Goal: Task Accomplishment & Management: Manage account settings

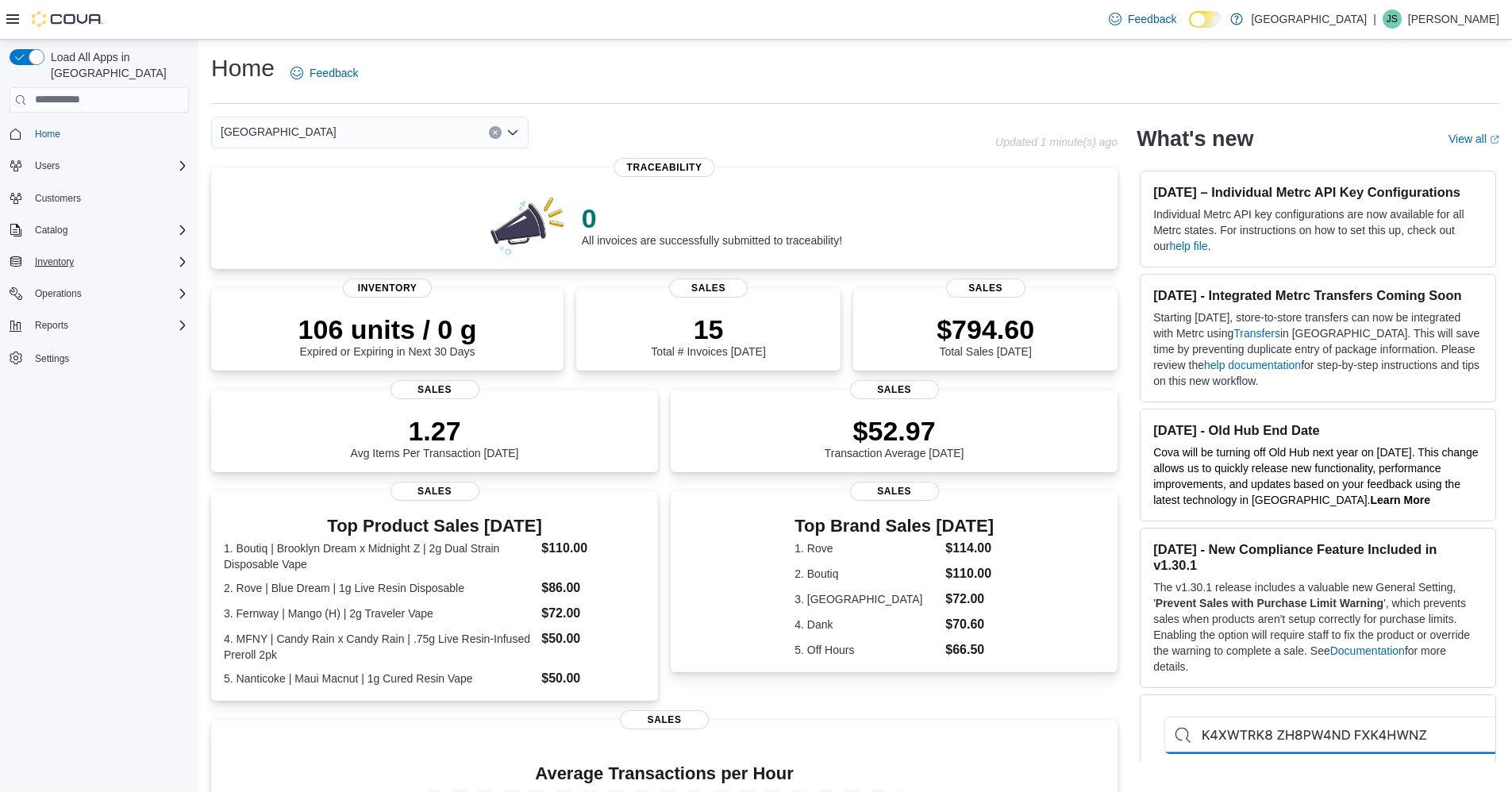
click at [89, 252] on div "Inventory" at bounding box center [109, 262] width 160 height 19
click at [97, 323] on span "Inventory Manager (Classic)" at bounding box center [88, 329] width 119 height 13
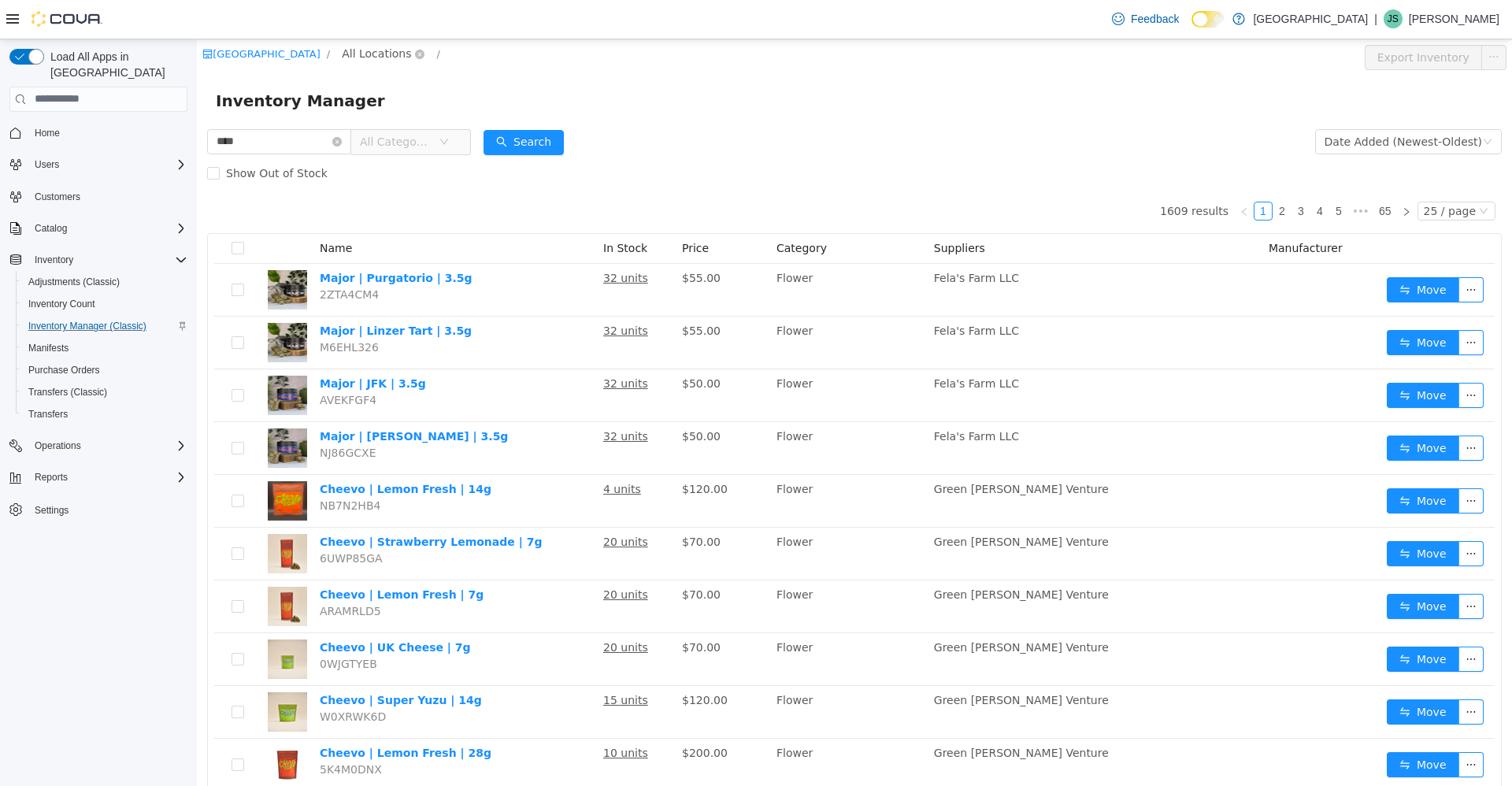
type input "****"
click at [367, 53] on span "All Locations" at bounding box center [376, 53] width 69 height 17
click at [383, 129] on span "[STREET_ADDRESS]" at bounding box center [403, 138] width 117 height 22
click at [494, 49] on div "All Rooms" at bounding box center [521, 55] width 54 height 23
click at [467, 107] on li "Front Room" at bounding box center [467, 113] width 95 height 25
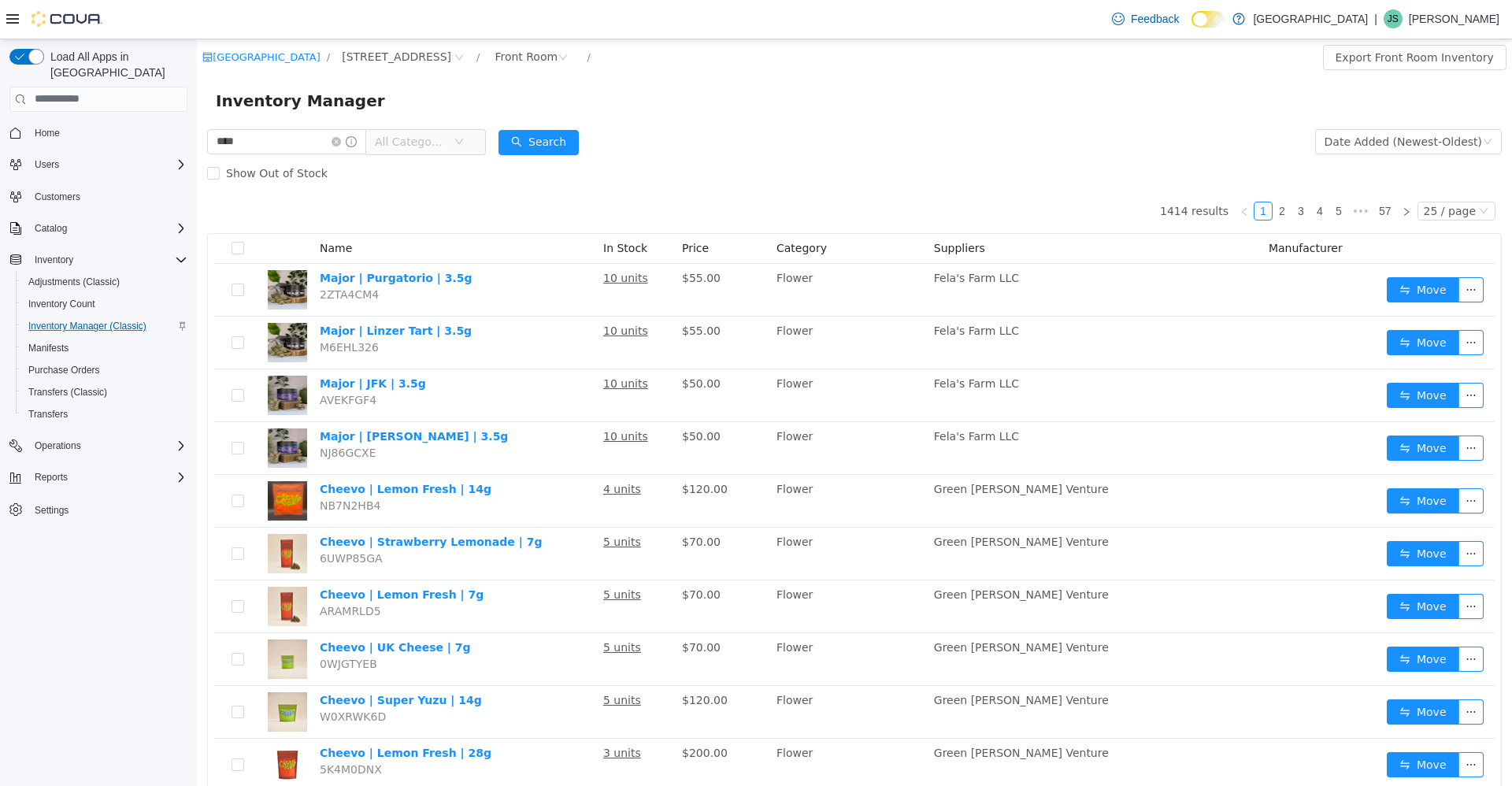
click at [422, 140] on span "All Categories" at bounding box center [410, 141] width 72 height 16
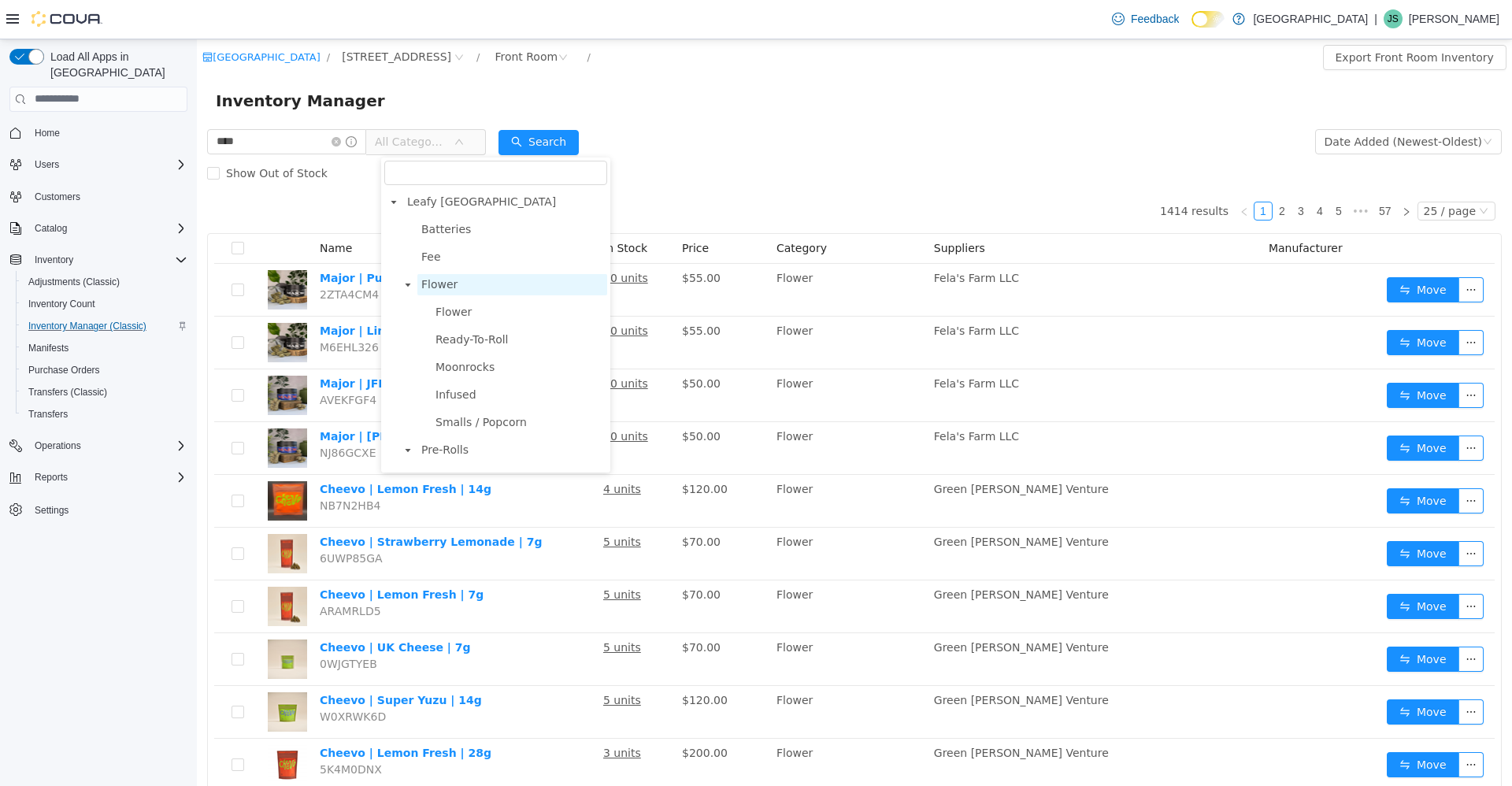
click at [463, 294] on span "Flower" at bounding box center [512, 284] width 190 height 22
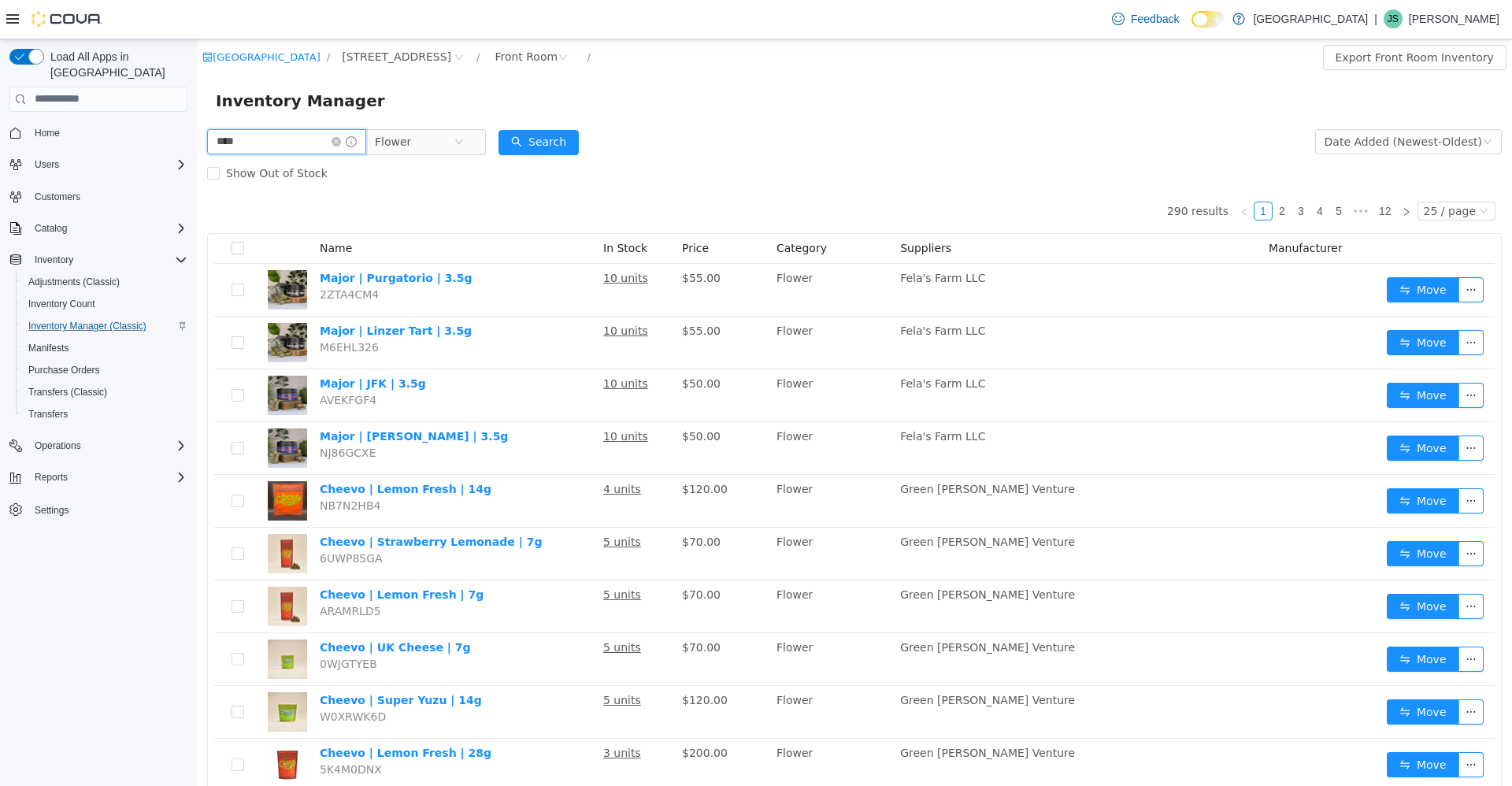
click at [321, 146] on input "****" at bounding box center [286, 141] width 159 height 25
click at [540, 154] on button "Search" at bounding box center [538, 141] width 80 height 25
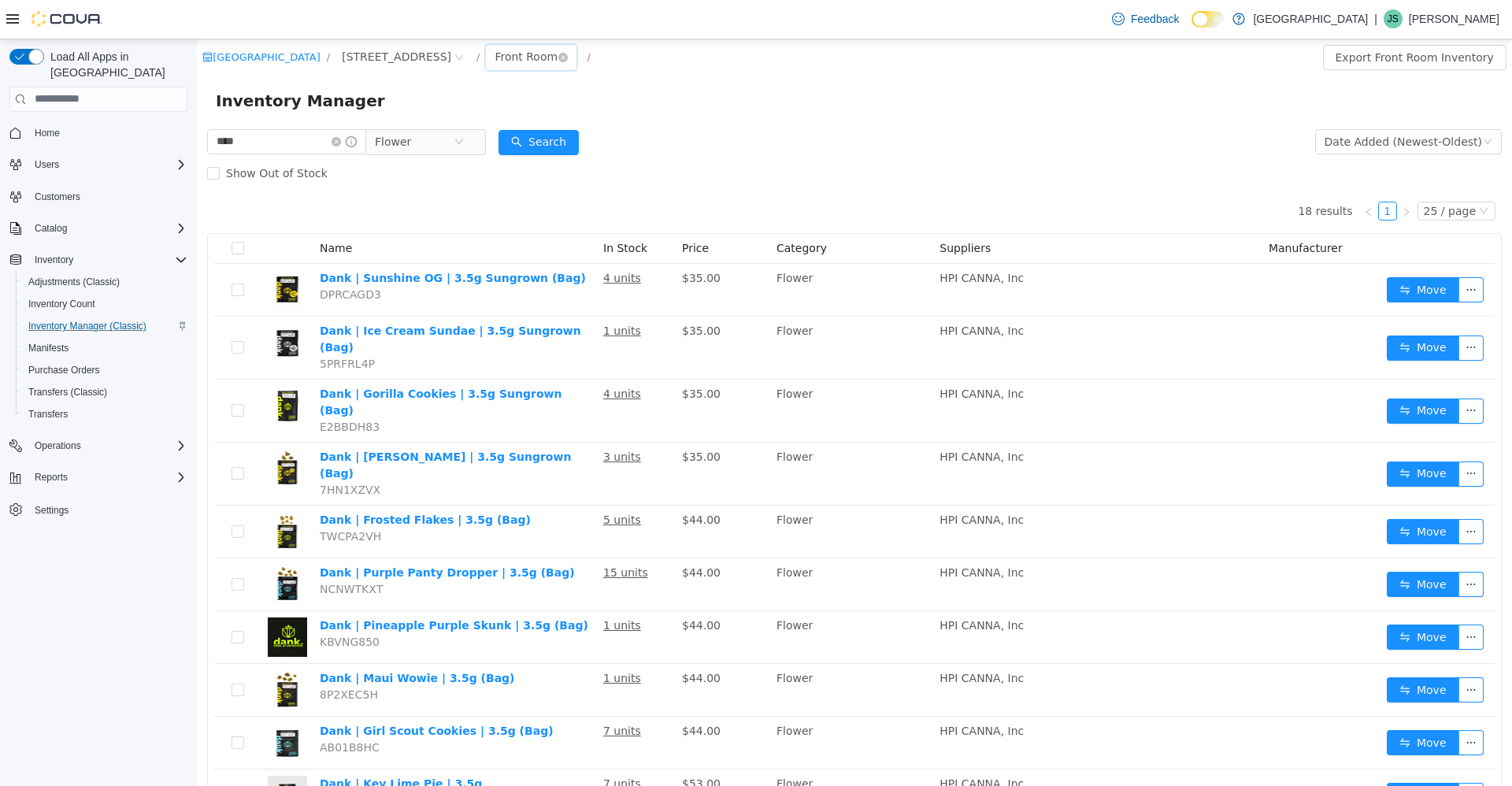
click at [494, 53] on div "Front Room" at bounding box center [525, 55] width 63 height 23
click at [486, 135] on li "Storage Room" at bounding box center [467, 138] width 95 height 25
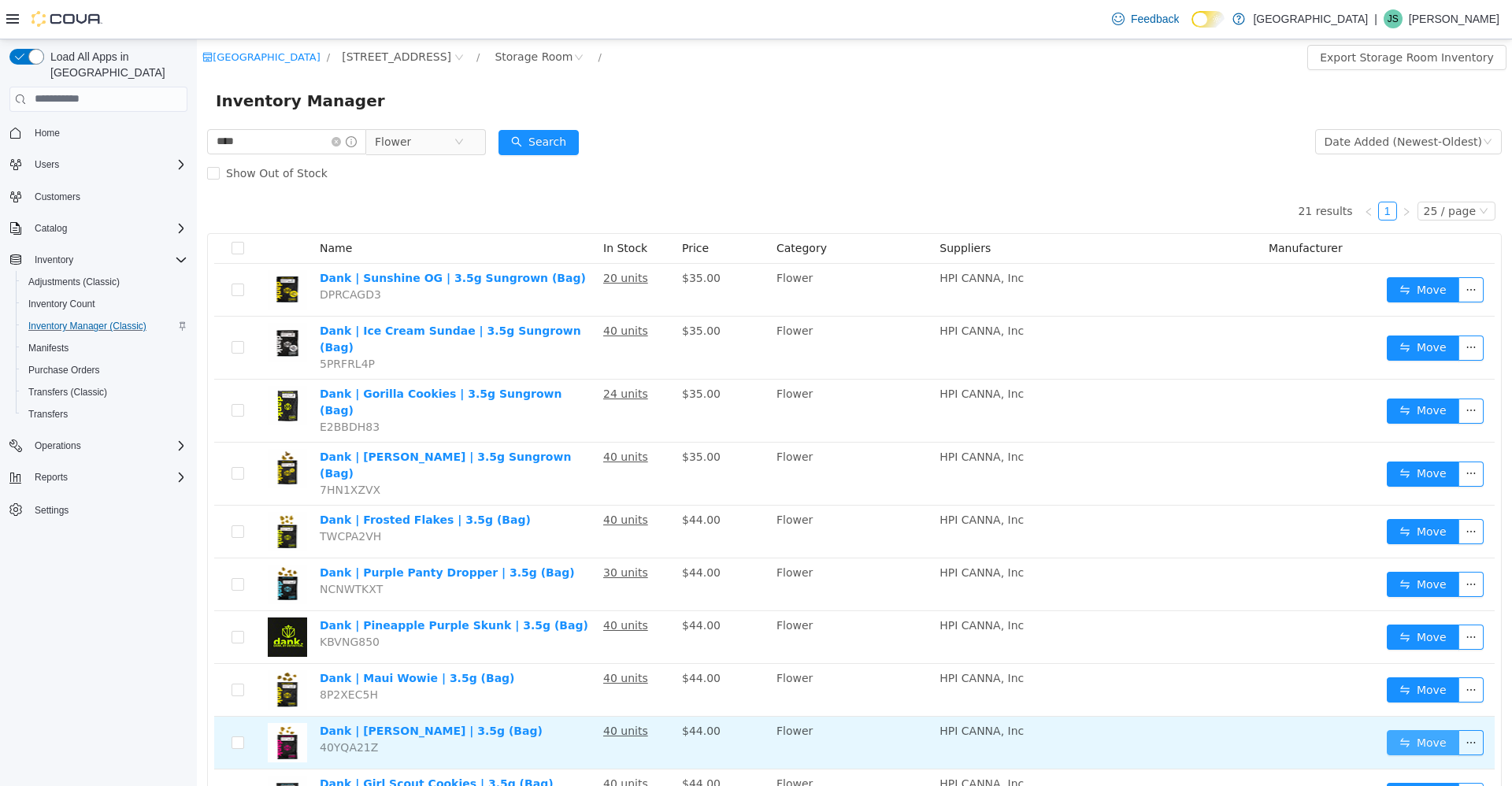
click at [1390, 729] on button "Move" at bounding box center [1422, 741] width 72 height 25
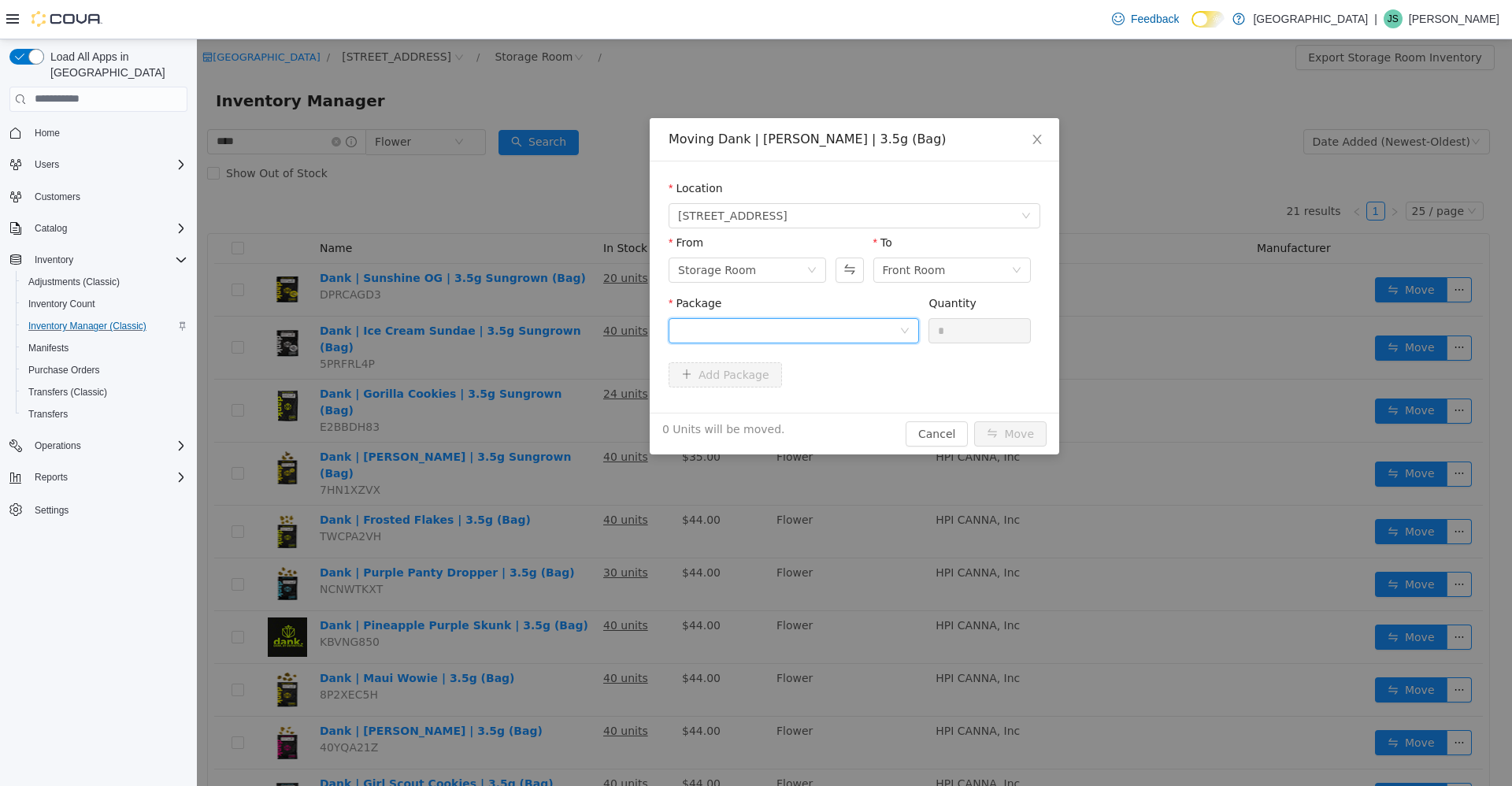
click at [836, 336] on div at bounding box center [788, 330] width 221 height 23
click at [824, 388] on li "DNK-19825-MKM Quantity : 40 Units" at bounding box center [794, 395] width 250 height 42
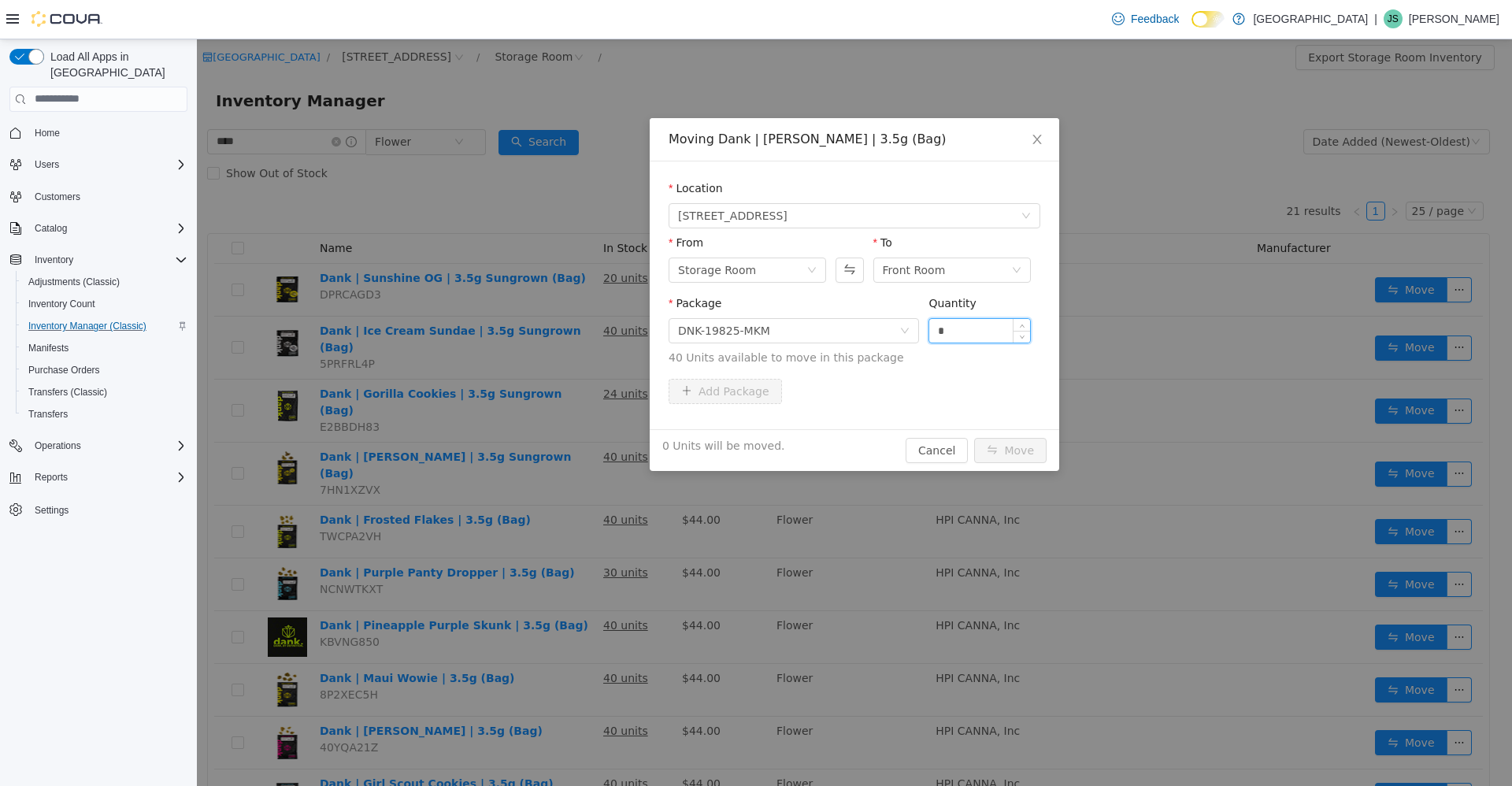
click at [941, 331] on input "*" at bounding box center [979, 330] width 101 height 23
type input "**"
click at [1020, 440] on button "Move" at bounding box center [1010, 450] width 72 height 25
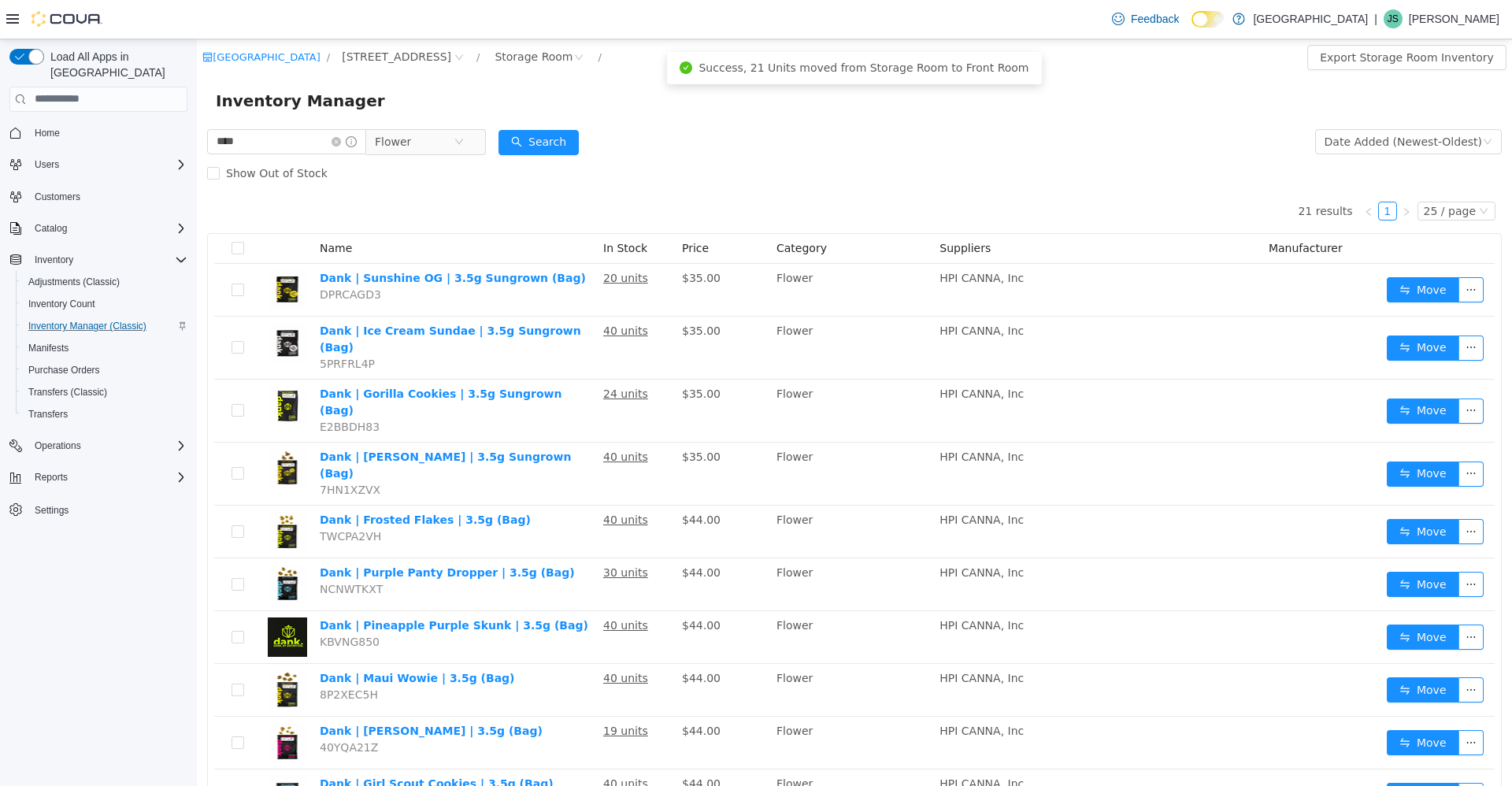
click at [1041, 154] on form "**** Flower Date Added (Newest-Oldest) Search Show Out of Stock" at bounding box center [854, 156] width 1295 height 63
click at [494, 55] on div "Storage Room" at bounding box center [533, 55] width 78 height 23
click at [474, 116] on li "Front Room" at bounding box center [467, 113] width 97 height 25
click at [433, 138] on span "Flower" at bounding box center [413, 141] width 78 height 23
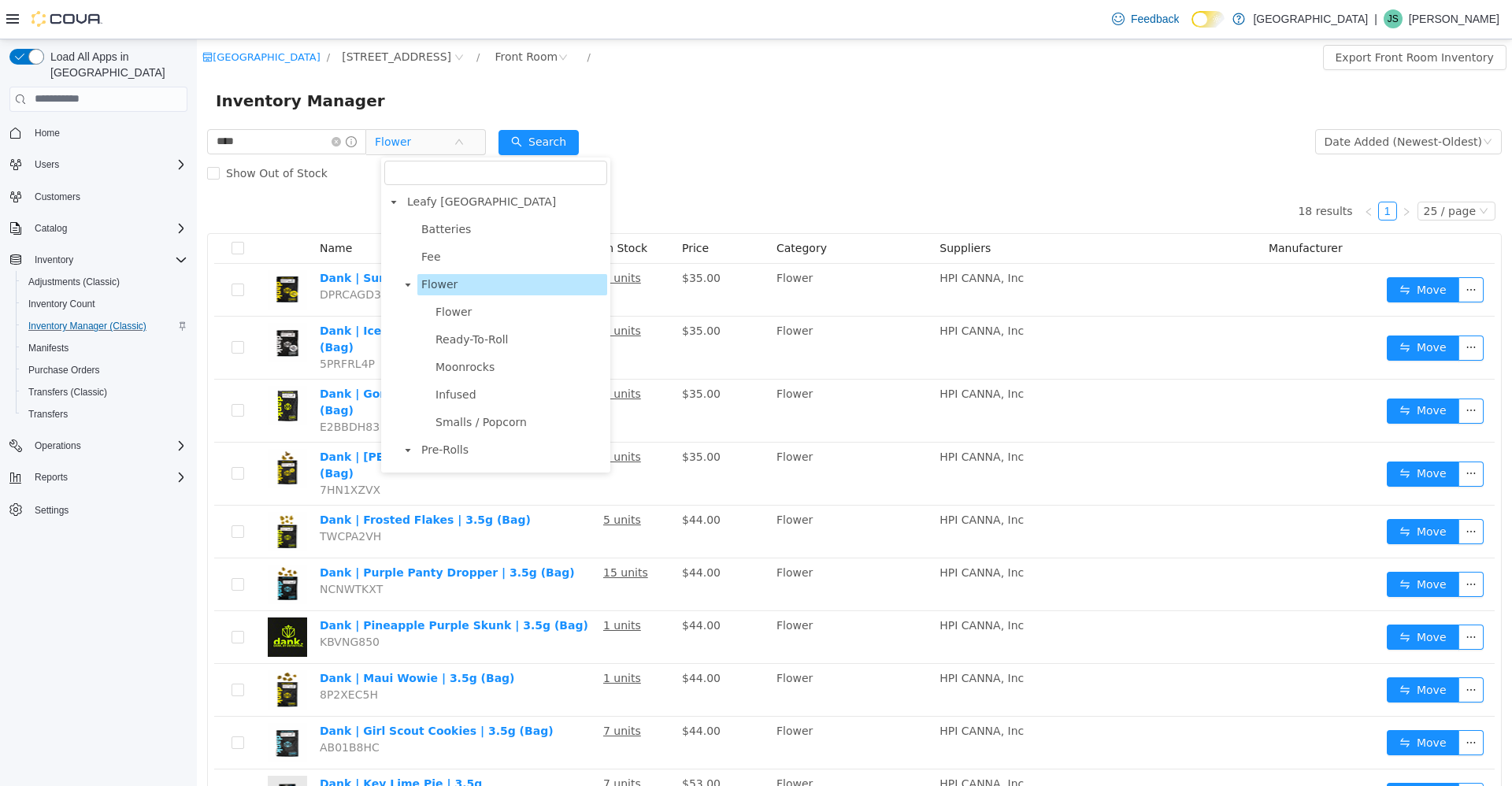
click at [729, 160] on div "Show Out of Stock" at bounding box center [854, 173] width 1295 height 32
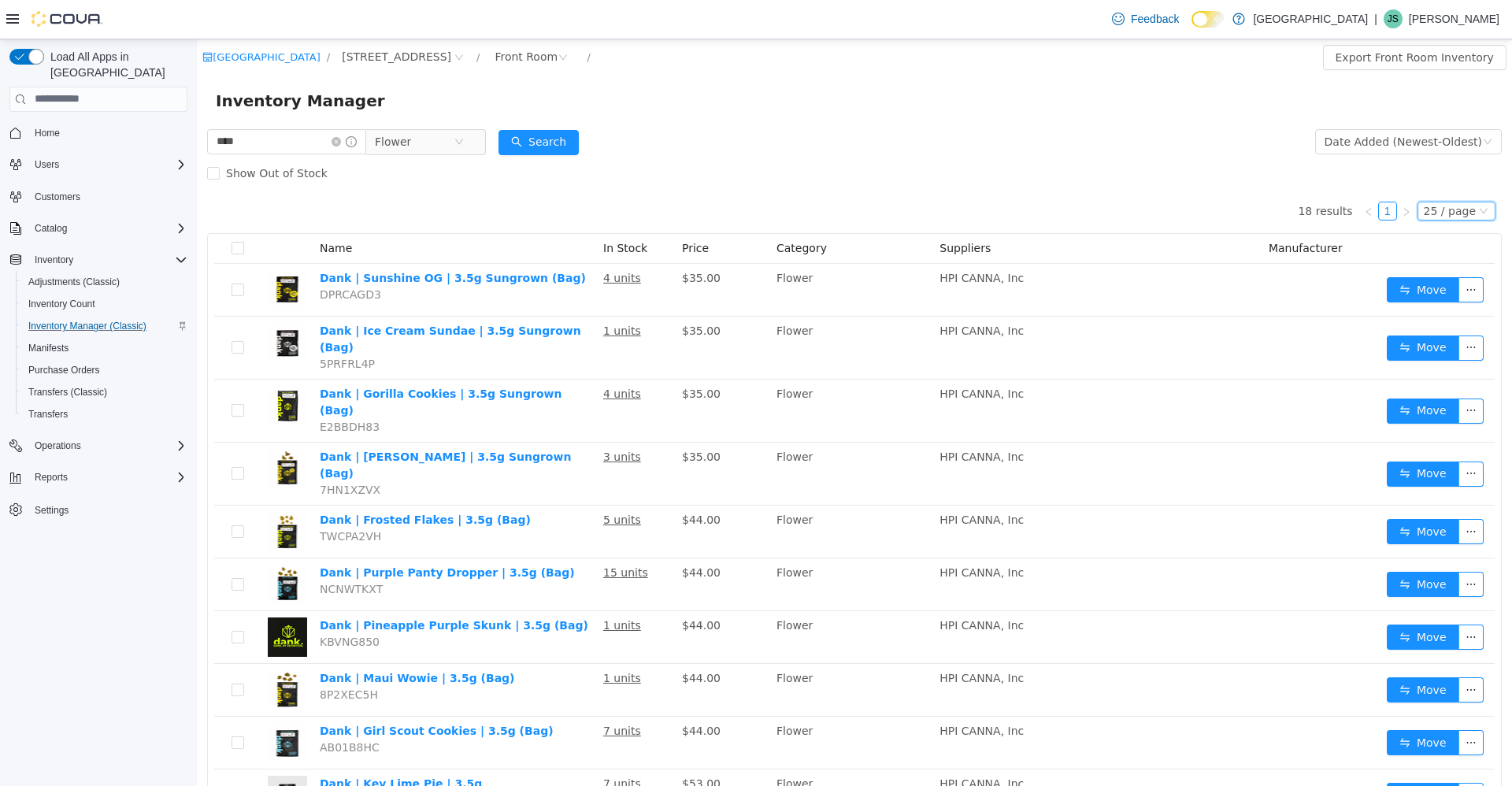
click at [1458, 211] on div "25 / page" at bounding box center [1449, 211] width 52 height 17
click at [1440, 301] on li "50 / page" at bounding box center [1449, 311] width 77 height 25
click at [241, 149] on input "****" at bounding box center [286, 141] width 159 height 25
type input "**********"
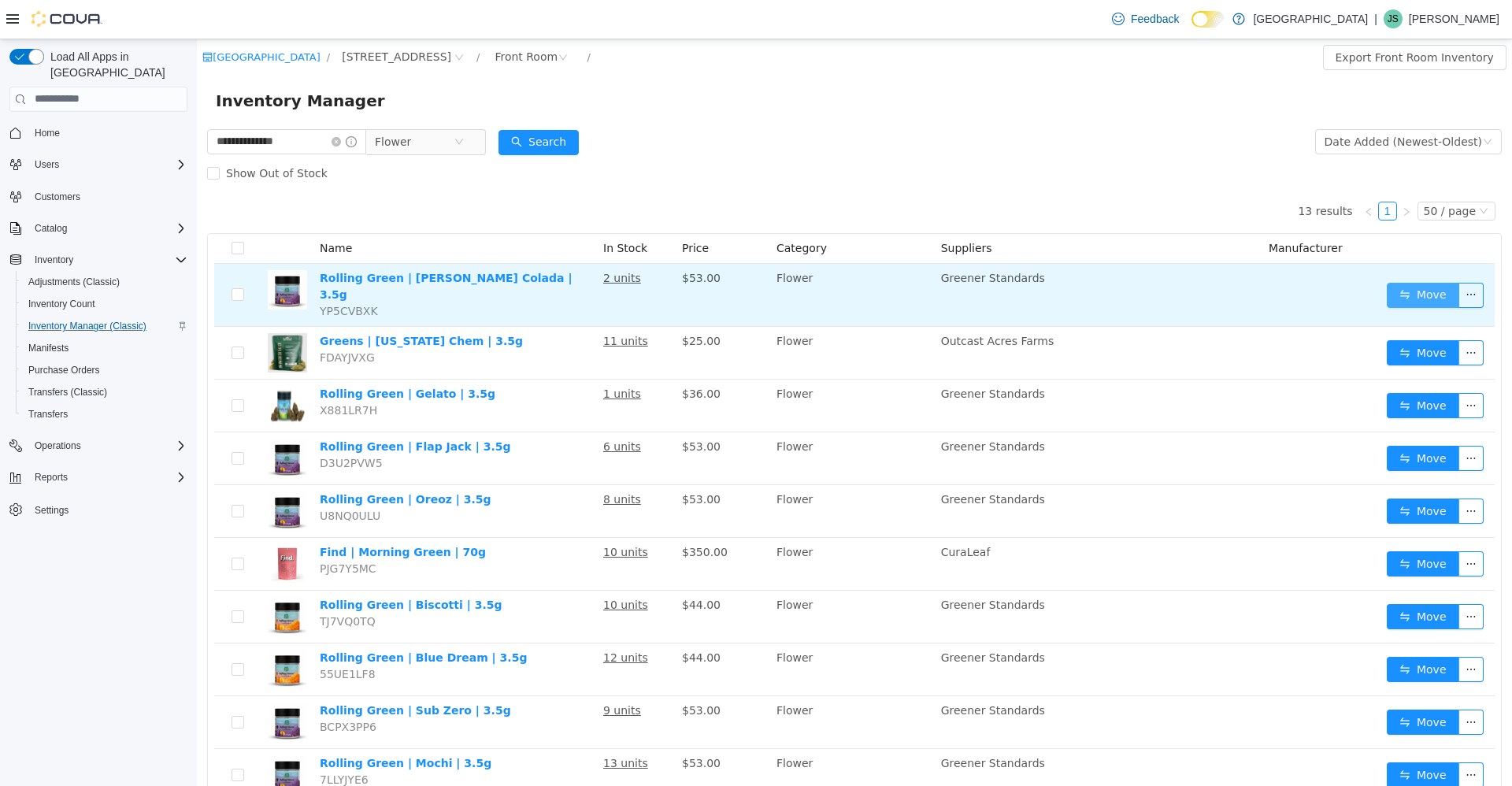
click at [1404, 296] on button "Move" at bounding box center [1422, 294] width 72 height 25
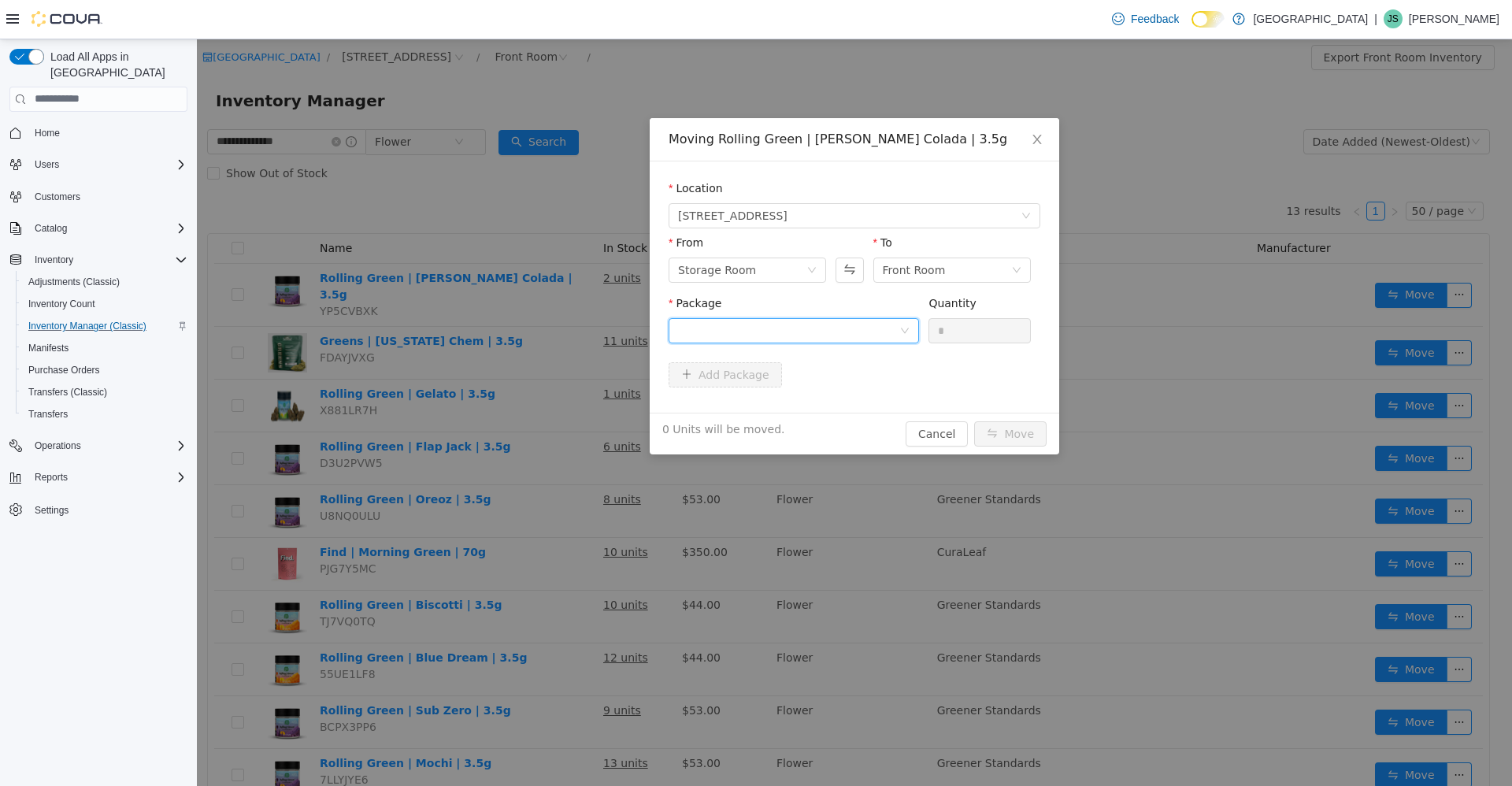
click at [793, 334] on div at bounding box center [788, 330] width 221 height 23
click at [828, 401] on li "PINC25GH3A Quantity : 22 Units" at bounding box center [794, 395] width 250 height 42
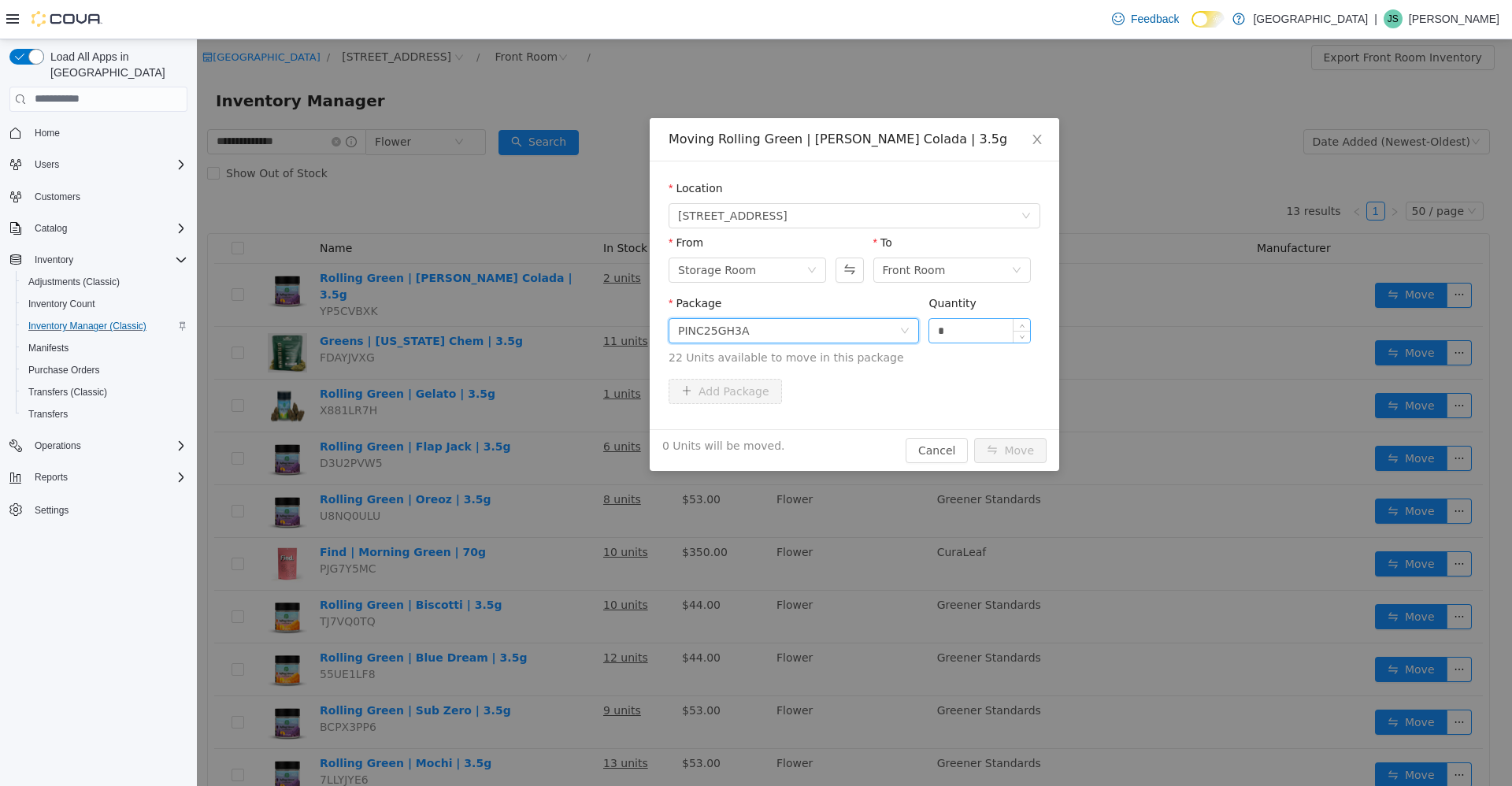
click at [981, 337] on input "*" at bounding box center [979, 330] width 101 height 23
type input "**"
click at [974, 437] on button "Move" at bounding box center [1010, 450] width 72 height 25
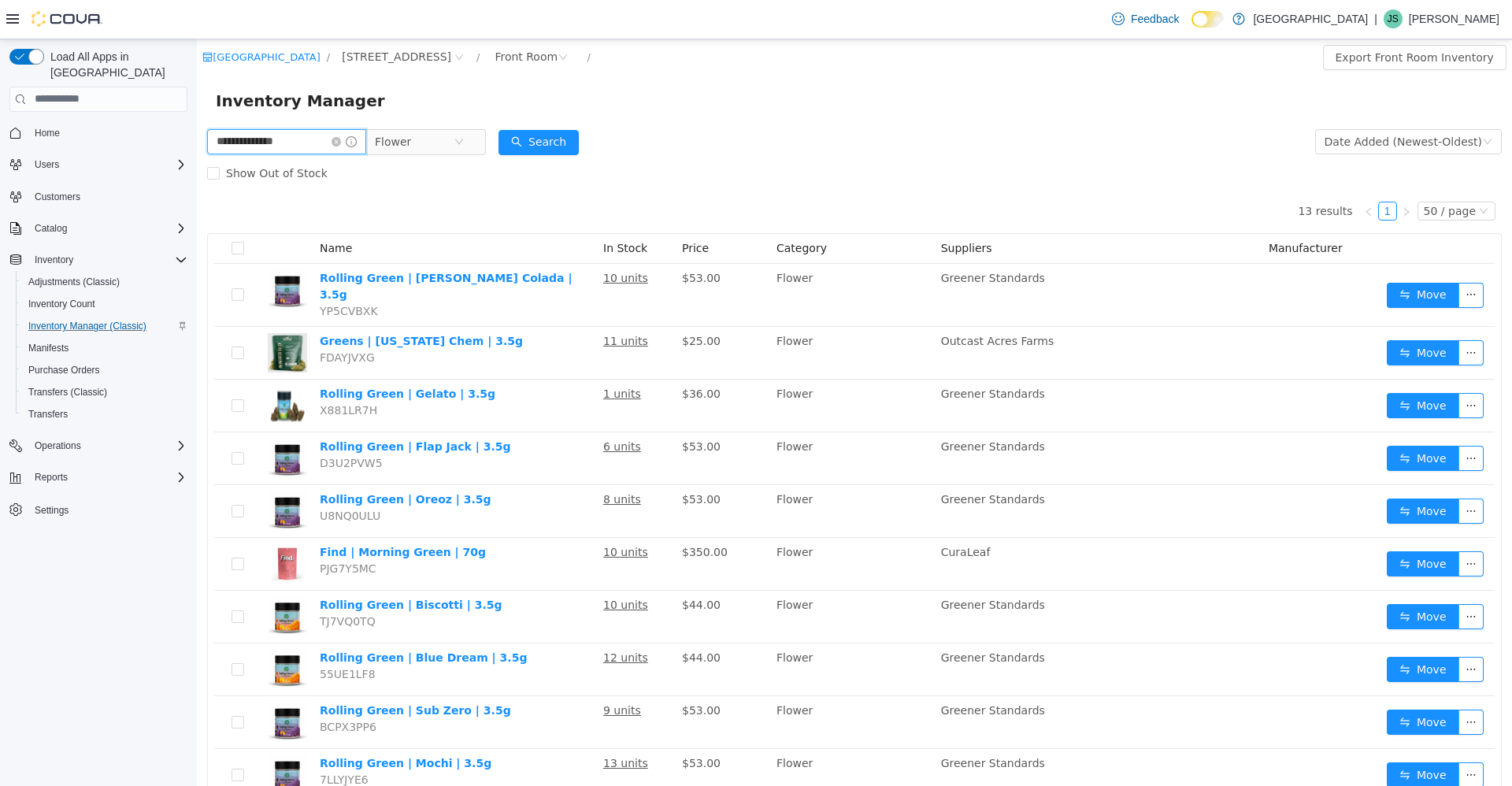
click at [286, 142] on input "**********" at bounding box center [286, 141] width 159 height 25
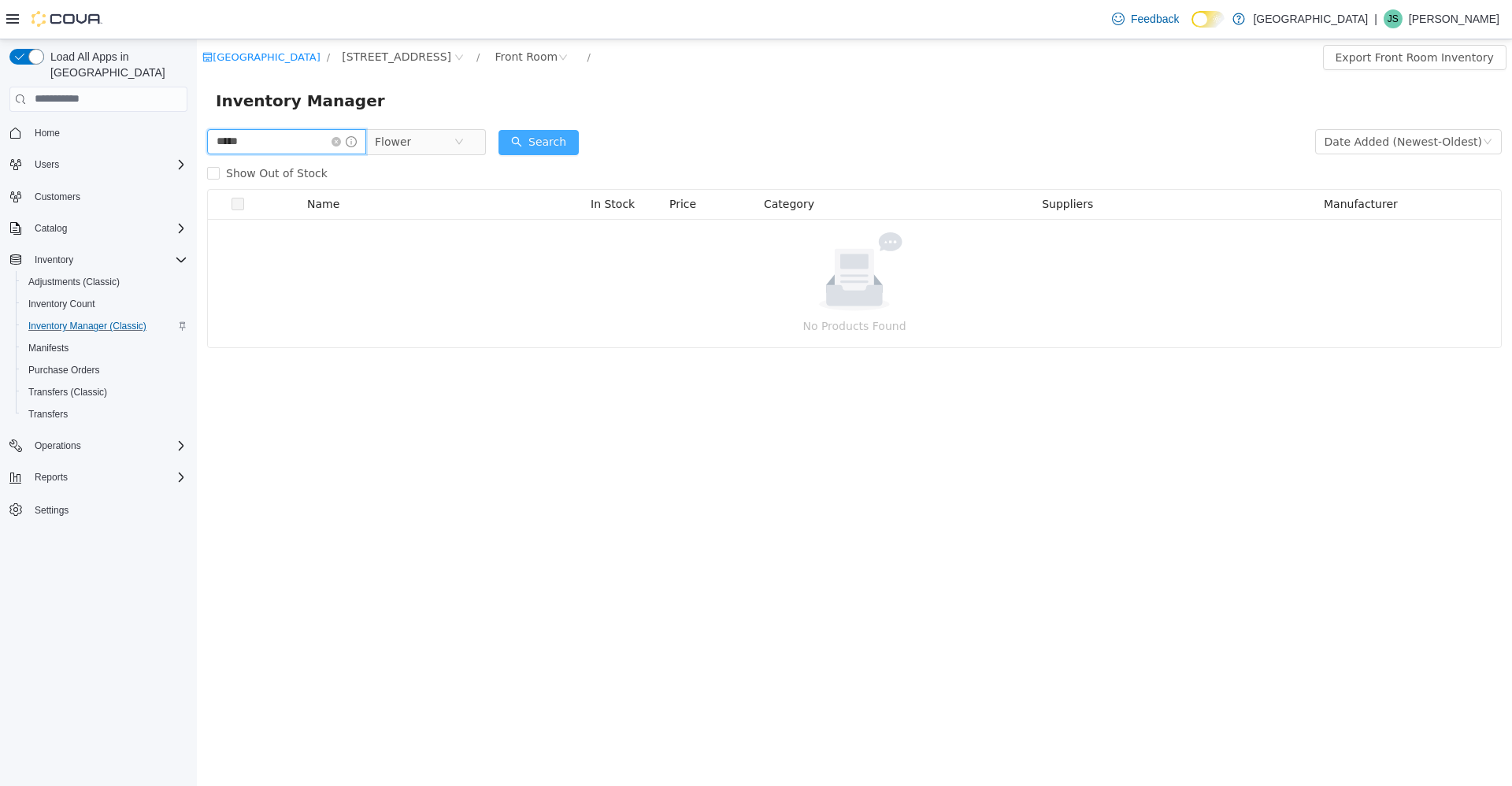
type input "*****"
click at [568, 154] on button "Search" at bounding box center [538, 141] width 80 height 25
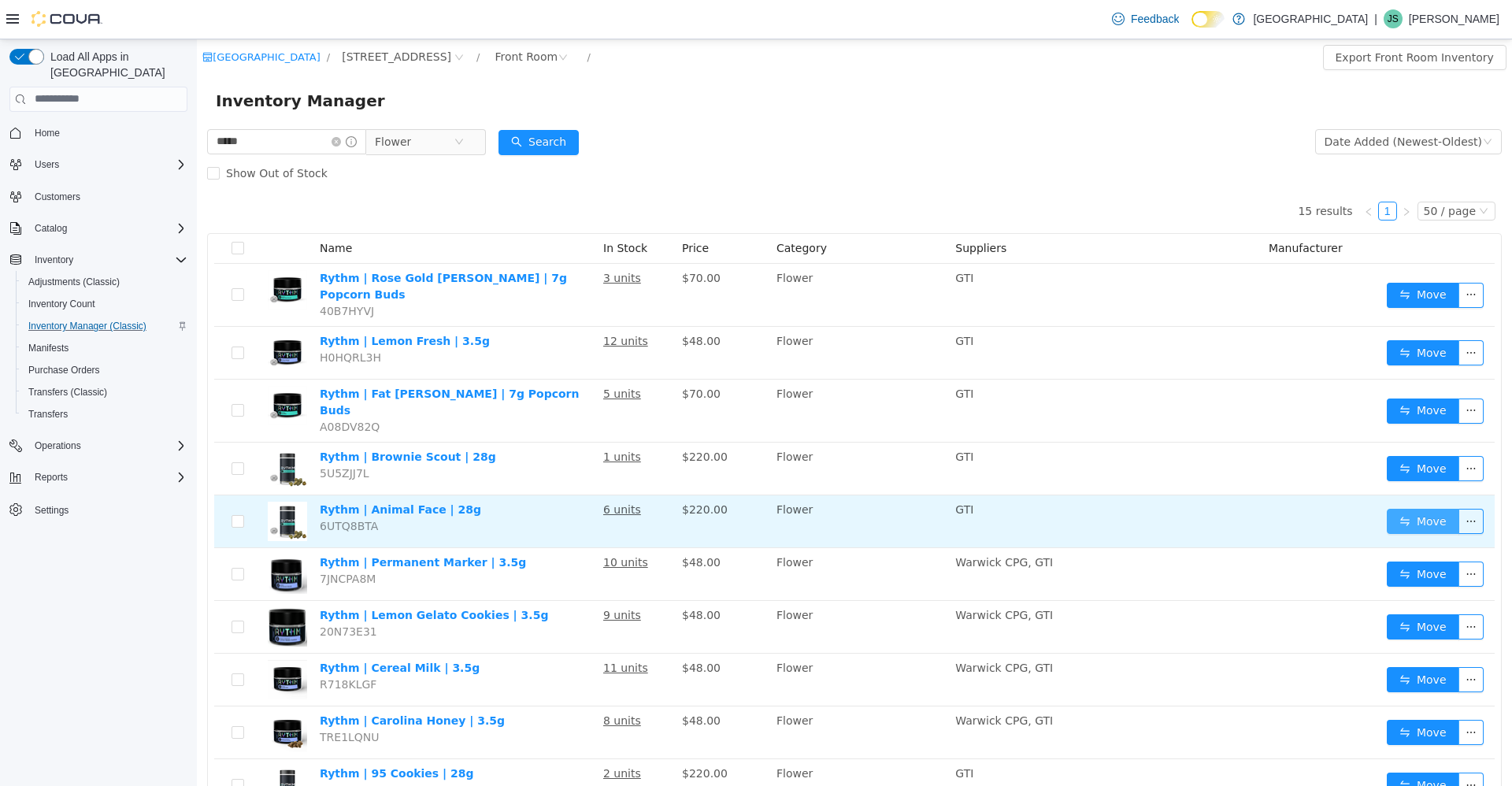
click at [1402, 508] on button "Move" at bounding box center [1422, 520] width 72 height 25
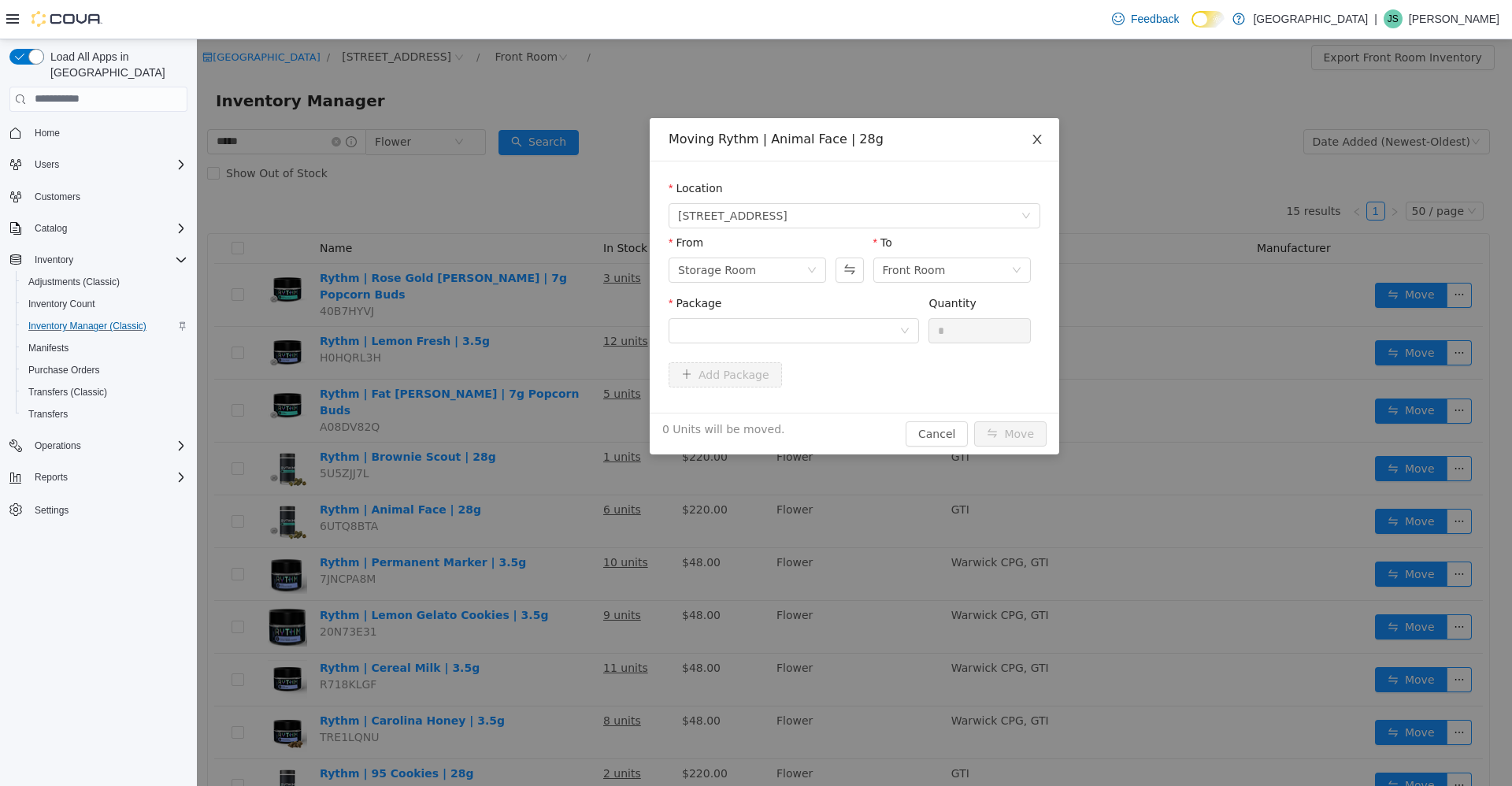
click at [1035, 135] on icon "icon: close" at bounding box center [1037, 138] width 13 height 13
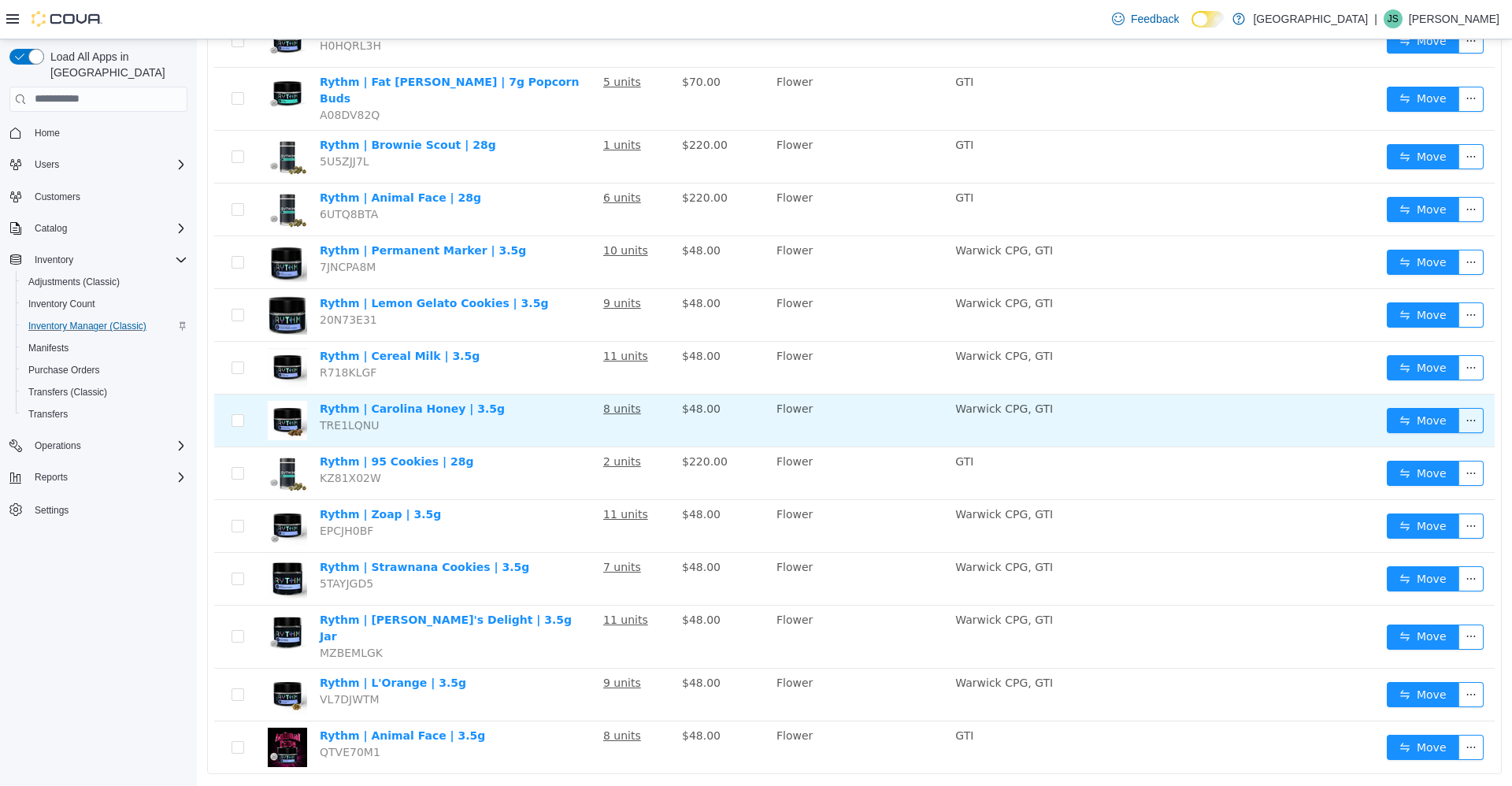
scroll to position [314, 0]
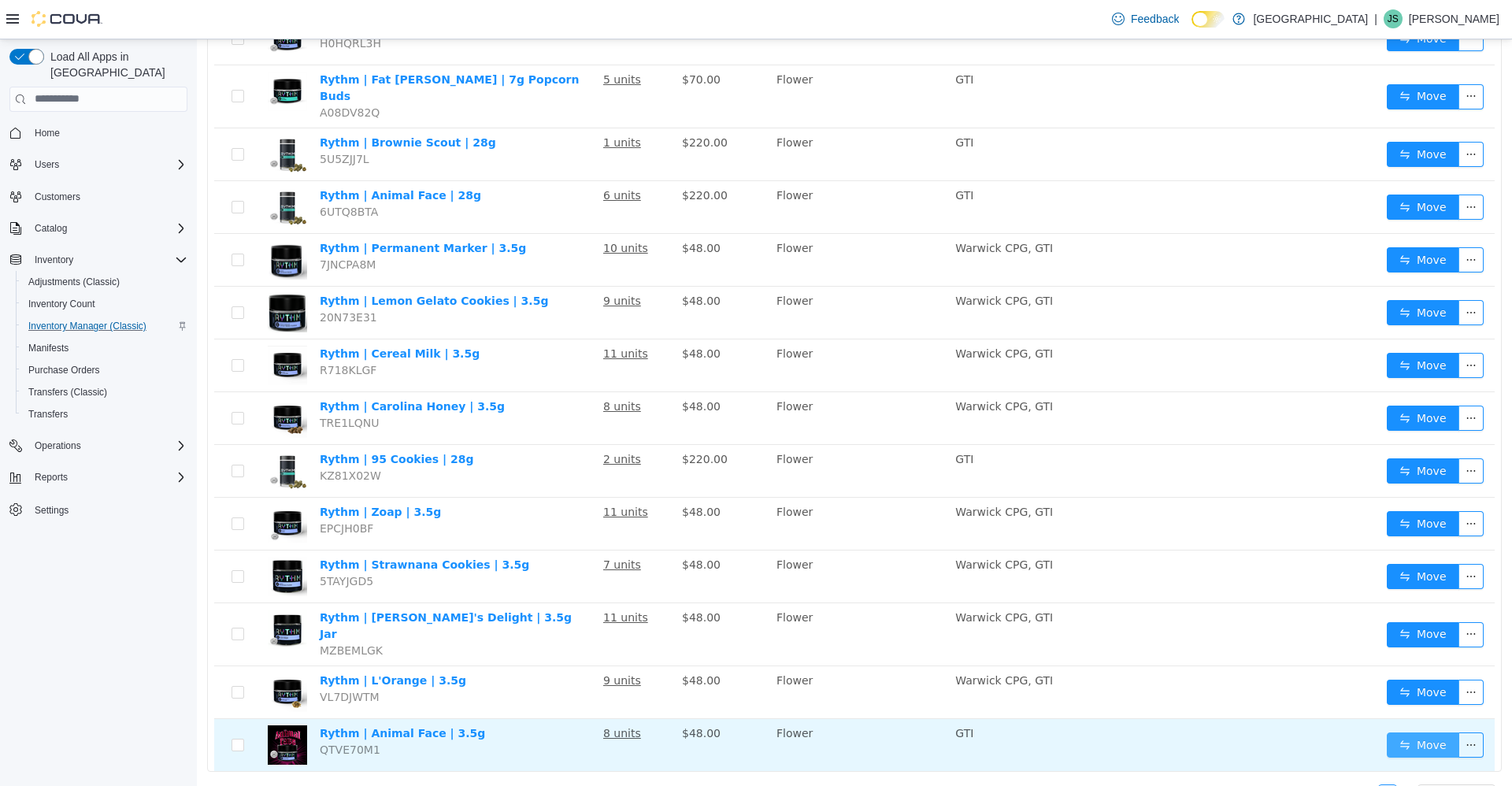
click at [1386, 732] on button "Move" at bounding box center [1422, 744] width 72 height 25
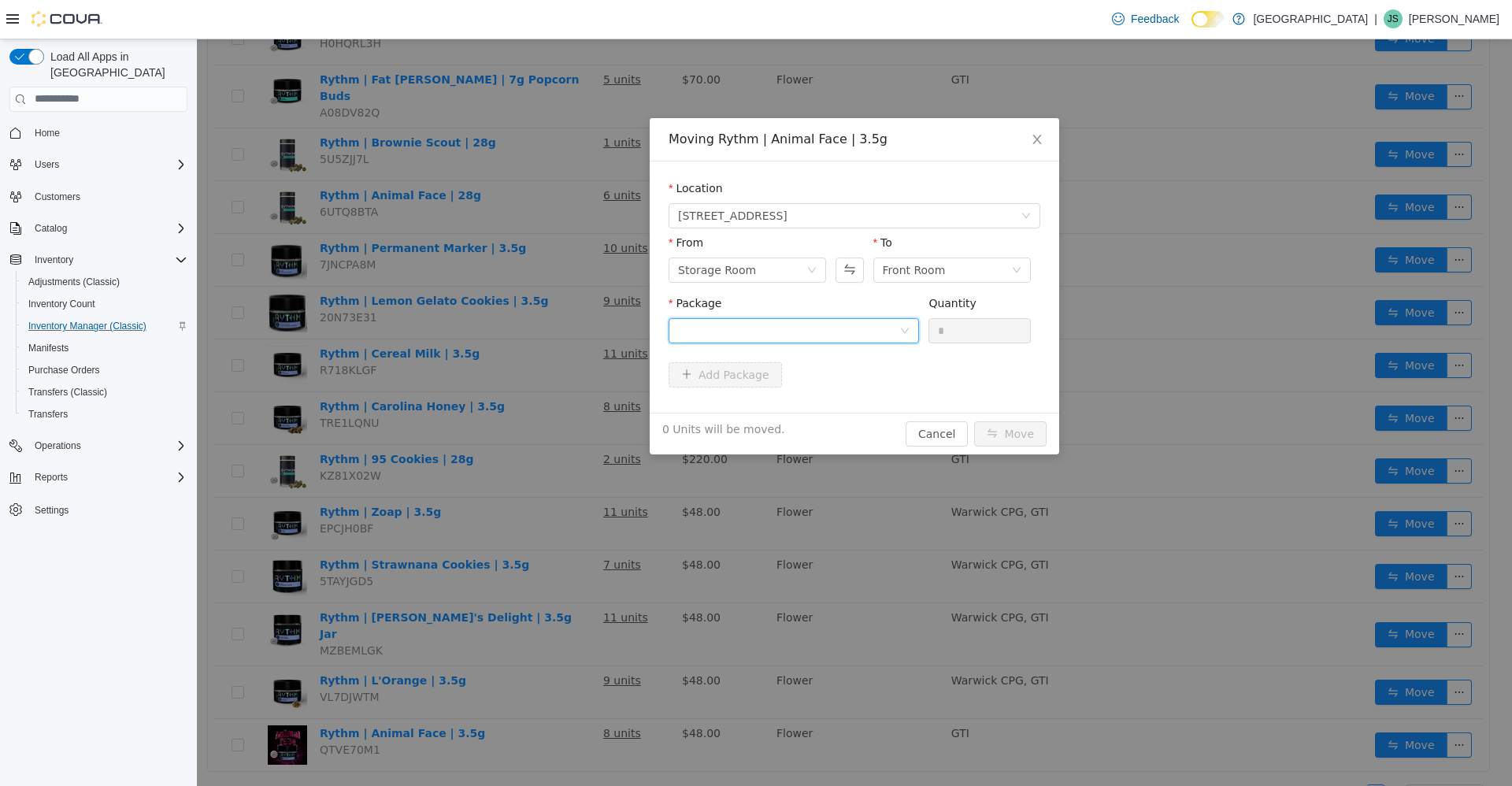
click at [823, 320] on div at bounding box center [788, 330] width 221 height 23
click at [786, 400] on li "2165691805150726 Quantity : 10 Units" at bounding box center [794, 395] width 250 height 42
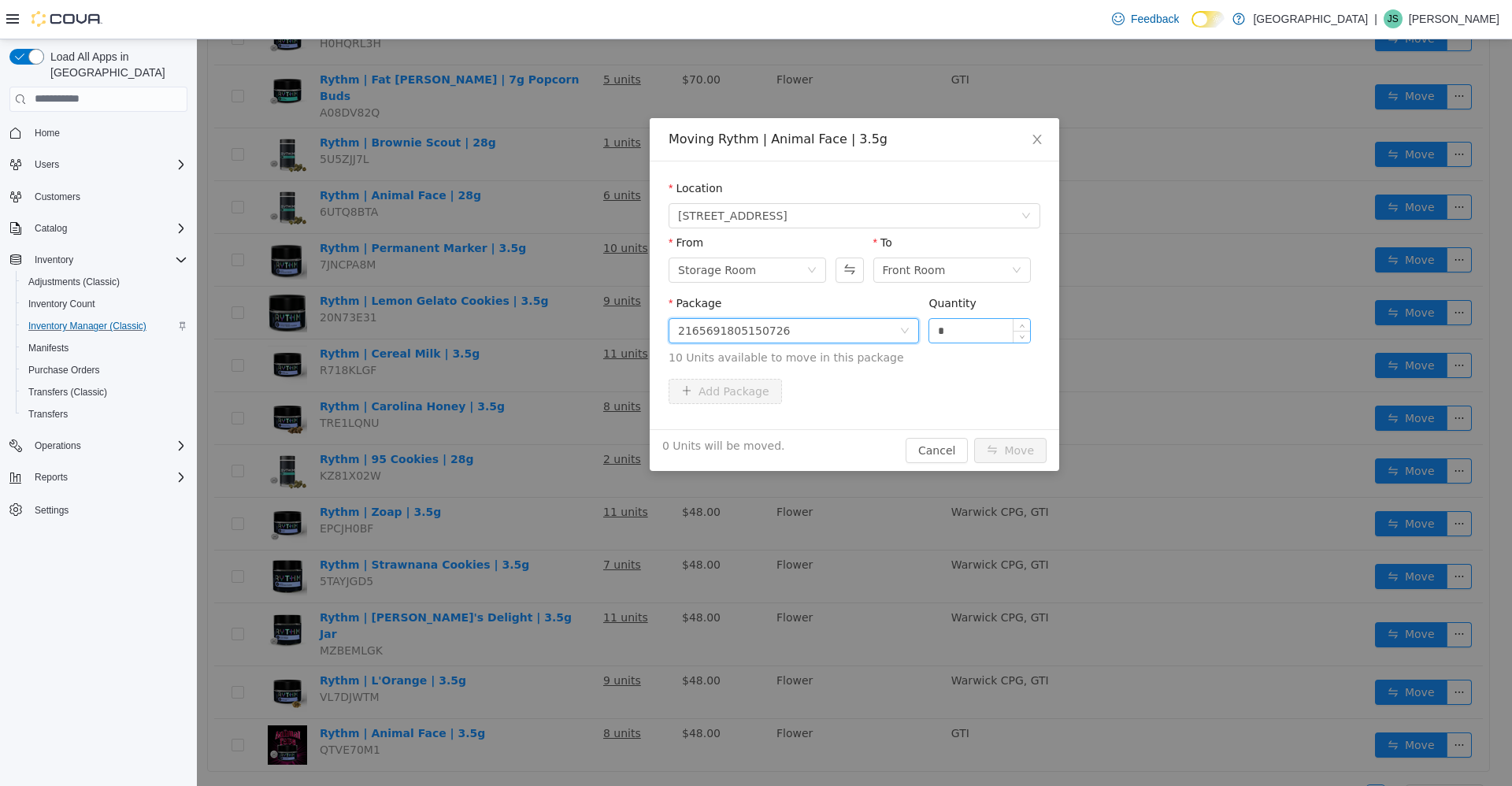
click at [959, 338] on input "*" at bounding box center [979, 330] width 101 height 23
type input "*"
click at [990, 439] on button "Move" at bounding box center [1010, 450] width 72 height 25
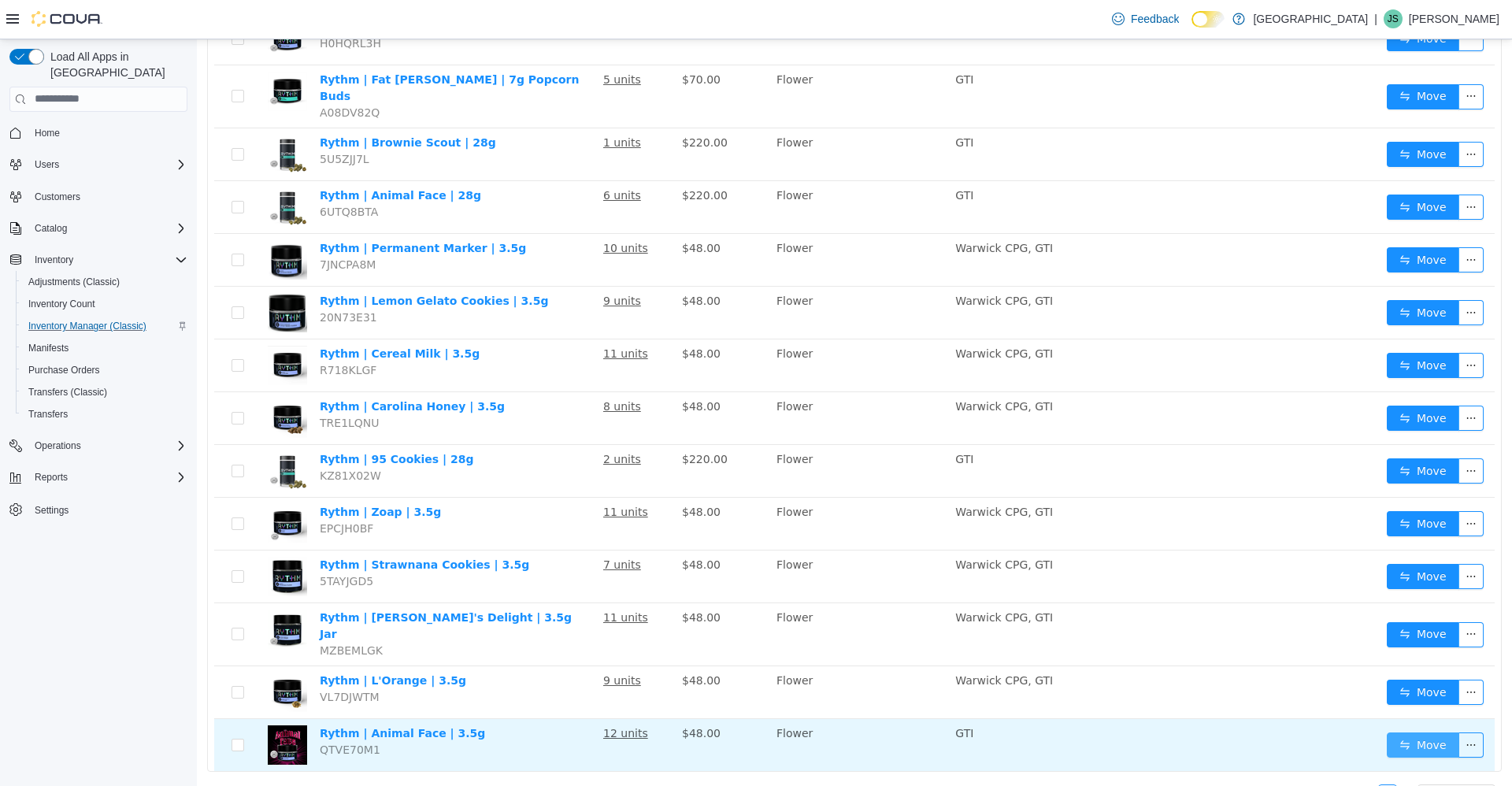
click at [1415, 732] on button "Move" at bounding box center [1422, 744] width 72 height 25
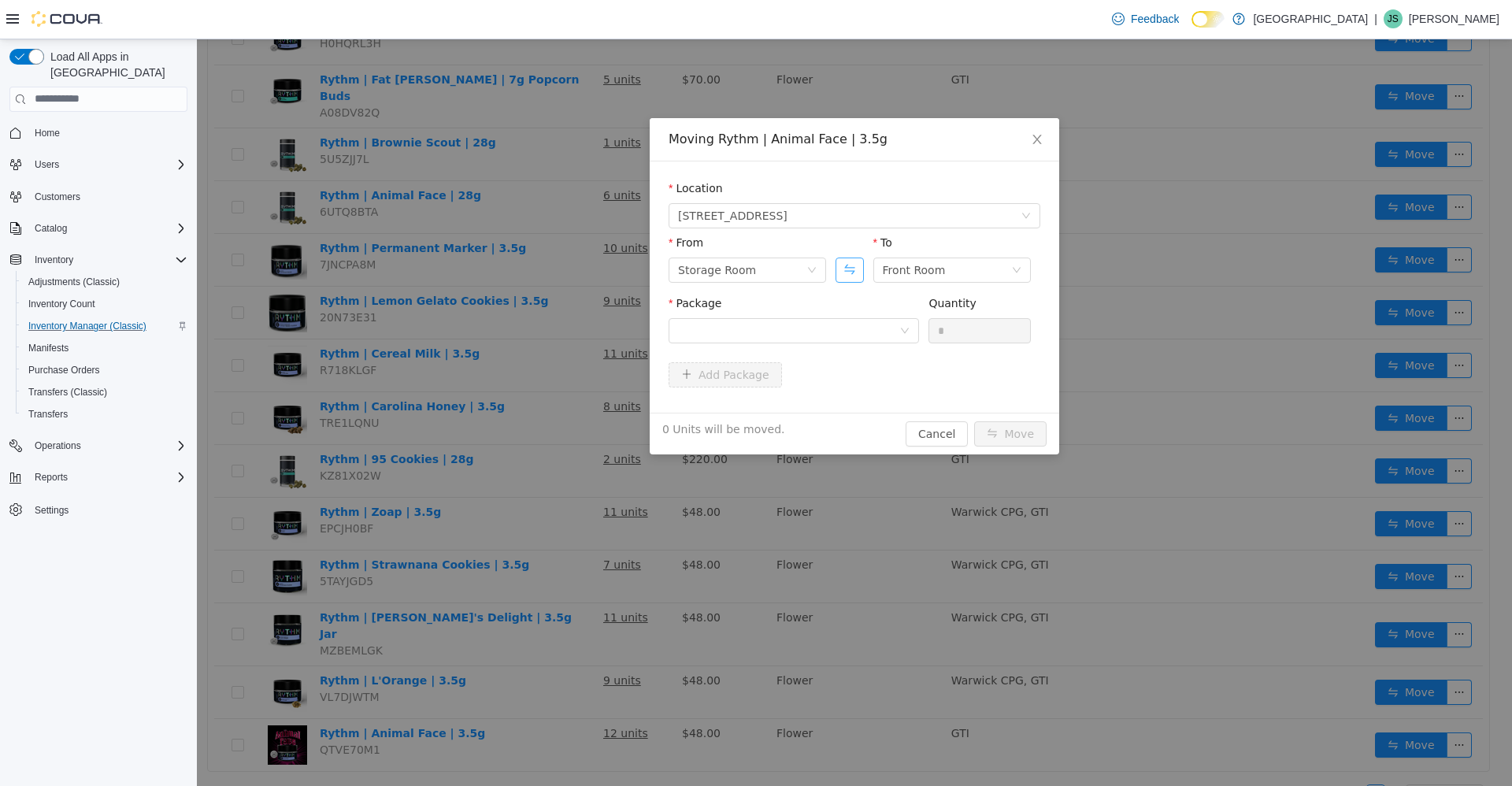
click at [856, 273] on button "Swap" at bounding box center [849, 269] width 28 height 25
click at [833, 345] on div "Package" at bounding box center [794, 321] width 250 height 54
click at [833, 330] on div at bounding box center [788, 330] width 221 height 23
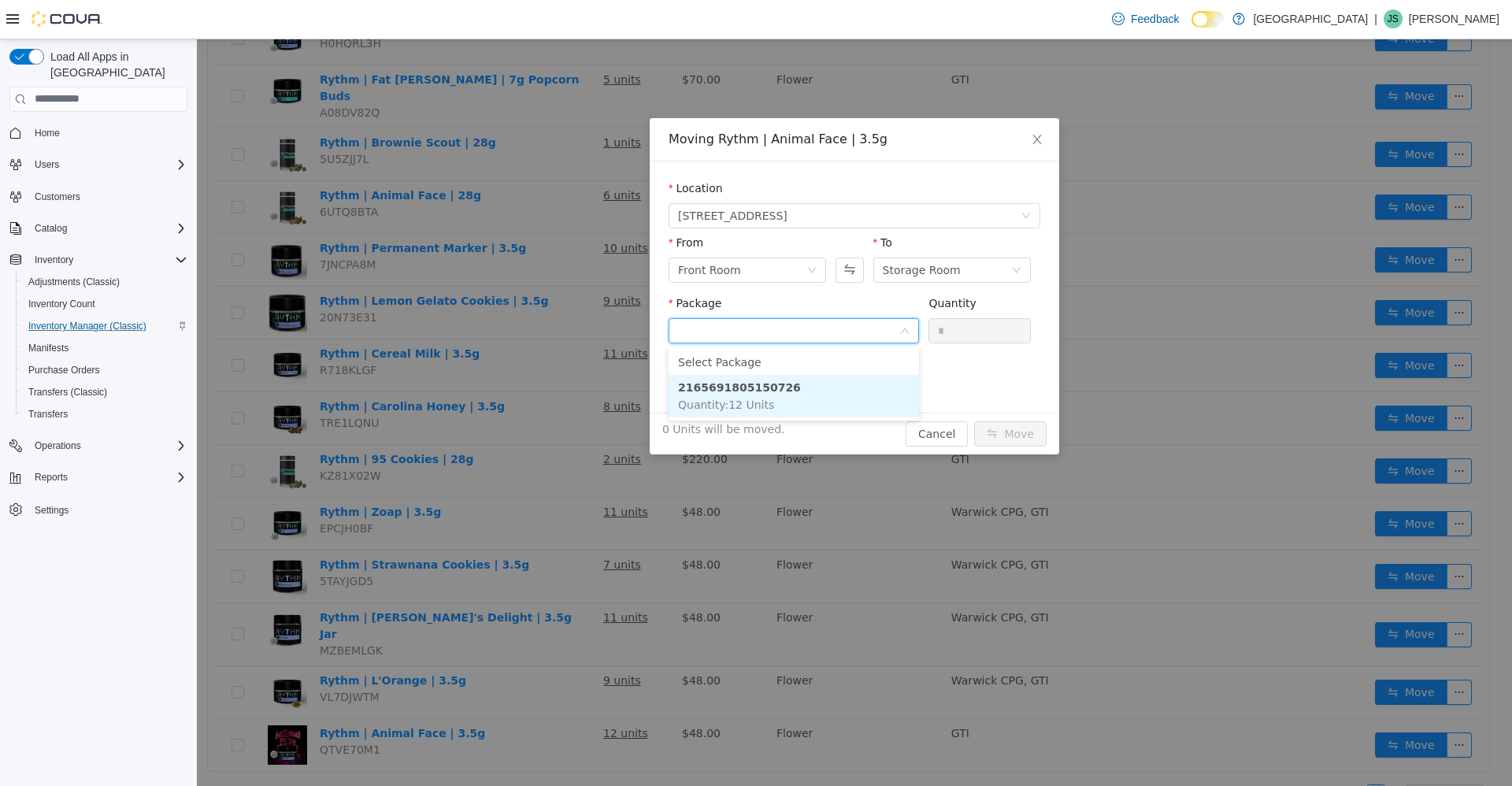
drag, startPoint x: 829, startPoint y: 378, endPoint x: 917, endPoint y: 353, distance: 91.5
click at [829, 379] on li "2165691805150726 Quantity : 12 Units" at bounding box center [794, 395] width 250 height 42
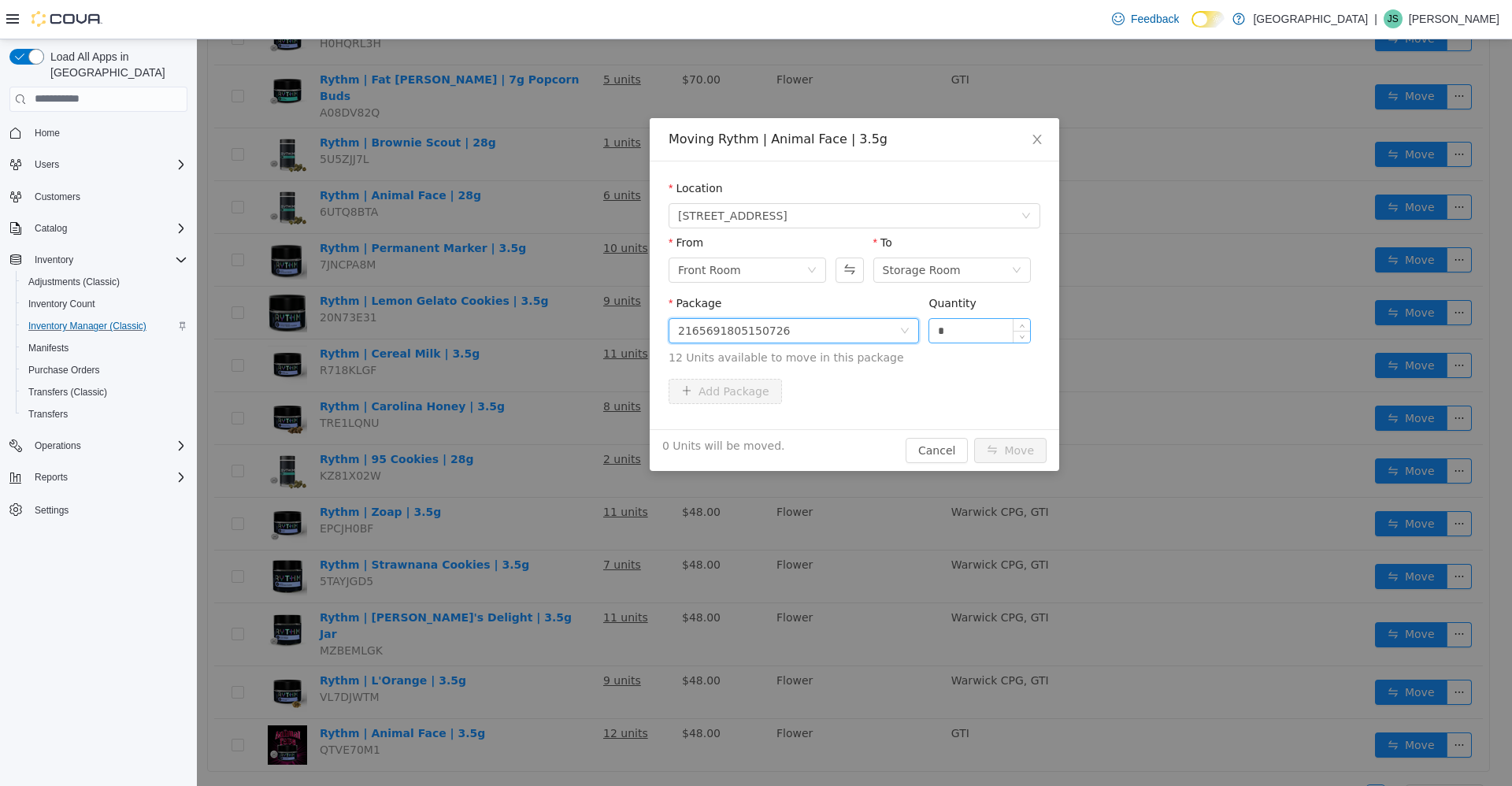
click at [956, 330] on input "*" at bounding box center [979, 330] width 101 height 23
type input "**"
click at [974, 437] on button "Move" at bounding box center [1010, 450] width 72 height 25
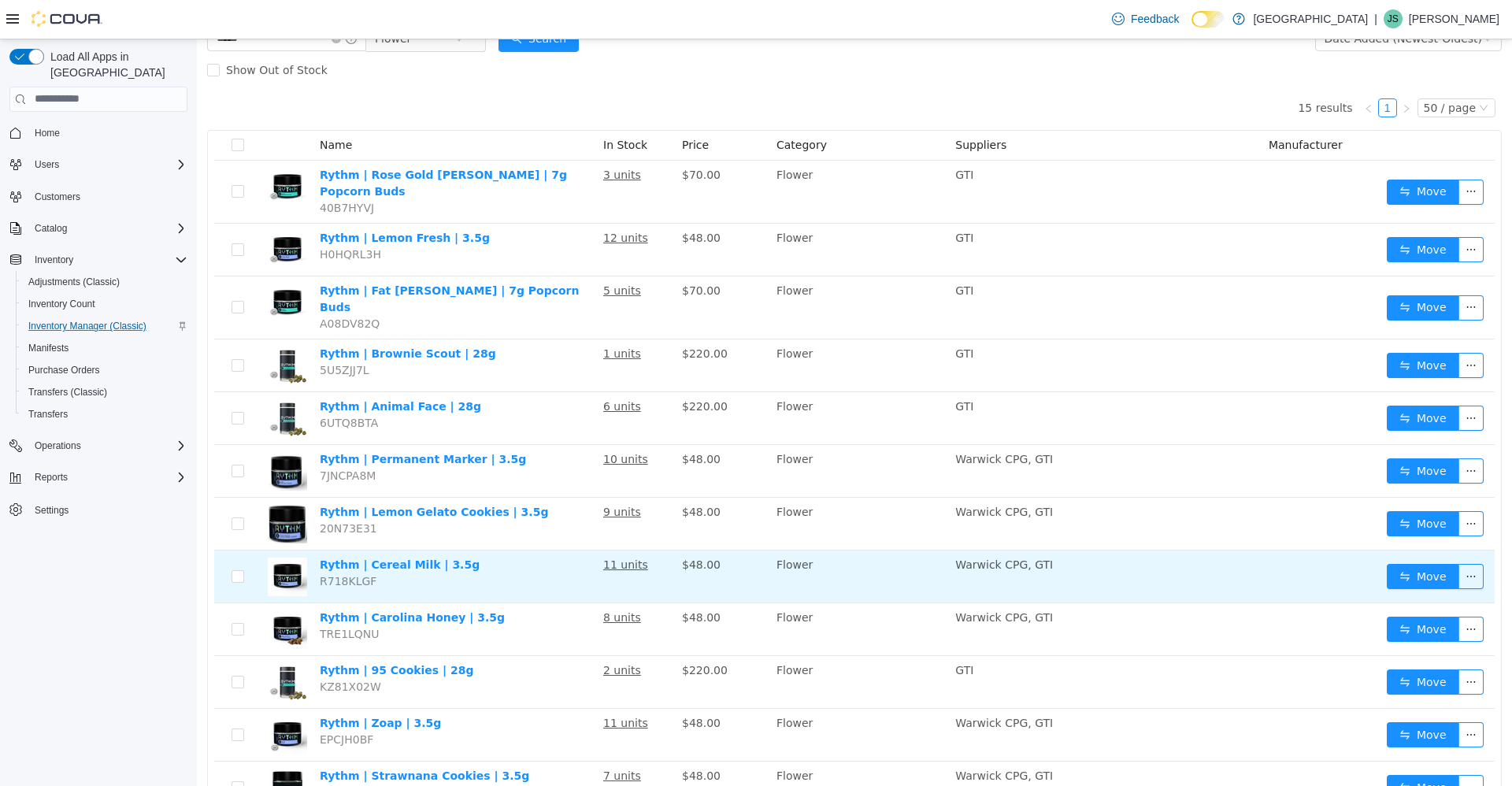
scroll to position [0, 0]
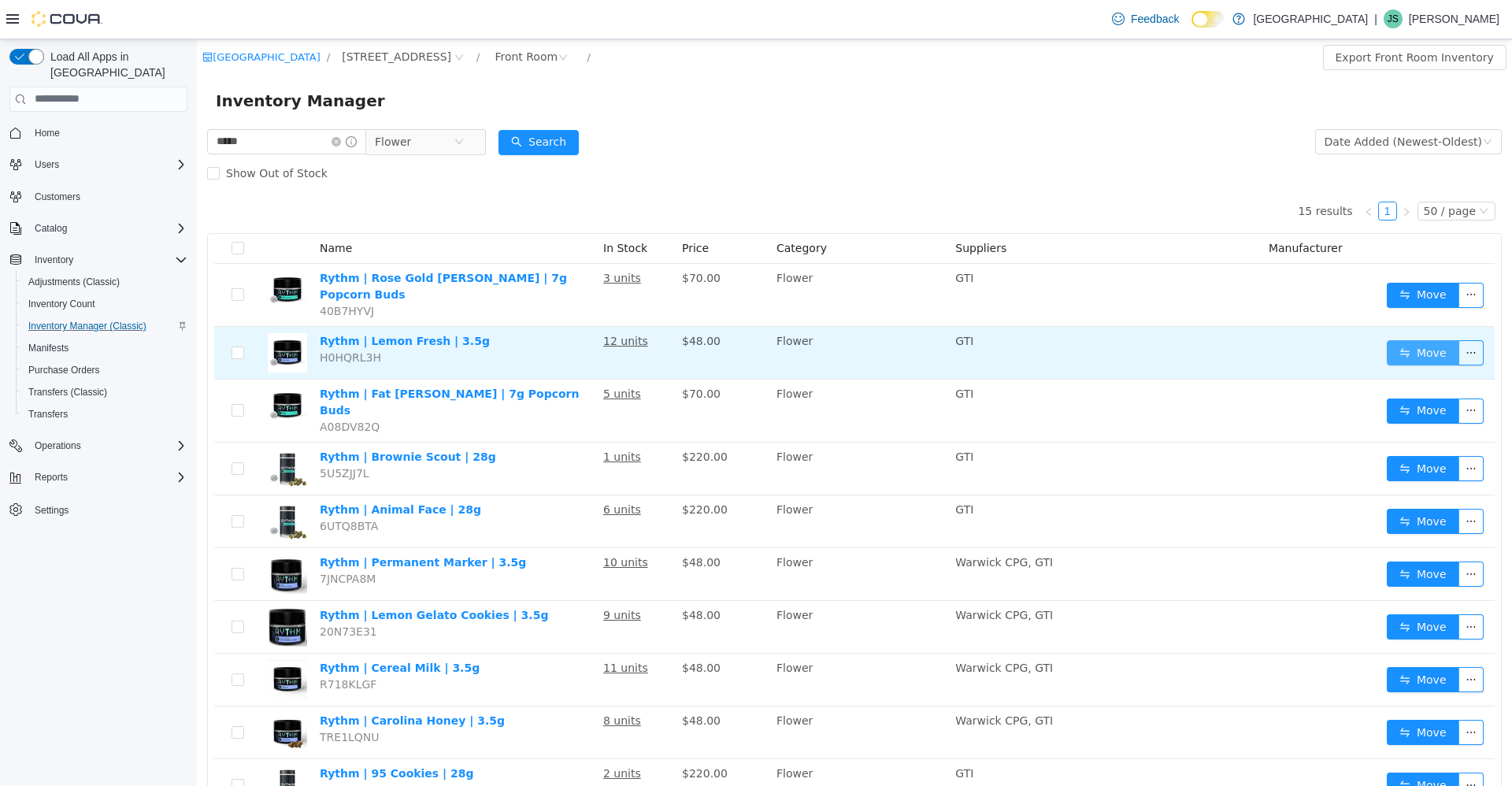
click at [1396, 348] on button "Move" at bounding box center [1422, 351] width 72 height 25
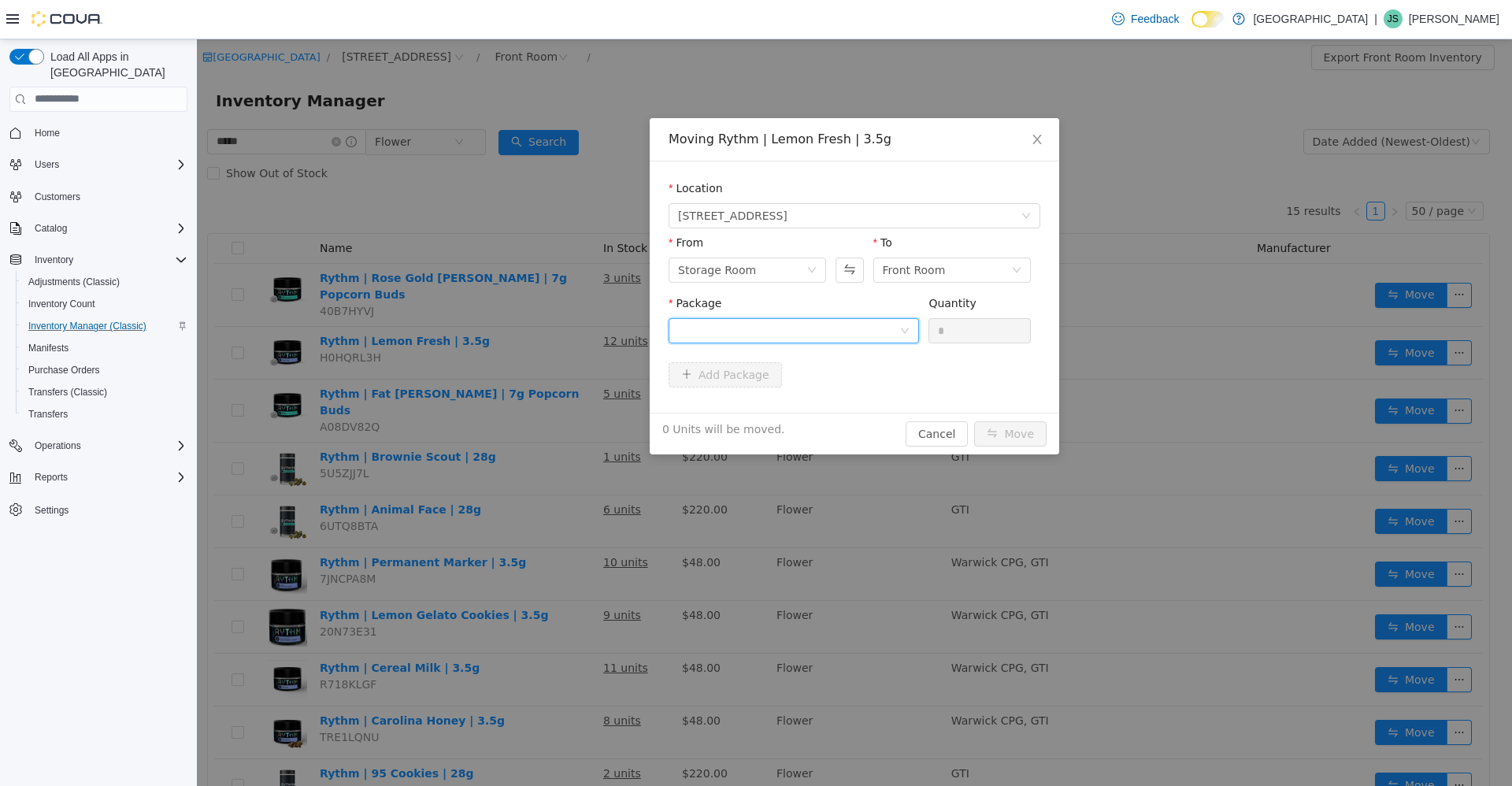
click at [869, 330] on div at bounding box center [788, 330] width 221 height 23
click at [832, 384] on li "3365 3766 4212 7459 Quantity : 11 Units" at bounding box center [794, 395] width 250 height 42
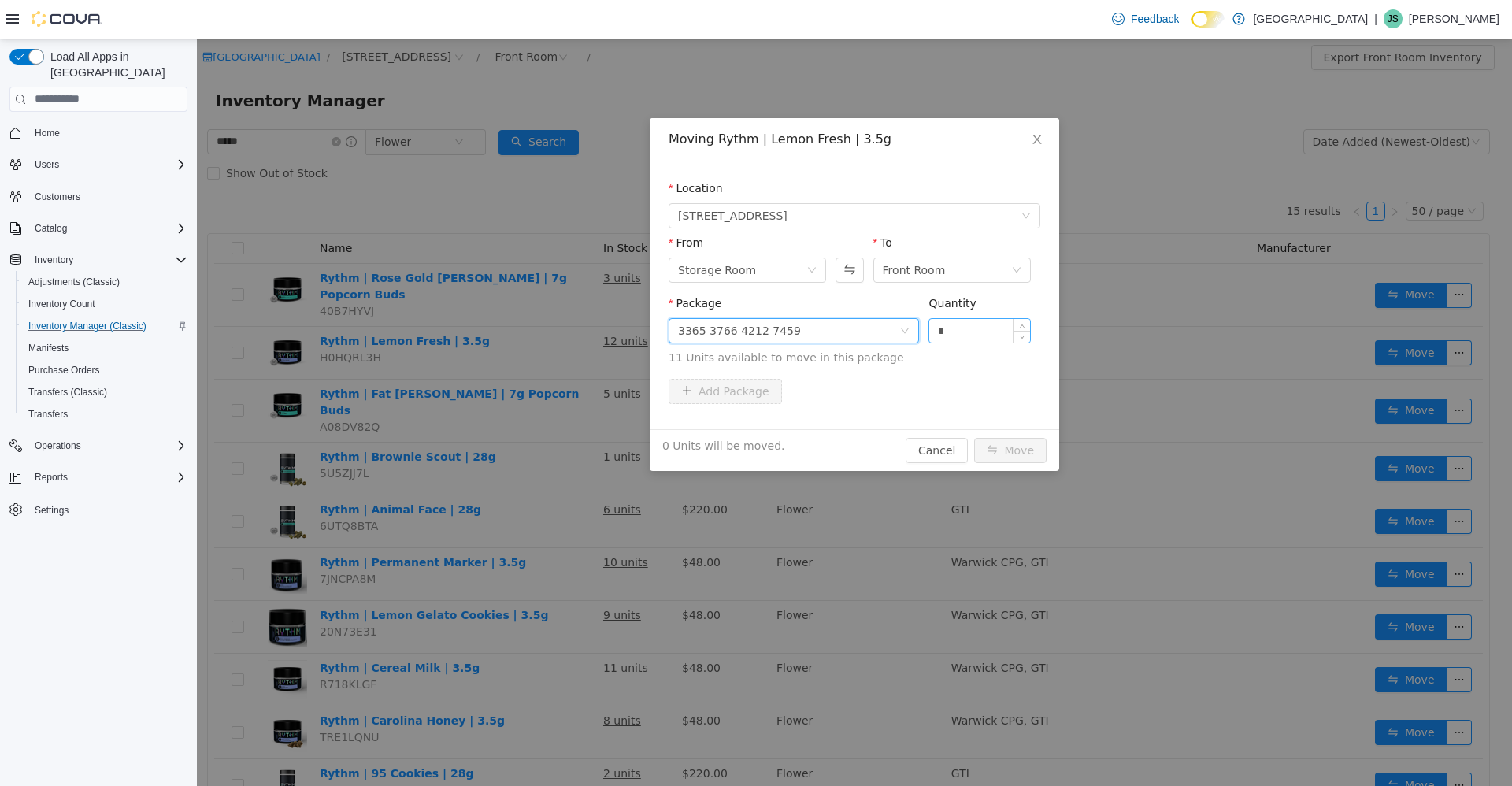
click at [984, 329] on input "*" at bounding box center [979, 330] width 101 height 23
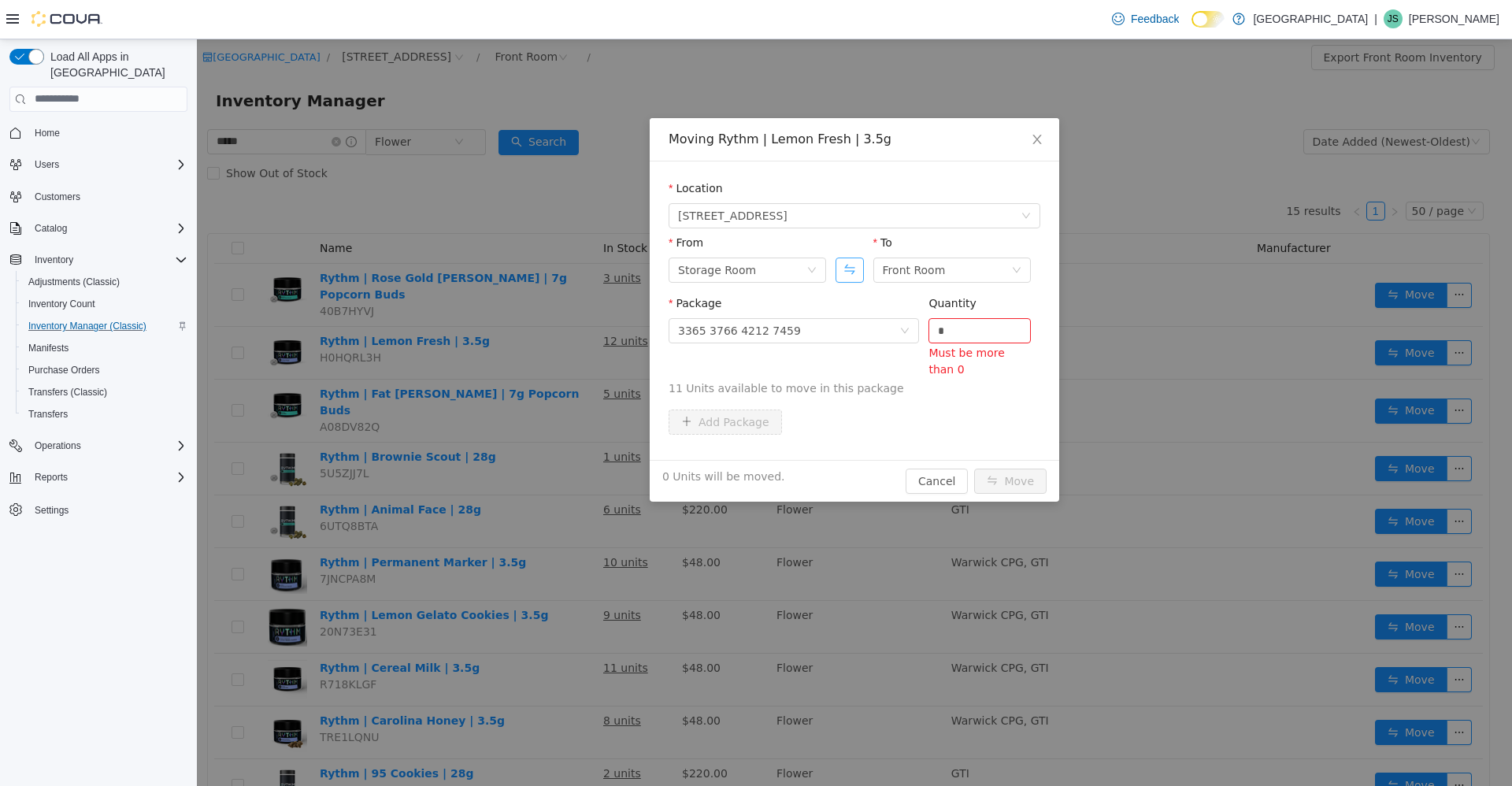
click at [852, 269] on button "Swap" at bounding box center [849, 269] width 28 height 25
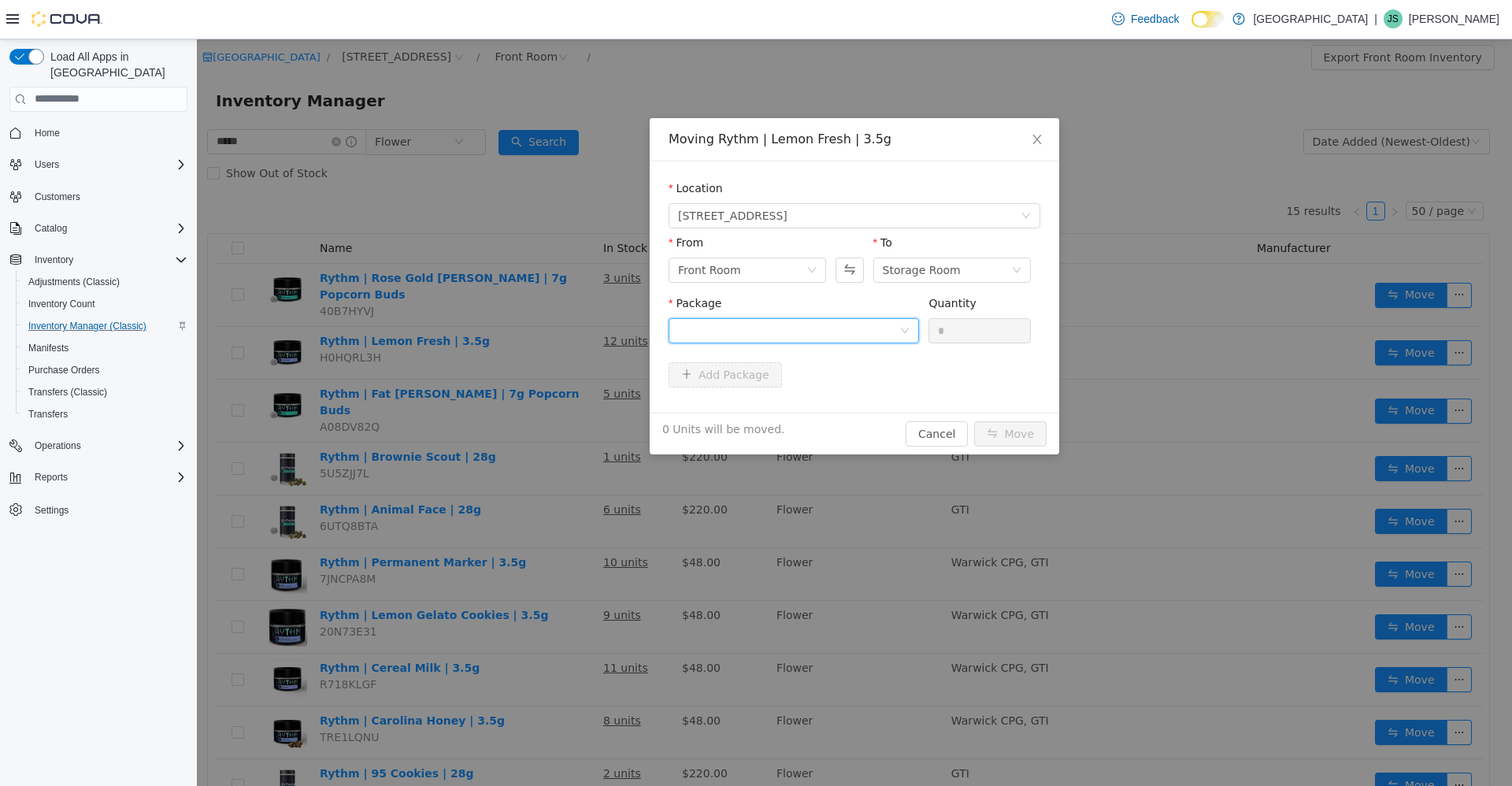
click at [874, 324] on div at bounding box center [788, 330] width 221 height 23
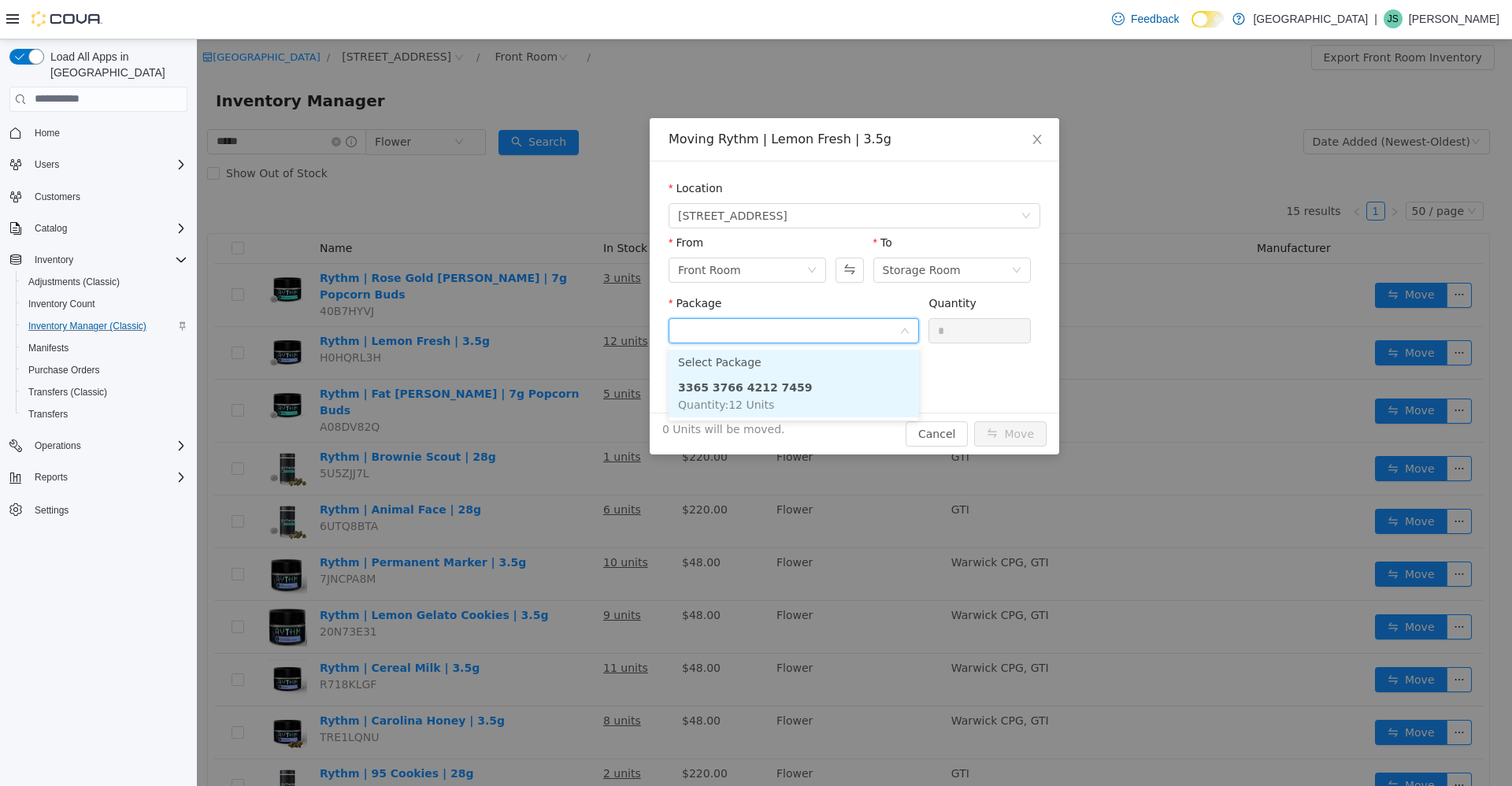
click at [824, 388] on li "3365 3766 4212 7459 Quantity : 12 Units" at bounding box center [794, 395] width 250 height 42
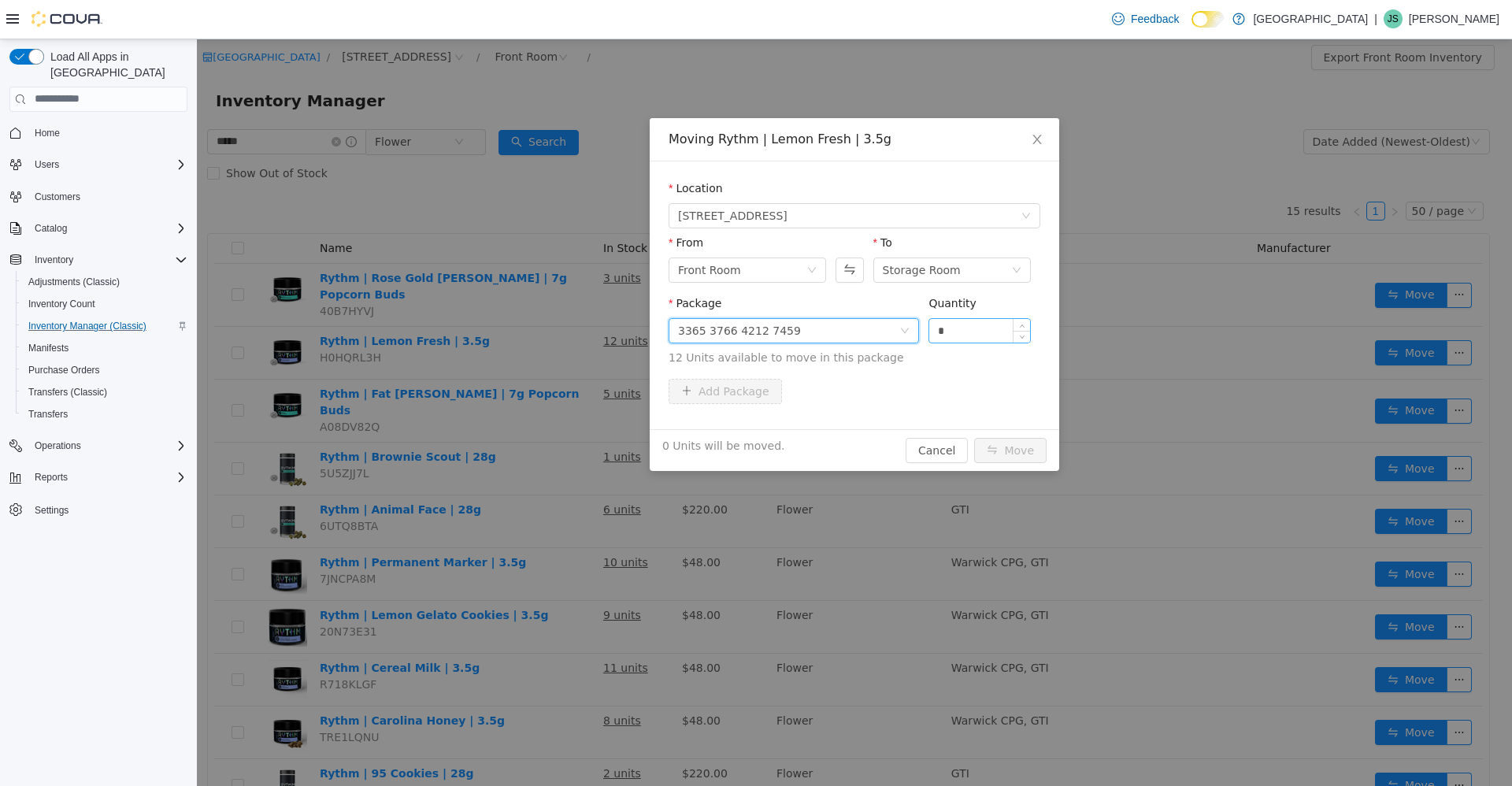
click at [975, 326] on input "*" at bounding box center [979, 330] width 101 height 23
type input "**"
click at [974, 437] on button "Move" at bounding box center [1010, 450] width 72 height 25
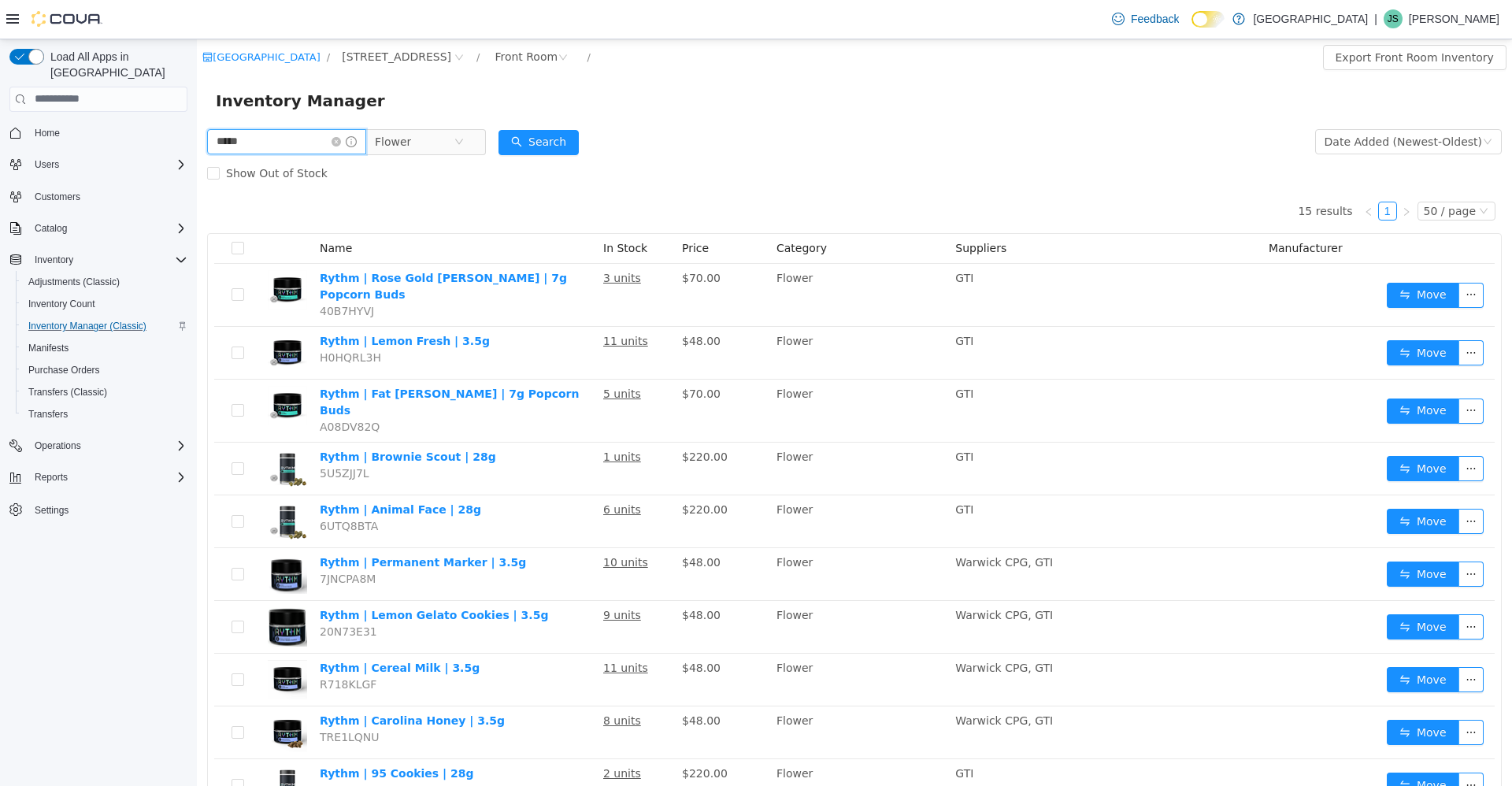
click at [258, 136] on input "*****" at bounding box center [286, 141] width 159 height 25
type input "*******"
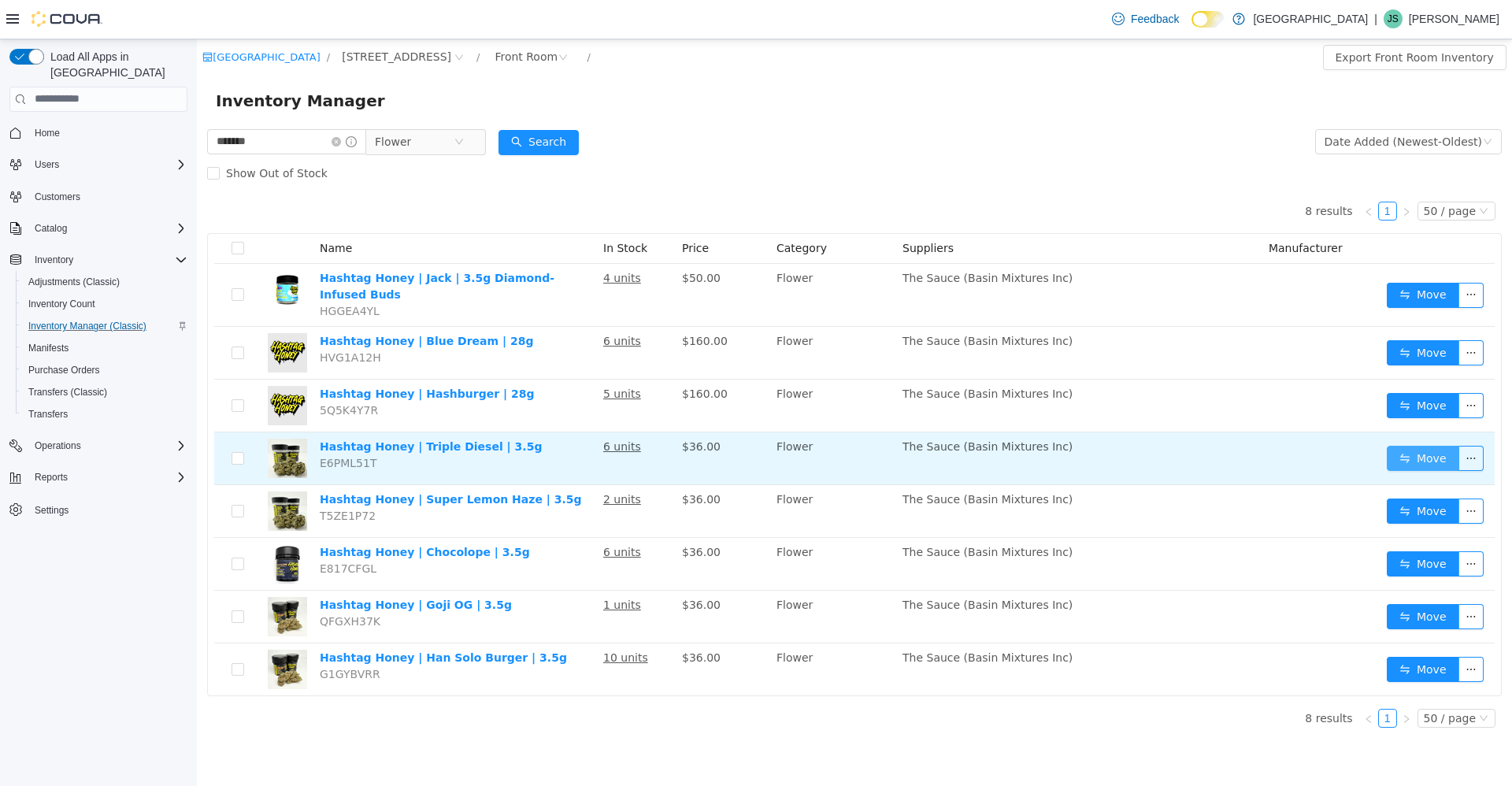
click at [1409, 446] on button "Move" at bounding box center [1422, 457] width 72 height 25
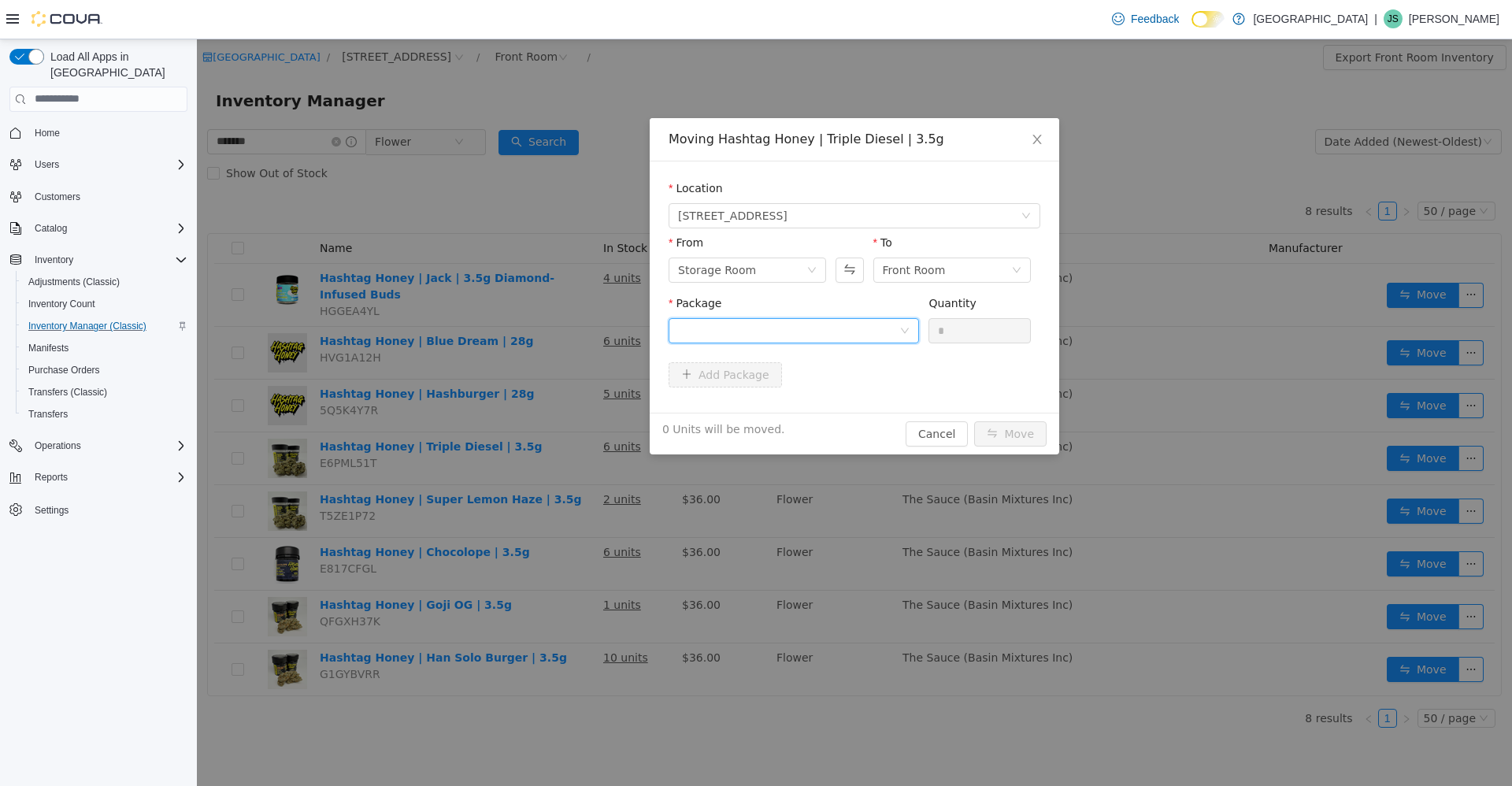
click at [810, 329] on div at bounding box center [788, 330] width 221 height 23
drag, startPoint x: 838, startPoint y: 399, endPoint x: 881, endPoint y: 376, distance: 48.8
click at [838, 399] on li "HH-TDF-0525-001 Quantity : 22 Units" at bounding box center [794, 395] width 250 height 42
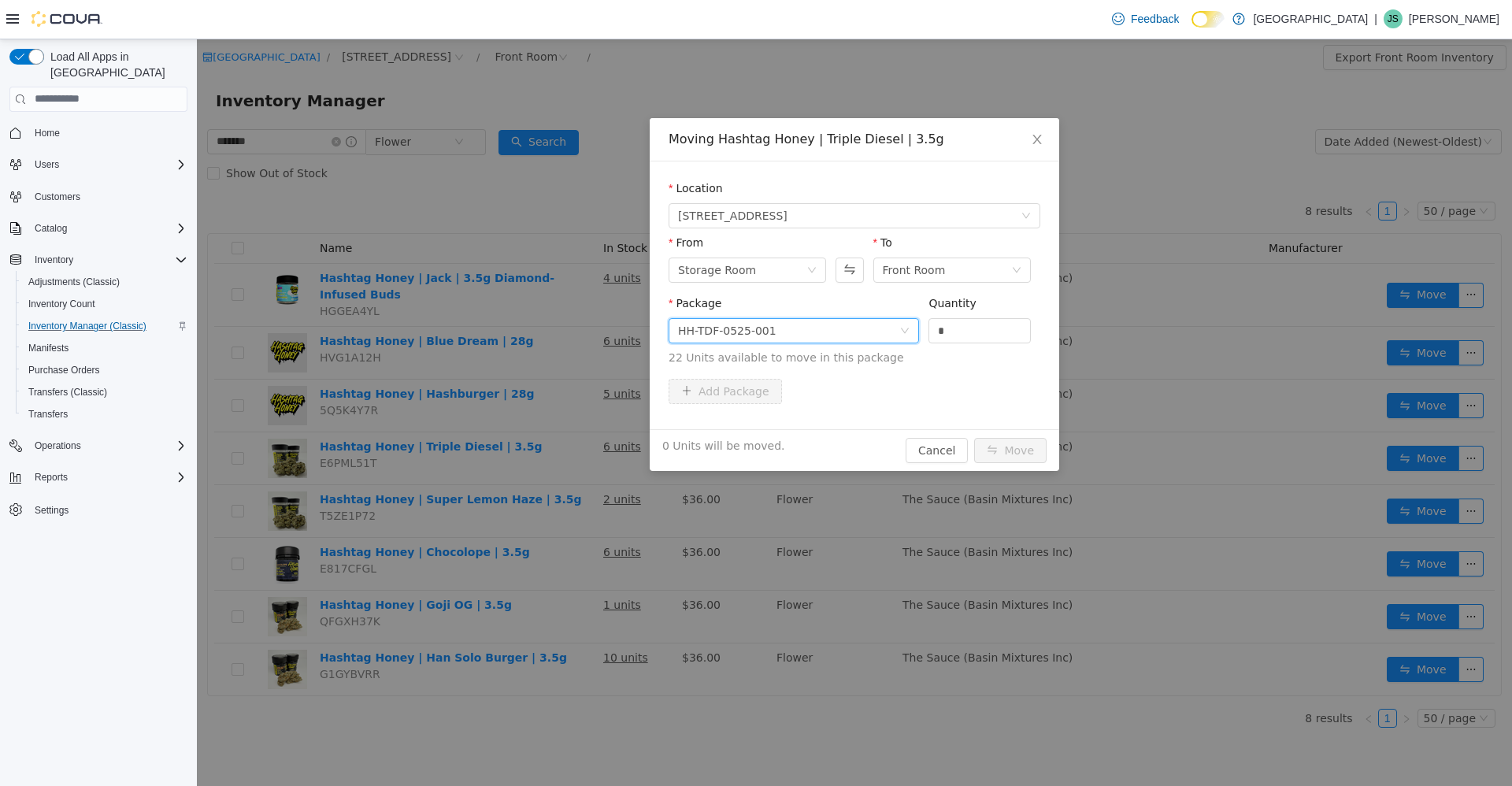
click at [955, 344] on div "Quantity *" at bounding box center [979, 321] width 103 height 54
click at [961, 339] on input "*" at bounding box center [979, 330] width 101 height 23
type input "**"
click at [974, 437] on button "Move" at bounding box center [1010, 450] width 72 height 25
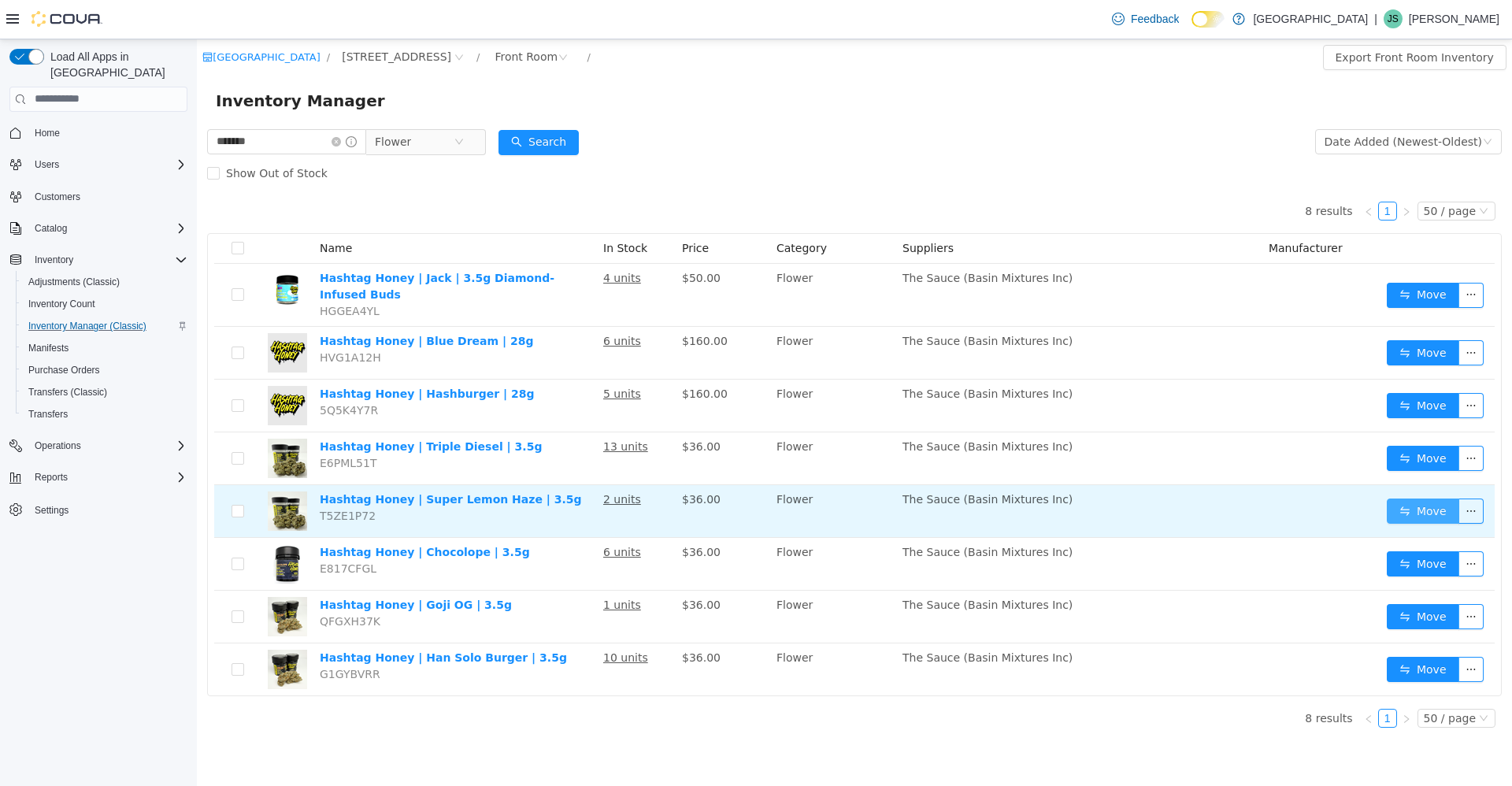
click at [1420, 500] on button "Move" at bounding box center [1422, 510] width 72 height 25
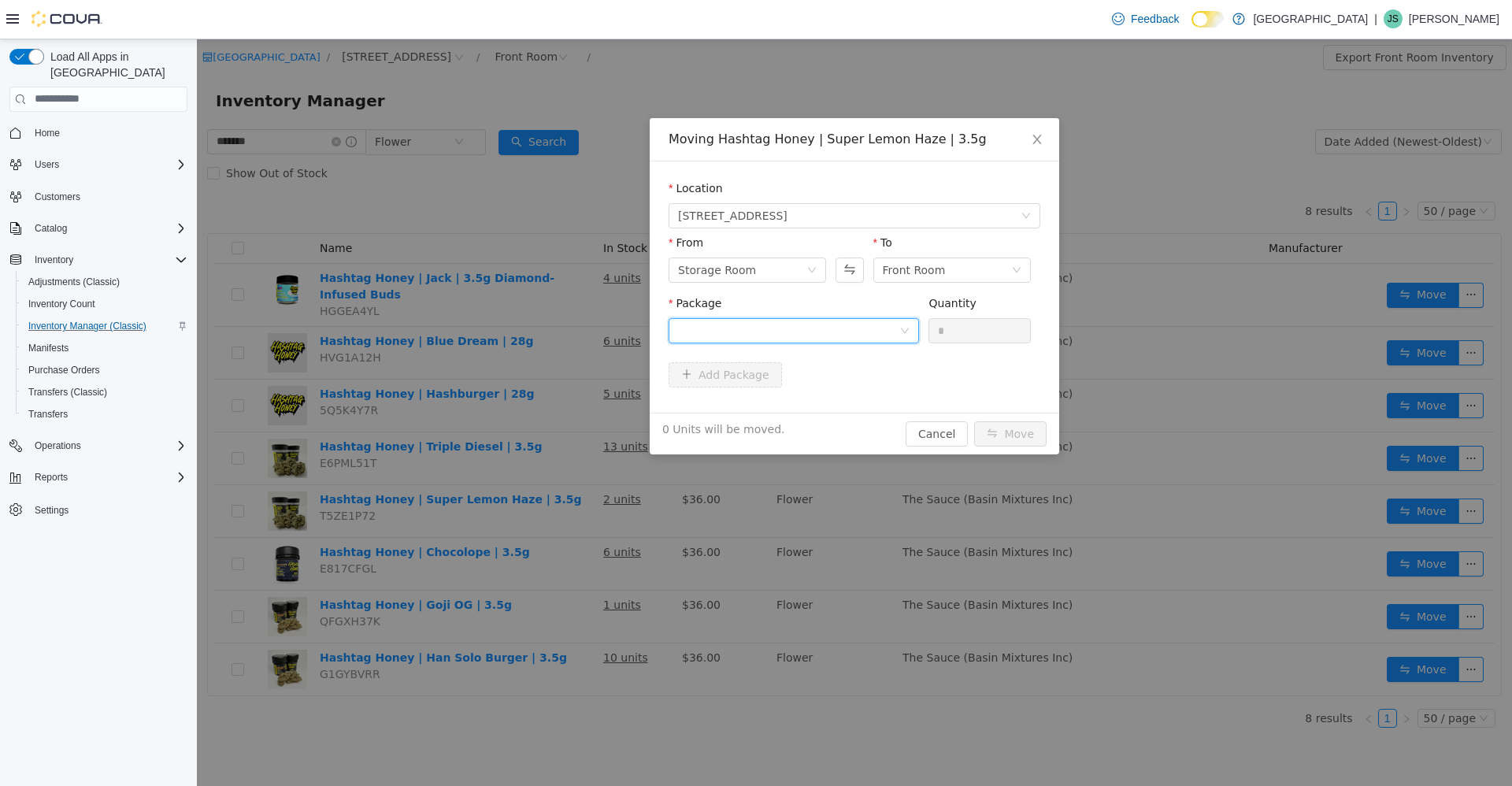
click at [793, 332] on div at bounding box center [788, 330] width 221 height 23
click at [787, 384] on li "HH-SLHF-0525-001 Quantity : 16 Units" at bounding box center [794, 395] width 250 height 42
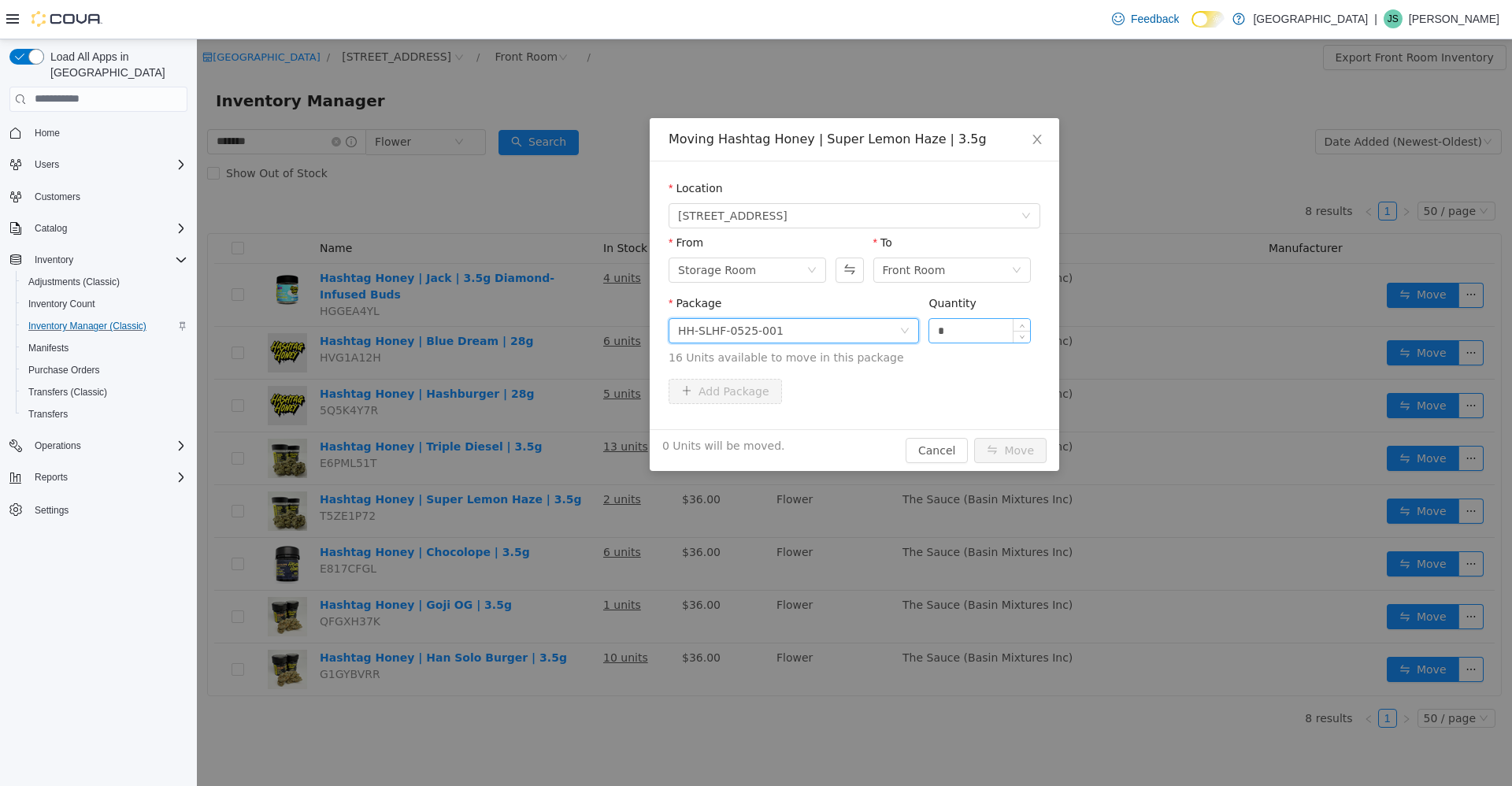
click at [989, 330] on input "*" at bounding box center [979, 330] width 101 height 23
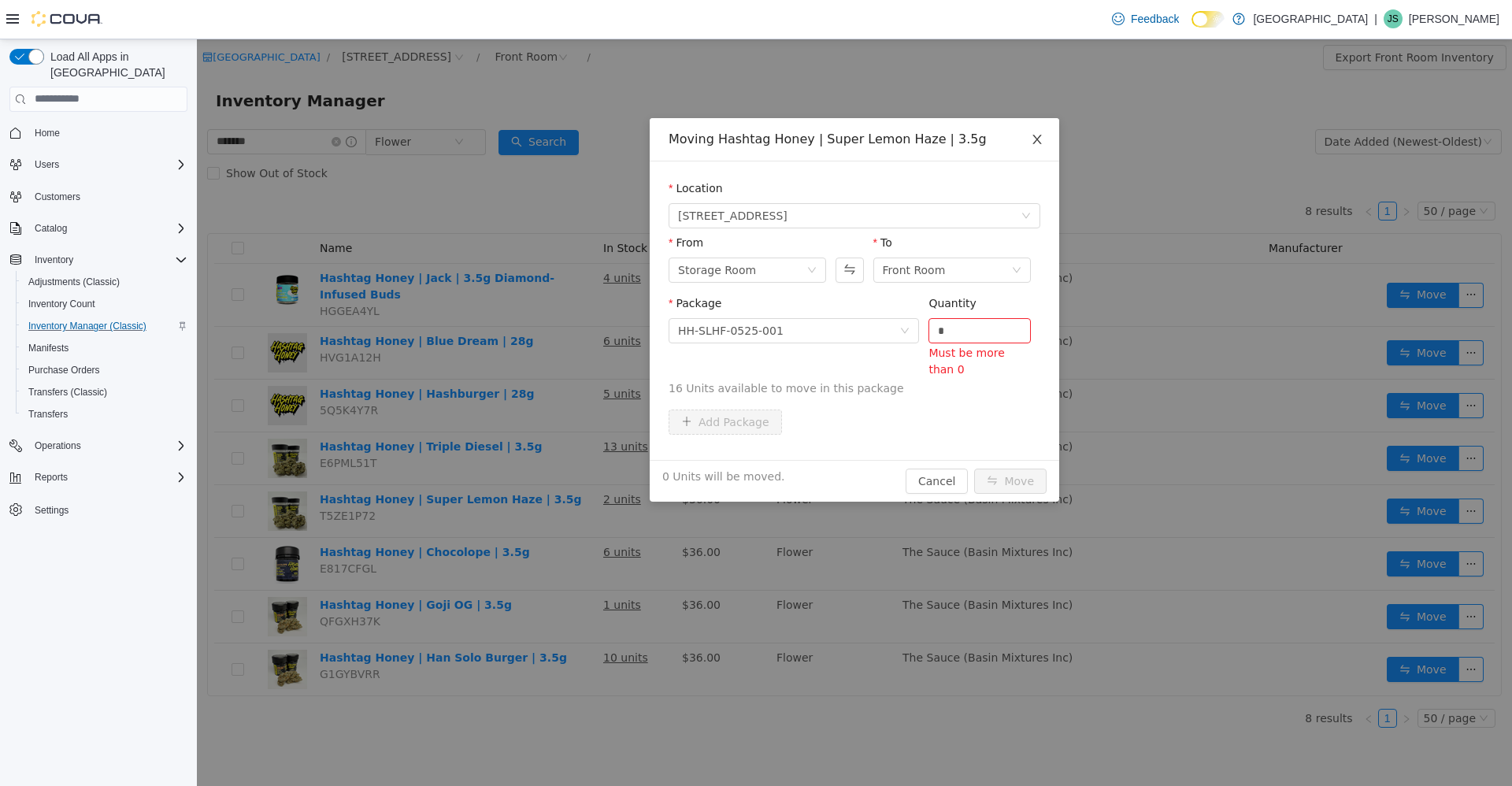
click at [1042, 131] on span "Close" at bounding box center [1037, 139] width 44 height 44
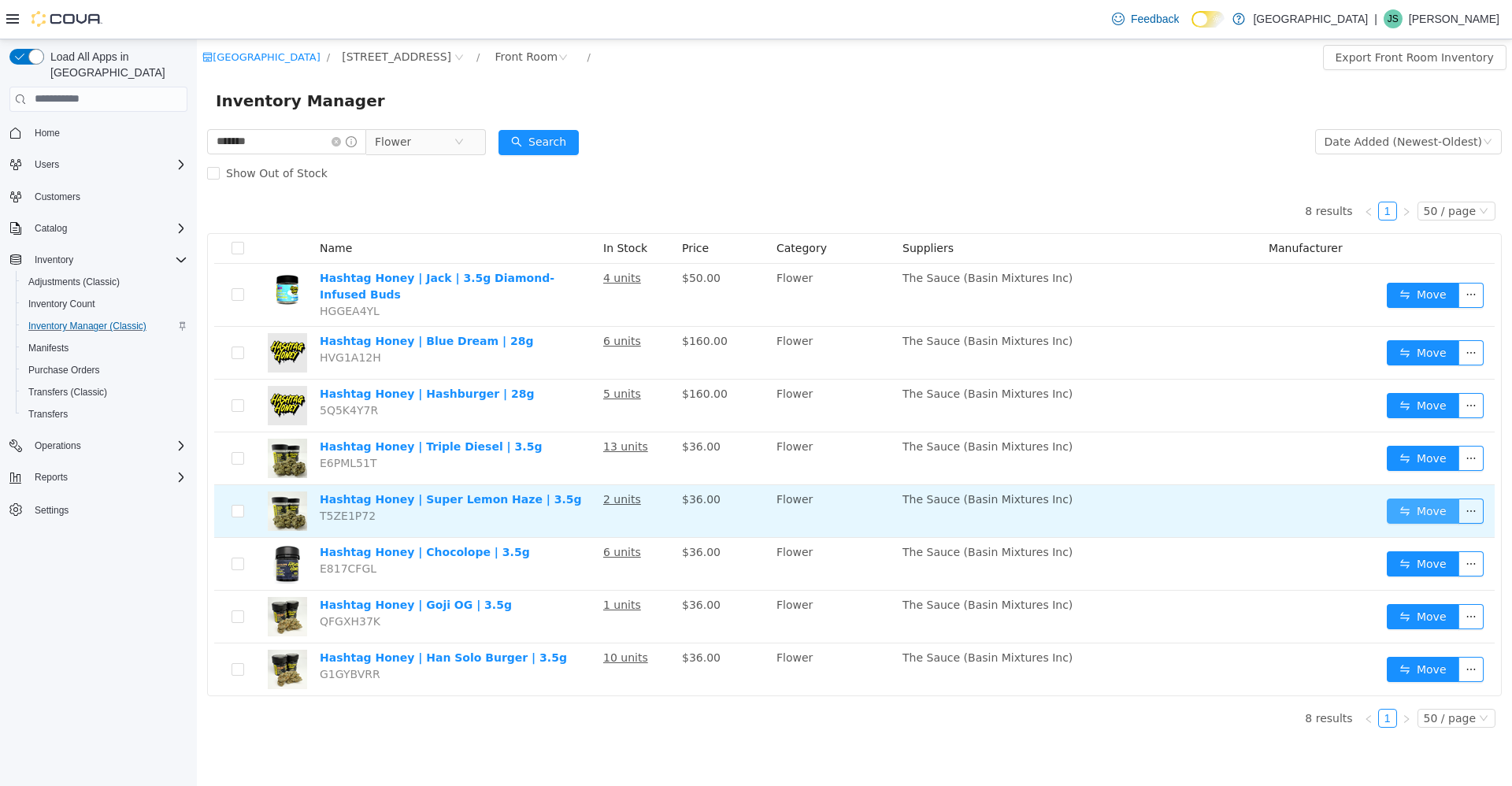
click at [1406, 510] on button "Move" at bounding box center [1422, 510] width 72 height 25
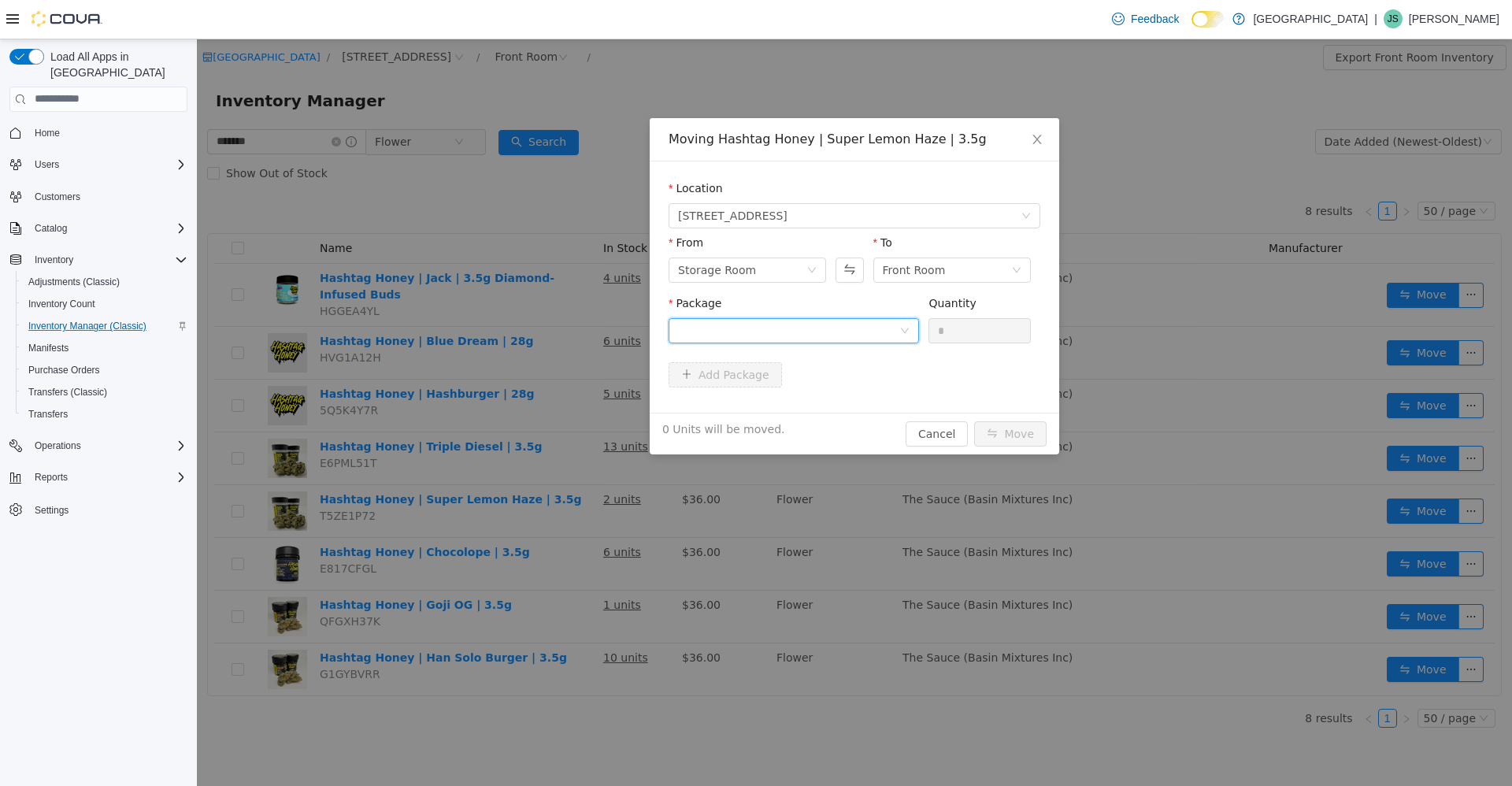
click at [844, 336] on div at bounding box center [788, 330] width 221 height 23
click at [819, 384] on li "HH-SLHF-0525-001 Quantity : 16 Units" at bounding box center [794, 395] width 250 height 42
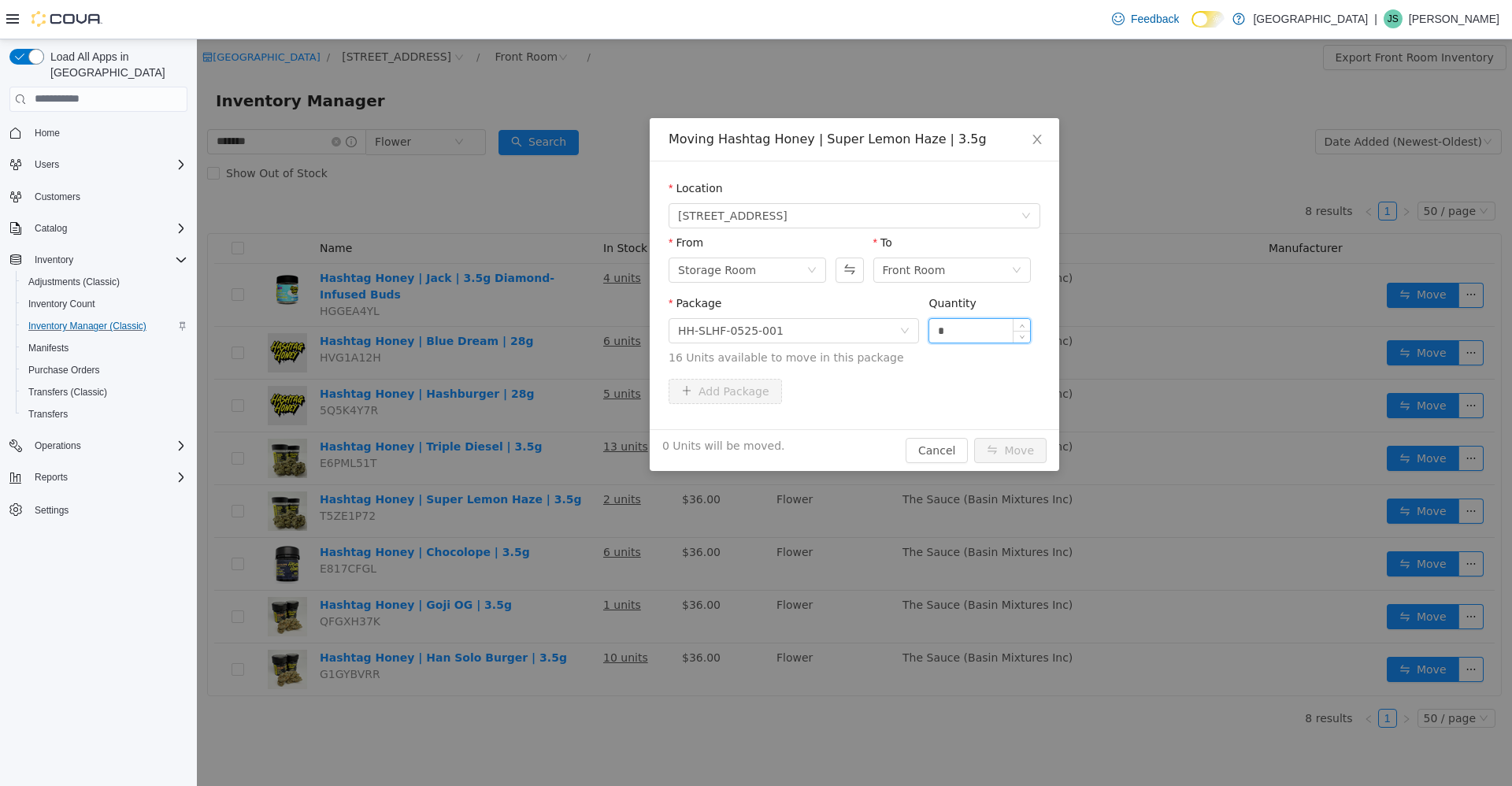
click at [963, 334] on input "*" at bounding box center [979, 330] width 101 height 23
type input "**"
click at [1007, 456] on button "Move" at bounding box center [1010, 450] width 72 height 25
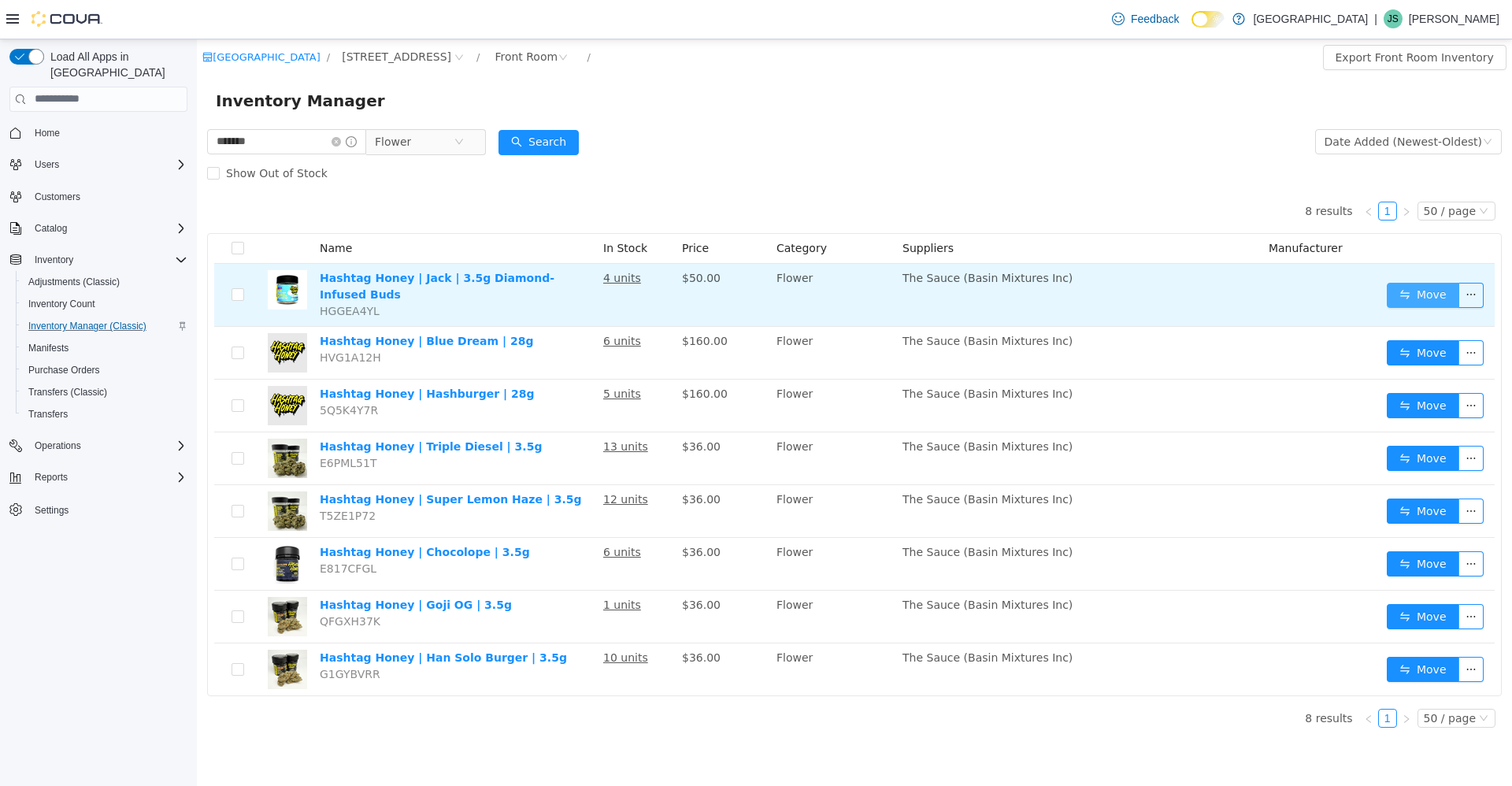
click at [1427, 294] on button "Move" at bounding box center [1422, 294] width 72 height 25
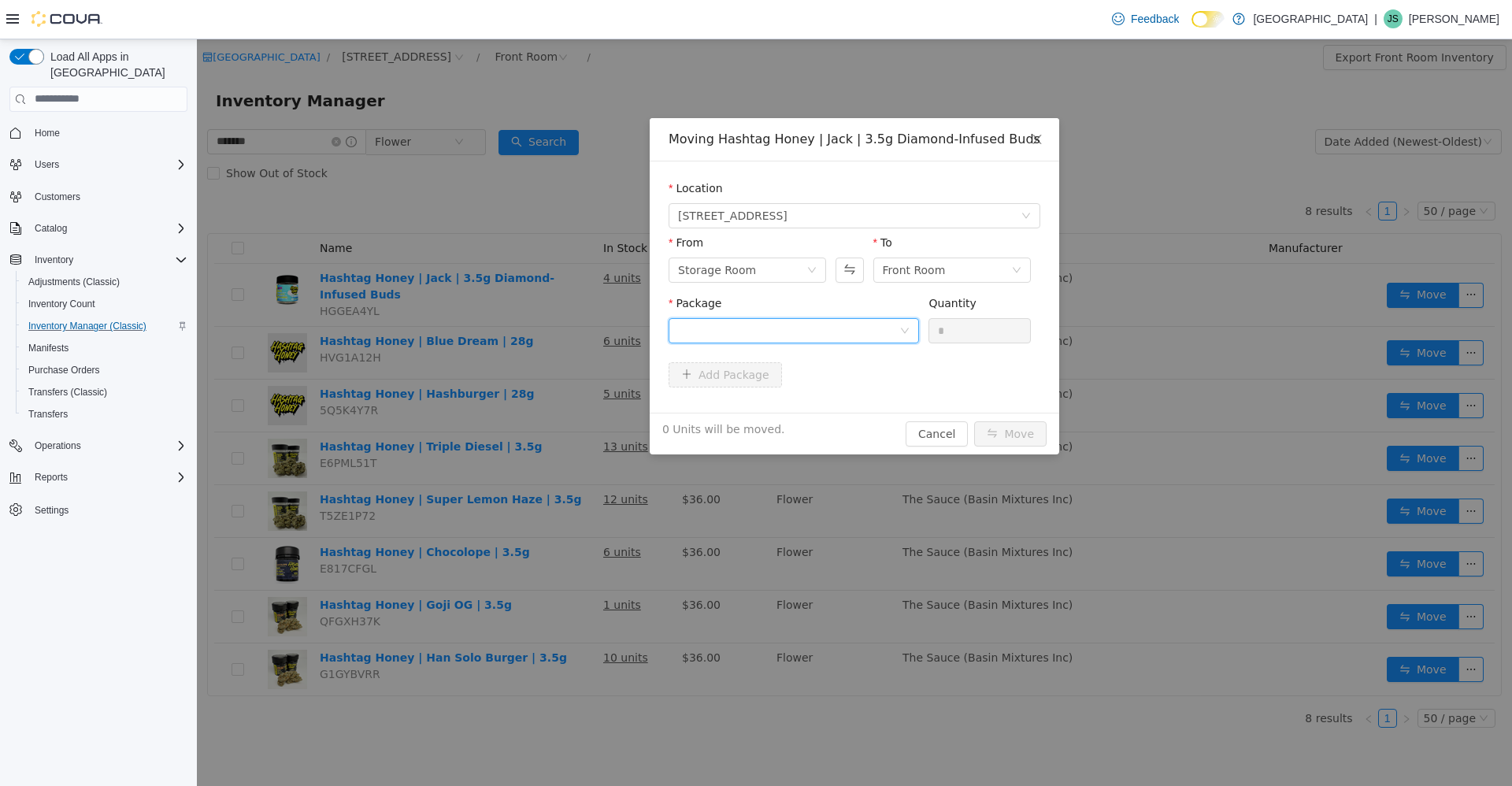
click at [796, 321] on div at bounding box center [788, 330] width 221 height 23
click at [817, 380] on li "HH-JSN-0725-001 Quantity : 40 Units" at bounding box center [794, 395] width 250 height 42
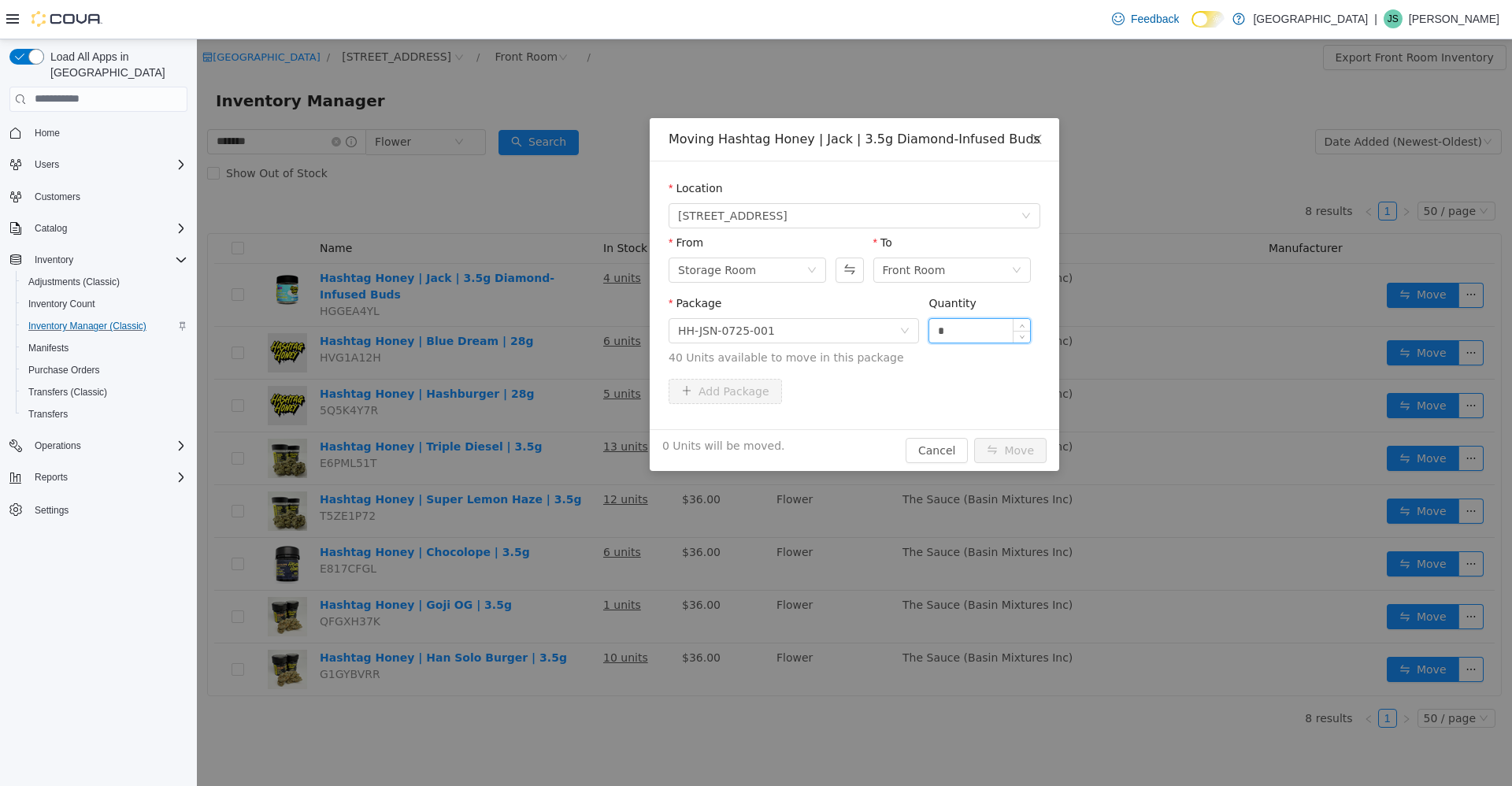
click at [970, 319] on input "*" at bounding box center [979, 330] width 101 height 23
type input "**"
click at [1013, 455] on button "Move" at bounding box center [1010, 450] width 72 height 25
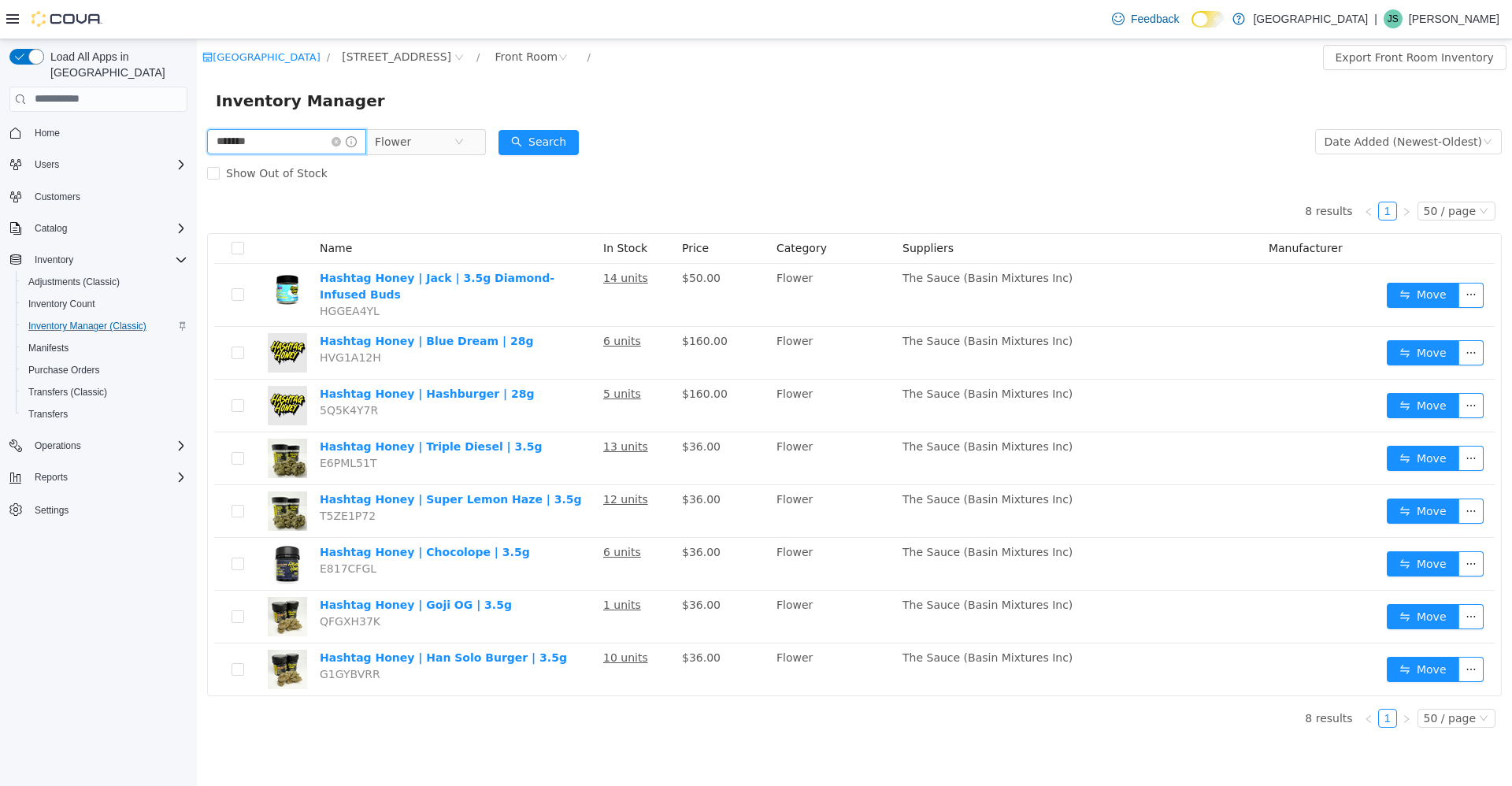
click at [267, 129] on input "*******" at bounding box center [286, 141] width 159 height 25
type input "******"
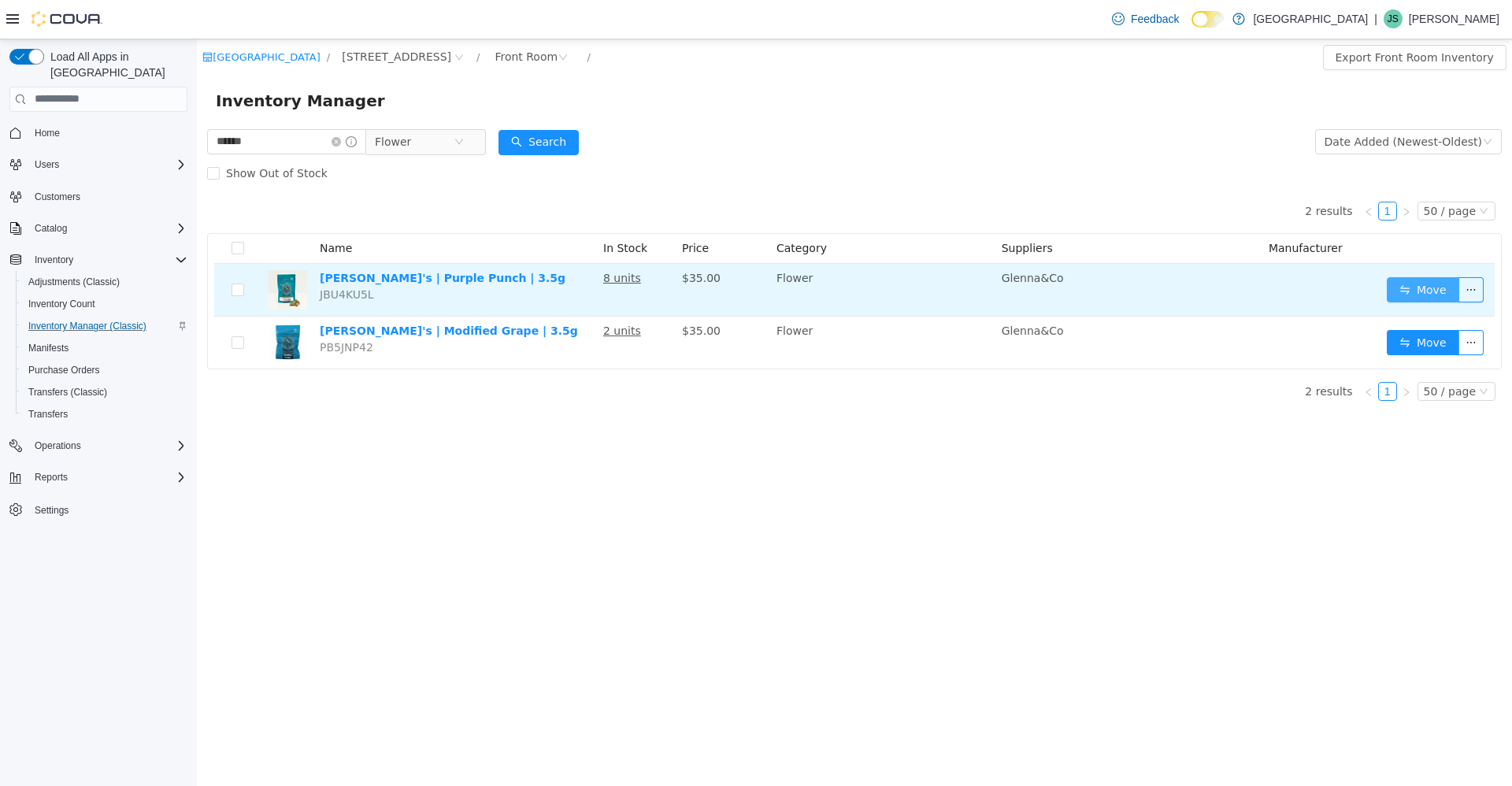
click at [1427, 278] on button "Move" at bounding box center [1422, 288] width 72 height 25
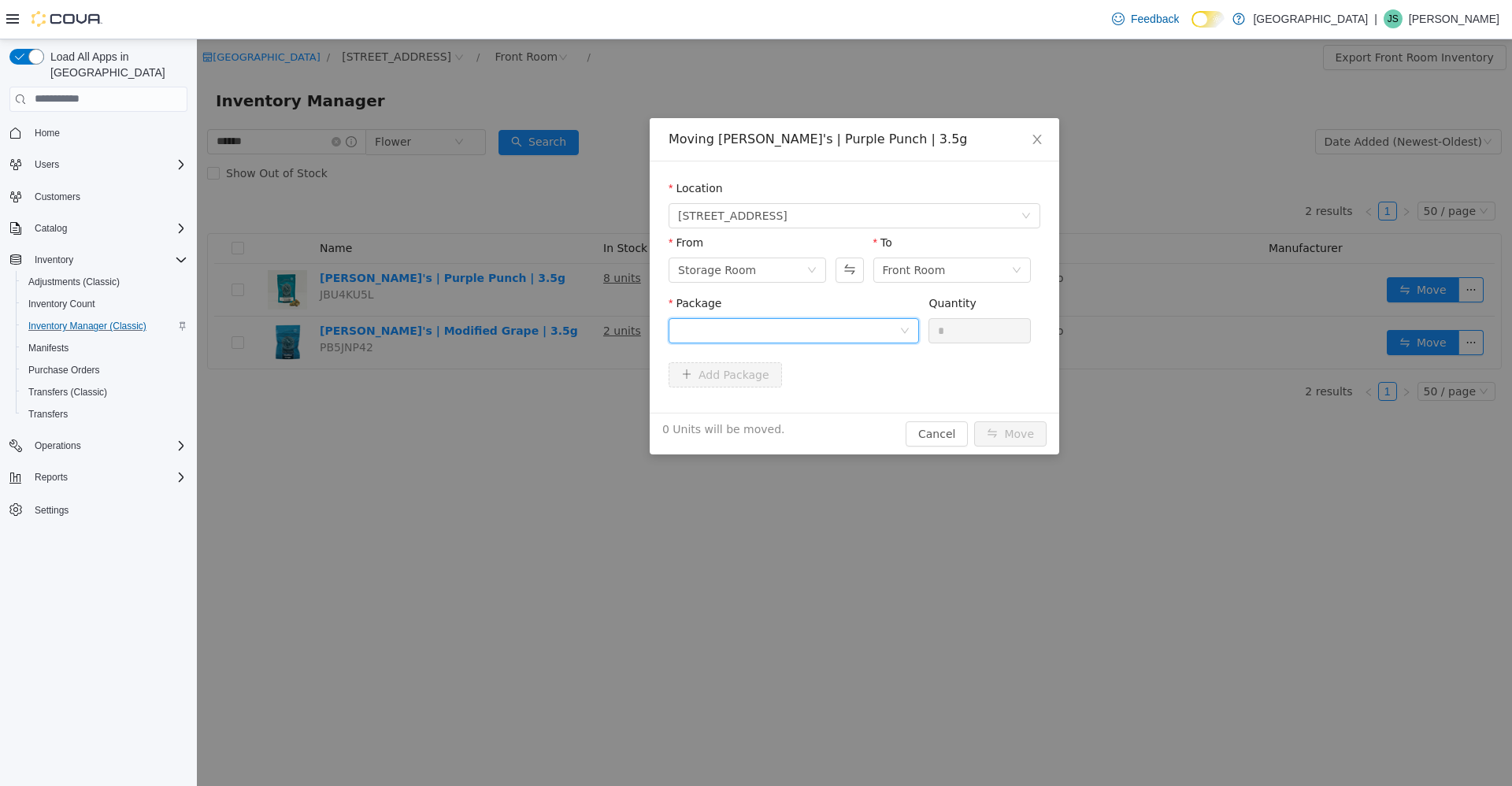
click at [875, 320] on div at bounding box center [788, 330] width 221 height 23
drag, startPoint x: 754, startPoint y: 396, endPoint x: 932, endPoint y: 368, distance: 180.2
click at [755, 398] on span "Quantity : 4 Units" at bounding box center [722, 404] width 89 height 13
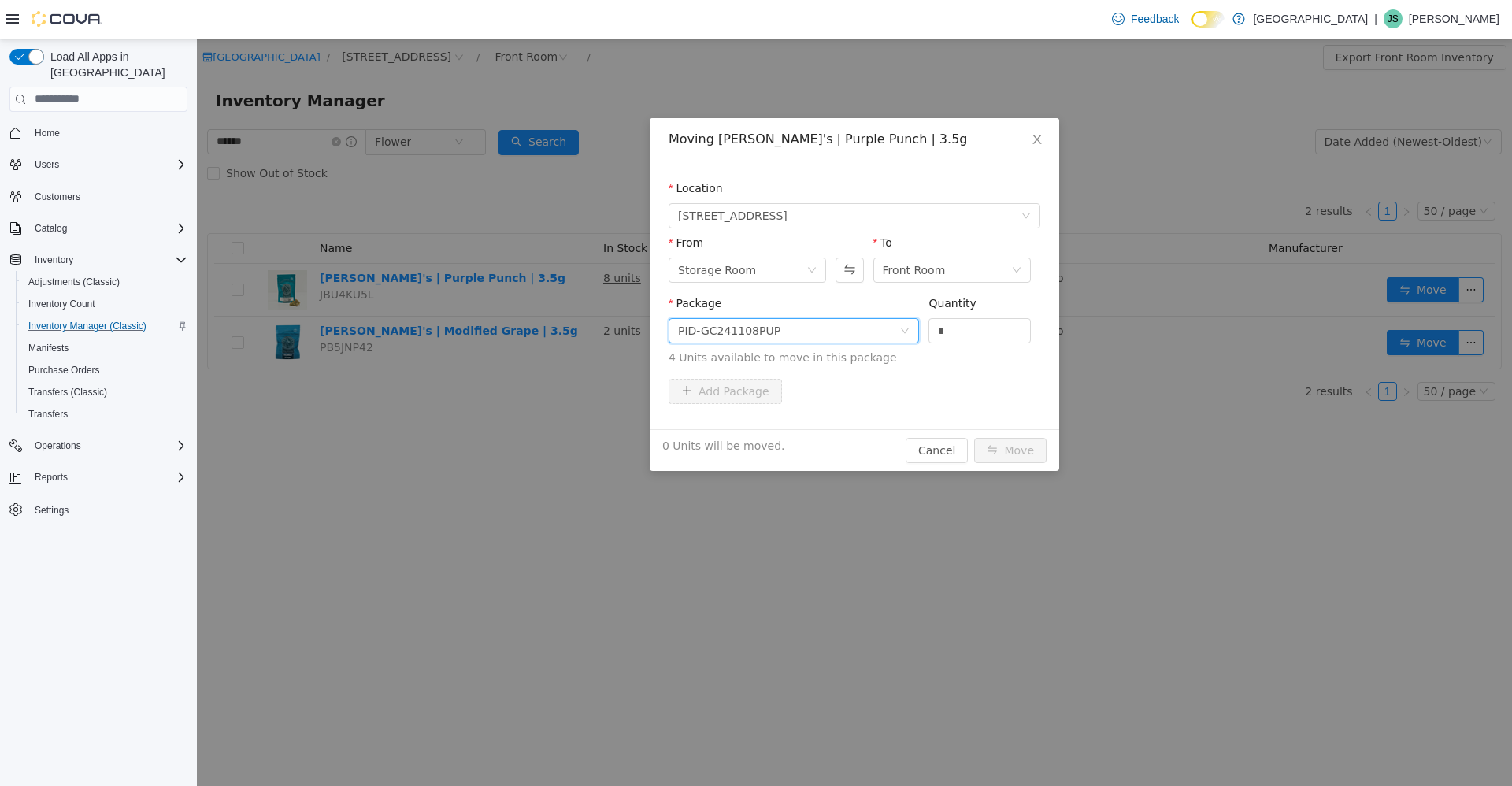
click at [944, 343] on div "Quantity *" at bounding box center [979, 321] width 103 height 54
click at [954, 339] on input "*" at bounding box center [979, 330] width 101 height 23
type input "*"
click at [1039, 450] on button "Move" at bounding box center [1010, 450] width 72 height 25
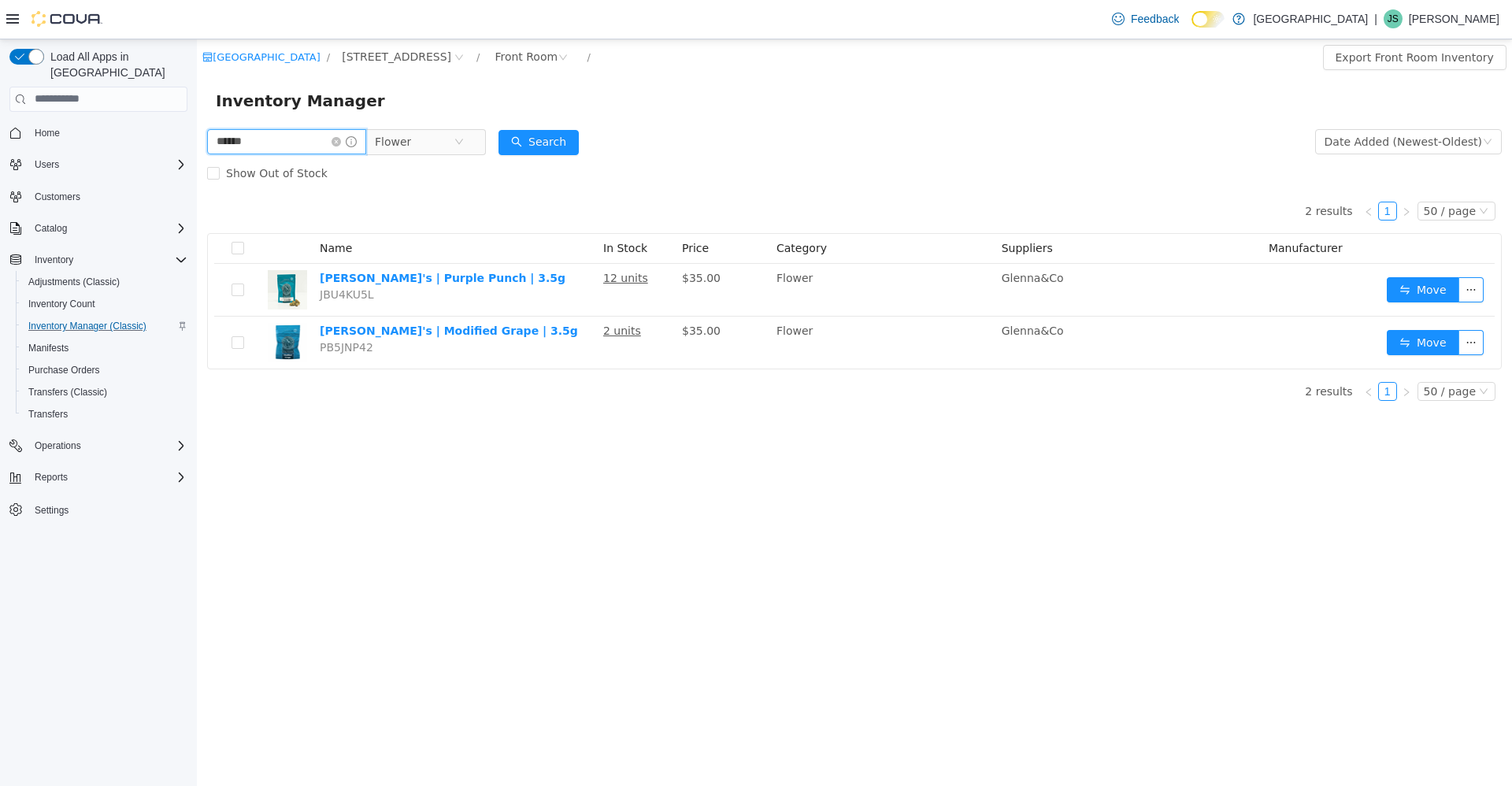
click at [287, 131] on input "******" at bounding box center [286, 141] width 159 height 25
type input "**********"
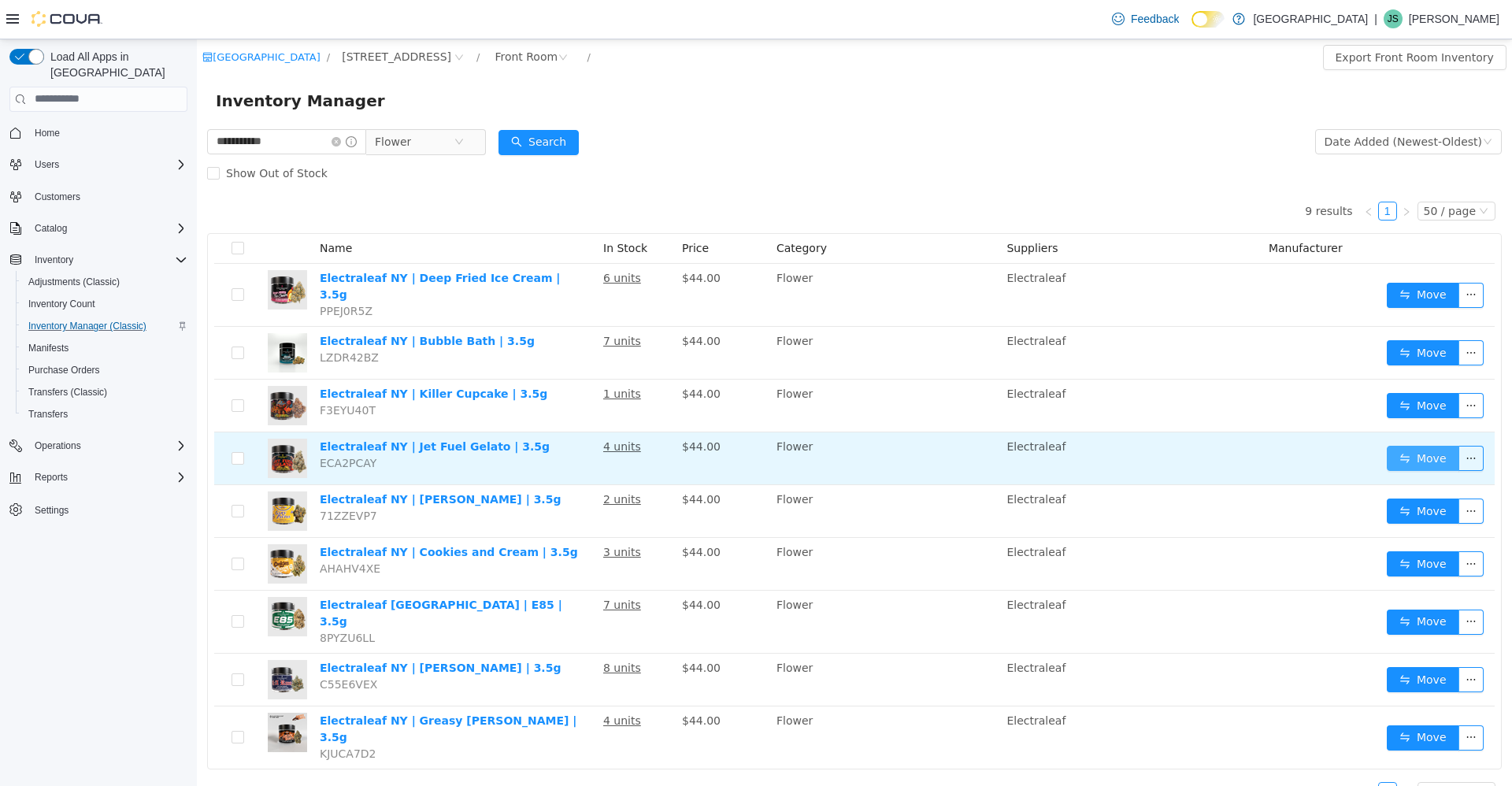
click at [1406, 454] on button "Move" at bounding box center [1422, 457] width 72 height 25
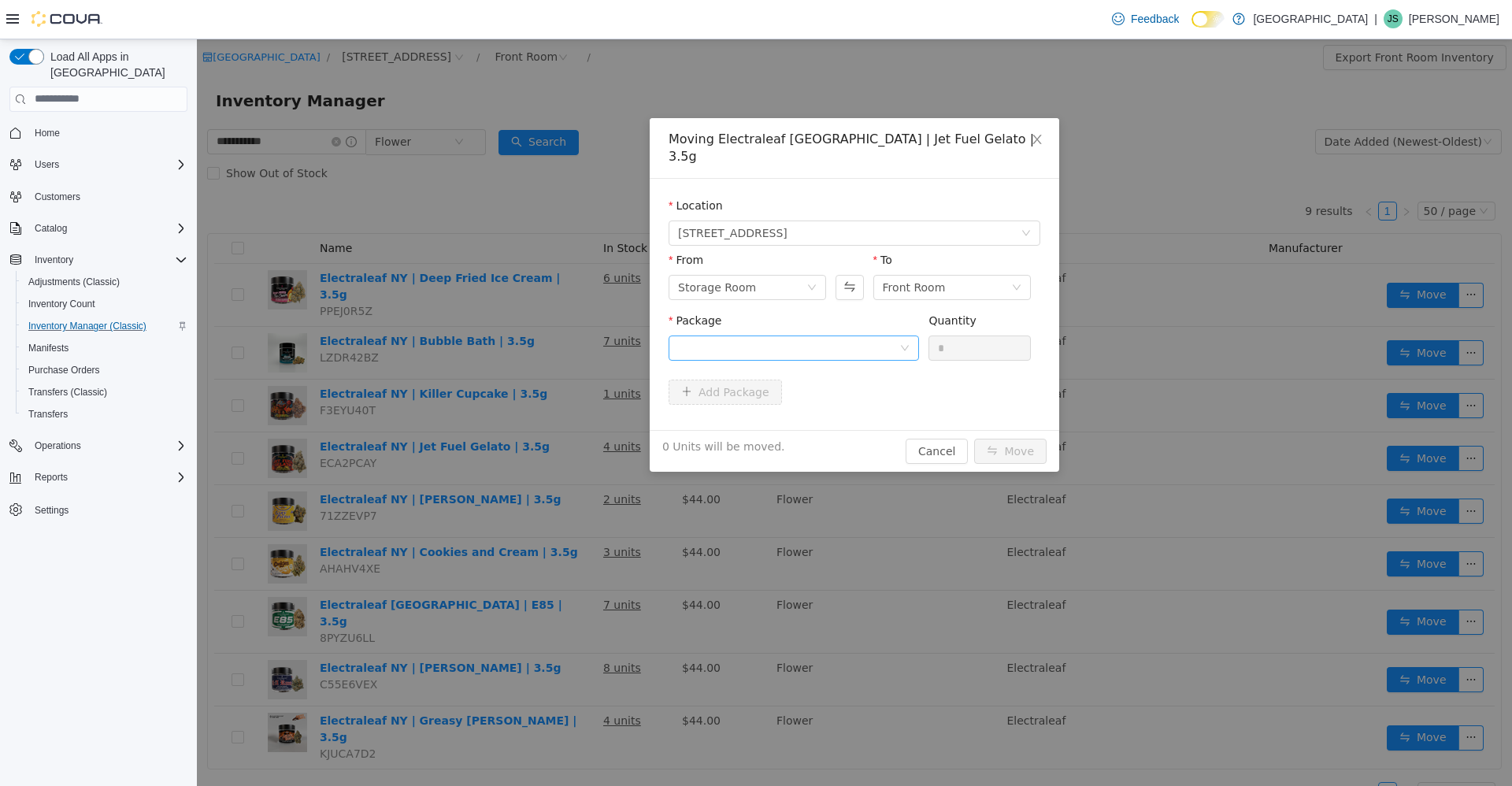
drag, startPoint x: 831, startPoint y: 311, endPoint x: 840, endPoint y: 324, distance: 15.8
click at [838, 321] on div "Package" at bounding box center [794, 338] width 250 height 54
click at [840, 336] on div at bounding box center [788, 347] width 221 height 23
type input "*"
click at [839, 357] on li "NY-030325-21 Quantity : 17 Units" at bounding box center [794, 369] width 250 height 42
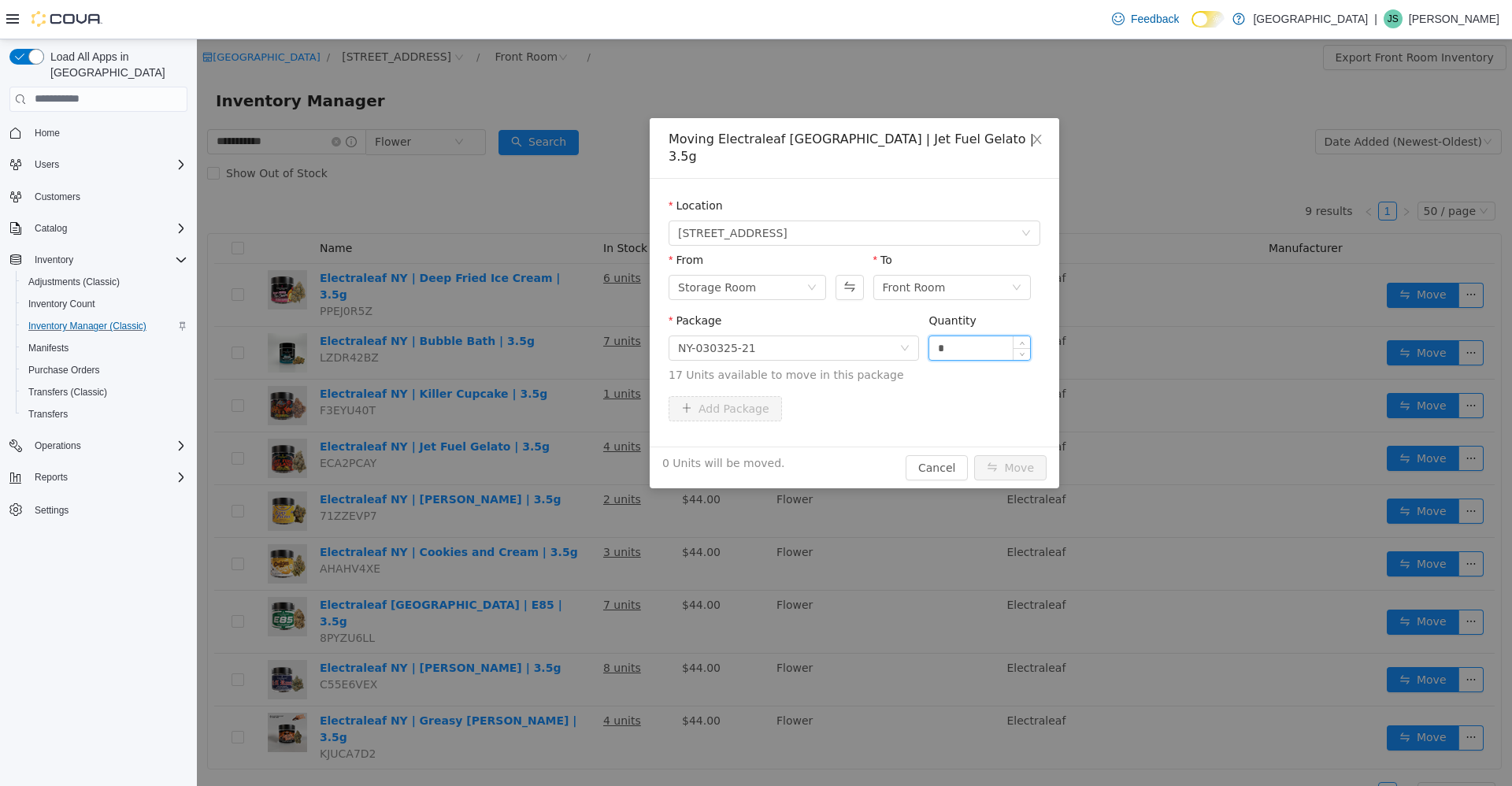
click at [969, 336] on input "*" at bounding box center [979, 347] width 101 height 23
type input "**"
click at [974, 455] on button "Move" at bounding box center [1010, 467] width 72 height 25
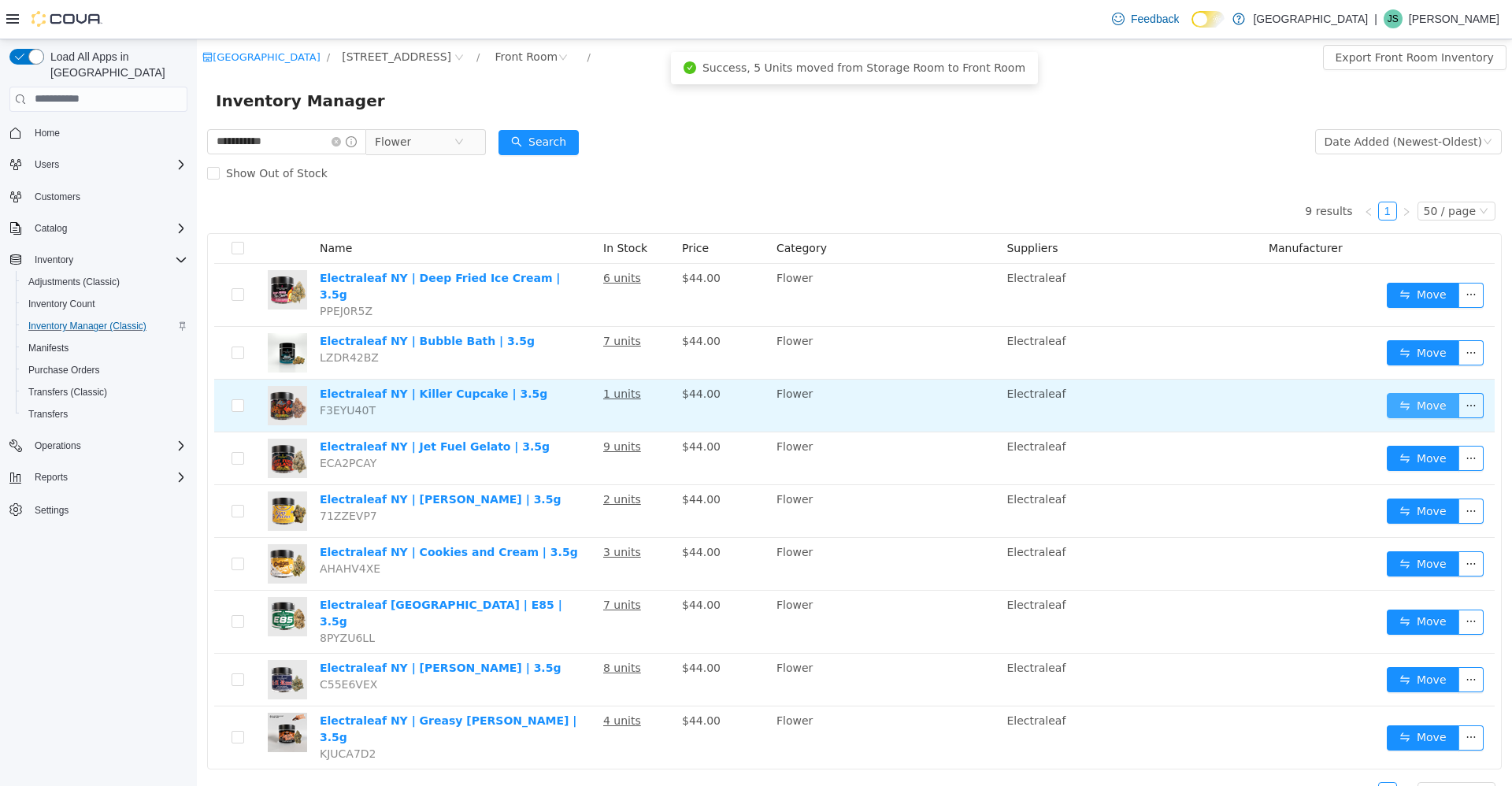
click at [1410, 393] on button "Move" at bounding box center [1422, 405] width 72 height 25
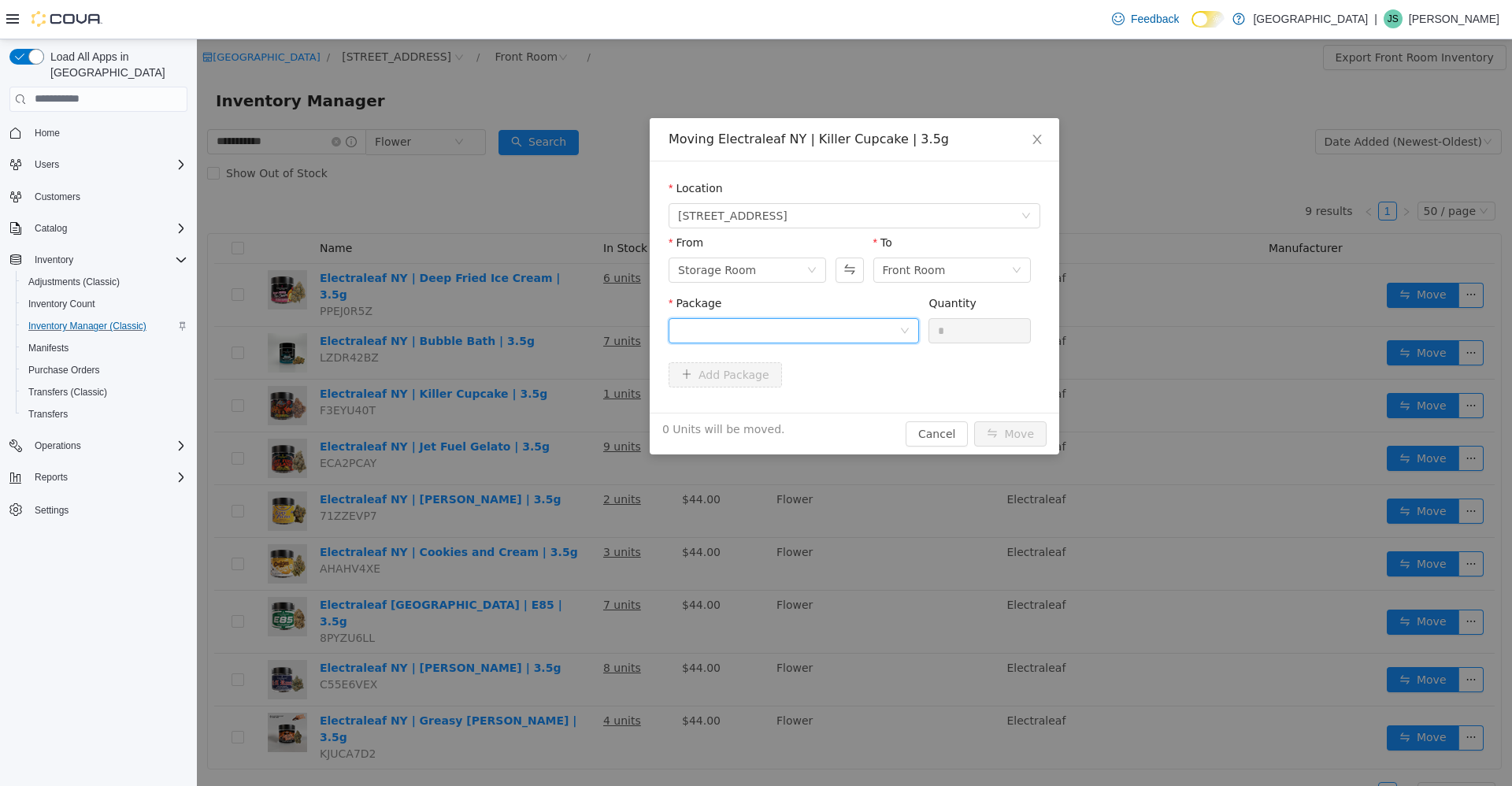
click at [814, 325] on div at bounding box center [788, 330] width 221 height 23
click at [798, 392] on li "NY-051925-02 Quantity : 18 Units" at bounding box center [794, 395] width 250 height 42
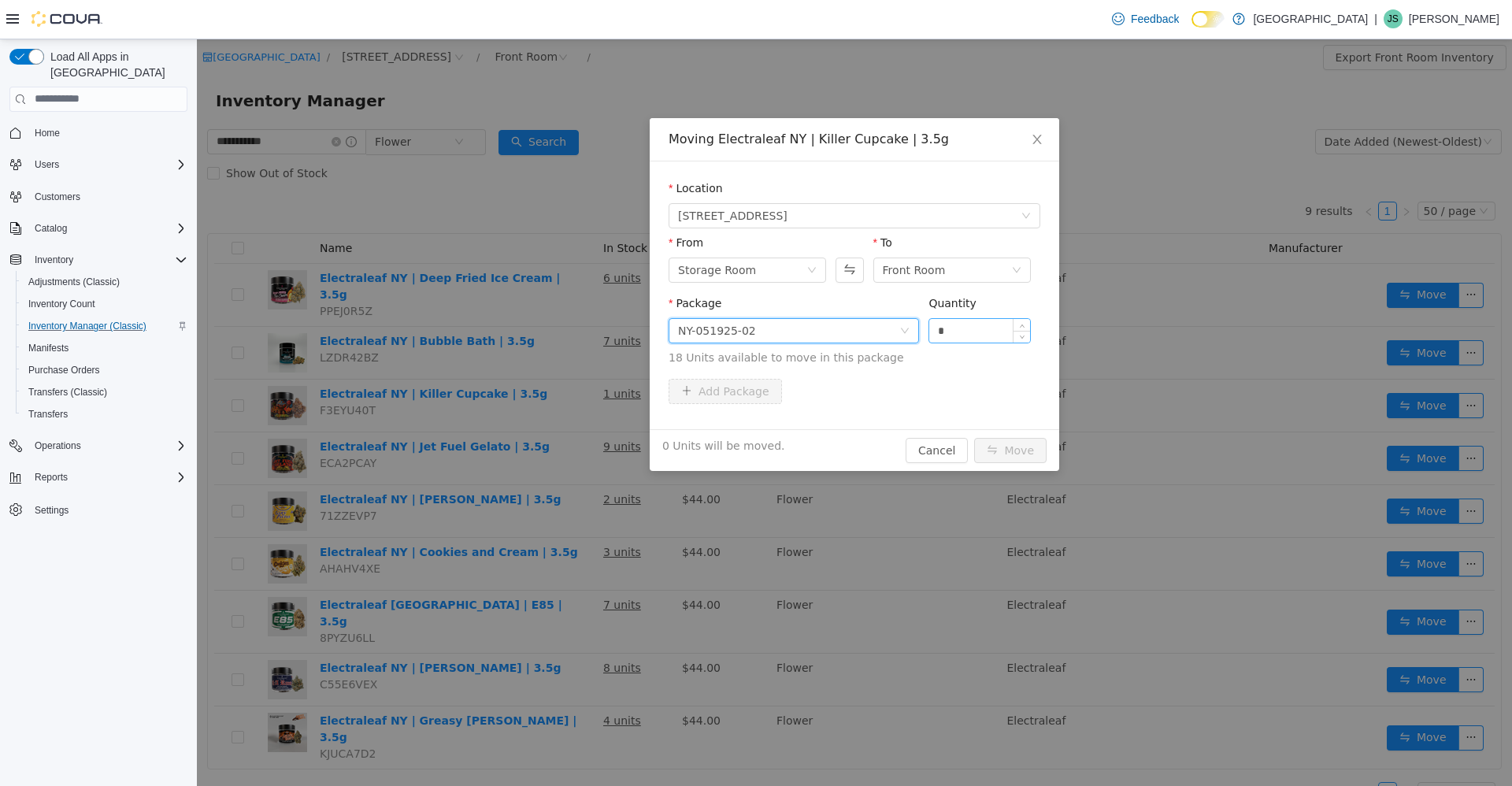
click at [945, 339] on input "*" at bounding box center [979, 330] width 101 height 23
type input "***"
click at [974, 437] on button "Move" at bounding box center [1010, 450] width 72 height 25
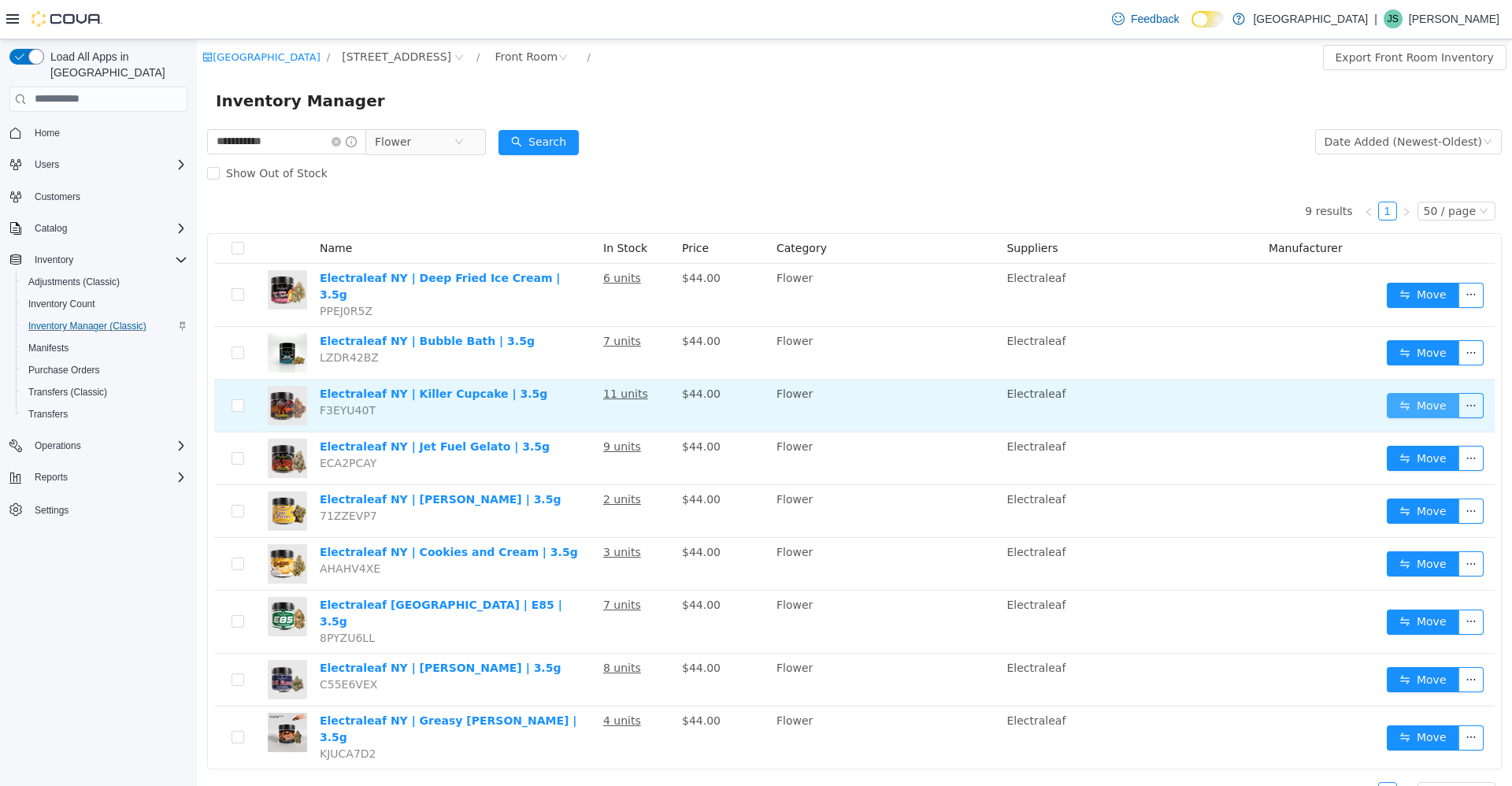
click at [1440, 400] on button "Move" at bounding box center [1422, 405] width 72 height 25
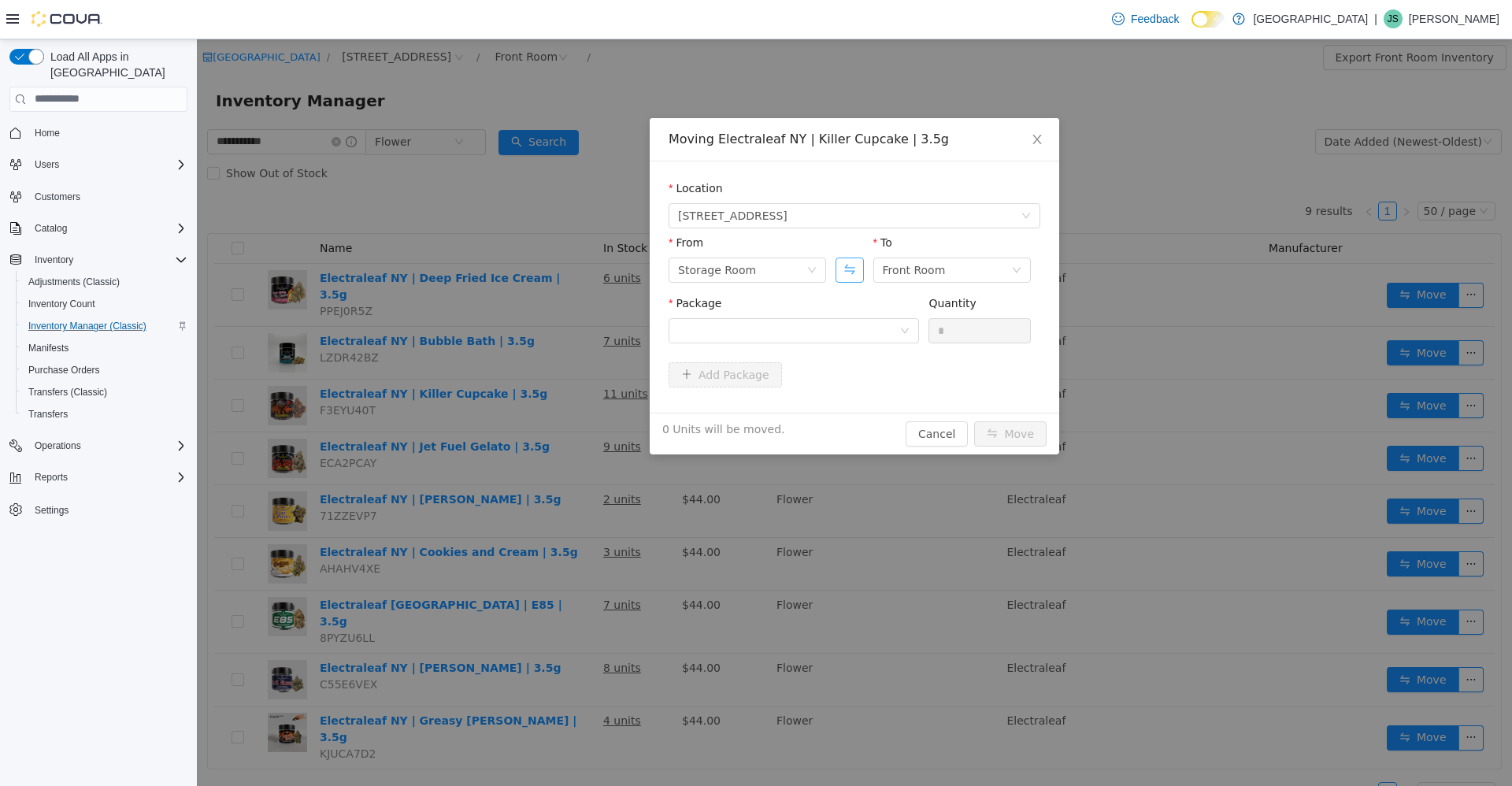
click at [857, 264] on button "Swap" at bounding box center [849, 269] width 28 height 25
click at [826, 313] on div "Package" at bounding box center [794, 305] width 250 height 22
click at [830, 335] on div at bounding box center [788, 330] width 221 height 23
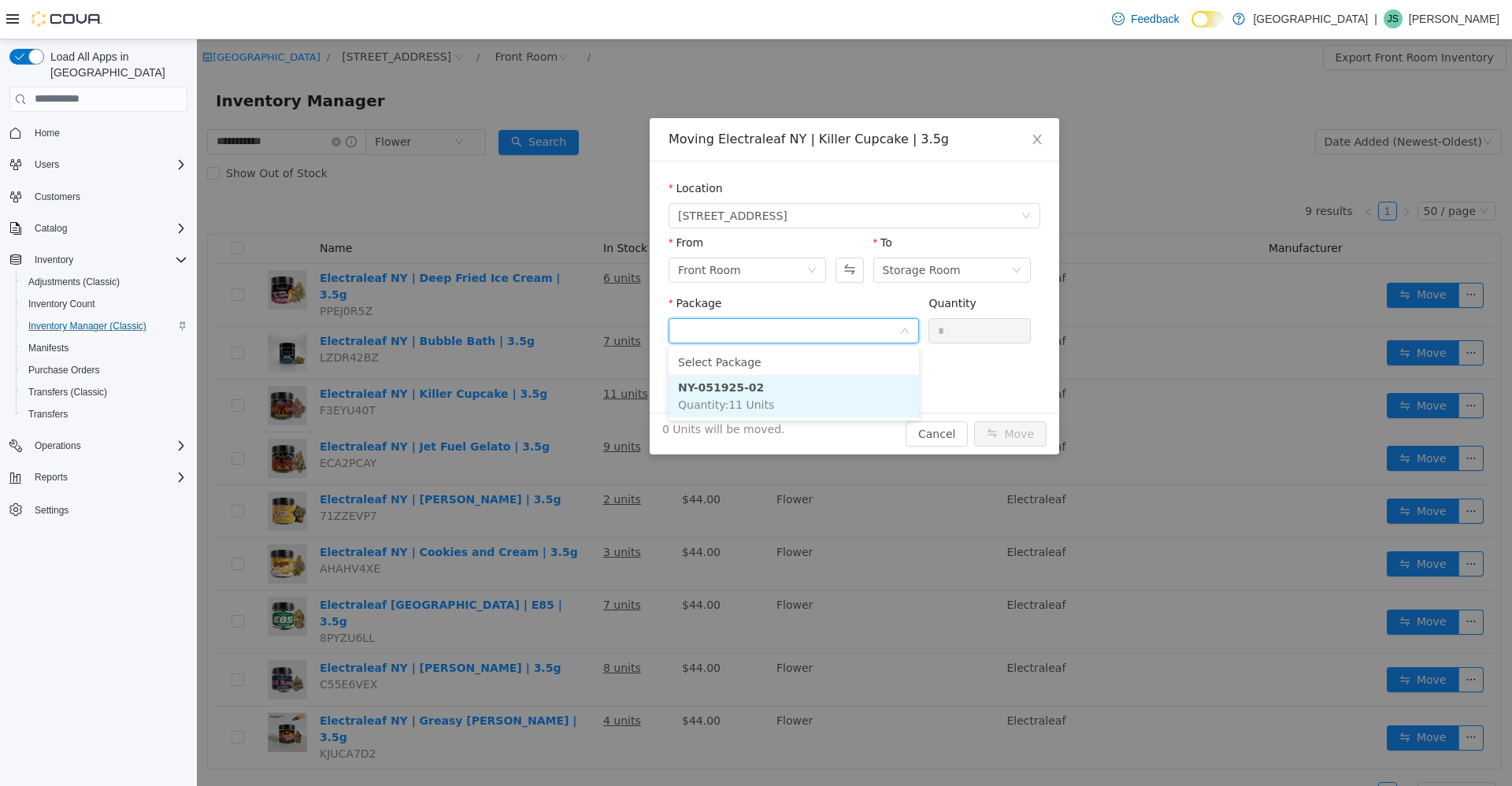
click at [812, 403] on li "NY-051925-02 Quantity : 11 Units" at bounding box center [794, 395] width 250 height 42
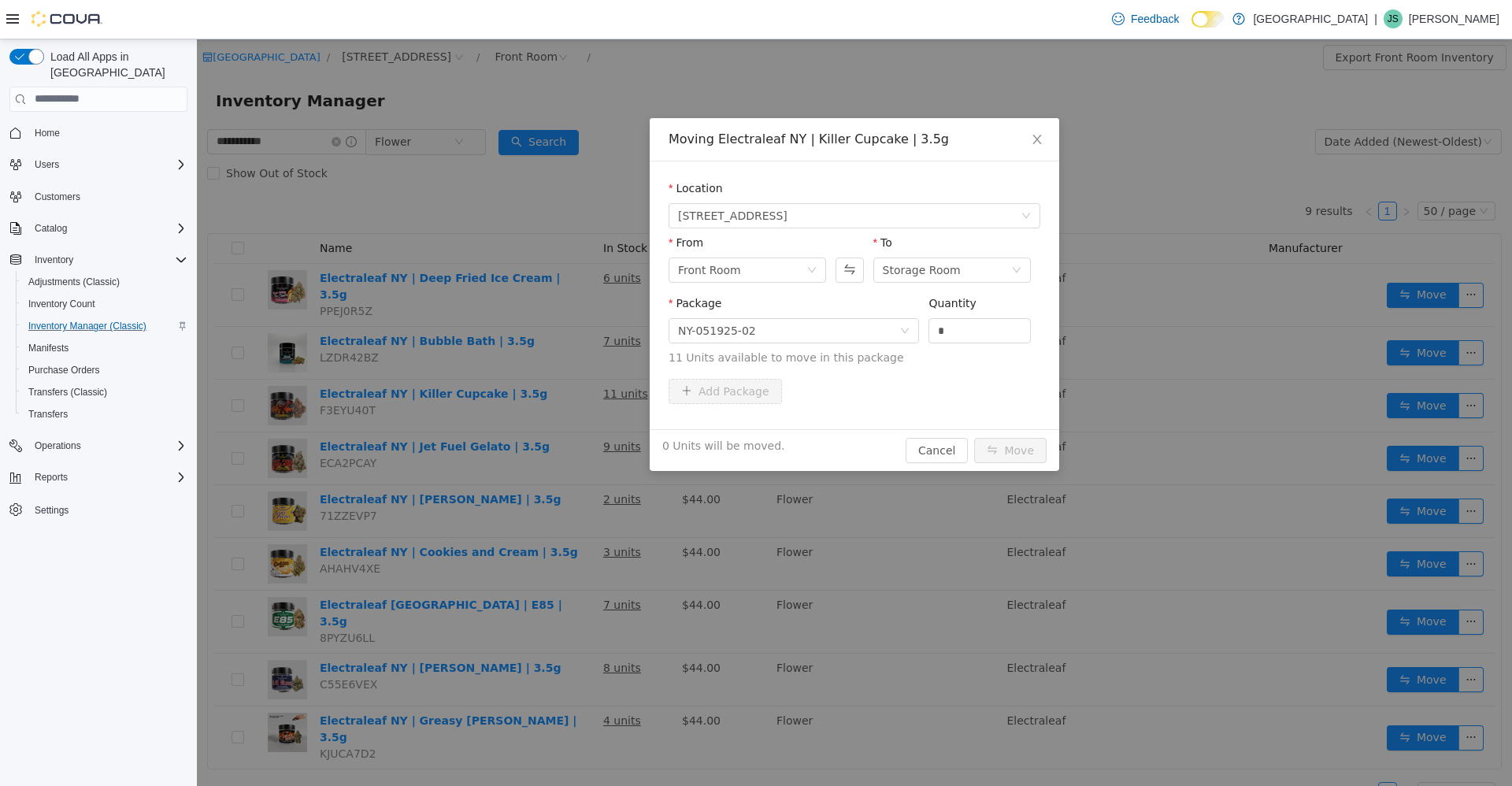
click at [935, 349] on span "11 Units available to move in this package" at bounding box center [854, 356] width 372 height 16
click at [988, 321] on input "*" at bounding box center [979, 330] width 101 height 23
type input "**"
click at [974, 437] on button "Move" at bounding box center [1010, 450] width 72 height 25
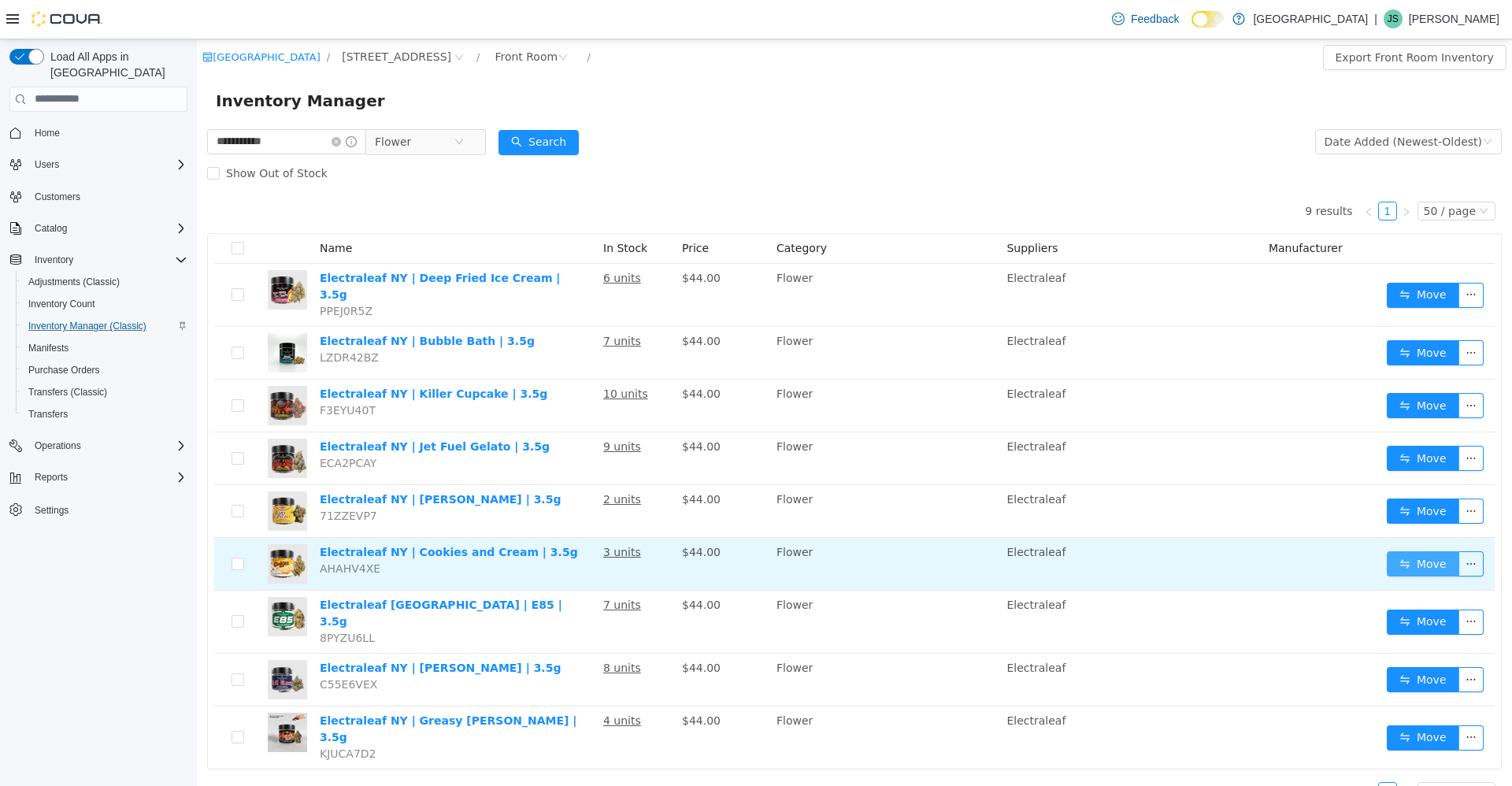
click at [1419, 557] on button "Move" at bounding box center [1422, 563] width 72 height 25
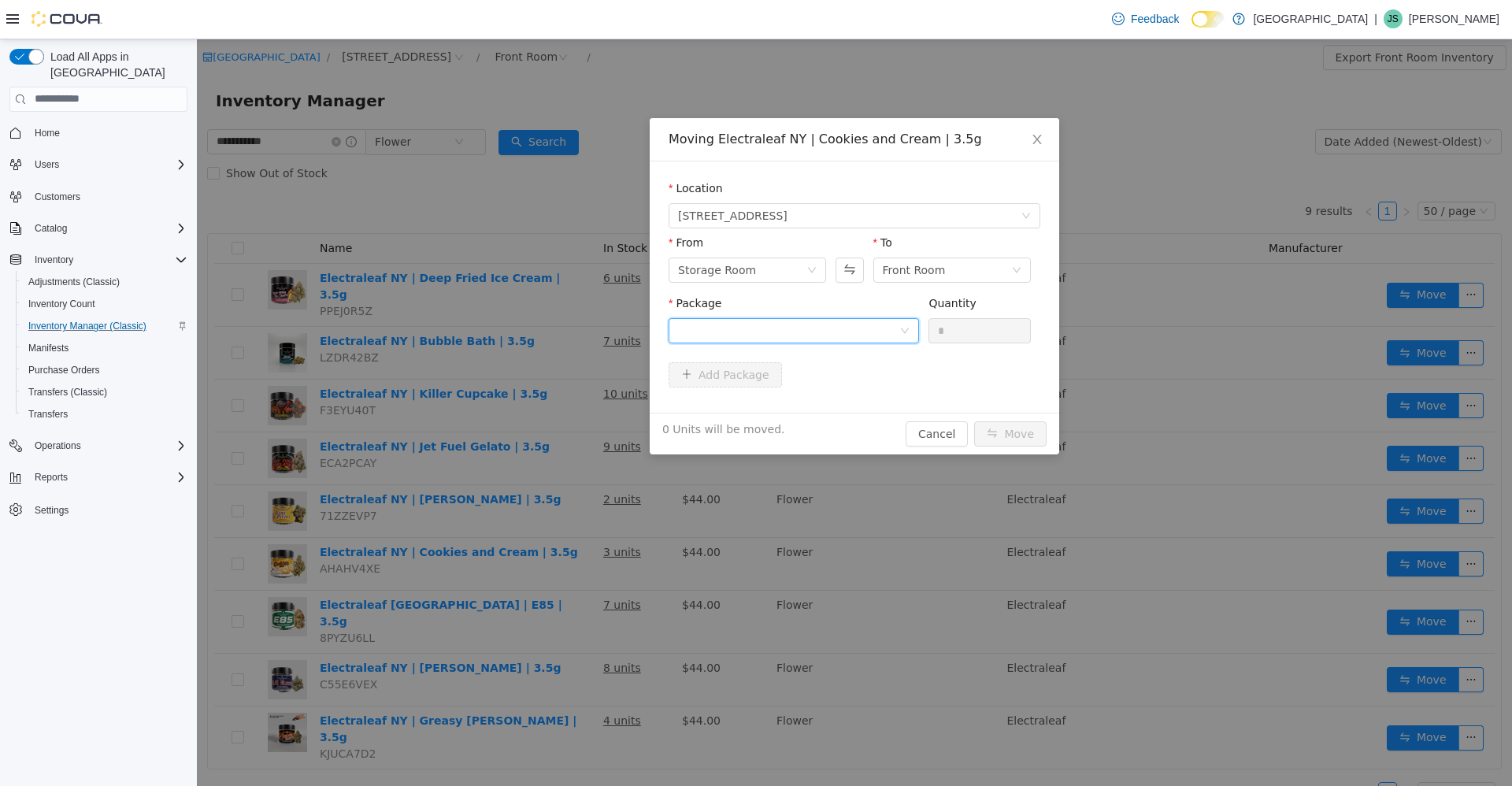
click at [808, 330] on div at bounding box center [788, 330] width 221 height 23
click at [804, 385] on li "NY-030325-17 Quantity : 4 Units" at bounding box center [794, 395] width 250 height 42
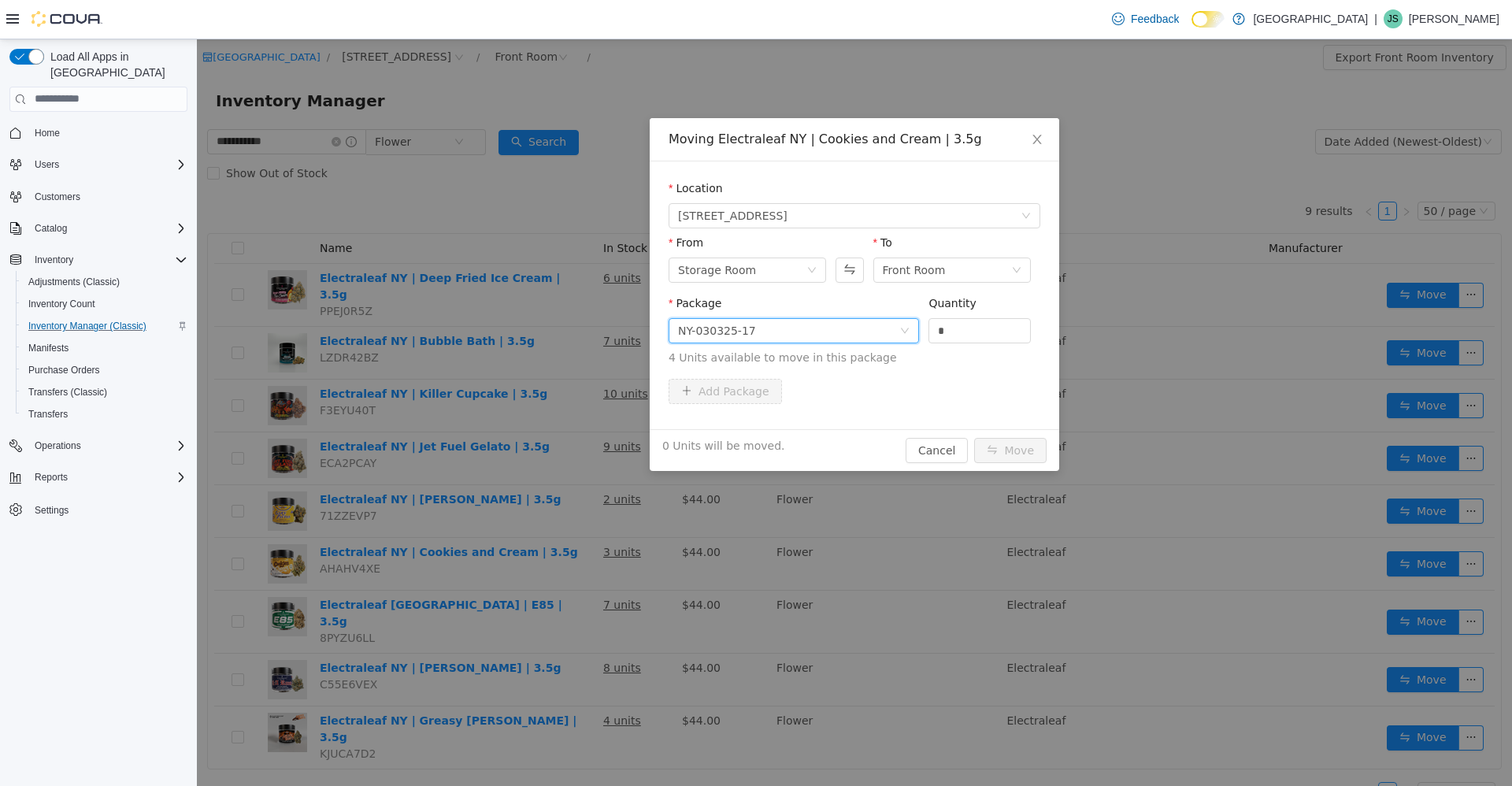
click at [965, 344] on div "Quantity *" at bounding box center [979, 321] width 103 height 54
click at [971, 330] on input "*" at bounding box center [979, 330] width 101 height 23
type input "**"
click at [974, 437] on button "Move" at bounding box center [1010, 450] width 72 height 25
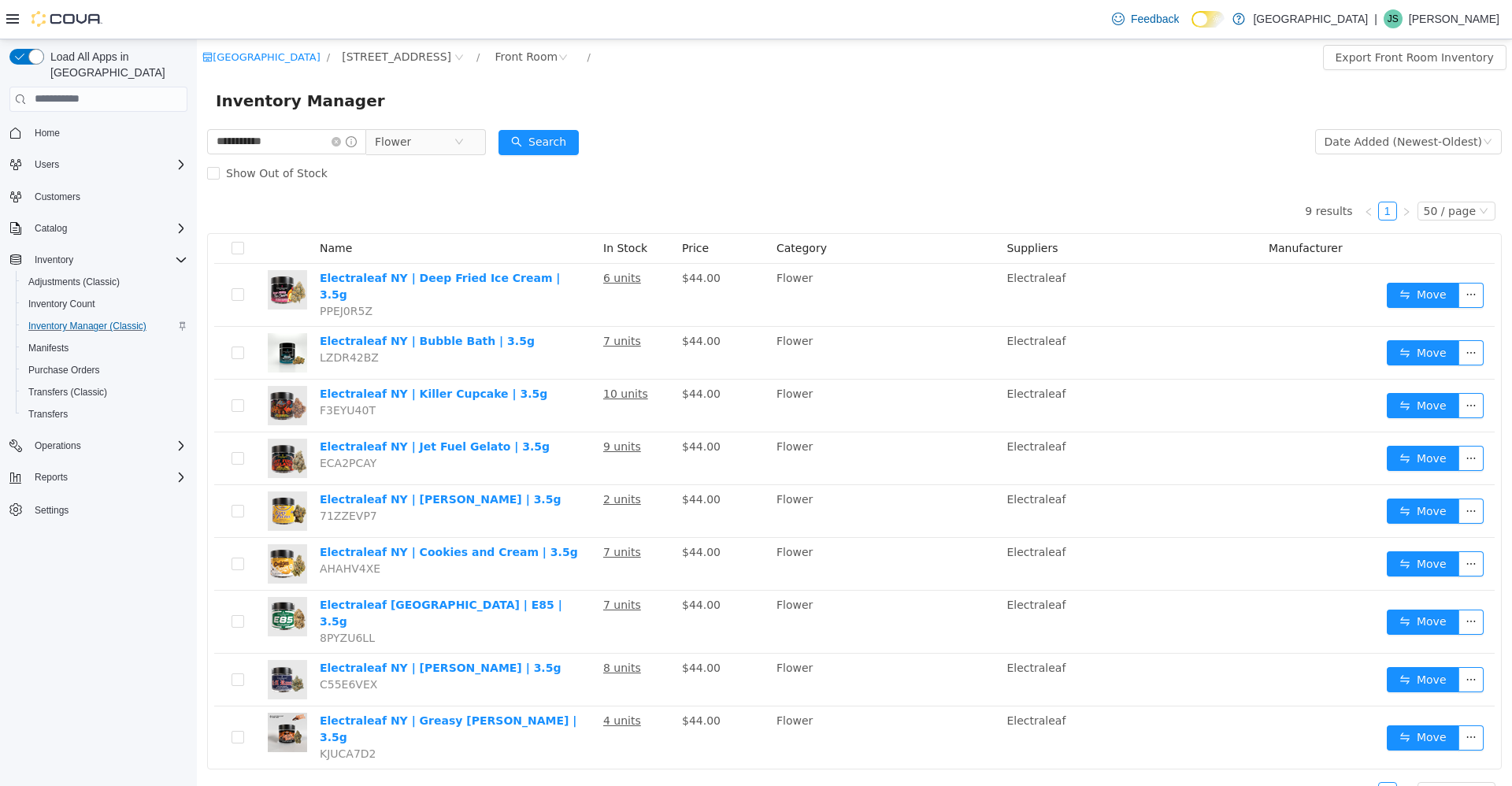
click at [859, 110] on div "Inventory Manager" at bounding box center [854, 99] width 1277 height 25
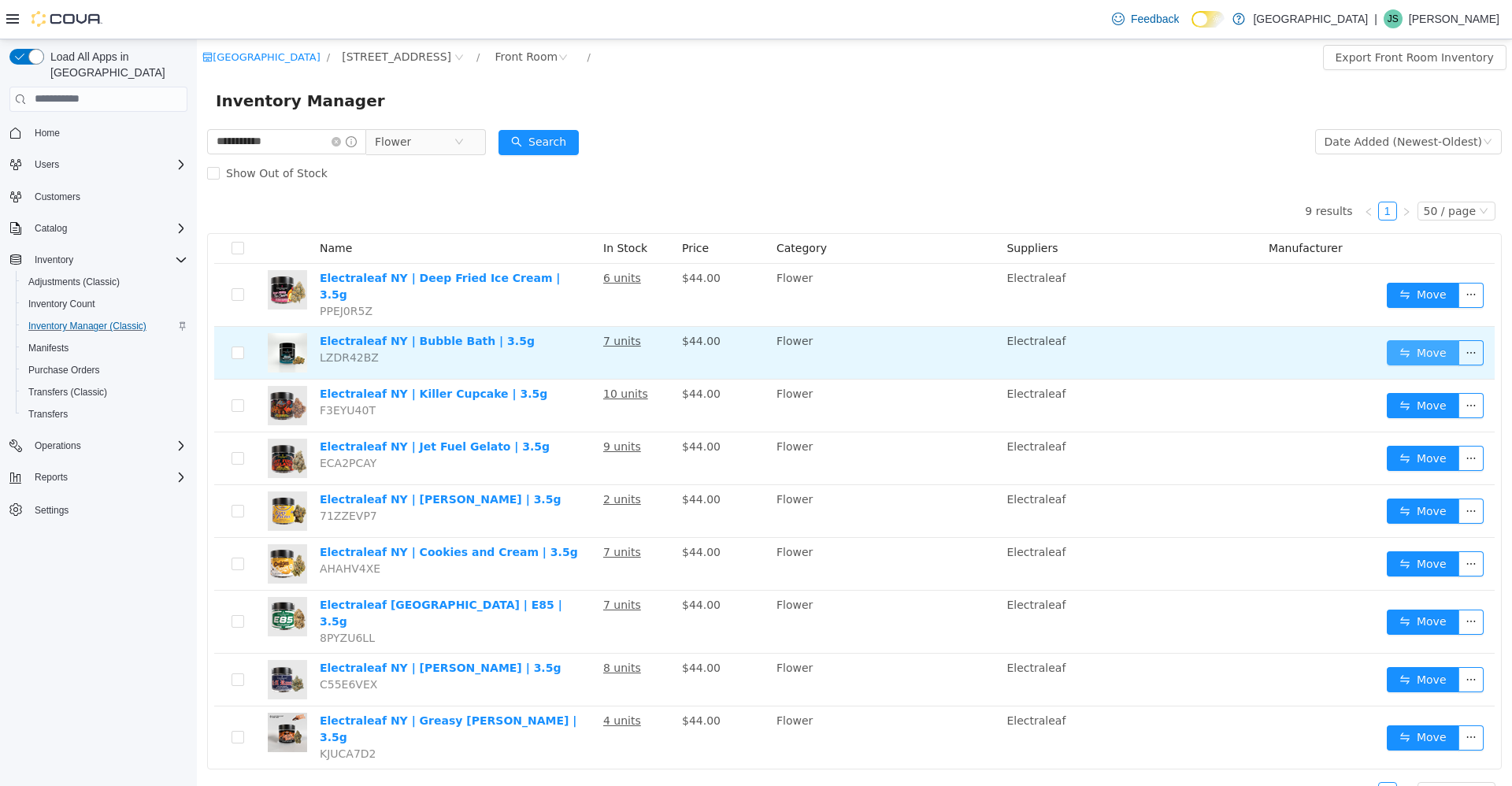
click at [1401, 339] on button "Move" at bounding box center [1422, 351] width 72 height 25
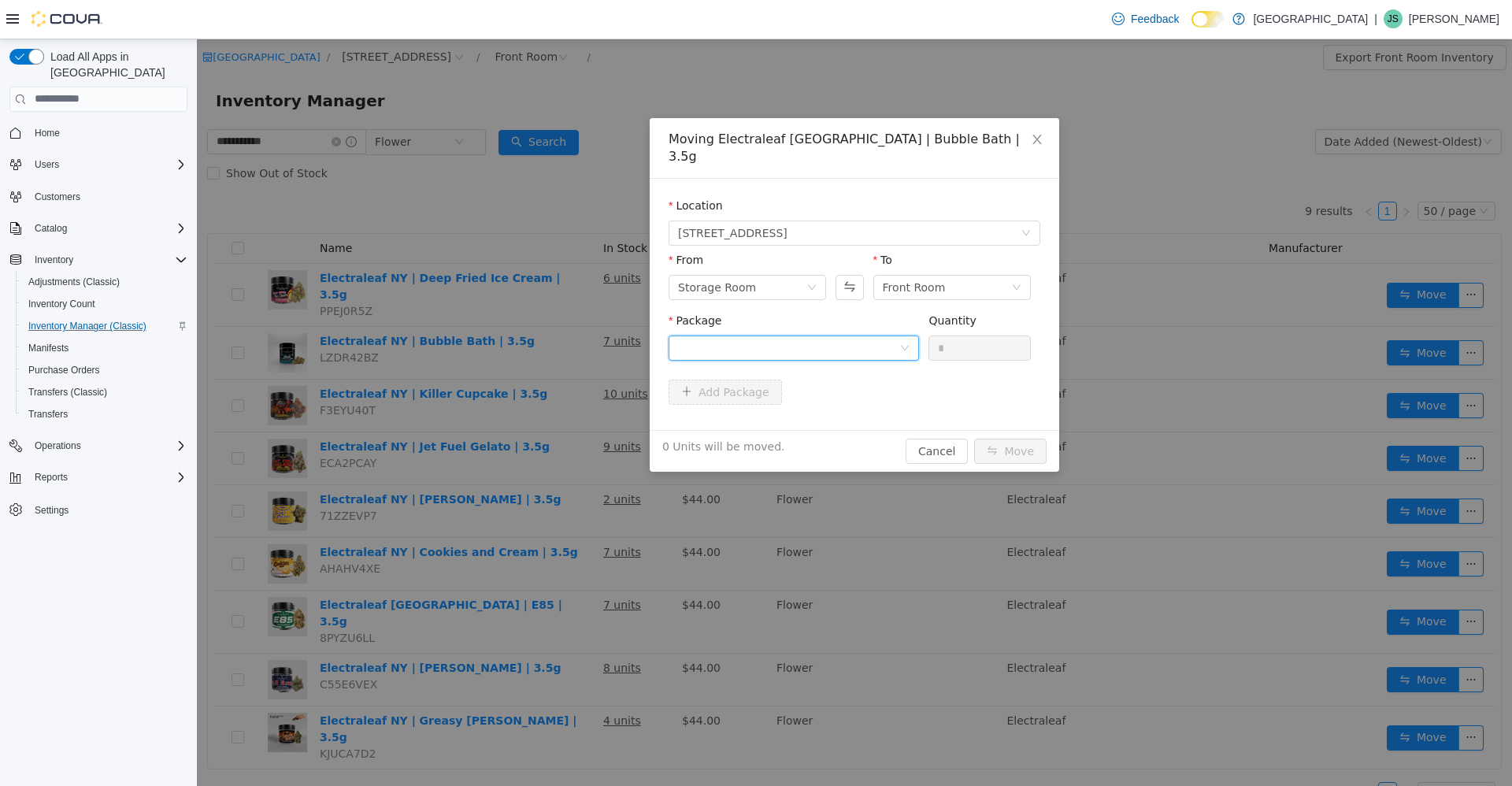
click at [788, 336] on div at bounding box center [788, 347] width 221 height 23
click at [802, 412] on li "NY-030325-03 Quantity : 16 Units" at bounding box center [794, 395] width 250 height 42
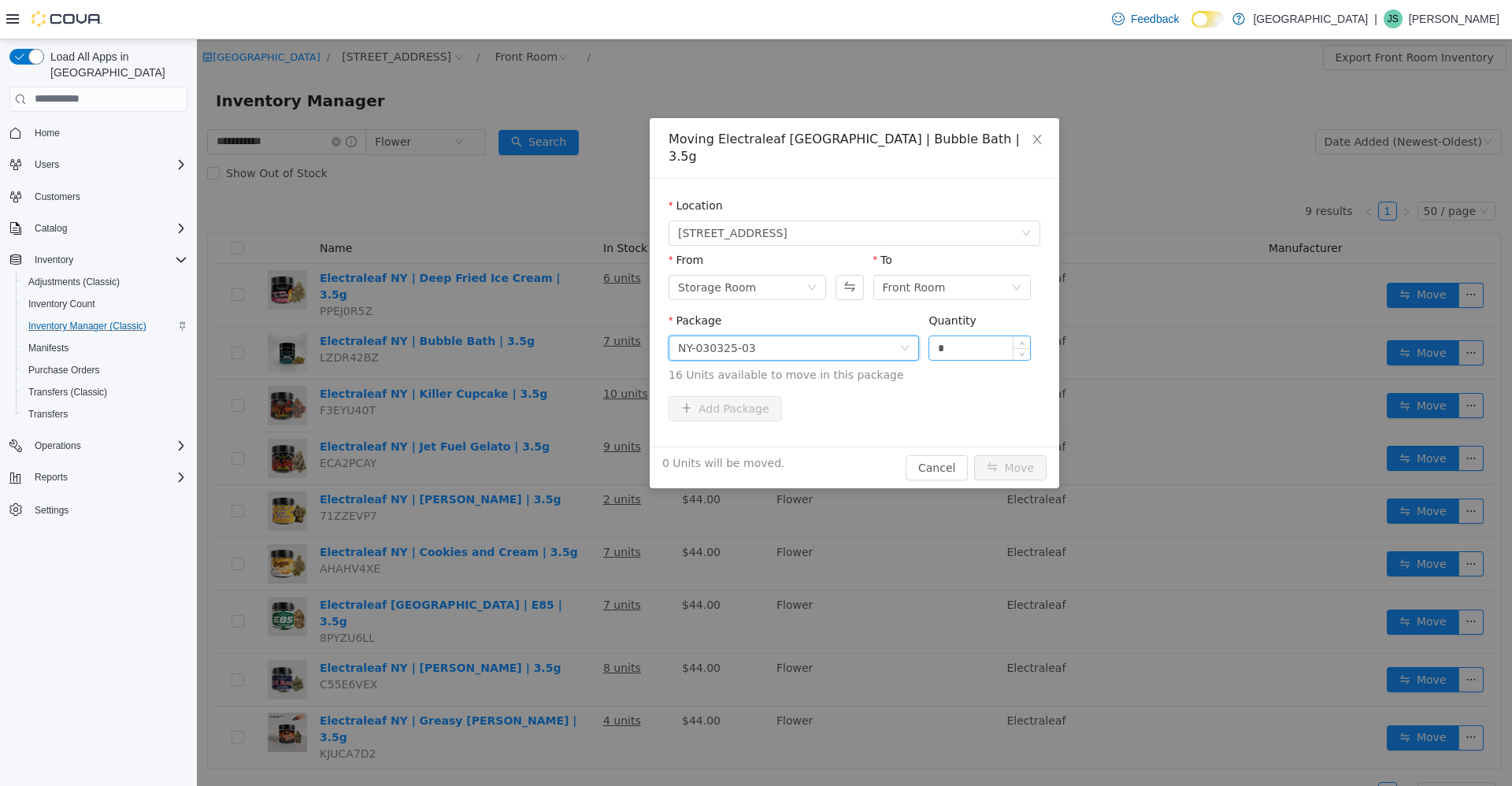
click at [988, 336] on input "*" at bounding box center [979, 347] width 101 height 23
type input "**"
click at [974, 455] on button "Move" at bounding box center [1010, 467] width 72 height 25
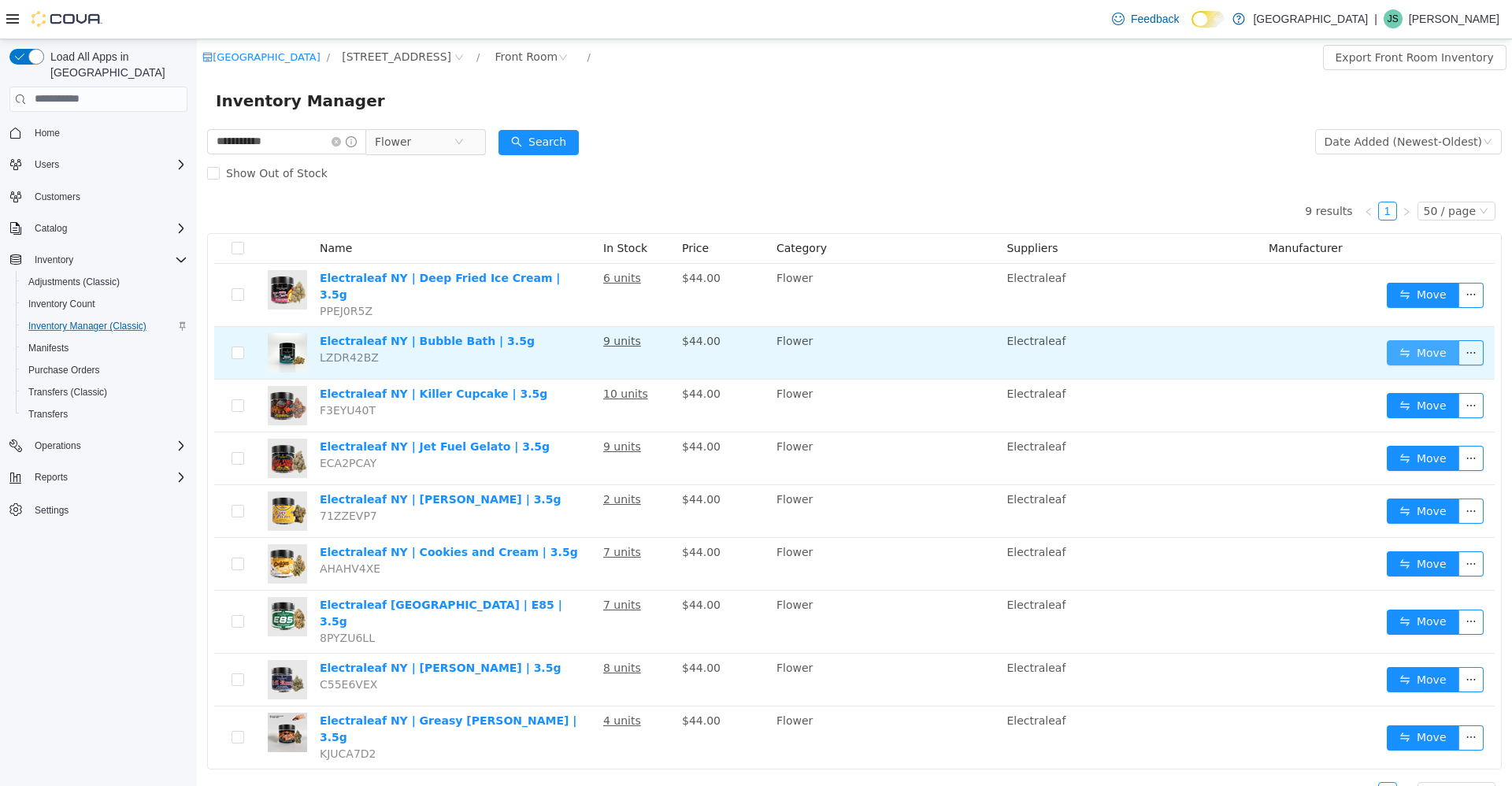
click at [1431, 350] on button "Move" at bounding box center [1422, 351] width 72 height 25
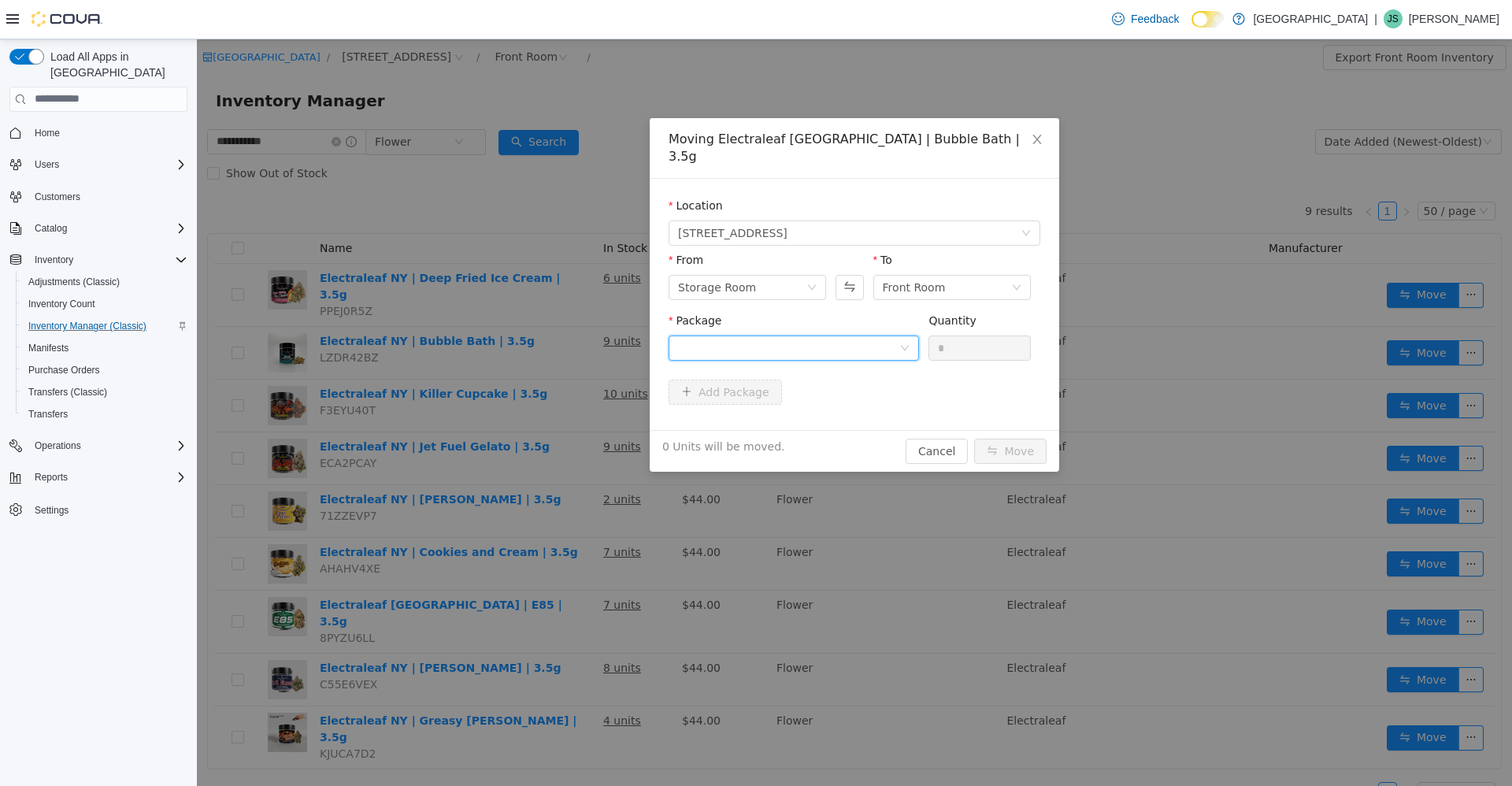
click at [873, 336] on div at bounding box center [788, 347] width 221 height 23
drag, startPoint x: 859, startPoint y: 384, endPoint x: 869, endPoint y: 348, distance: 37.4
click at [859, 384] on li "NY-030325-03 Quantity : 14 Units" at bounding box center [794, 395] width 250 height 42
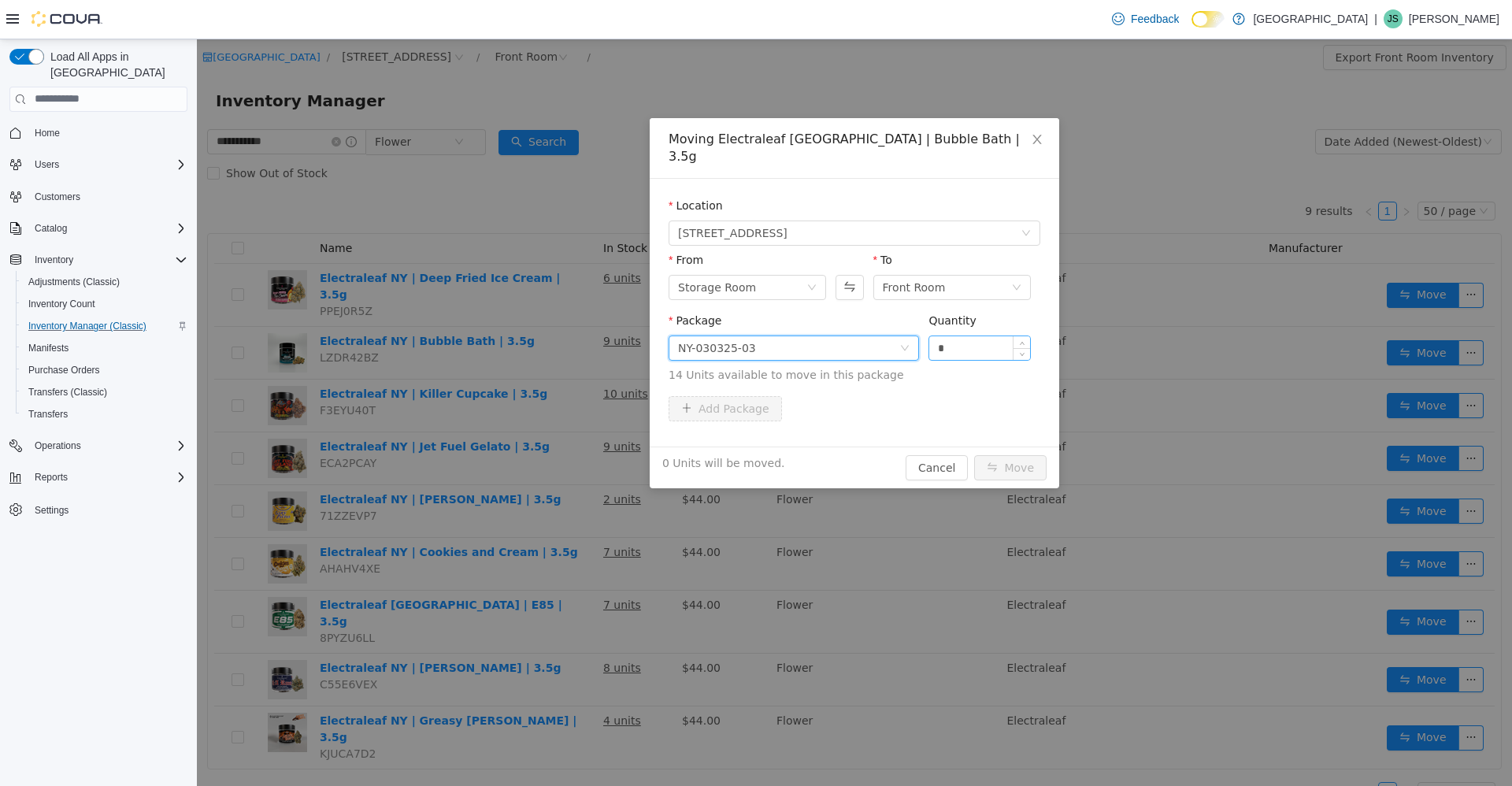
click at [983, 336] on input "*" at bounding box center [979, 347] width 101 height 23
type input "**"
click at [974, 455] on button "Move" at bounding box center [1010, 467] width 72 height 25
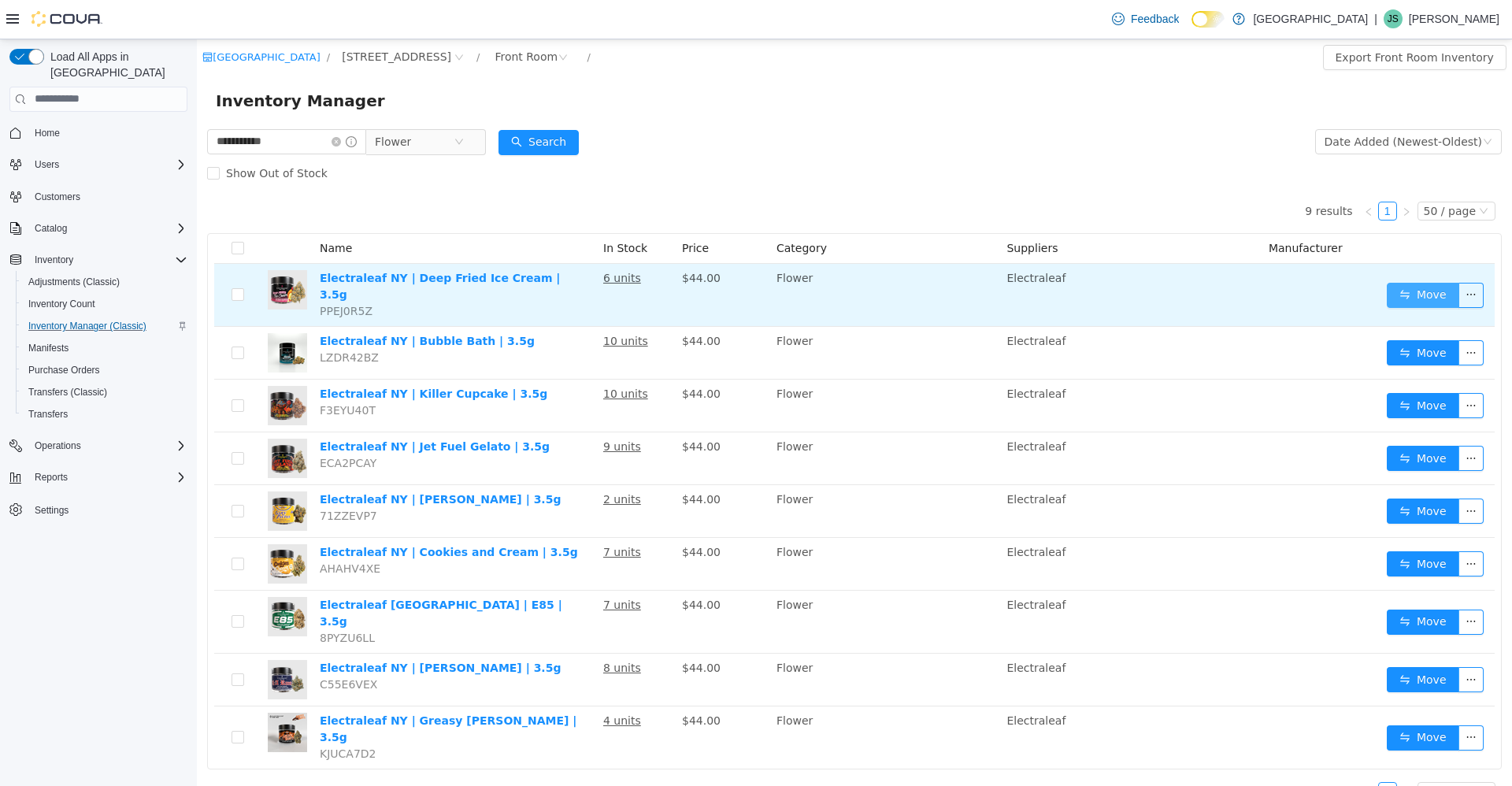
click at [1410, 300] on button "Move" at bounding box center [1422, 294] width 72 height 25
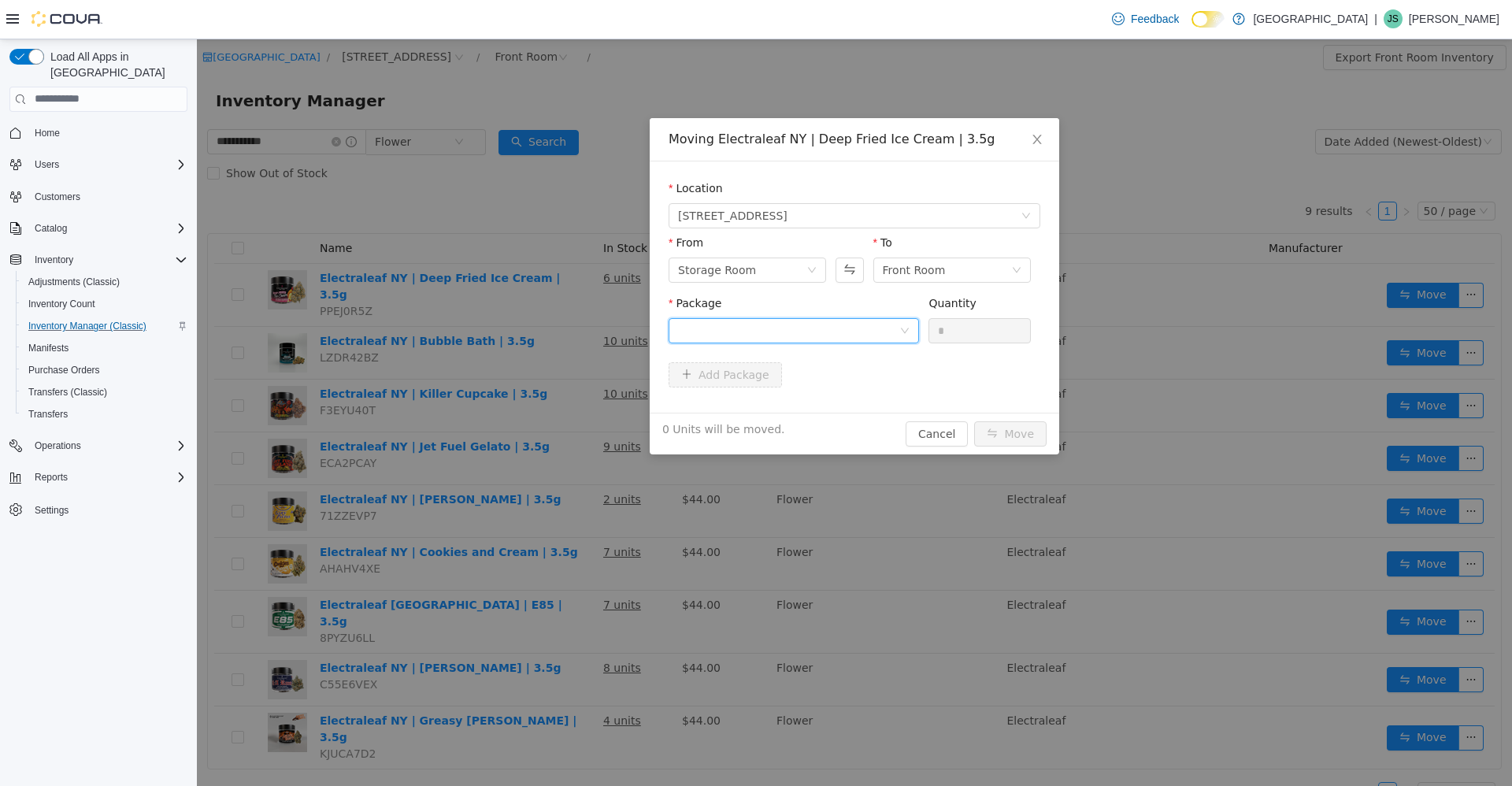
click at [718, 335] on div at bounding box center [788, 330] width 221 height 23
click at [764, 384] on li "ny-030325-14 Quantity : 11 Units" at bounding box center [794, 395] width 250 height 42
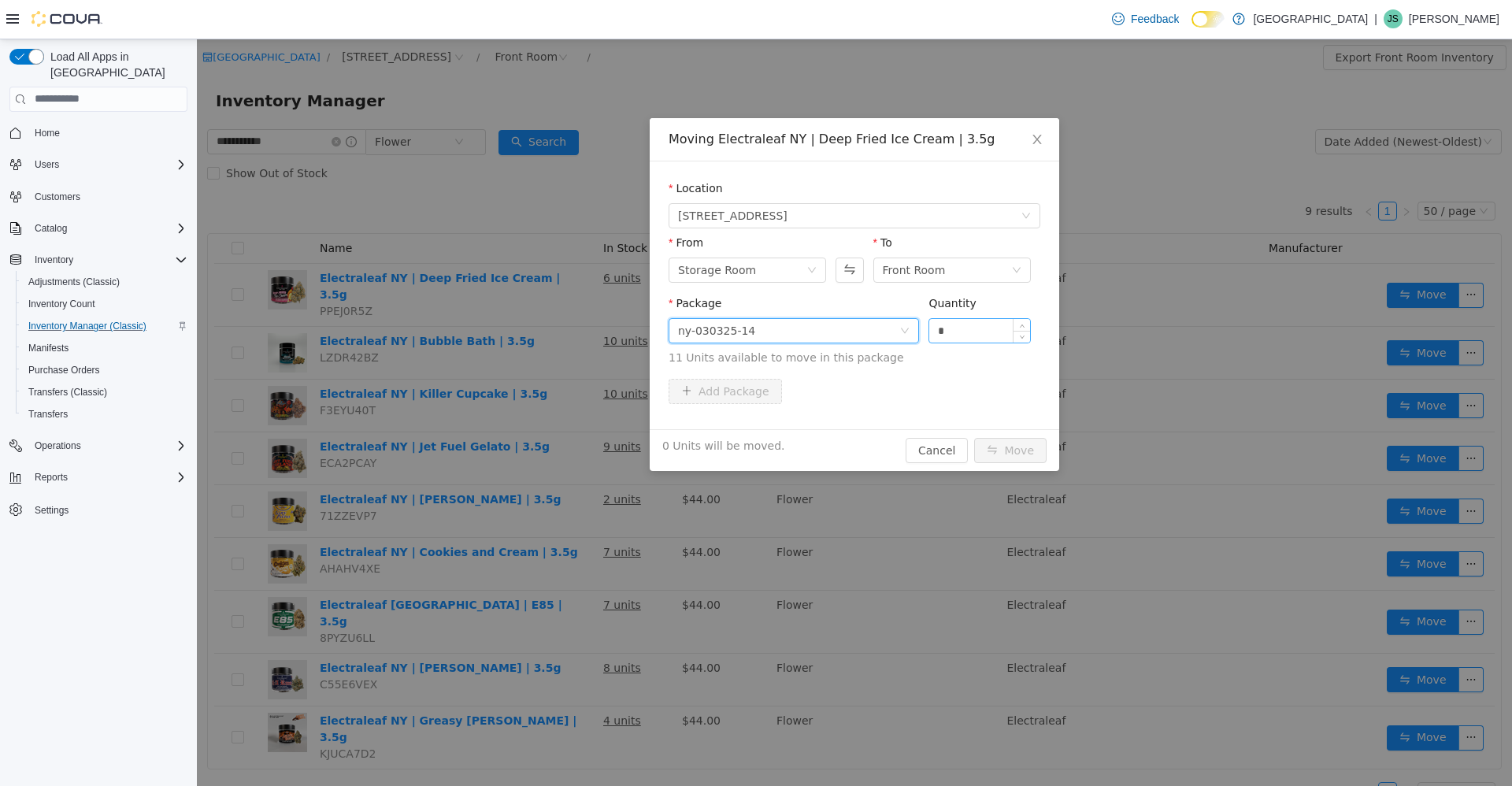
click at [982, 335] on input "*" at bounding box center [979, 330] width 101 height 23
type input "**"
click at [974, 437] on button "Move" at bounding box center [1010, 450] width 72 height 25
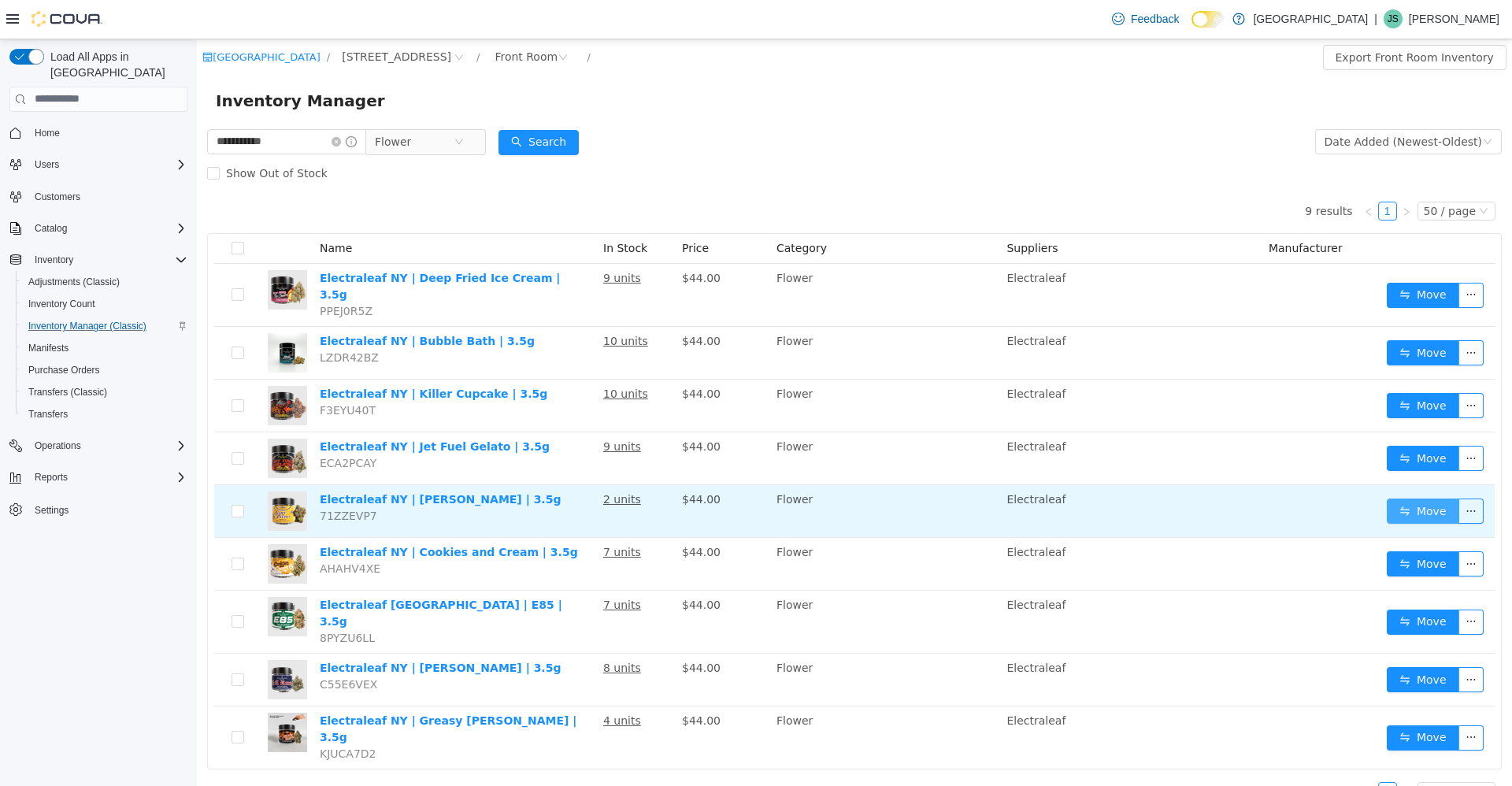
click at [1401, 498] on button "Move" at bounding box center [1422, 510] width 72 height 25
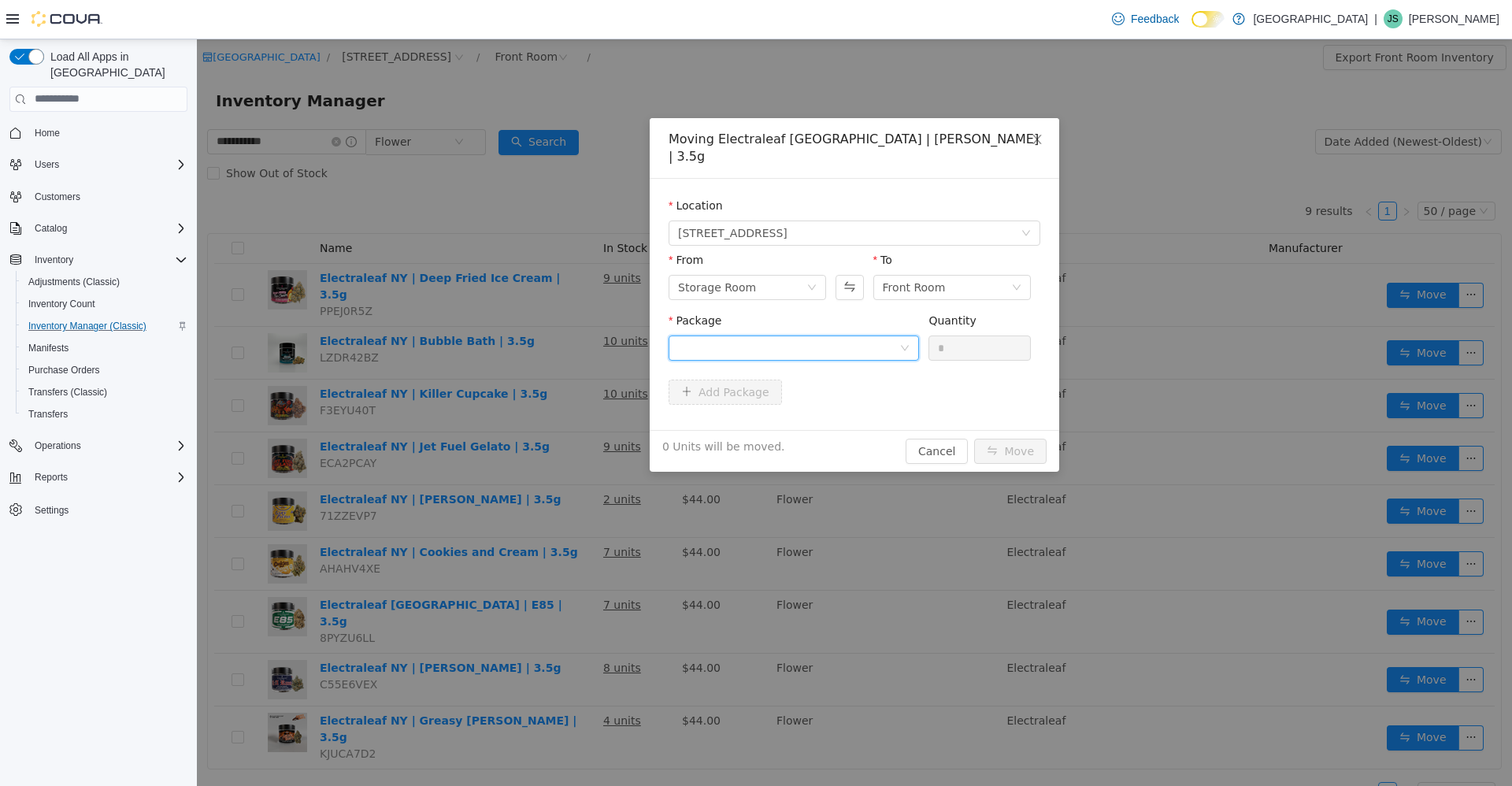
click at [766, 336] on div at bounding box center [788, 347] width 221 height 23
click at [774, 383] on li "NY-030325-19 Quantity : 11 Units" at bounding box center [794, 395] width 250 height 42
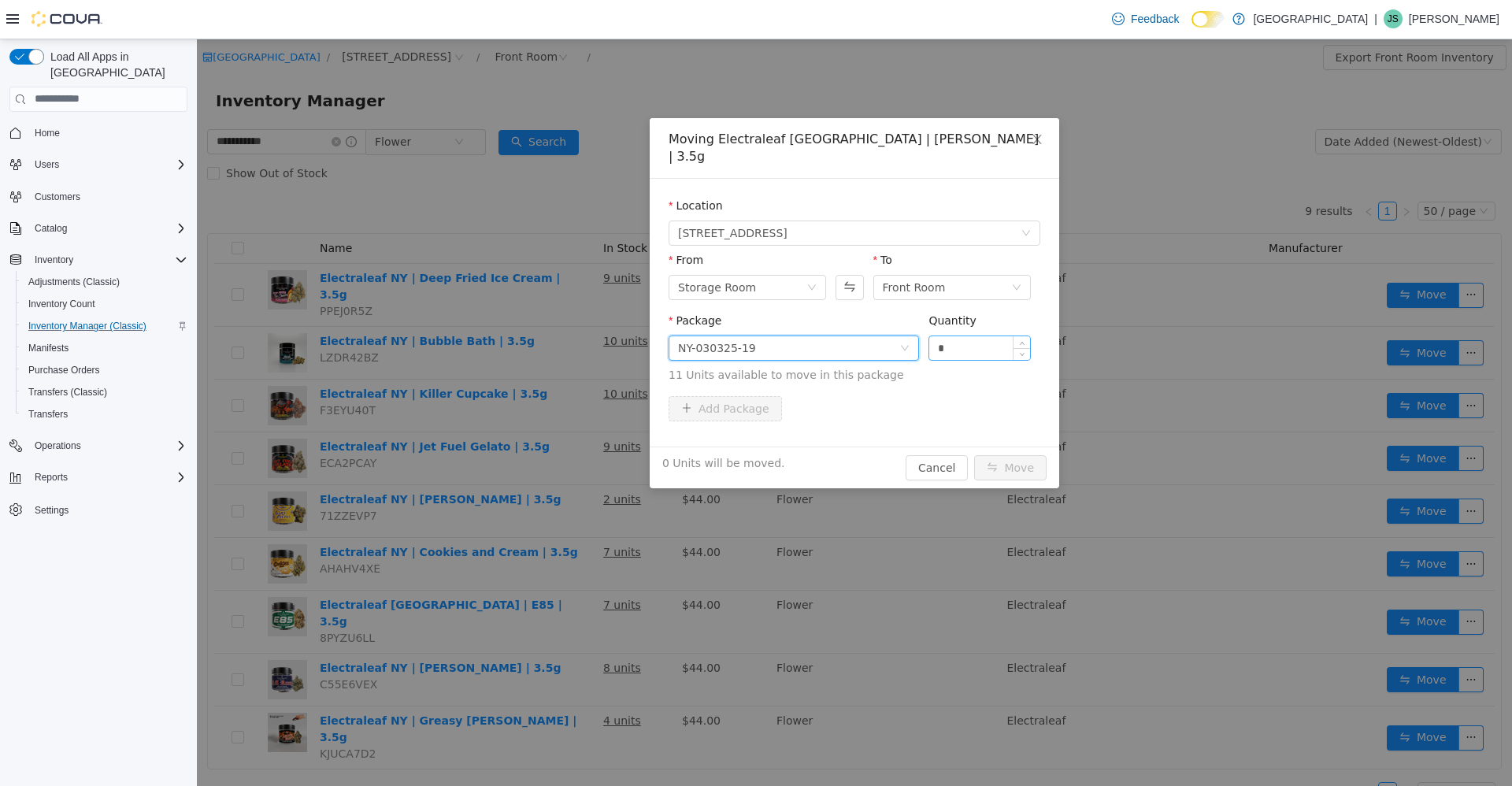
click at [979, 336] on input "*" at bounding box center [979, 347] width 101 height 23
type input "**"
click at [974, 455] on button "Move" at bounding box center [1010, 467] width 72 height 25
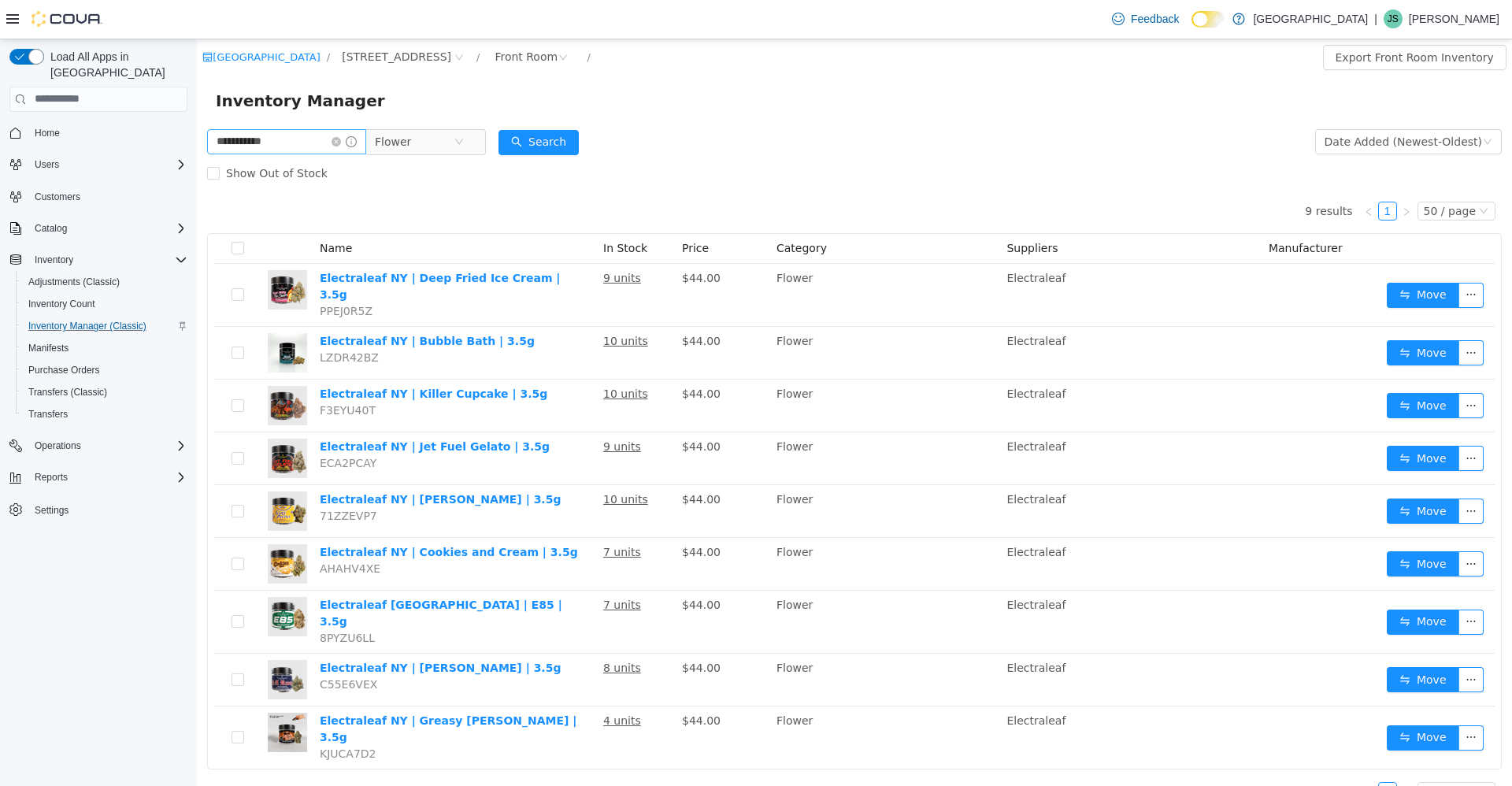
click at [341, 143] on icon "icon: close-circle" at bounding box center [336, 141] width 9 height 9
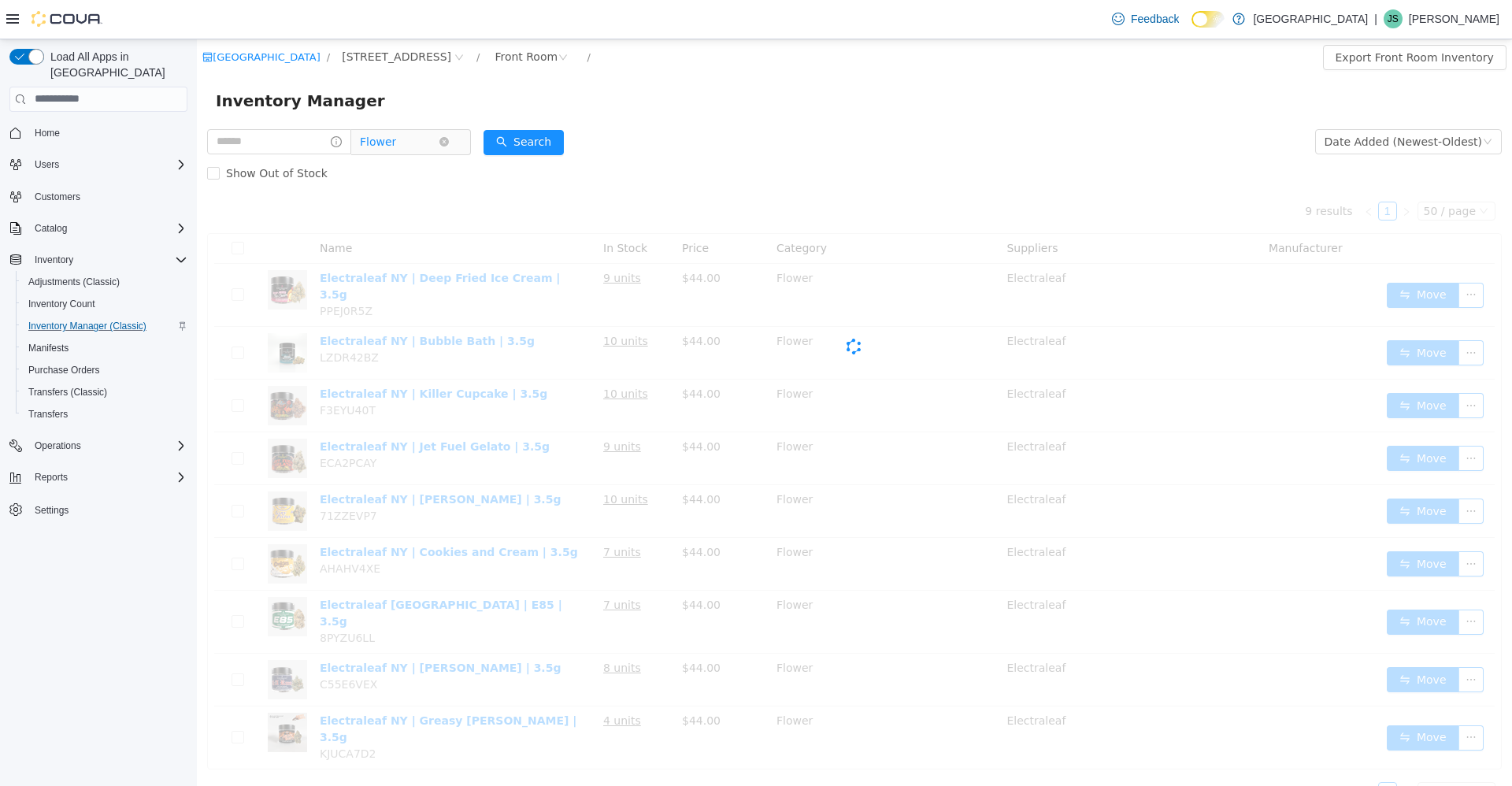
click at [419, 140] on span "Flower" at bounding box center [398, 141] width 78 height 23
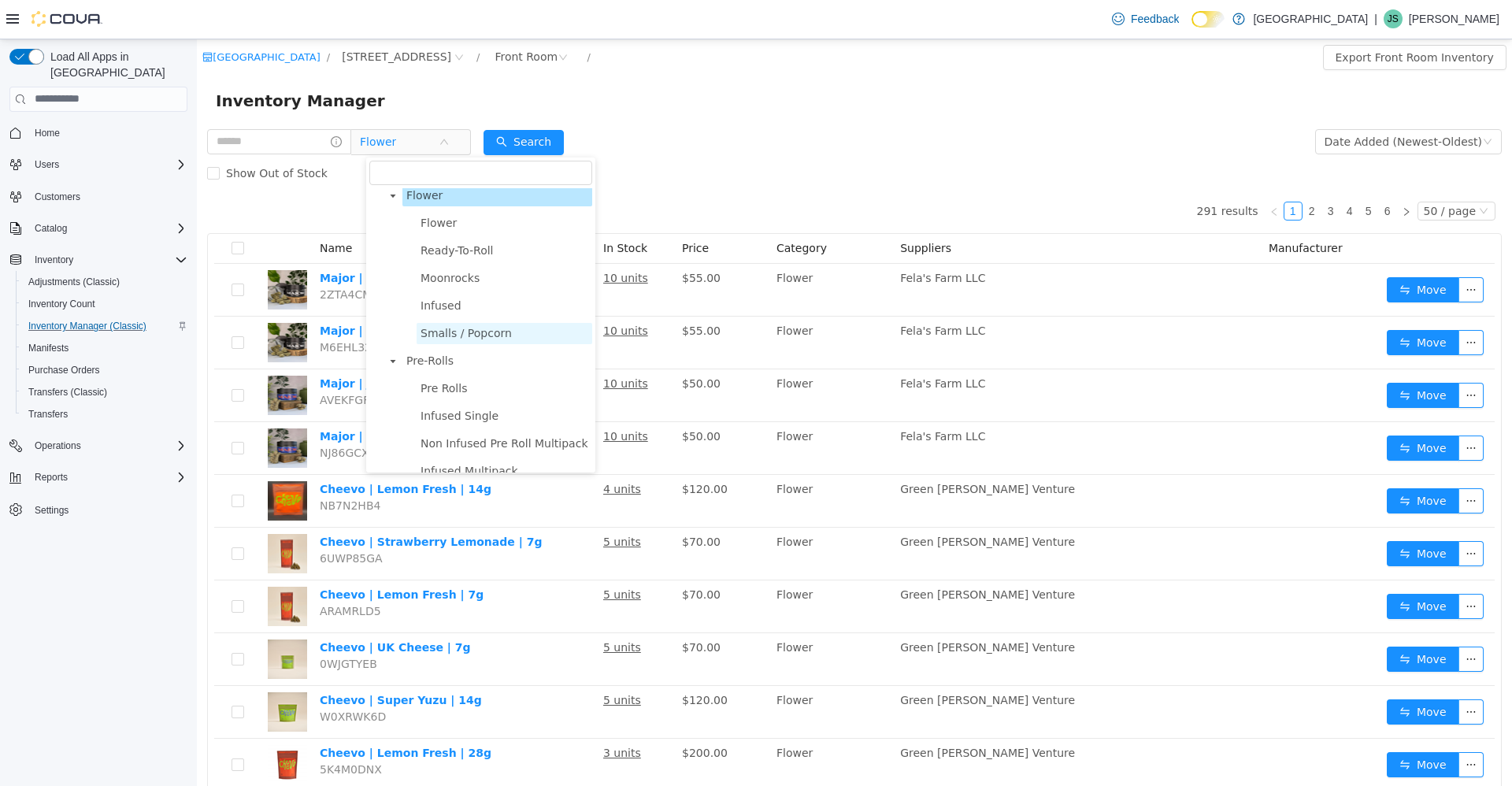
scroll to position [158, 0]
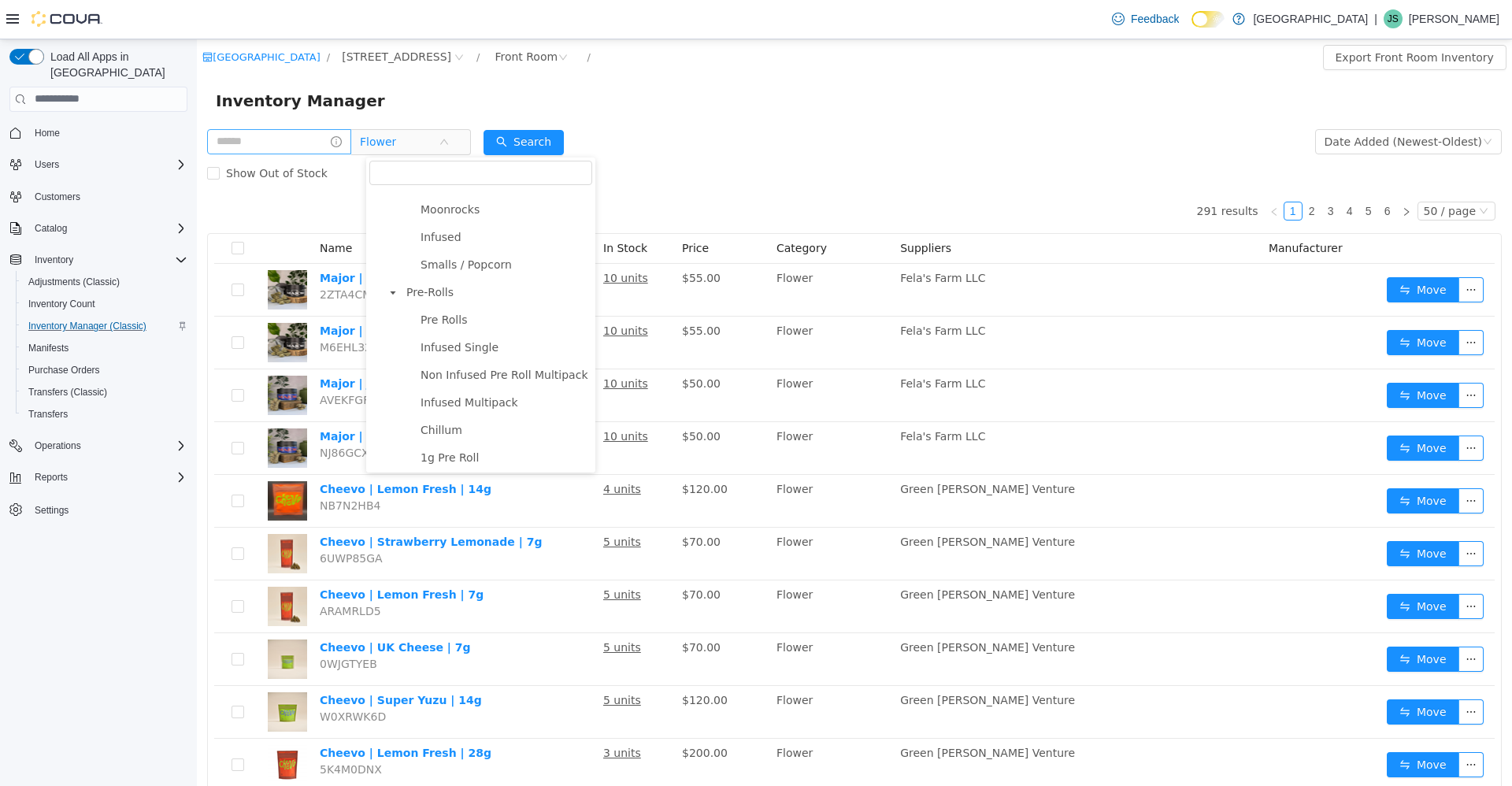
click at [435, 293] on span "Pre-Rolls" at bounding box center [430, 291] width 47 height 13
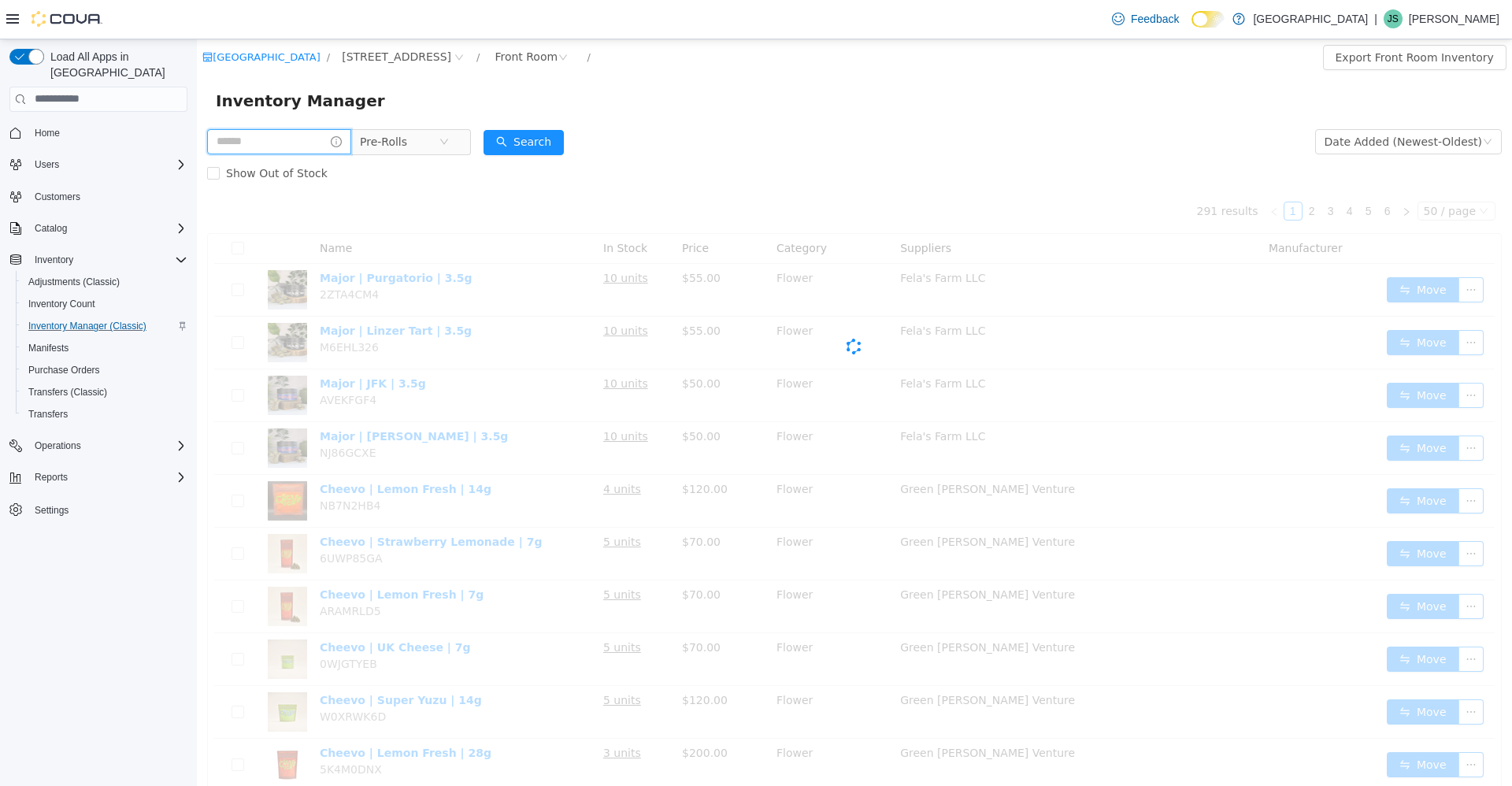
click at [287, 140] on input "text" at bounding box center [279, 141] width 144 height 25
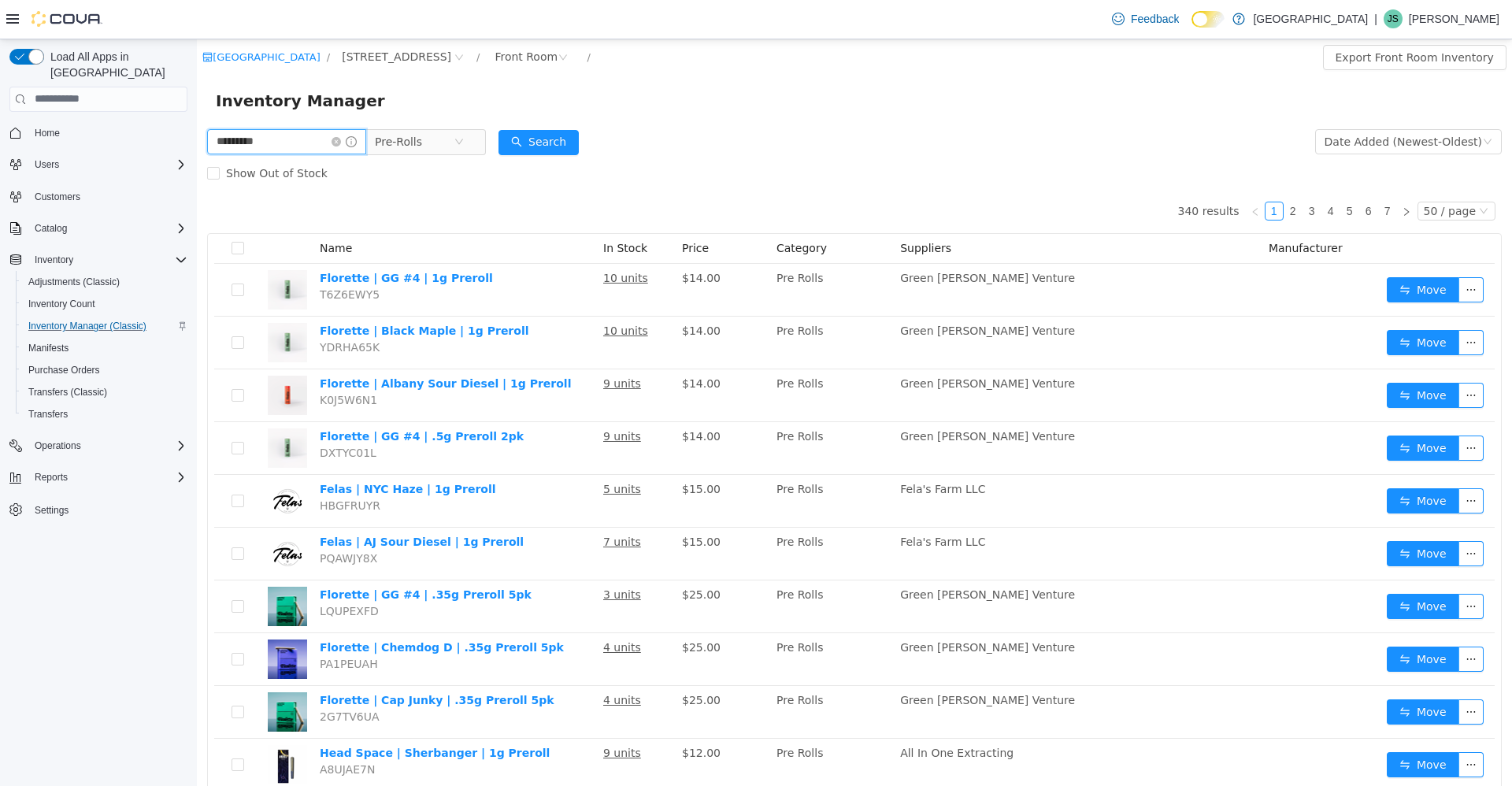
type input "*********"
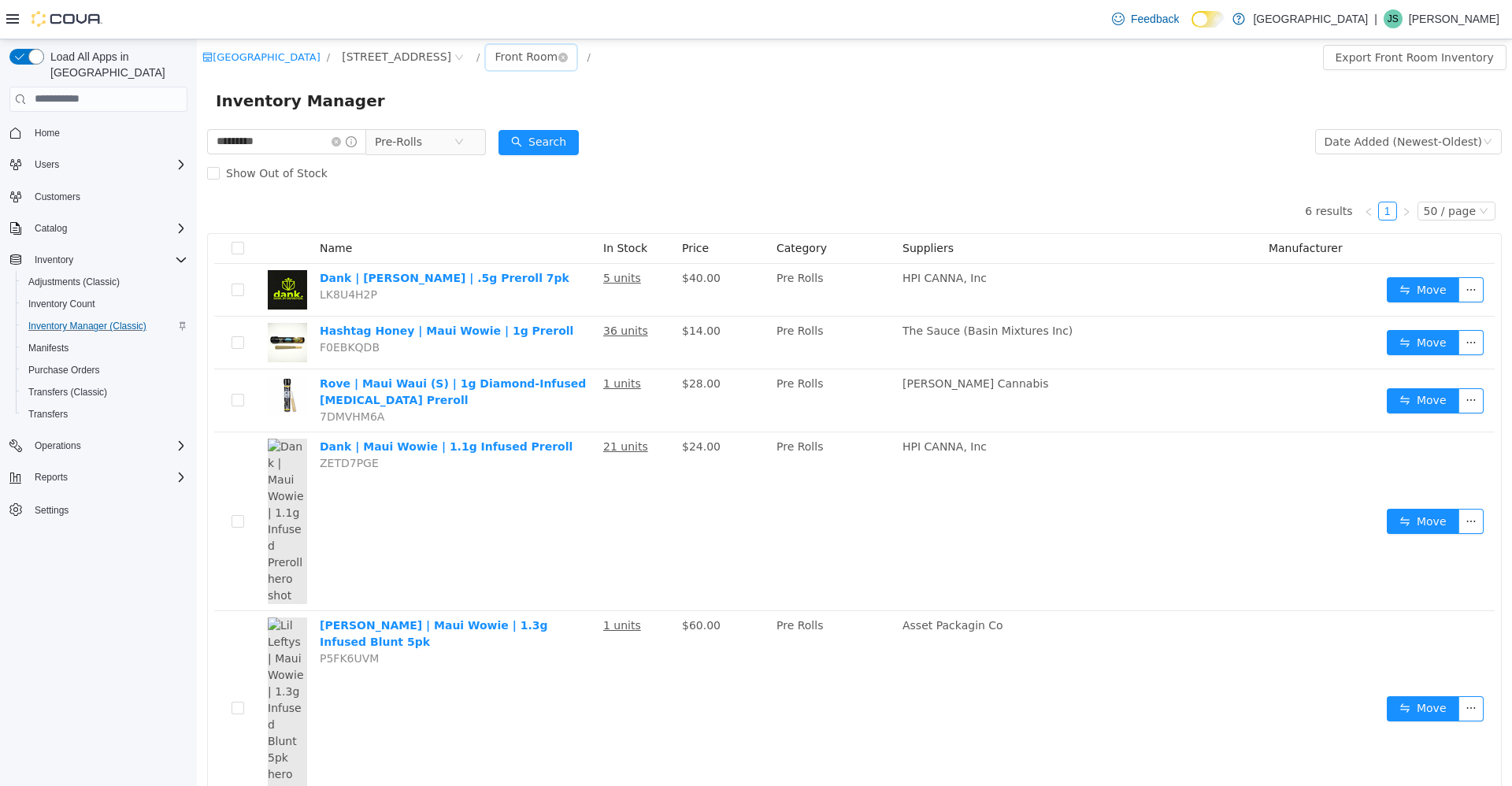
click at [494, 50] on div "Front Room" at bounding box center [525, 55] width 63 height 23
click at [448, 85] on li "All Rooms" at bounding box center [467, 88] width 95 height 25
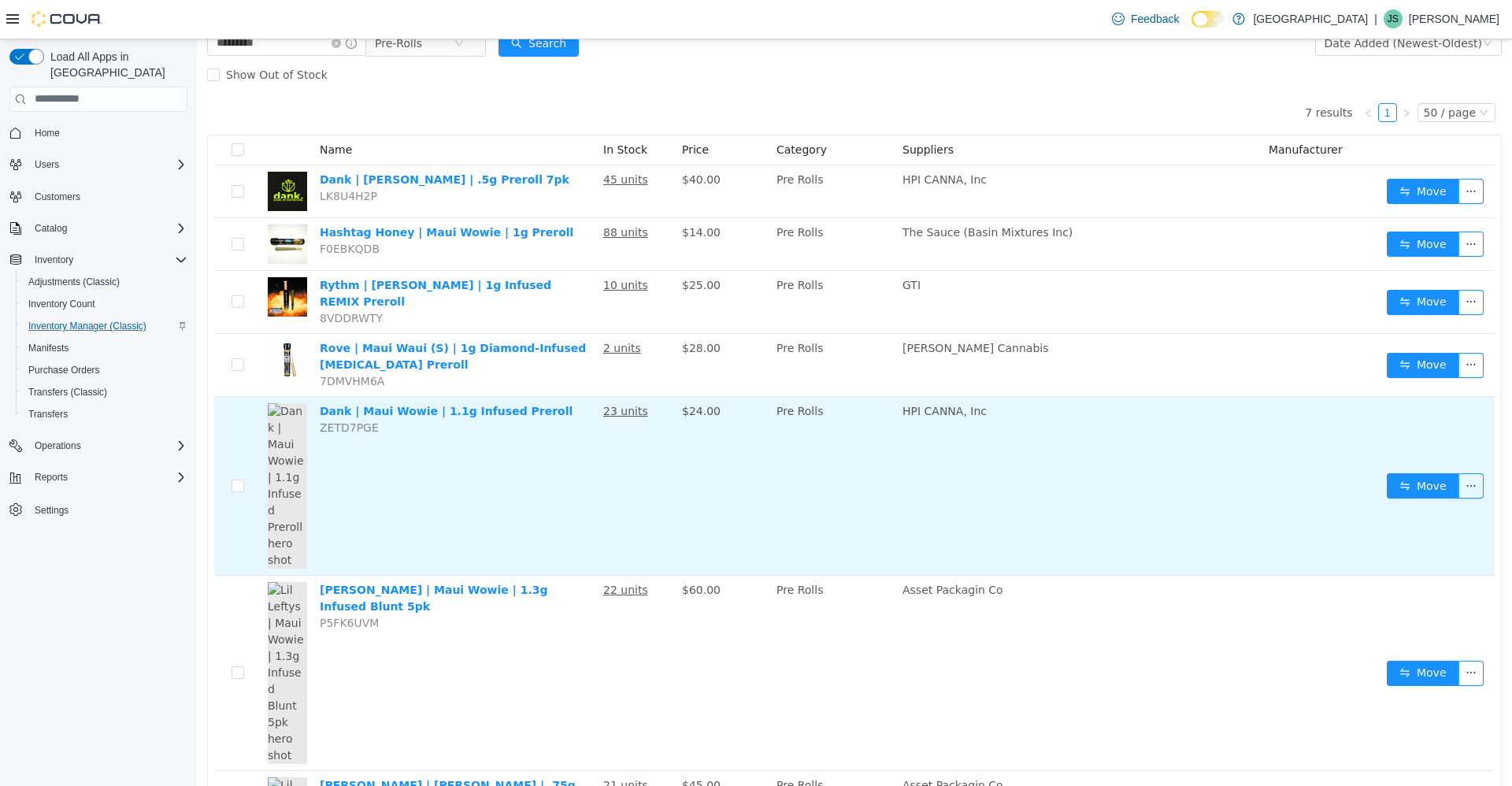
scroll to position [248, 0]
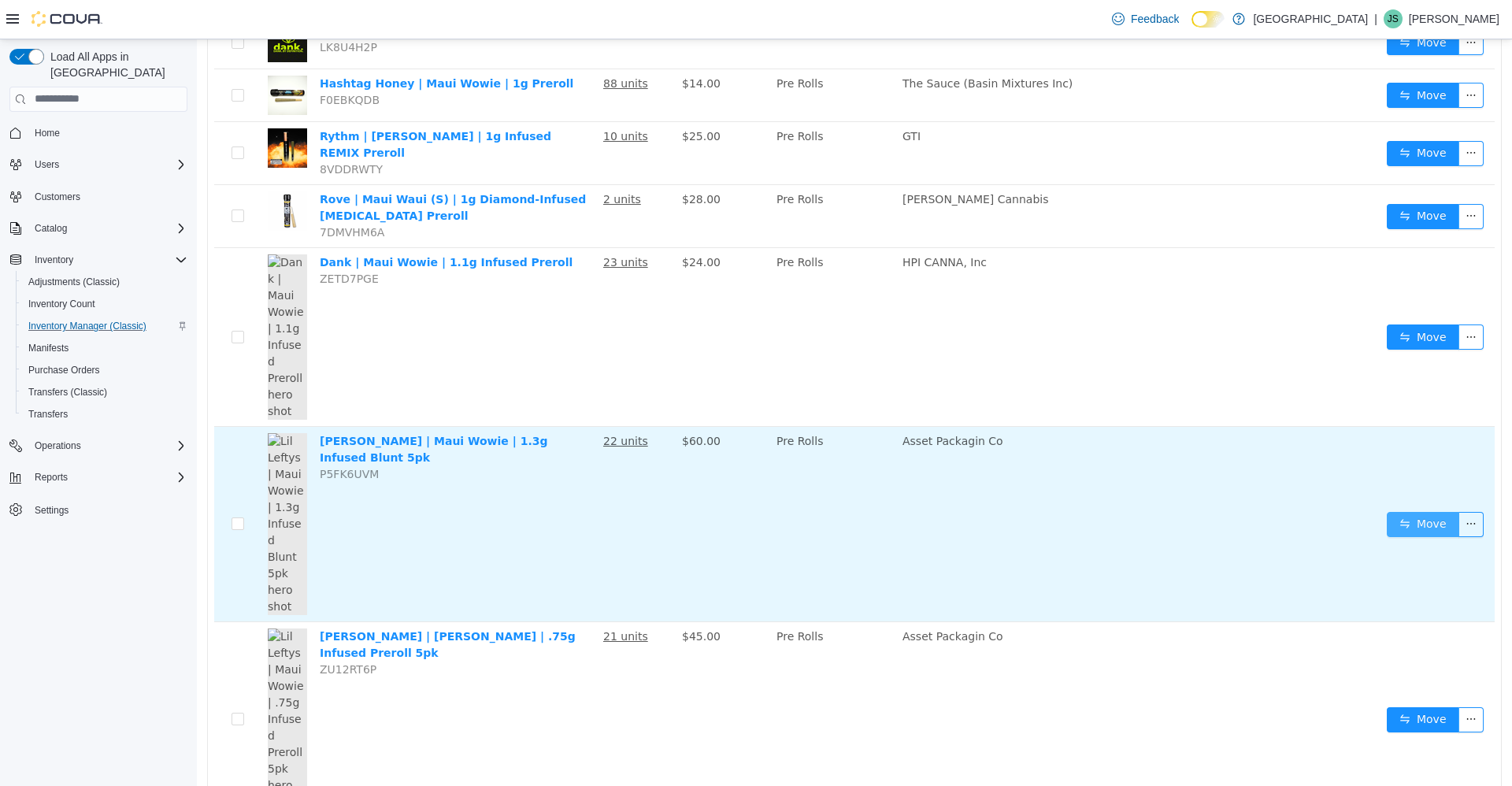
click at [1395, 511] on button "Move" at bounding box center [1422, 523] width 72 height 25
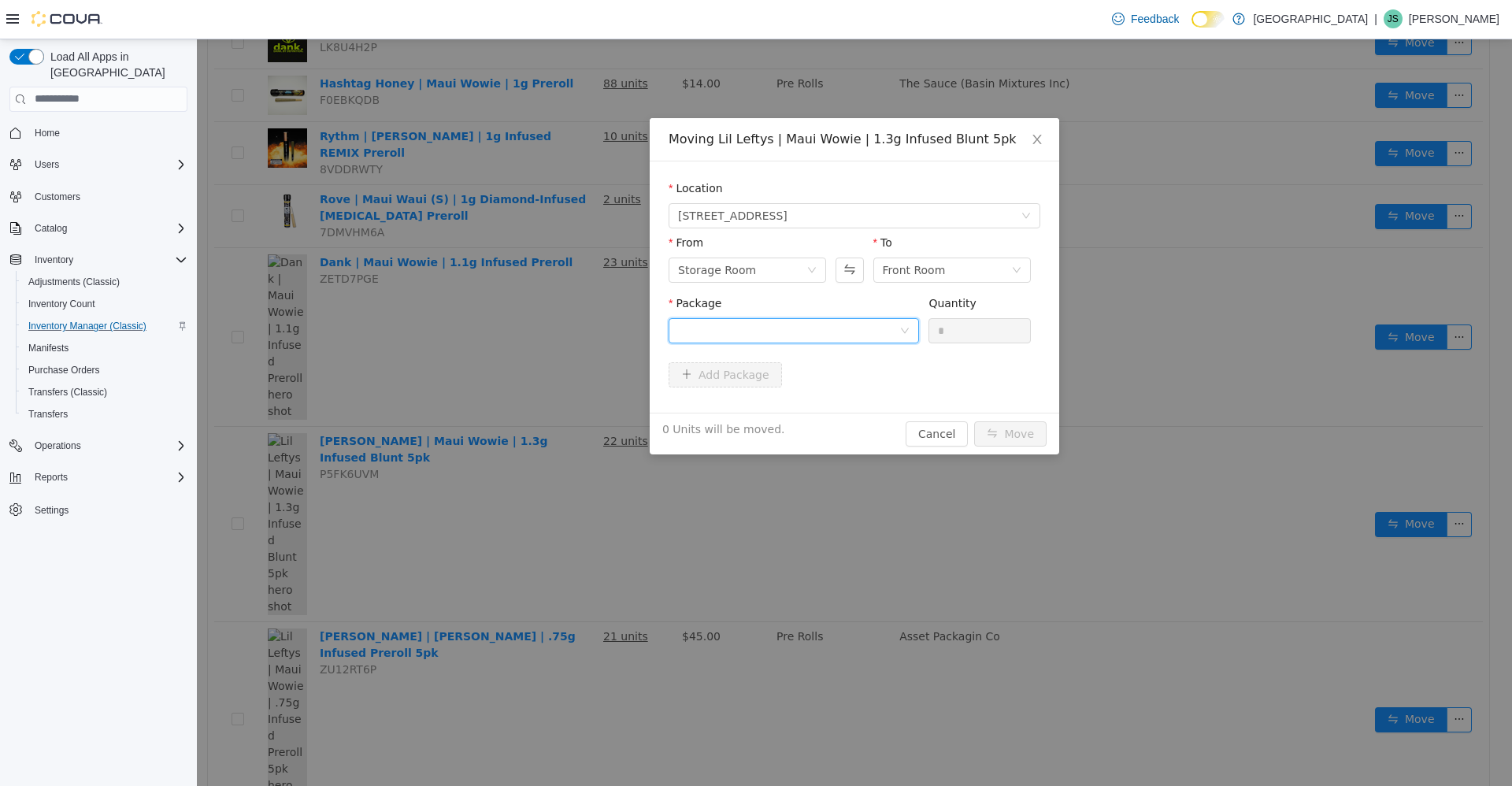
click at [800, 326] on div at bounding box center [788, 330] width 221 height 23
click at [830, 389] on li "LCNY-MW6.5-6225 Quantity : 21 Units" at bounding box center [794, 395] width 250 height 42
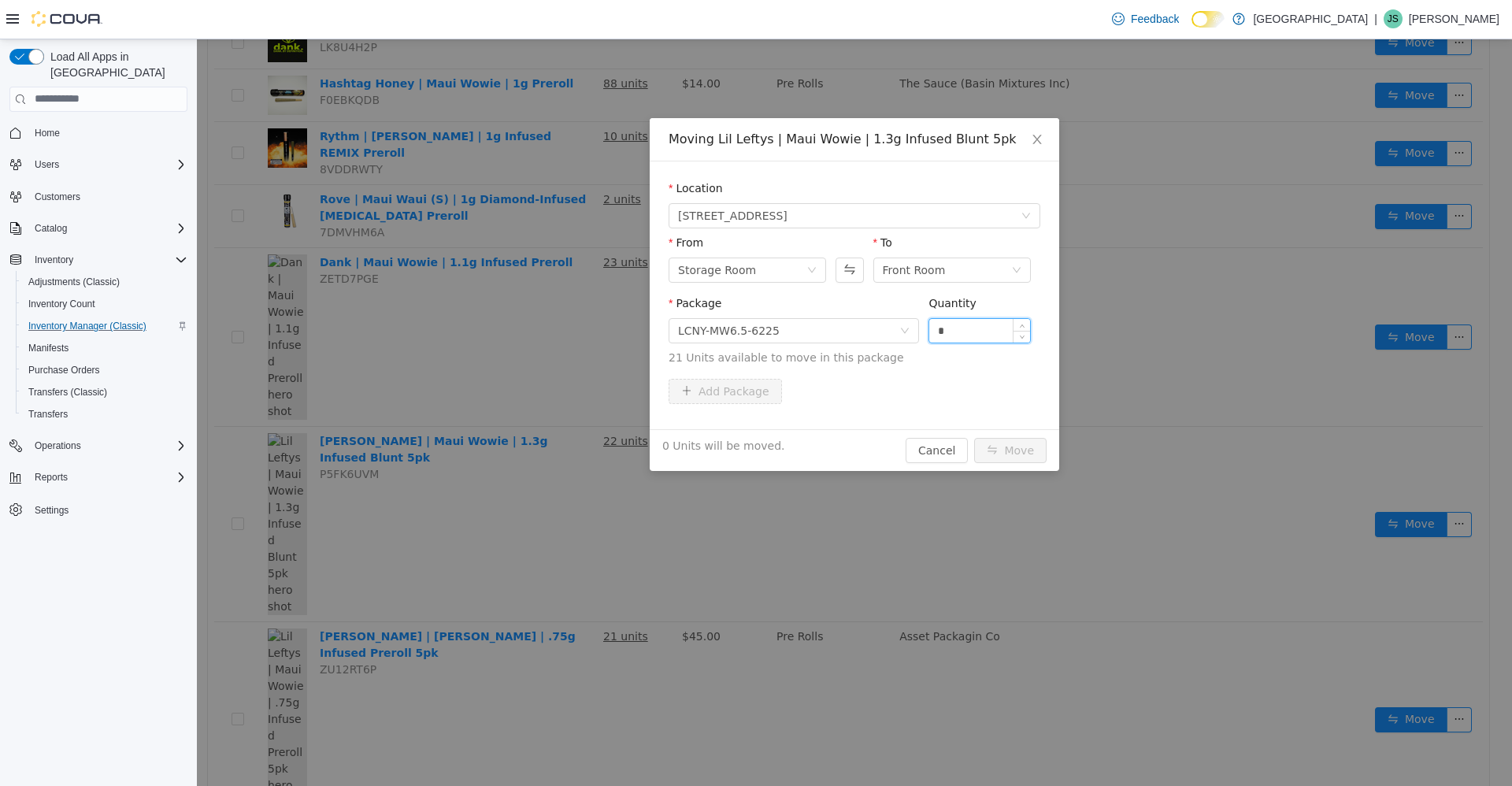
click at [963, 330] on input "*" at bounding box center [979, 330] width 101 height 23
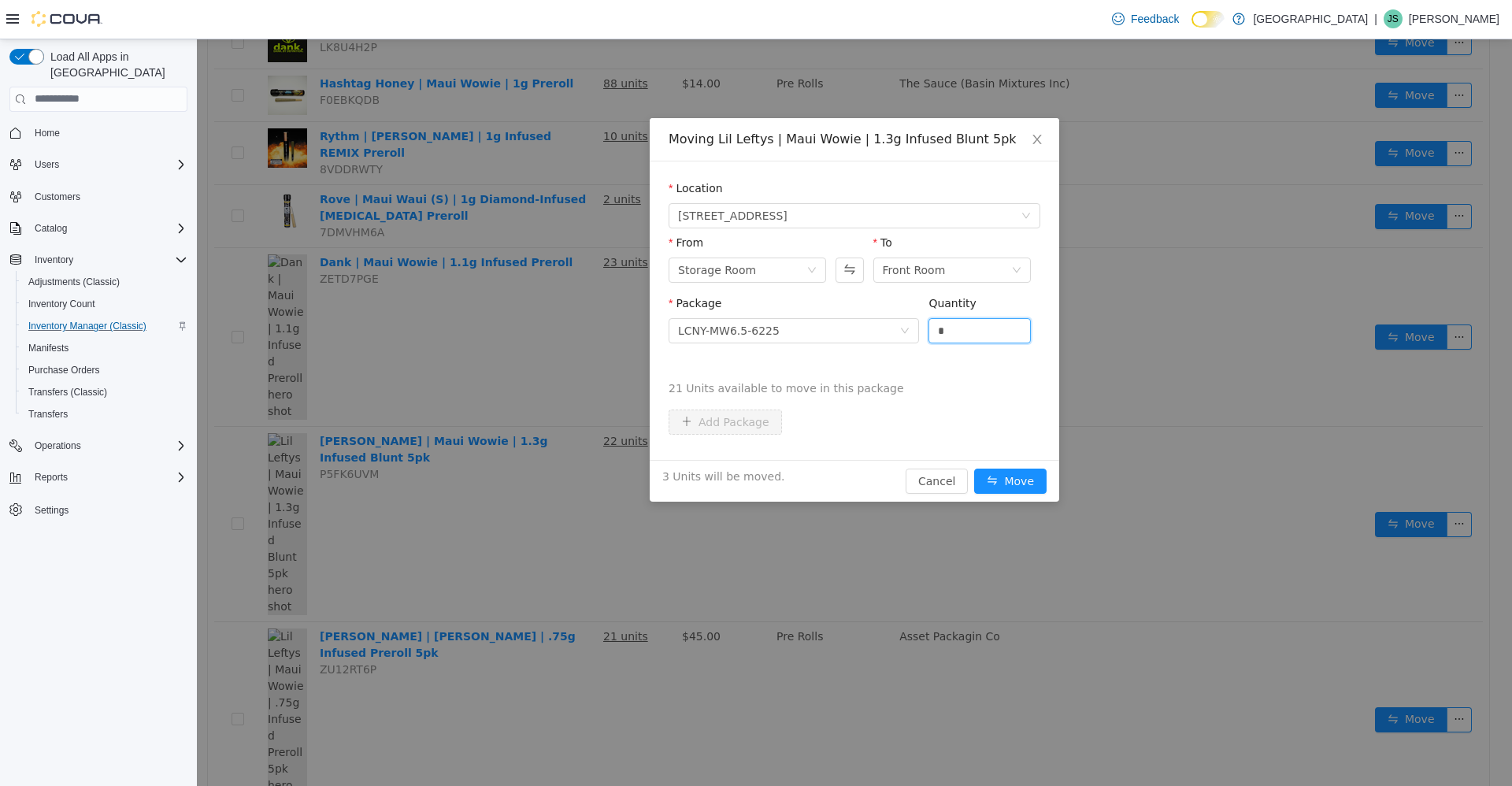
type input "*"
click at [974, 468] on button "Move" at bounding box center [1010, 480] width 72 height 25
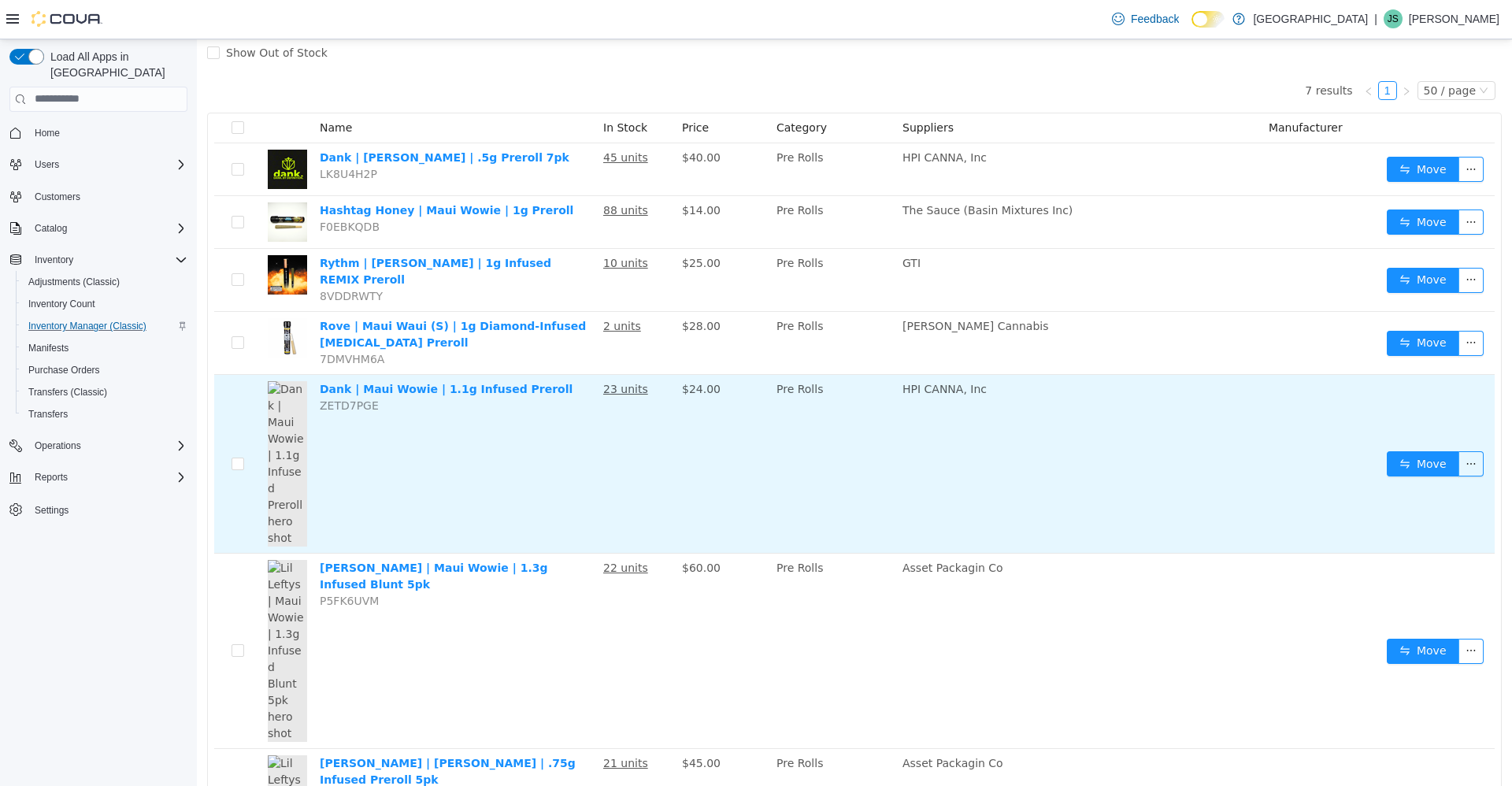
scroll to position [0, 0]
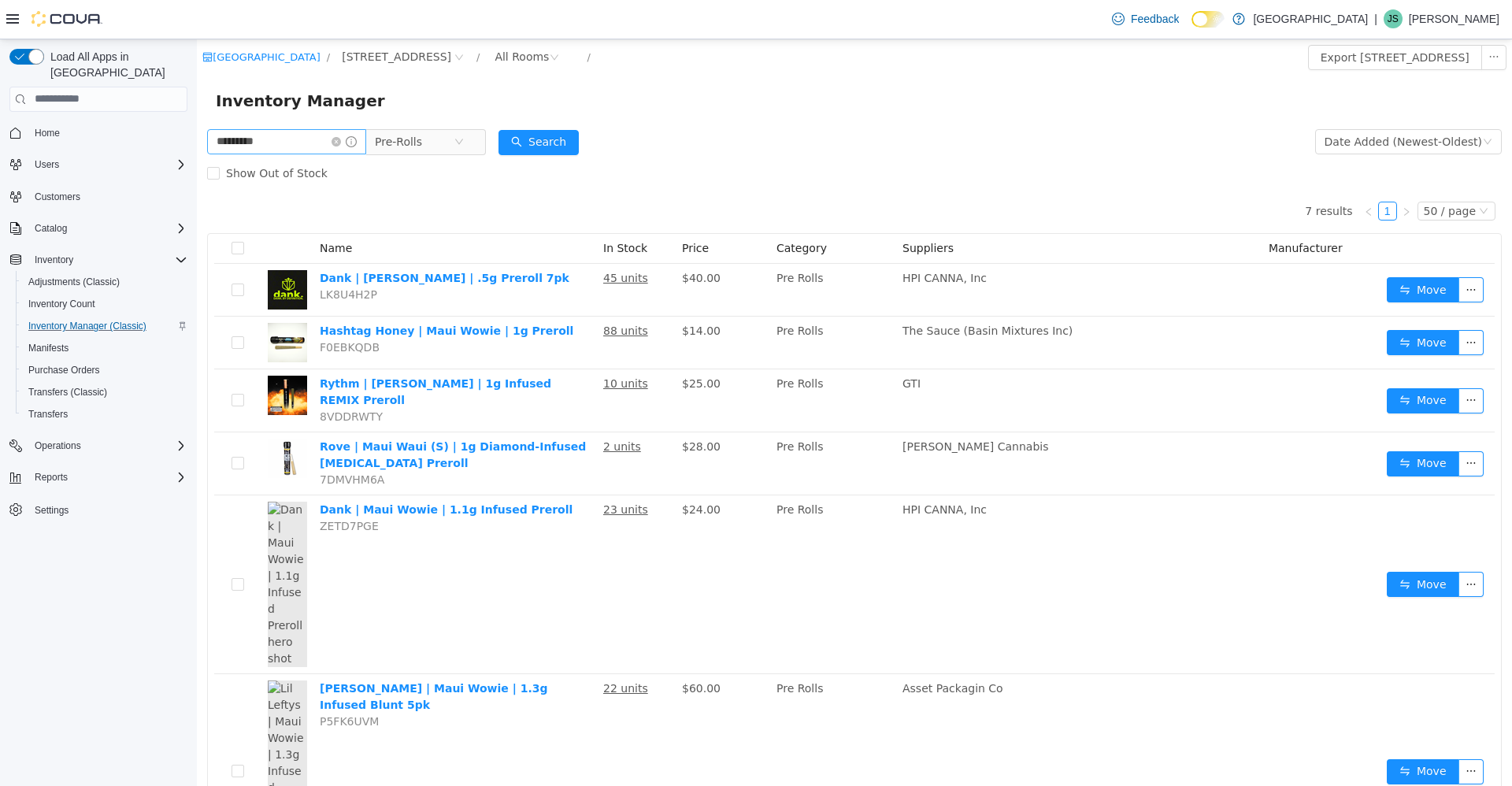
drag, startPoint x: 354, startPoint y: 140, endPoint x: 285, endPoint y: 130, distance: 69.7
click at [341, 140] on icon "icon: close-circle" at bounding box center [336, 141] width 9 height 9
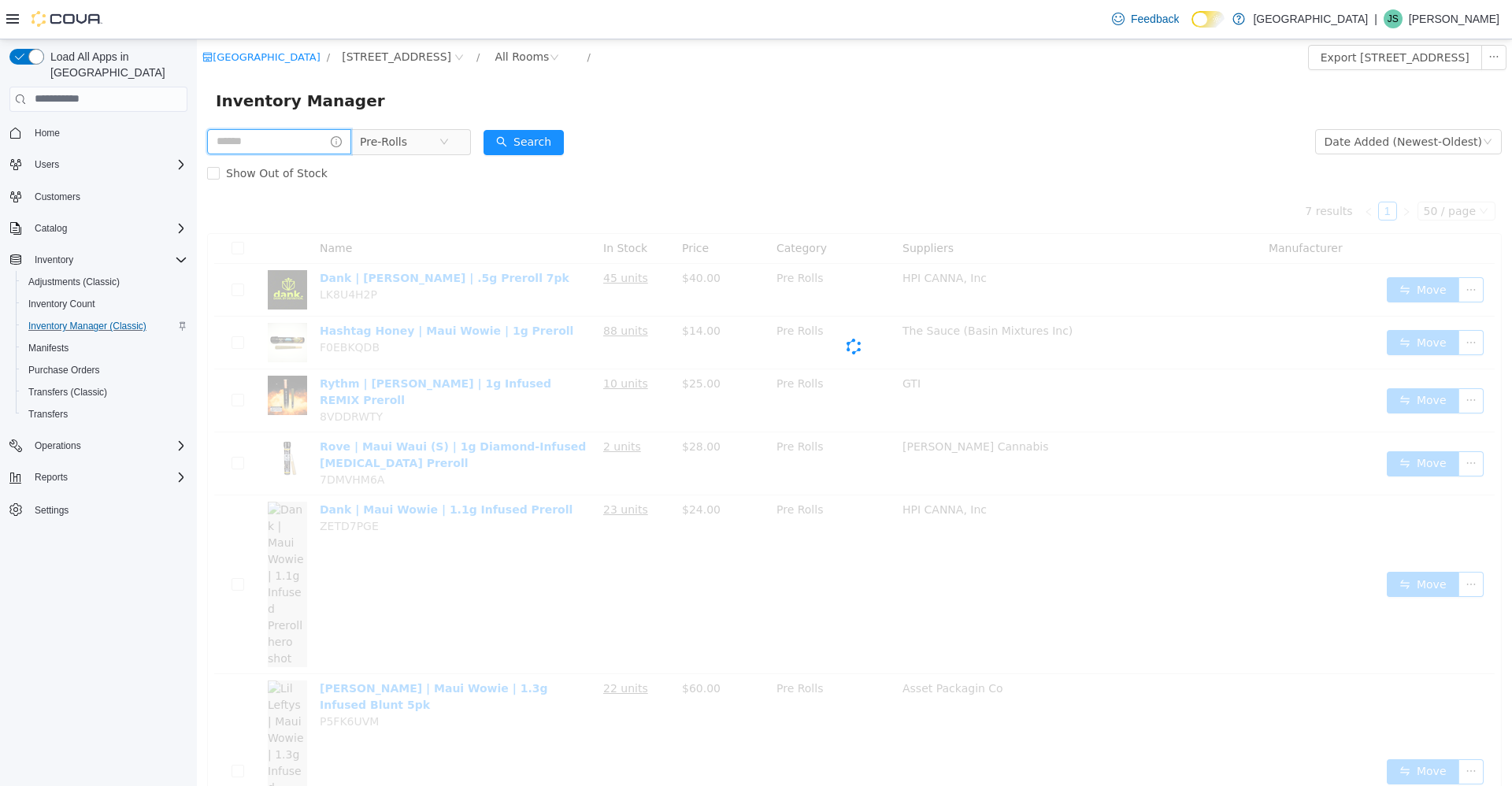
click at [291, 143] on input "text" at bounding box center [279, 141] width 144 height 25
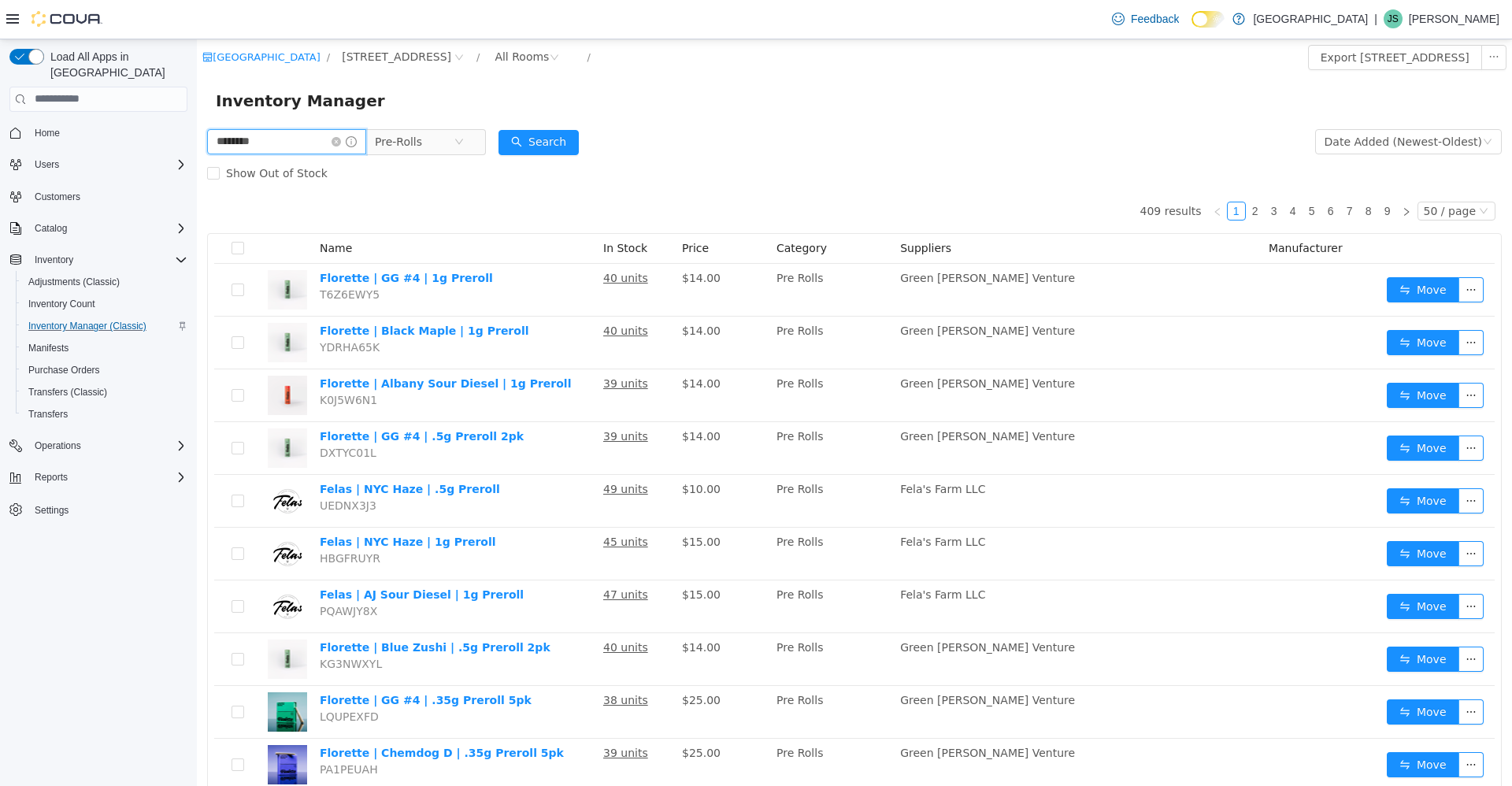
type input "********"
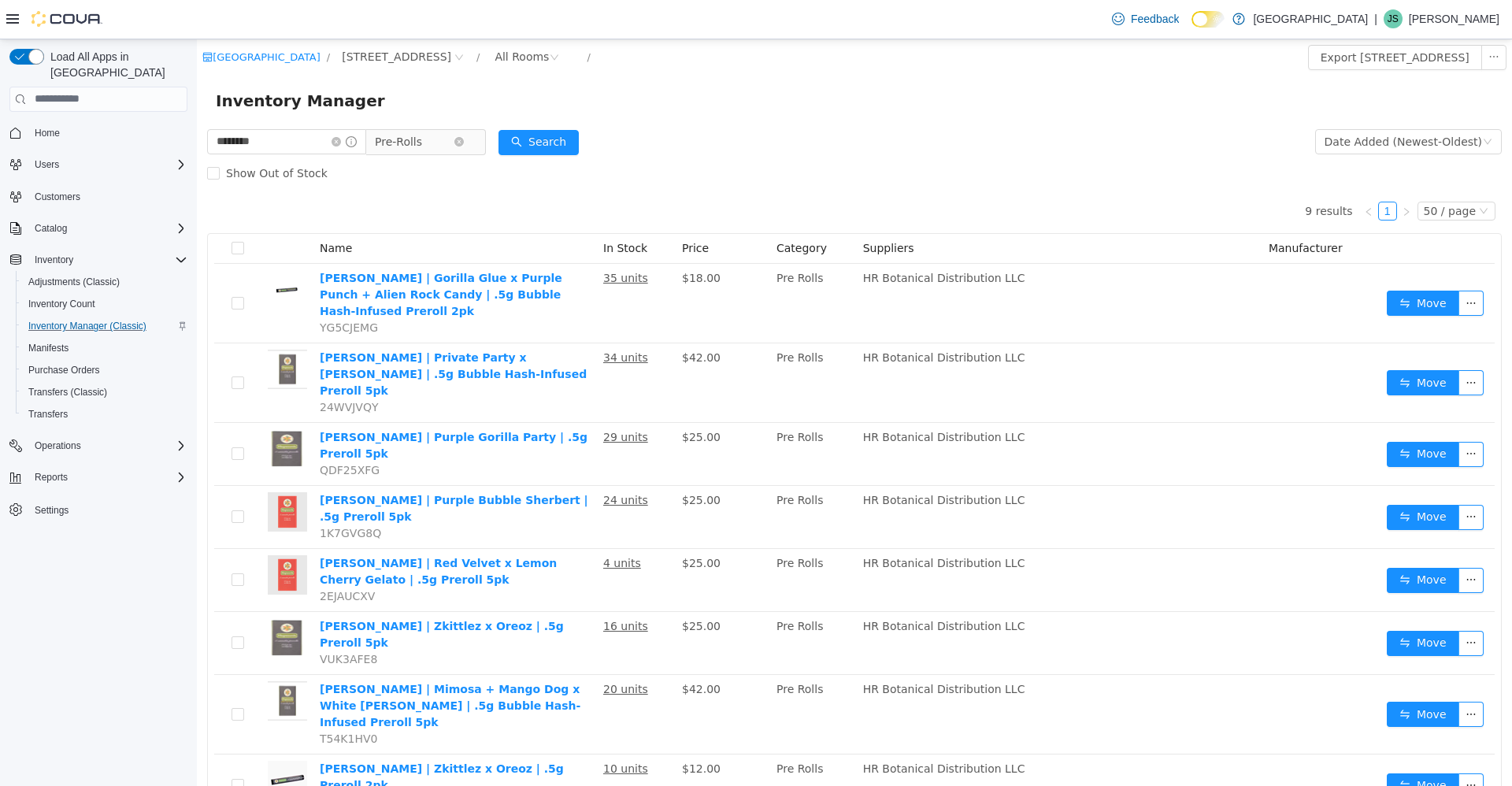
click at [442, 133] on span "Pre-Rolls" at bounding box center [413, 141] width 78 height 23
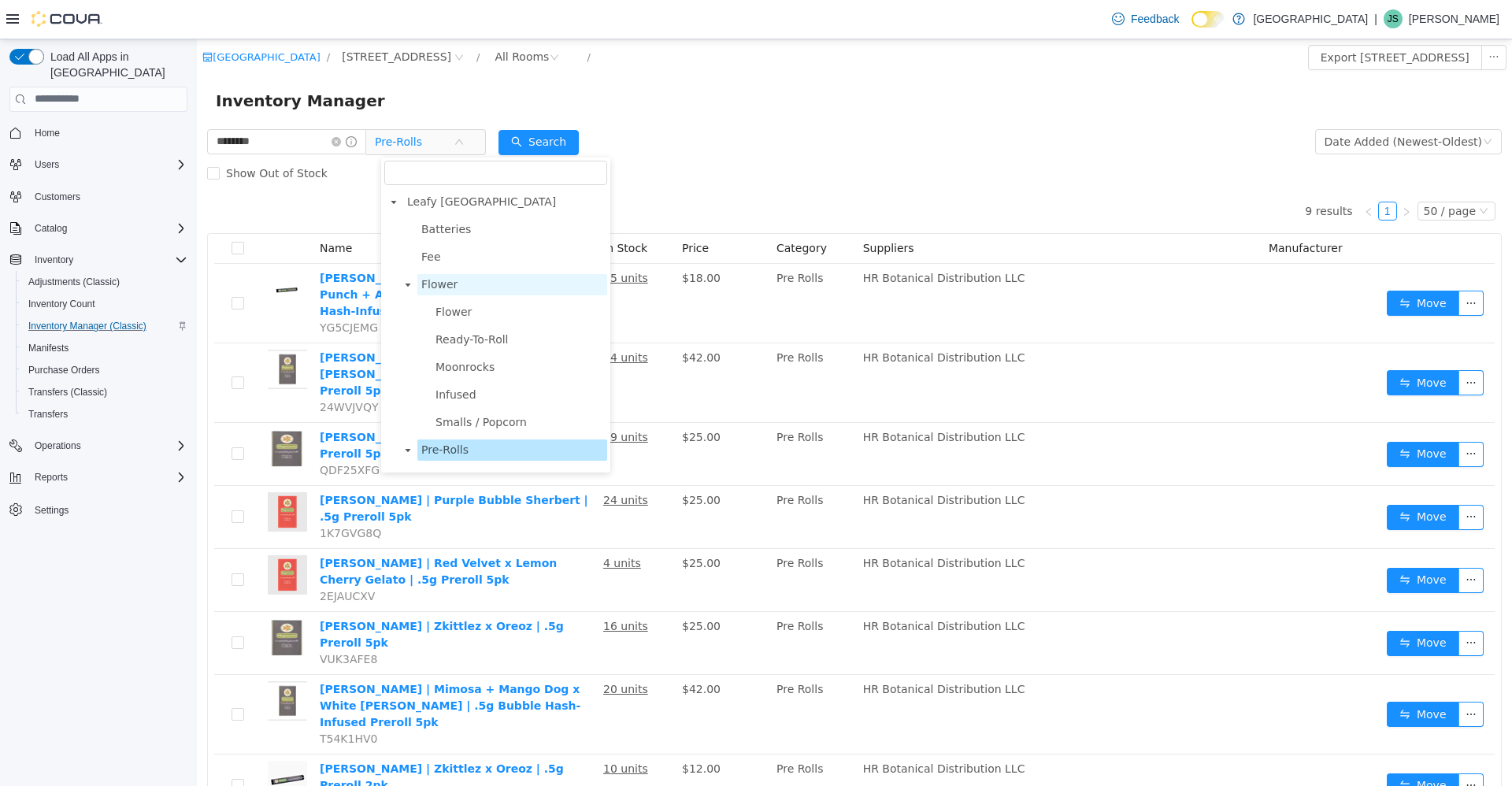
click at [456, 292] on span "Flower" at bounding box center [512, 284] width 190 height 22
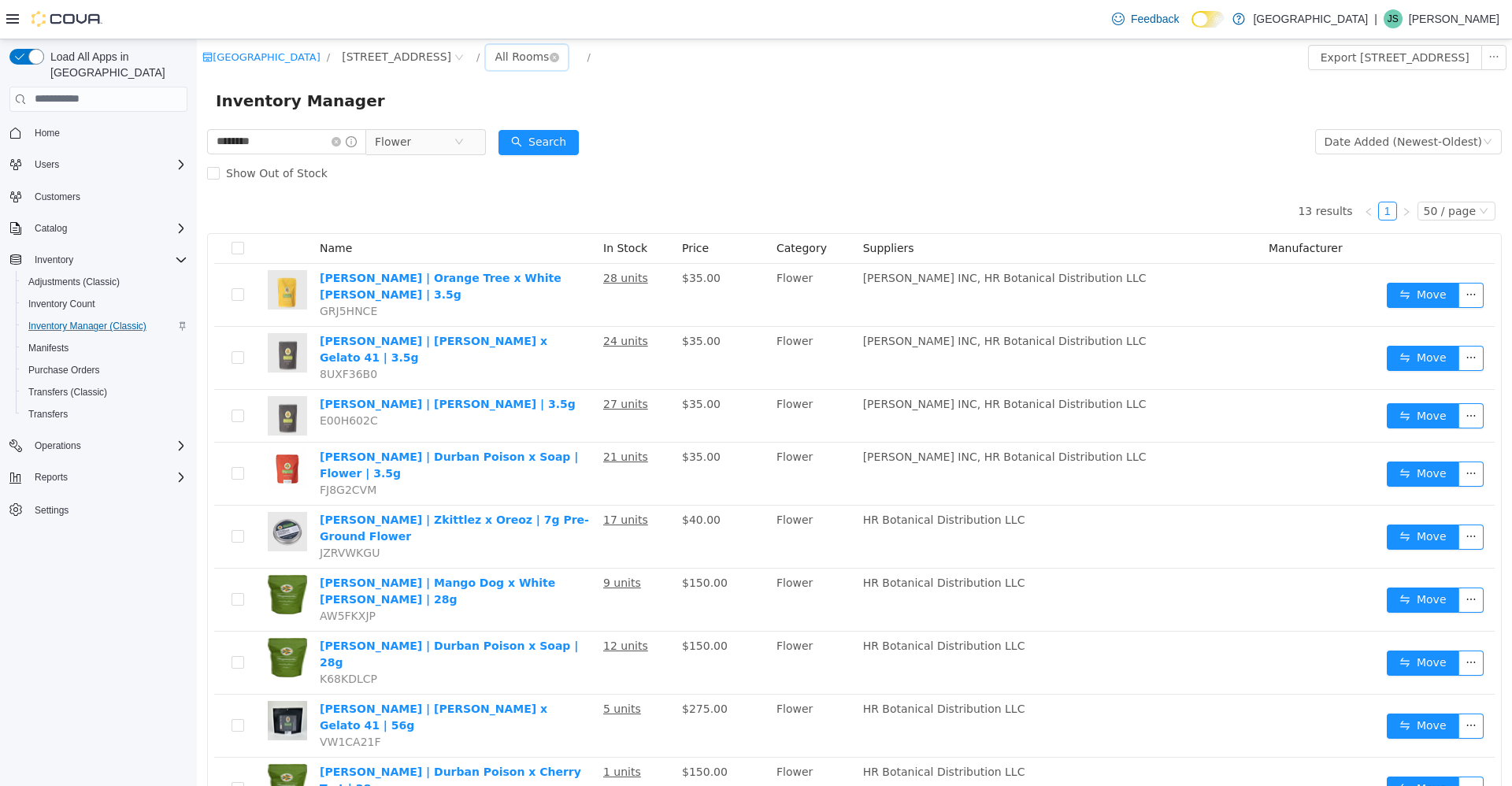
click at [494, 60] on div "All Rooms" at bounding box center [521, 55] width 54 height 23
click at [459, 107] on li "Front Room" at bounding box center [467, 113] width 95 height 25
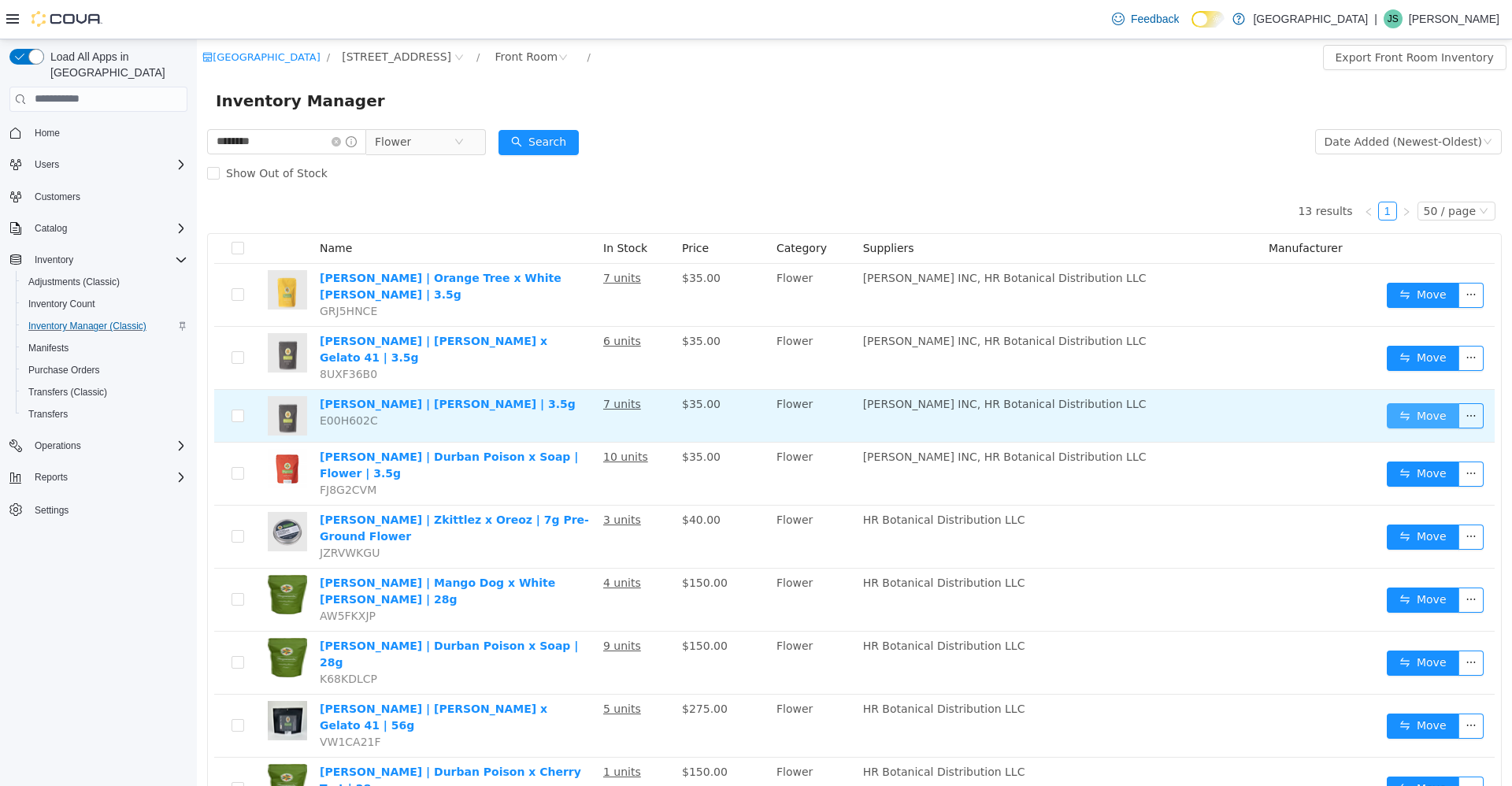
click at [1396, 402] on button "Move" at bounding box center [1422, 414] width 72 height 25
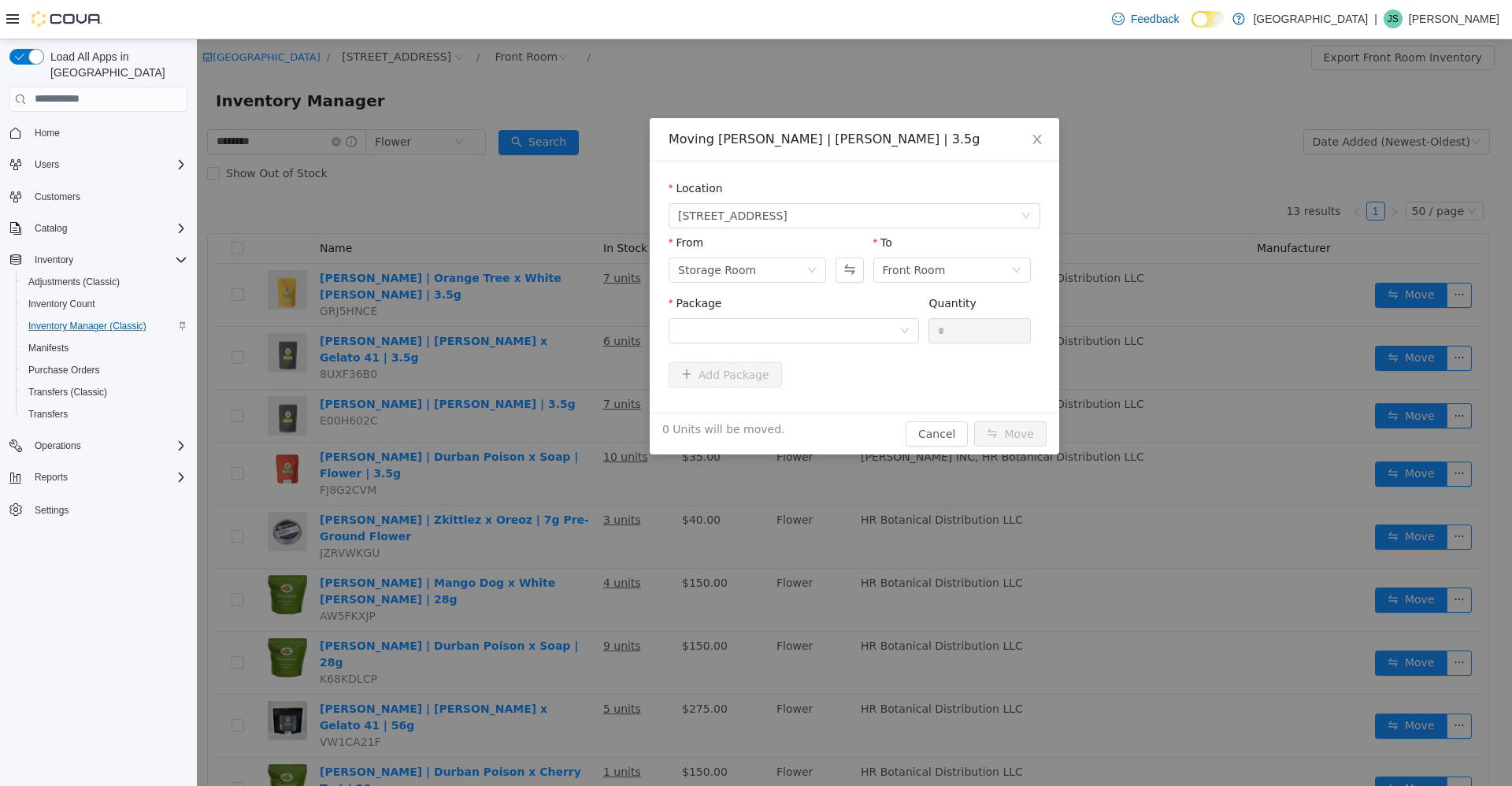
click at [811, 311] on div "Package" at bounding box center [794, 305] width 250 height 22
click at [800, 336] on div at bounding box center [788, 330] width 221 height 23
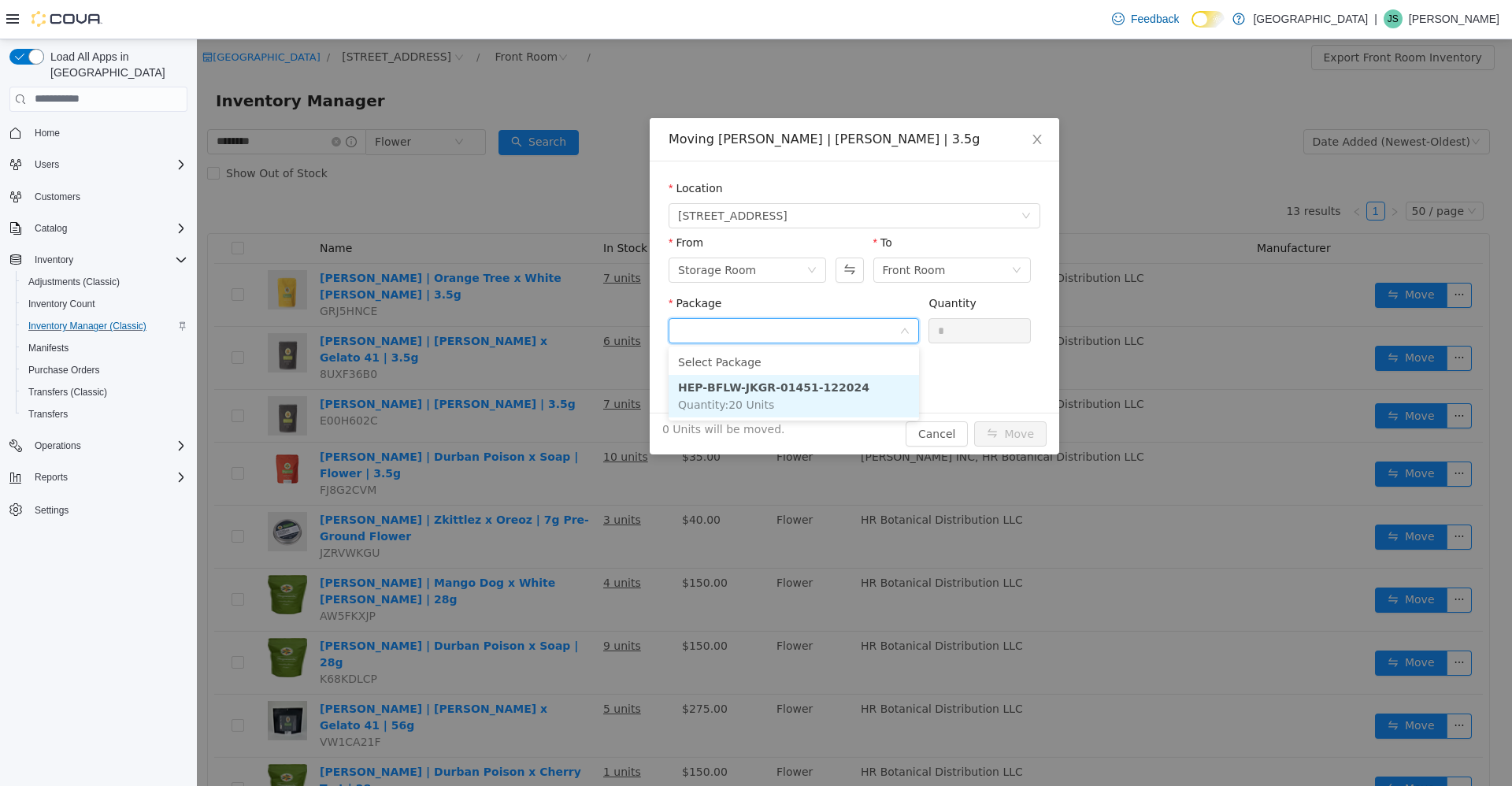
click at [787, 388] on strong "HEP-BFLW-JKGR-01451-122024" at bounding box center [774, 387] width 191 height 13
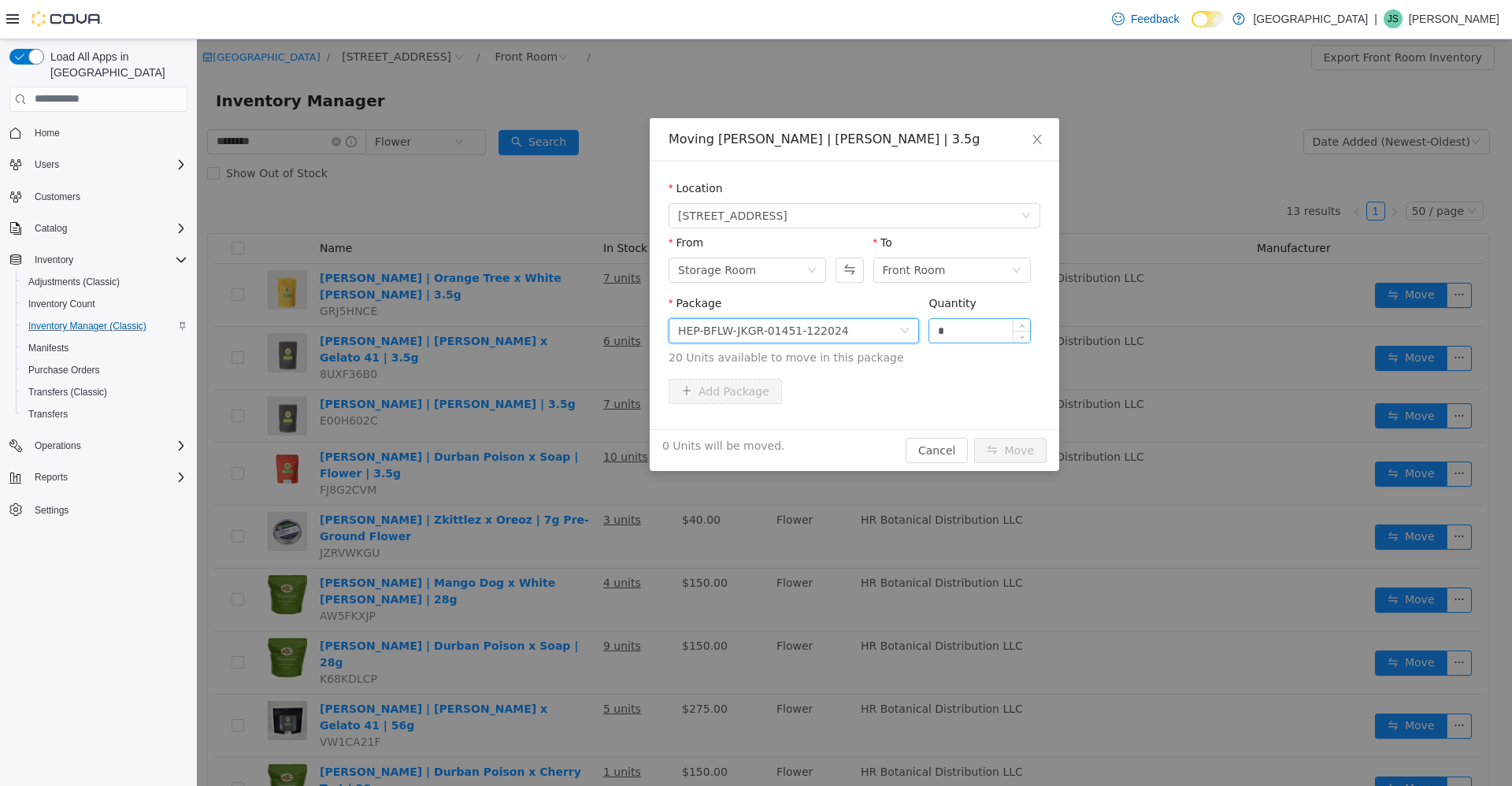
click at [972, 336] on input "*" at bounding box center [979, 330] width 101 height 23
type input "**"
click at [974, 437] on button "Move" at bounding box center [1010, 450] width 72 height 25
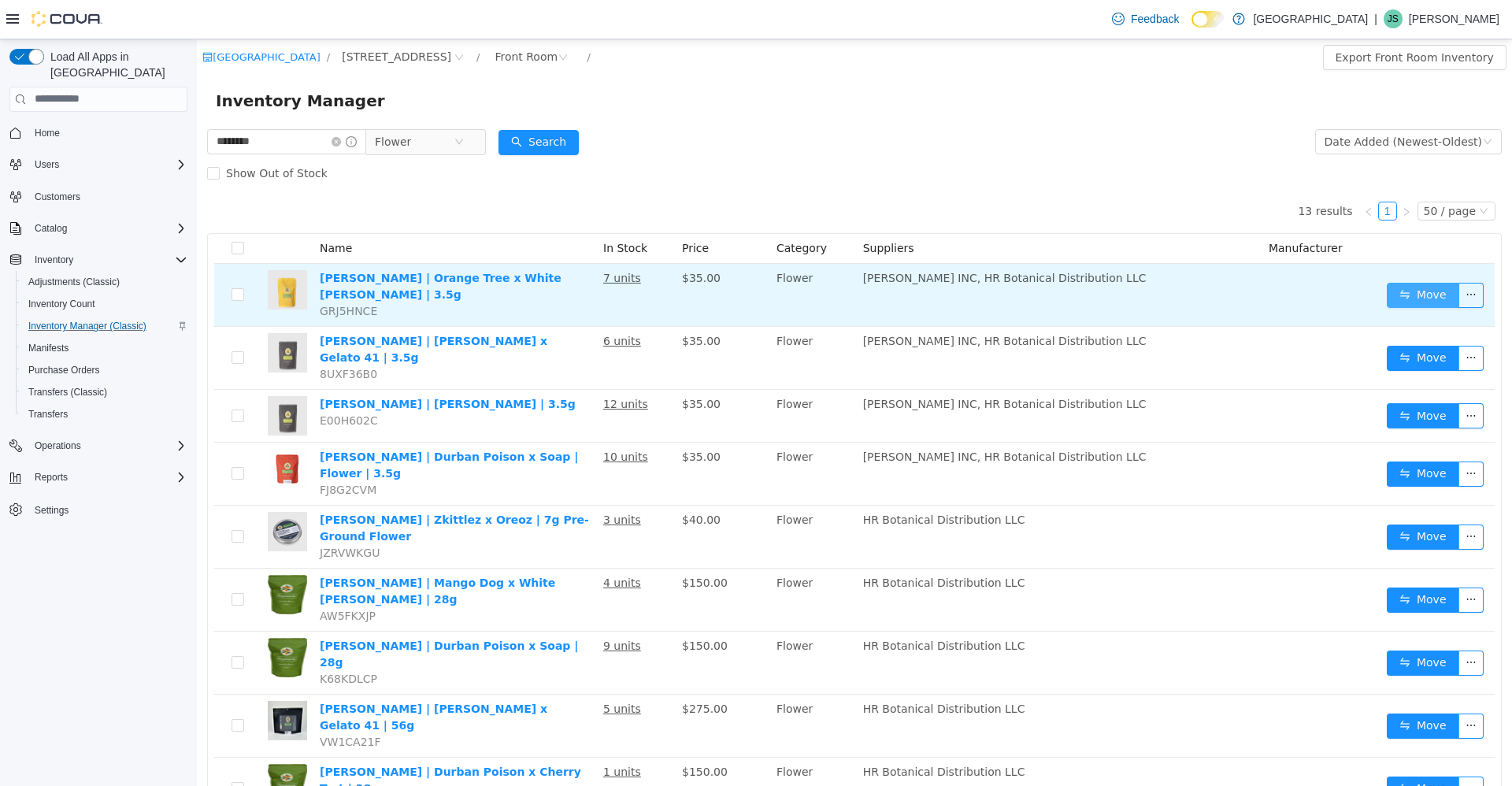
click at [1408, 297] on button "Move" at bounding box center [1422, 294] width 72 height 25
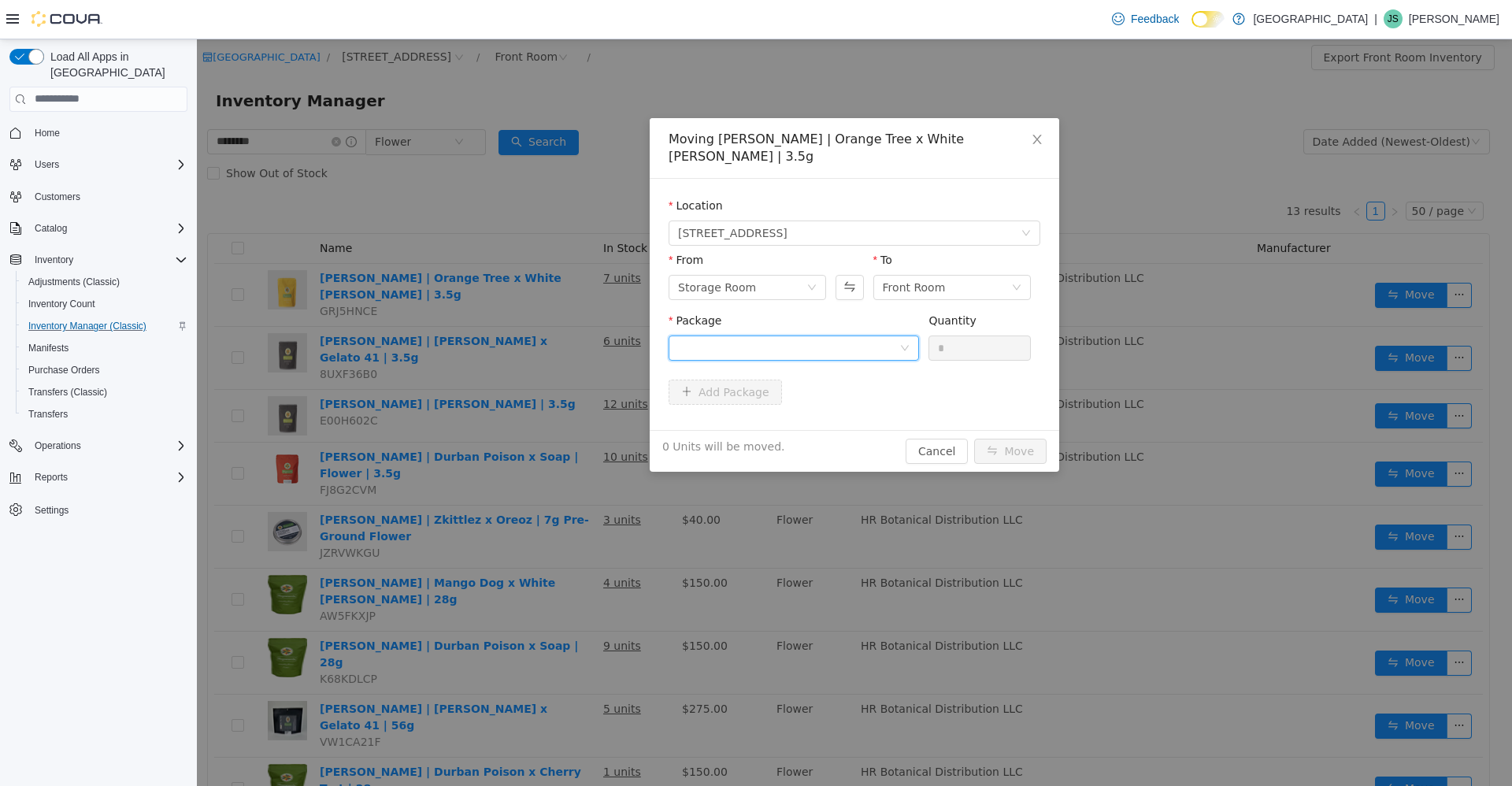
click at [863, 336] on div at bounding box center [788, 347] width 221 height 23
click at [1039, 147] on span "Close" at bounding box center [1037, 139] width 44 height 44
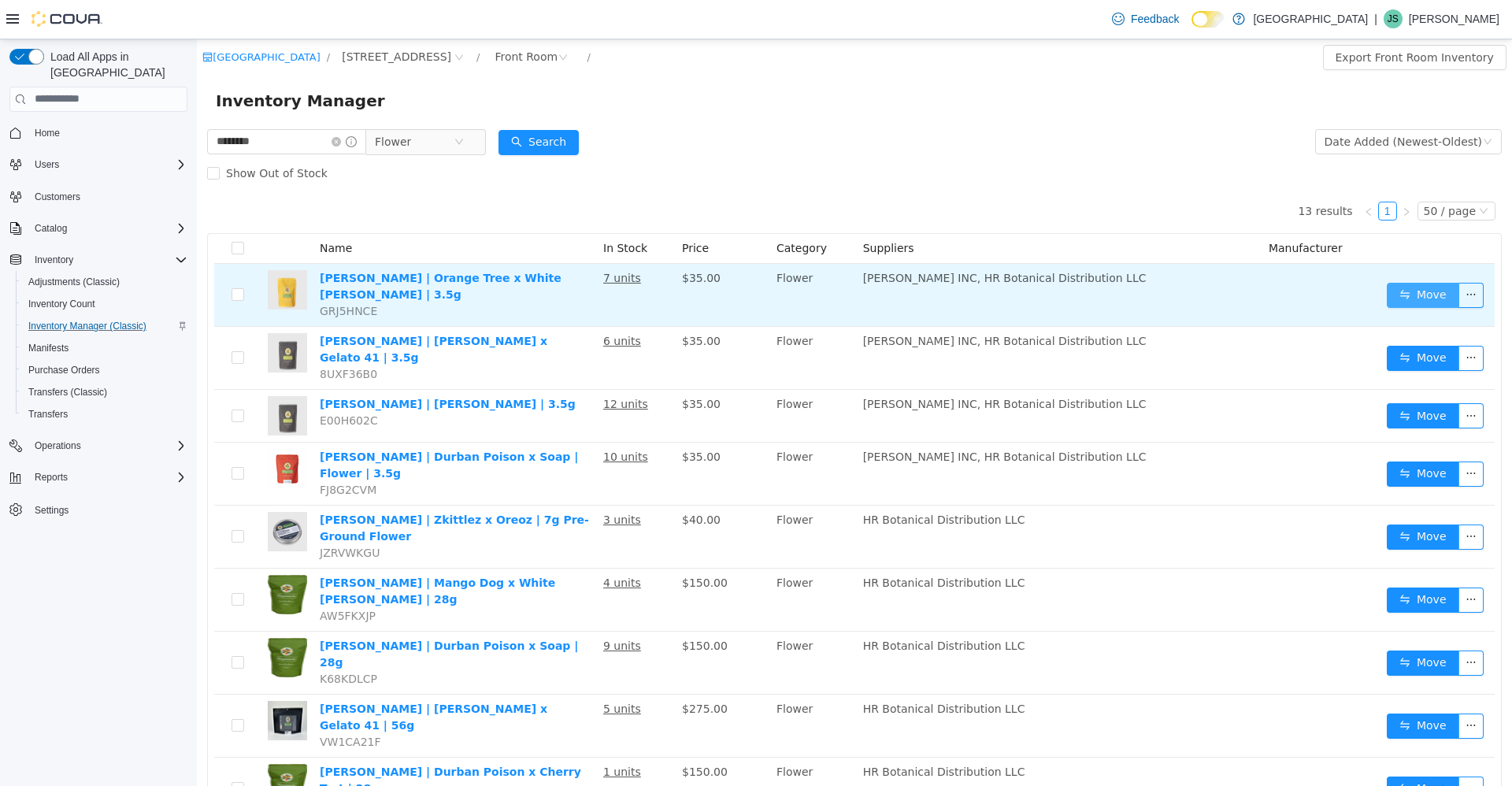
click at [1387, 292] on button "Move" at bounding box center [1422, 294] width 72 height 25
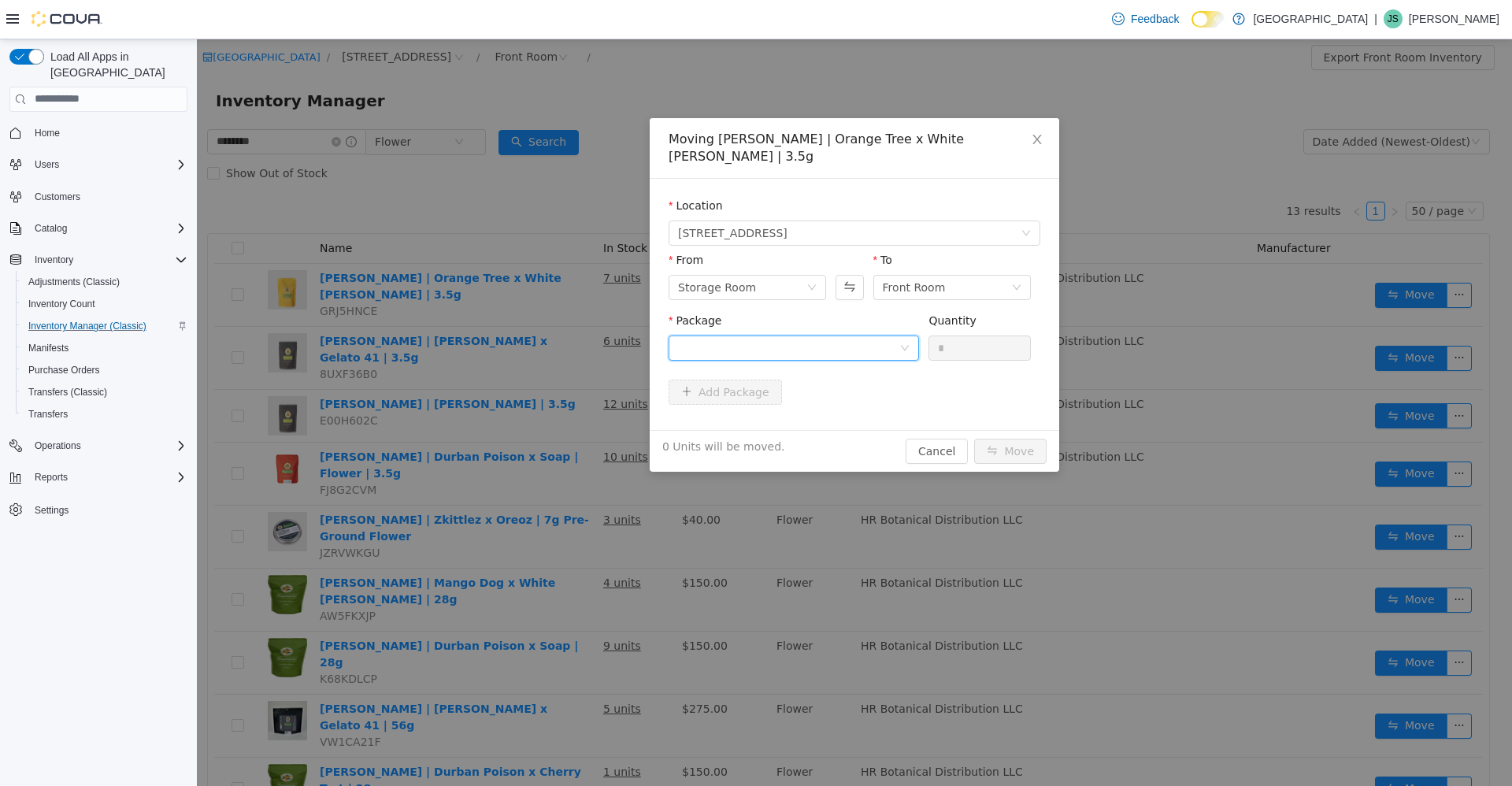
click at [780, 336] on div at bounding box center [788, 347] width 221 height 23
click at [762, 400] on span "Quantity : 19 Units" at bounding box center [725, 404] width 96 height 13
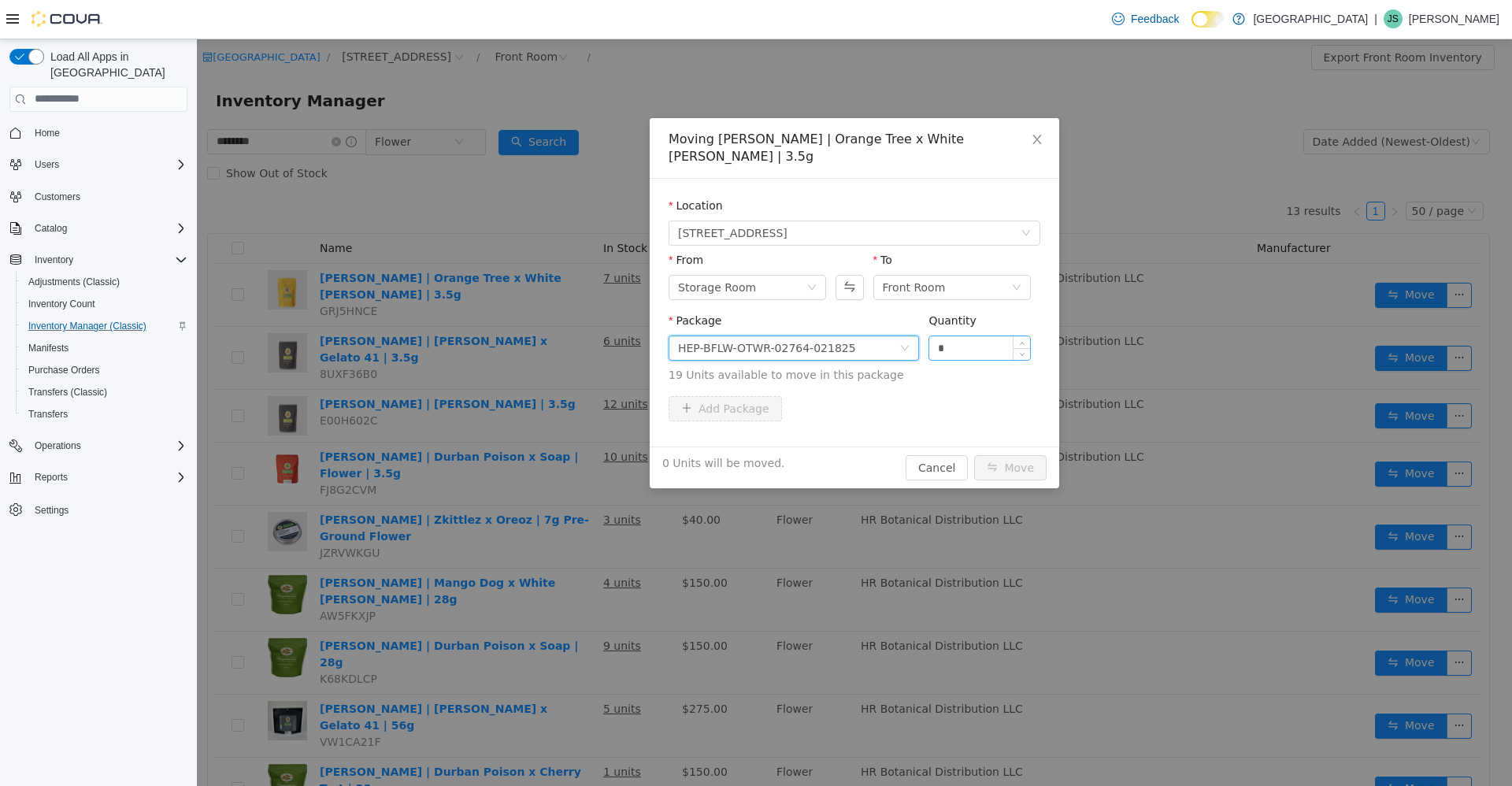
click at [966, 336] on input "*" at bounding box center [979, 347] width 101 height 23
type input "**"
click at [974, 455] on button "Move" at bounding box center [1010, 467] width 72 height 25
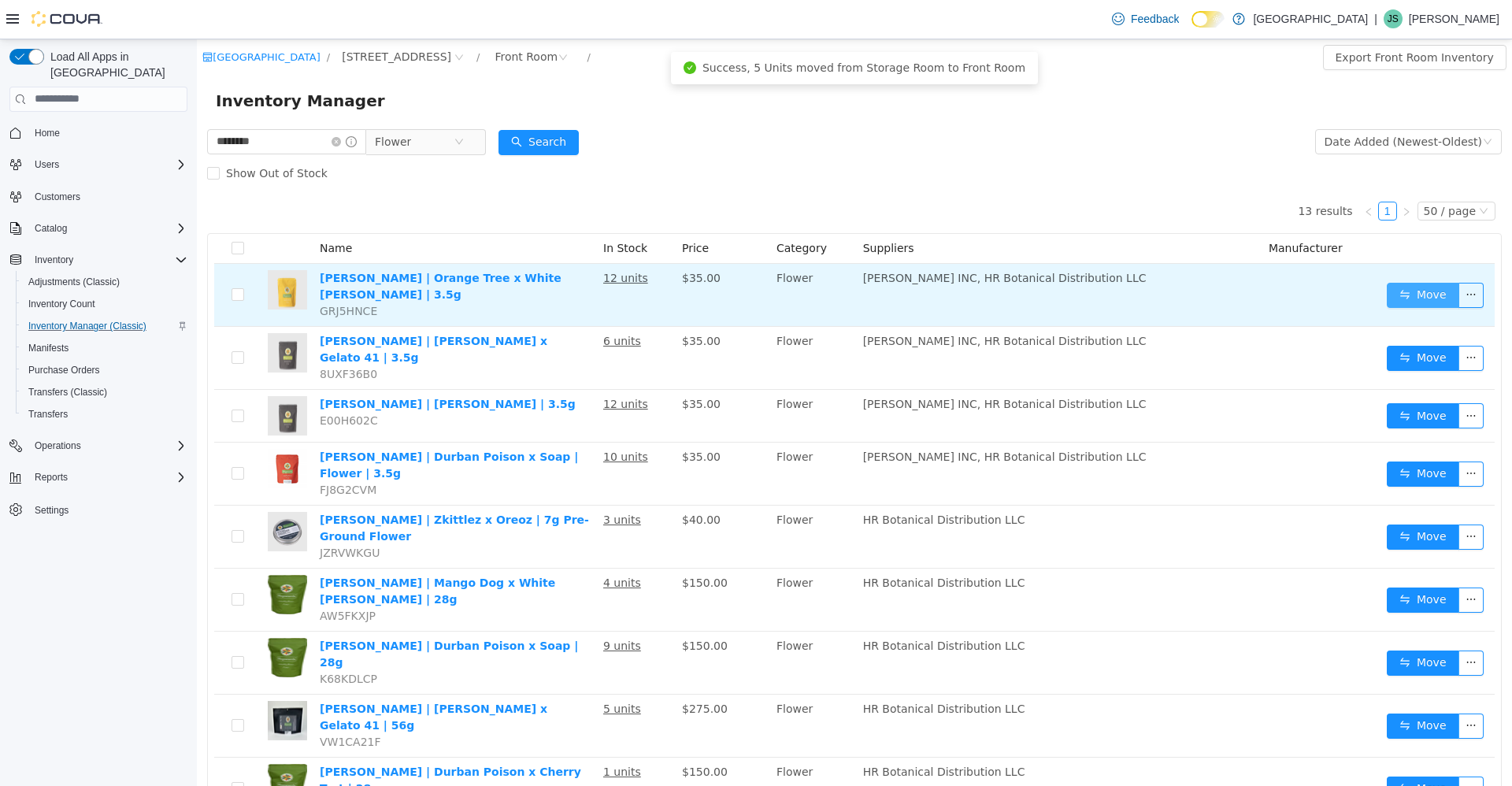
click at [1396, 292] on button "Move" at bounding box center [1422, 294] width 72 height 25
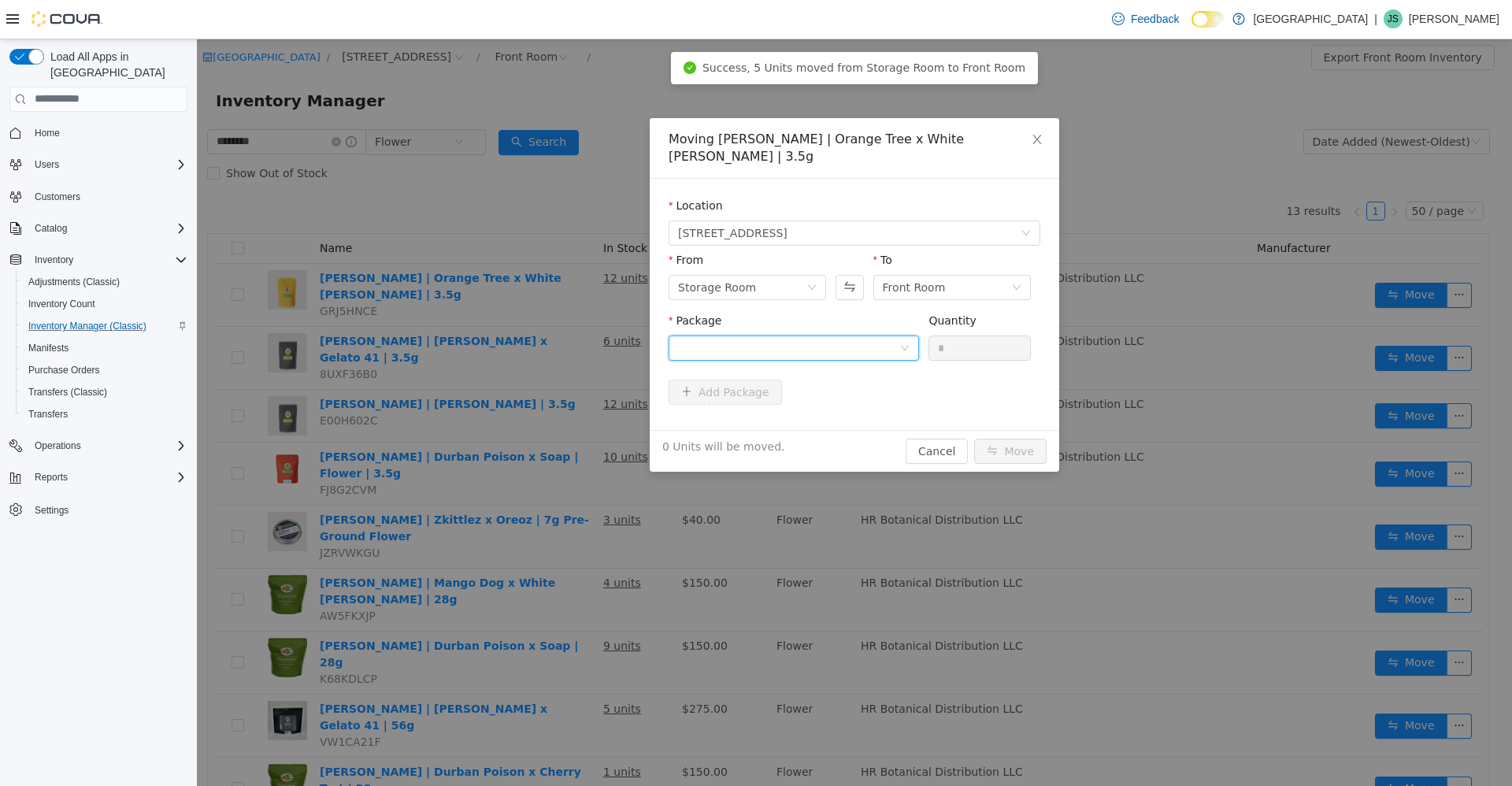
click at [731, 336] on div at bounding box center [788, 347] width 221 height 23
type input "*"
click at [737, 403] on span "Quantity : 14 Units" at bounding box center [725, 404] width 96 height 13
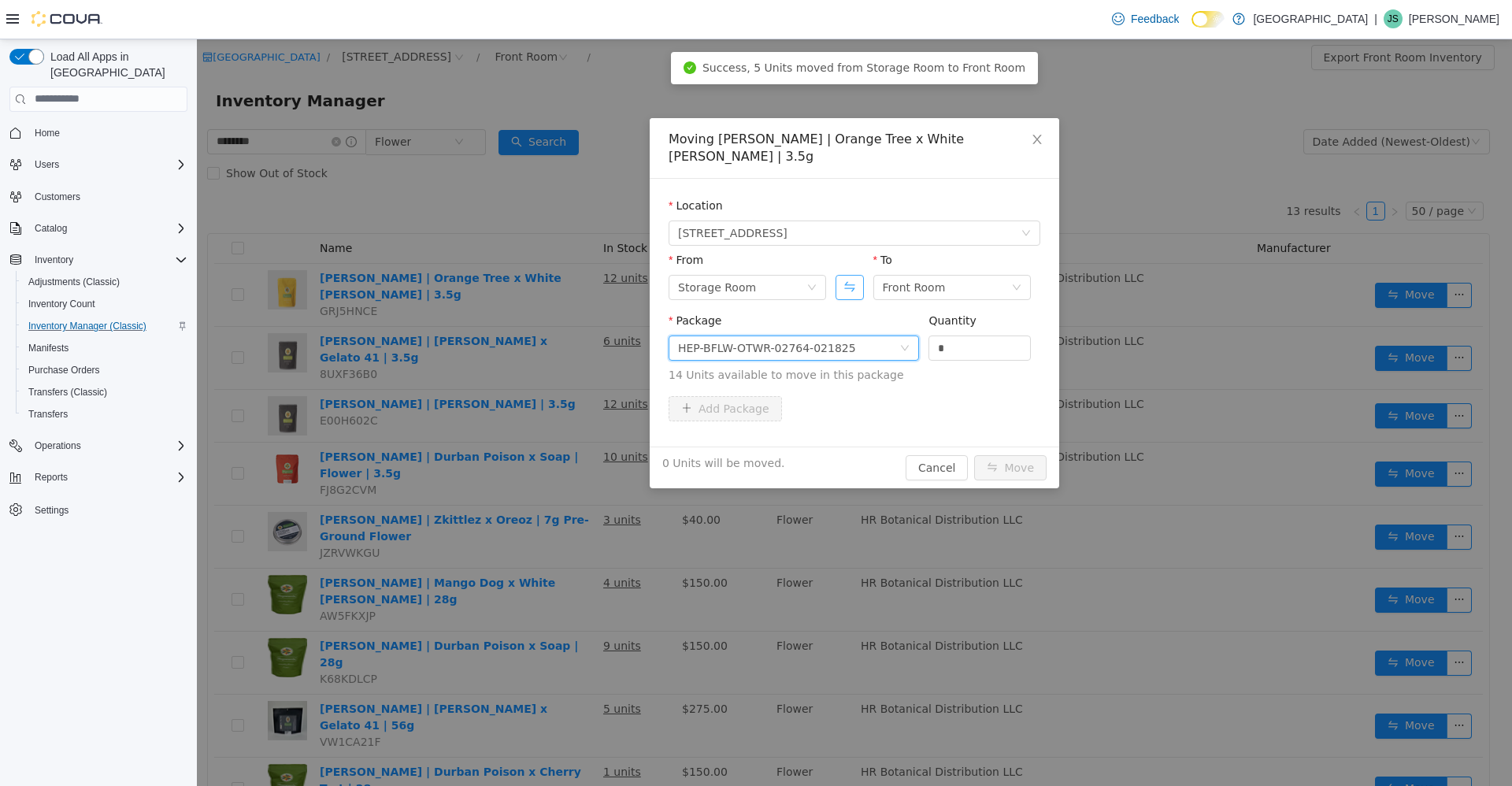
click at [837, 274] on button "Swap" at bounding box center [849, 286] width 28 height 25
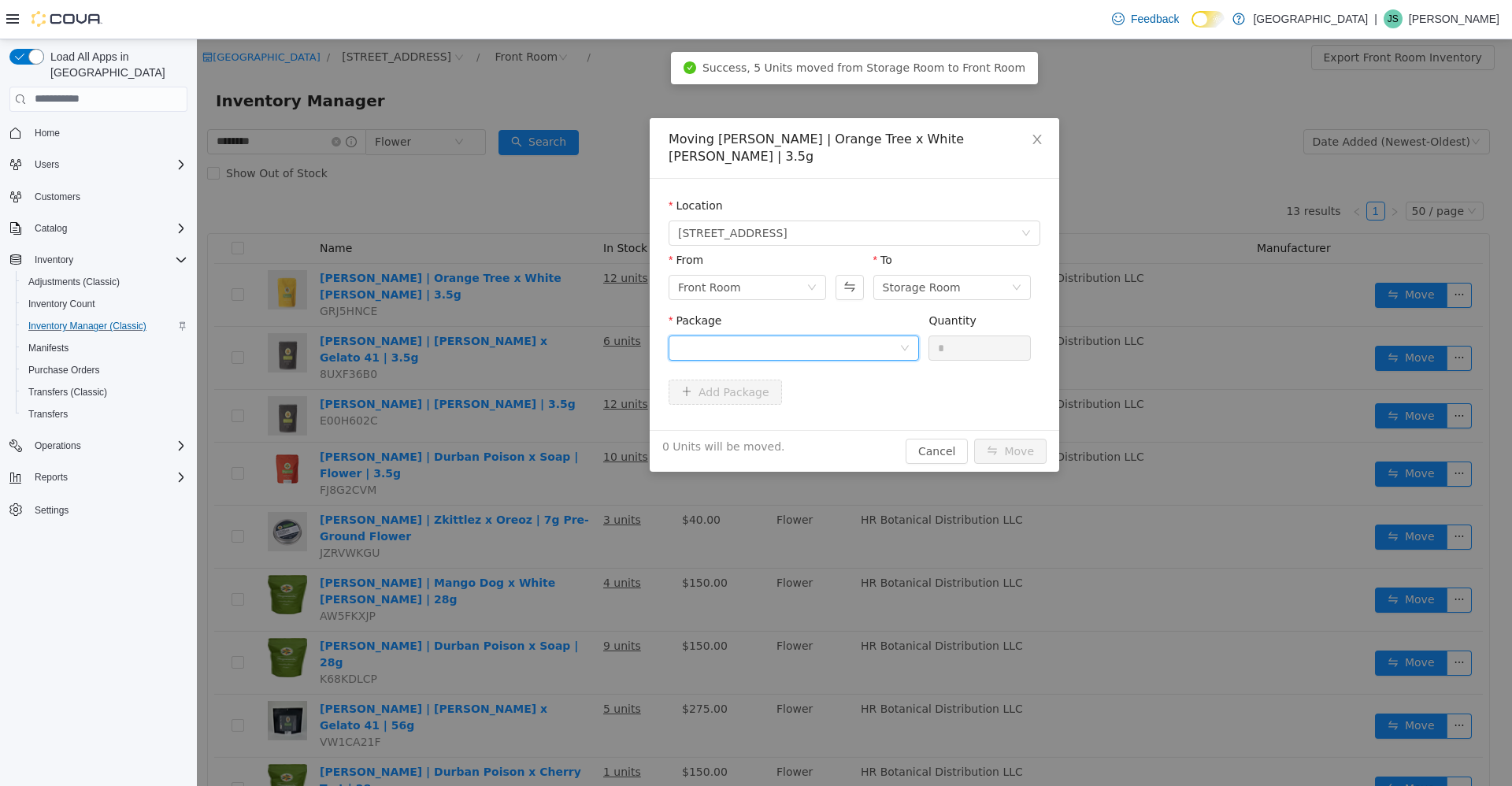
click at [751, 336] on div at bounding box center [788, 347] width 221 height 23
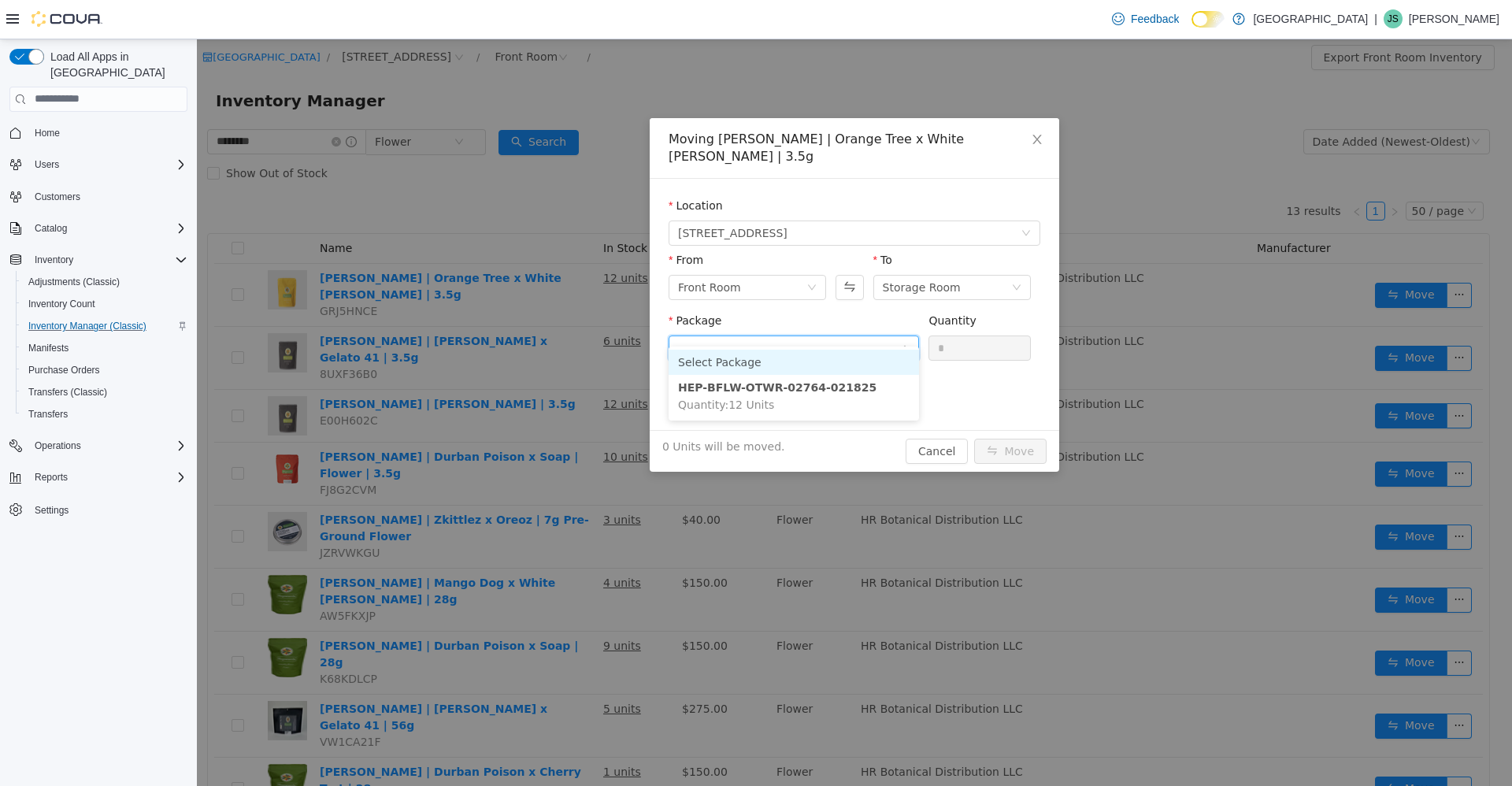
click at [751, 337] on input "Package" at bounding box center [788, 349] width 221 height 23
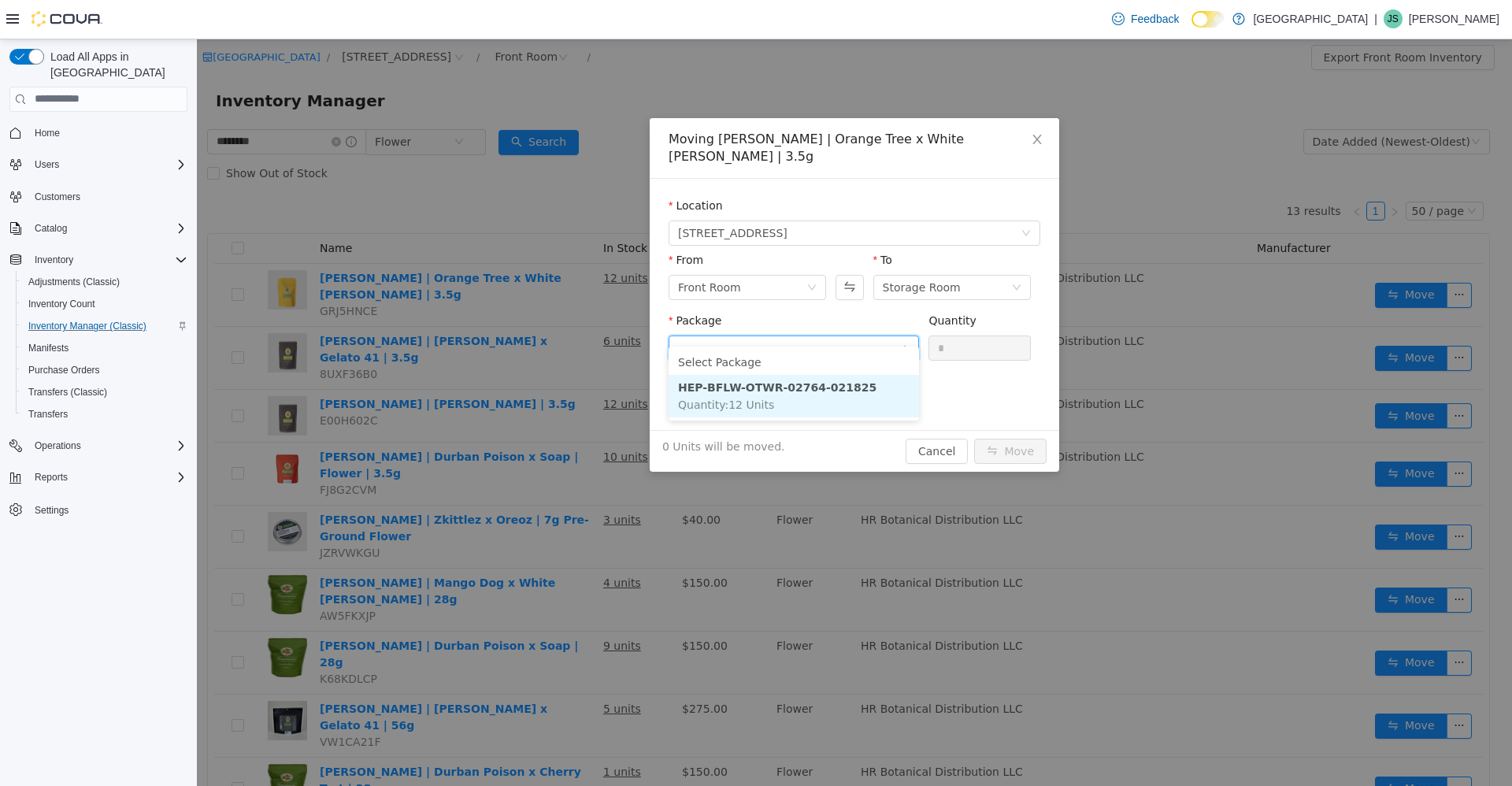
click at [745, 375] on li "HEP-BFLW-OTWR-02764-021825 Quantity : 12 Units" at bounding box center [794, 395] width 250 height 42
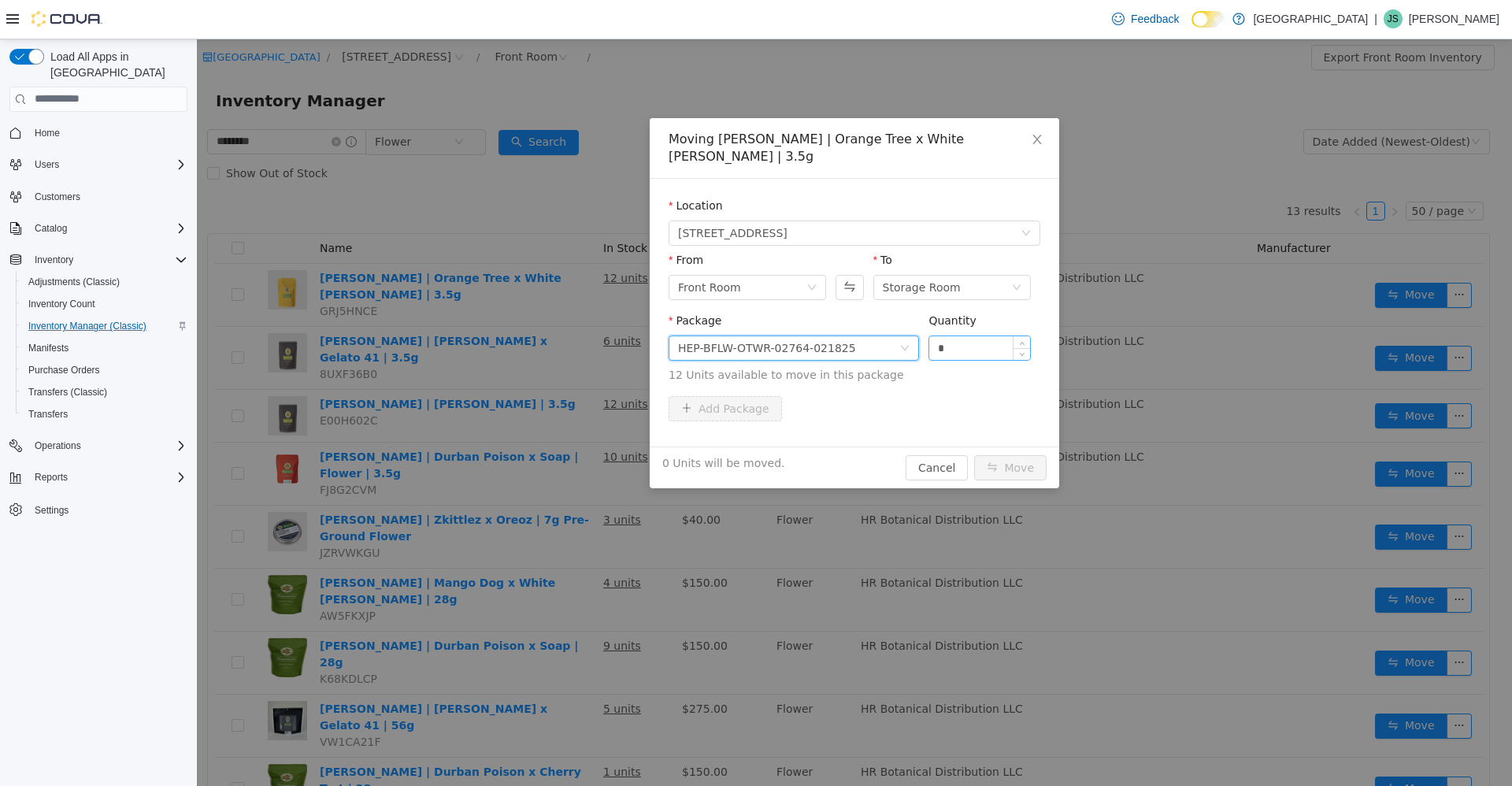
click at [935, 336] on input "*" at bounding box center [979, 347] width 101 height 23
type input "**"
click at [974, 455] on button "Move" at bounding box center [1010, 467] width 72 height 25
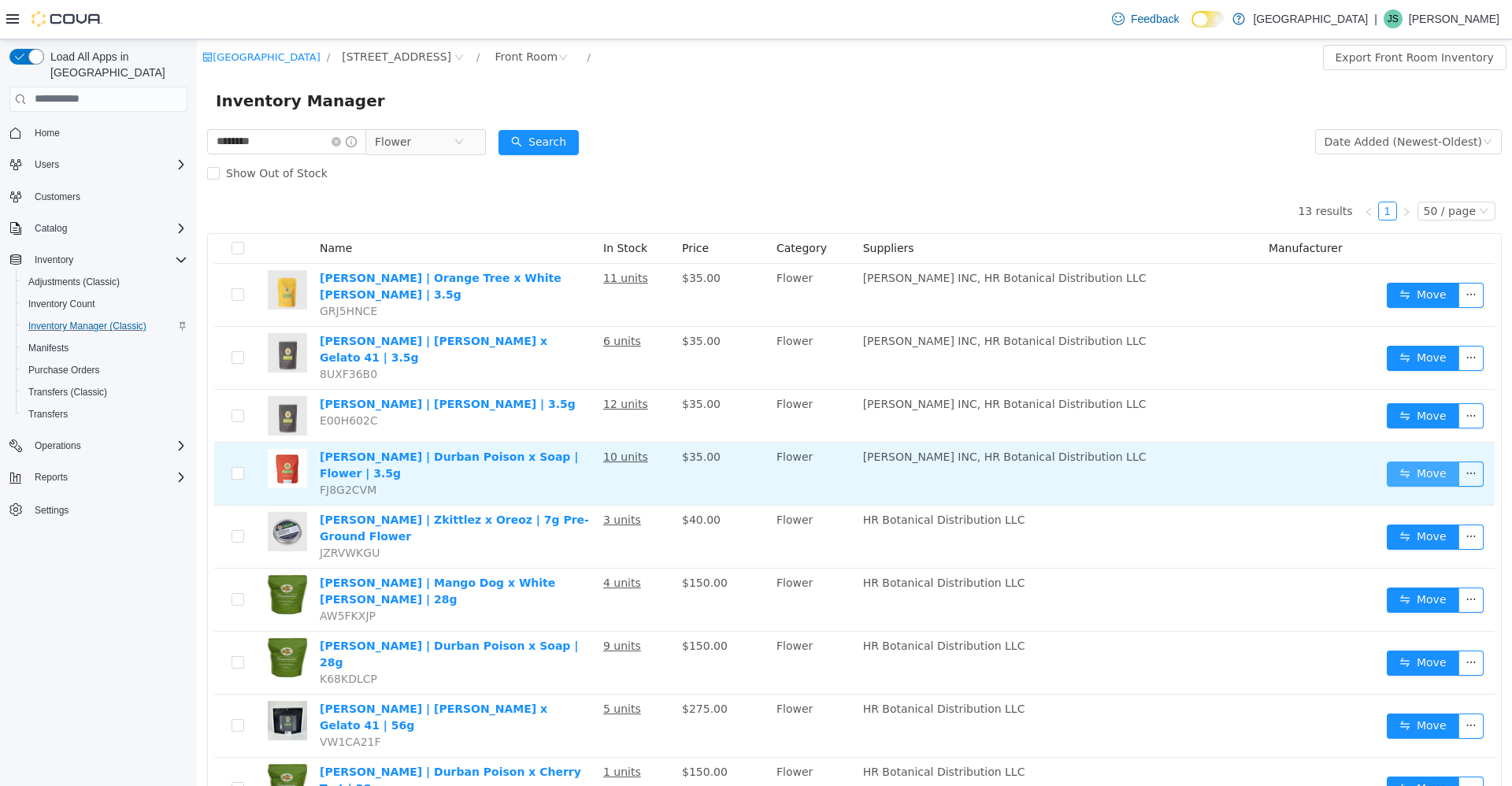
click at [1408, 461] on button "Move" at bounding box center [1422, 473] width 72 height 25
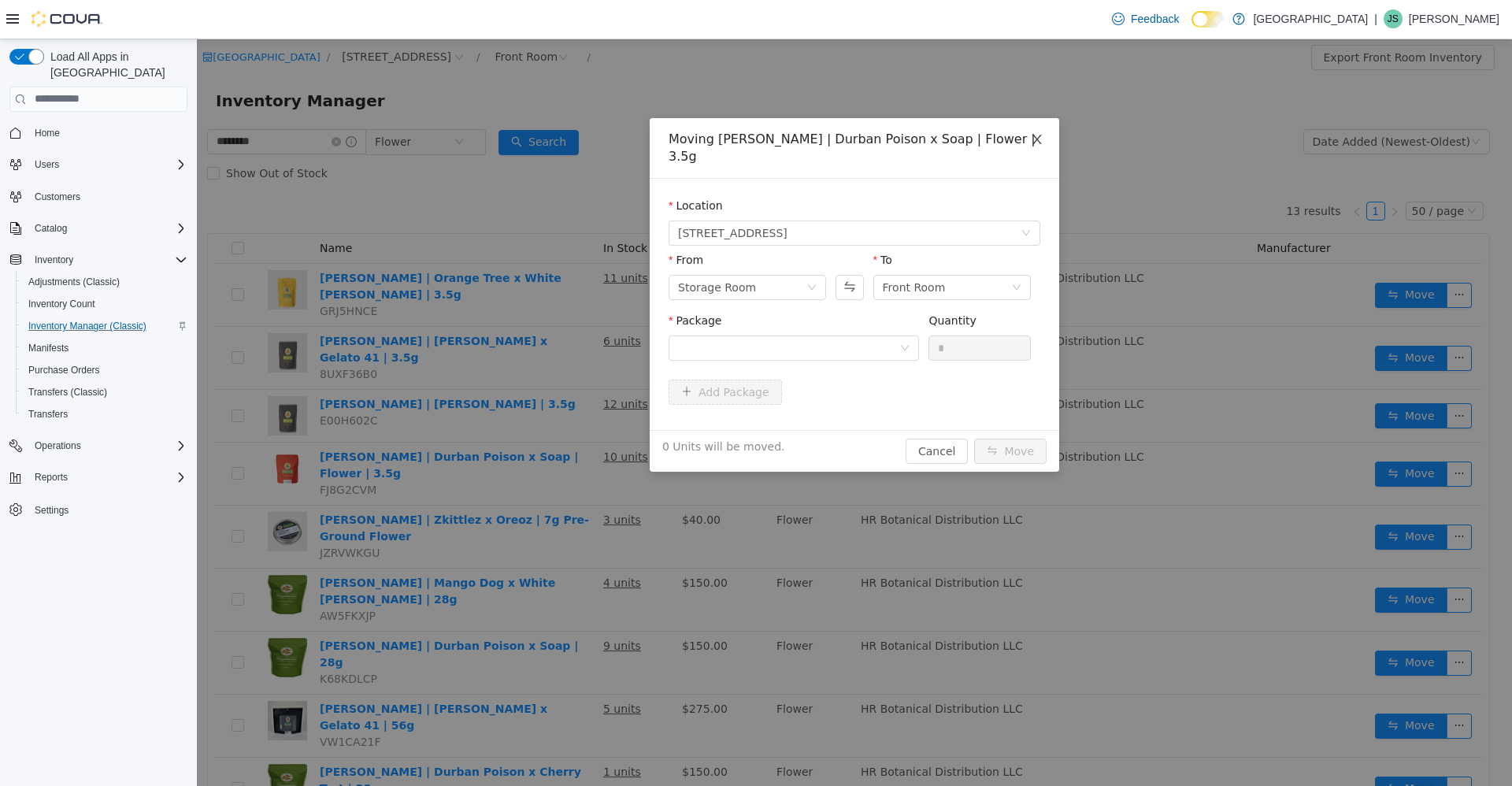
click at [1040, 135] on icon "icon: close" at bounding box center [1037, 138] width 9 height 9
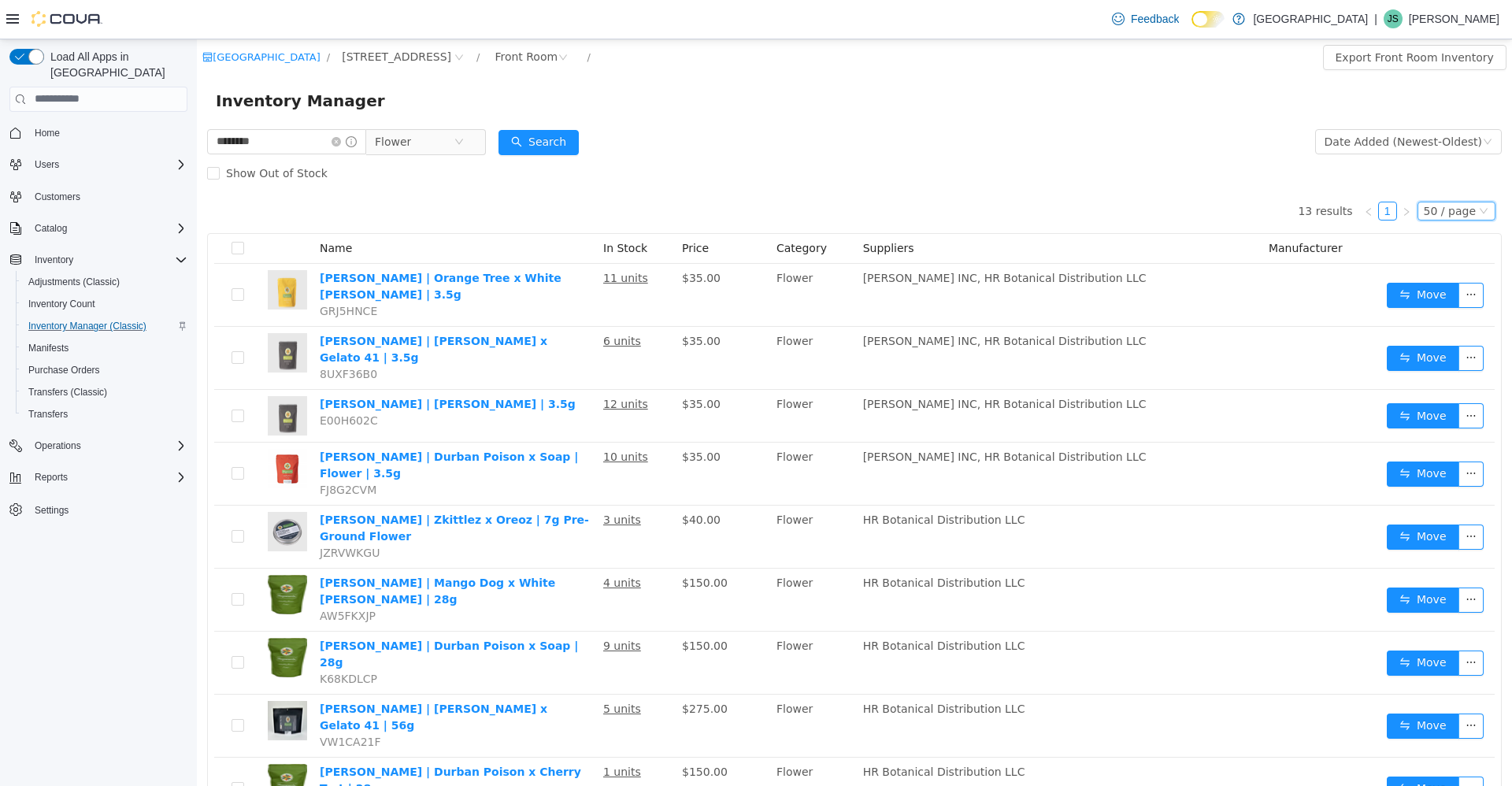
click at [1417, 206] on div "50 / page" at bounding box center [1456, 211] width 78 height 19
click at [1265, 176] on div "Show Out of Stock" at bounding box center [854, 173] width 1295 height 32
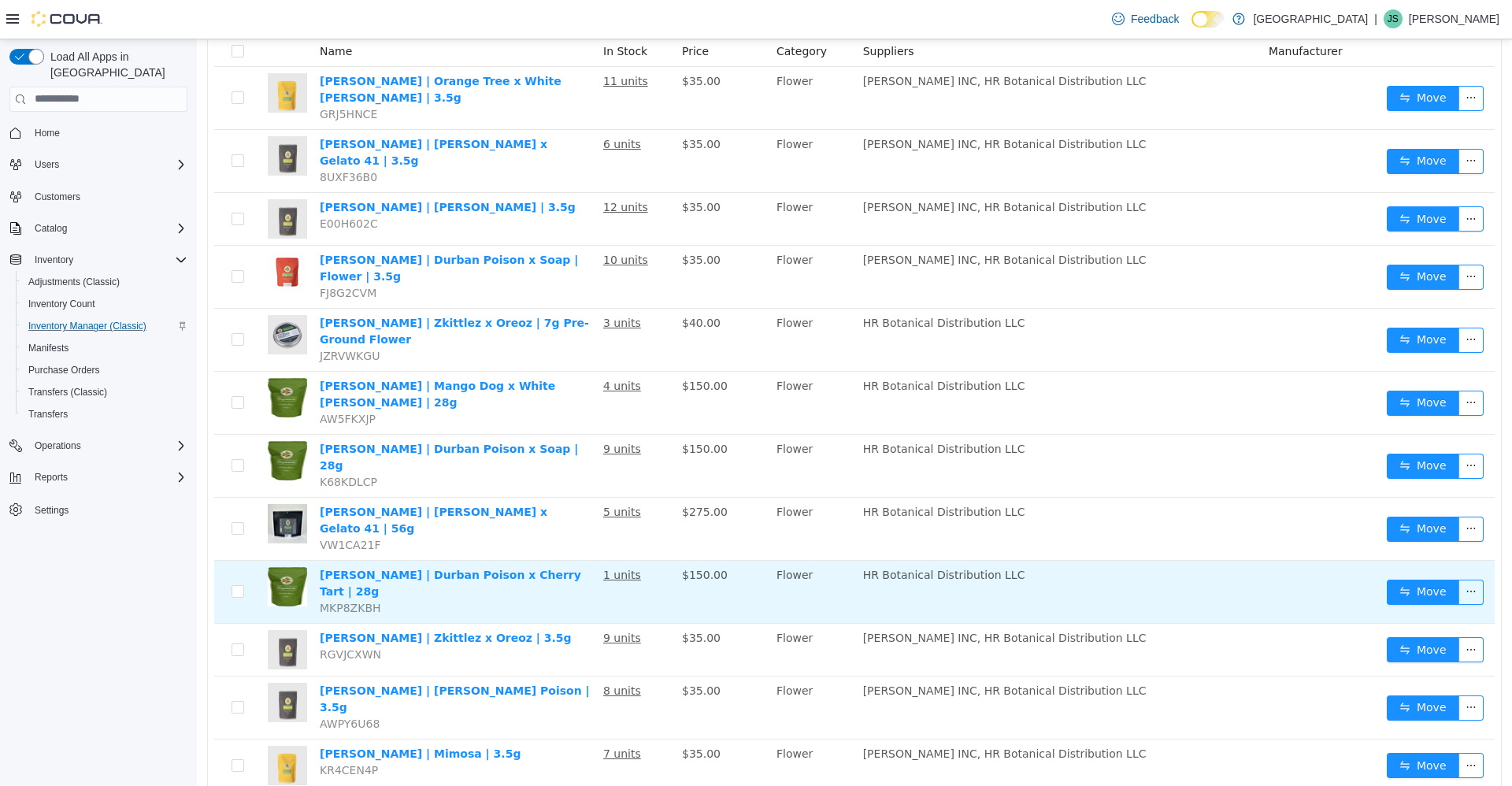
scroll to position [209, 0]
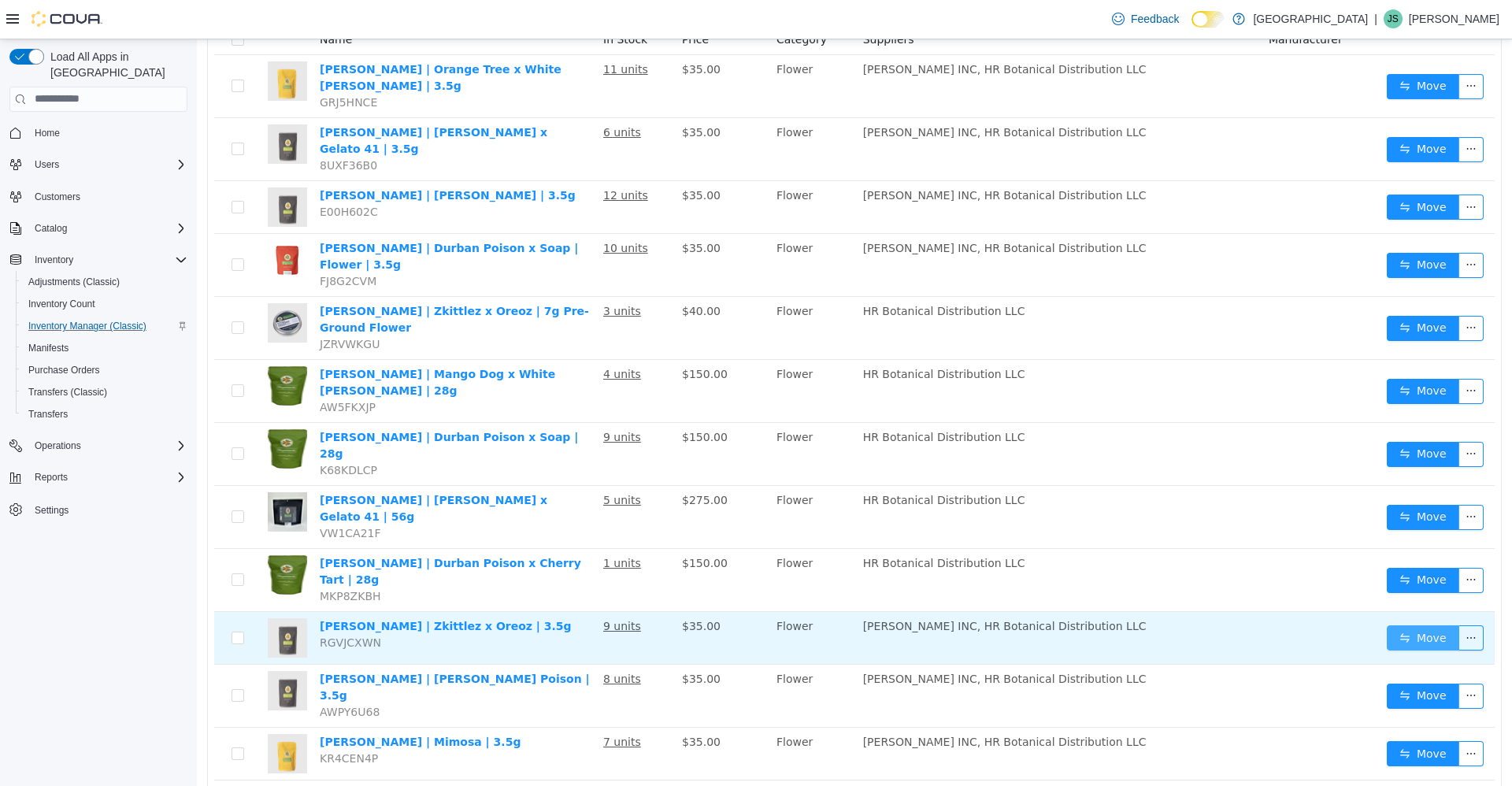
click at [1411, 625] on button "Move" at bounding box center [1422, 637] width 72 height 25
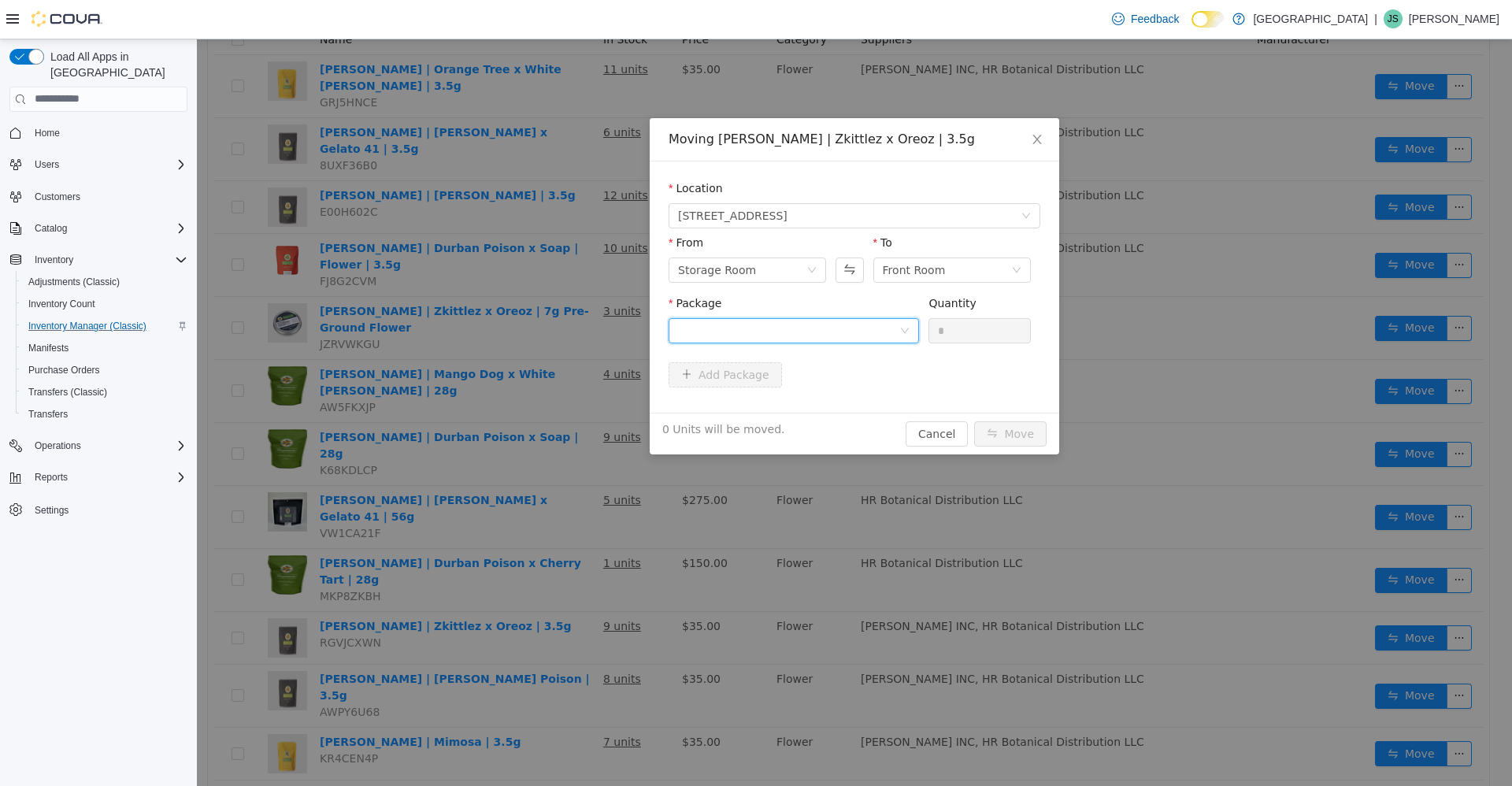
click at [800, 326] on div at bounding box center [788, 330] width 221 height 23
click at [865, 400] on li "HEP-BFLW-ZSOR-02875-012725 Quantity : 13 Units" at bounding box center [794, 395] width 250 height 42
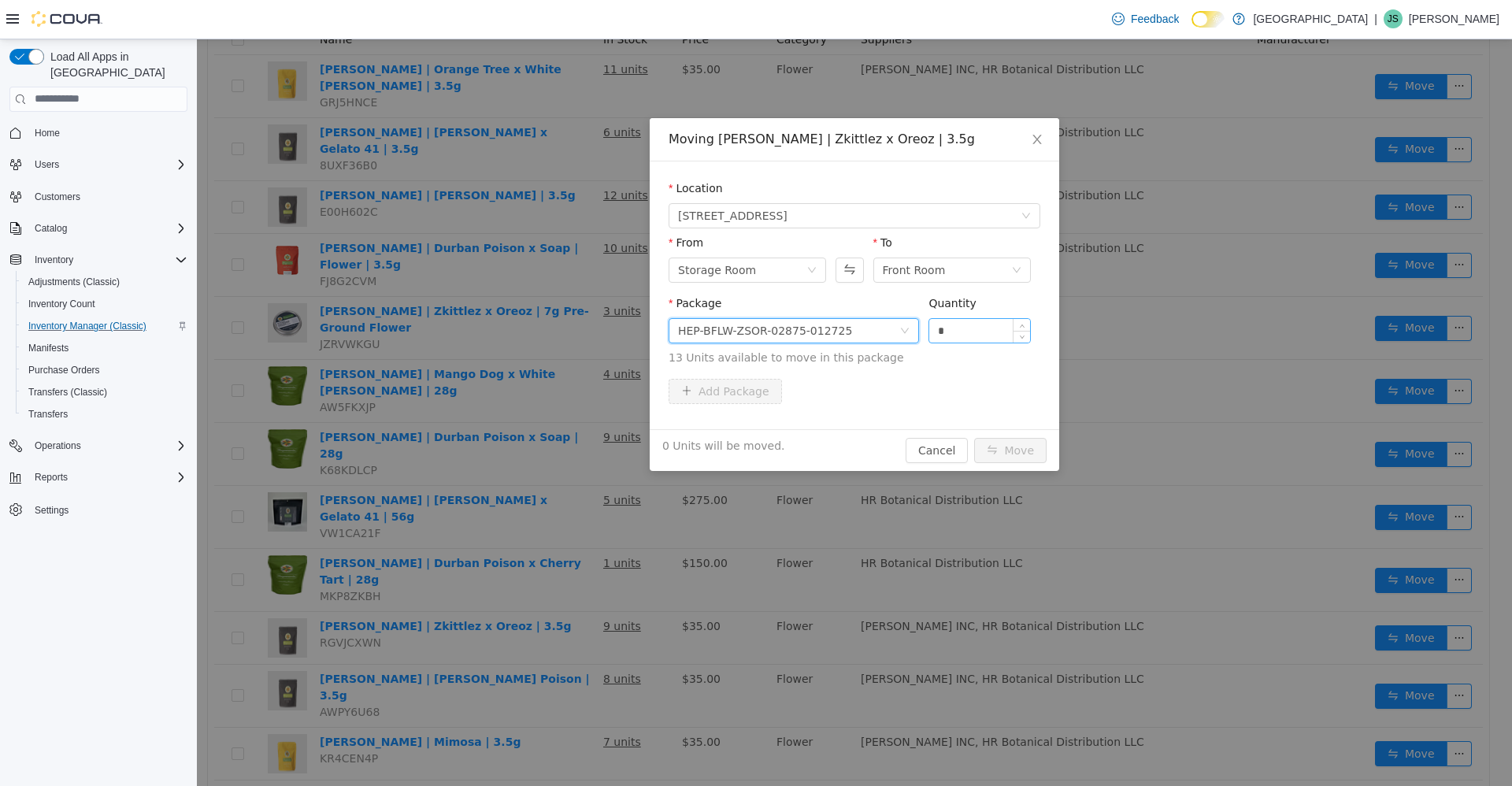
click at [958, 330] on input "*" at bounding box center [979, 330] width 101 height 23
type input "**"
click at [974, 437] on button "Move" at bounding box center [1010, 450] width 72 height 25
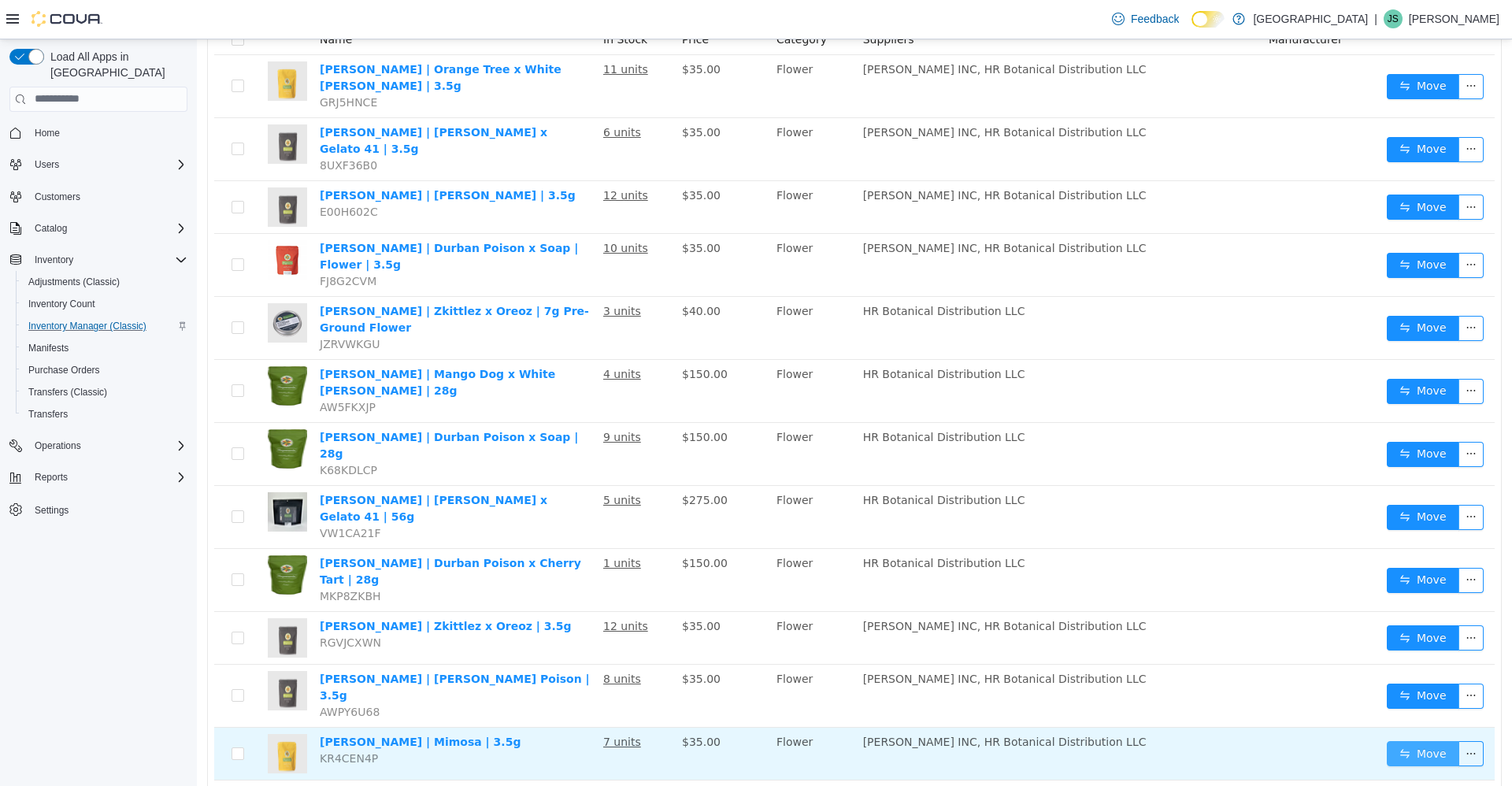
click at [1399, 740] on button "Move" at bounding box center [1422, 752] width 72 height 25
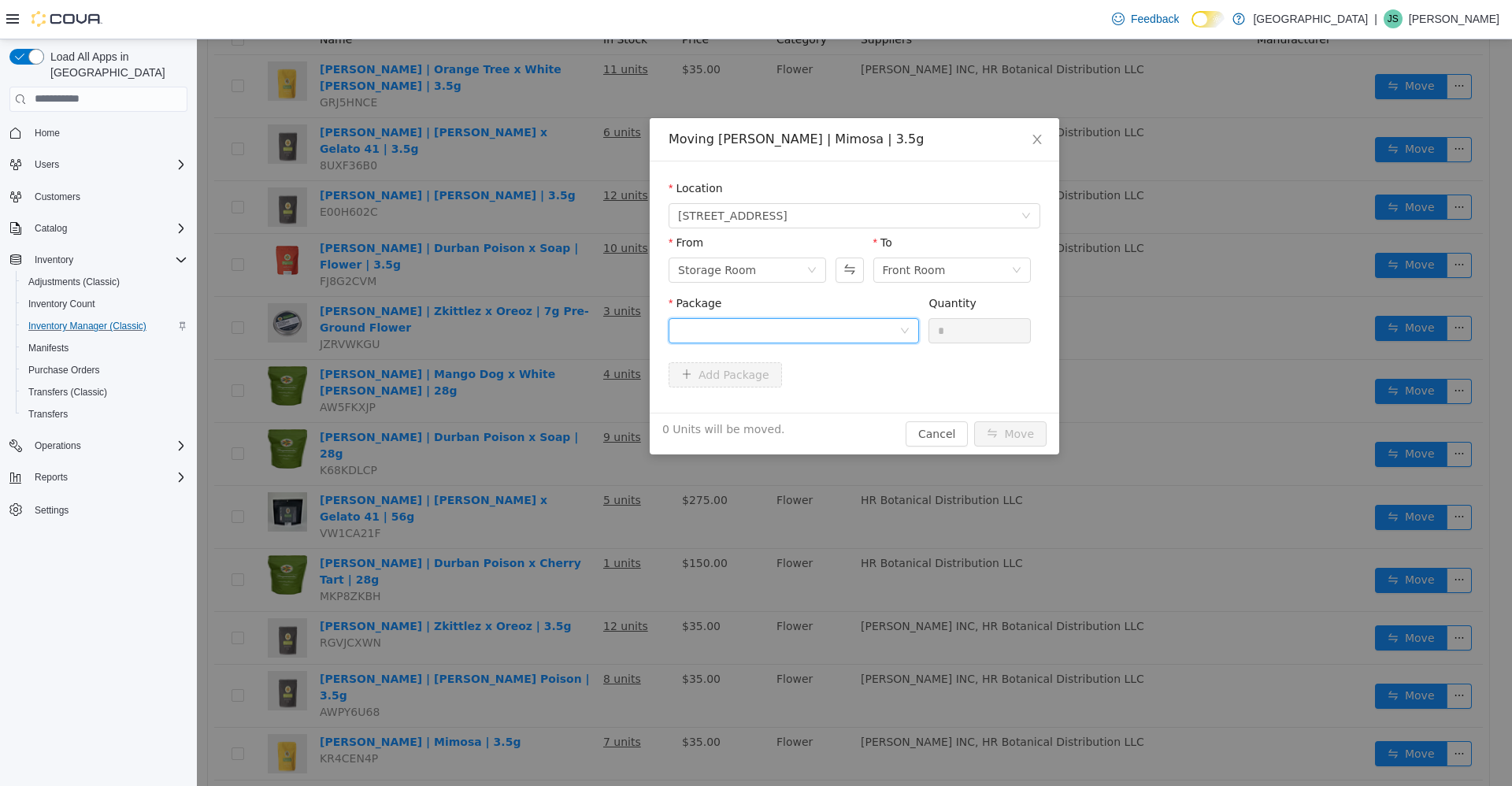
click at [737, 327] on div at bounding box center [788, 330] width 221 height 23
click at [762, 393] on strong "HEP-BFLW-MOSA-00591-122024" at bounding box center [776, 387] width 198 height 13
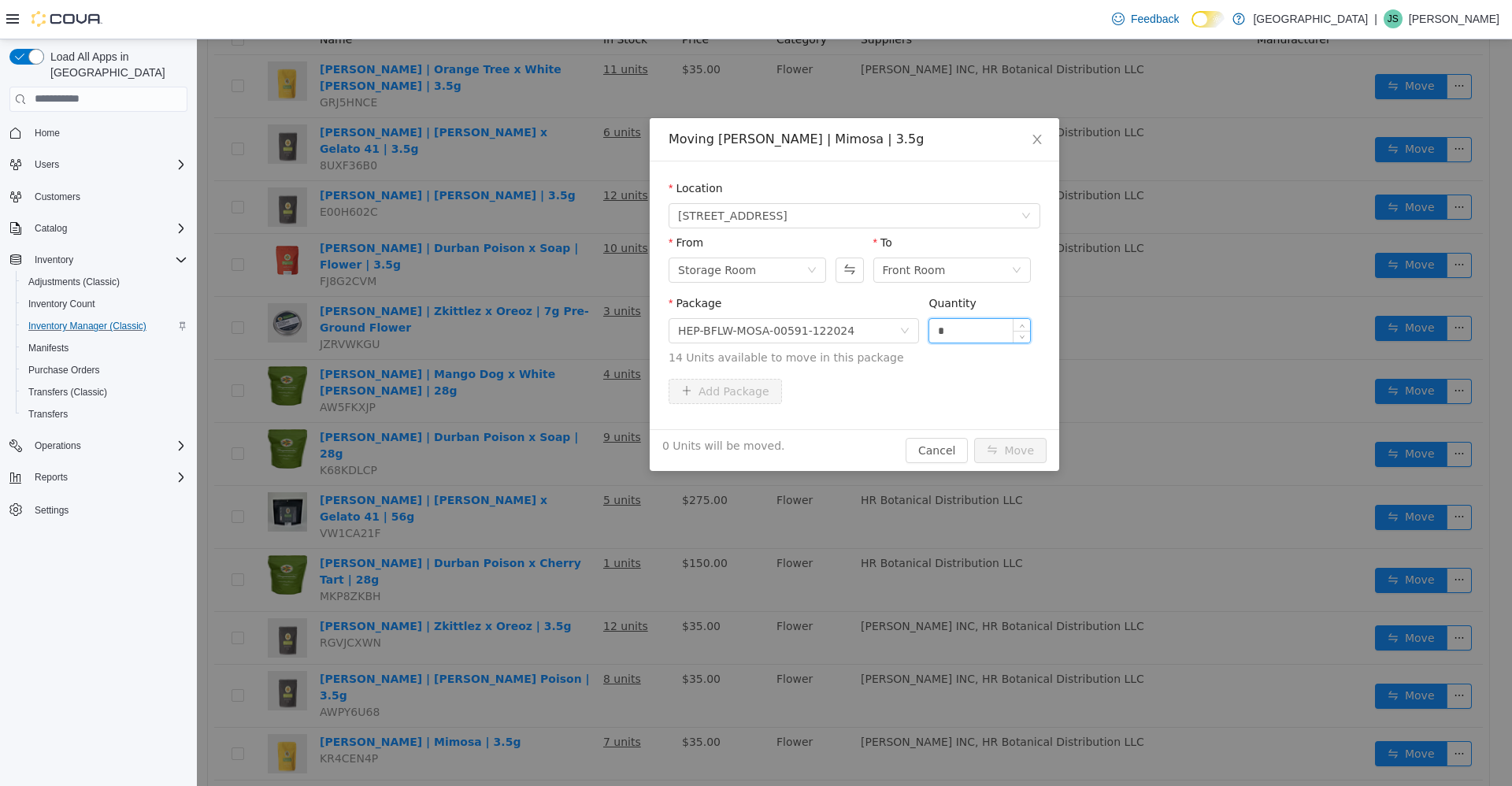
click at [986, 335] on input "*" at bounding box center [979, 330] width 101 height 23
type input "**"
click at [974, 437] on button "Move" at bounding box center [1010, 450] width 72 height 25
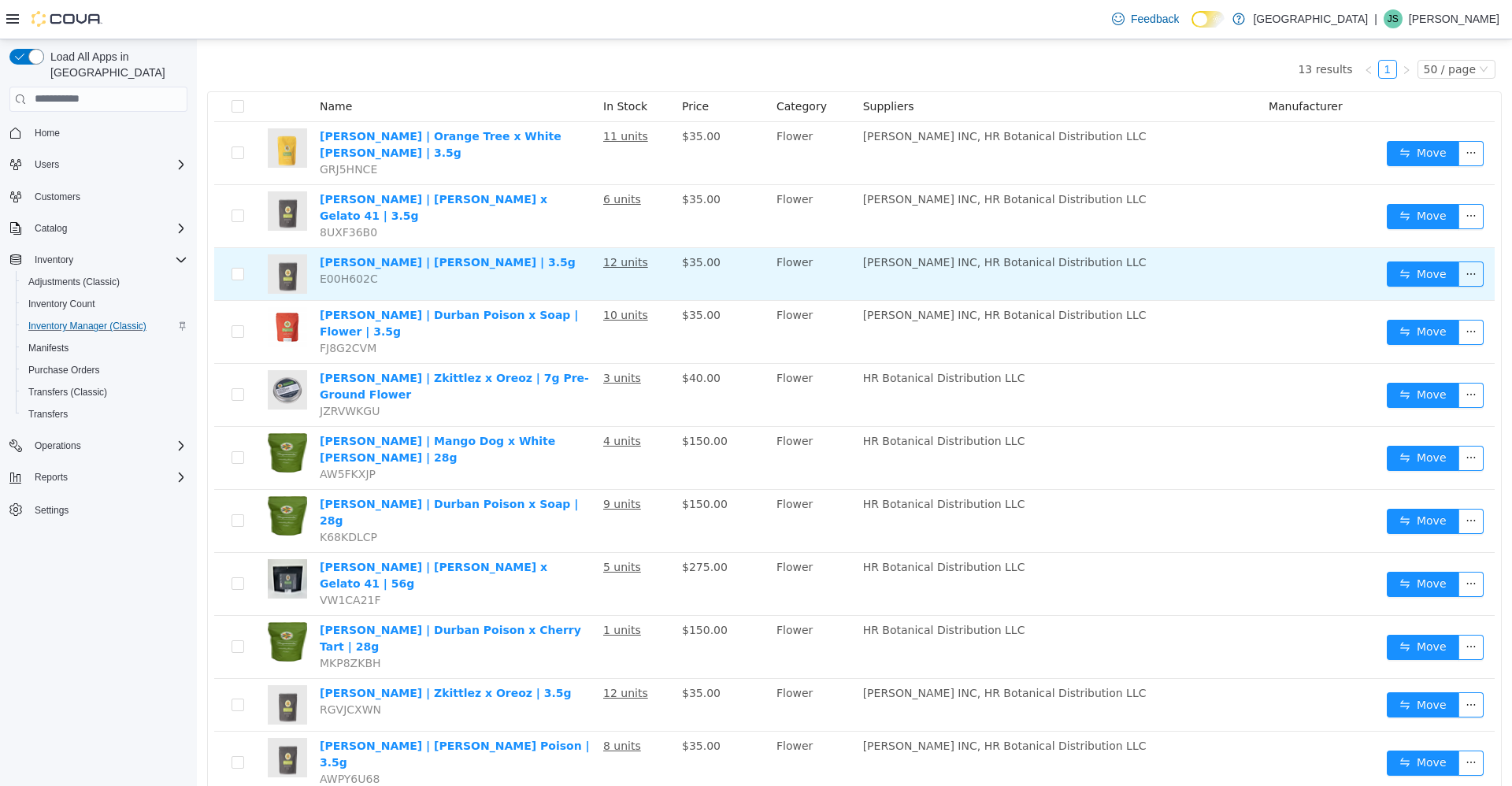
scroll to position [0, 0]
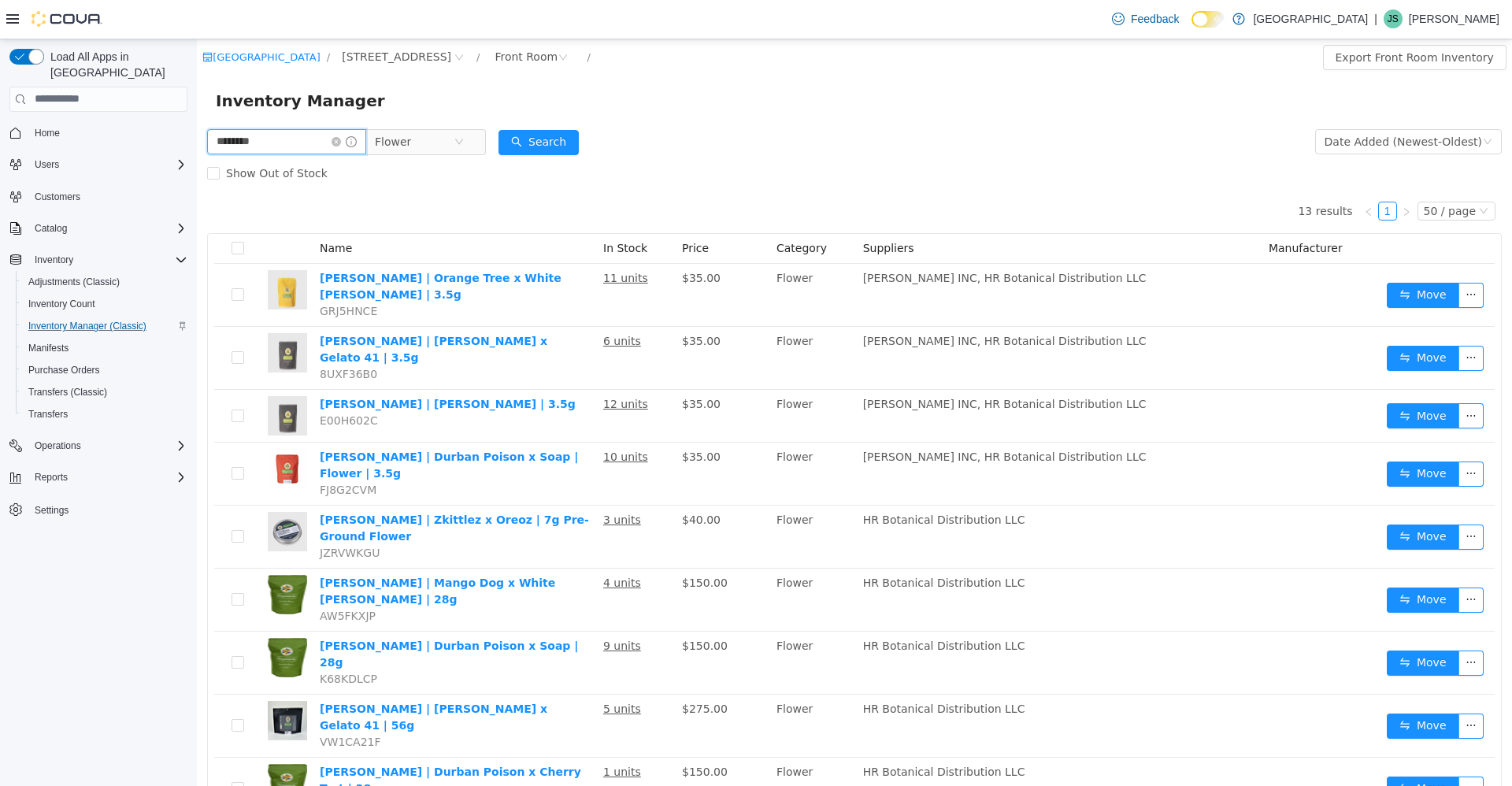
click at [310, 140] on input "********" at bounding box center [286, 141] width 159 height 25
type input "****"
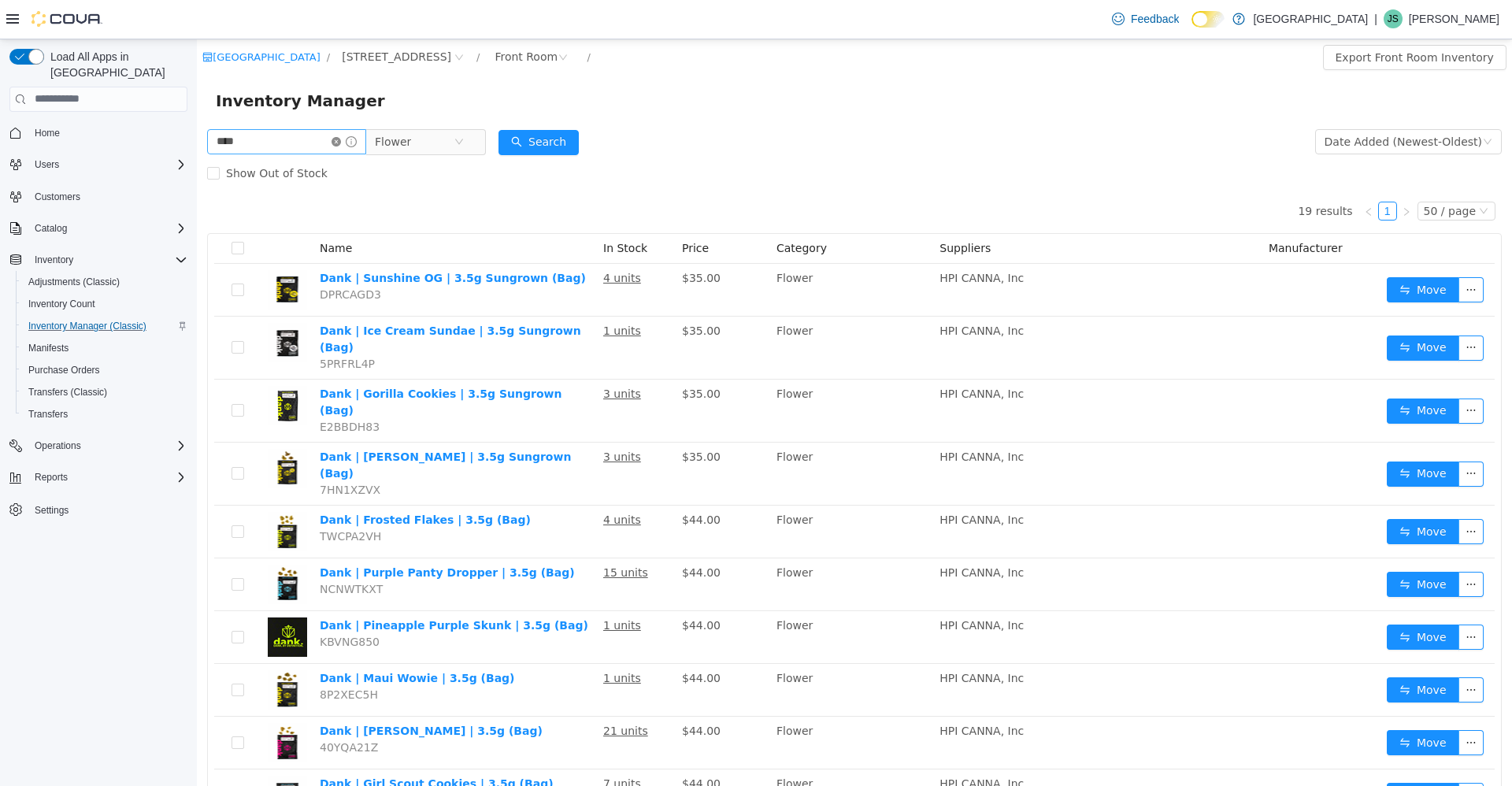
click at [341, 146] on icon "icon: close-circle" at bounding box center [336, 141] width 9 height 9
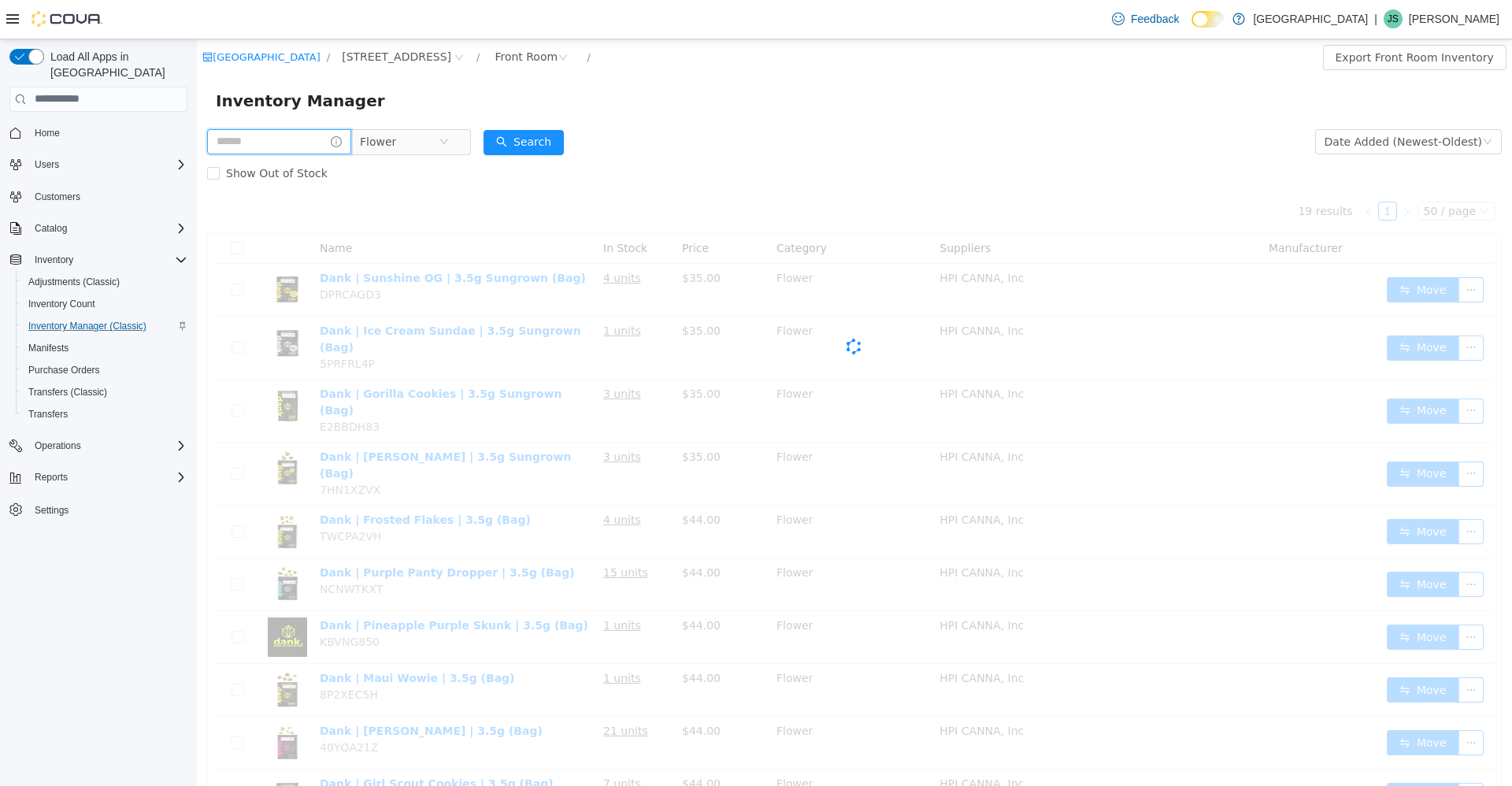
click at [303, 135] on input "text" at bounding box center [279, 141] width 144 height 25
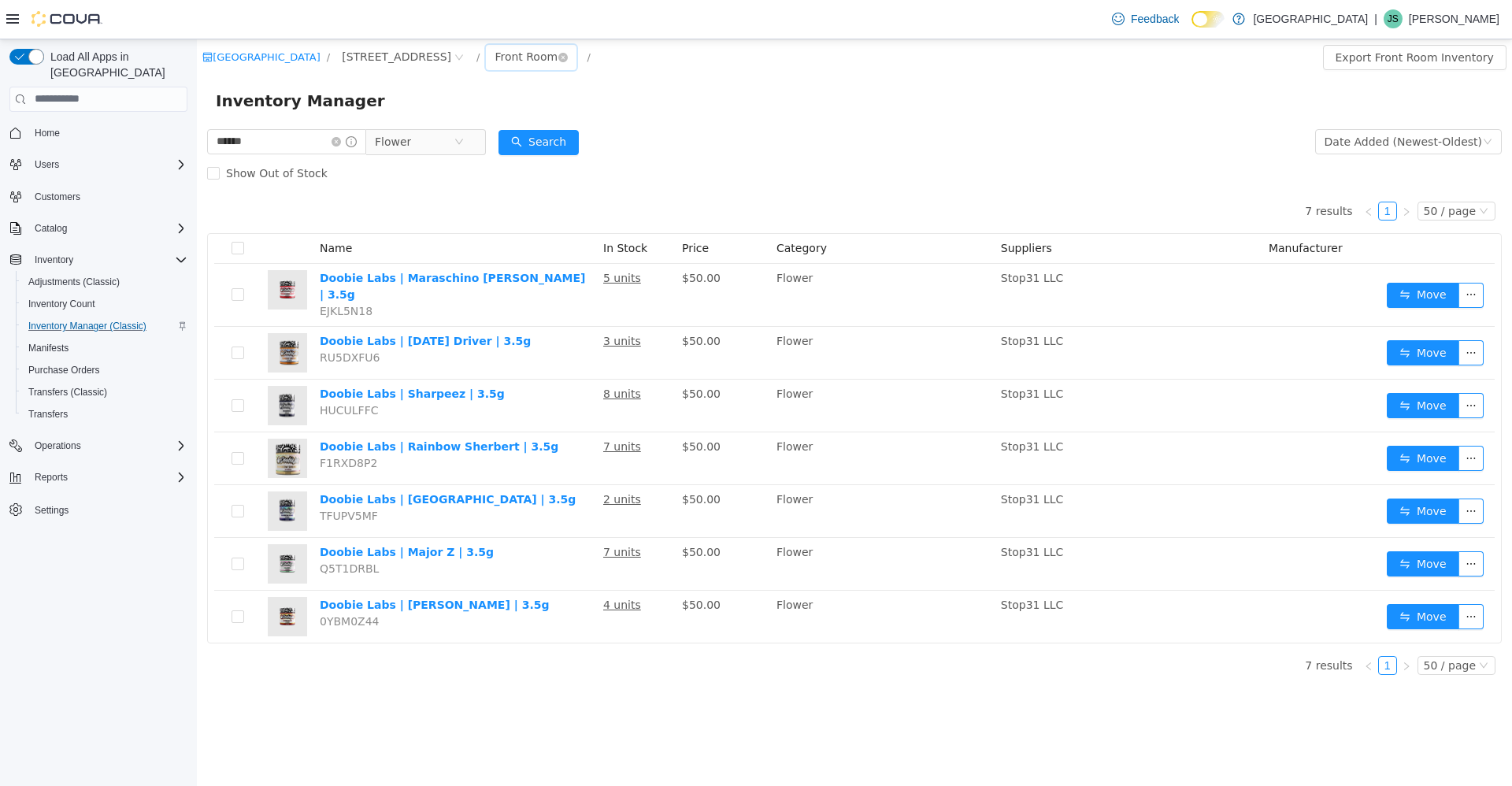
drag, startPoint x: 425, startPoint y: 53, endPoint x: 434, endPoint y: 54, distance: 9.1
click at [486, 54] on div "Front Room" at bounding box center [530, 56] width 91 height 25
click at [448, 77] on li "All Rooms" at bounding box center [467, 88] width 95 height 25
click at [326, 148] on input "******" at bounding box center [286, 141] width 159 height 25
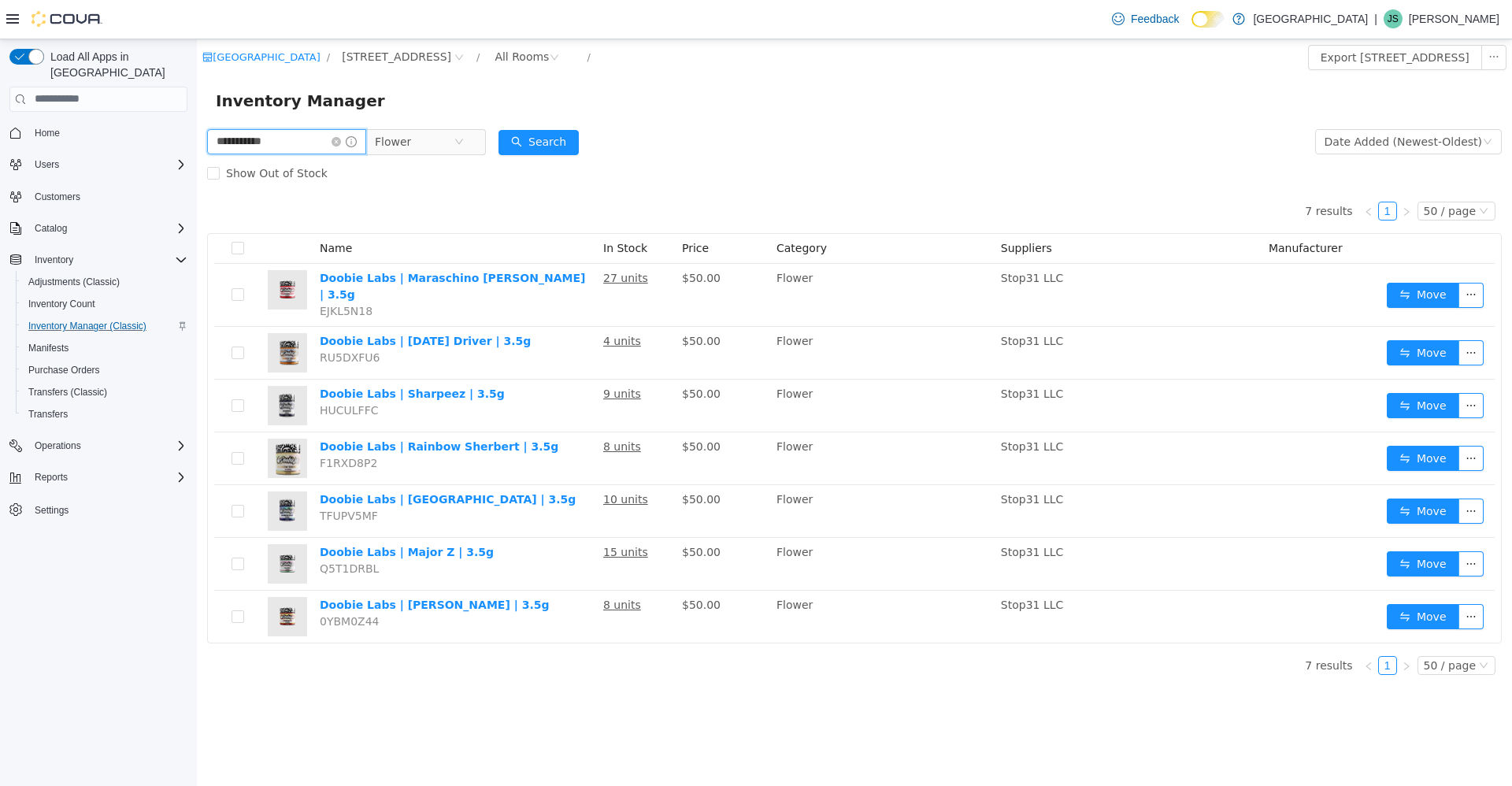
type input "**********"
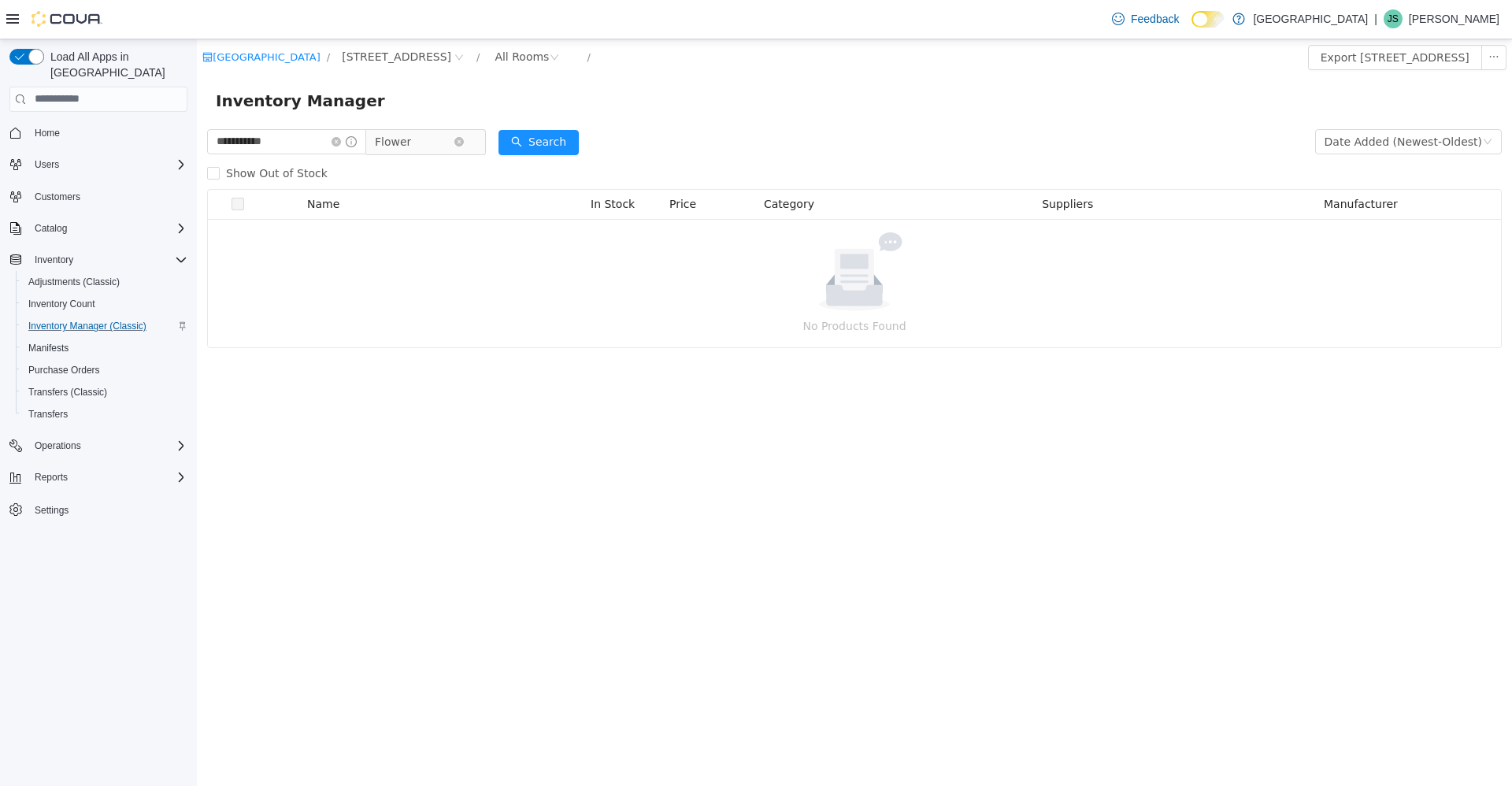
click at [474, 152] on span "Flower" at bounding box center [419, 141] width 108 height 25
click at [434, 220] on span "Edibles" at bounding box center [512, 217] width 190 height 22
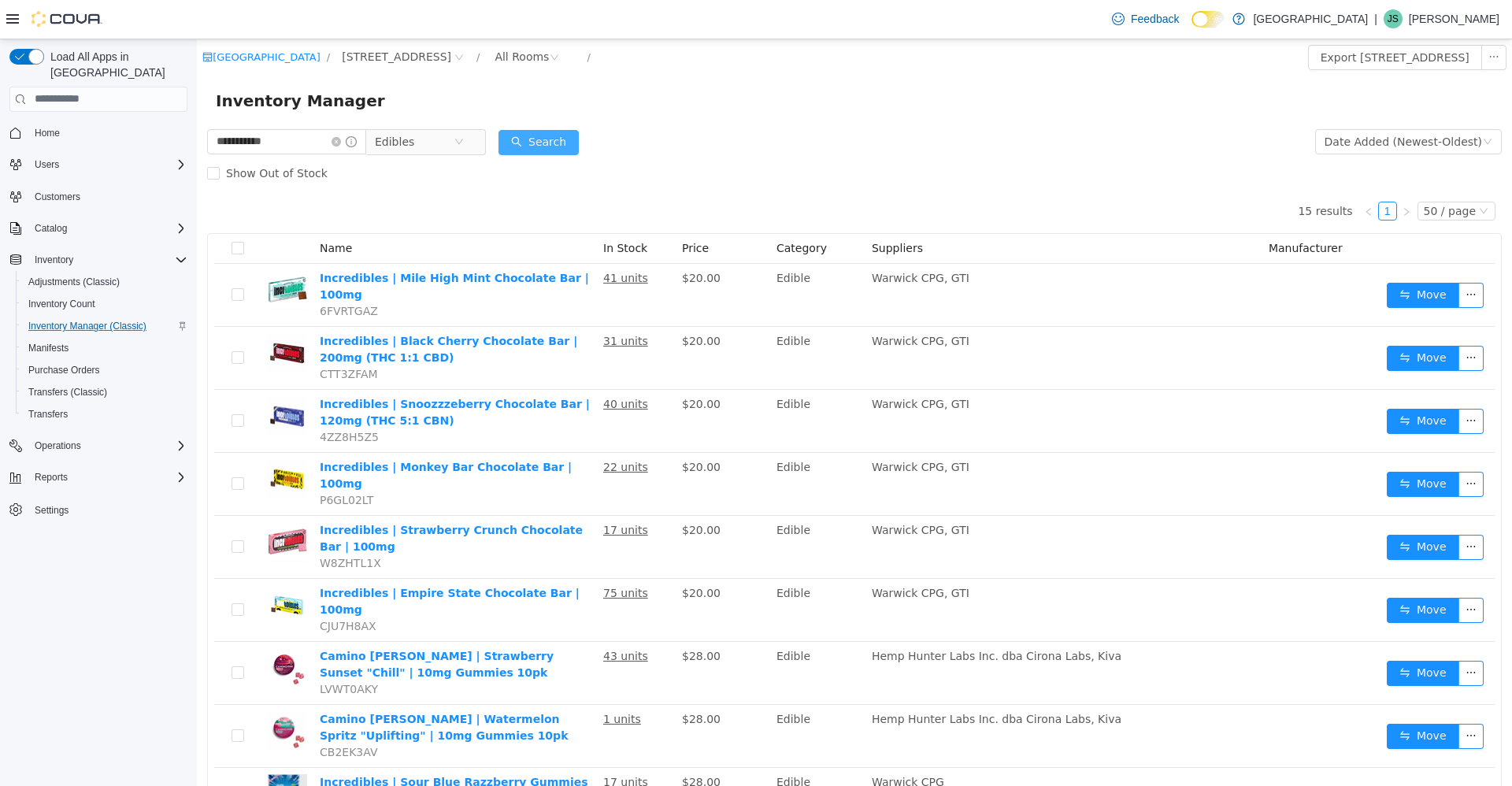
click at [543, 136] on button "Search" at bounding box center [538, 141] width 80 height 25
click at [494, 48] on div "All Rooms" at bounding box center [521, 55] width 54 height 23
click at [454, 113] on li "Front Room" at bounding box center [467, 113] width 95 height 25
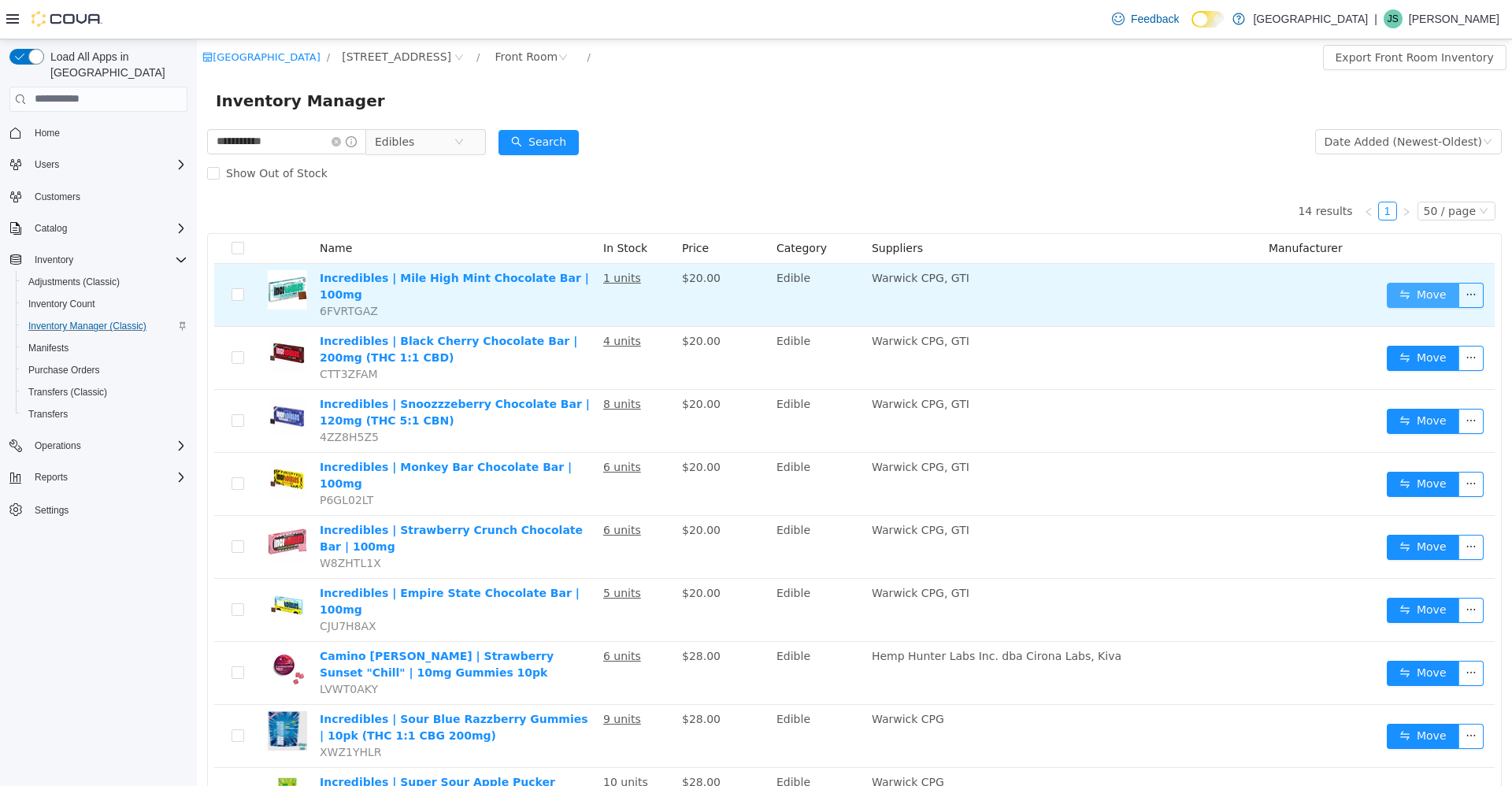
click at [1419, 293] on button "Move" at bounding box center [1422, 294] width 72 height 25
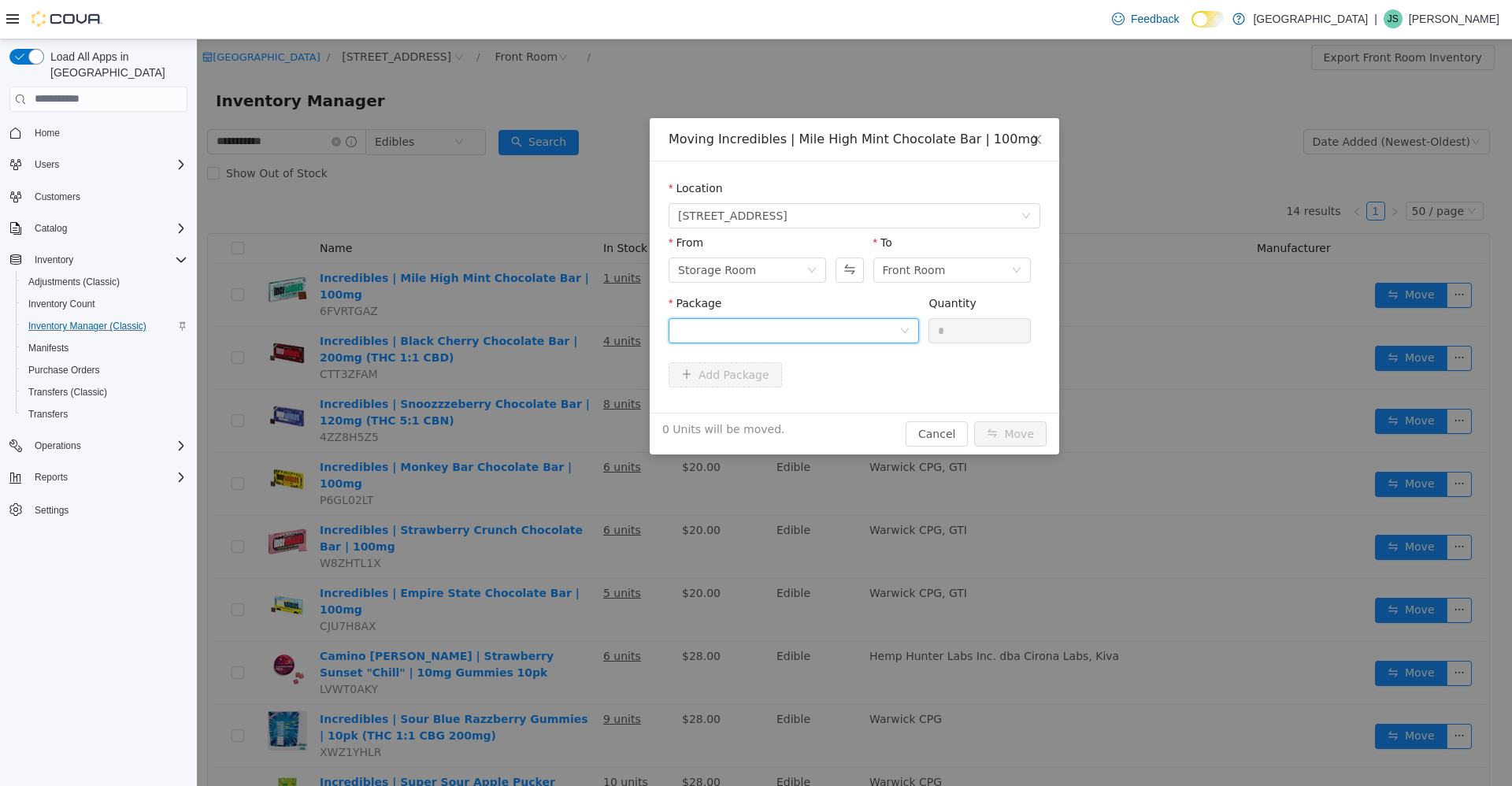
click at [775, 331] on div at bounding box center [788, 330] width 221 height 23
drag, startPoint x: 771, startPoint y: 377, endPoint x: 780, endPoint y: 375, distance: 9.2
click at [771, 378] on li "0102 3515 1782 5887 Quantity : 40 Units" at bounding box center [794, 395] width 250 height 42
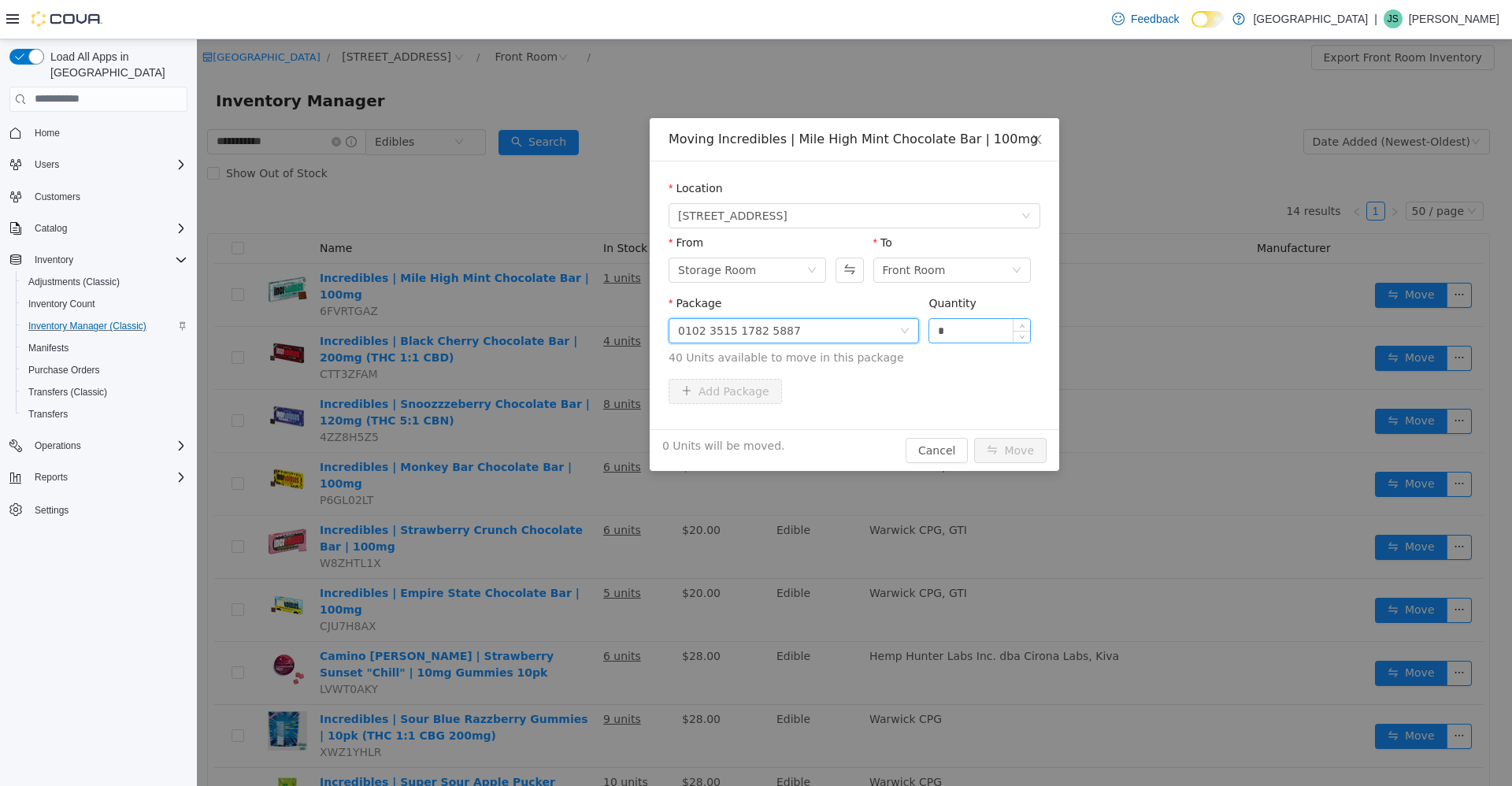
click at [979, 340] on input "*" at bounding box center [979, 330] width 101 height 23
type input "**"
click at [974, 437] on button "Move" at bounding box center [1010, 450] width 72 height 25
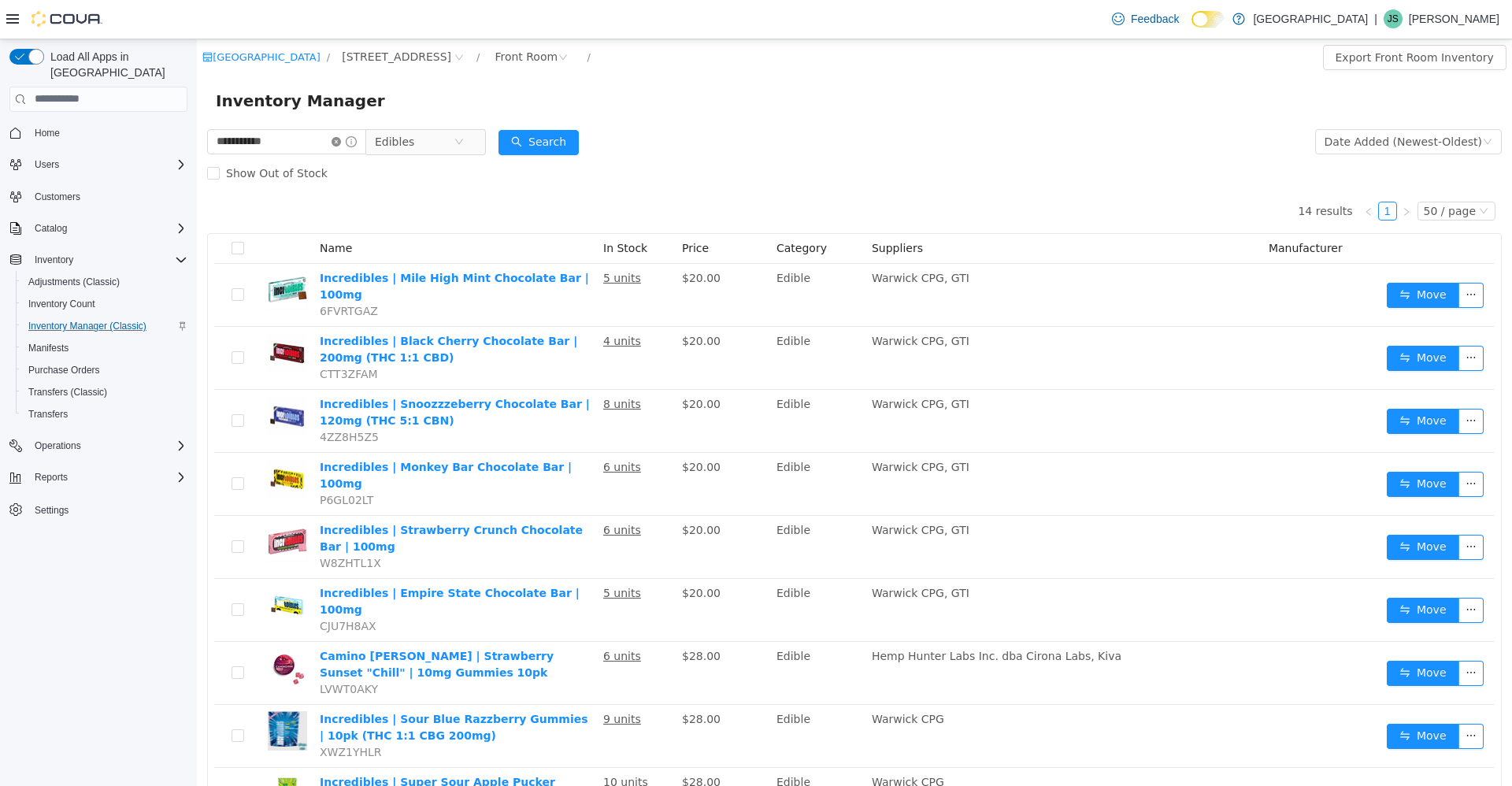
click at [341, 142] on icon "icon: close-circle" at bounding box center [336, 141] width 9 height 9
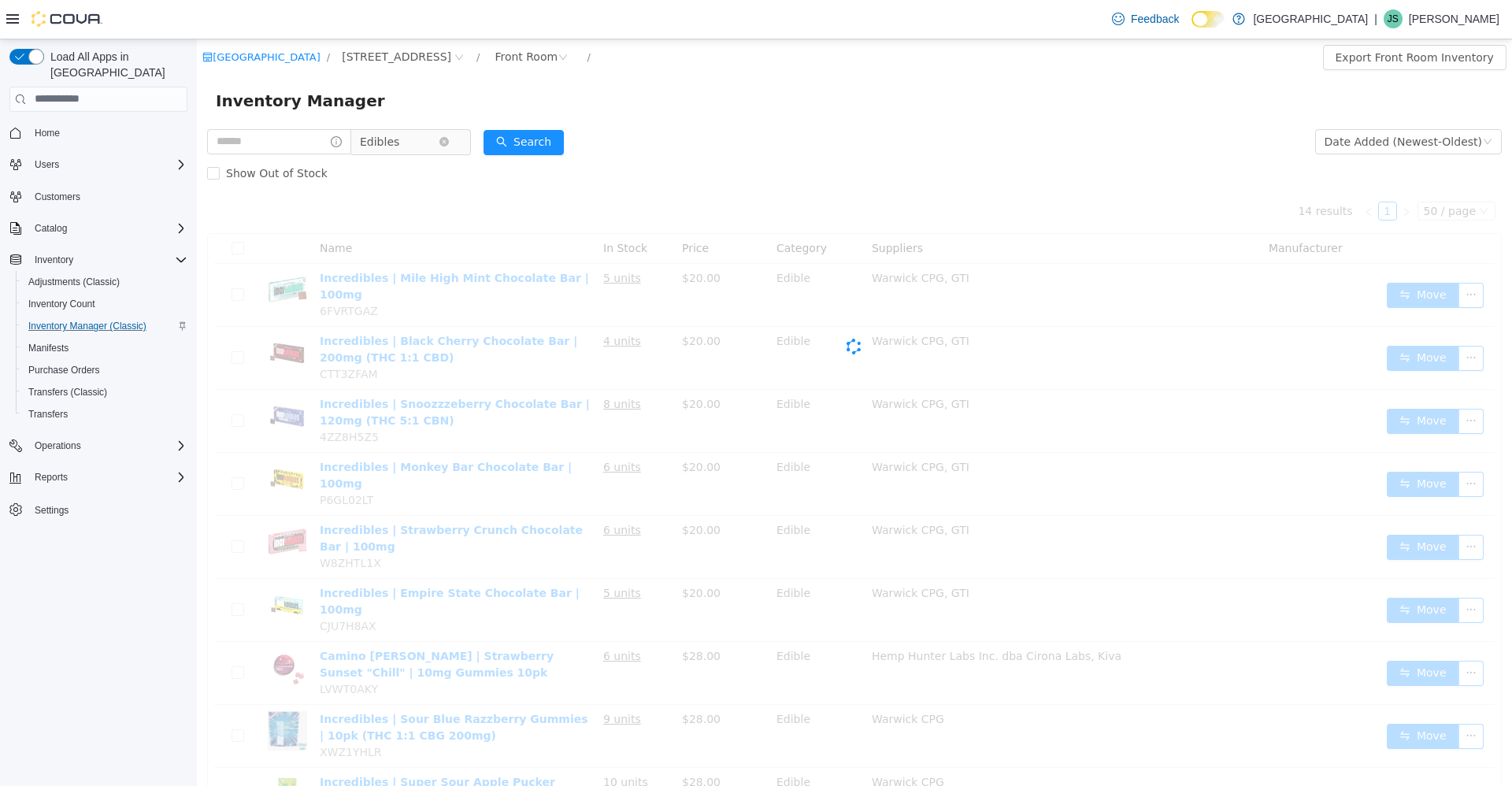
click at [425, 144] on span "Edibles" at bounding box center [398, 141] width 78 height 23
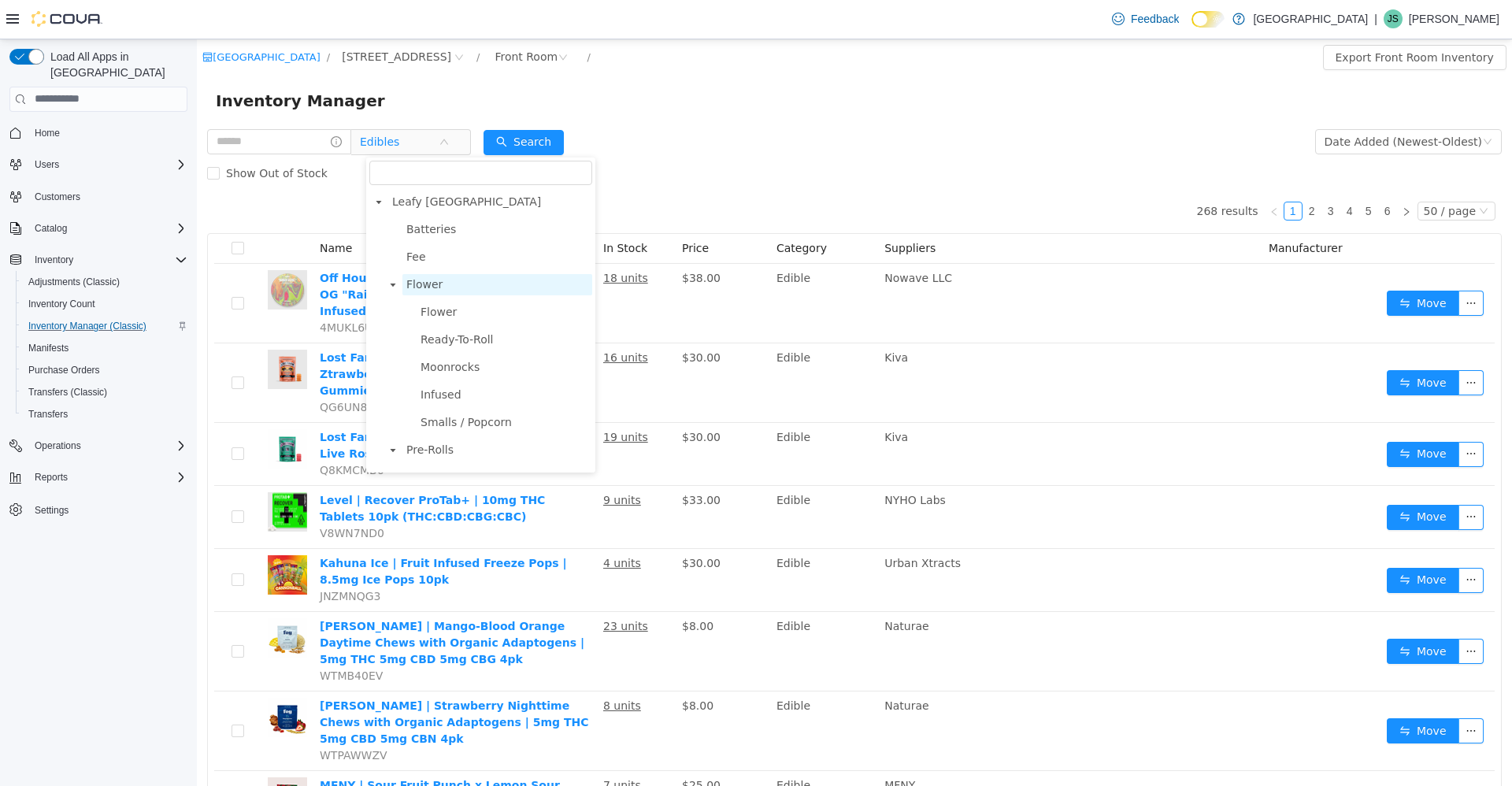
click at [442, 281] on span "Flower" at bounding box center [497, 284] width 190 height 22
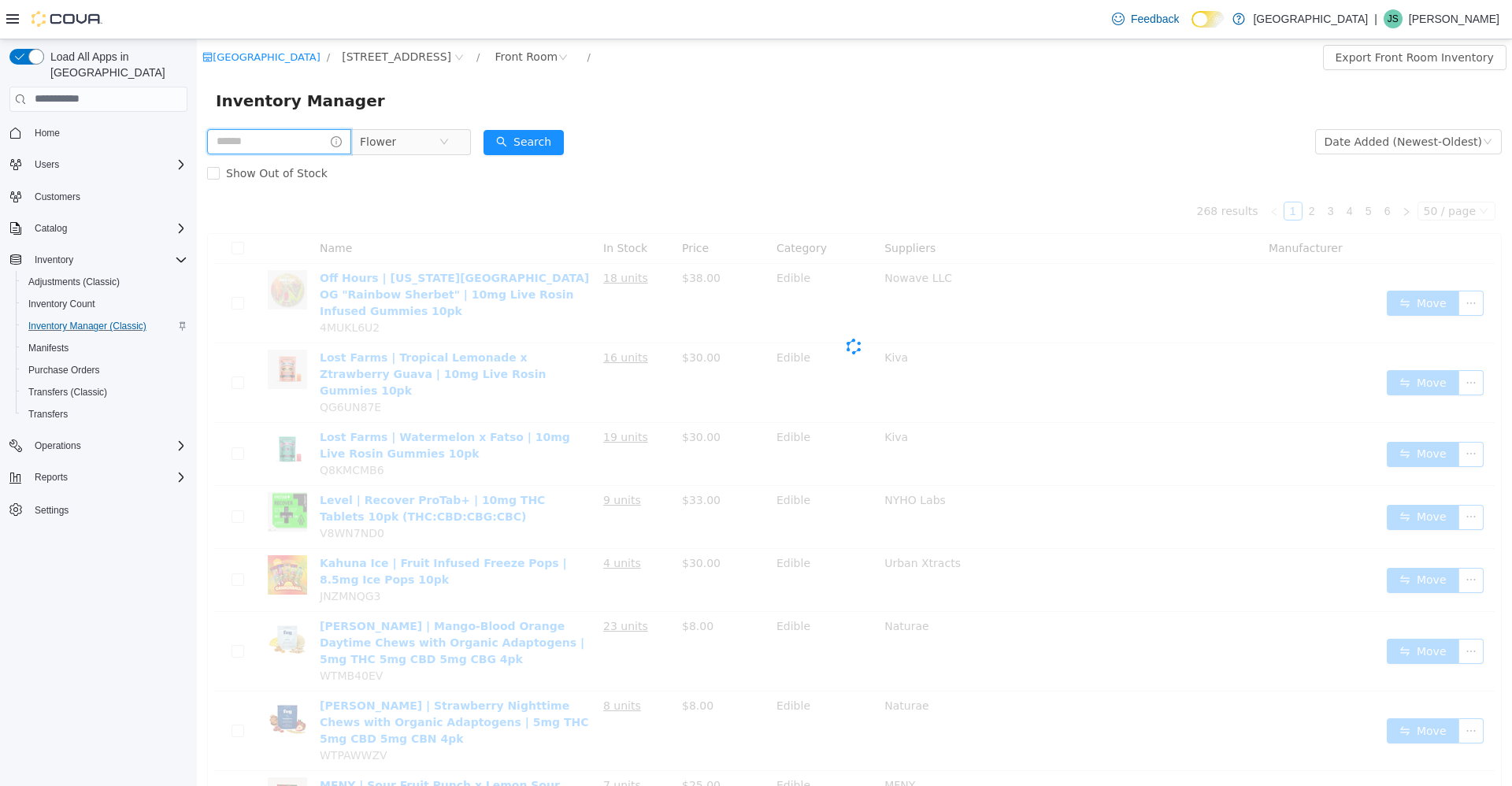
click at [304, 133] on input "text" at bounding box center [279, 141] width 144 height 25
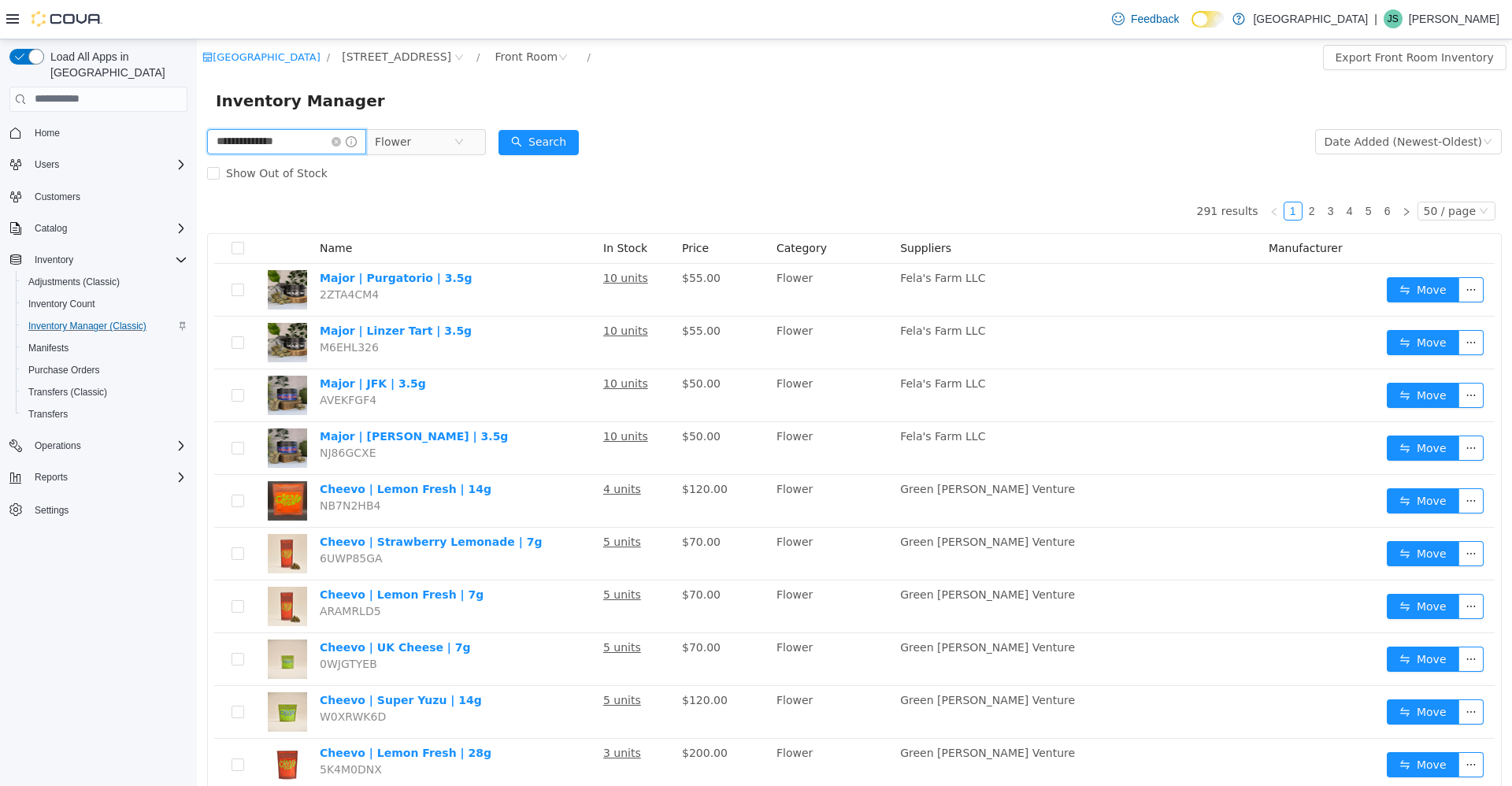
type input "**********"
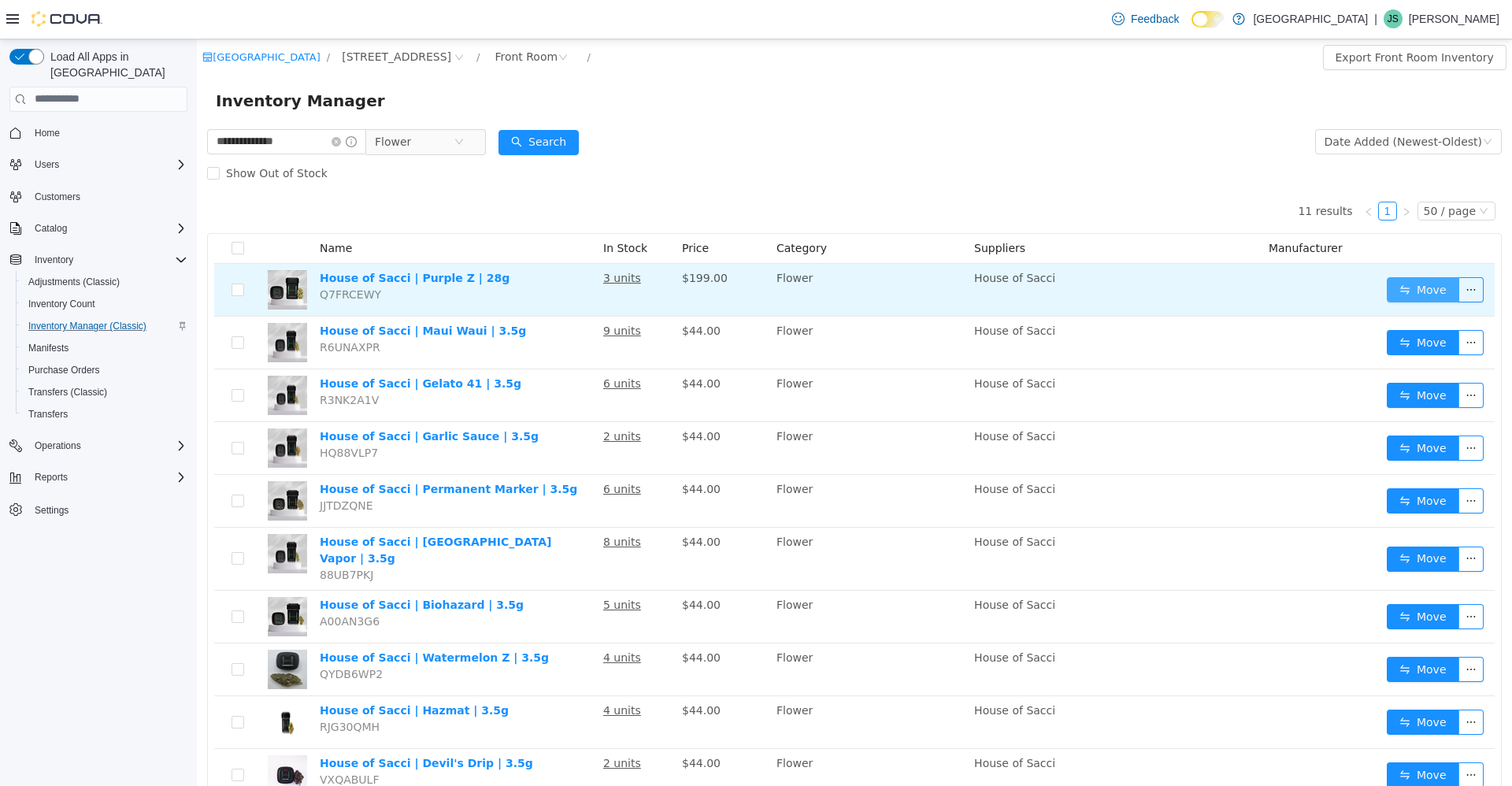
click at [1407, 285] on button "Move" at bounding box center [1422, 288] width 72 height 25
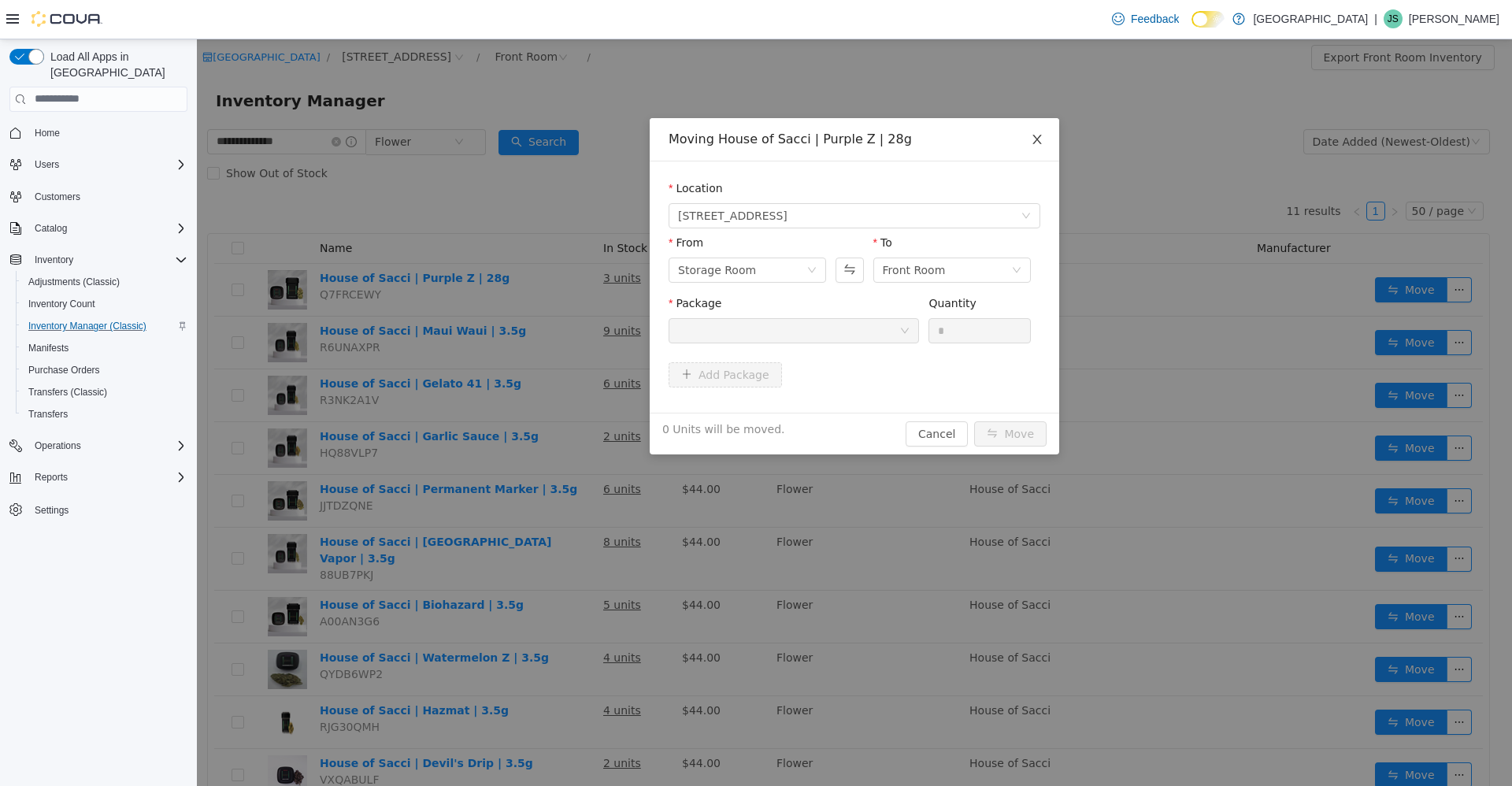
click at [1040, 124] on span "Close" at bounding box center [1037, 139] width 44 height 44
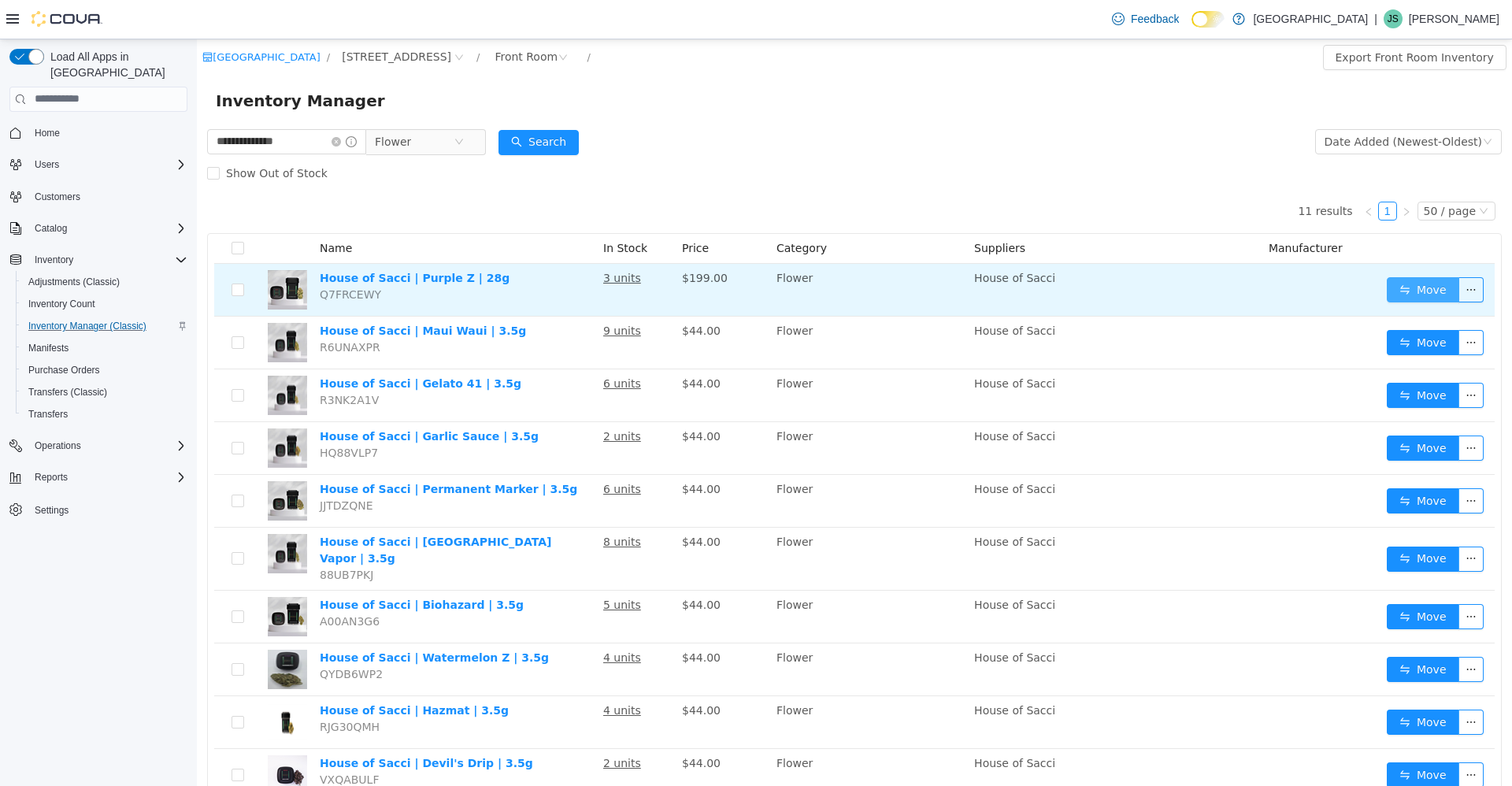
click at [1405, 291] on button "Move" at bounding box center [1422, 288] width 72 height 25
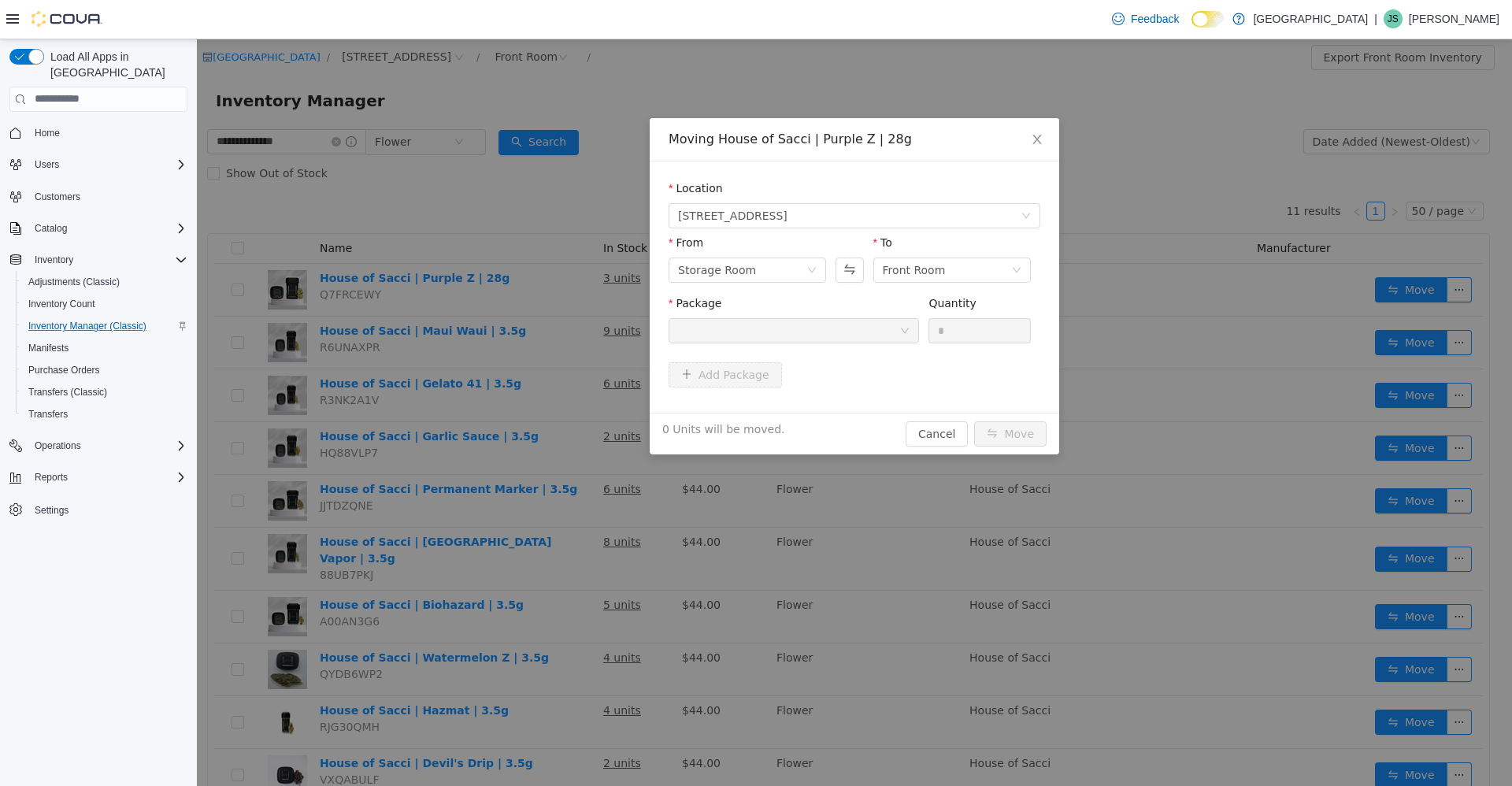
click at [853, 328] on div at bounding box center [788, 330] width 221 height 23
click at [840, 269] on button "Swap" at bounding box center [849, 269] width 28 height 25
click at [763, 326] on div at bounding box center [788, 330] width 221 height 23
click at [949, 162] on div "Location [STREET_ADDRESS] From Front Room To Storage Room Package Quantity * Ad…" at bounding box center [854, 286] width 410 height 251
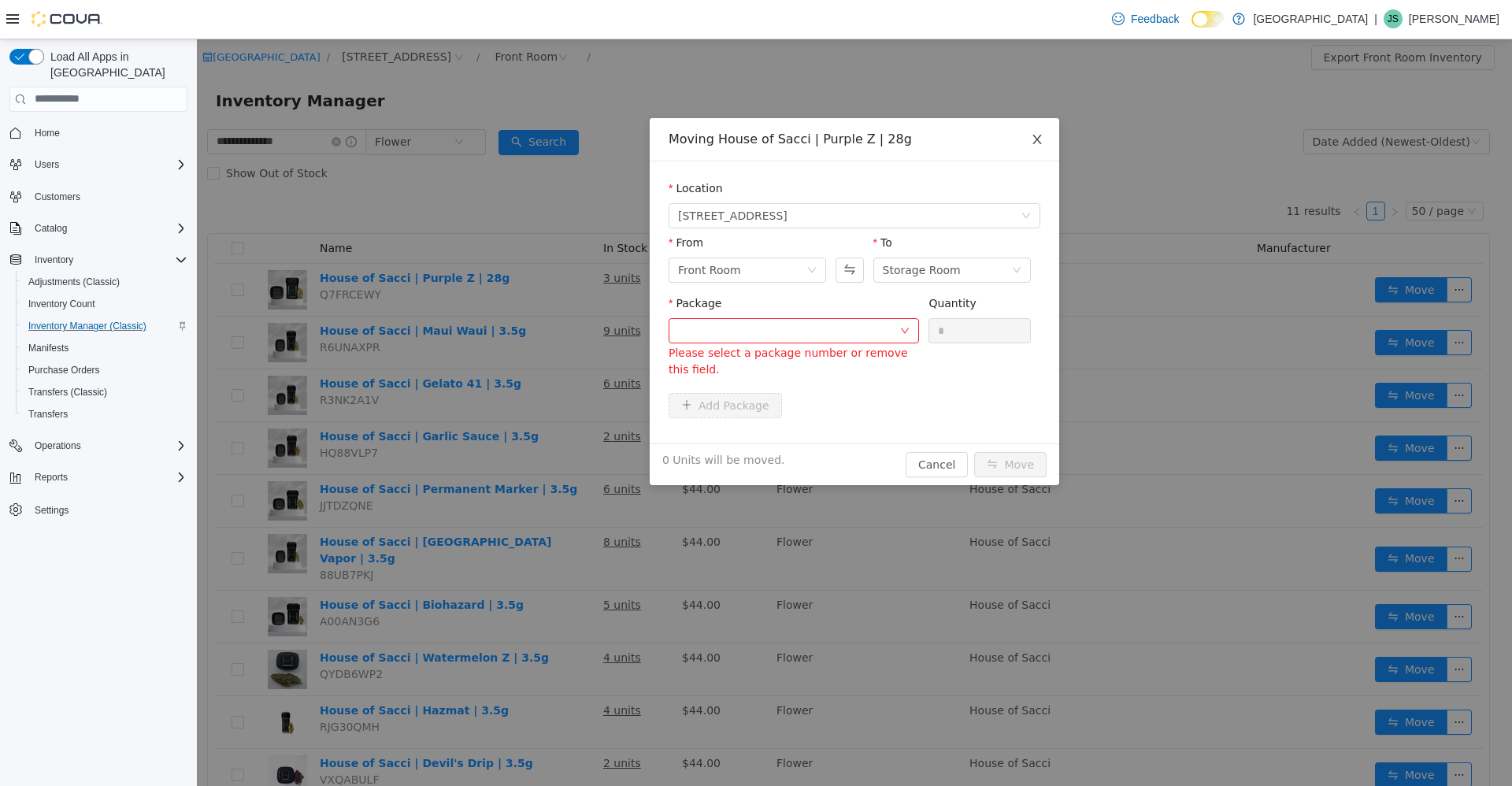
click at [1043, 145] on icon "icon: close" at bounding box center [1037, 138] width 13 height 13
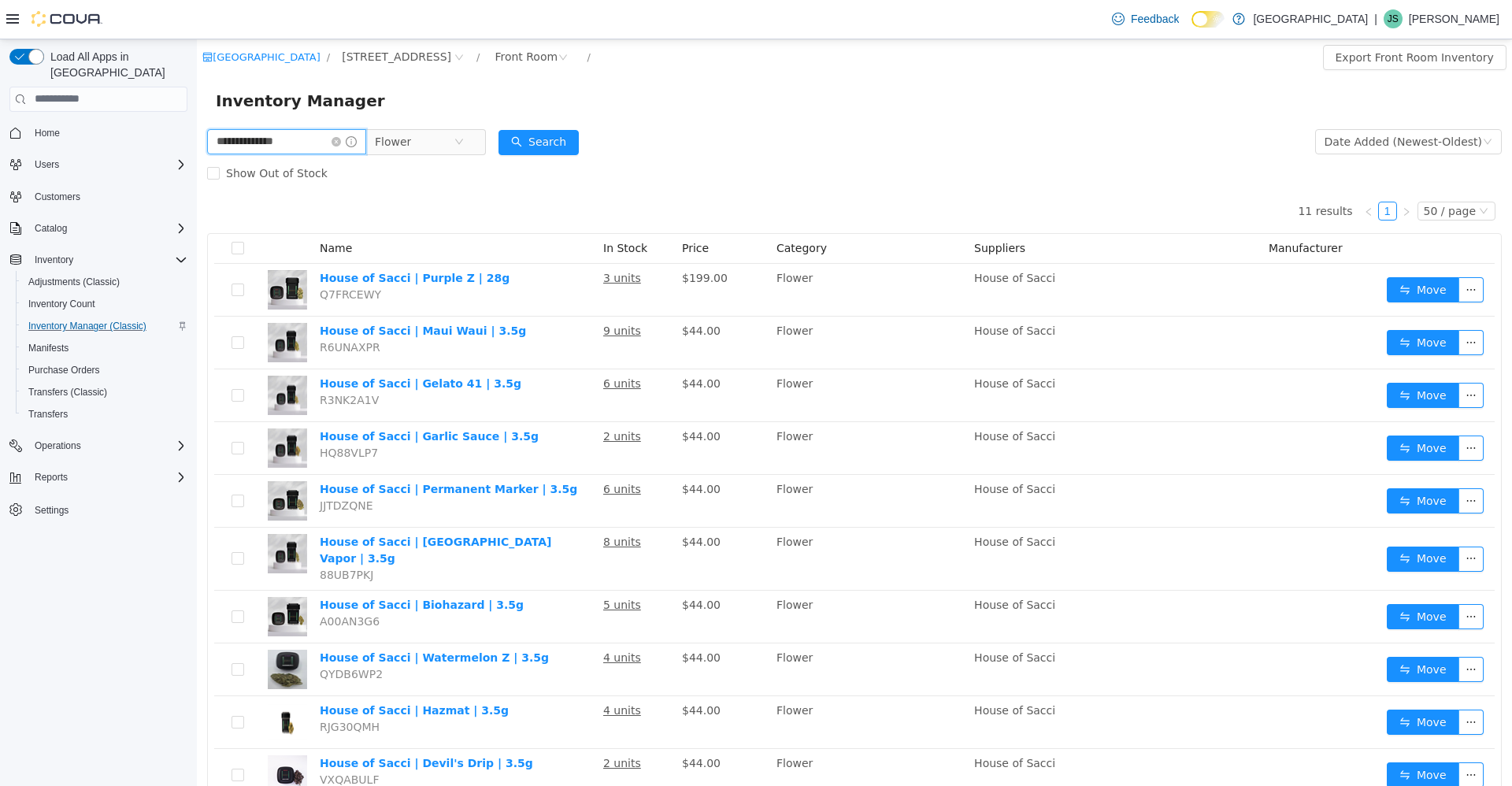
drag, startPoint x: 304, startPoint y: 143, endPoint x: 392, endPoint y: 200, distance: 104.8
click at [197, 160] on html "**********" at bounding box center [854, 412] width 1314 height 746
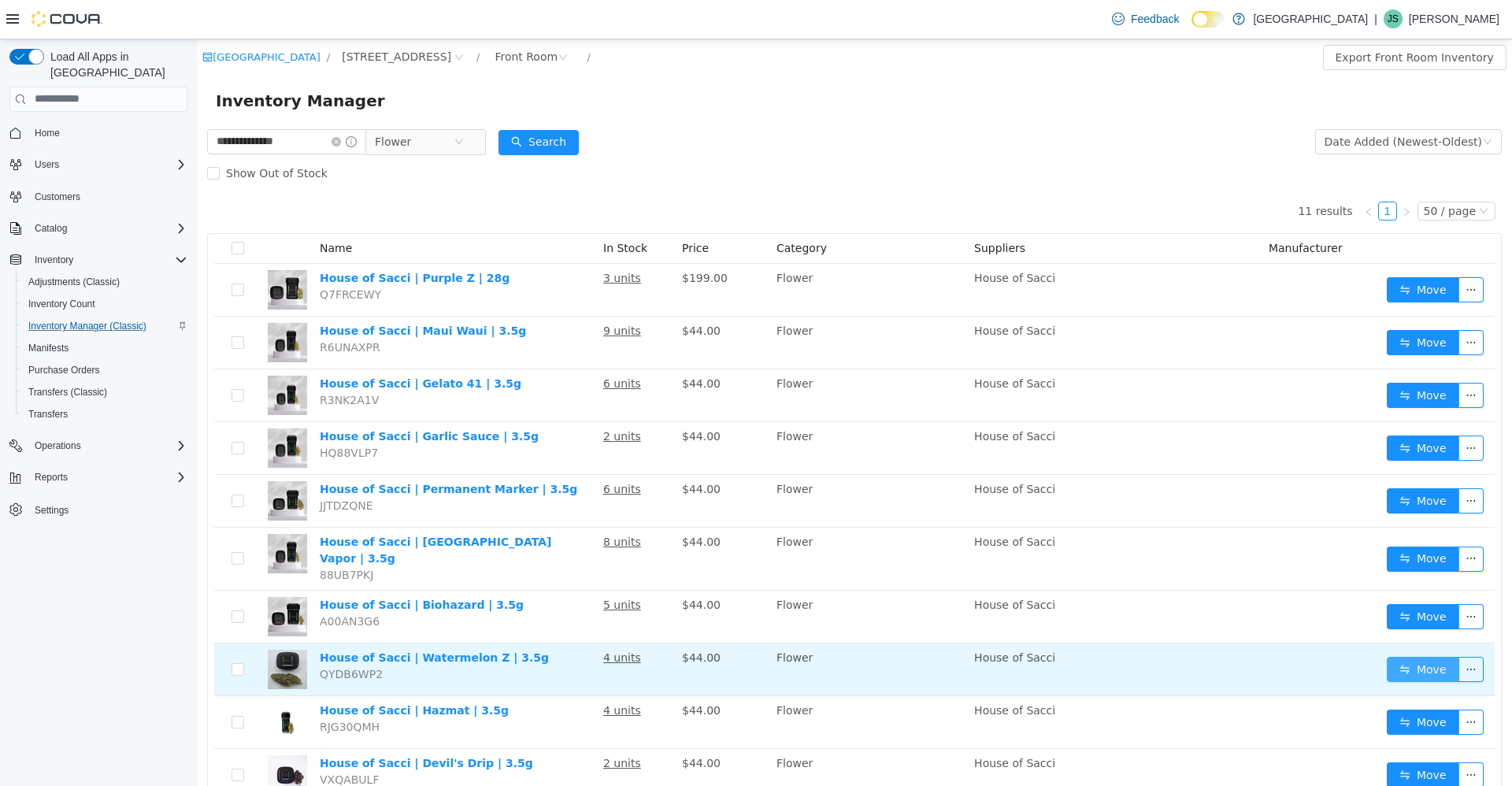
click at [1420, 669] on button "Move" at bounding box center [1422, 668] width 72 height 25
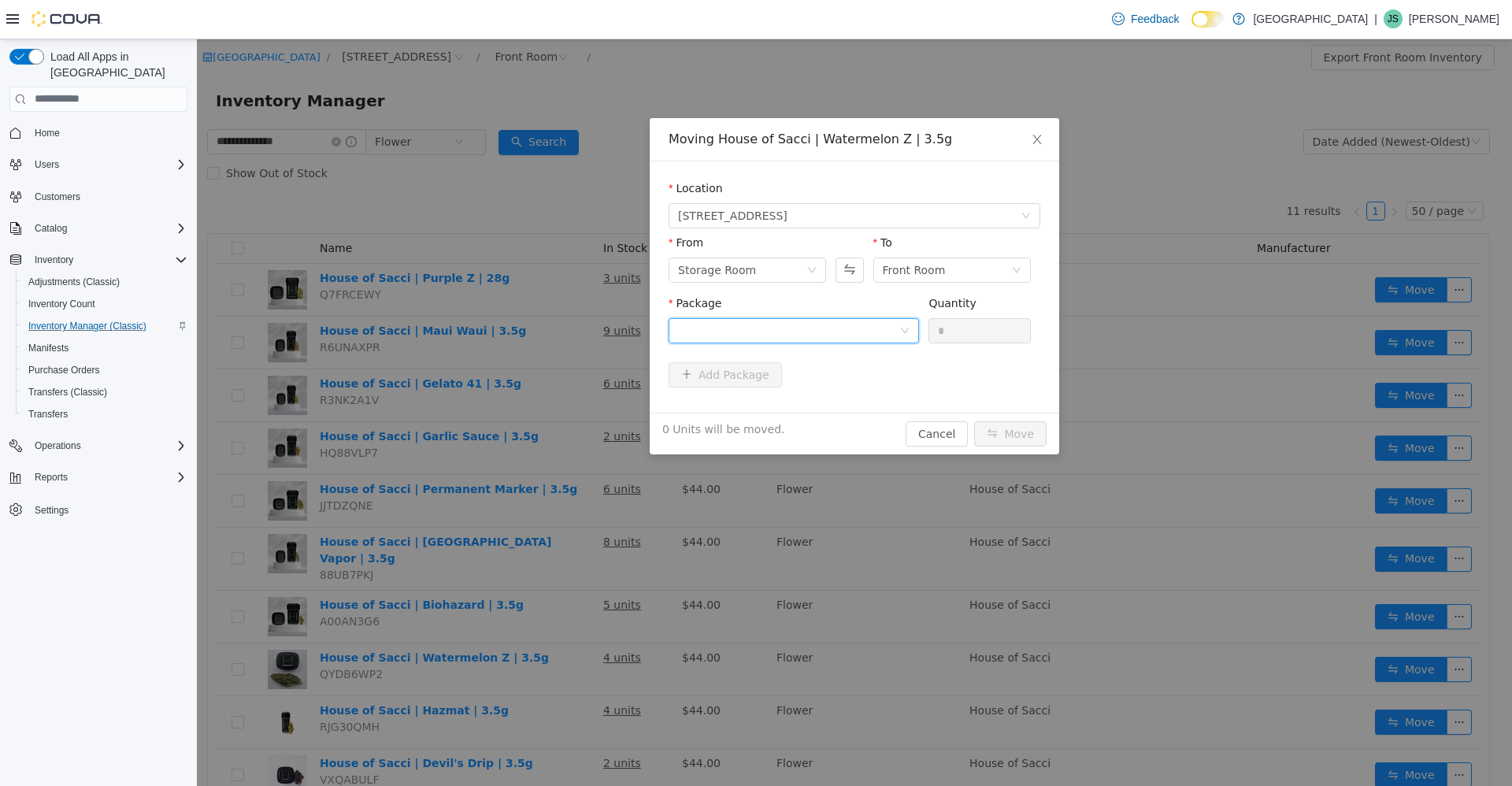
click at [825, 321] on div at bounding box center [788, 330] width 221 height 23
click at [769, 400] on li "HOS-WZ-3.5-G Quantity : 19 Units" at bounding box center [794, 395] width 250 height 42
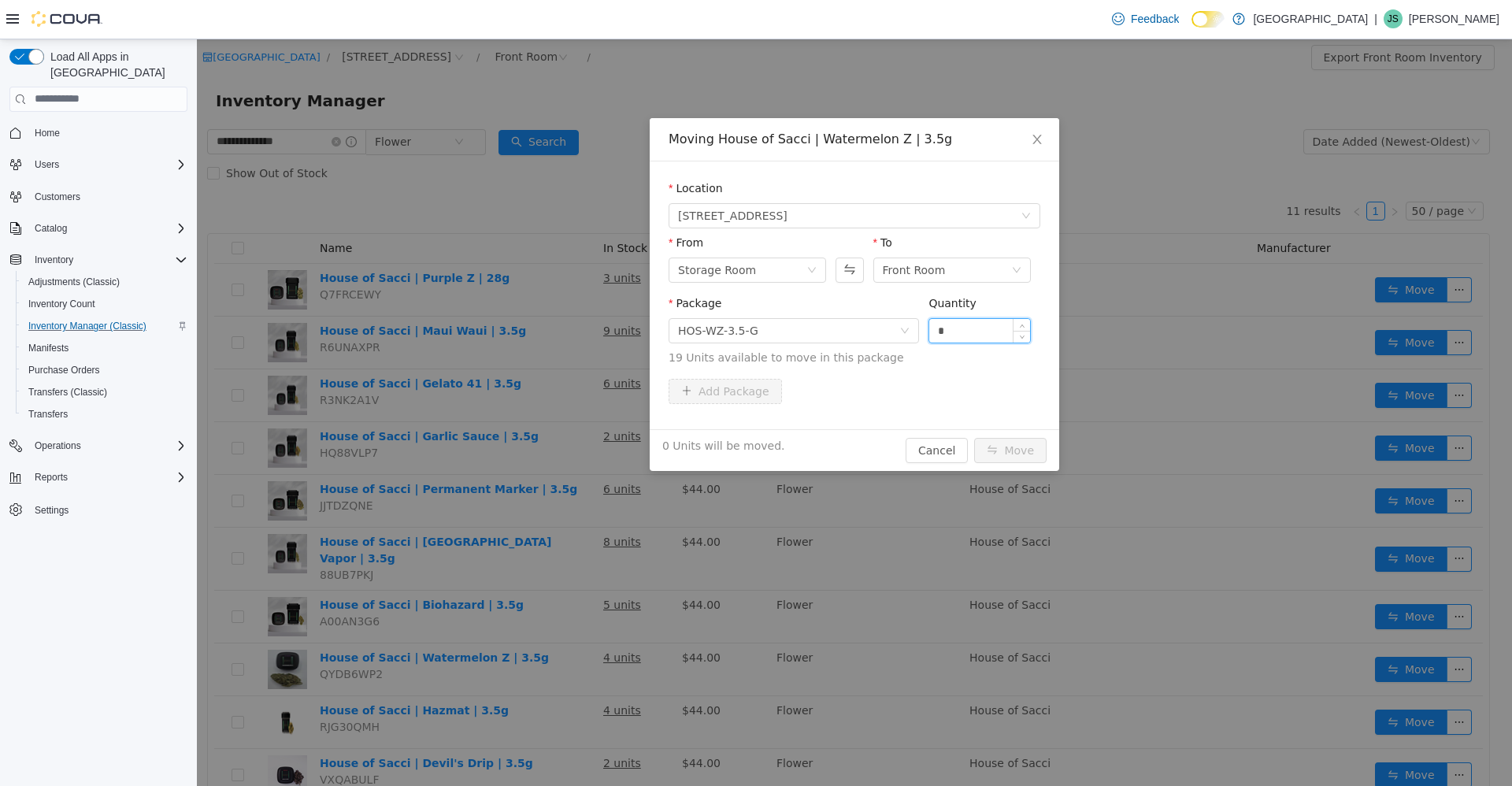
click at [949, 328] on input "*" at bounding box center [979, 330] width 101 height 23
type input "**"
click at [974, 437] on button "Move" at bounding box center [1010, 450] width 72 height 25
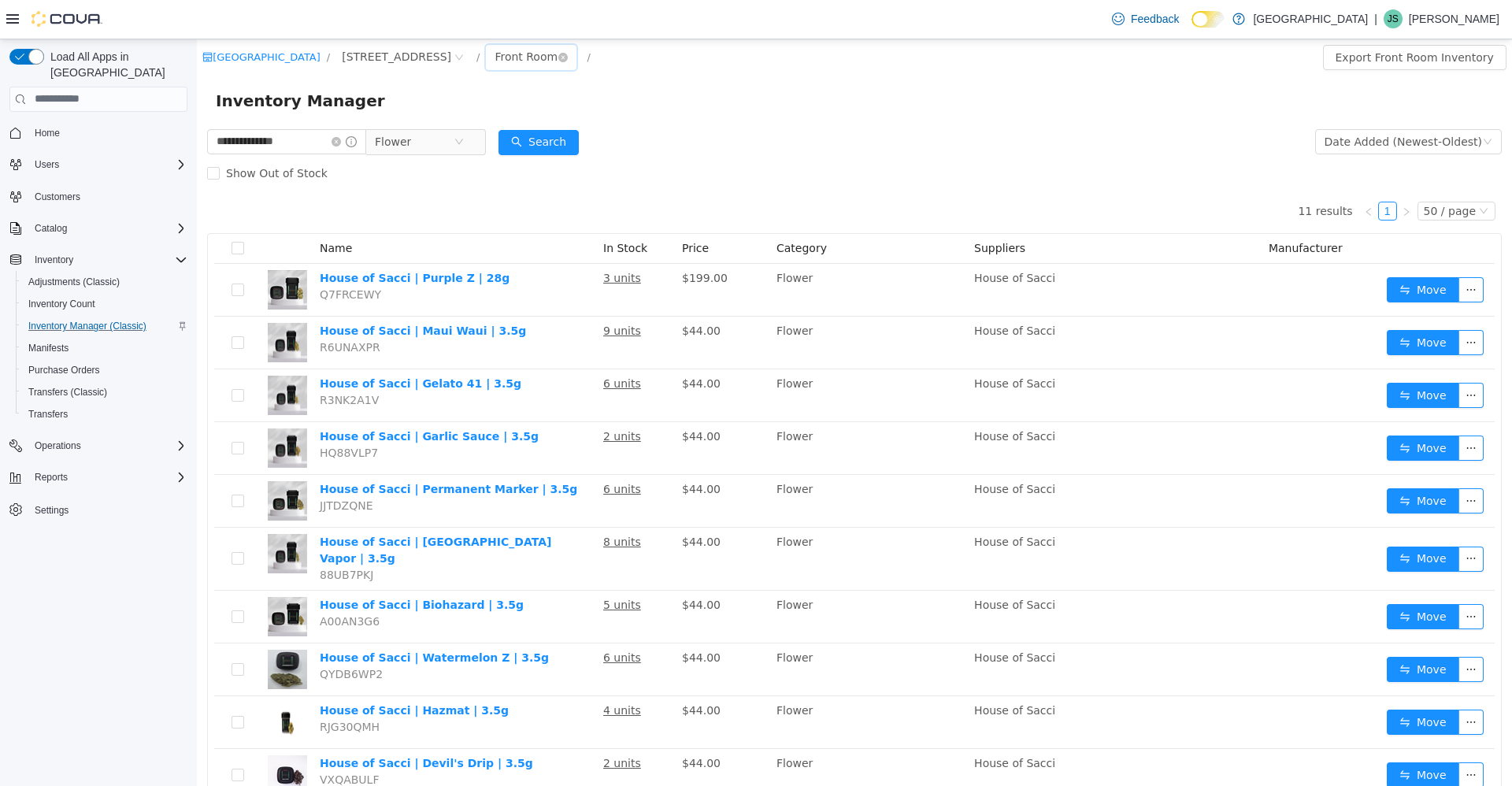
click at [494, 59] on div "Front Room" at bounding box center [525, 55] width 63 height 23
click at [470, 140] on li "Storage Room" at bounding box center [467, 138] width 95 height 25
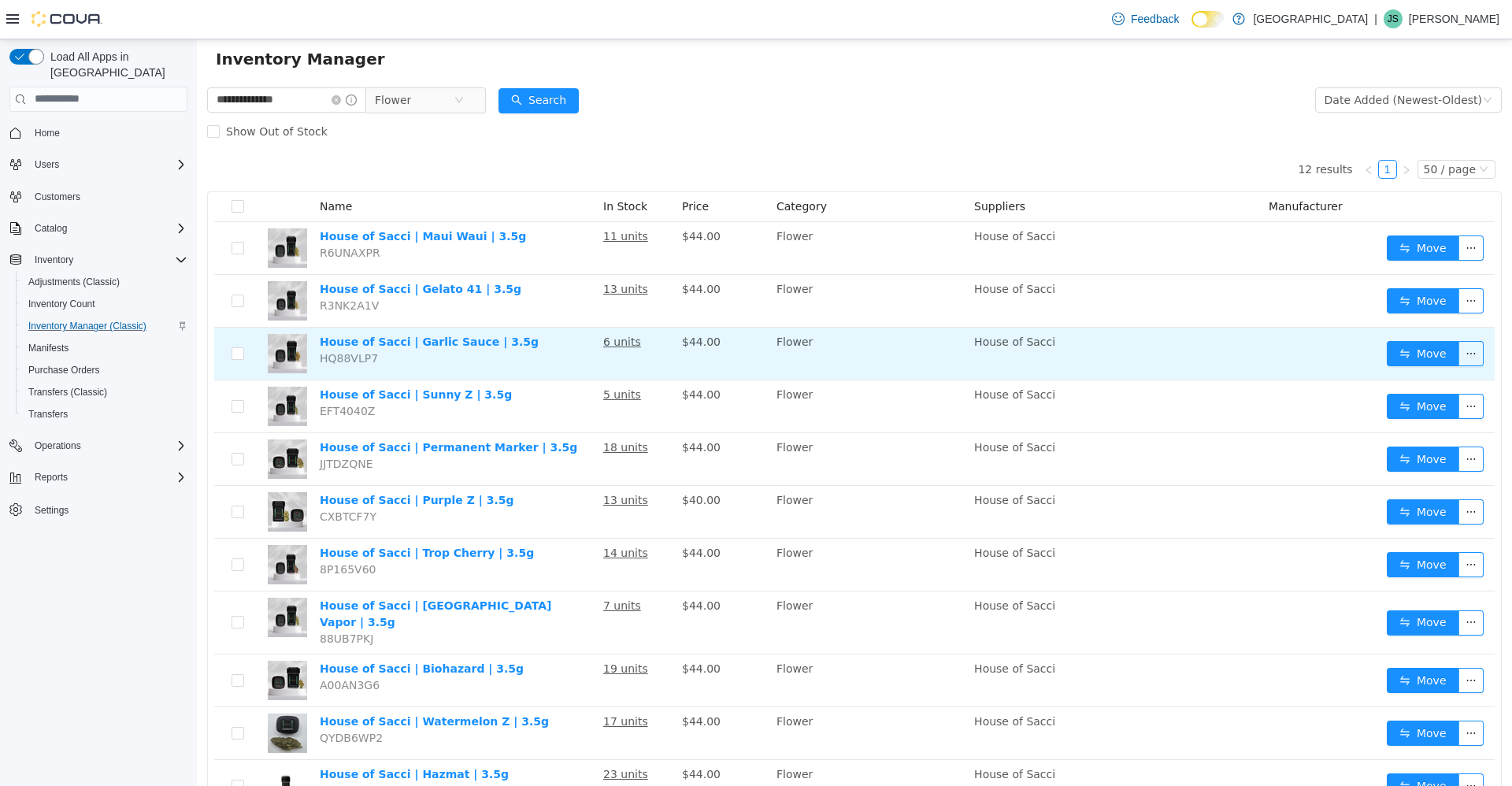
scroll to position [79, 0]
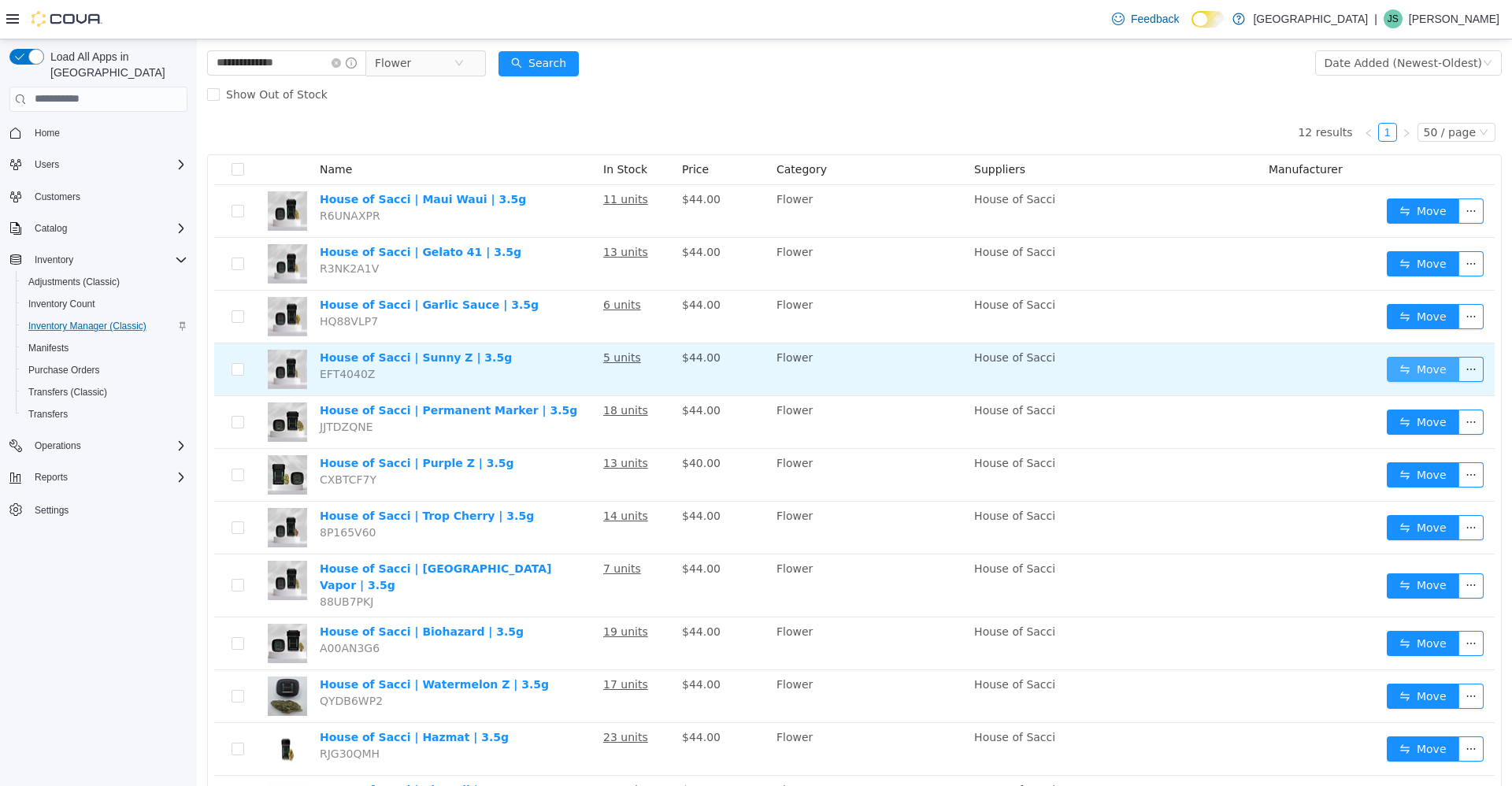
click at [1386, 358] on button "Move" at bounding box center [1422, 368] width 72 height 25
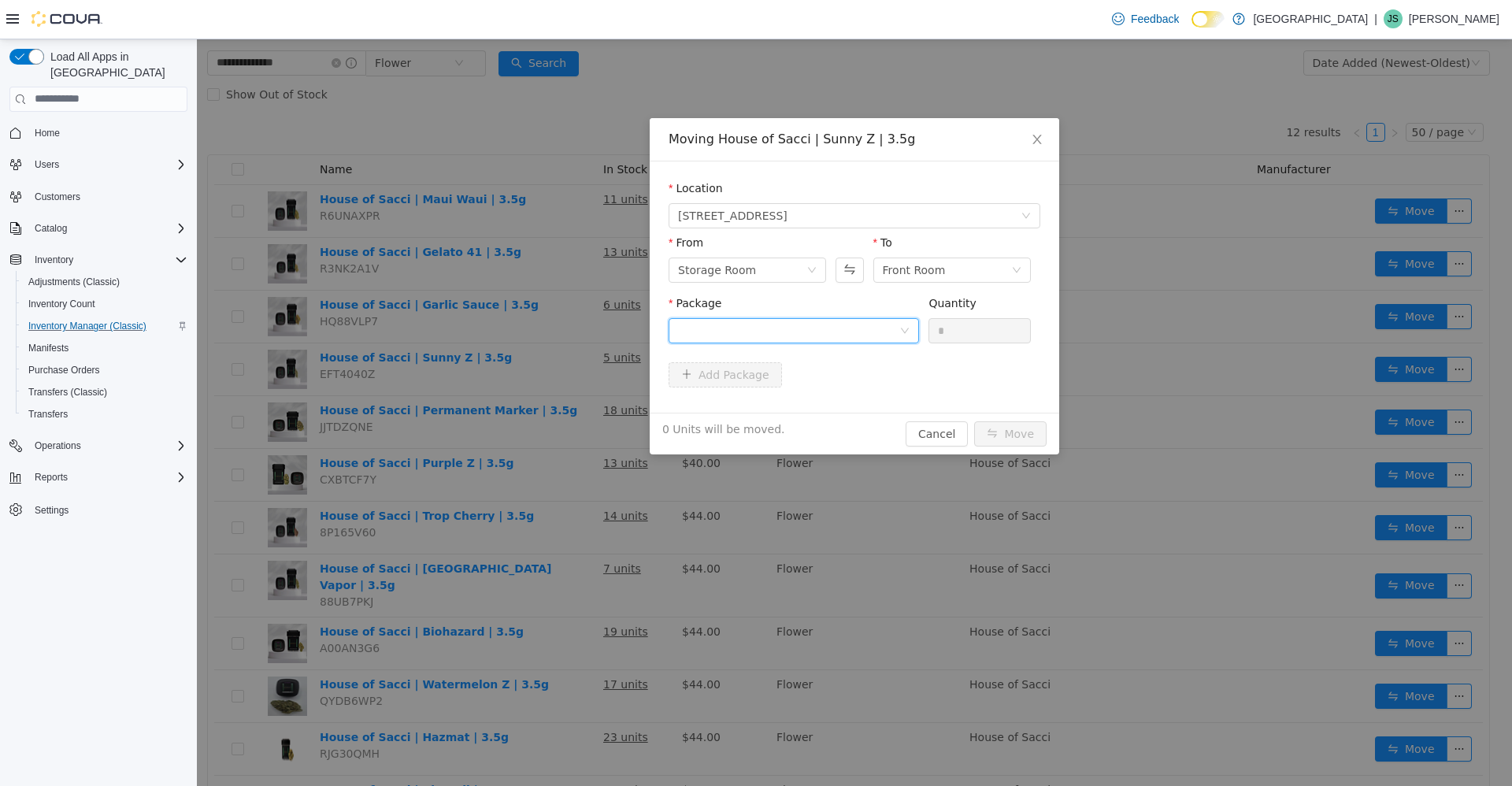
click at [792, 334] on div at bounding box center [788, 330] width 221 height 23
click at [790, 409] on li "HOS-SZ-3.5-G Quantity : 5 Units" at bounding box center [794, 395] width 250 height 42
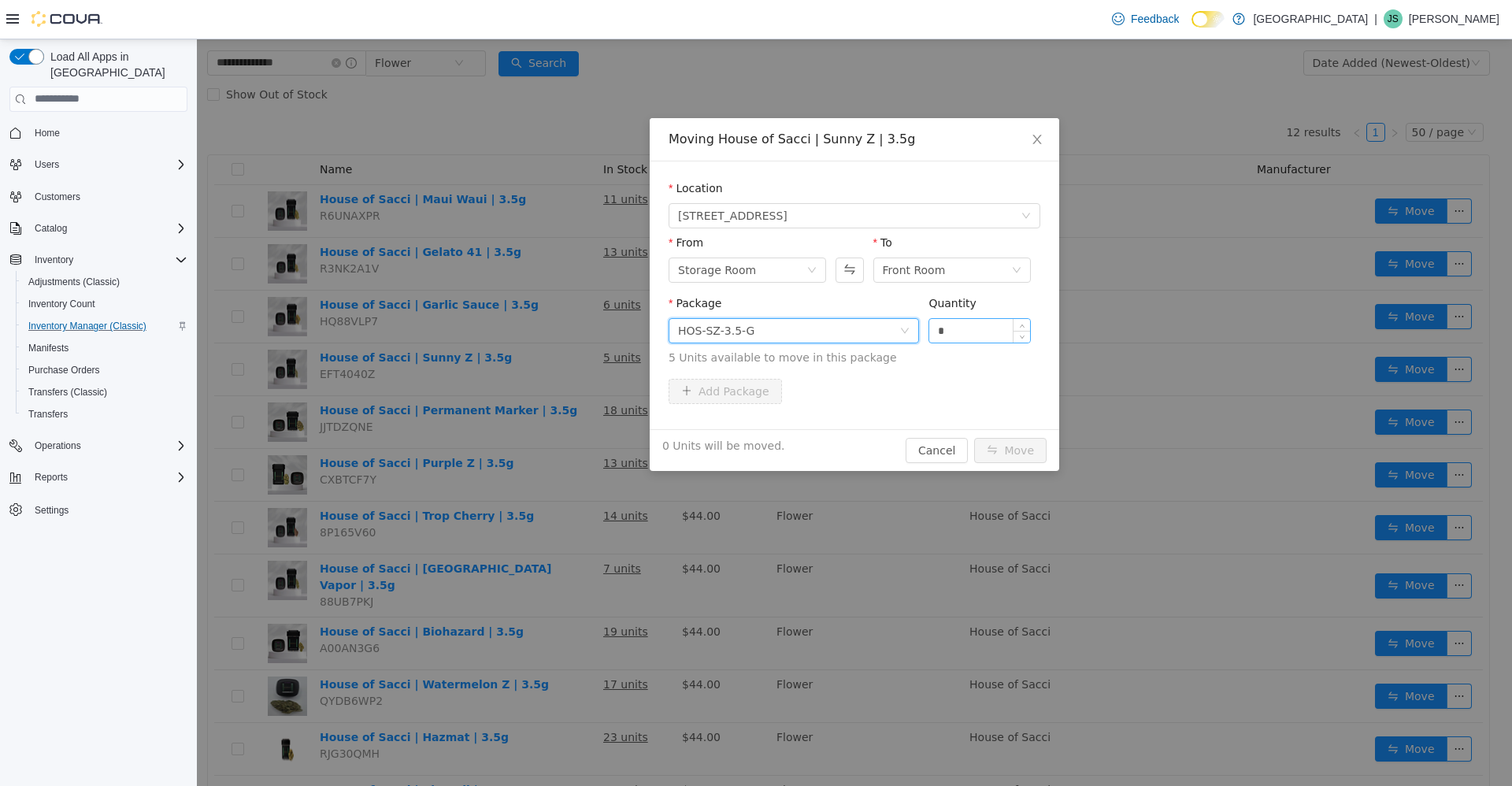
click at [972, 327] on input "*" at bounding box center [979, 330] width 101 height 23
type input "**"
click at [974, 437] on button "Move" at bounding box center [1010, 450] width 72 height 25
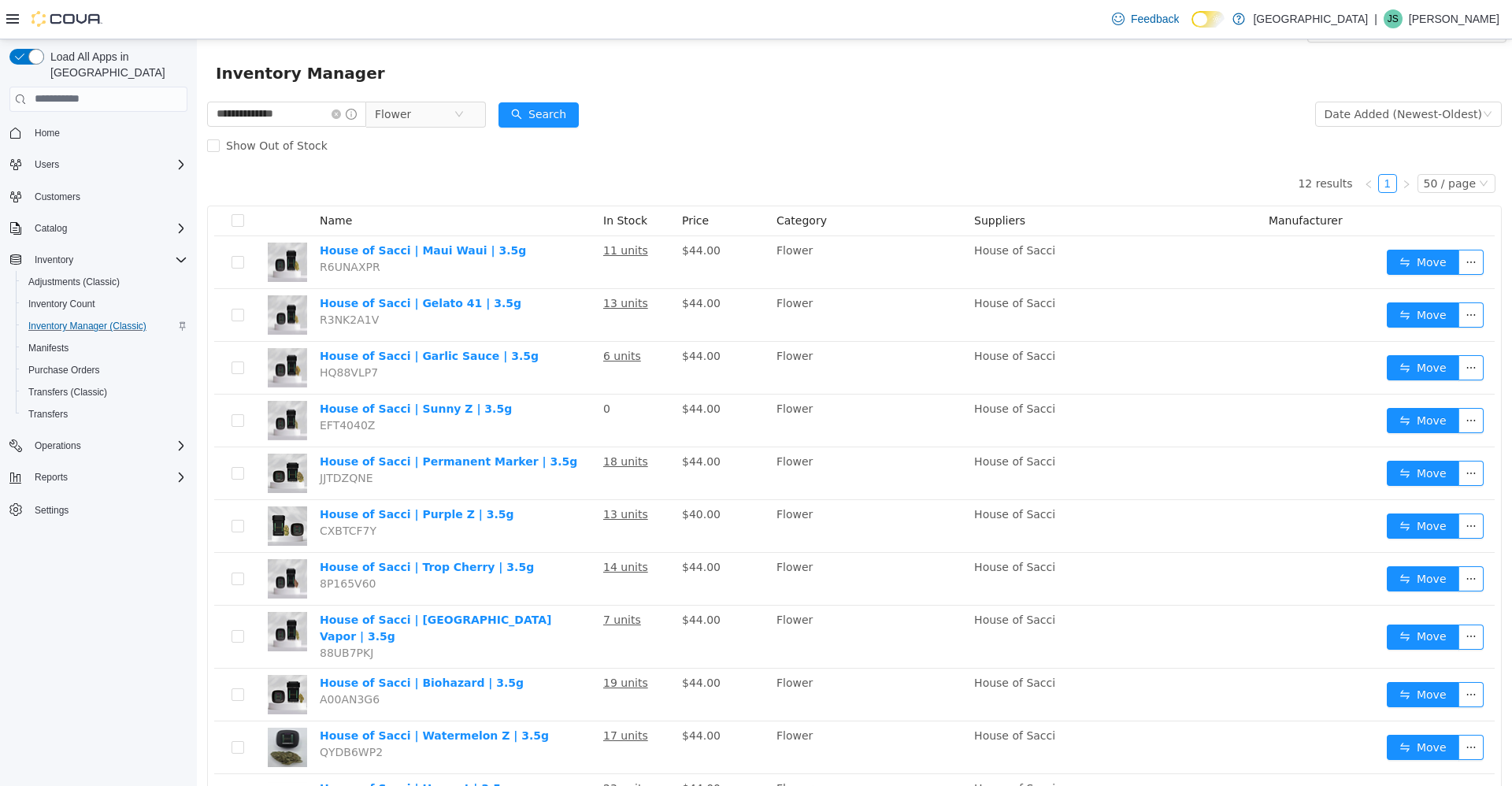
scroll to position [0, 0]
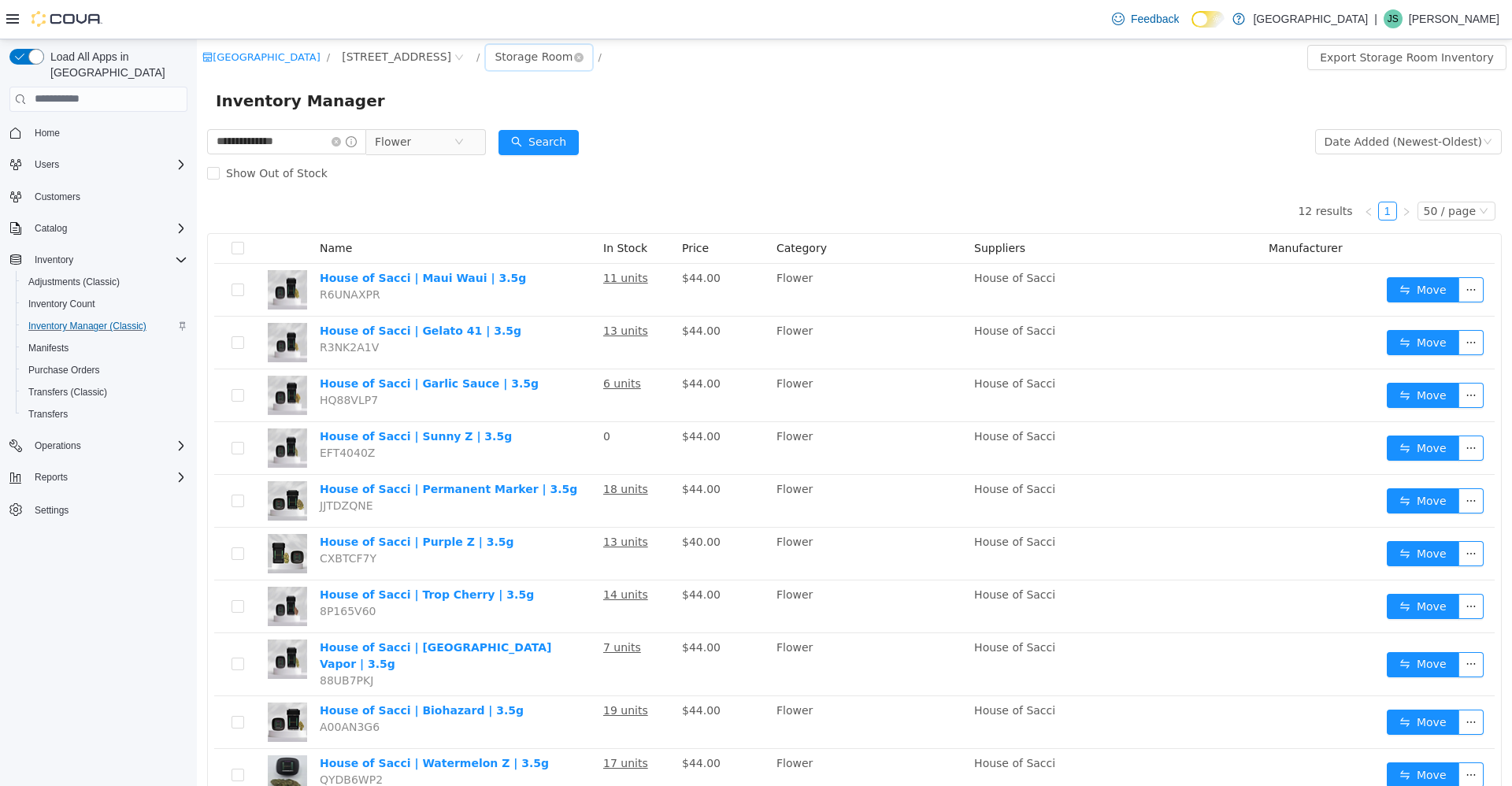
click at [494, 59] on div "Storage Room" at bounding box center [533, 55] width 78 height 23
click at [480, 115] on li "Front Room" at bounding box center [467, 113] width 97 height 25
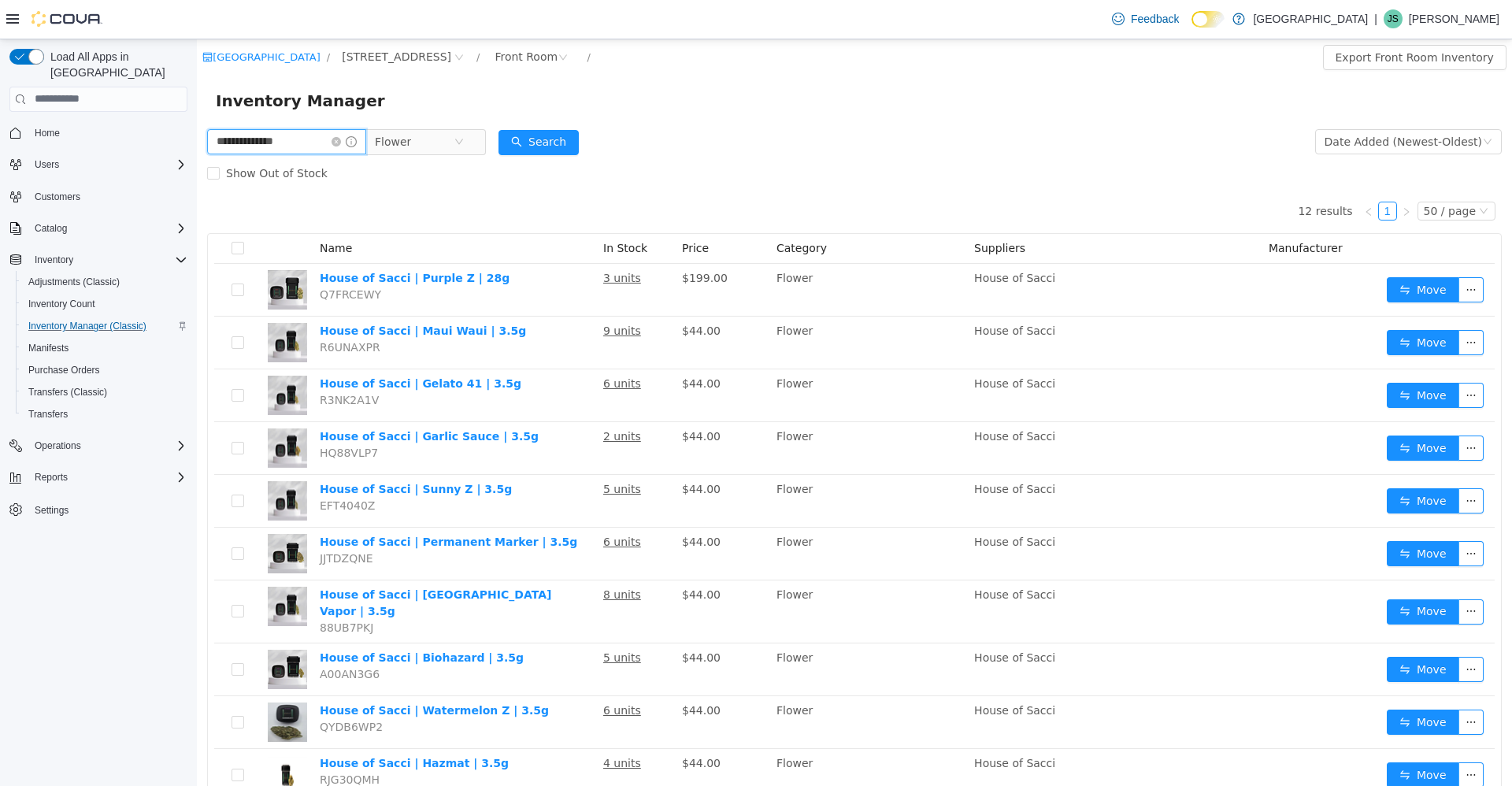
click at [279, 132] on input "**********" at bounding box center [286, 141] width 159 height 25
type input "****"
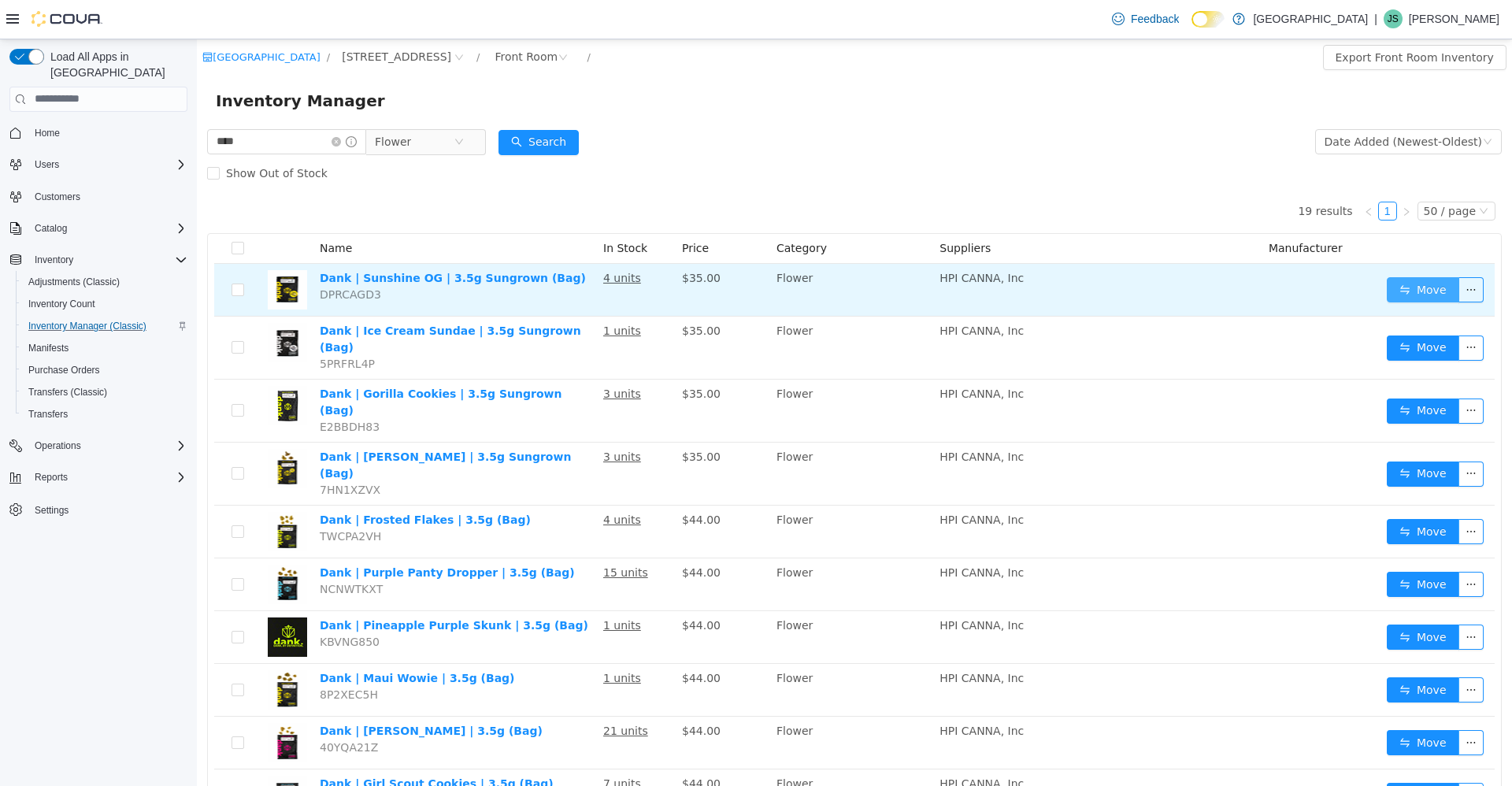
click at [1419, 287] on button "Move" at bounding box center [1422, 288] width 72 height 25
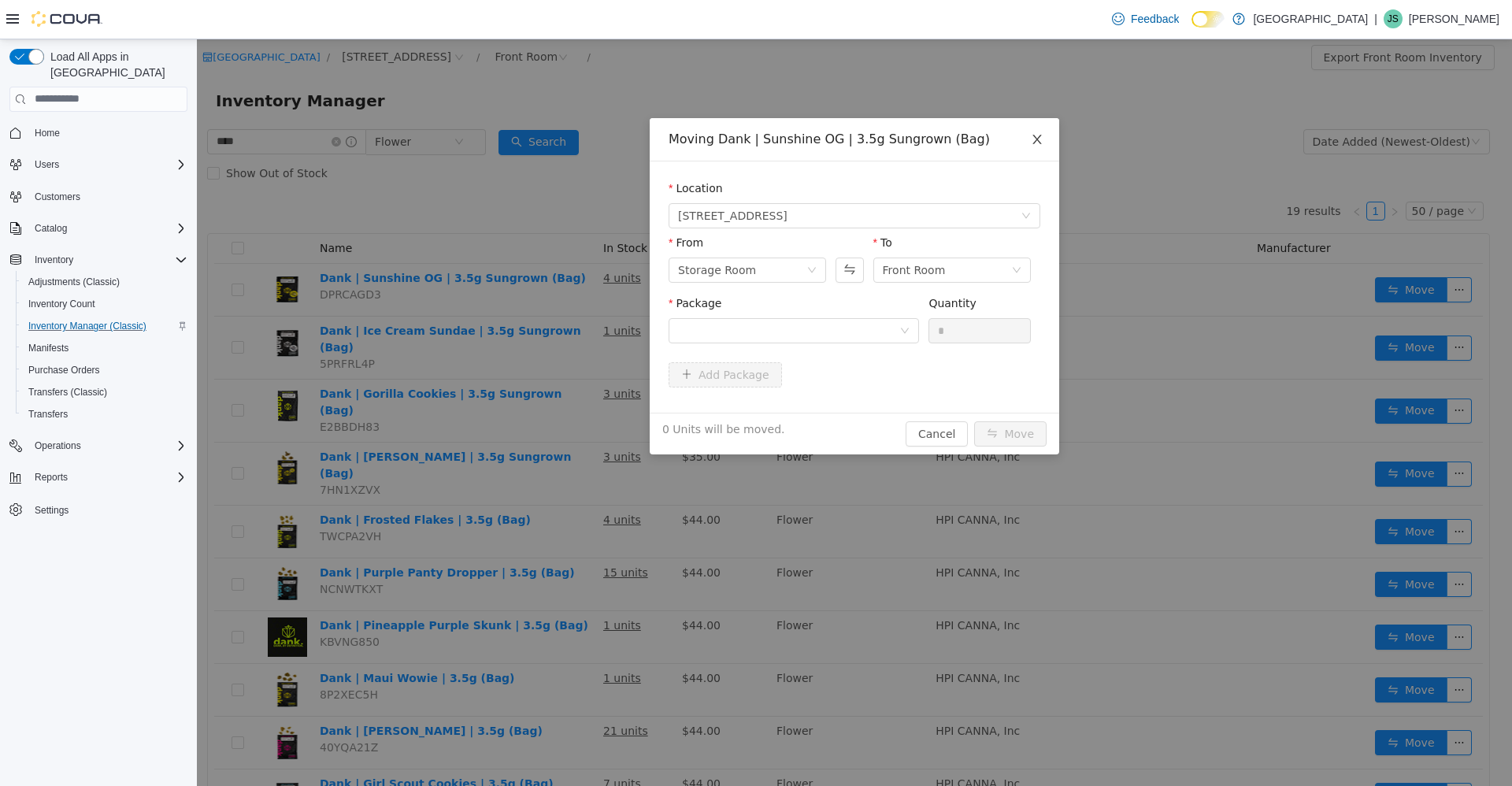
click at [1040, 148] on span "Close" at bounding box center [1037, 139] width 44 height 44
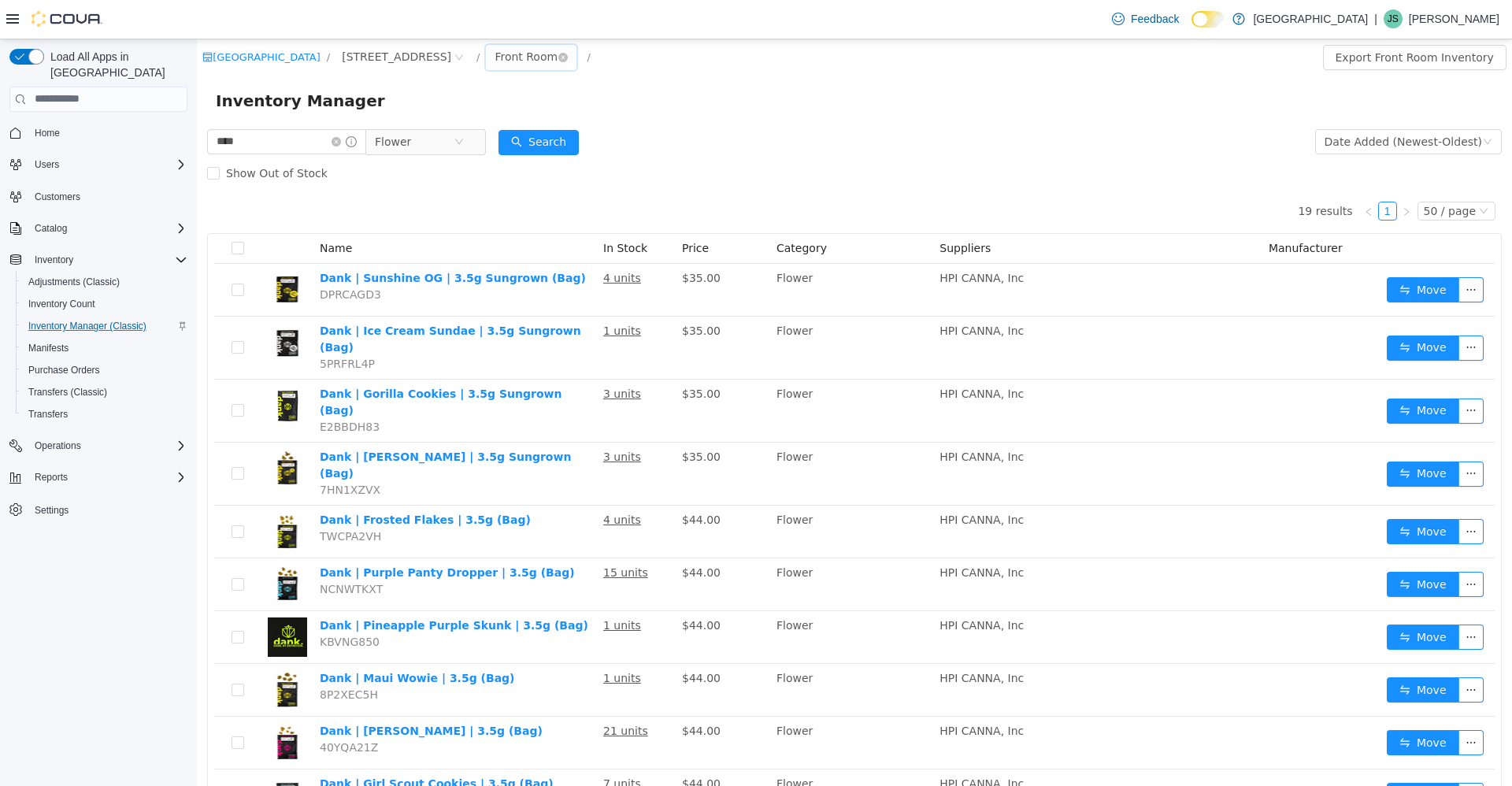
click at [494, 60] on div "Front Room" at bounding box center [525, 55] width 63 height 23
click at [460, 145] on li "Storage Room" at bounding box center [467, 138] width 95 height 25
click at [494, 51] on div "Storage Room" at bounding box center [533, 55] width 78 height 23
click at [471, 109] on li "Front Room" at bounding box center [467, 113] width 97 height 25
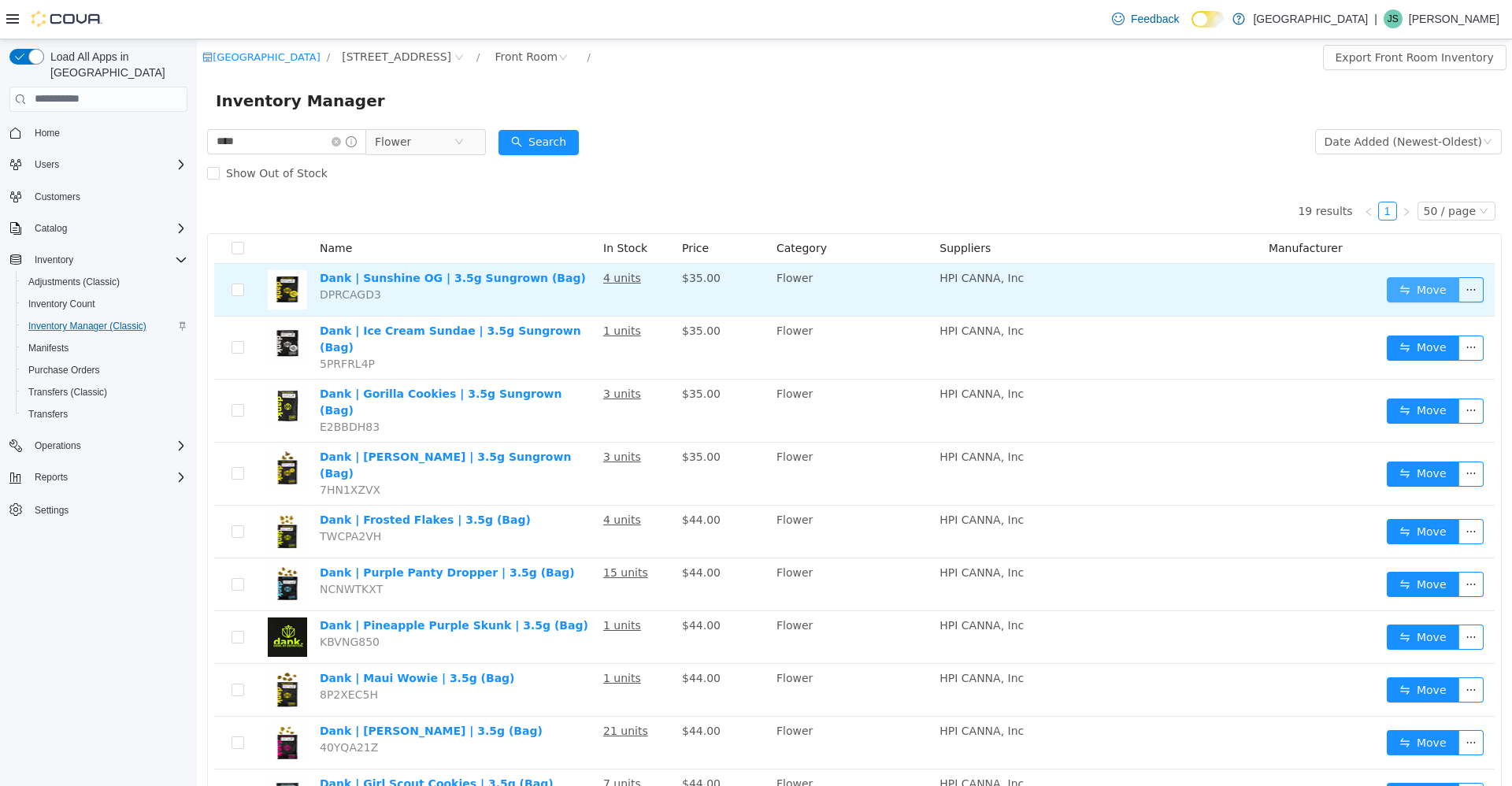
click at [1395, 285] on button "Move" at bounding box center [1422, 288] width 72 height 25
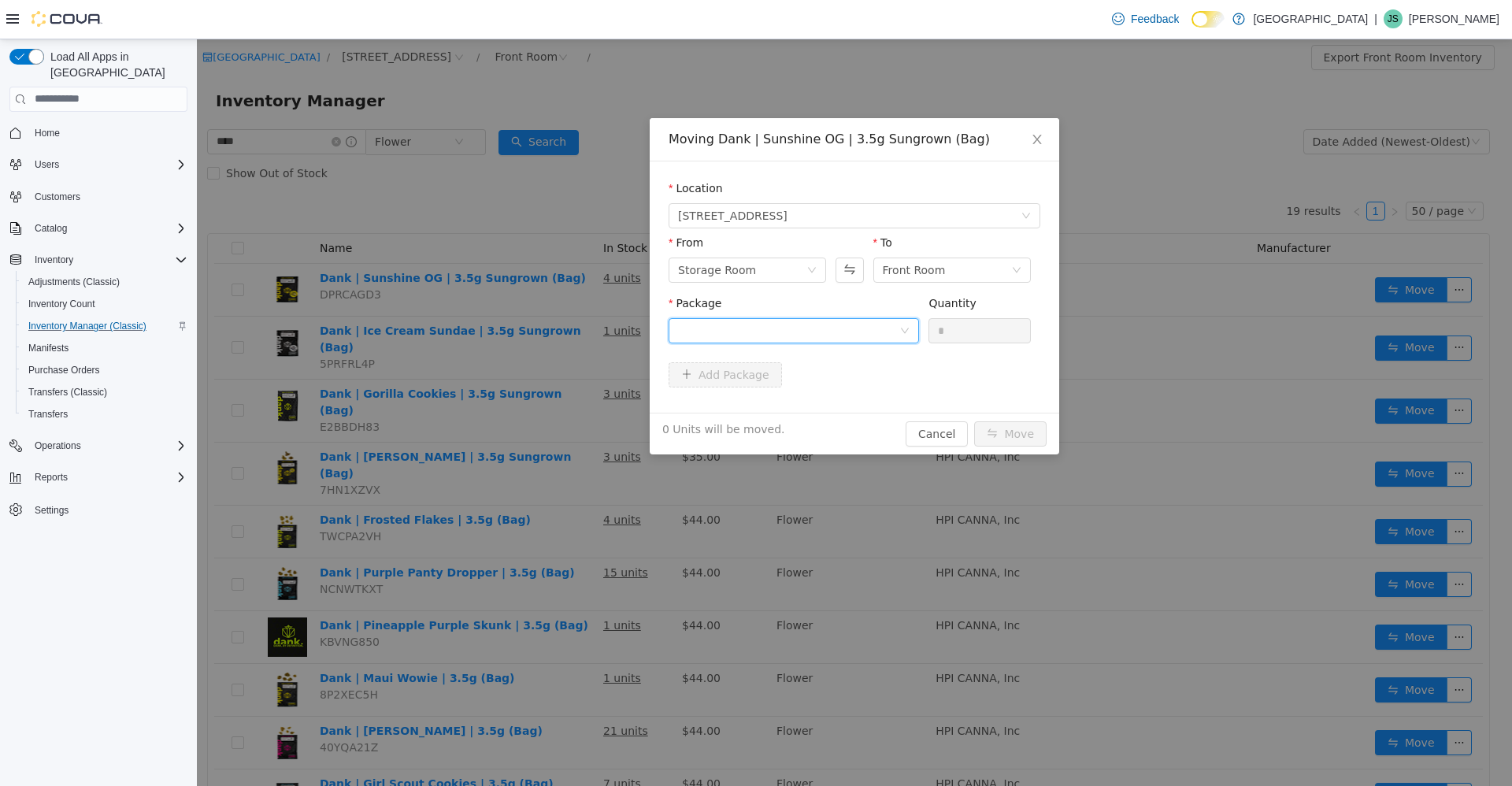
click at [834, 320] on div at bounding box center [788, 330] width 221 height 23
click at [795, 393] on li "DNK-23825-SOG Quantity : 20 Units" at bounding box center [794, 395] width 250 height 42
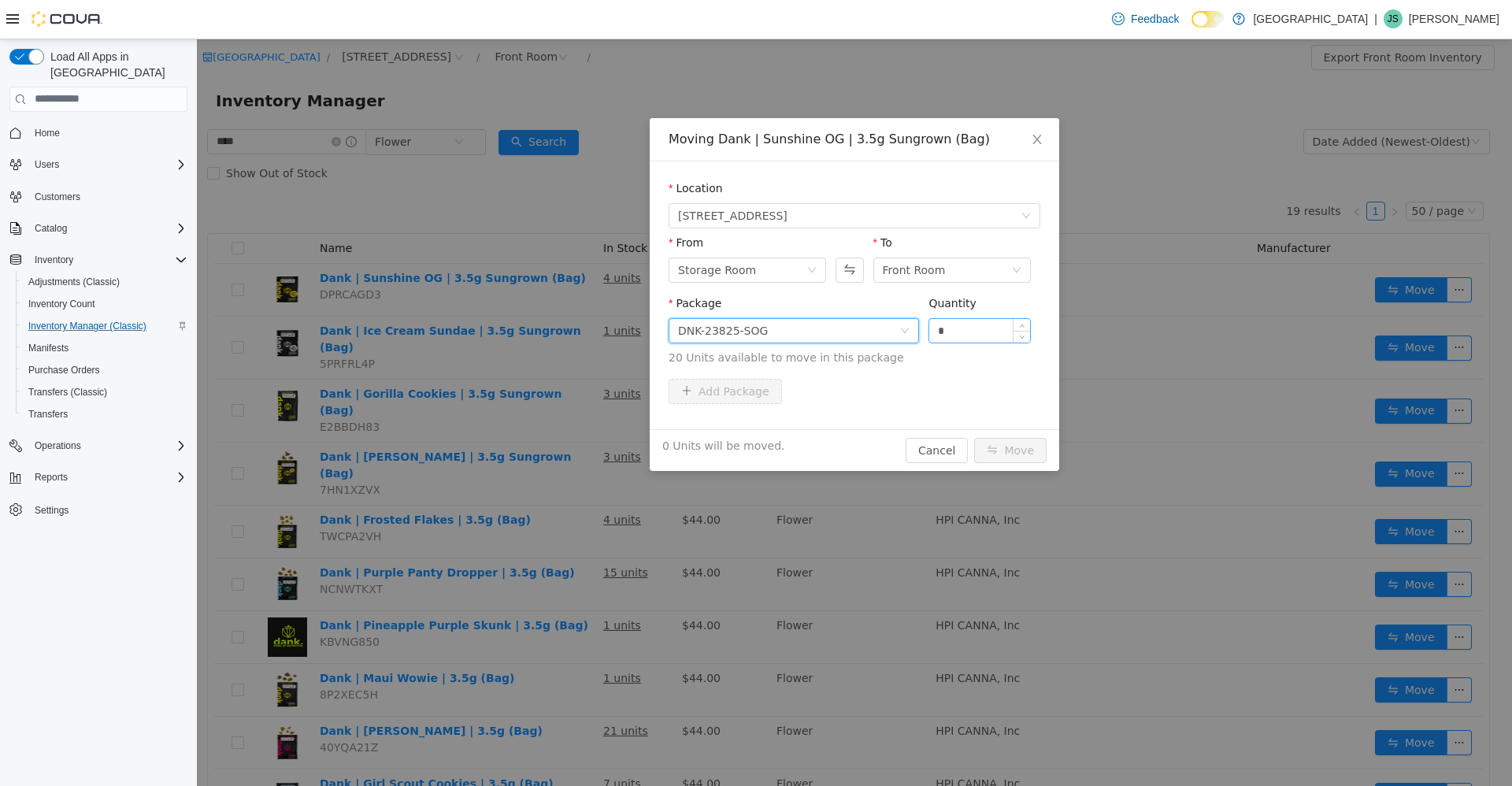
click at [985, 327] on input "*" at bounding box center [979, 330] width 101 height 23
type input "**"
click at [974, 437] on button "Move" at bounding box center [1010, 450] width 72 height 25
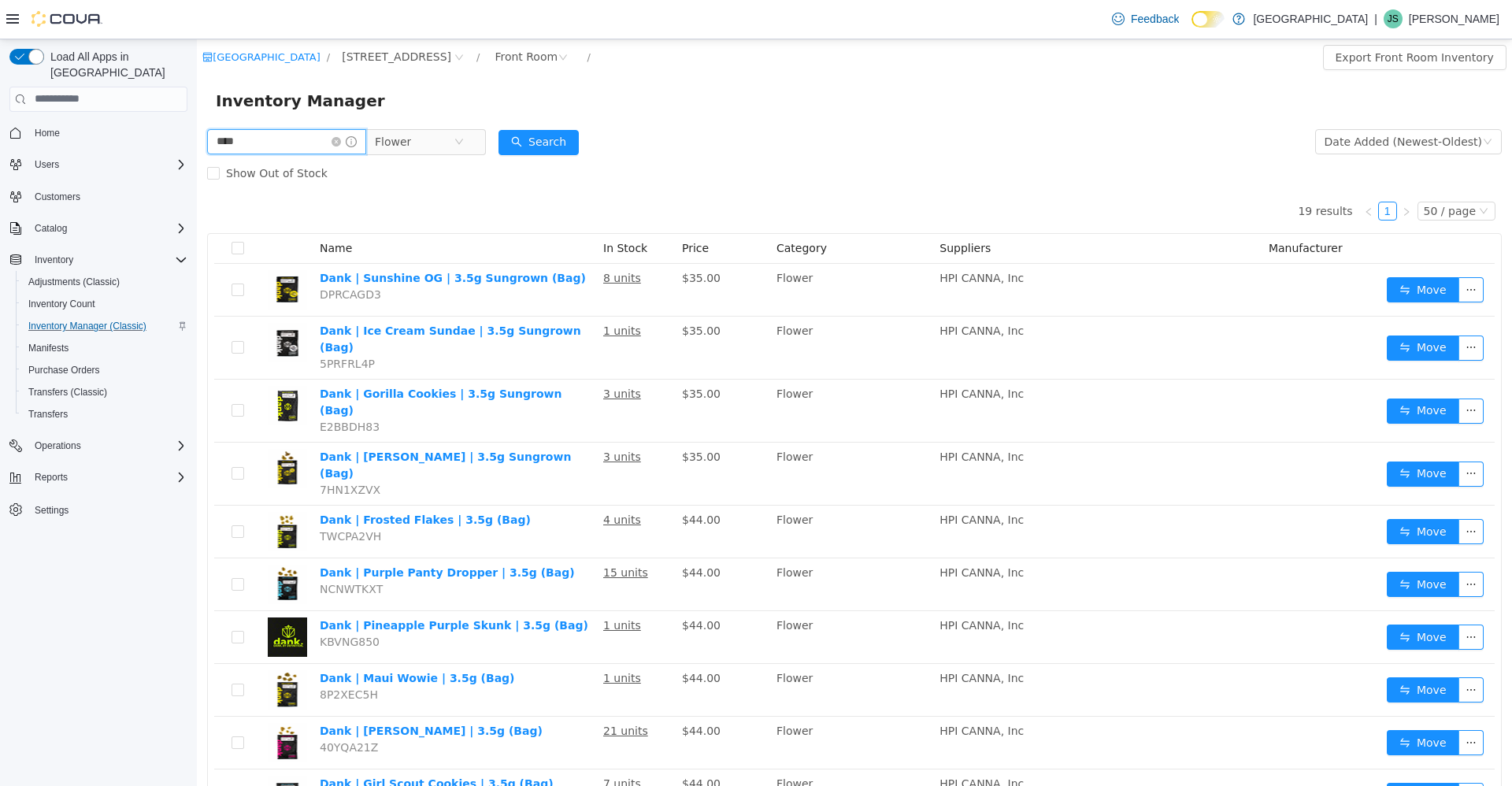
click at [321, 141] on input "****" at bounding box center [286, 141] width 159 height 25
type input "****"
click at [433, 153] on span "Flower" at bounding box center [413, 141] width 78 height 23
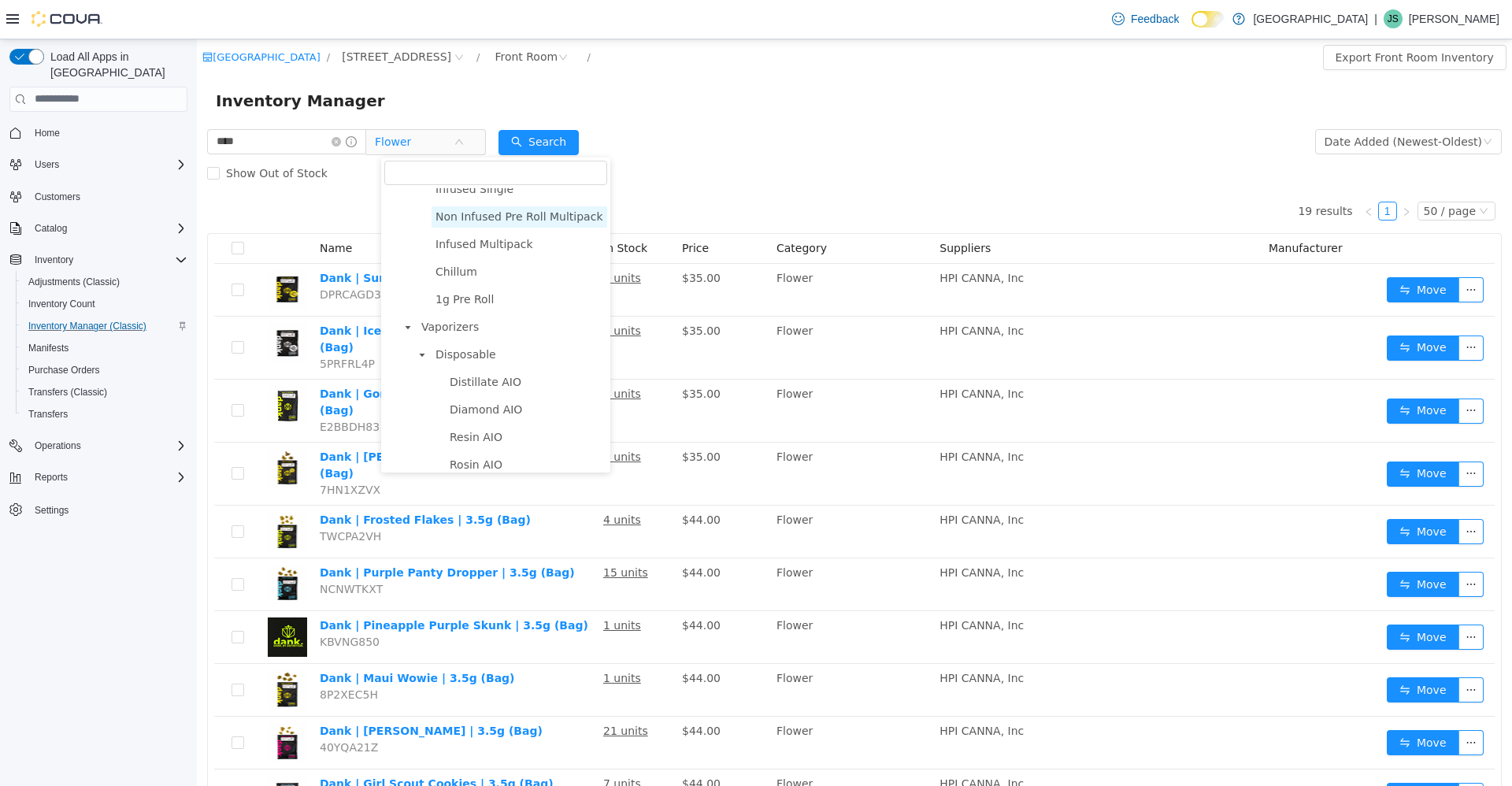
scroll to position [315, 0]
click at [456, 329] on span "Vaporizers" at bounding box center [449, 327] width 58 height 13
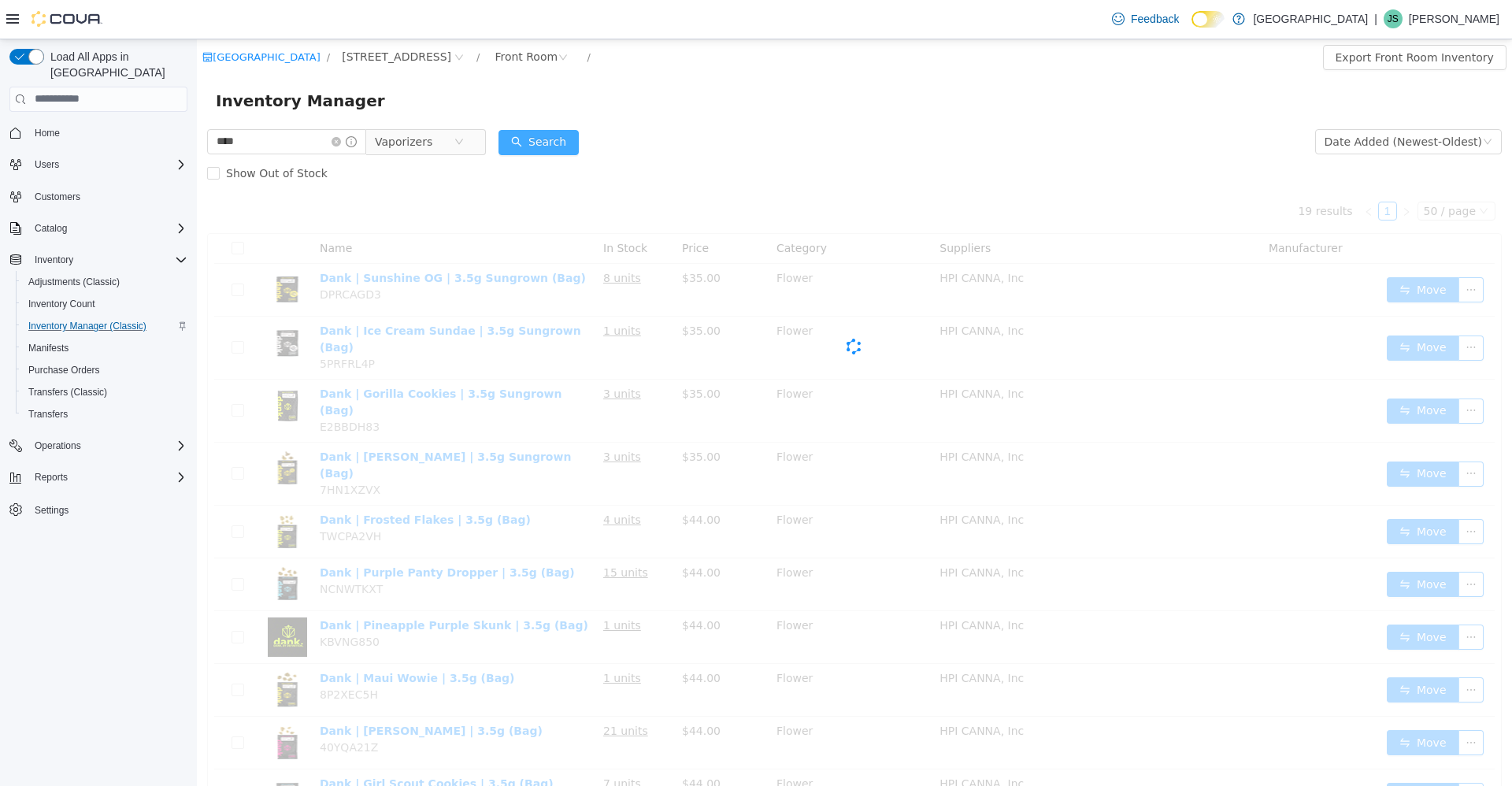
click at [540, 141] on button "Search" at bounding box center [538, 141] width 80 height 25
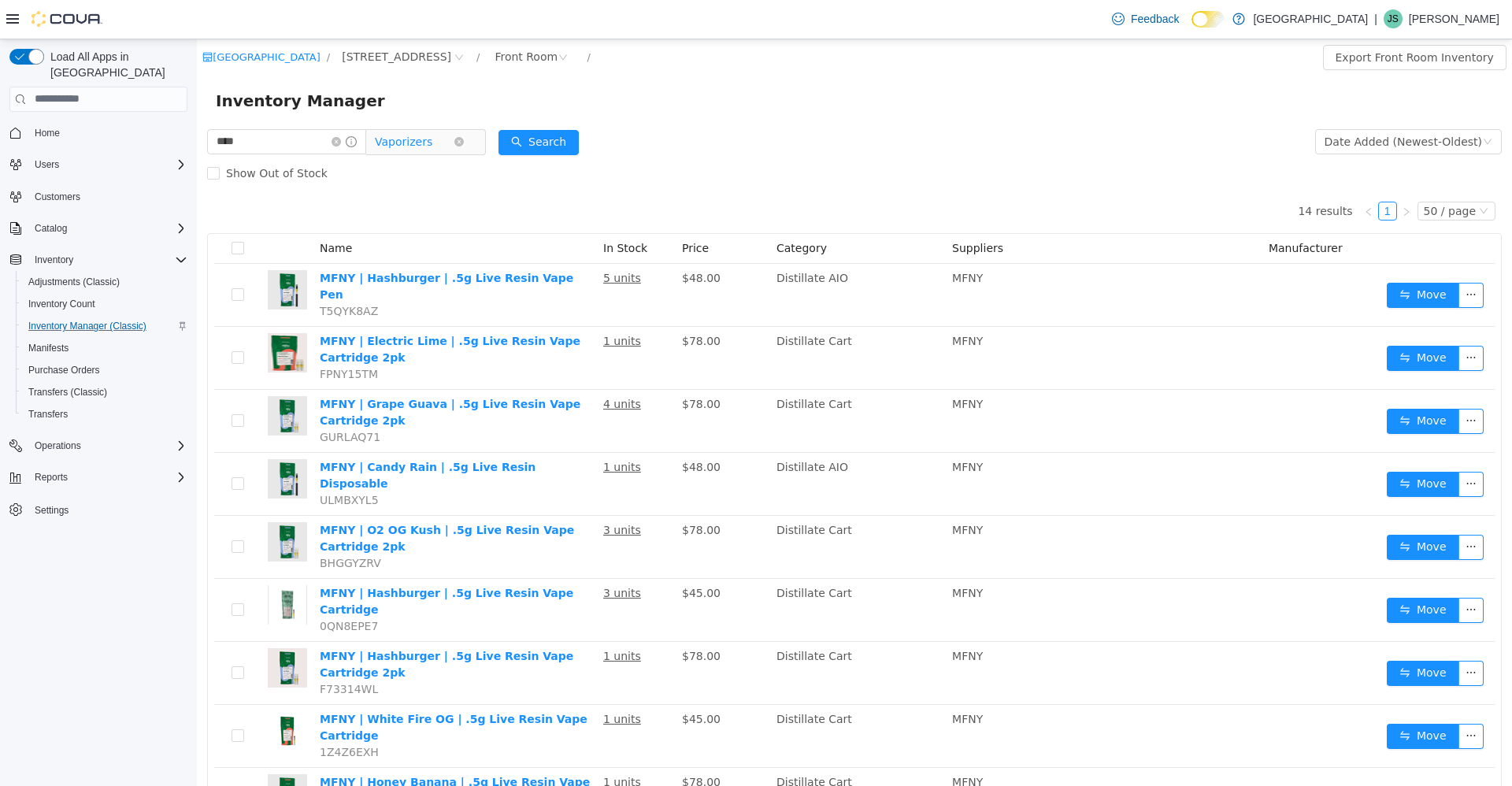
click at [423, 132] on span "Vaporizers" at bounding box center [403, 141] width 58 height 23
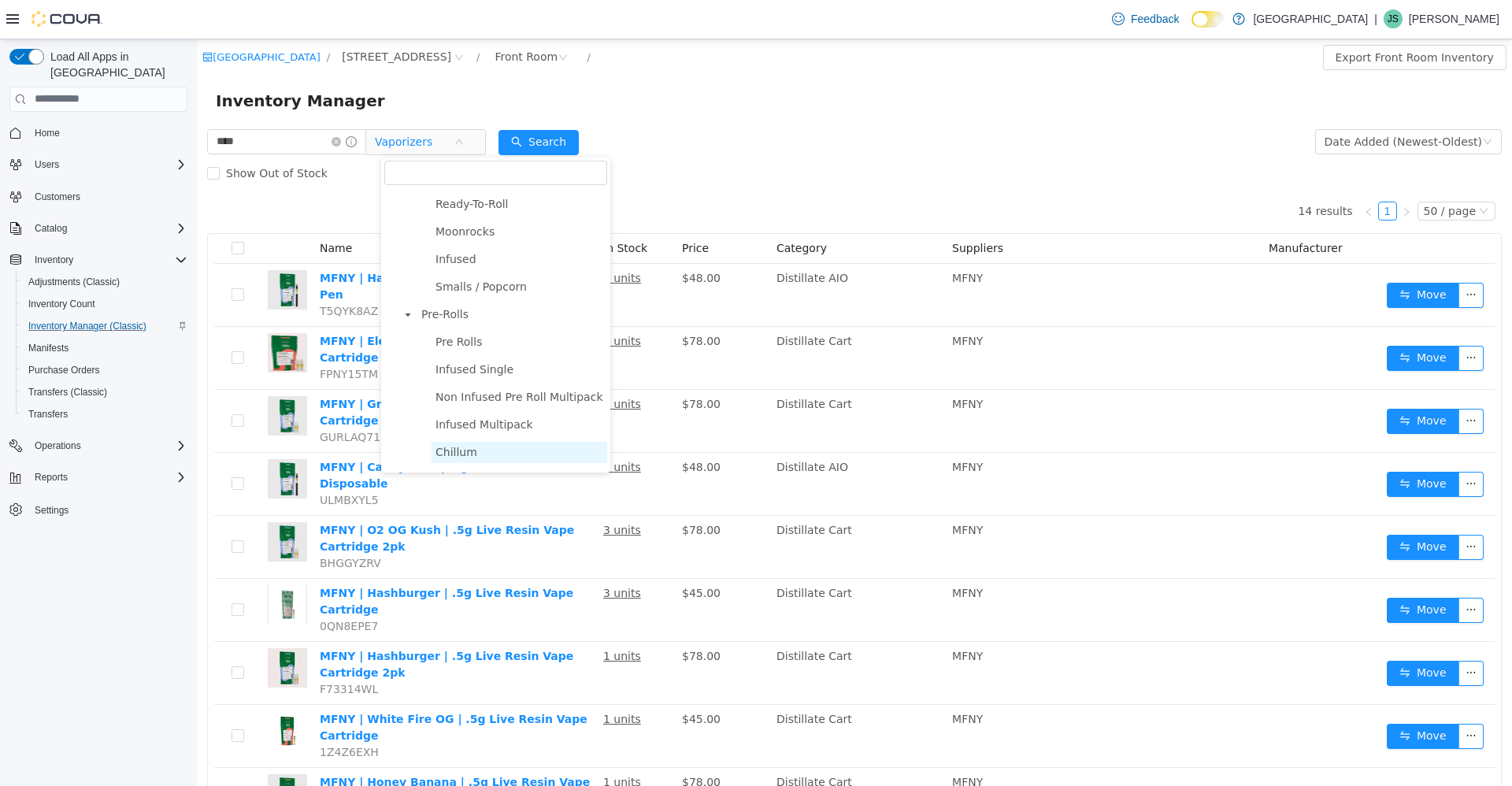
scroll to position [135, 0]
click at [452, 317] on span "Pre-Rolls" at bounding box center [444, 314] width 47 height 13
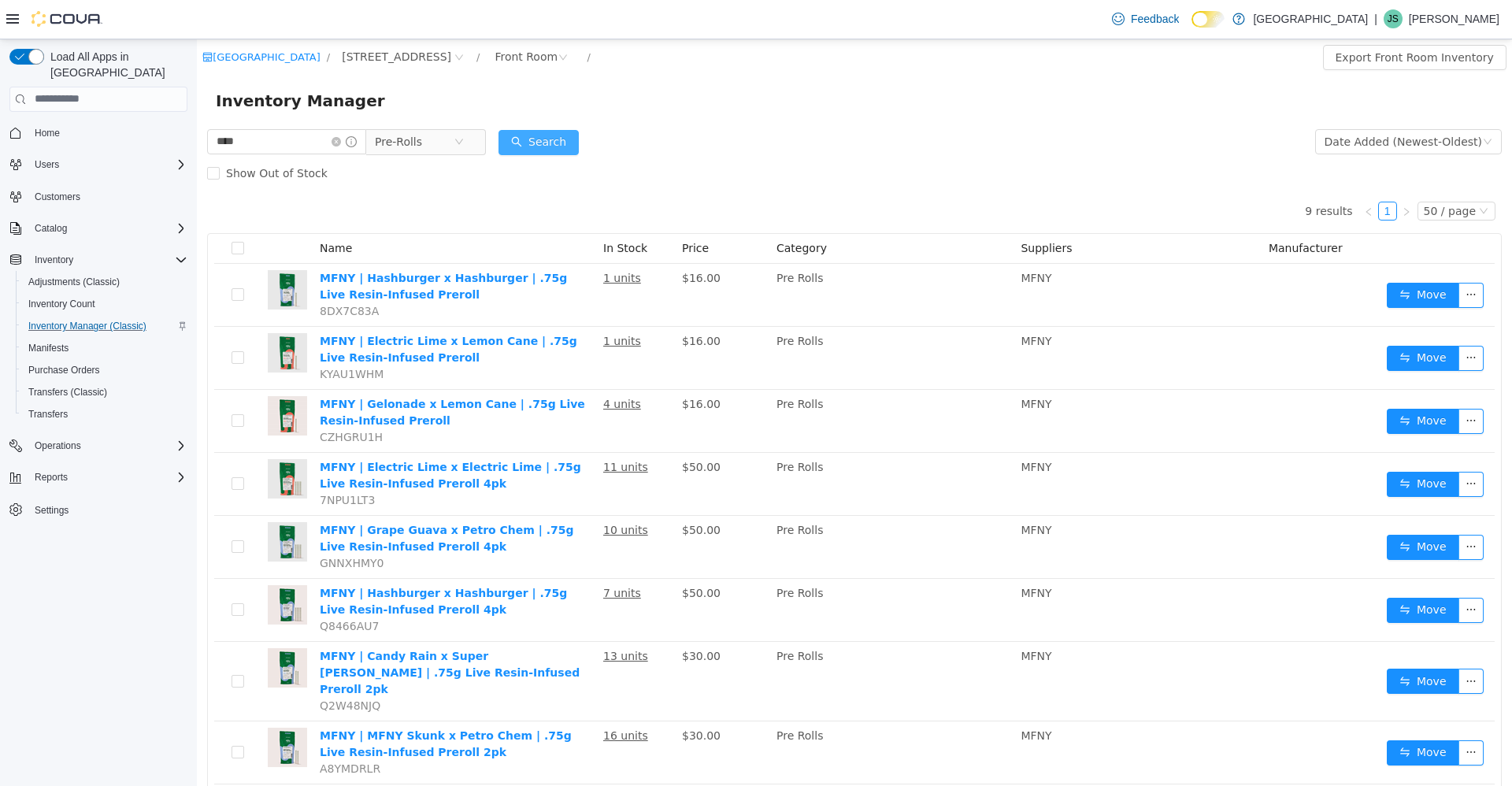
click at [574, 135] on button "Search" at bounding box center [538, 141] width 80 height 25
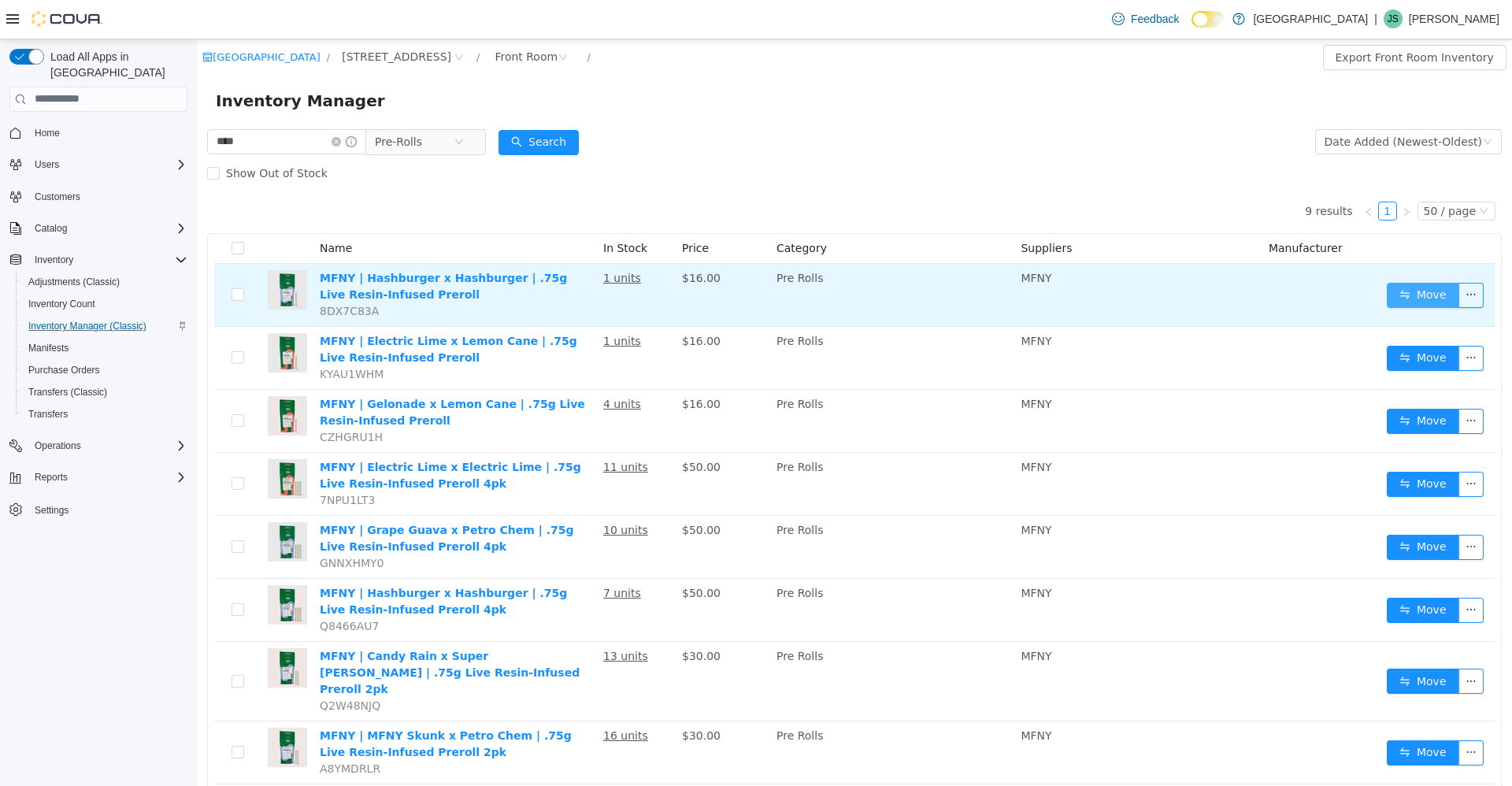
click at [1413, 290] on button "Move" at bounding box center [1422, 294] width 72 height 25
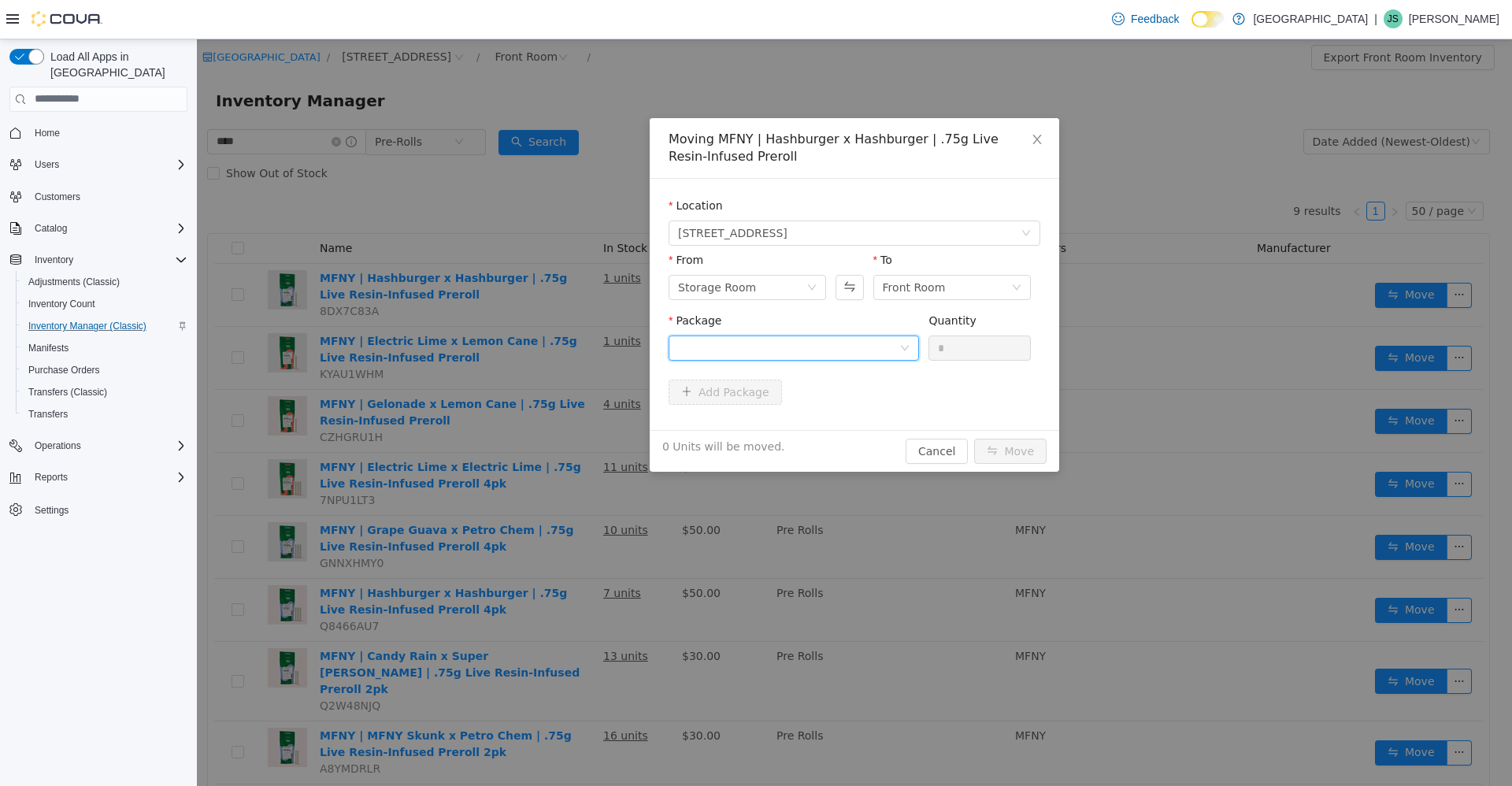
click at [851, 350] on div at bounding box center [788, 347] width 221 height 23
click at [799, 408] on li "PR751HABHAB1 Quantity : 1 Unit" at bounding box center [794, 412] width 250 height 42
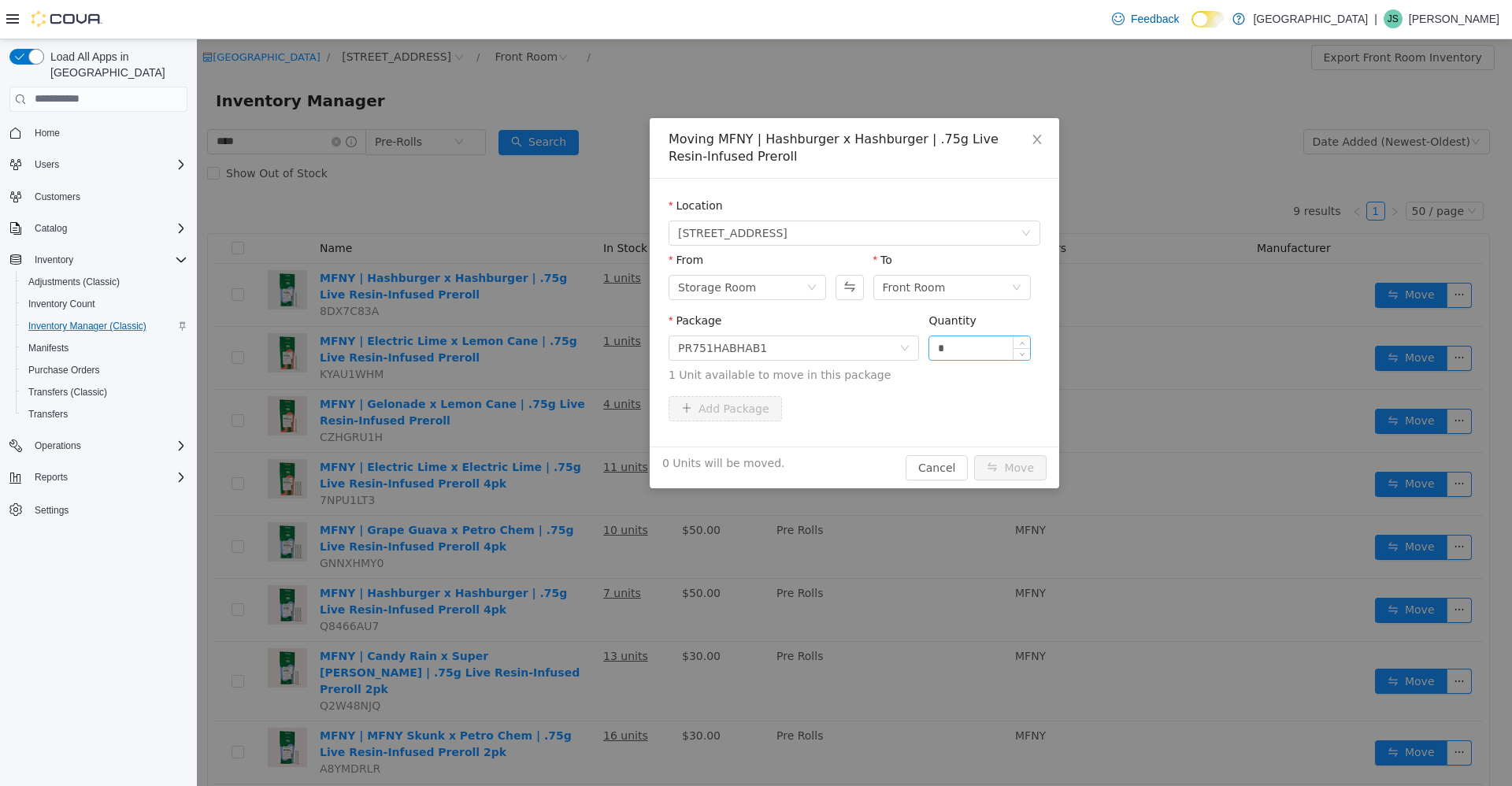
click at [972, 359] on div "*" at bounding box center [979, 347] width 103 height 25
click at [975, 348] on input "*" at bounding box center [979, 347] width 101 height 23
type input "*"
click at [993, 469] on button "Move" at bounding box center [1010, 467] width 72 height 25
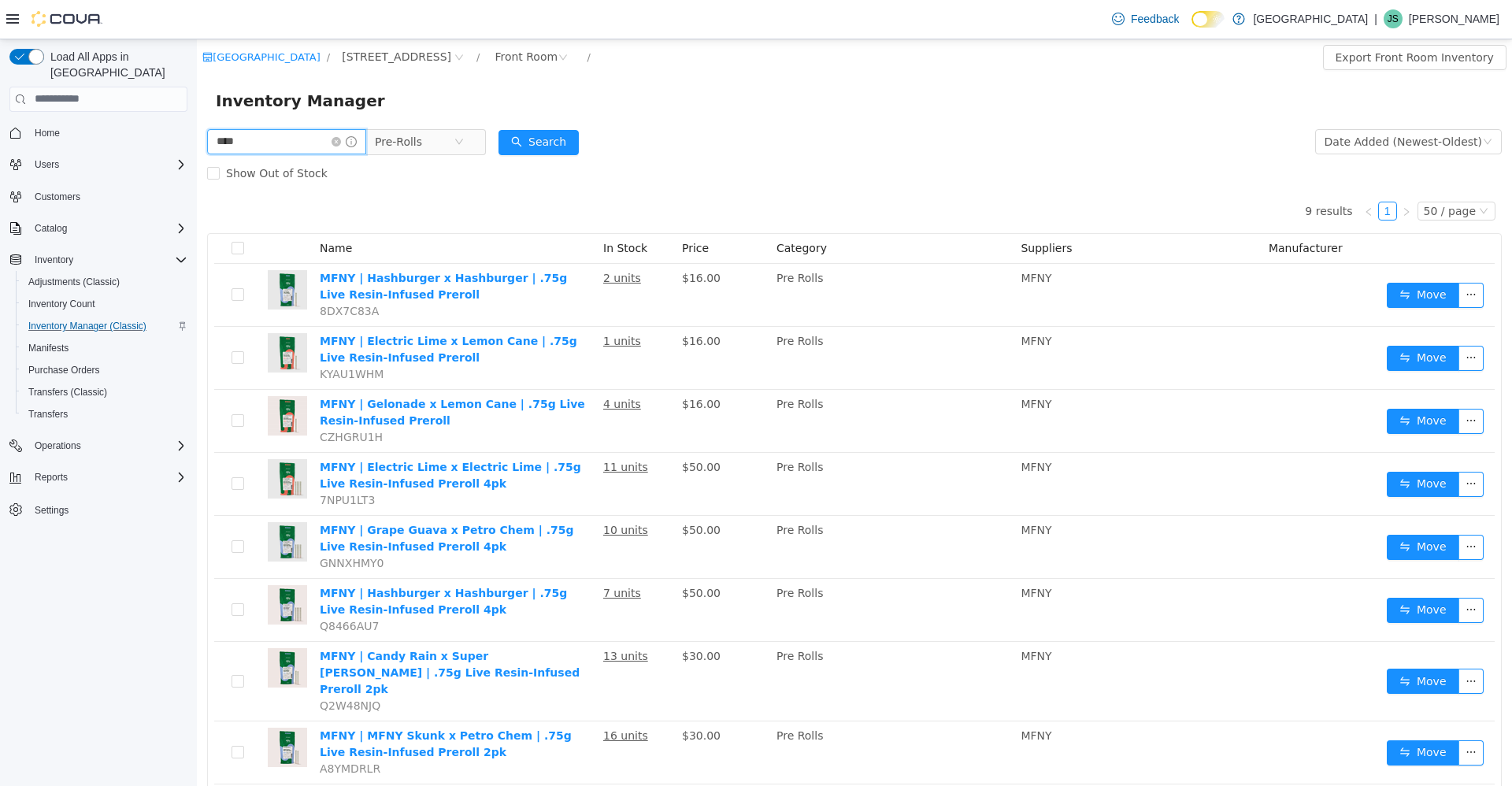
click at [251, 137] on input "****" at bounding box center [286, 141] width 159 height 25
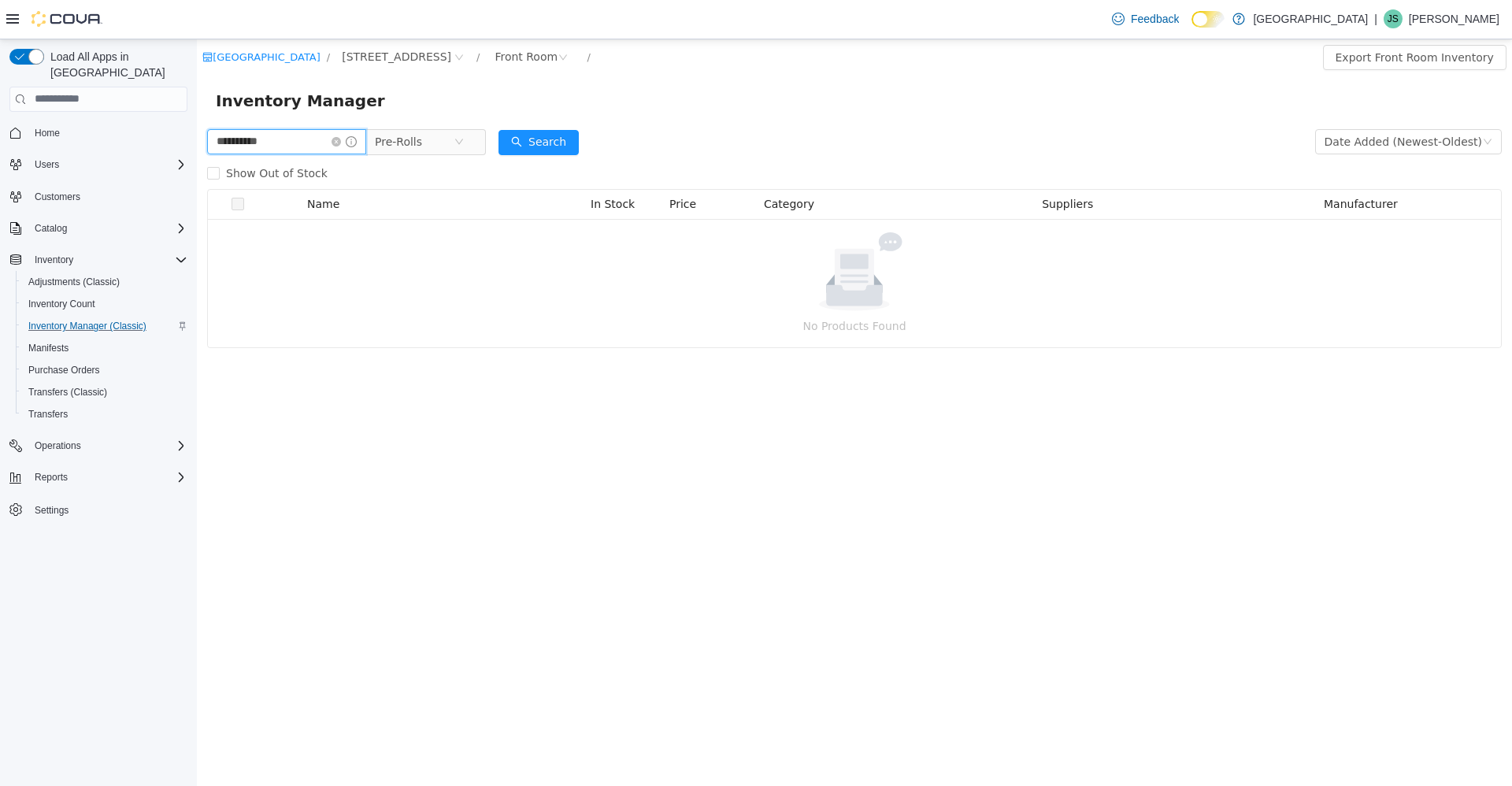
click at [257, 139] on input "**********" at bounding box center [286, 141] width 159 height 25
click at [447, 141] on span "Pre-Rolls" at bounding box center [413, 141] width 78 height 23
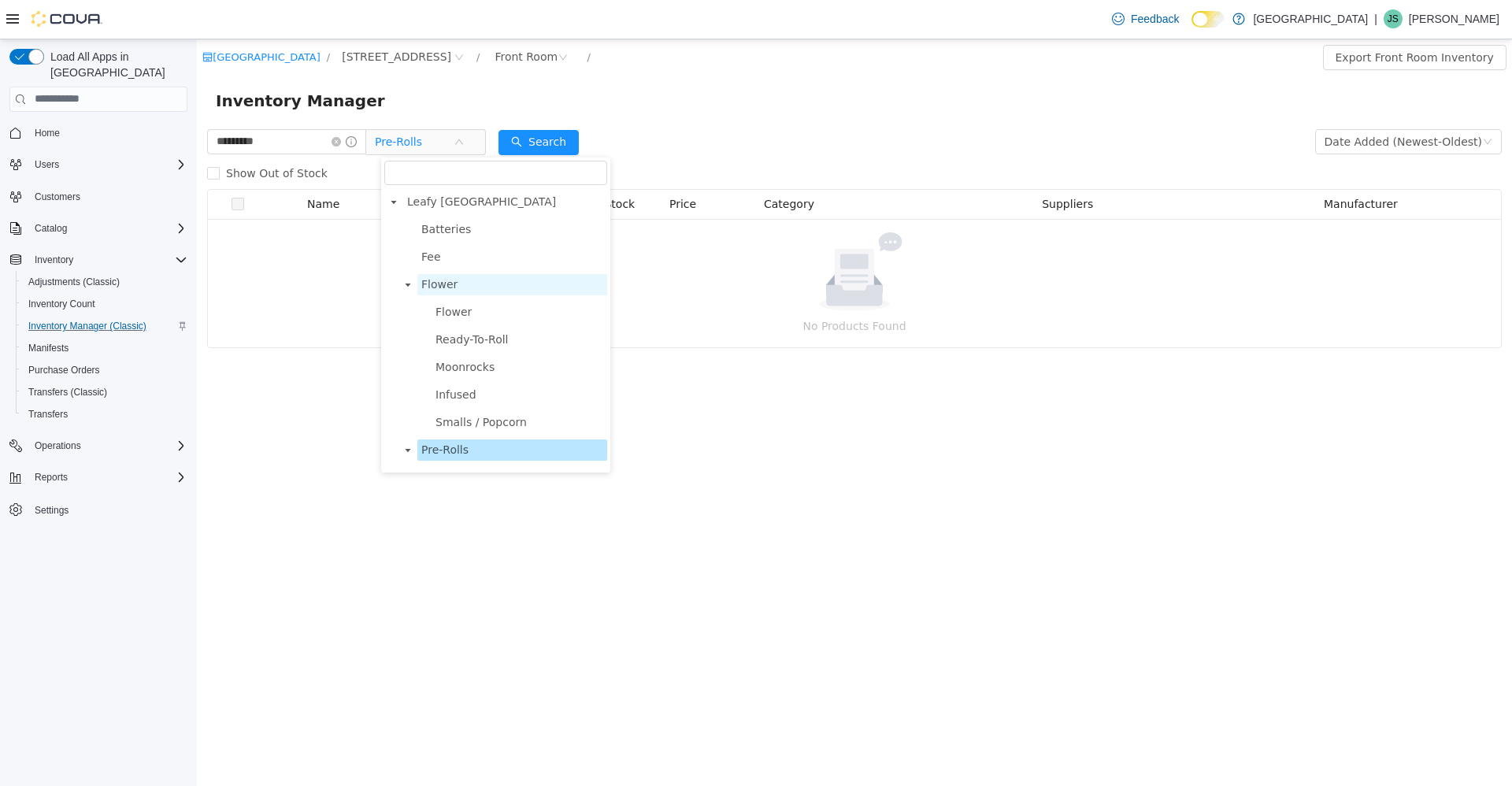
click at [447, 275] on span "Flower" at bounding box center [512, 284] width 190 height 22
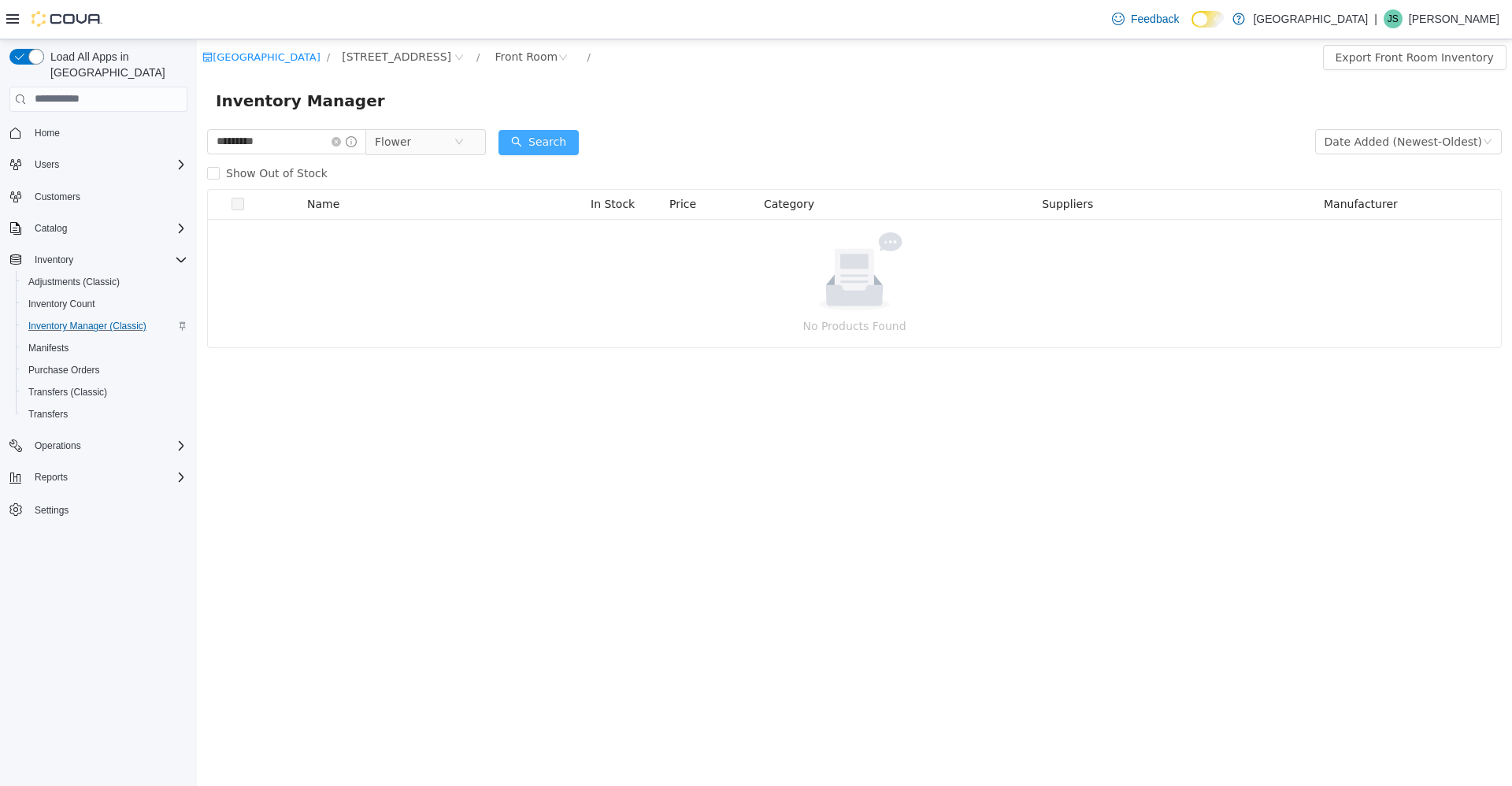
click at [540, 139] on button "Search" at bounding box center [538, 141] width 80 height 25
click at [247, 140] on input "*********" at bounding box center [286, 141] width 159 height 25
click at [558, 151] on button "Search" at bounding box center [538, 141] width 80 height 25
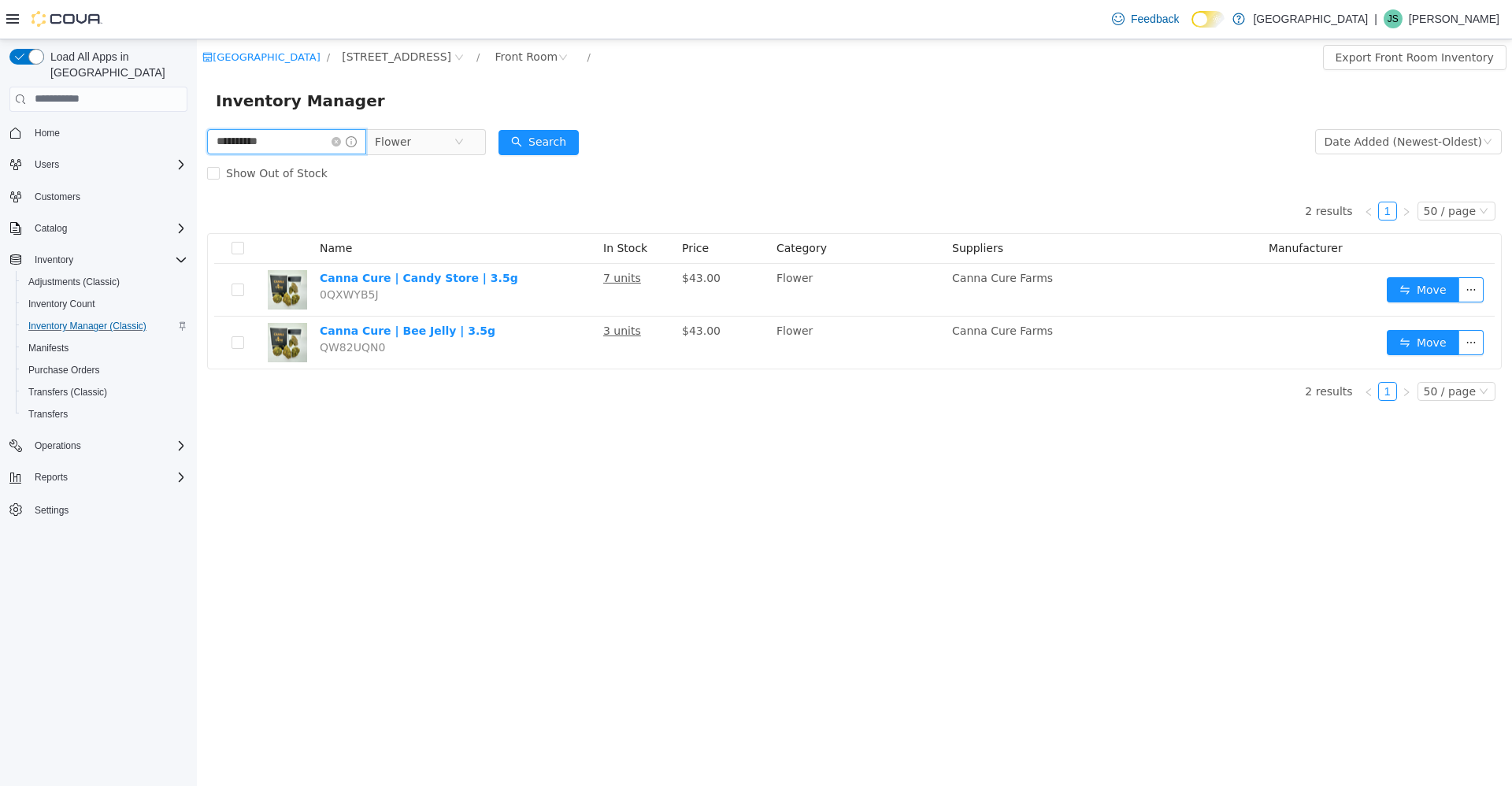
click at [257, 151] on input "**********" at bounding box center [286, 141] width 159 height 25
click at [258, 149] on input "**********" at bounding box center [286, 141] width 159 height 25
type input "******"
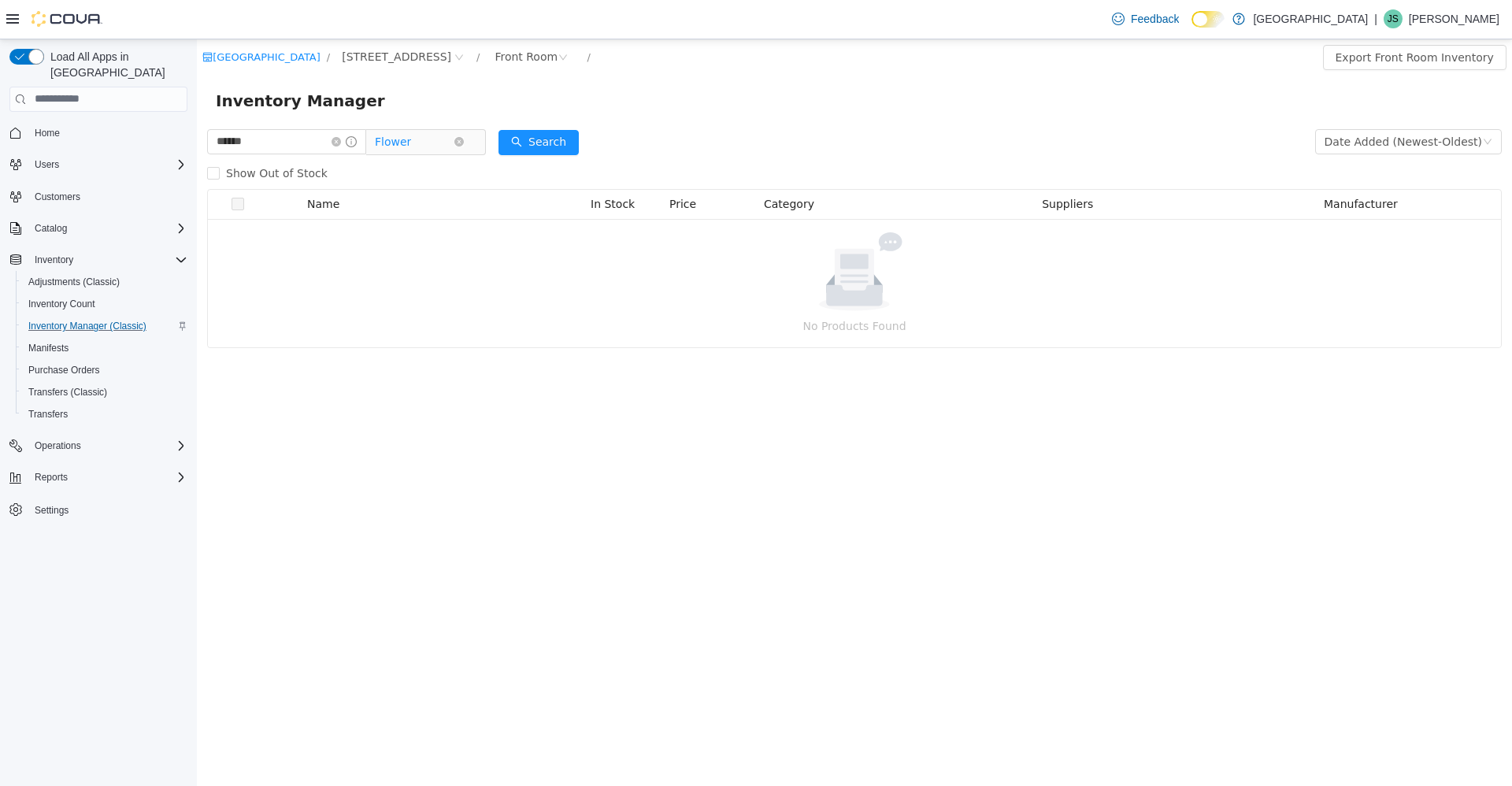
click at [454, 134] on span "Flower" at bounding box center [413, 141] width 78 height 23
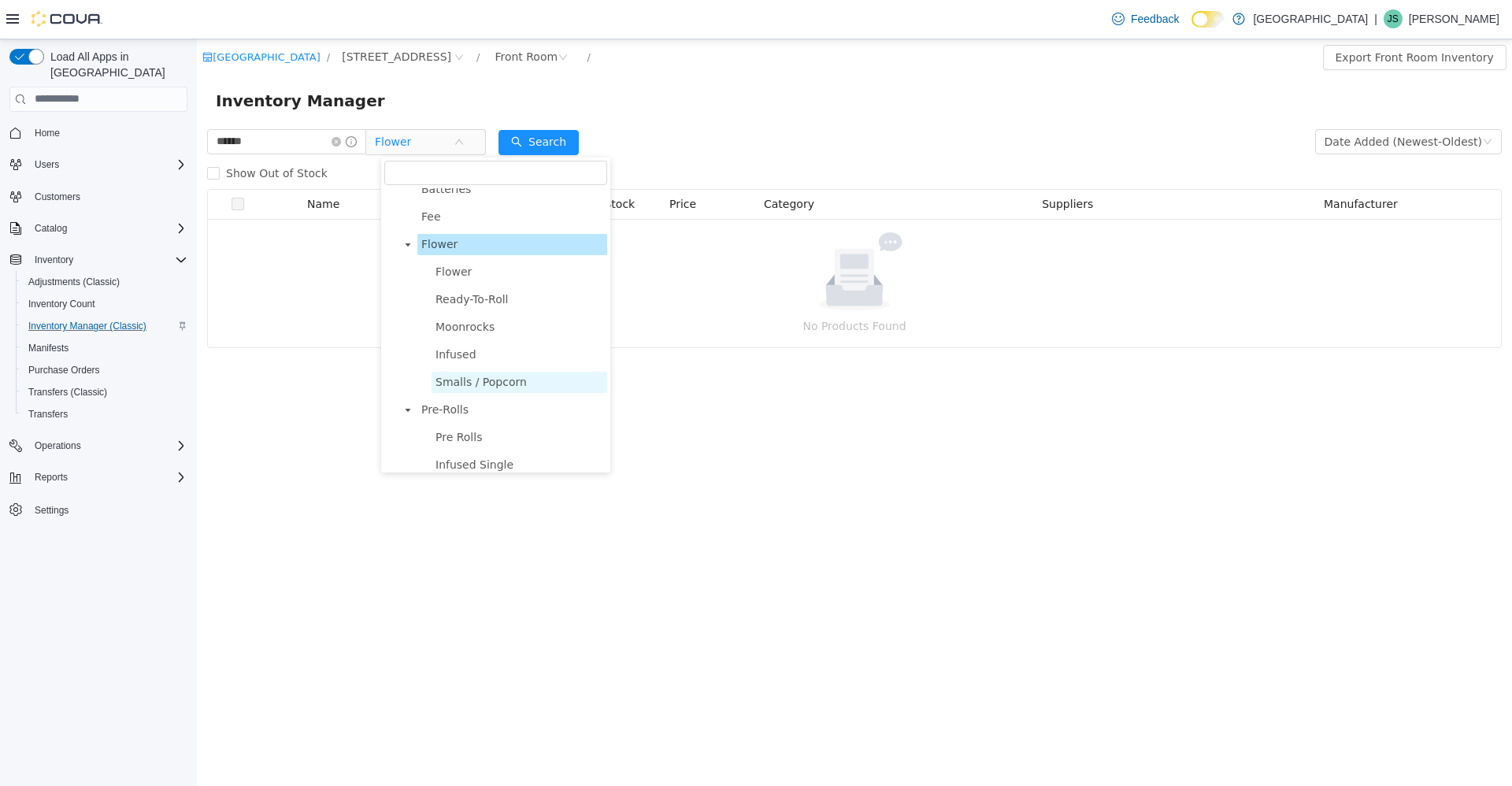
scroll to position [158, 0]
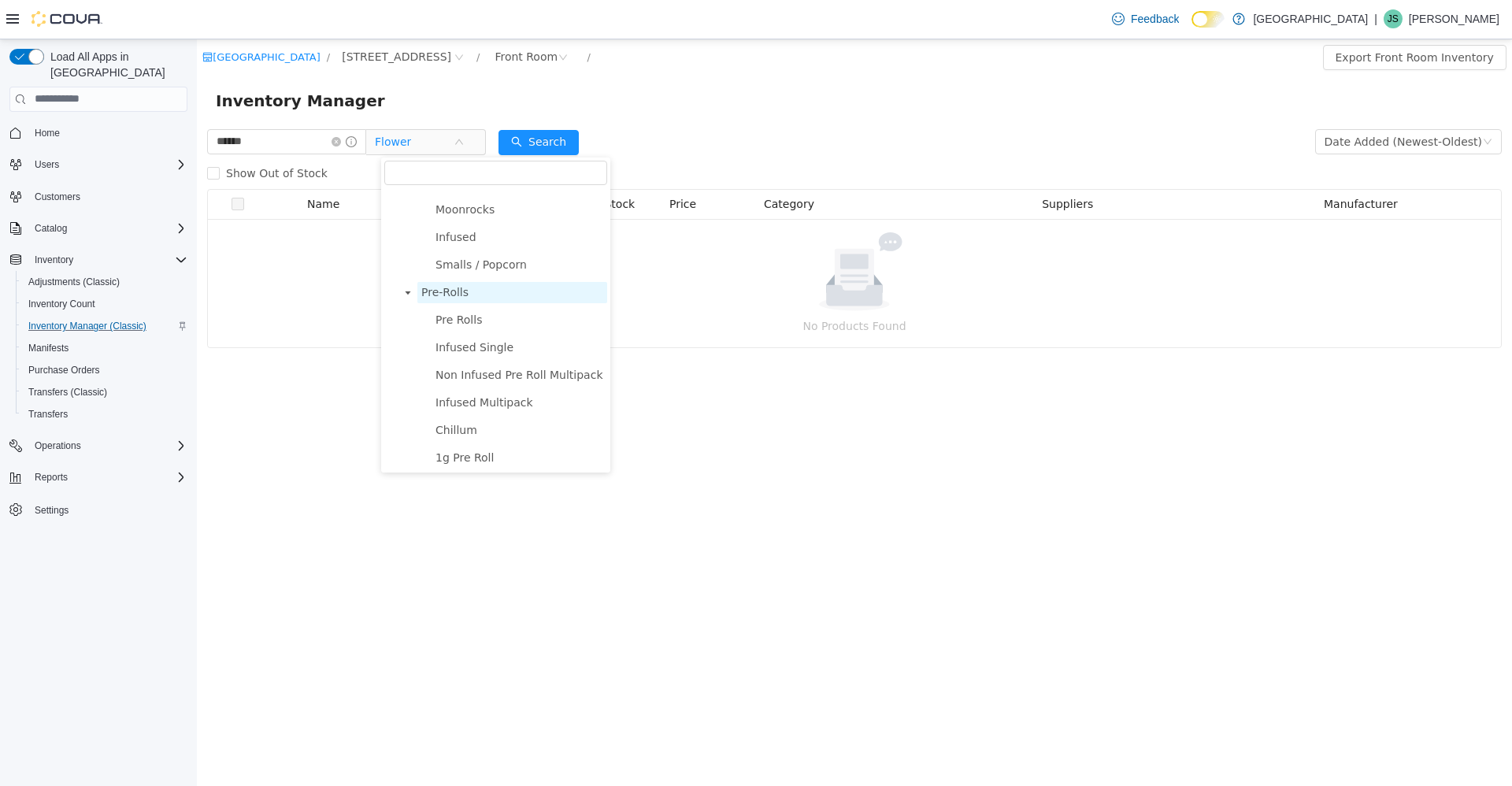
click at [474, 299] on span "Pre-Rolls" at bounding box center [512, 292] width 190 height 22
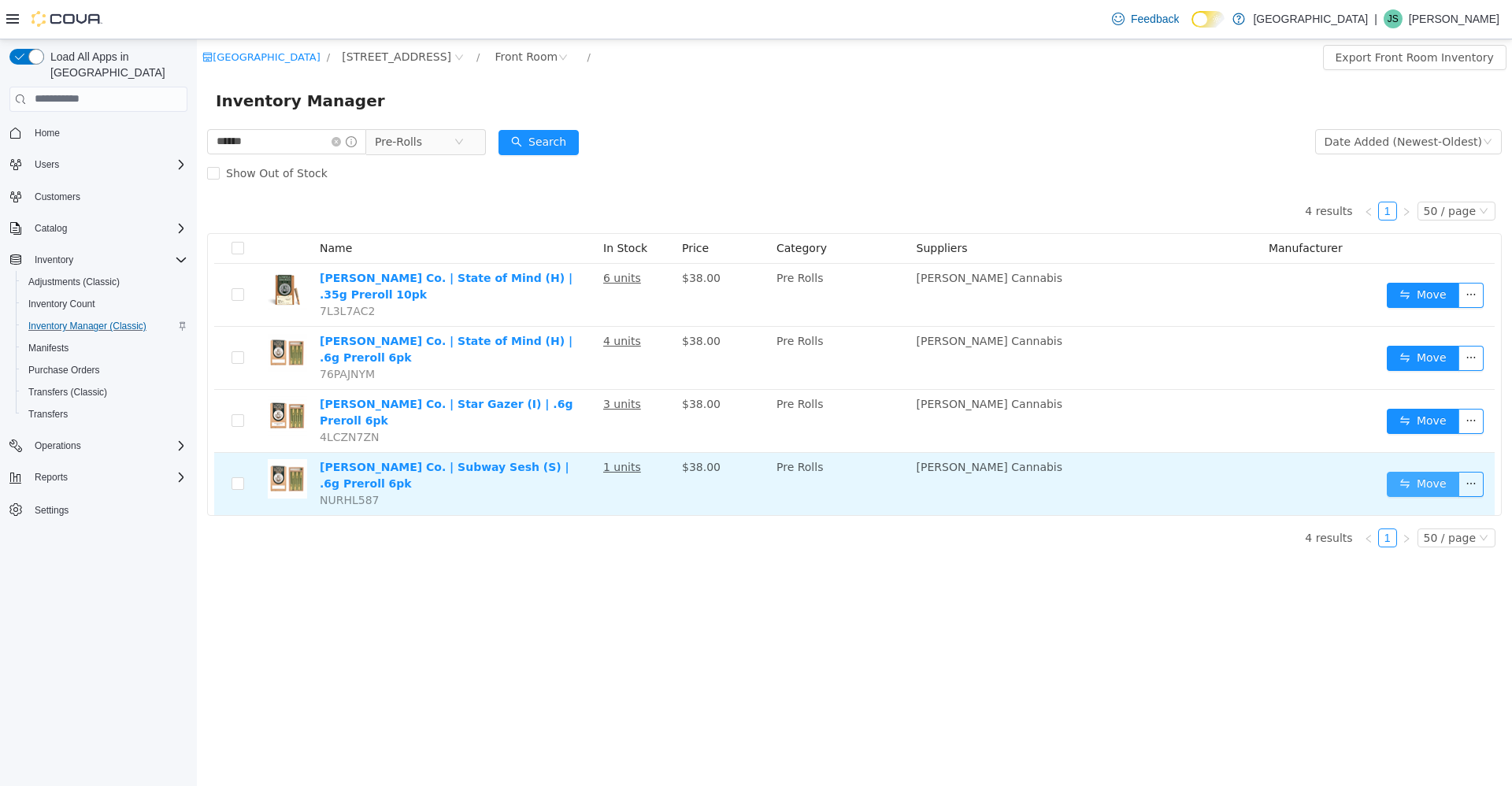
click at [1408, 471] on button "Move" at bounding box center [1422, 483] width 72 height 25
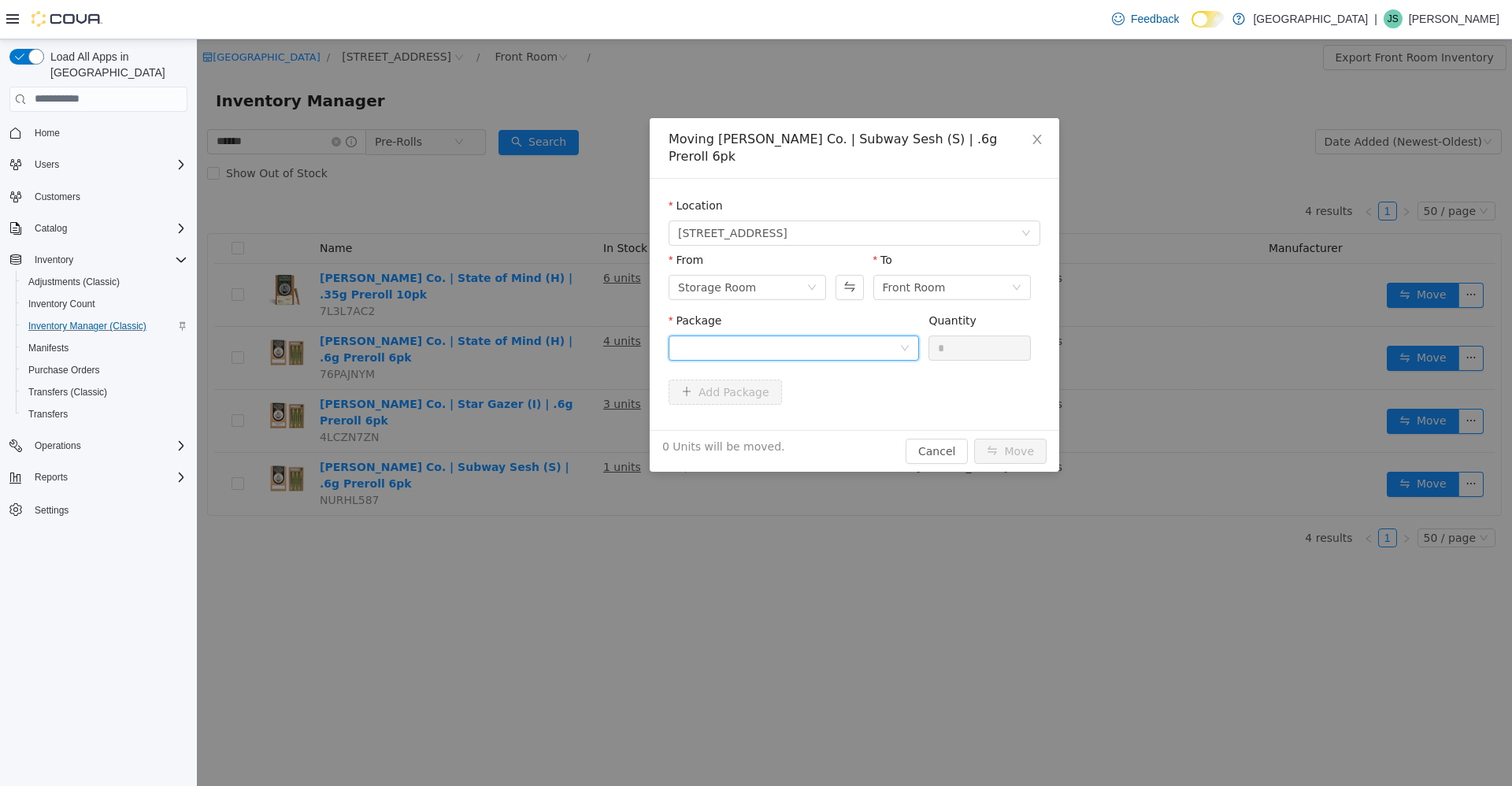
click at [754, 336] on div at bounding box center [788, 347] width 221 height 23
drag, startPoint x: 762, startPoint y: 390, endPoint x: 894, endPoint y: 320, distance: 149.4
click at [760, 391] on li "ls-p-f1225 Quantity : 15 Units" at bounding box center [794, 395] width 250 height 42
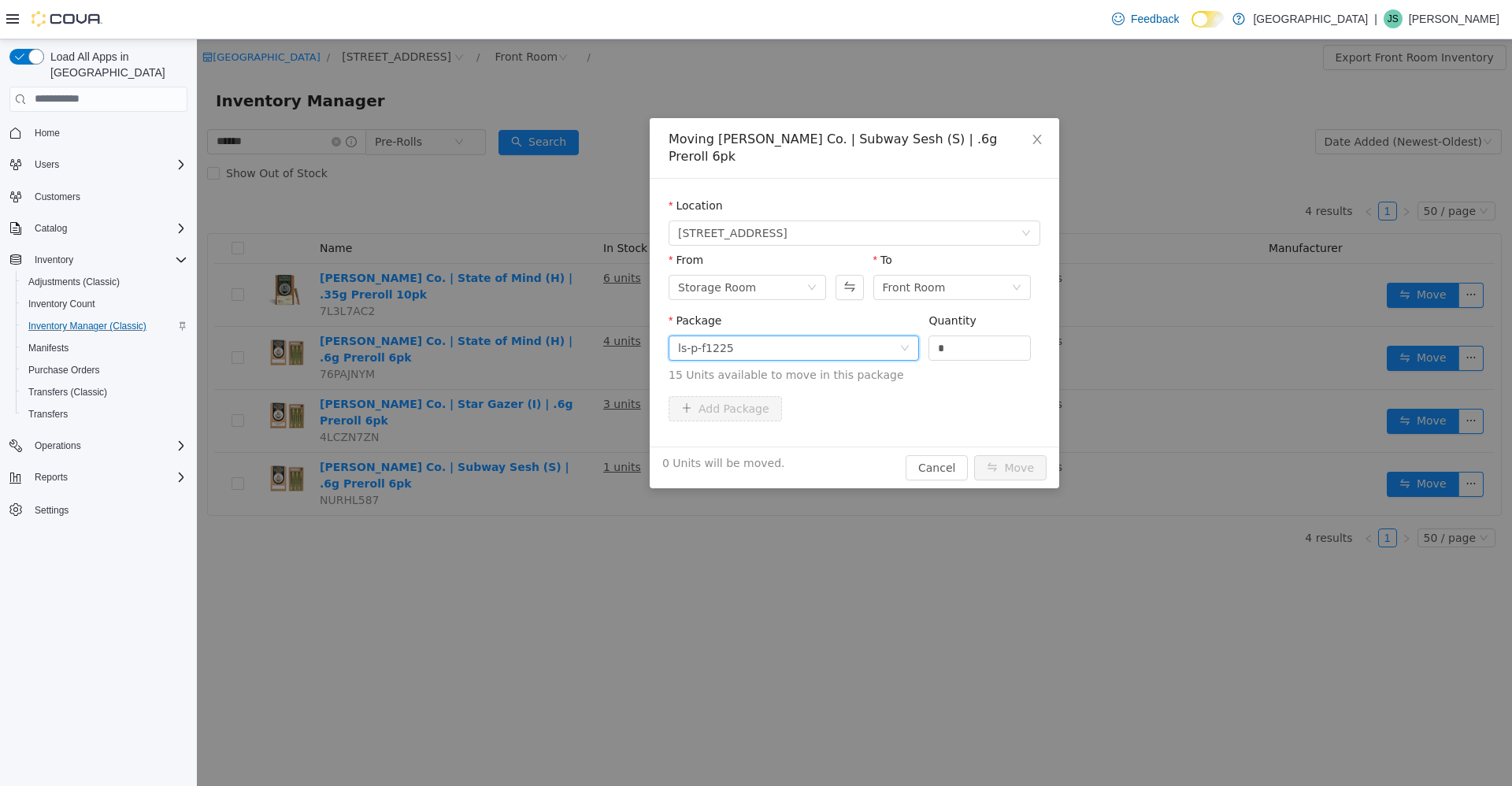
click at [949, 313] on label "Quantity" at bounding box center [952, 319] width 48 height 13
click at [949, 336] on input "*" at bounding box center [979, 347] width 101 height 23
click at [950, 336] on input "*" at bounding box center [979, 347] width 101 height 23
type input "*"
click at [1025, 455] on button "Move" at bounding box center [1010, 467] width 72 height 25
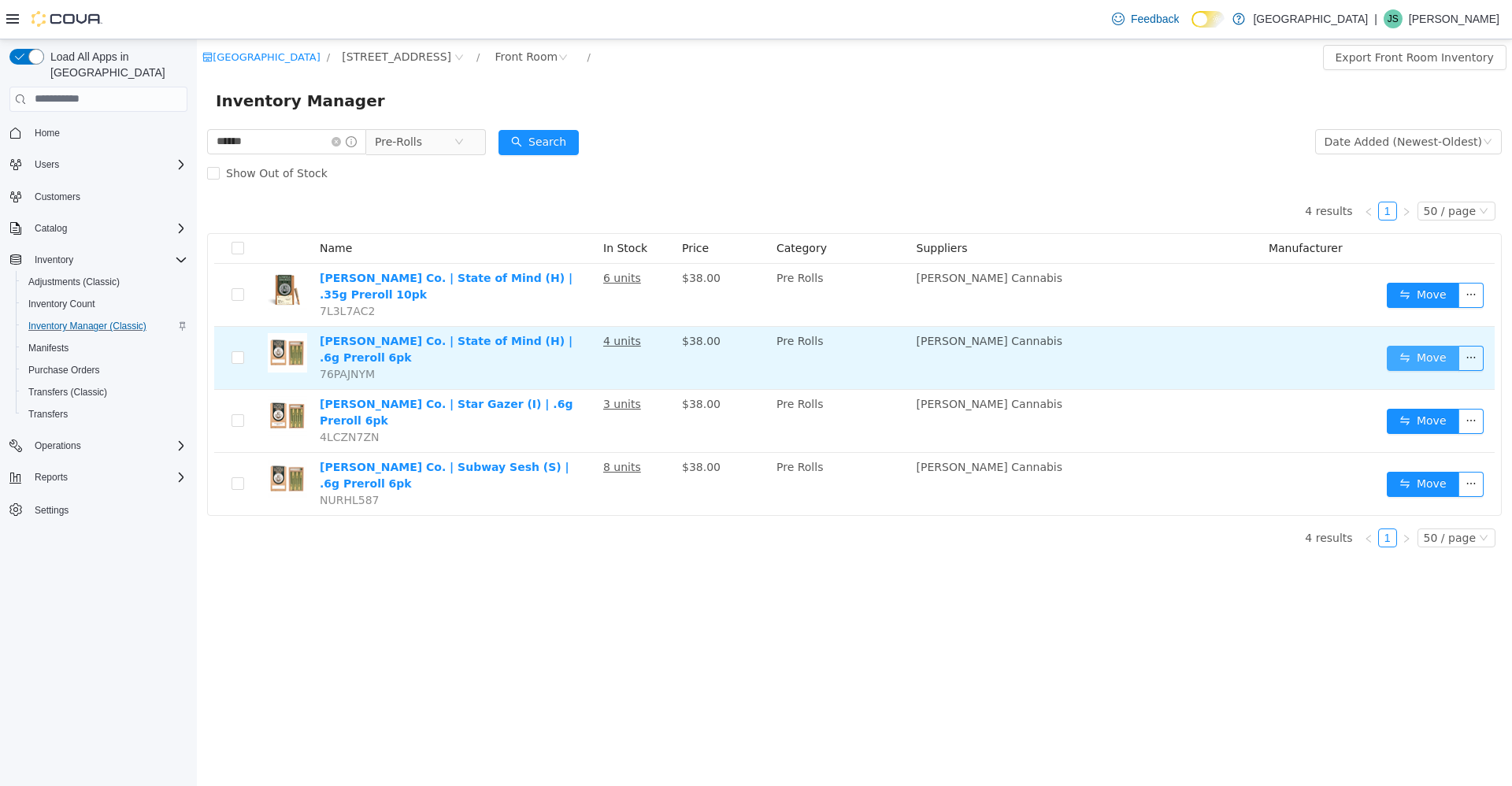
click at [1407, 345] on button "Move" at bounding box center [1422, 357] width 72 height 25
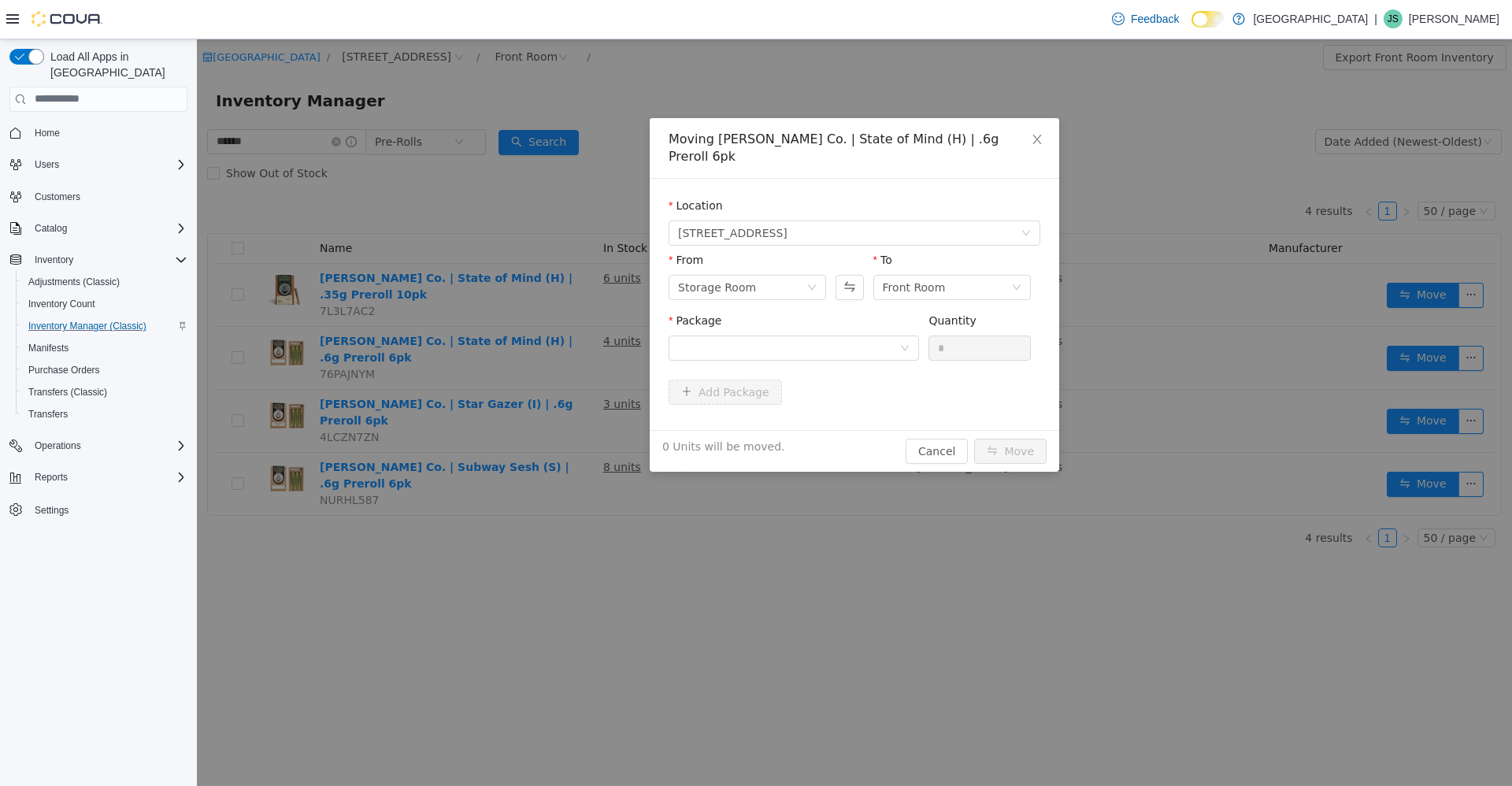
click at [865, 343] on div "Package" at bounding box center [794, 338] width 250 height 54
click at [864, 337] on div at bounding box center [788, 347] width 221 height 23
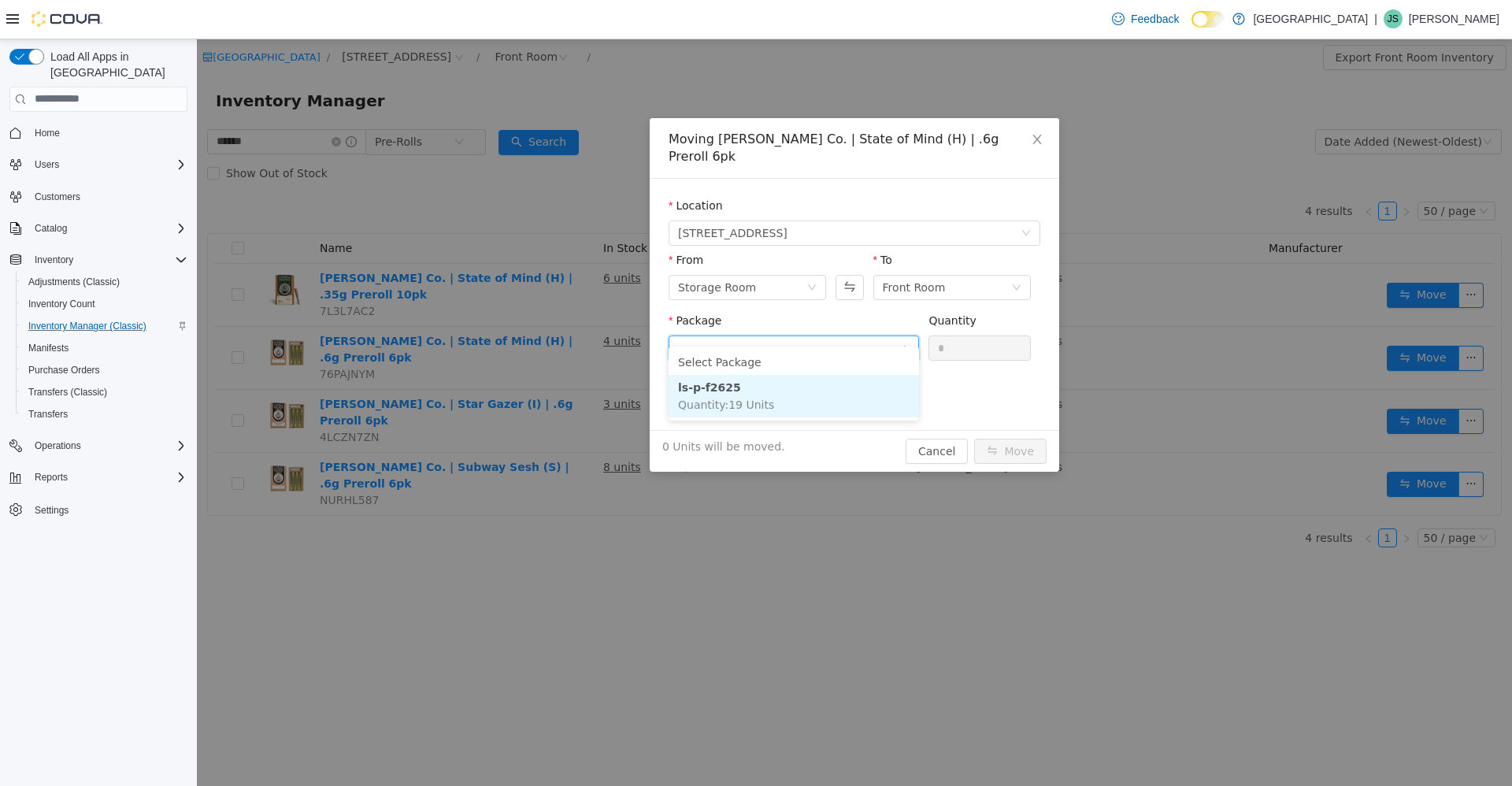
click at [818, 403] on li "ls-p-f2625 Quantity : 19 Units" at bounding box center [794, 395] width 250 height 42
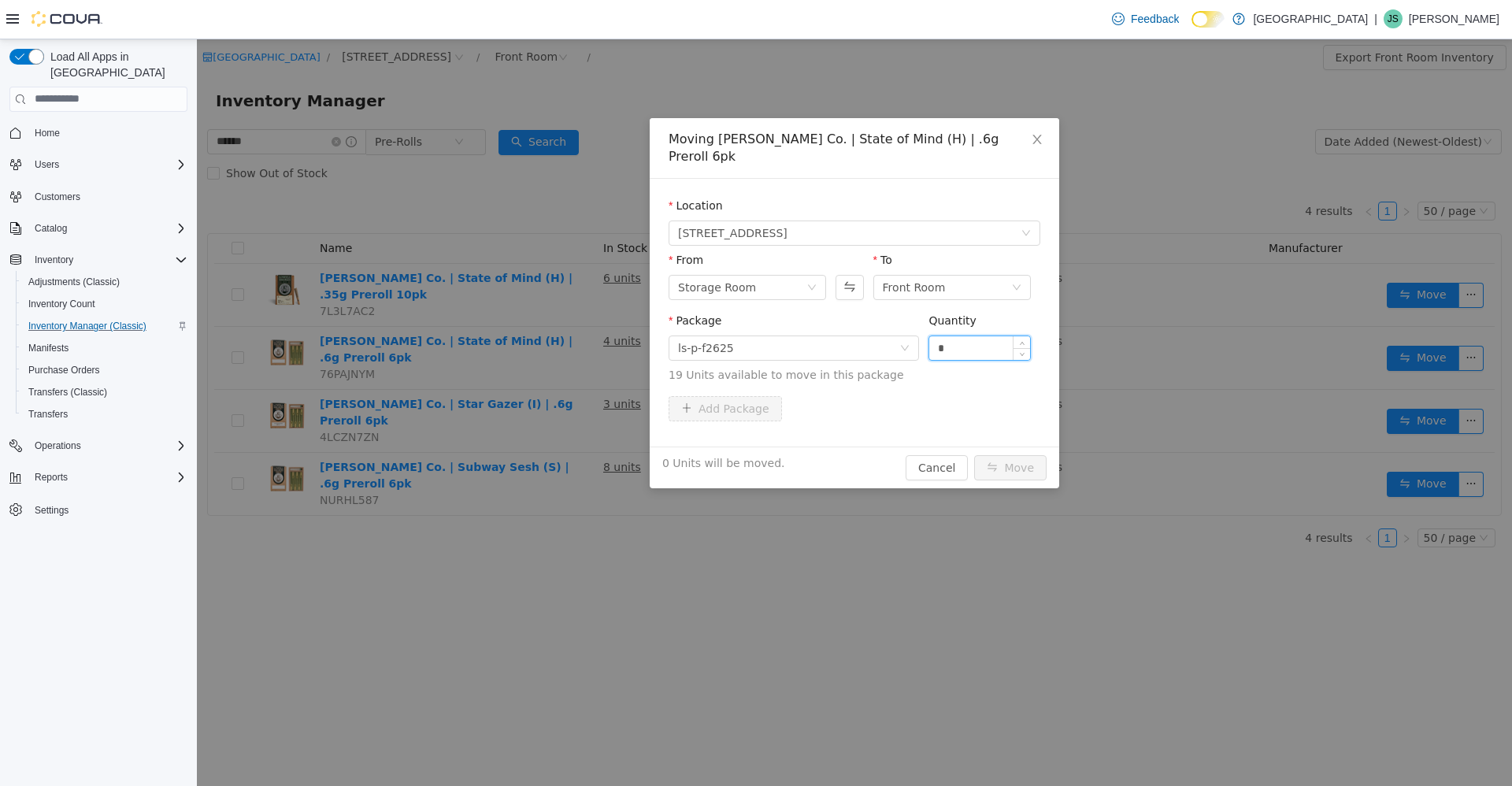
click at [941, 336] on input "*" at bounding box center [979, 347] width 101 height 23
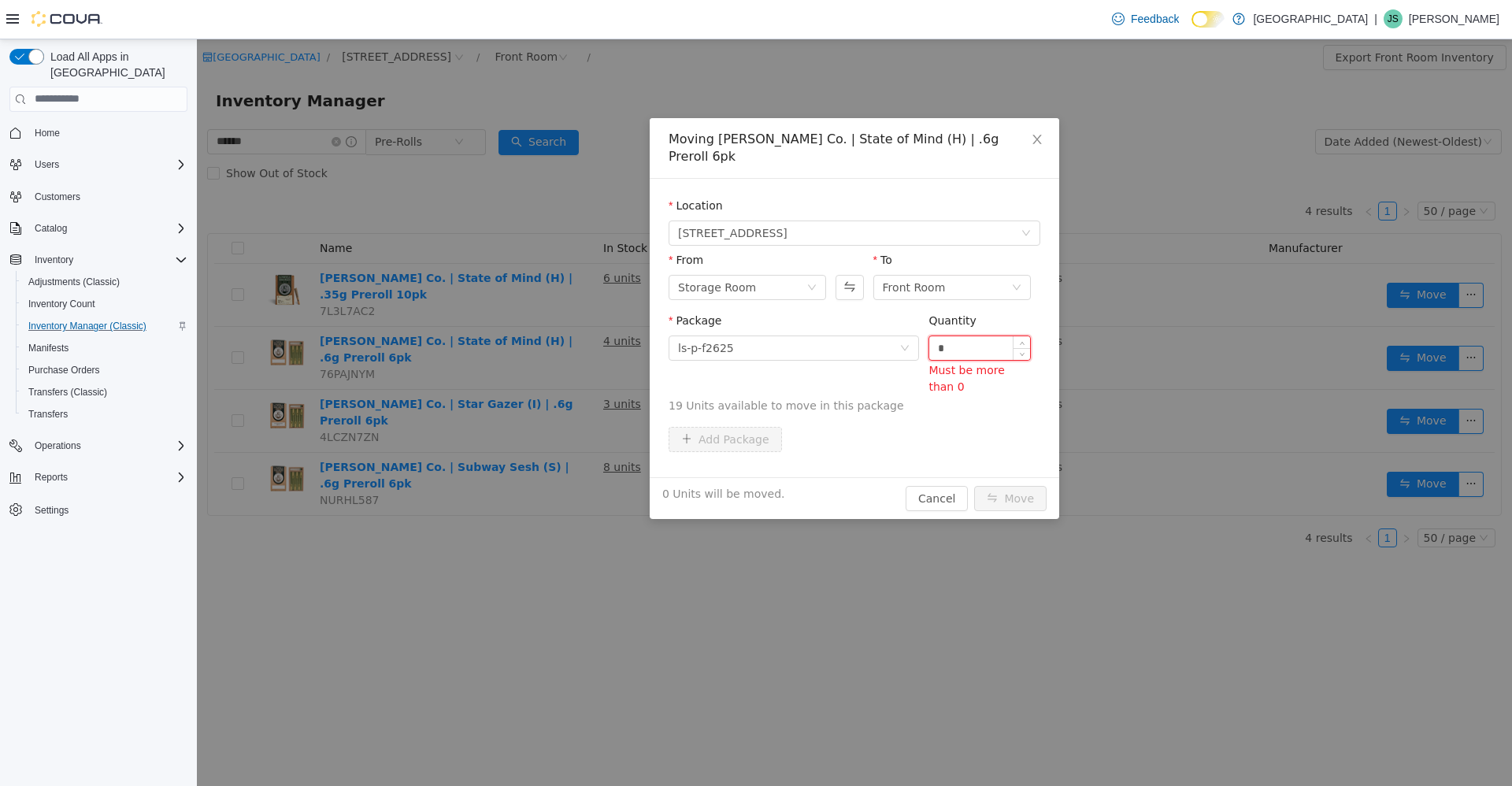
type input "*"
click at [974, 485] on button "Move" at bounding box center [1010, 497] width 72 height 25
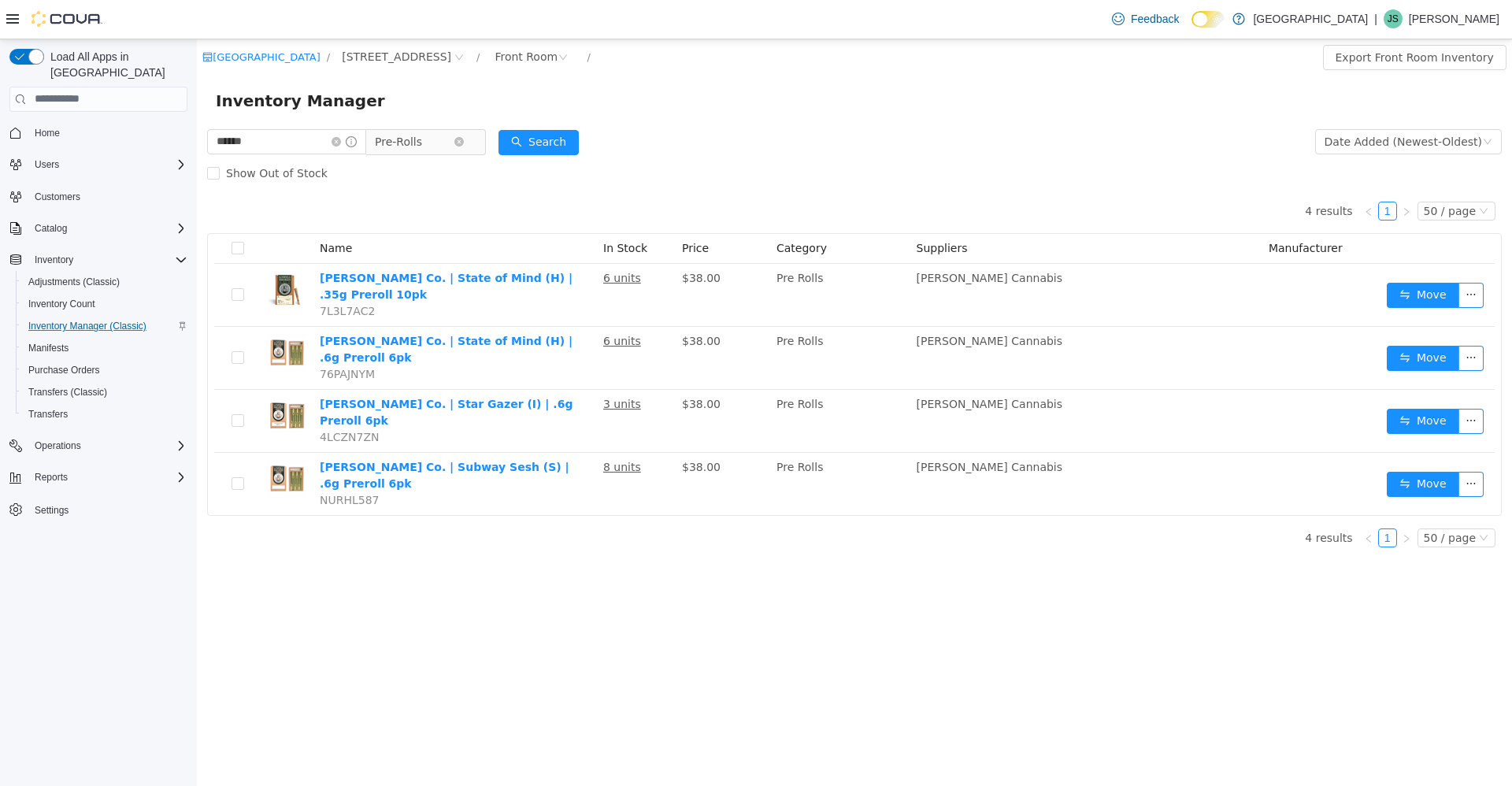
click at [399, 141] on span "Pre-Rolls" at bounding box center [398, 141] width 47 height 23
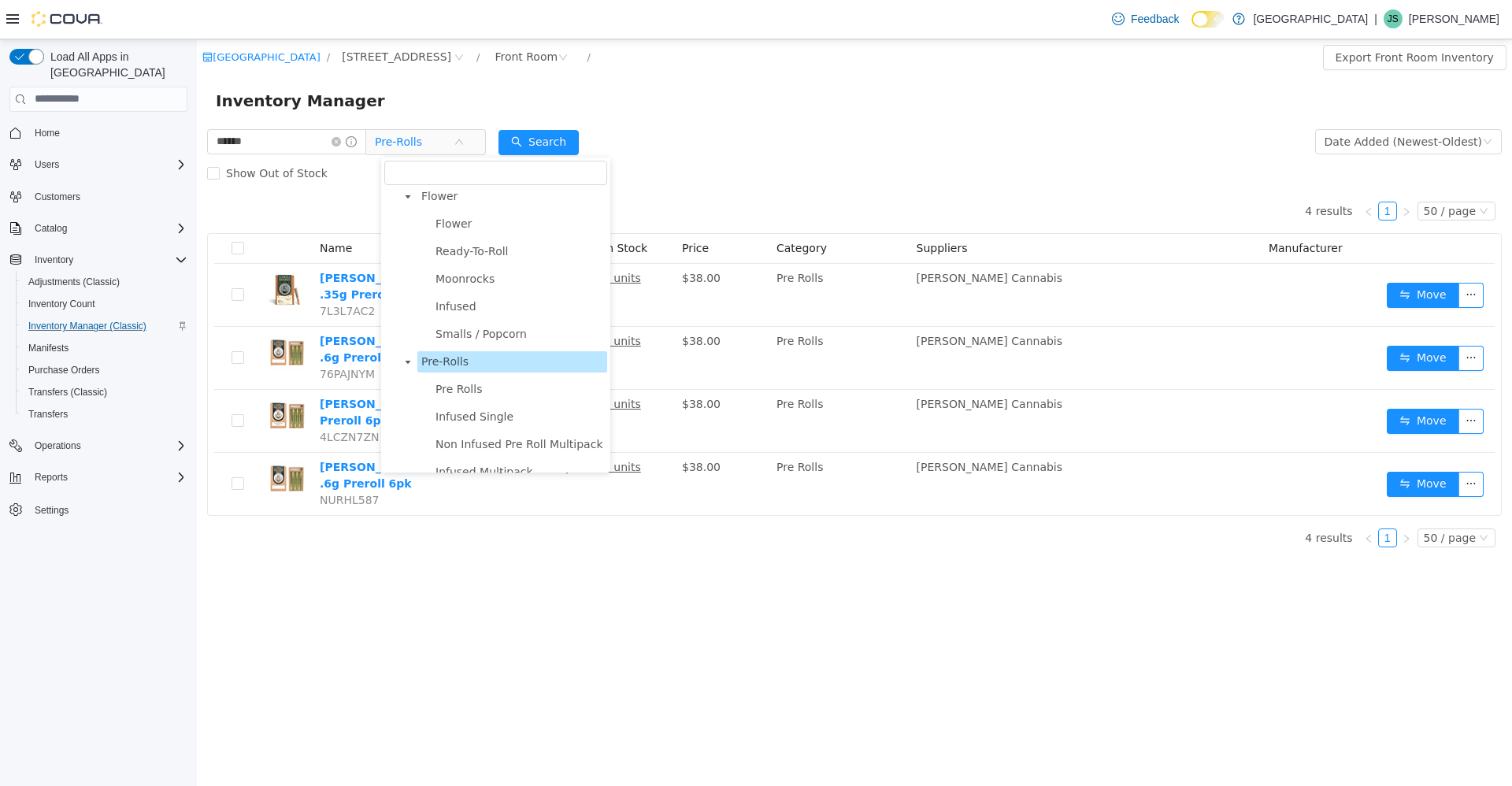
scroll to position [0, 0]
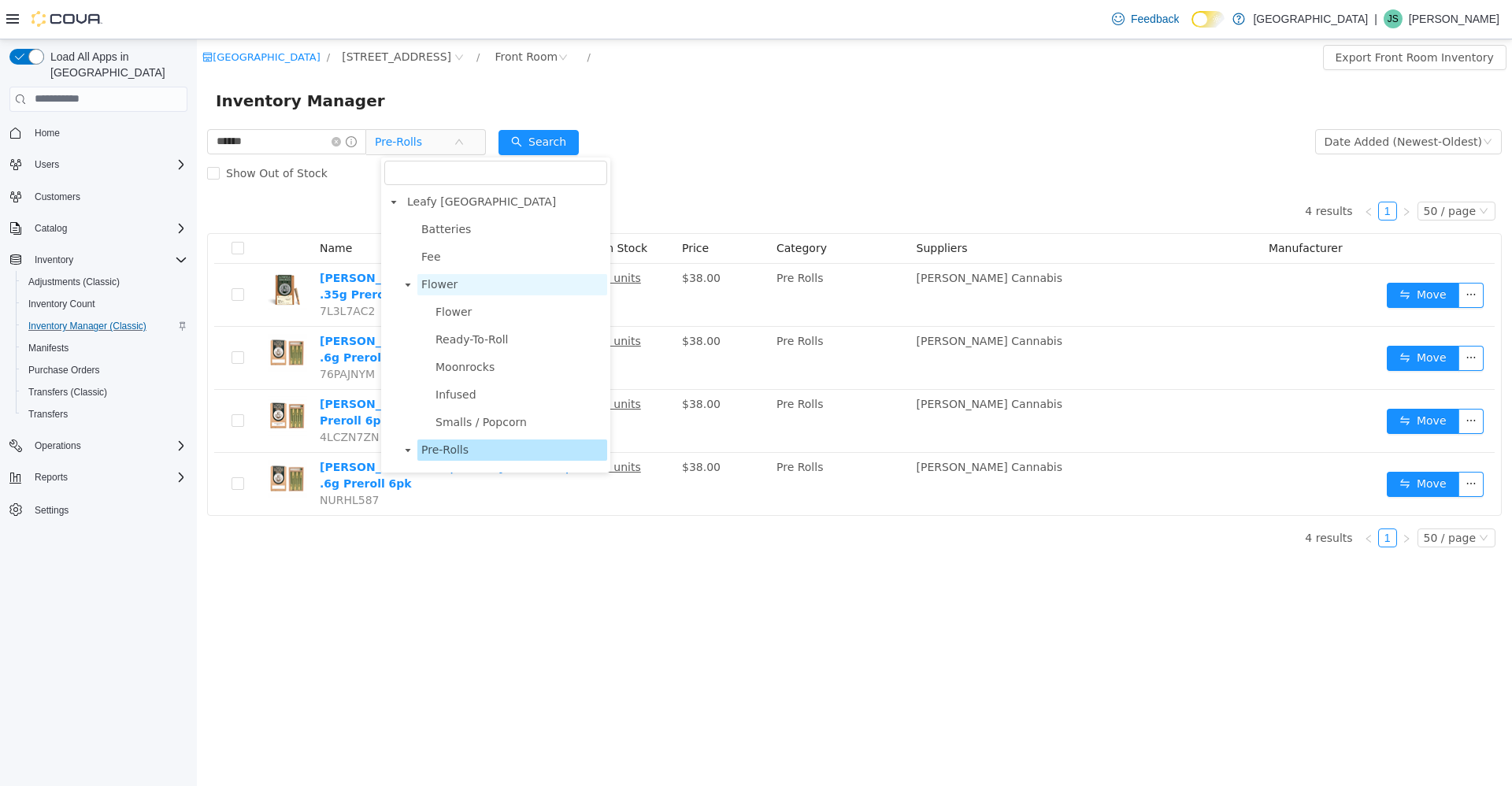
click at [455, 294] on span "Flower" at bounding box center [512, 284] width 190 height 22
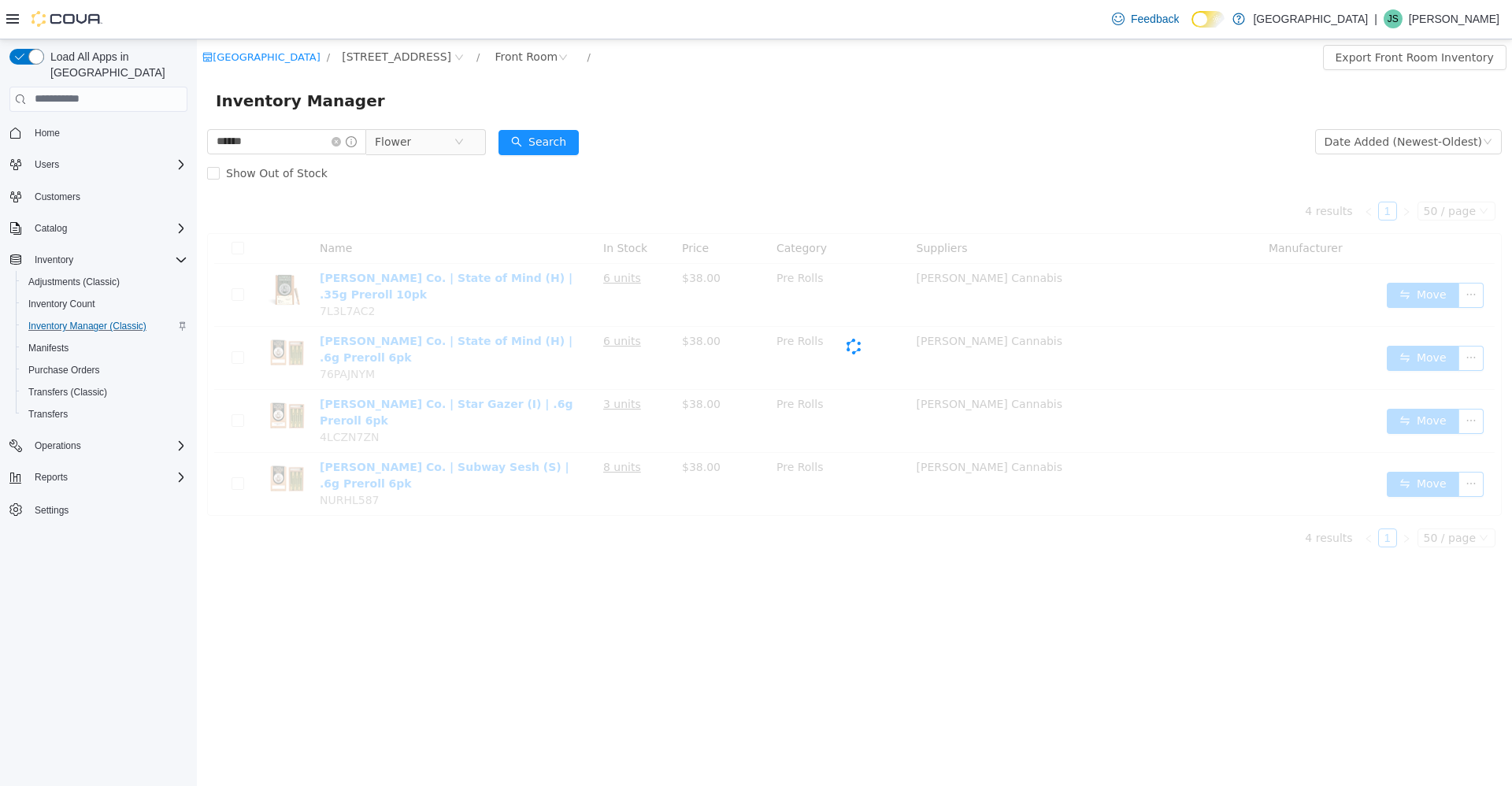
click at [318, 128] on div "****** Flower" at bounding box center [346, 141] width 279 height 32
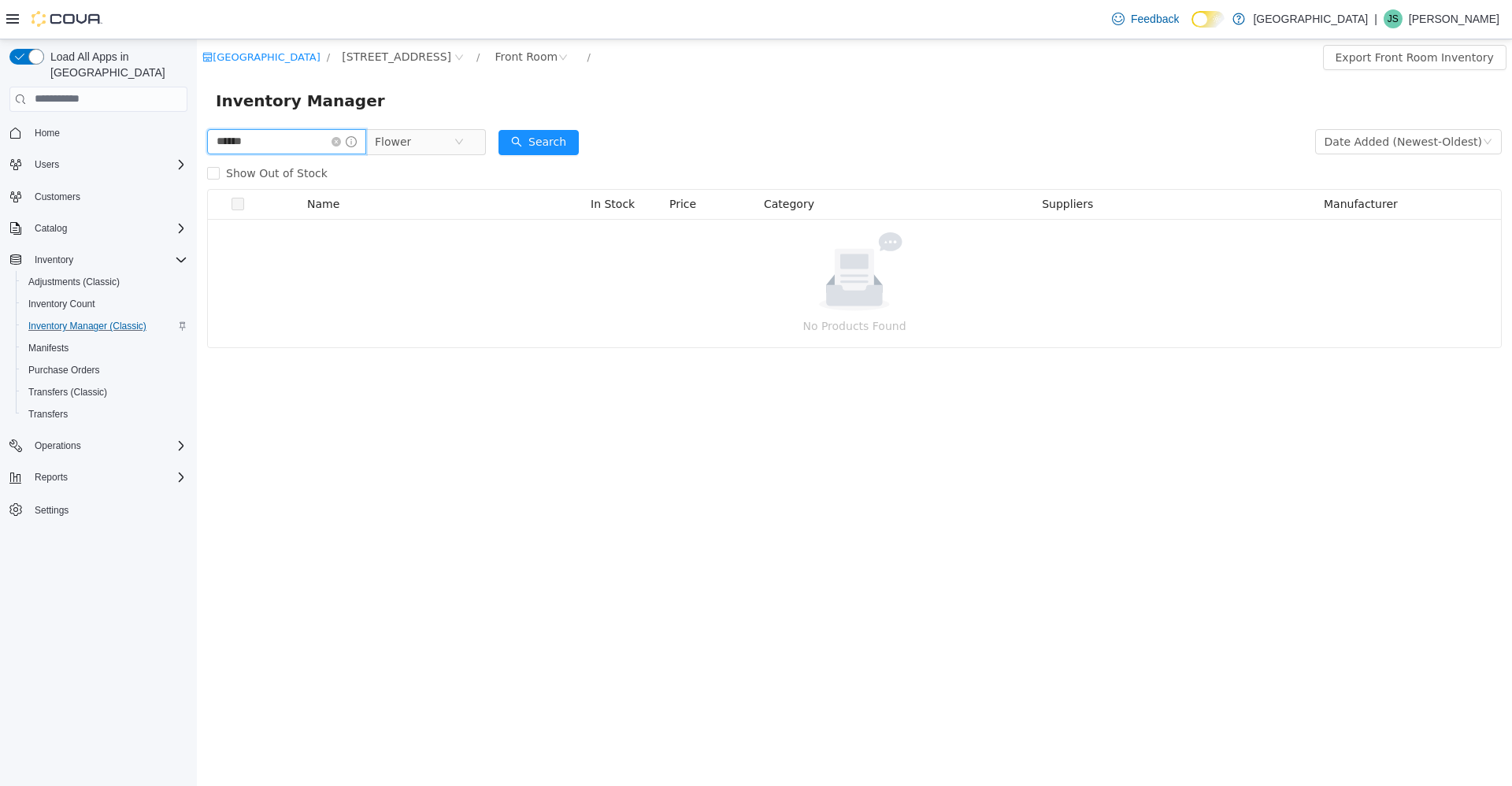
click at [304, 142] on input "******" at bounding box center [286, 141] width 159 height 25
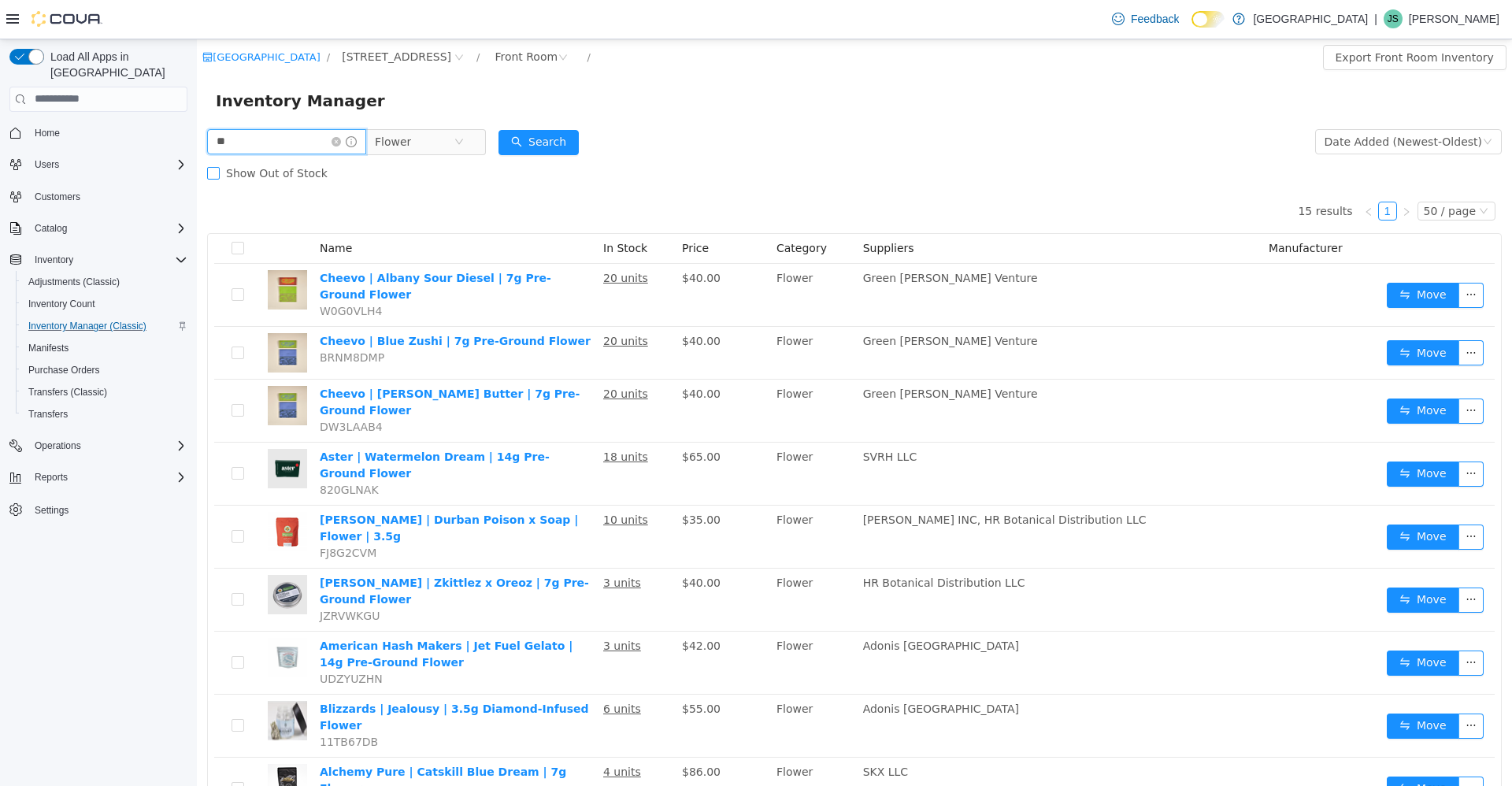
type input "*"
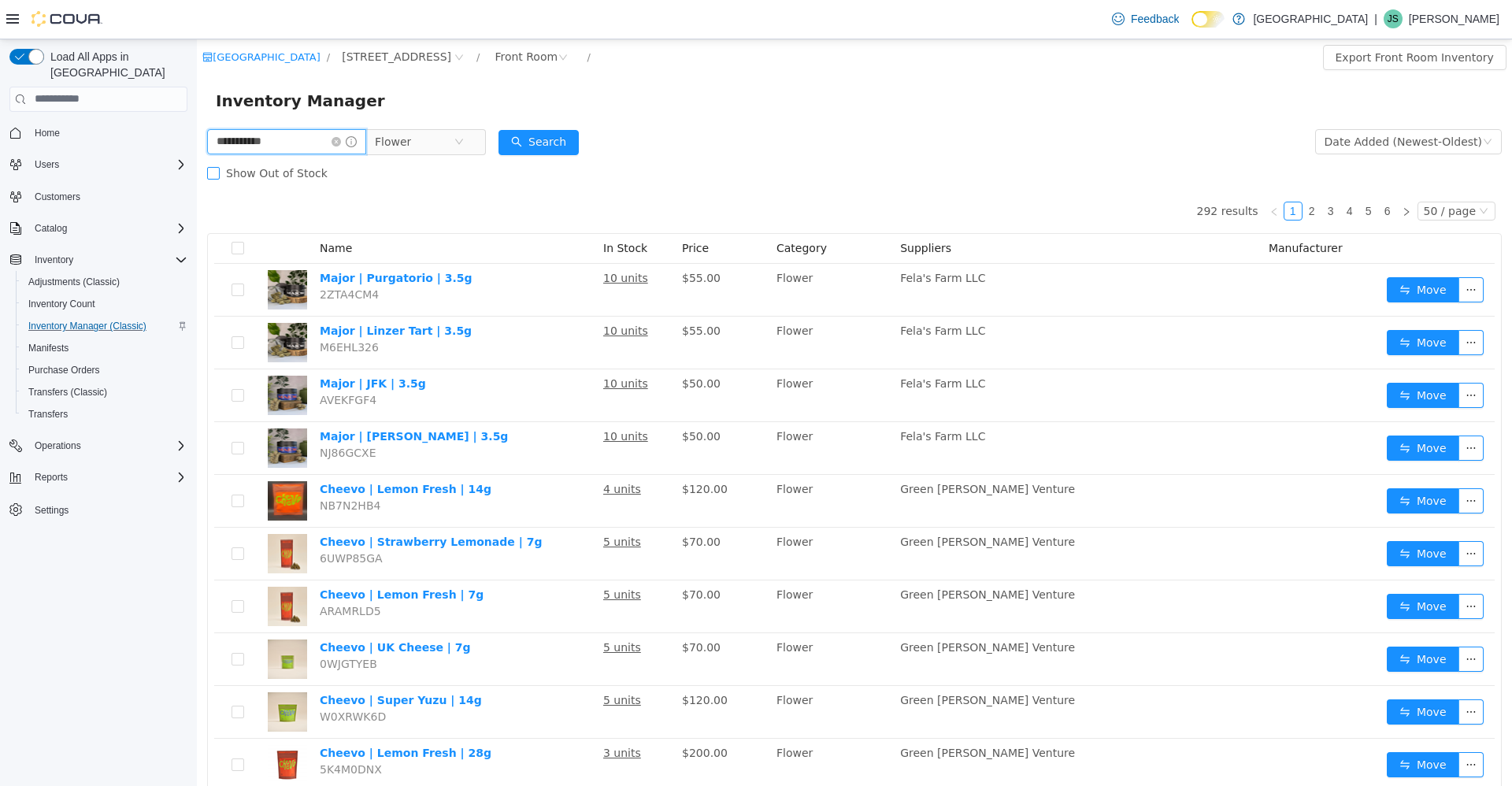
type input "**********"
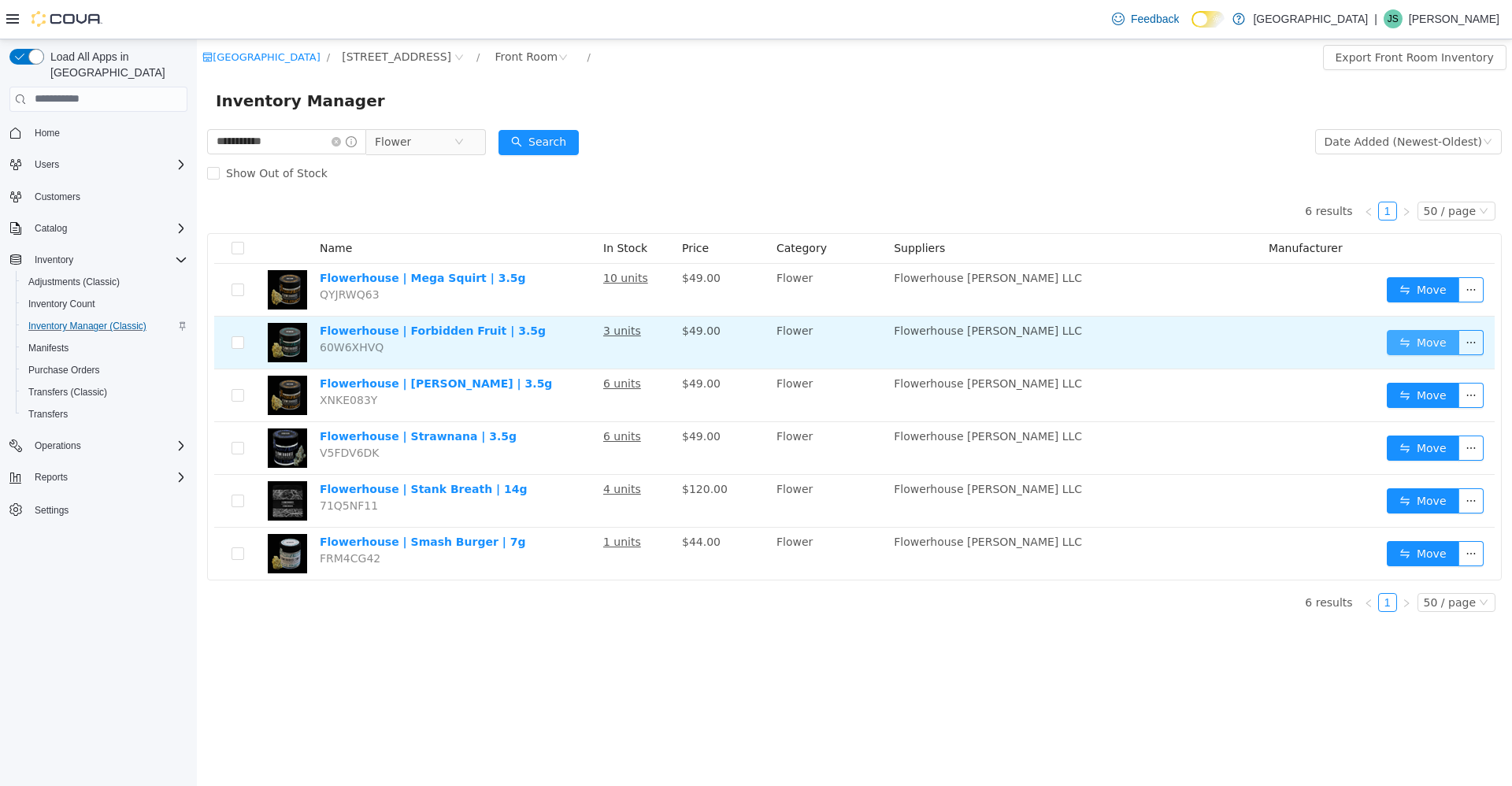
click at [1404, 337] on button "Move" at bounding box center [1422, 342] width 72 height 25
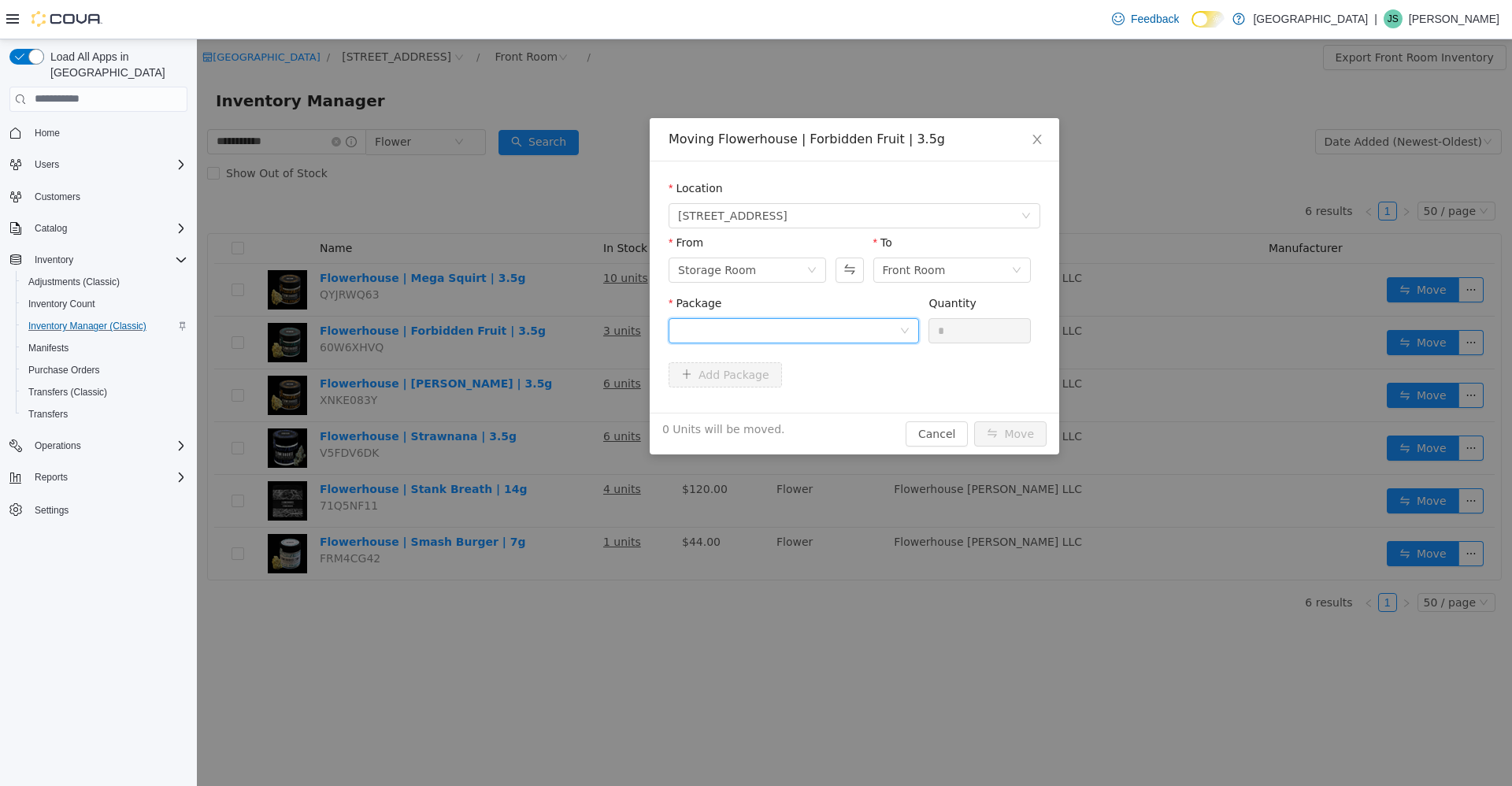
click at [767, 329] on div at bounding box center [788, 330] width 221 height 23
click at [766, 389] on li "FH0779 Quantity : 19 Units" at bounding box center [794, 395] width 250 height 42
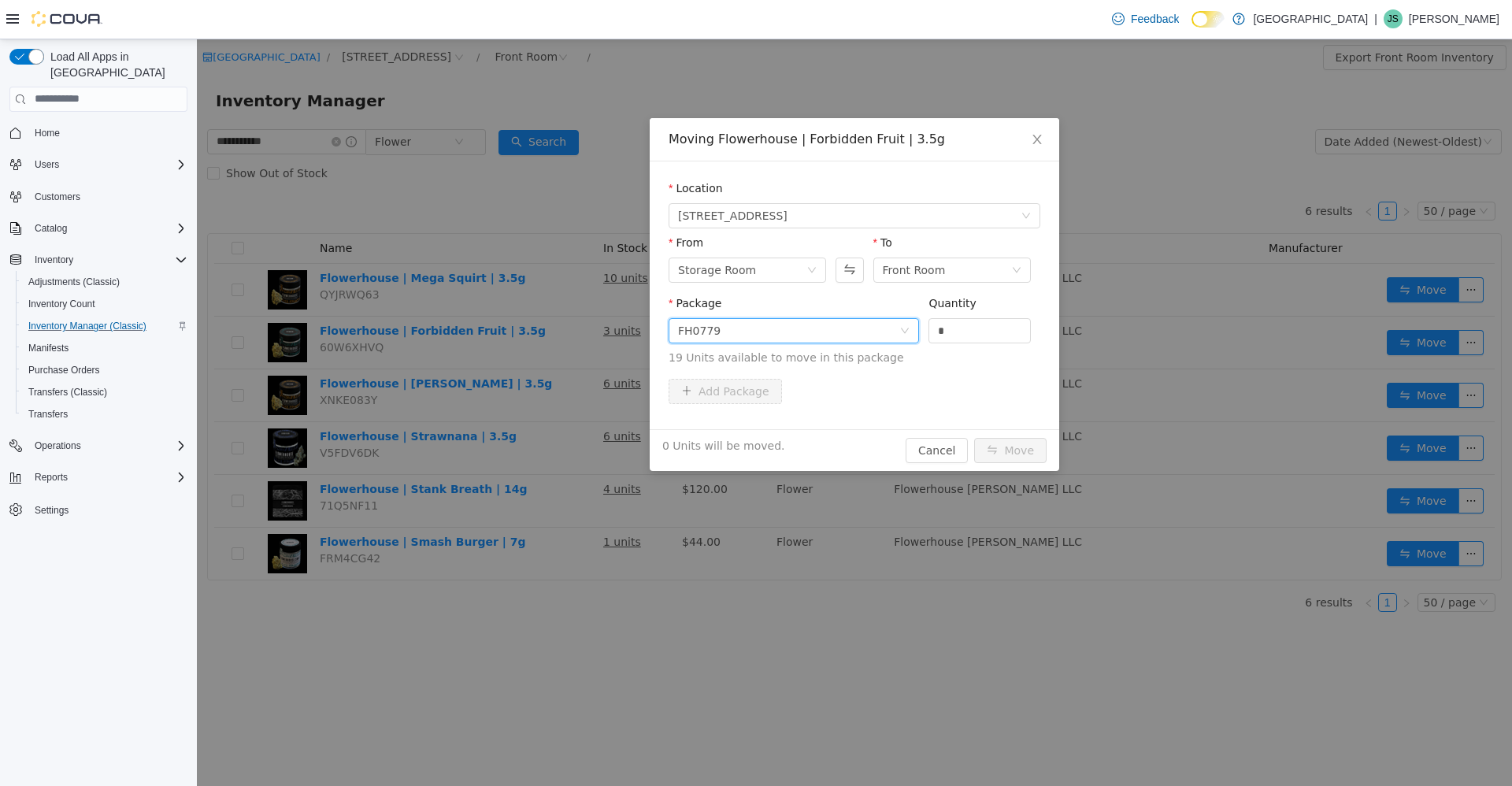
click at [931, 347] on div "Quantity *" at bounding box center [979, 321] width 103 height 54
click at [991, 318] on div "*" at bounding box center [979, 330] width 103 height 25
click at [973, 328] on input "*" at bounding box center [979, 330] width 101 height 23
type input "*"
click at [998, 443] on button "Move" at bounding box center [1010, 450] width 72 height 25
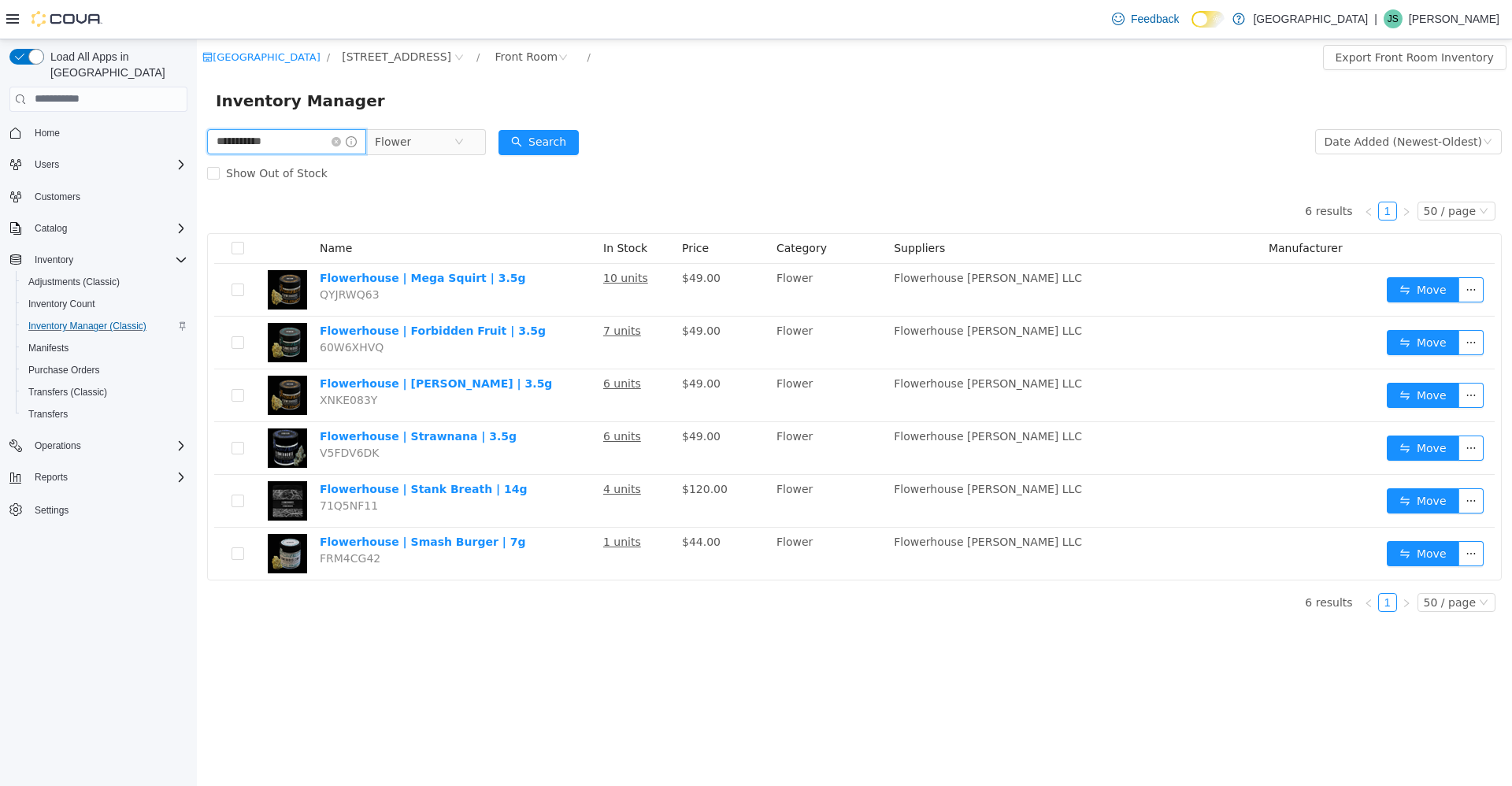
click at [256, 144] on input "**********" at bounding box center [286, 141] width 159 height 25
click at [257, 144] on input "**********" at bounding box center [286, 141] width 159 height 25
type input "****"
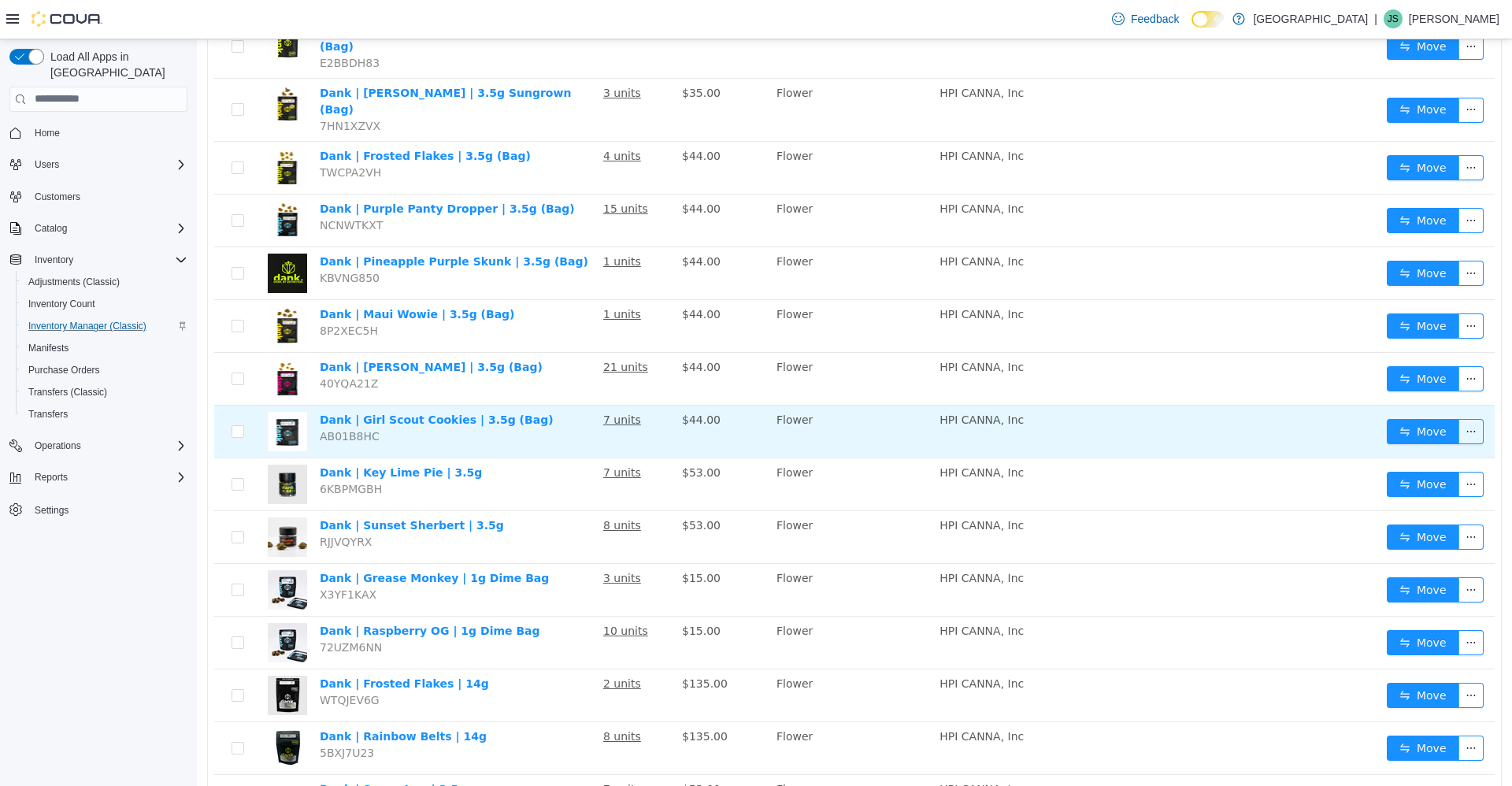
scroll to position [393, 0]
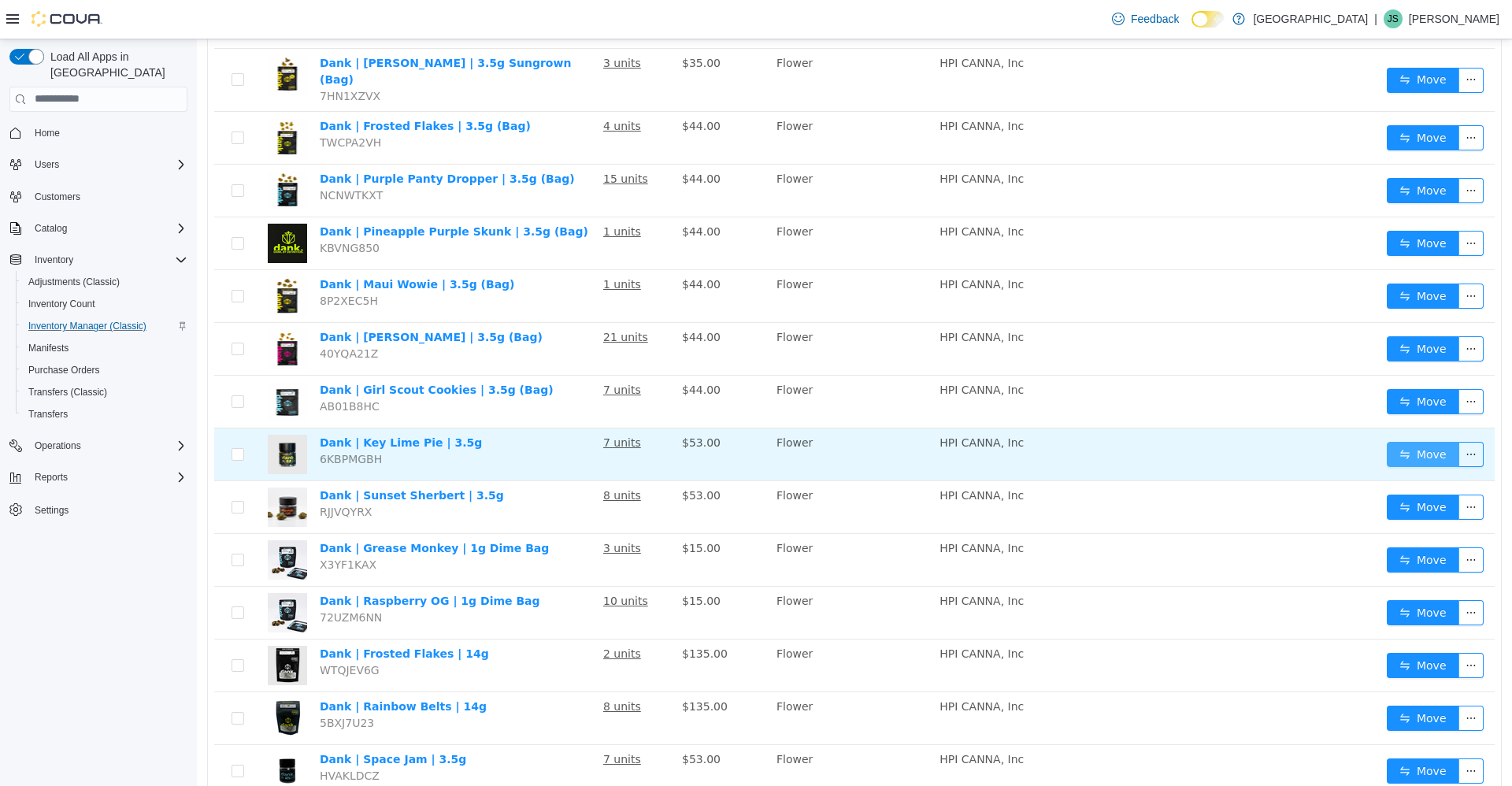
click at [1392, 441] on button "Move" at bounding box center [1422, 453] width 72 height 25
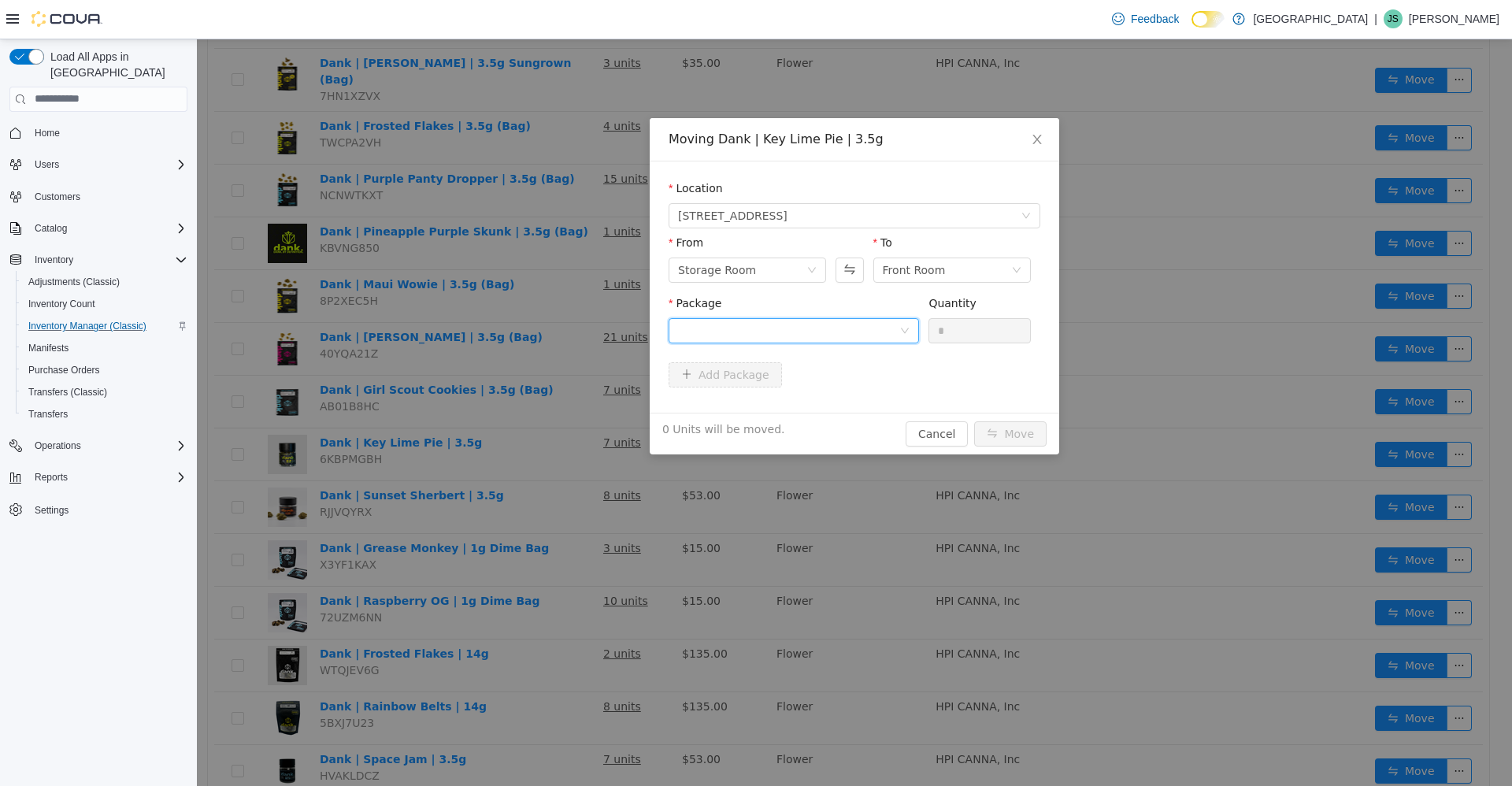
click at [761, 330] on div at bounding box center [788, 330] width 221 height 23
click at [736, 400] on span "Quantity : 24 Units" at bounding box center [725, 404] width 96 height 13
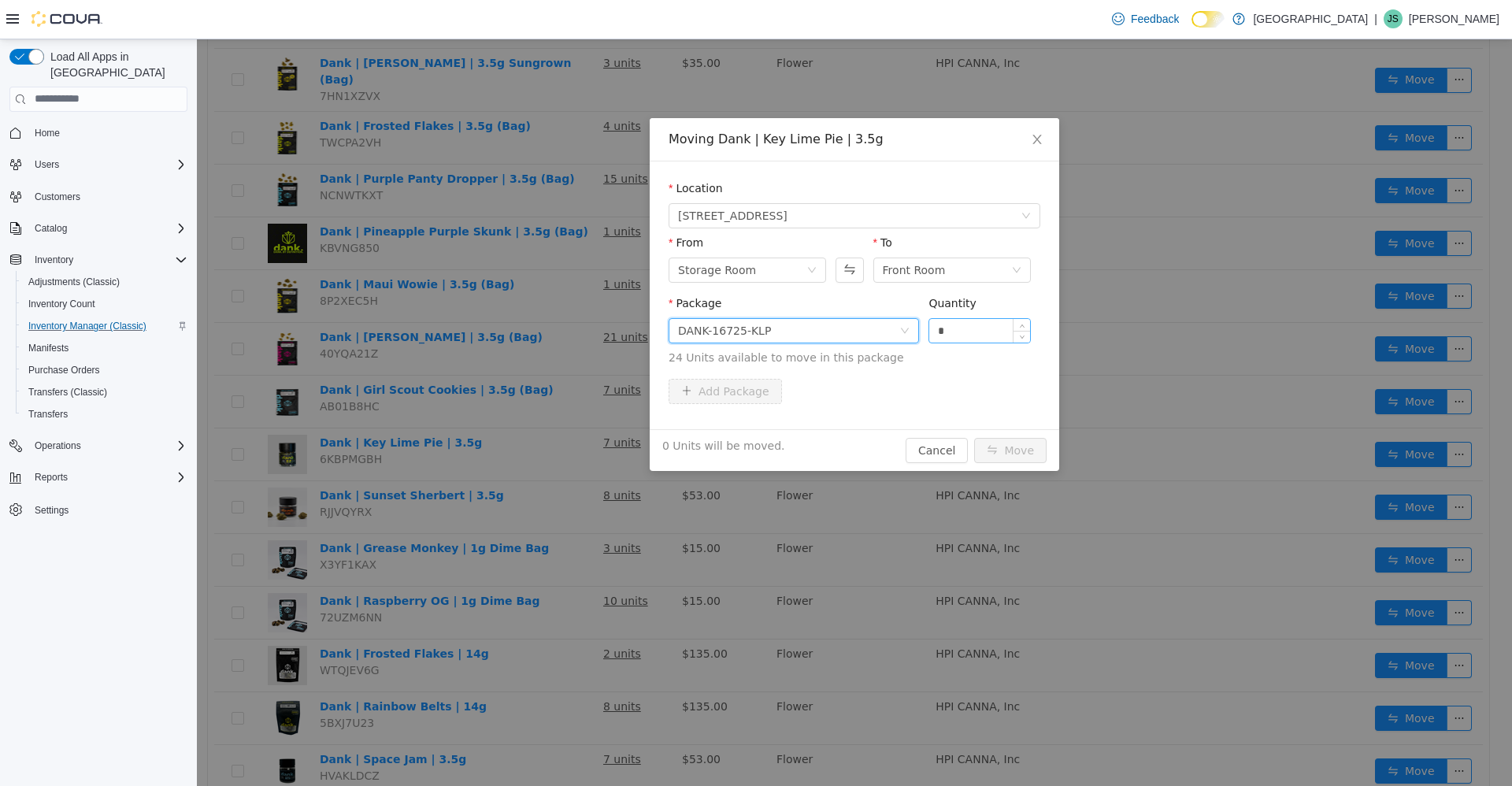
click at [946, 323] on div "Package DANK-16725-KLP Quantity * 24 Units available to move in this package" at bounding box center [854, 330] width 372 height 71
click at [962, 327] on input "*" at bounding box center [979, 330] width 101 height 23
type input "**"
click at [974, 437] on button "Move" at bounding box center [1010, 450] width 72 height 25
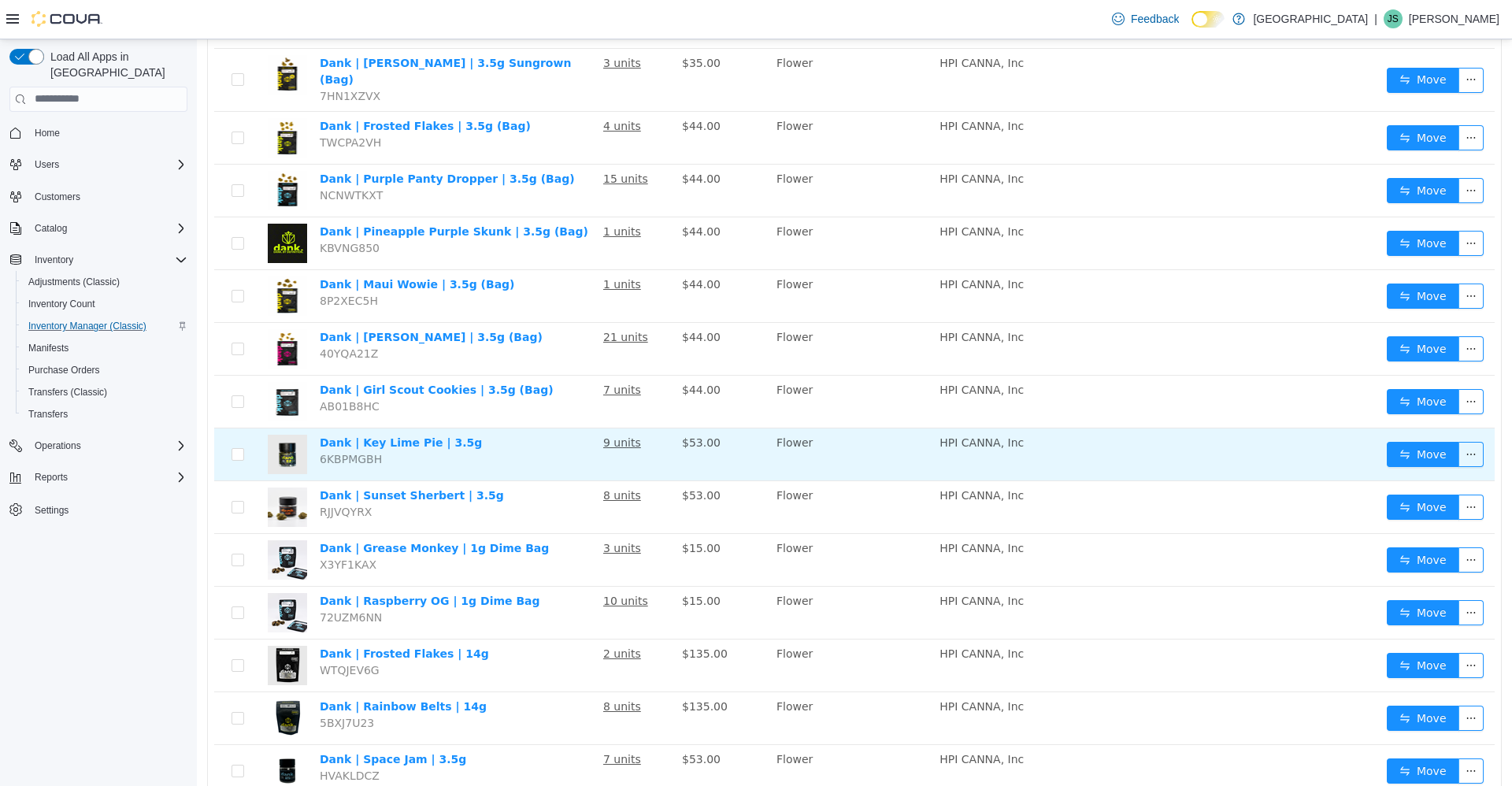
scroll to position [0, 0]
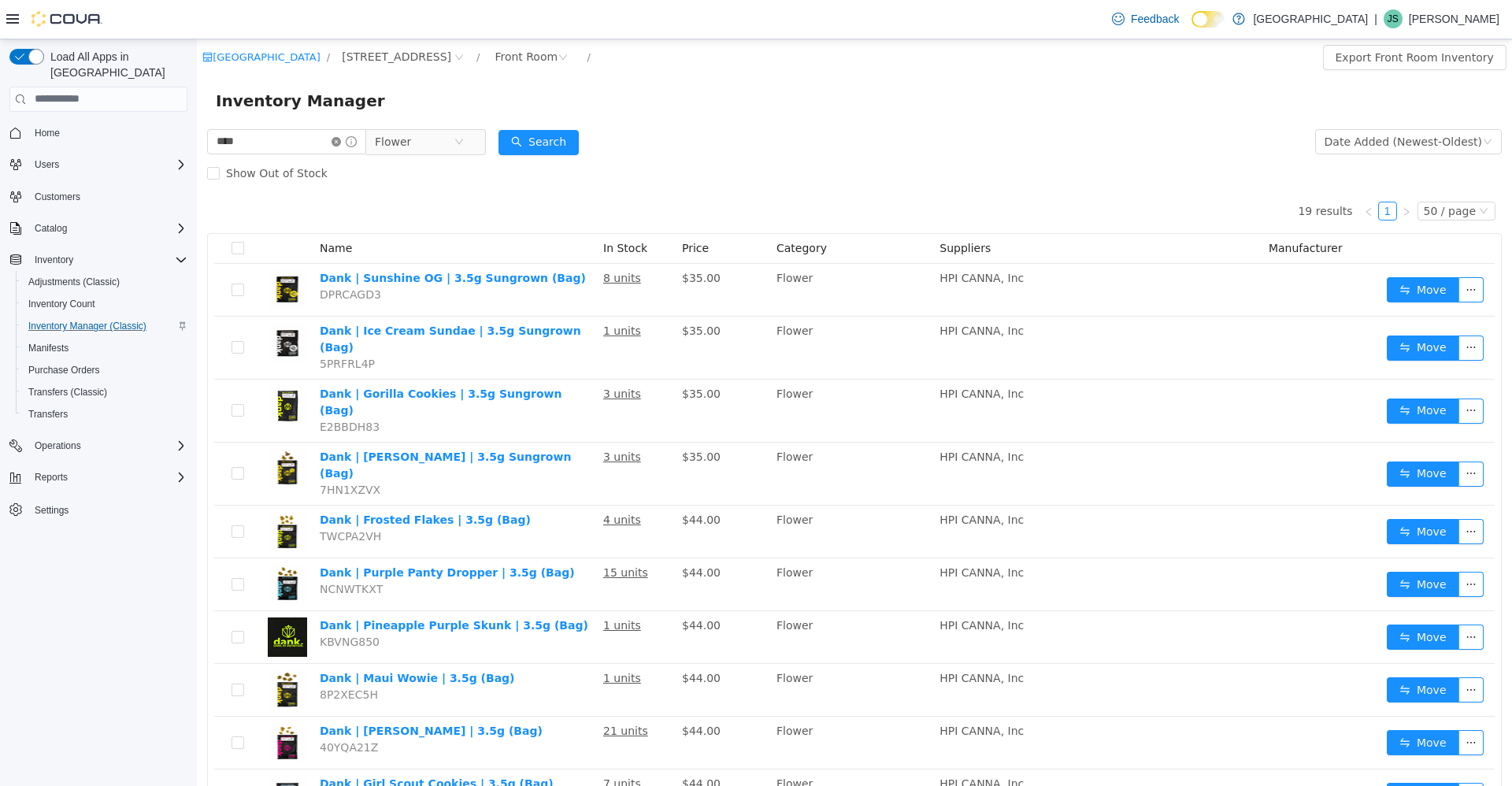
click at [341, 140] on icon "icon: close-circle" at bounding box center [336, 141] width 9 height 9
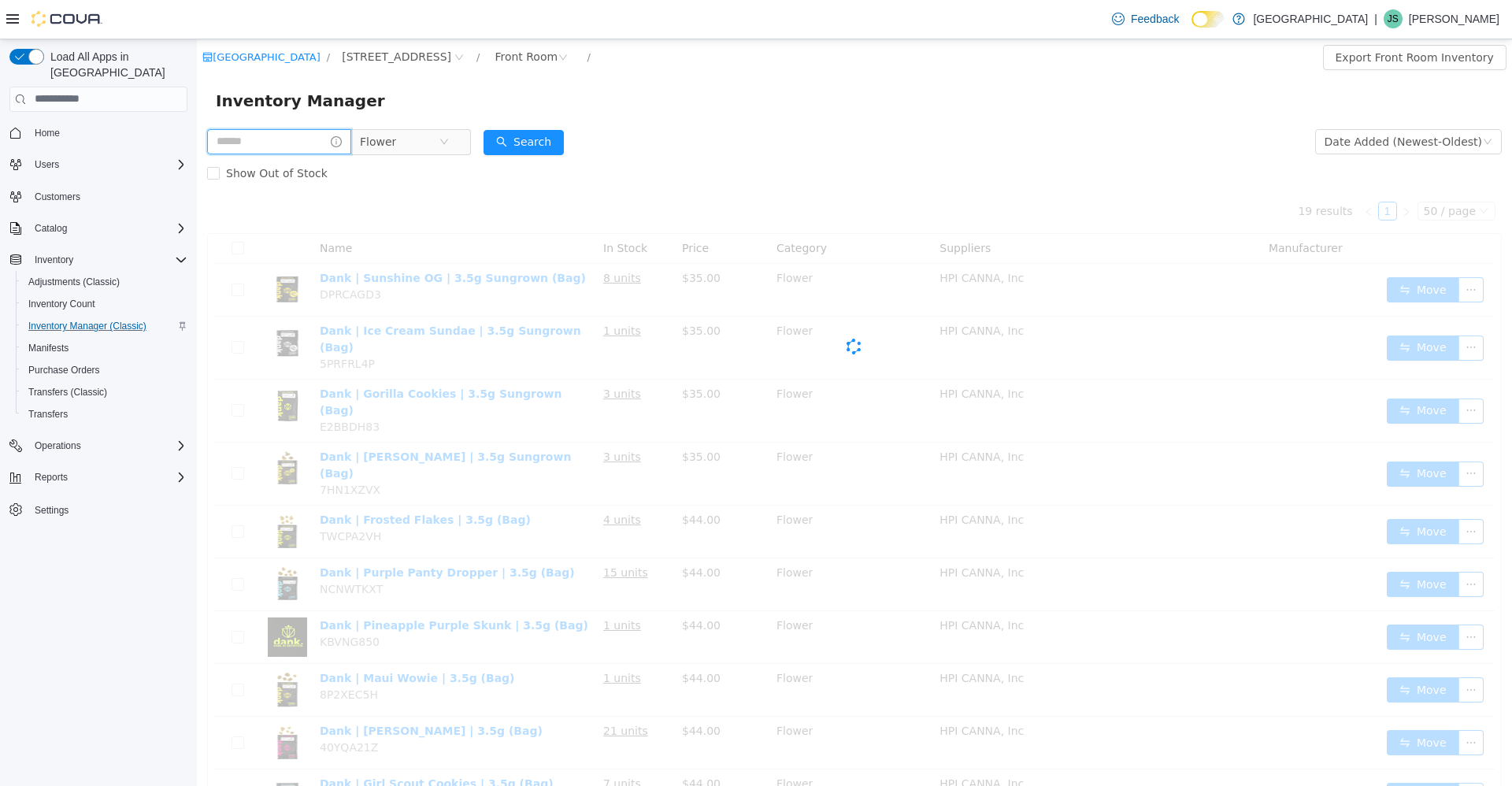
click at [305, 140] on input "text" at bounding box center [279, 141] width 144 height 25
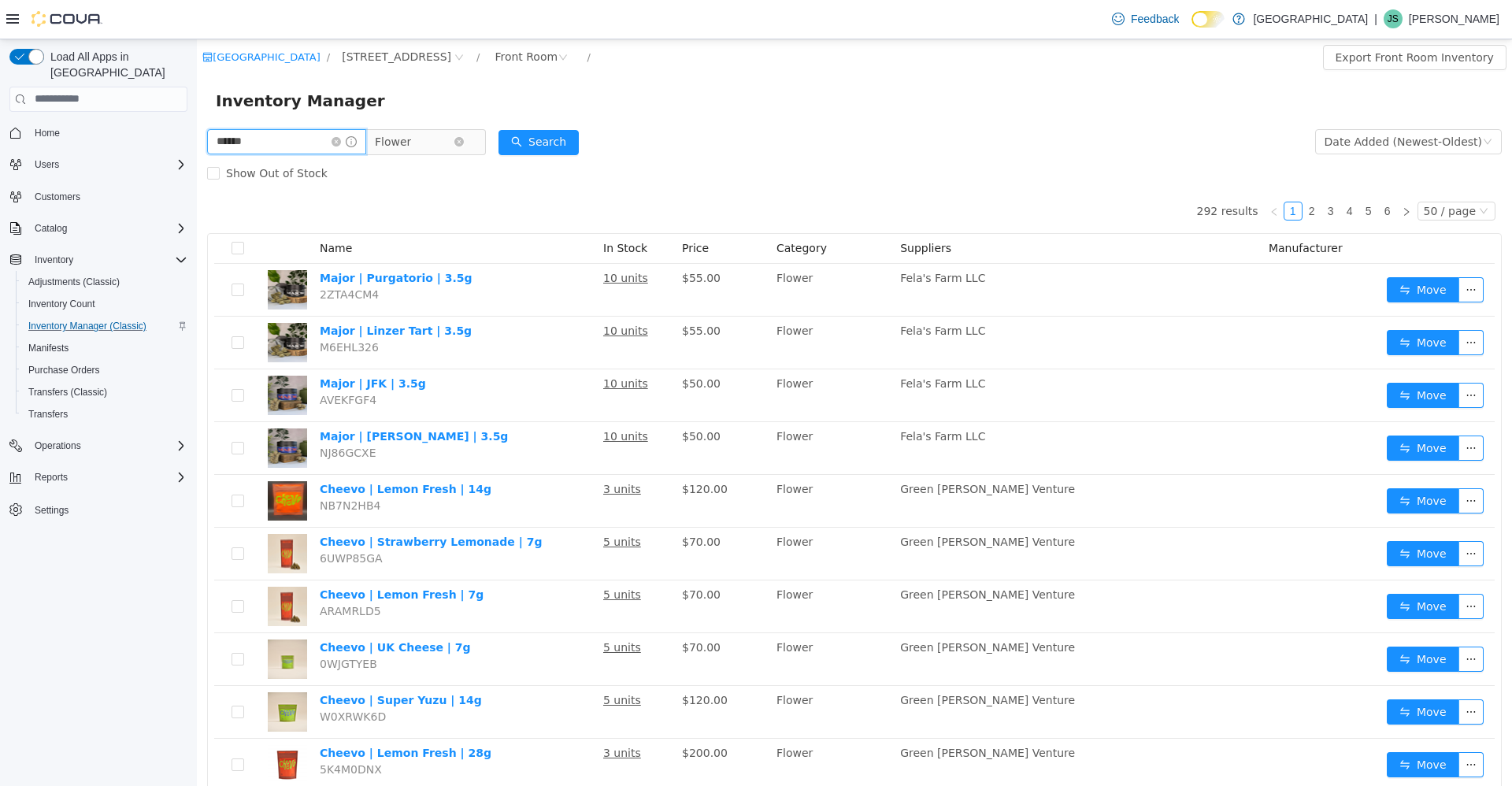
type input "******"
click at [402, 139] on span "Flower" at bounding box center [392, 141] width 36 height 23
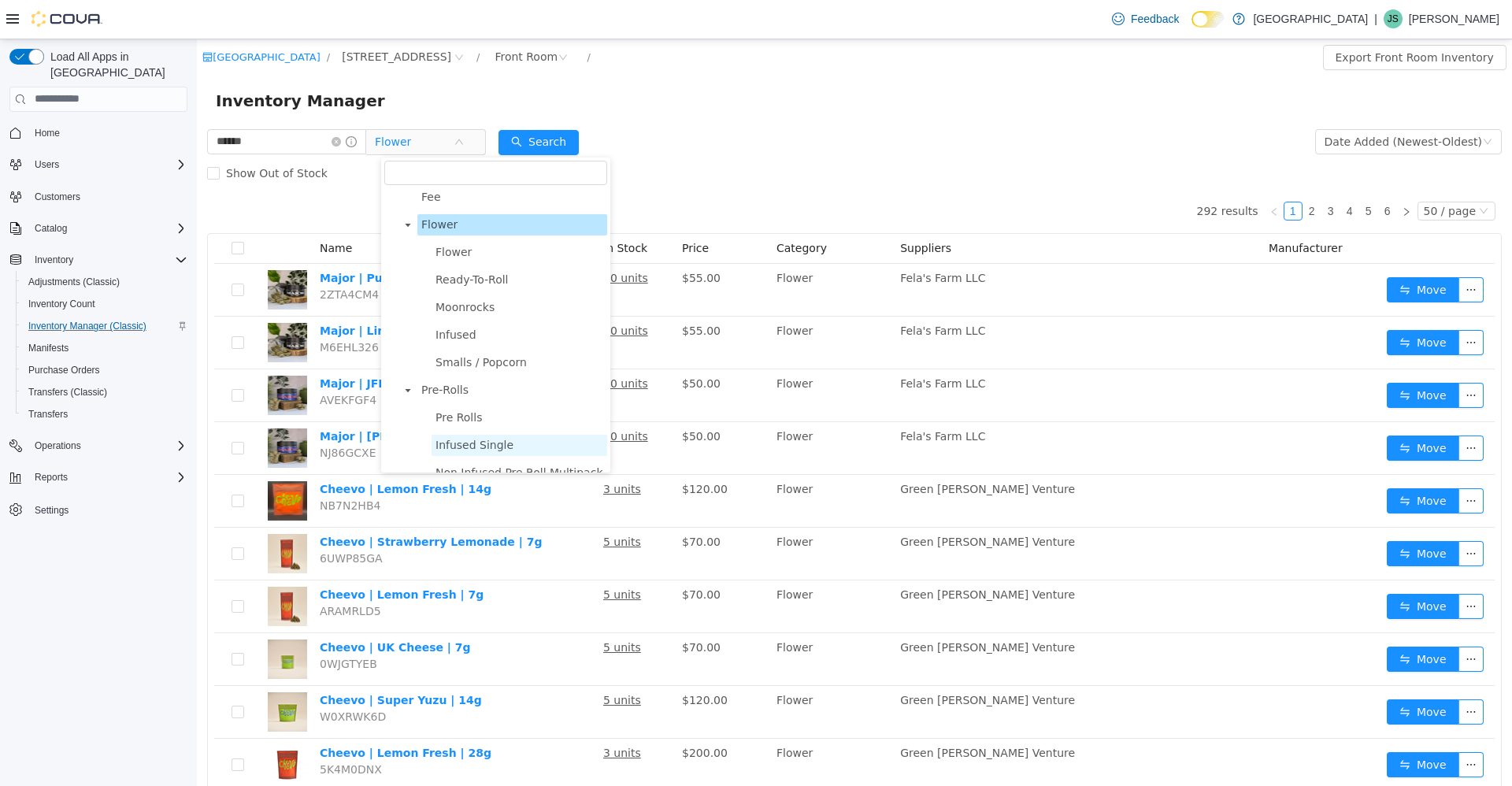
scroll to position [158, 0]
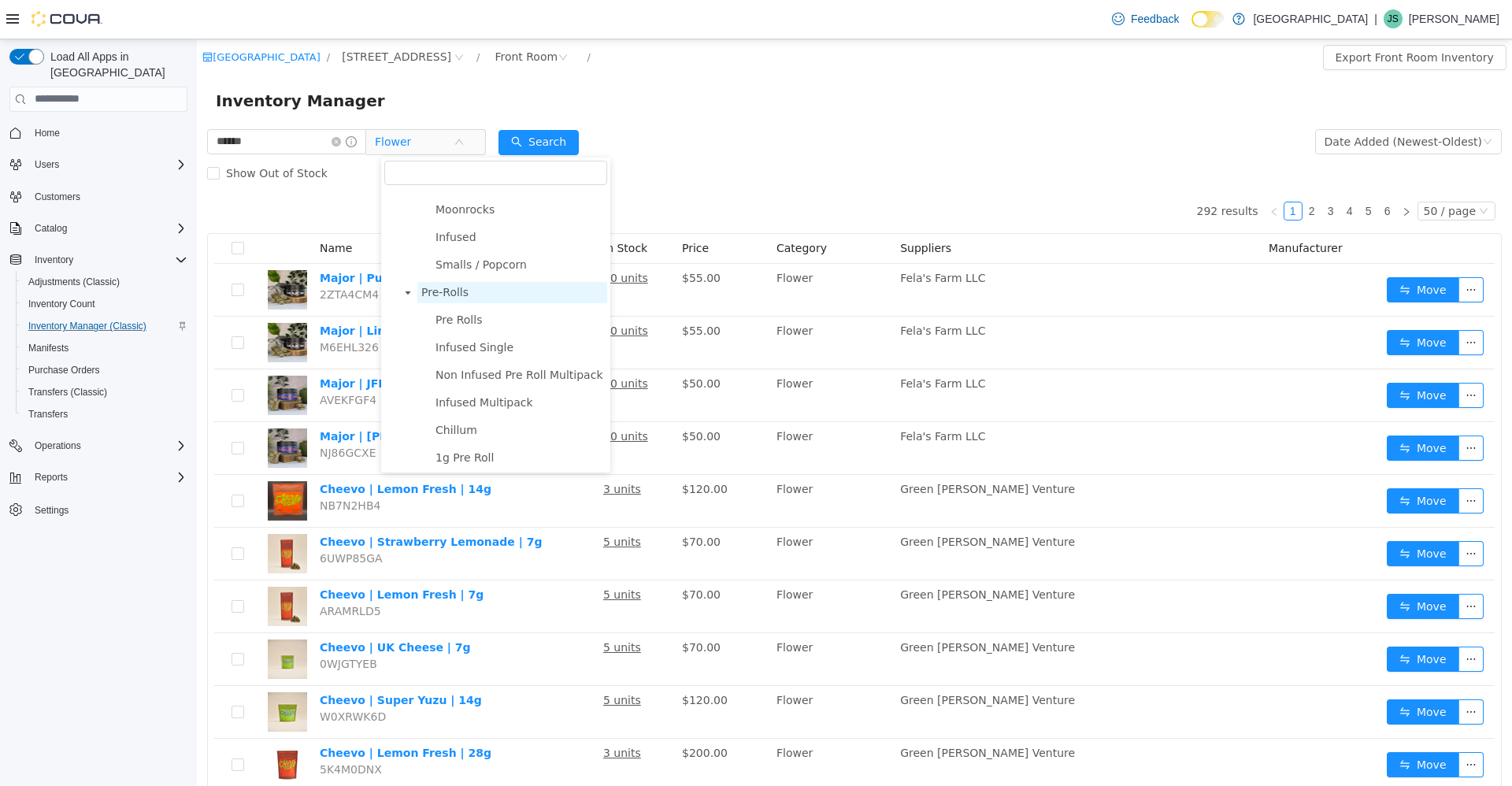
click at [501, 293] on span "Pre-Rolls" at bounding box center [512, 292] width 190 height 22
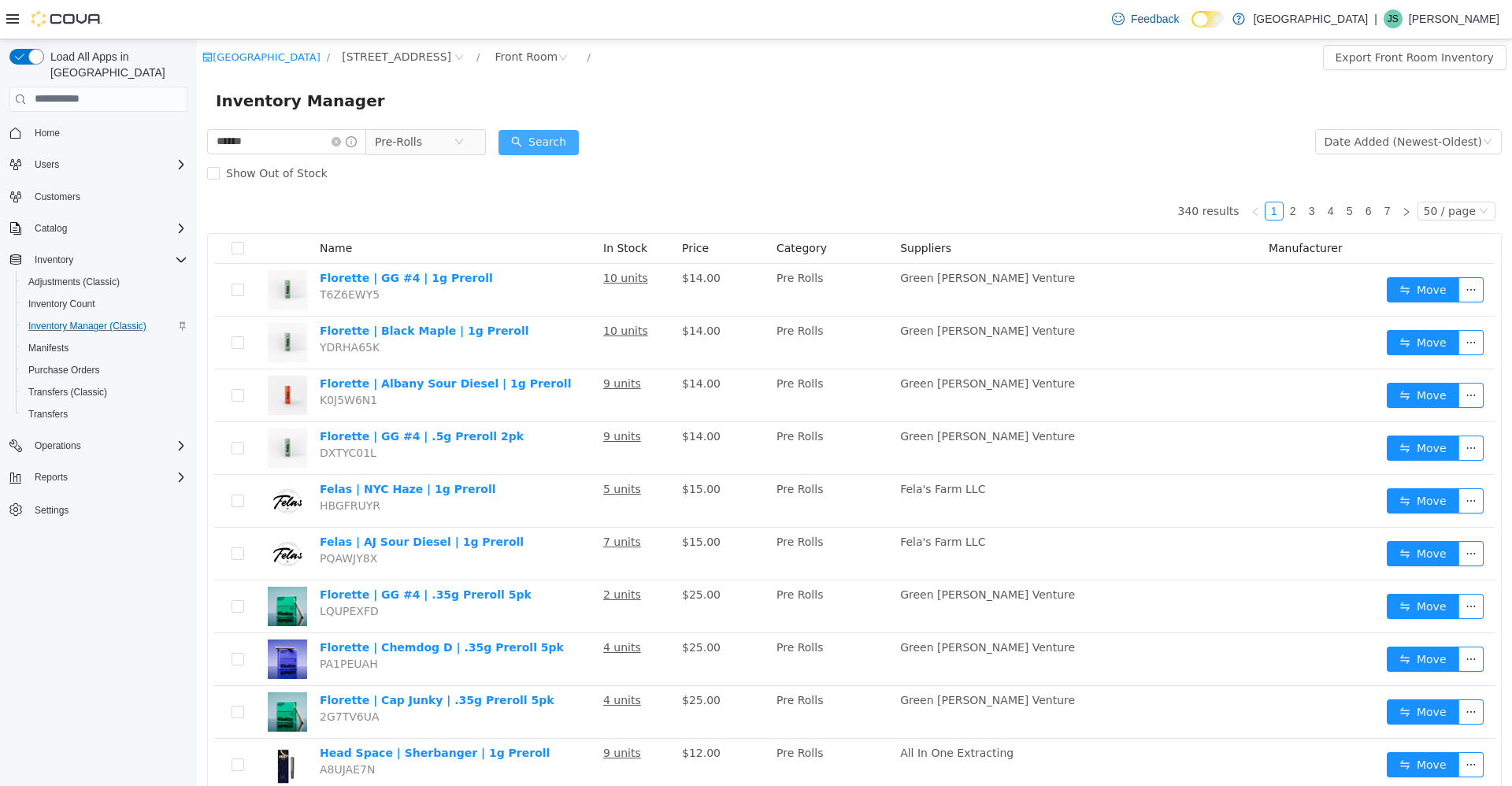
click at [550, 150] on button "Search" at bounding box center [538, 141] width 80 height 25
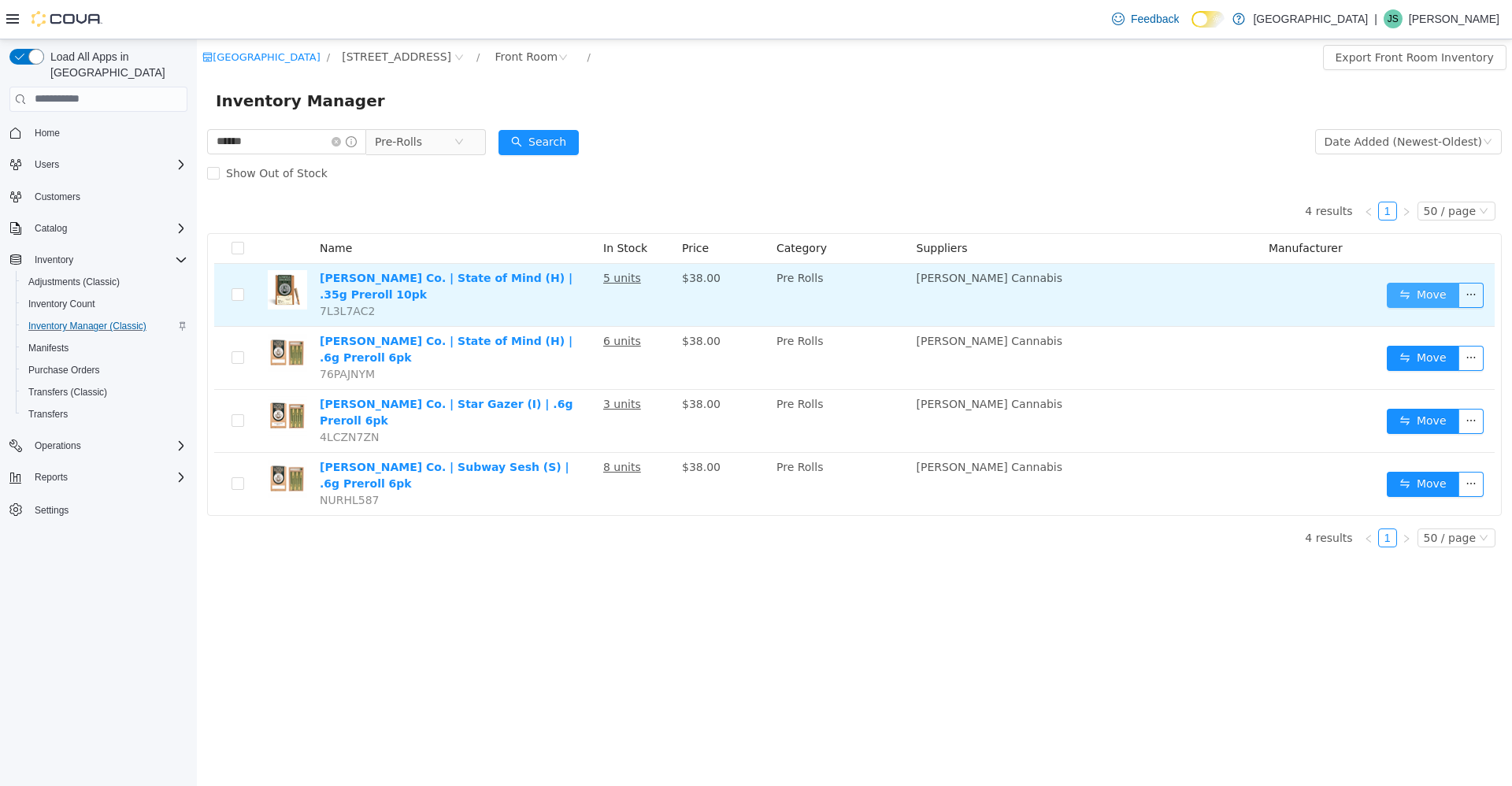
click at [1415, 292] on button "Move" at bounding box center [1422, 294] width 72 height 25
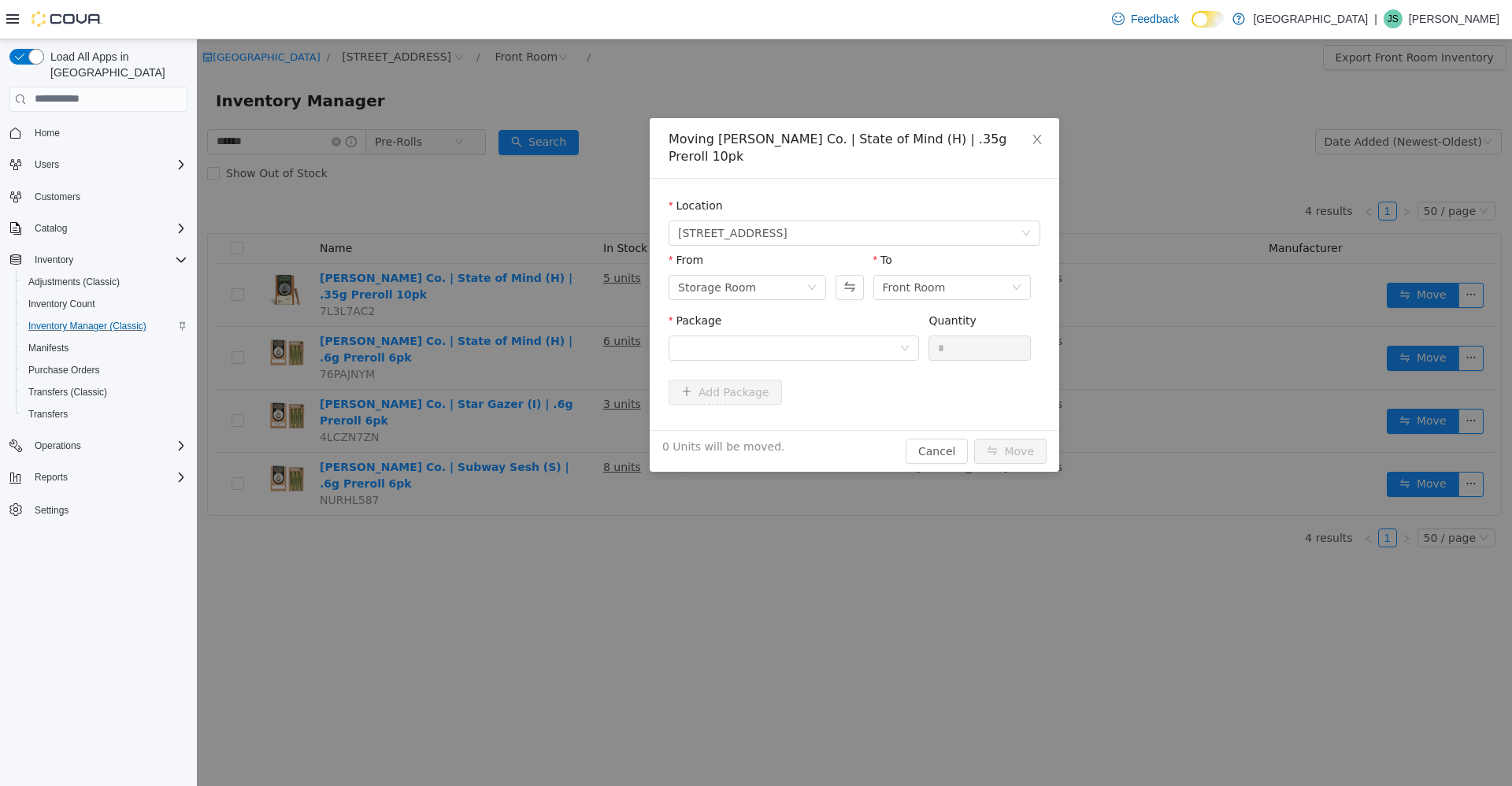
click at [942, 708] on div "Moving [PERSON_NAME] Co. | State of Mind (H) | .35g Preroll 10pk Location [STRE…" at bounding box center [854, 412] width 1314 height 746
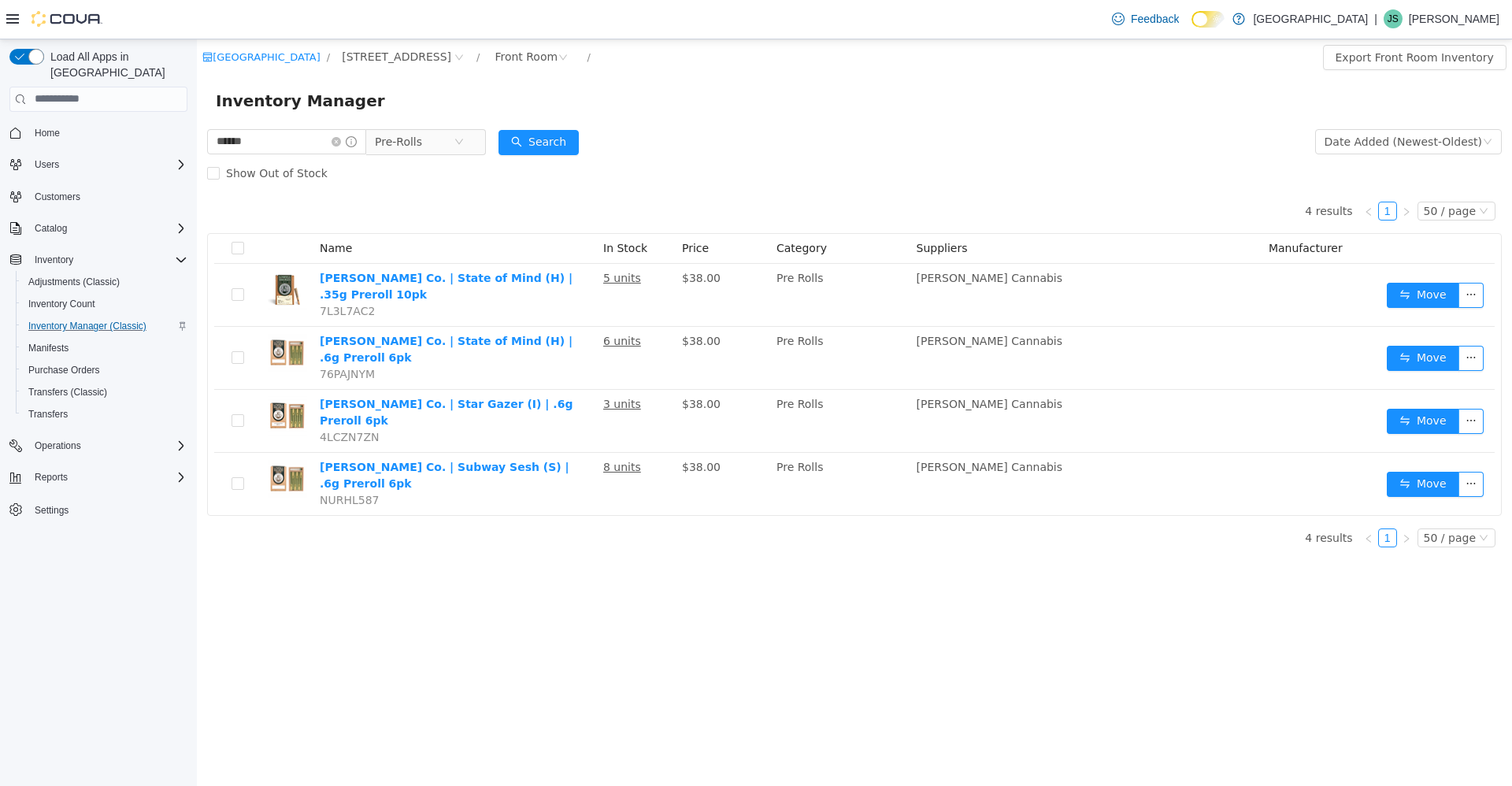
drag, startPoint x: 197, startPoint y: 135, endPoint x: 697, endPoint y: 138, distance: 500.0
click at [745, 168] on div "Show Out of Stock" at bounding box center [854, 173] width 1295 height 32
click at [494, 51] on div "Front Room" at bounding box center [525, 55] width 63 height 23
click at [447, 86] on li "All Rooms" at bounding box center [467, 88] width 95 height 25
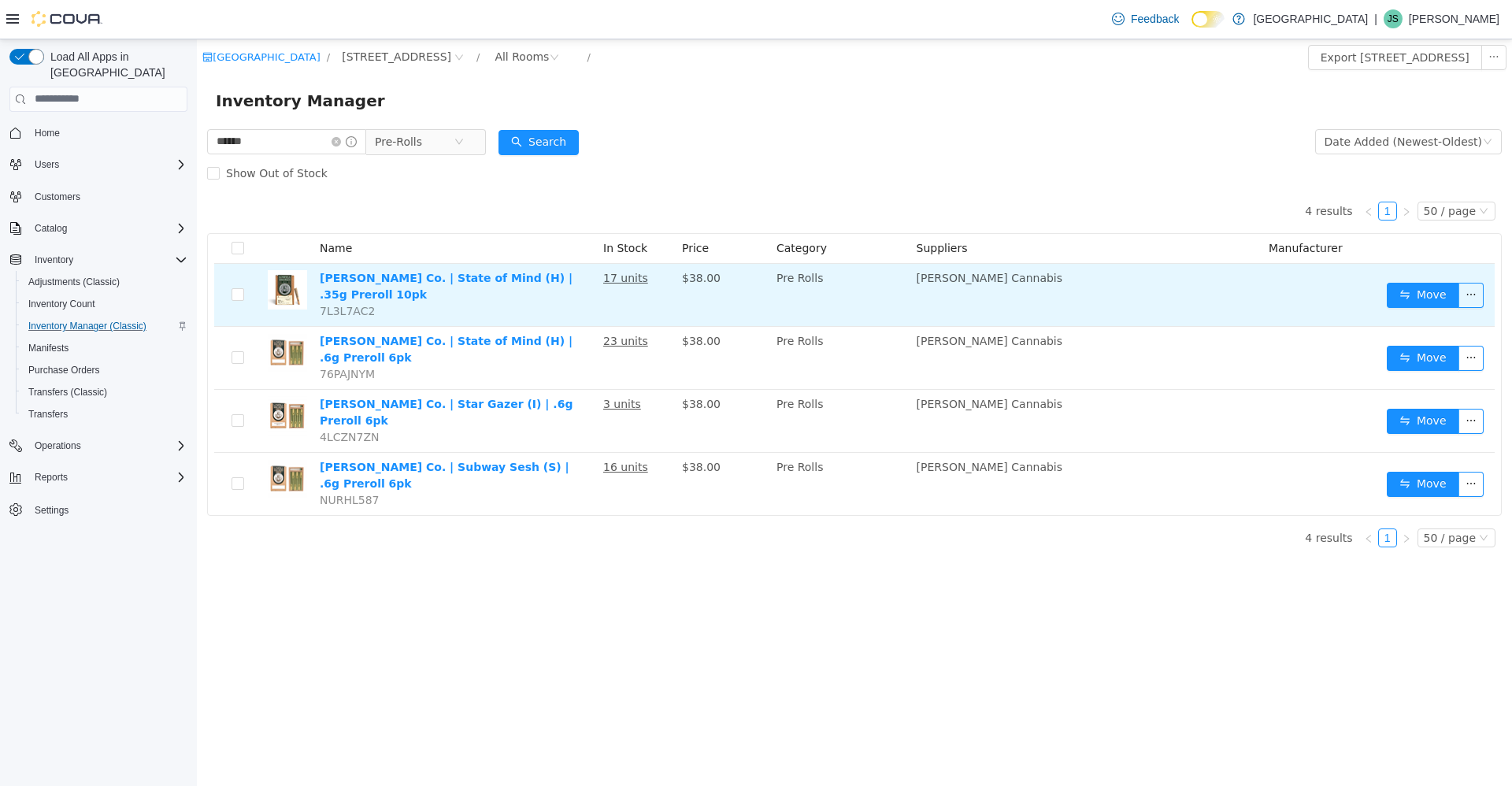
click at [624, 279] on u "17 units" at bounding box center [625, 277] width 45 height 13
click at [1406, 286] on button "Move" at bounding box center [1422, 294] width 72 height 25
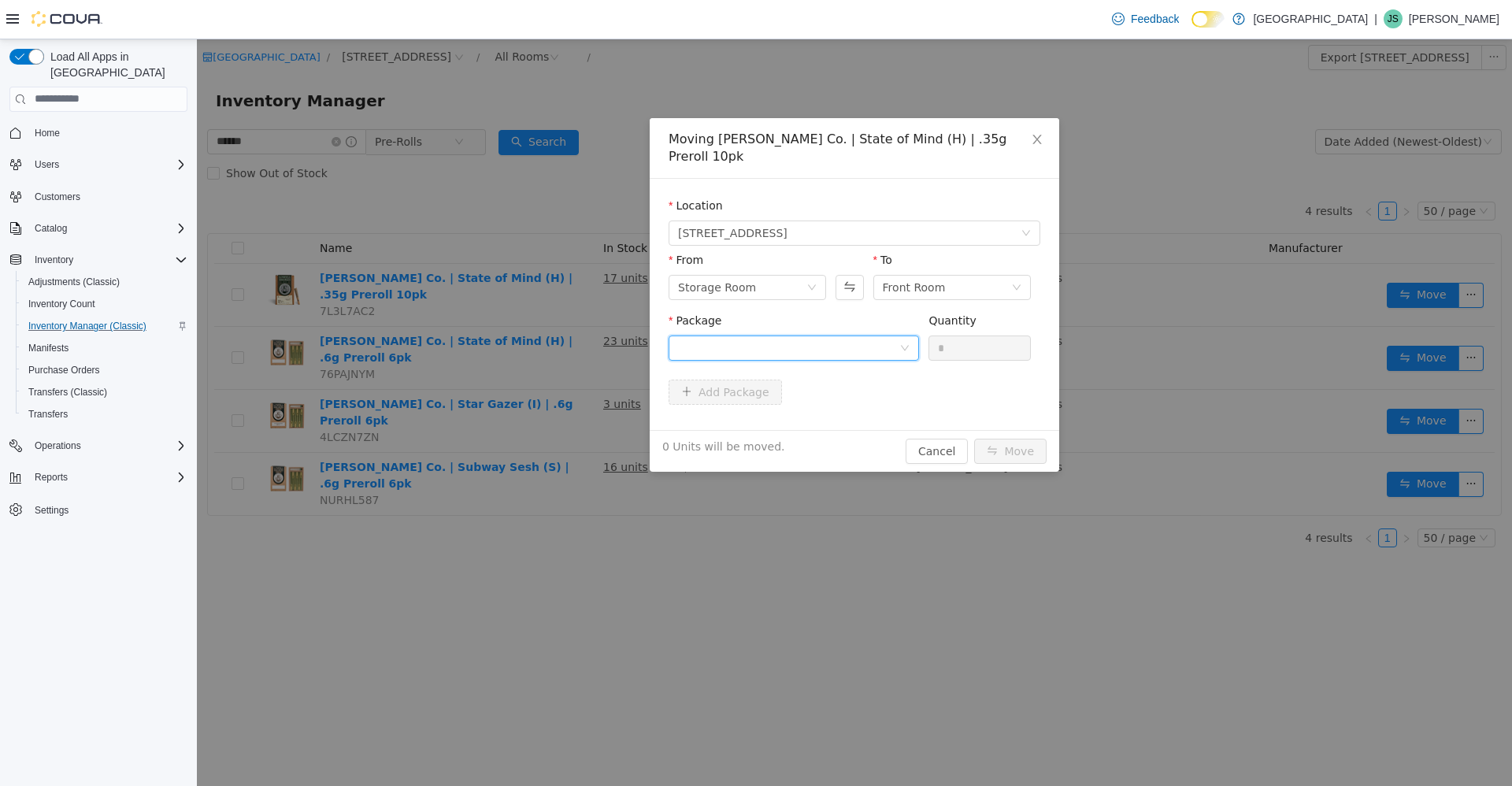
click at [783, 336] on div at bounding box center [788, 347] width 221 height 23
click at [808, 413] on li "lq-p-f0525 Quantity : 12 Units" at bounding box center [794, 395] width 250 height 42
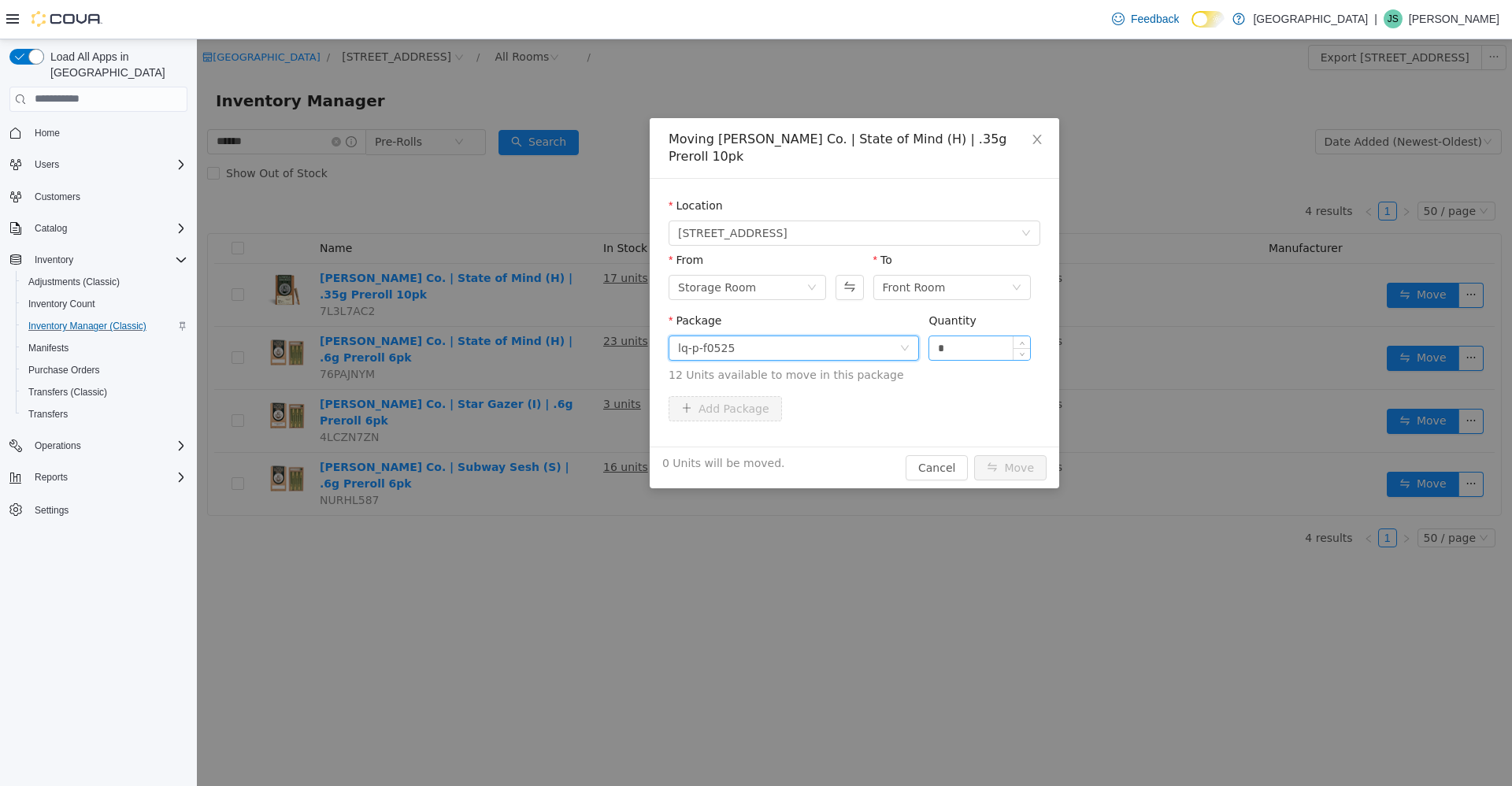
click at [977, 336] on input "*" at bounding box center [979, 347] width 101 height 23
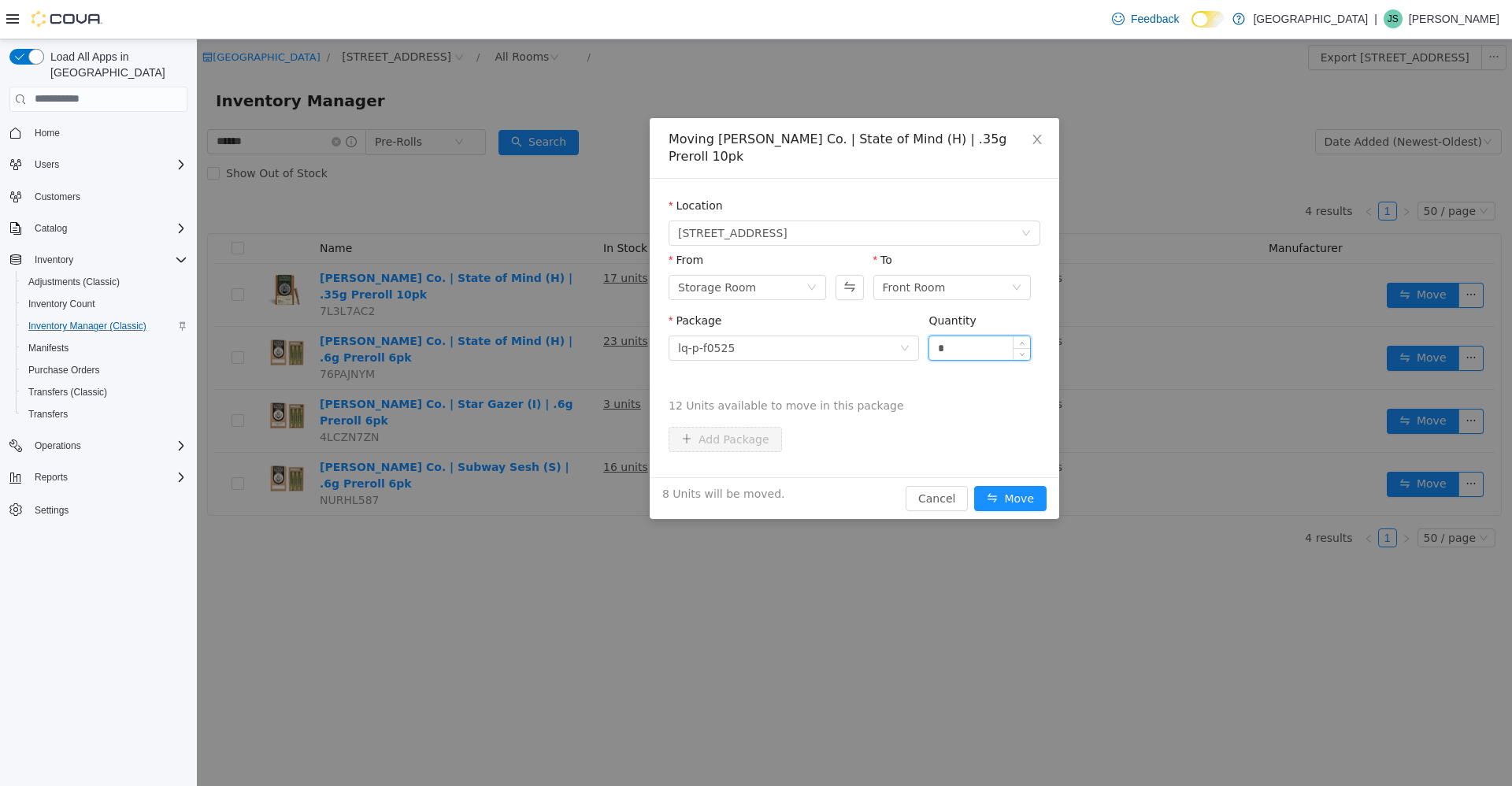
type input "*"
click at [974, 485] on button "Move" at bounding box center [1010, 497] width 72 height 25
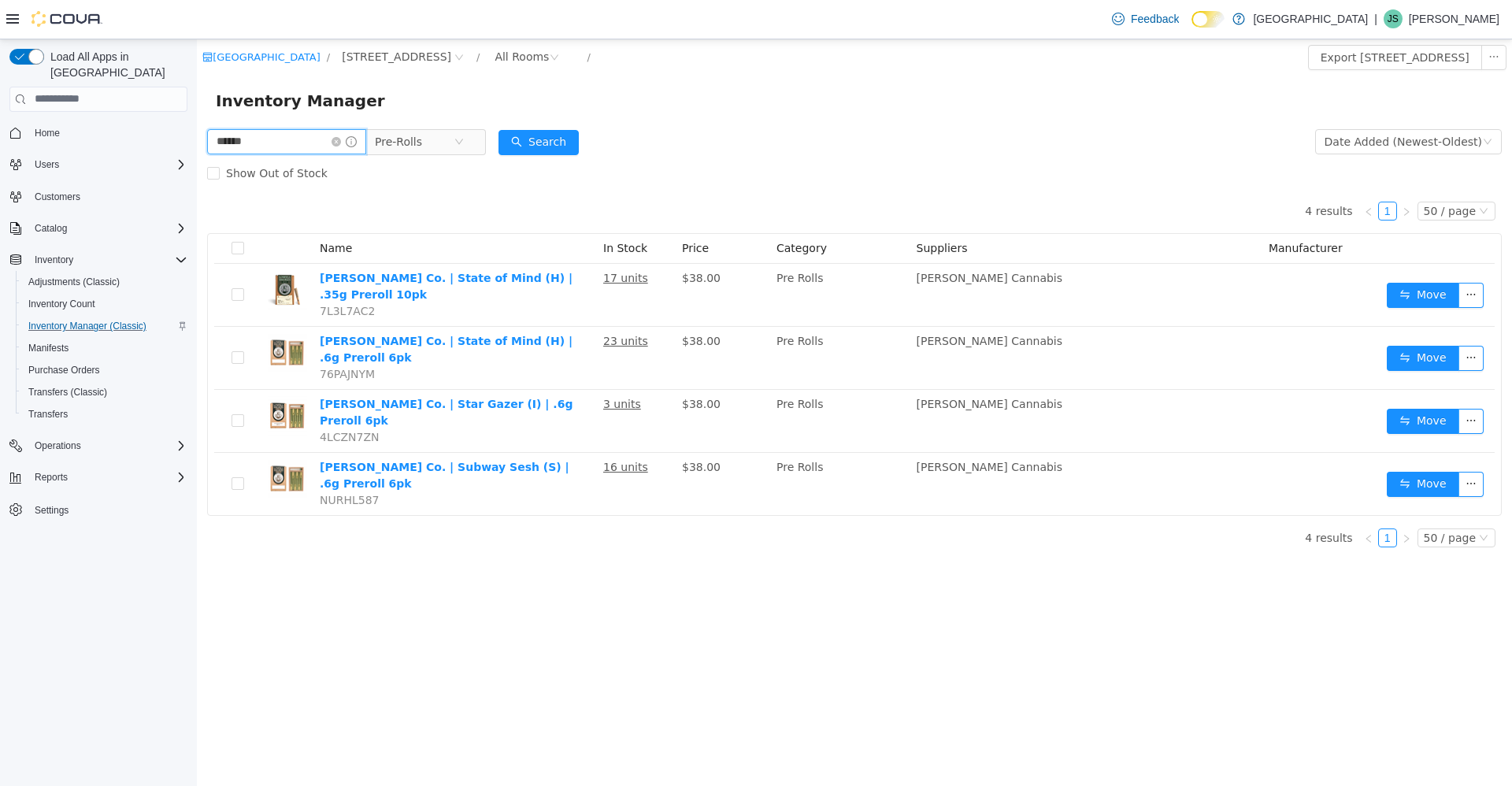
drag, startPoint x: 324, startPoint y: 141, endPoint x: 159, endPoint y: 129, distance: 165.4
click at [197, 129] on html "[GEOGRAPHIC_DATA] / [STREET_ADDRESS] / All Rooms / Export [STREET_ADDRESS] Inve…" at bounding box center [854, 412] width 1314 height 746
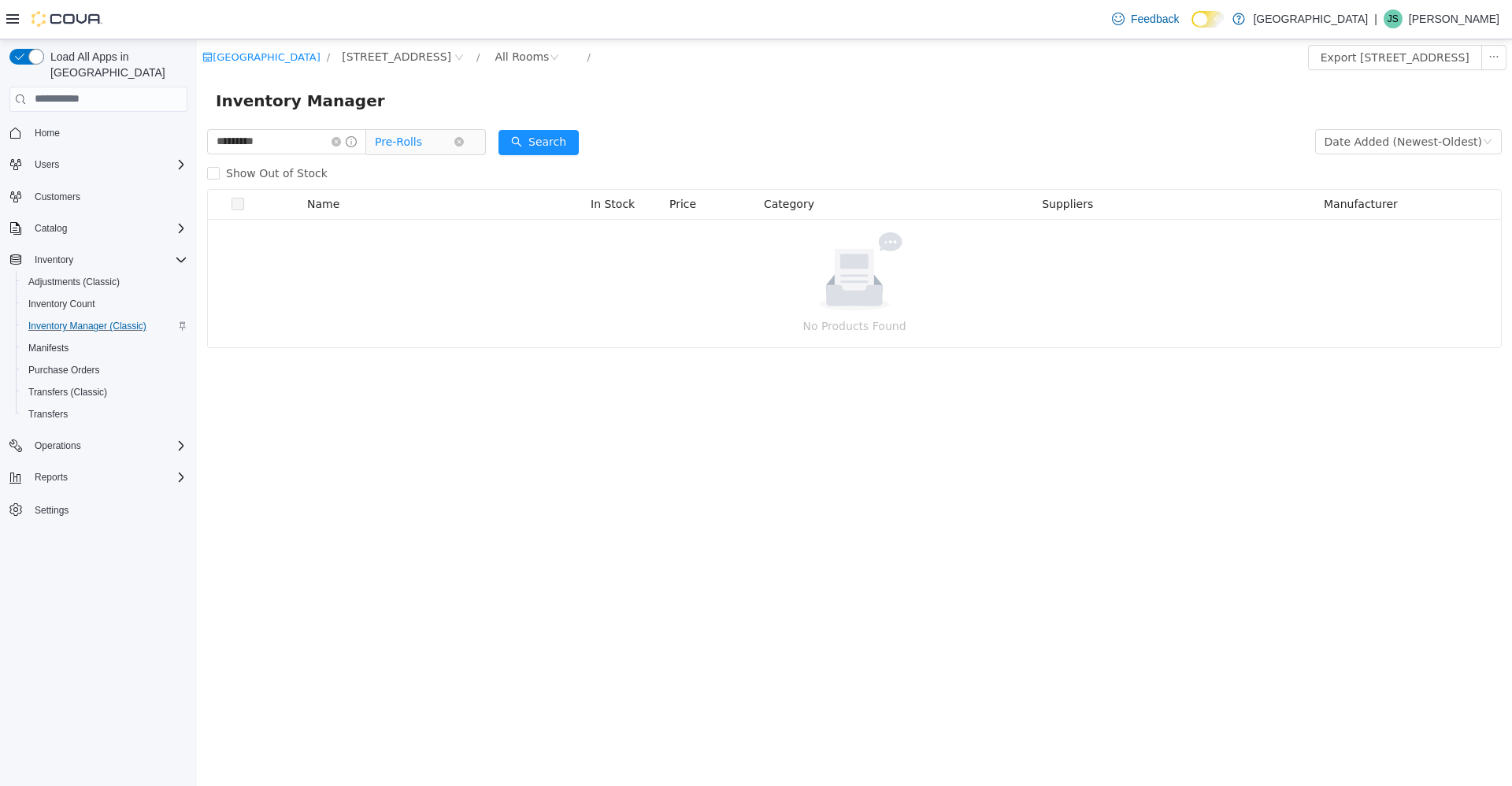
click at [422, 136] on span "Pre-Rolls" at bounding box center [398, 141] width 47 height 23
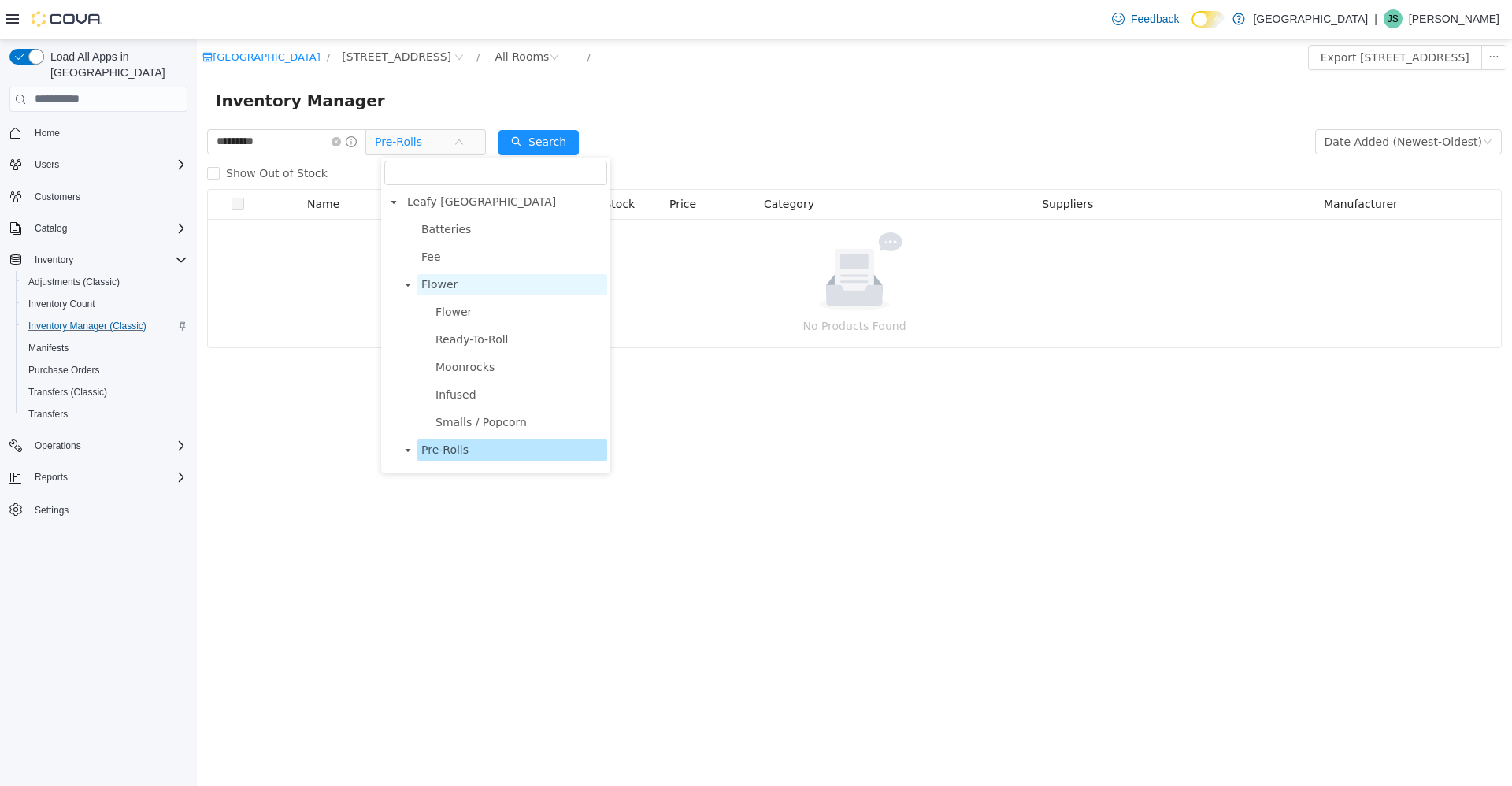
click at [470, 292] on span "Flower" at bounding box center [512, 284] width 190 height 22
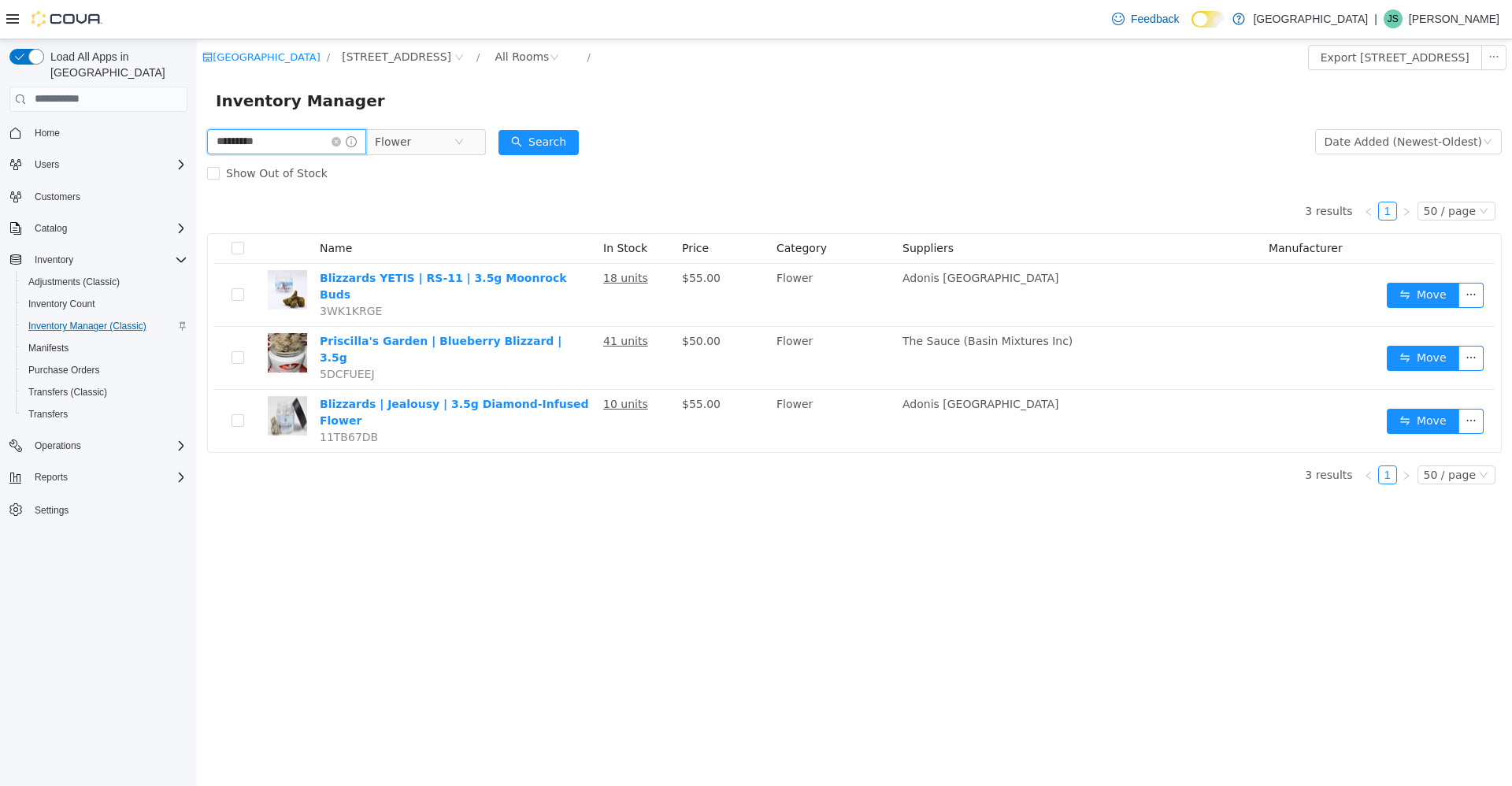
click at [212, 137] on input "*********" at bounding box center [286, 141] width 159 height 25
click at [275, 147] on input "**********" at bounding box center [286, 141] width 159 height 25
type input "**********"
click at [218, 171] on span at bounding box center [213, 173] width 13 height 13
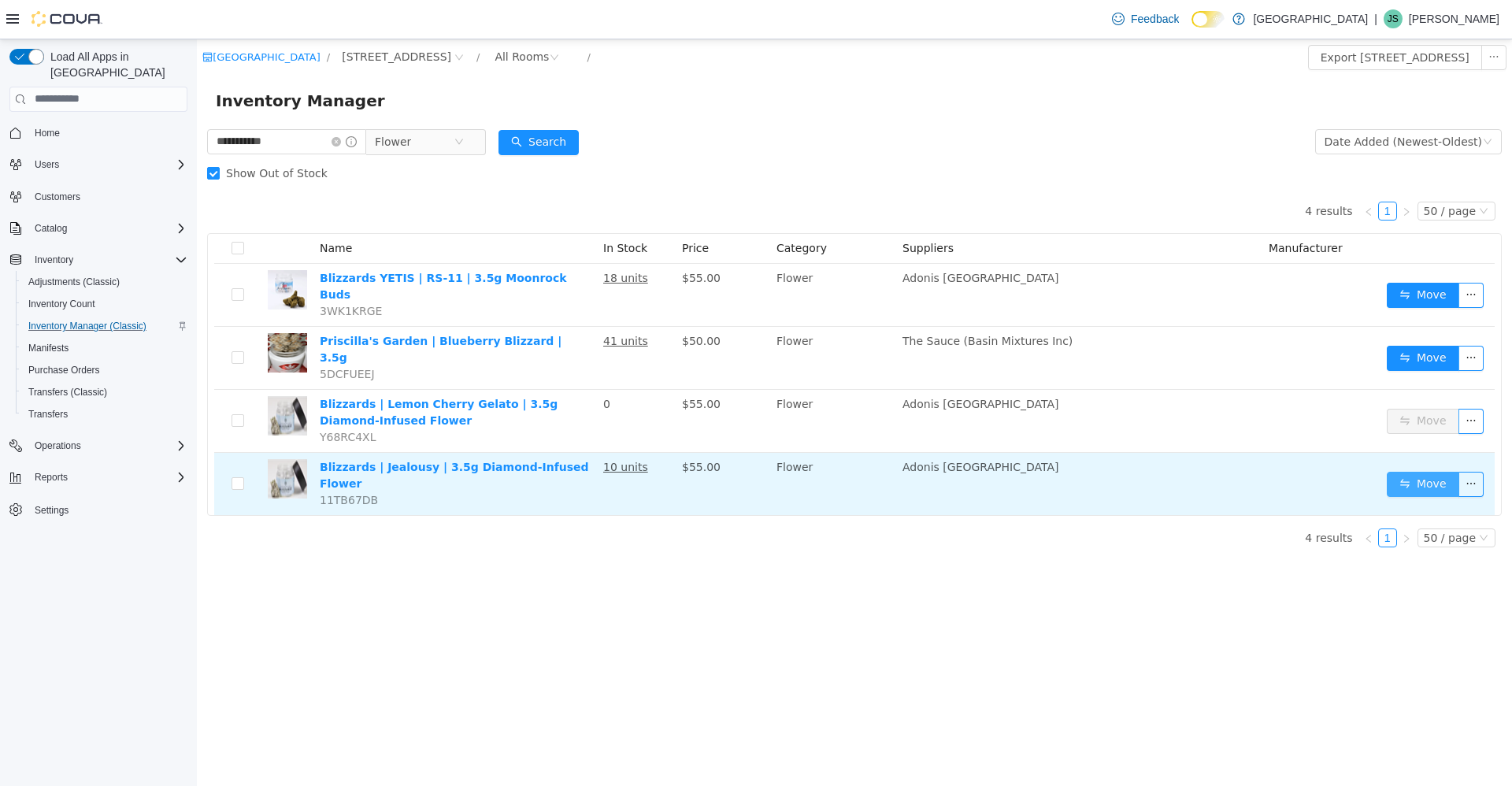
click at [1418, 471] on button "Move" at bounding box center [1422, 483] width 72 height 25
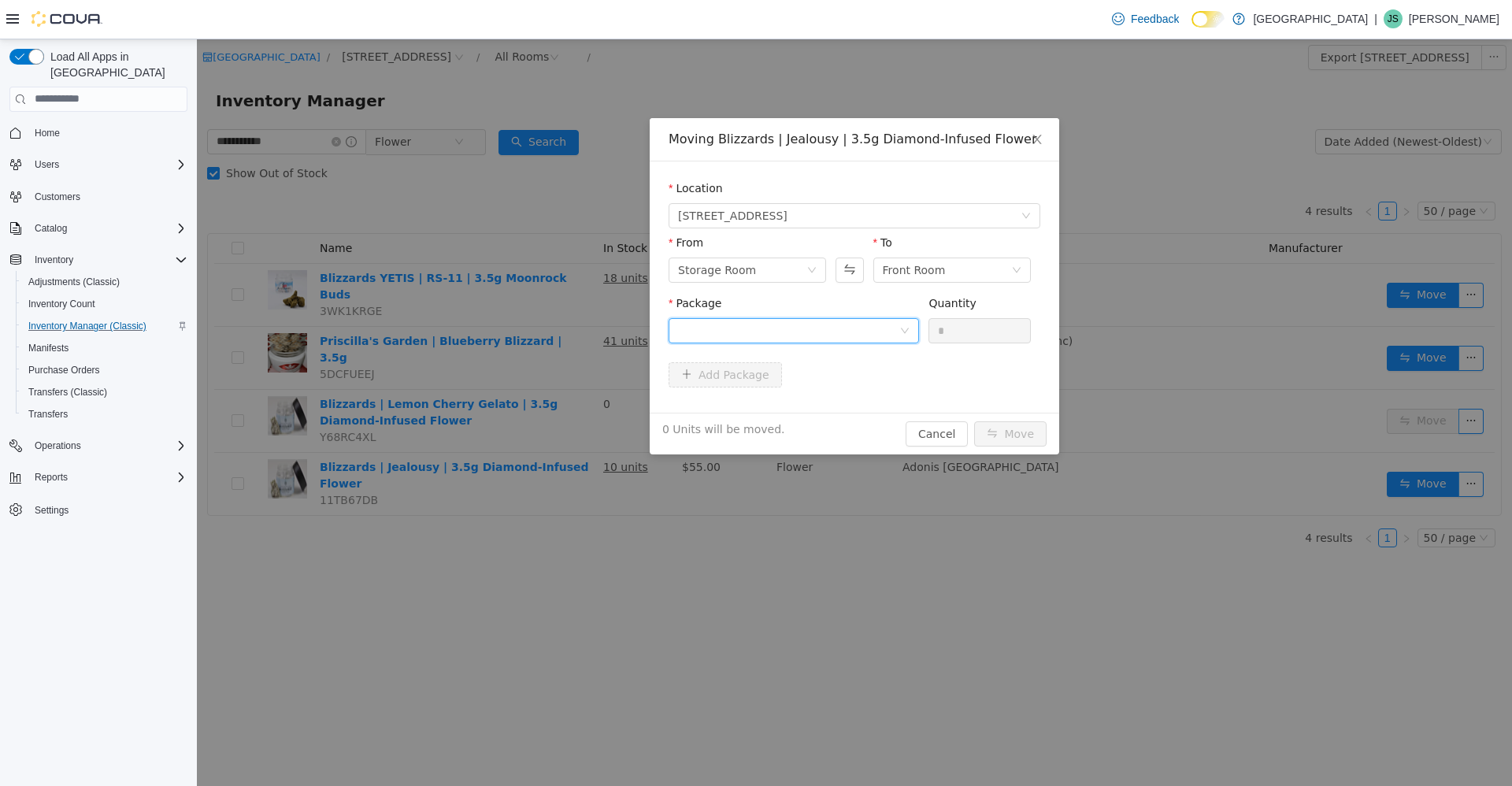
click at [784, 335] on div at bounding box center [788, 330] width 221 height 23
click at [784, 393] on li "BLZ-3.5-JSY Quantity : 4 Units" at bounding box center [794, 395] width 250 height 42
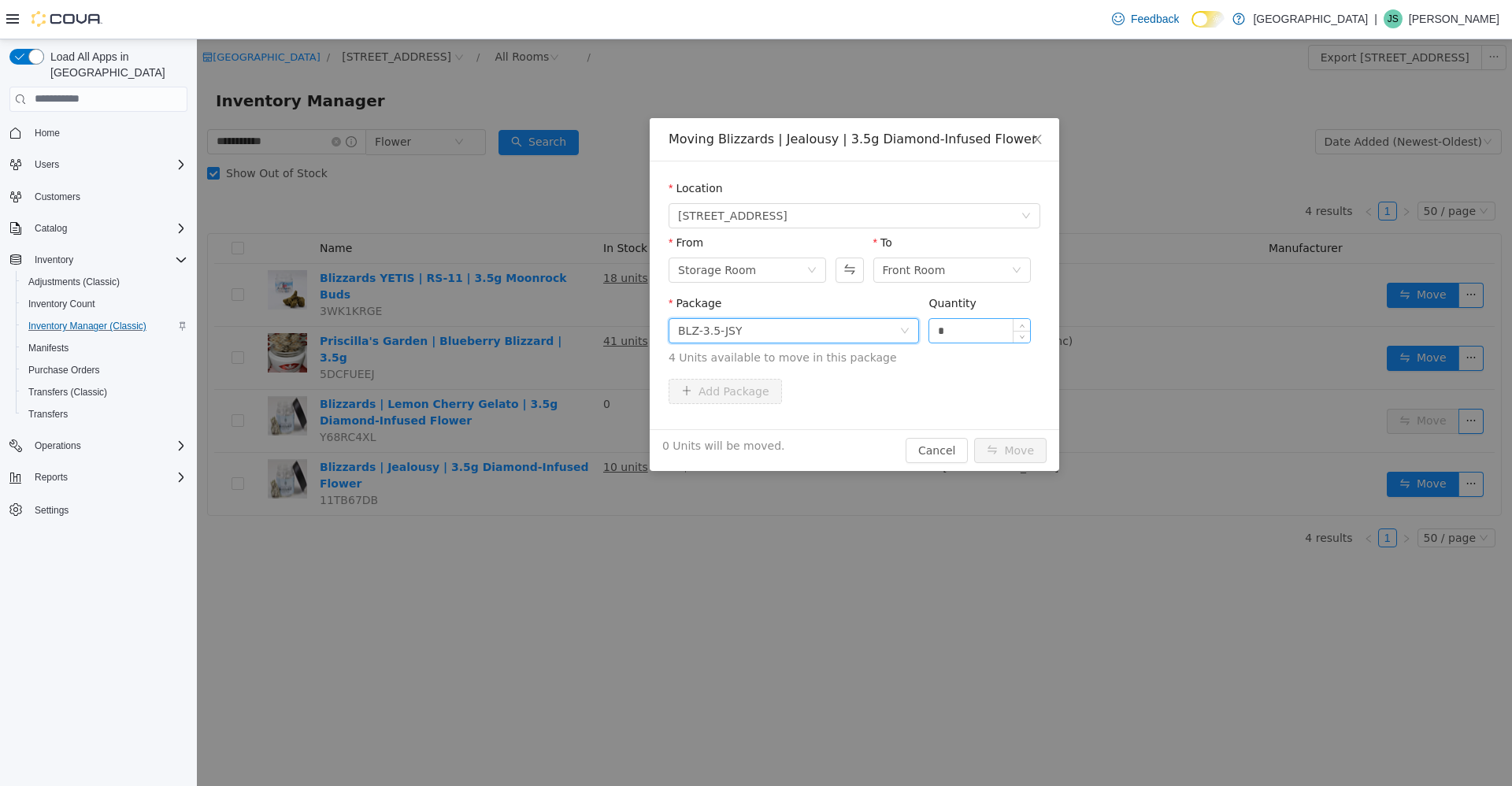
click at [988, 336] on input "*" at bounding box center [979, 330] width 101 height 23
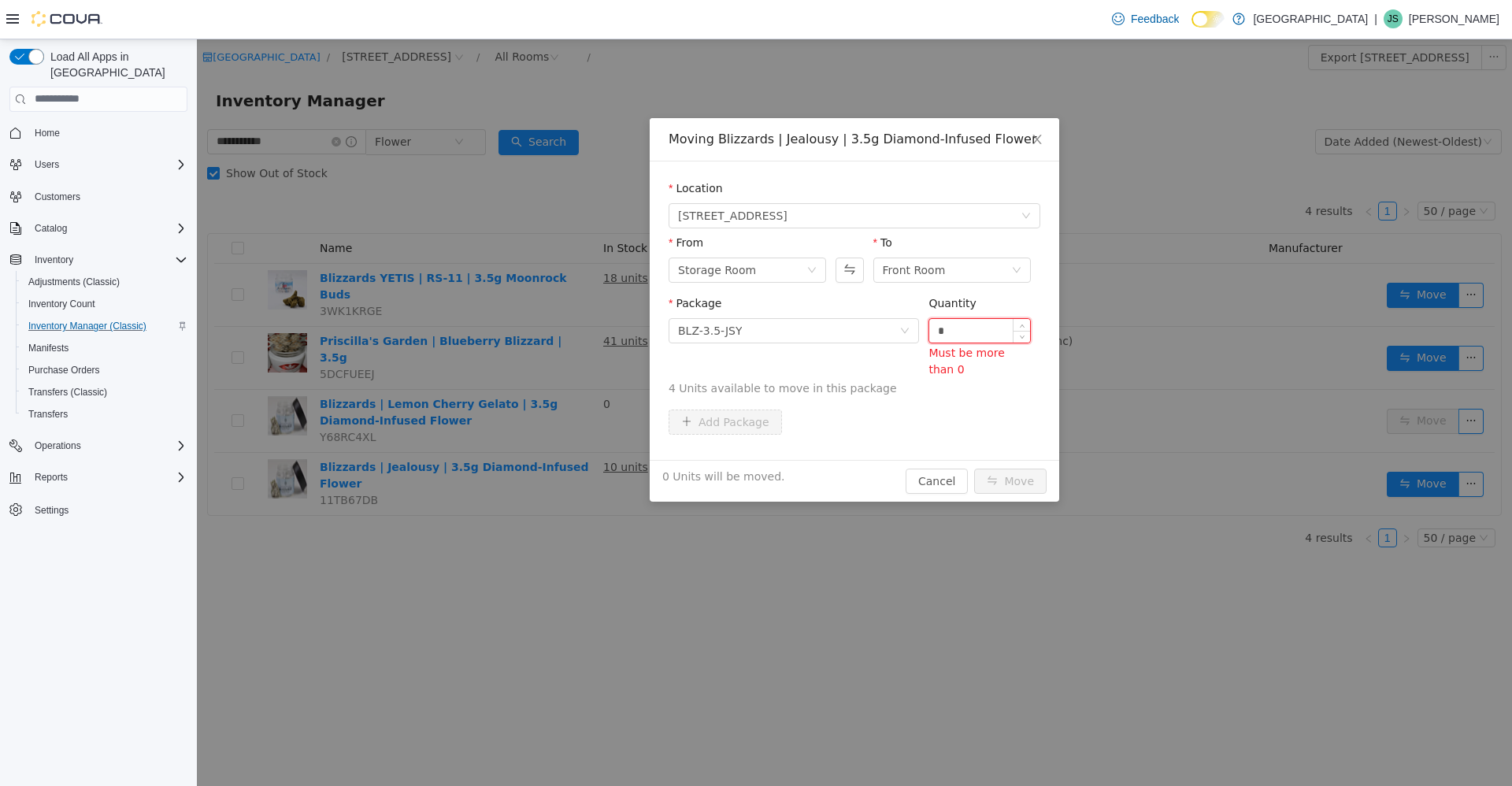
type input "*"
click at [974, 468] on button "Move" at bounding box center [1010, 480] width 72 height 25
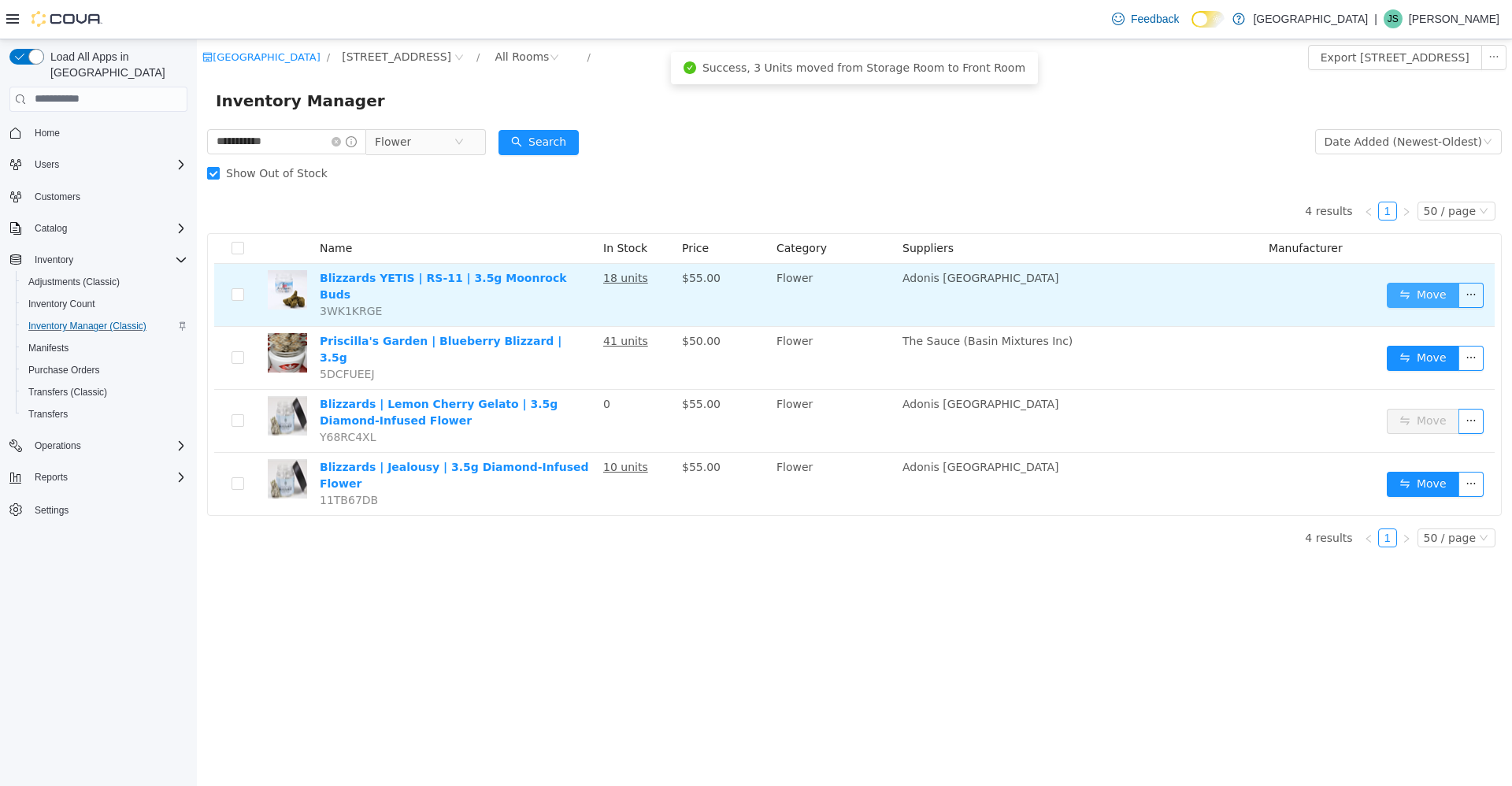
click at [1431, 290] on button "Move" at bounding box center [1422, 294] width 72 height 25
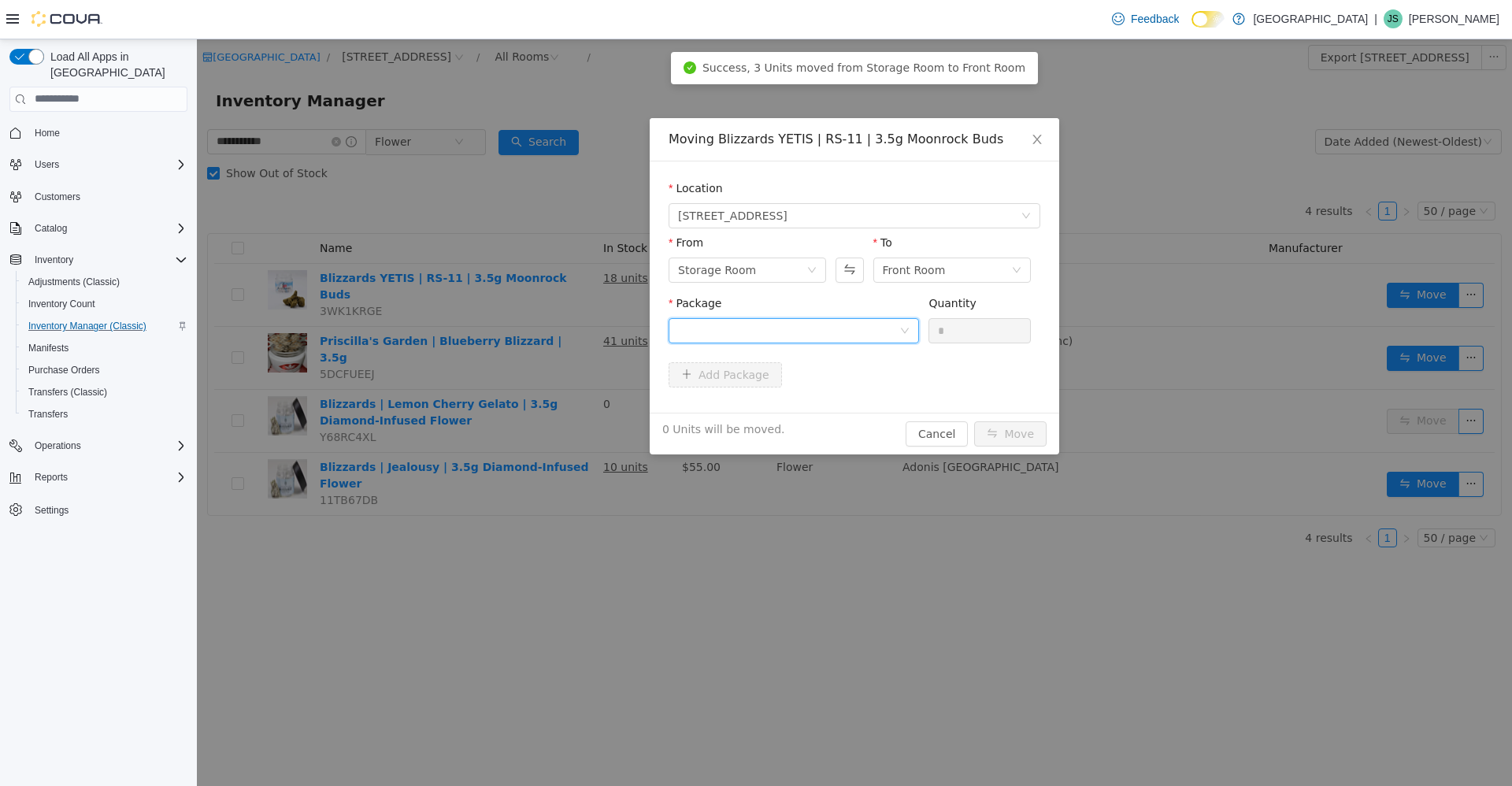
click at [792, 321] on div at bounding box center [788, 330] width 221 height 23
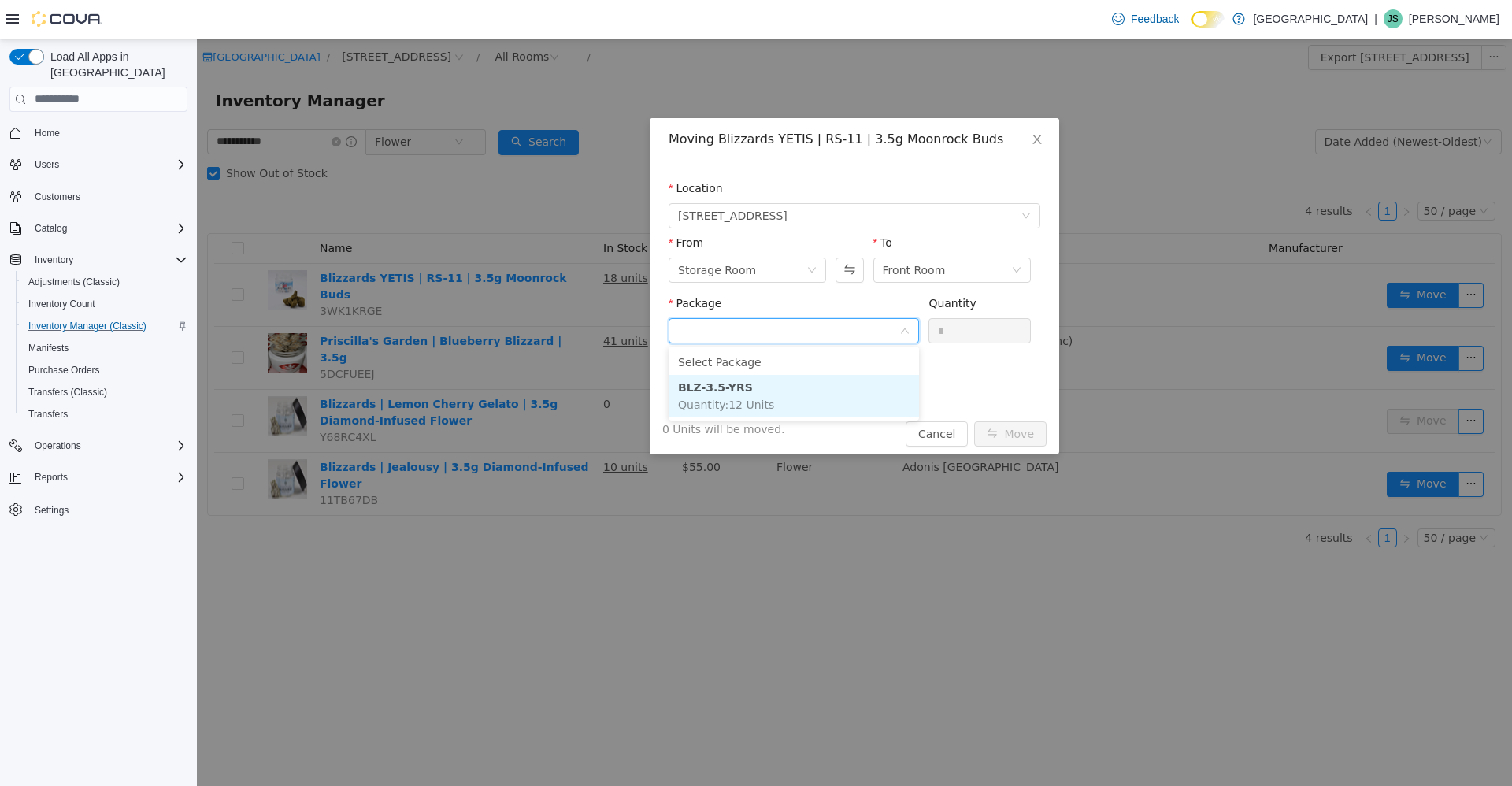
click at [808, 393] on li "BLZ-3.5-YRS Quantity : 12 Units" at bounding box center [794, 395] width 250 height 42
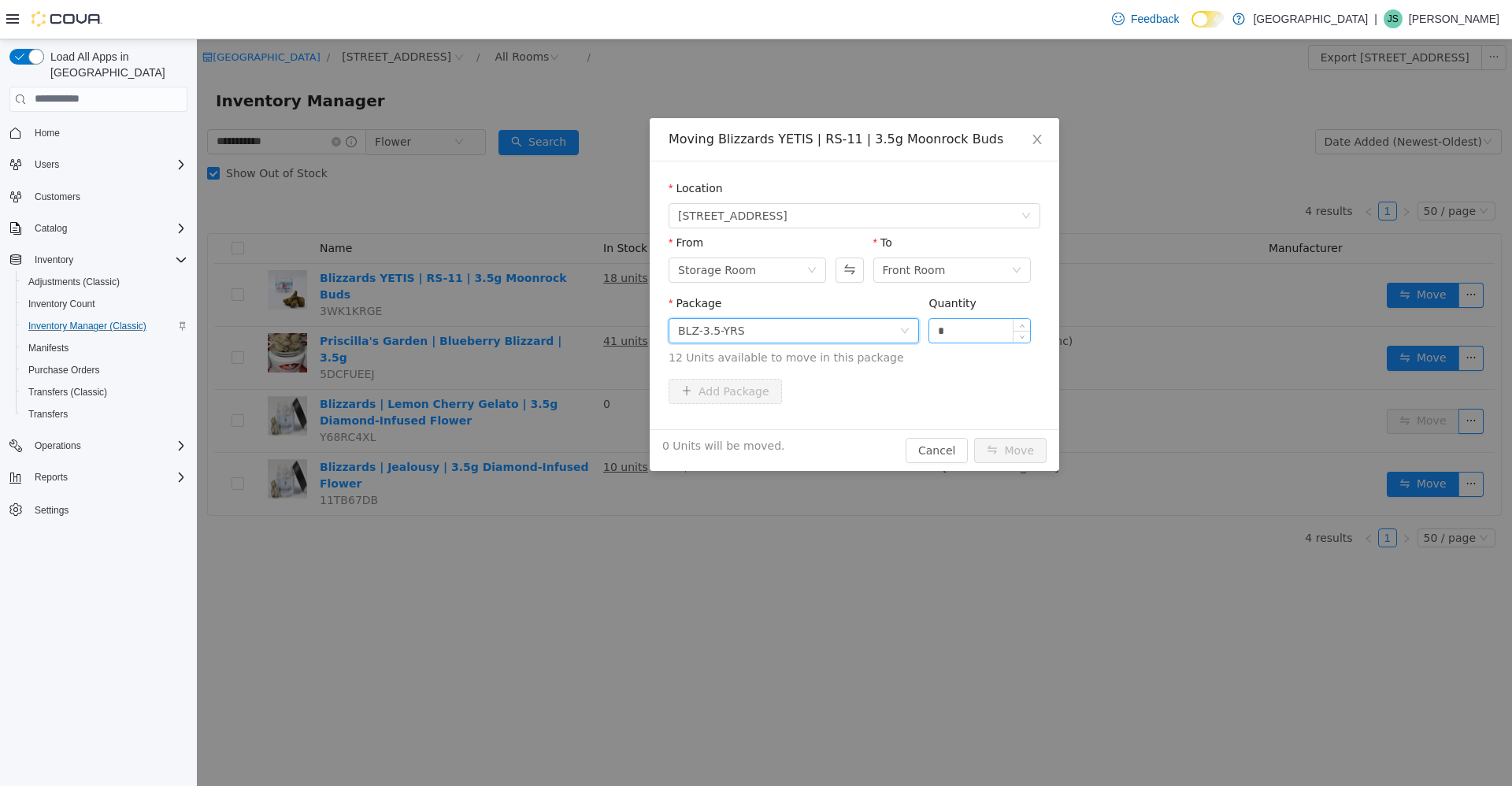
click at [956, 325] on input "*" at bounding box center [979, 330] width 101 height 23
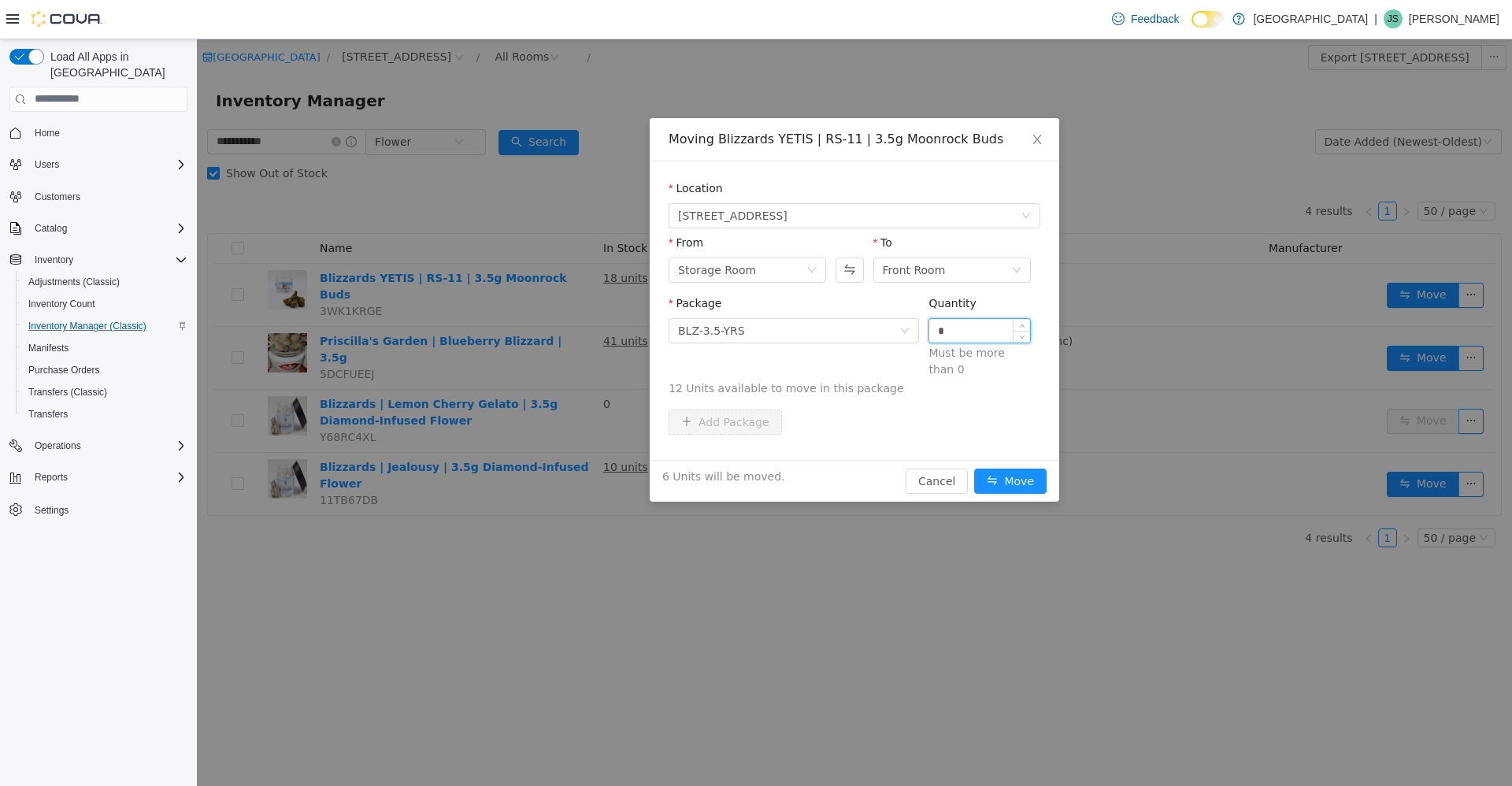
type input "*"
click at [974, 468] on button "Move" at bounding box center [1010, 480] width 72 height 25
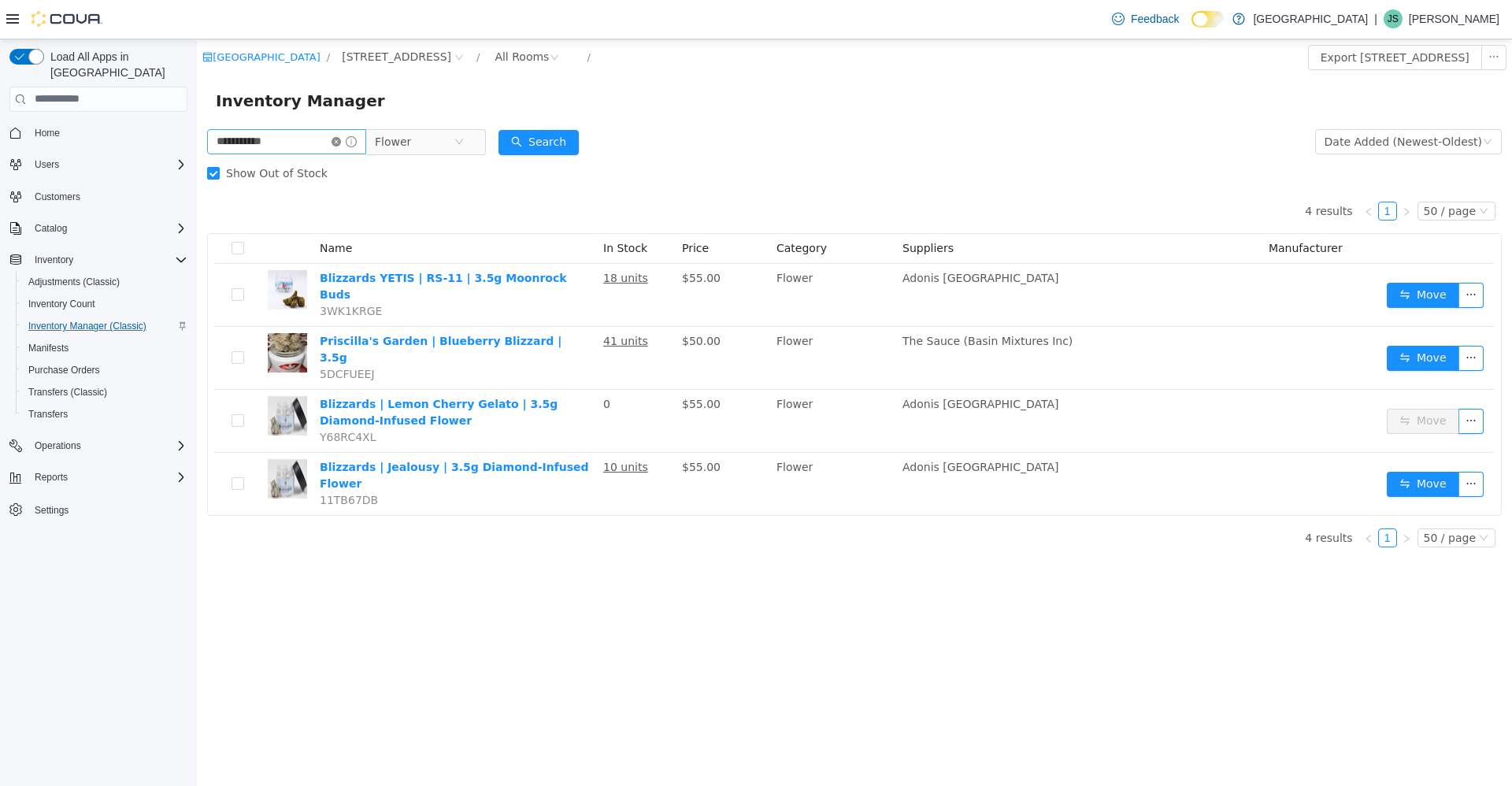
click at [341, 140] on icon "icon: close-circle" at bounding box center [336, 141] width 9 height 9
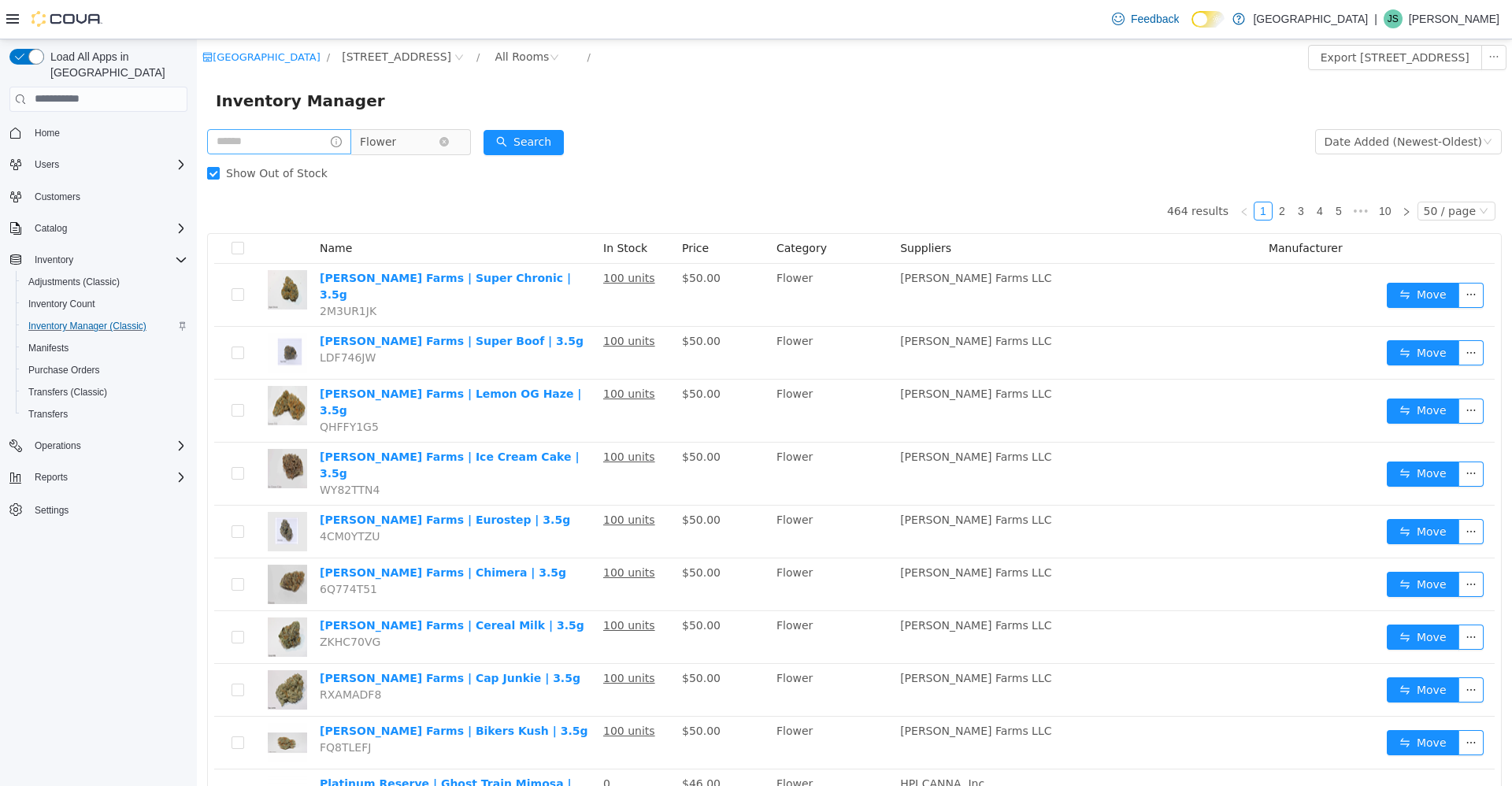
click at [407, 141] on span "Flower" at bounding box center [398, 141] width 78 height 23
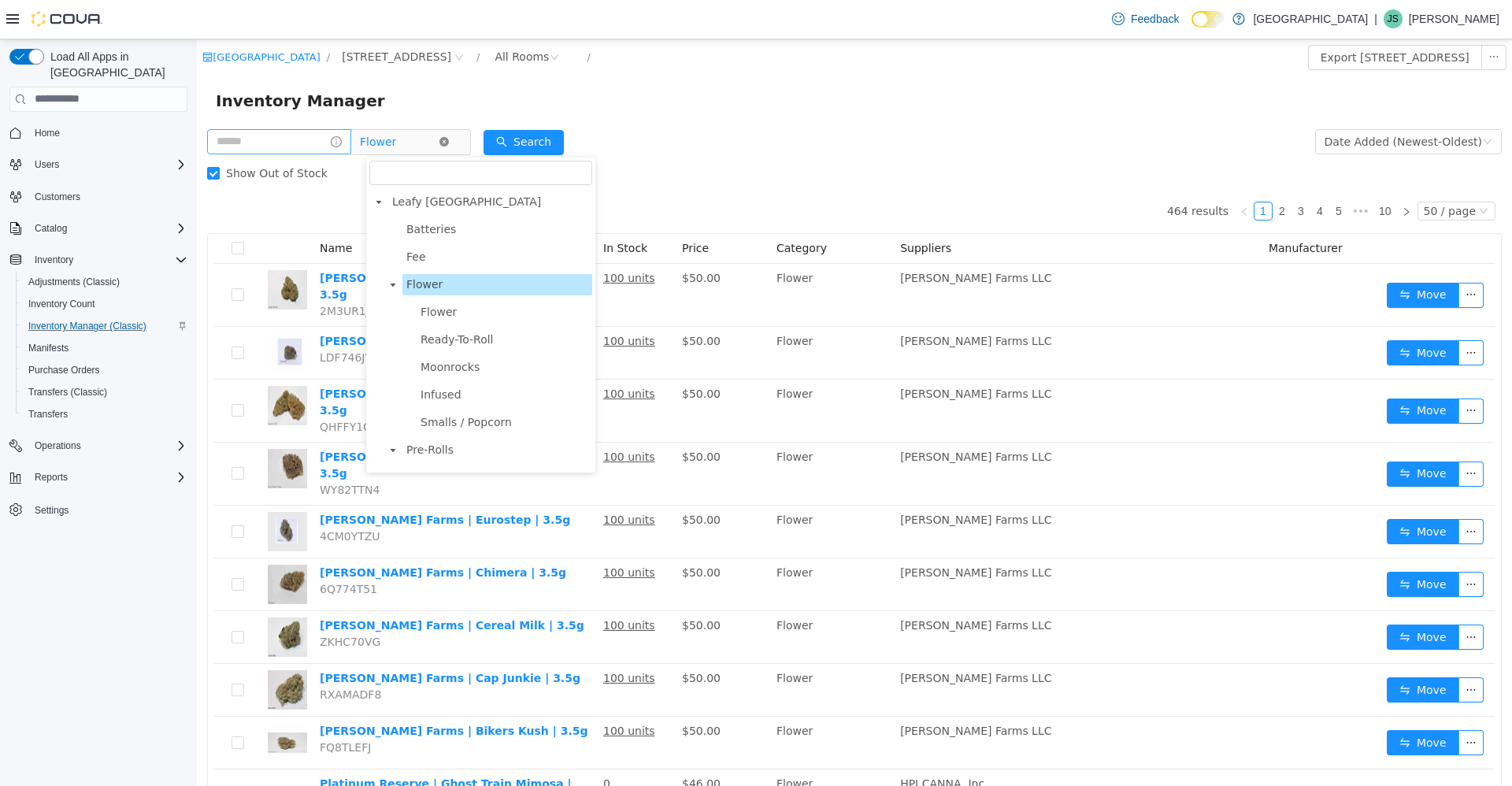
click at [449, 142] on icon "icon: close-circle" at bounding box center [443, 141] width 9 height 9
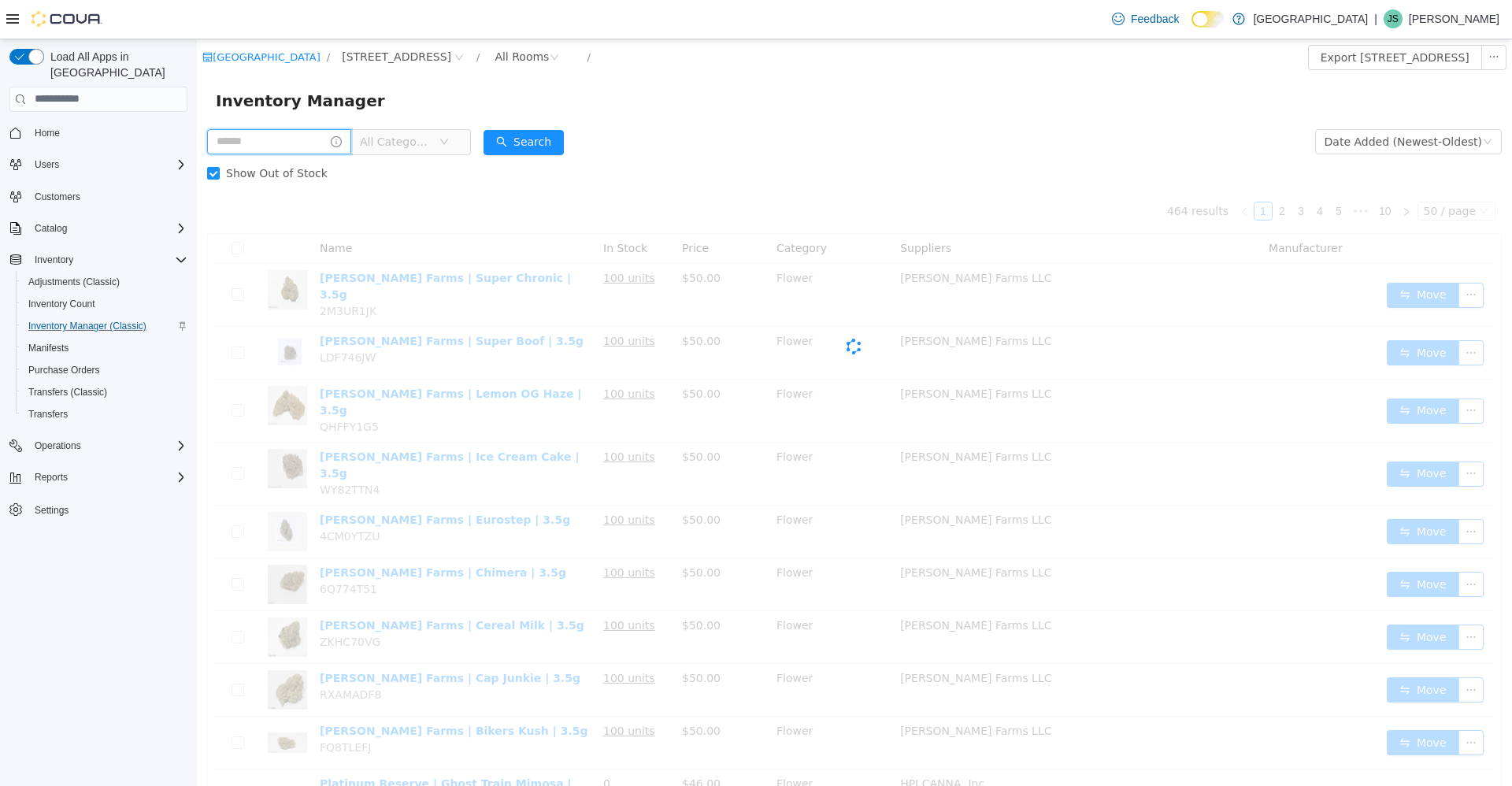
click at [317, 140] on input "text" at bounding box center [279, 141] width 144 height 25
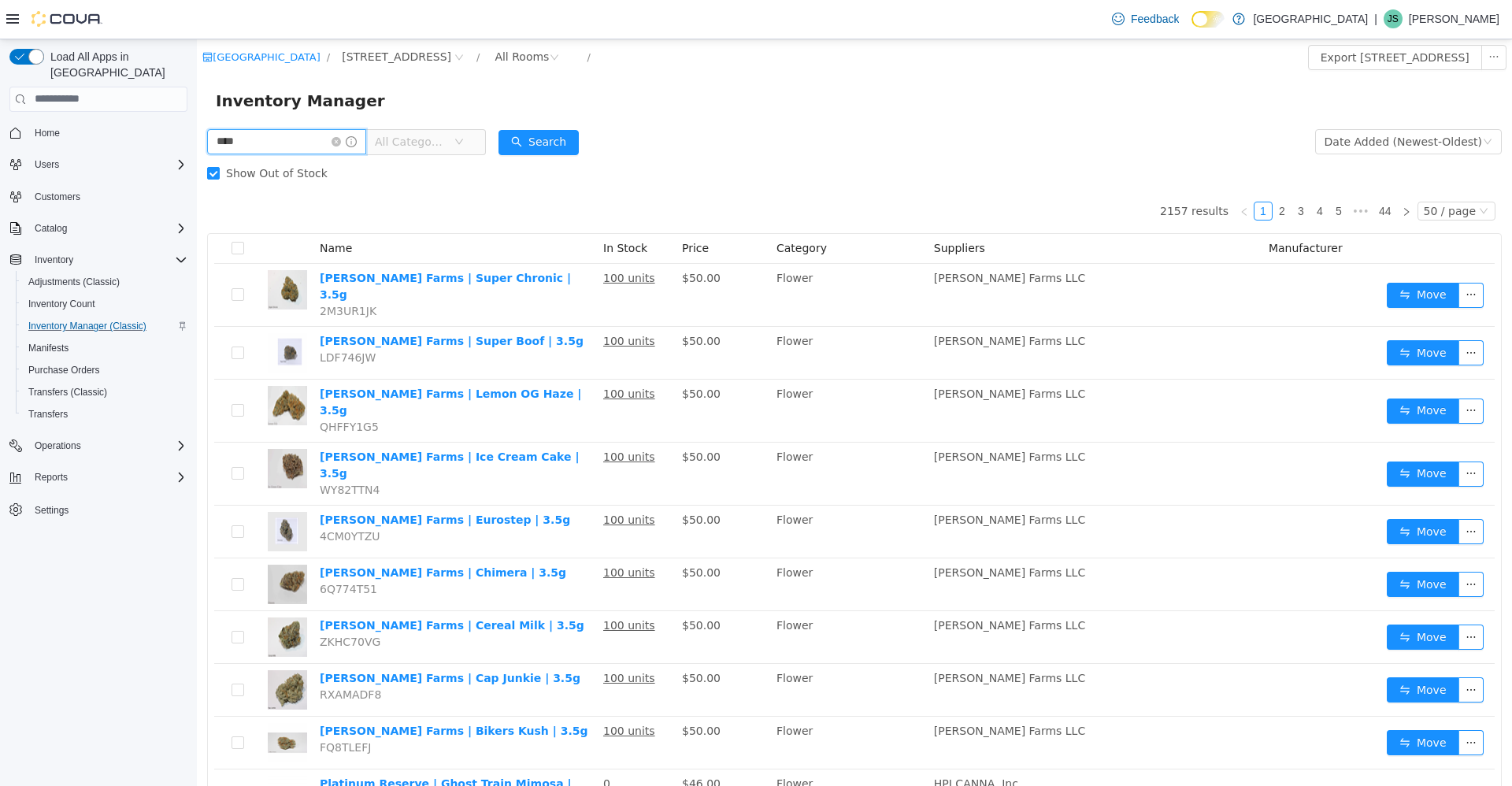
type input "****"
click at [431, 139] on span "All Categories" at bounding box center [410, 141] width 72 height 16
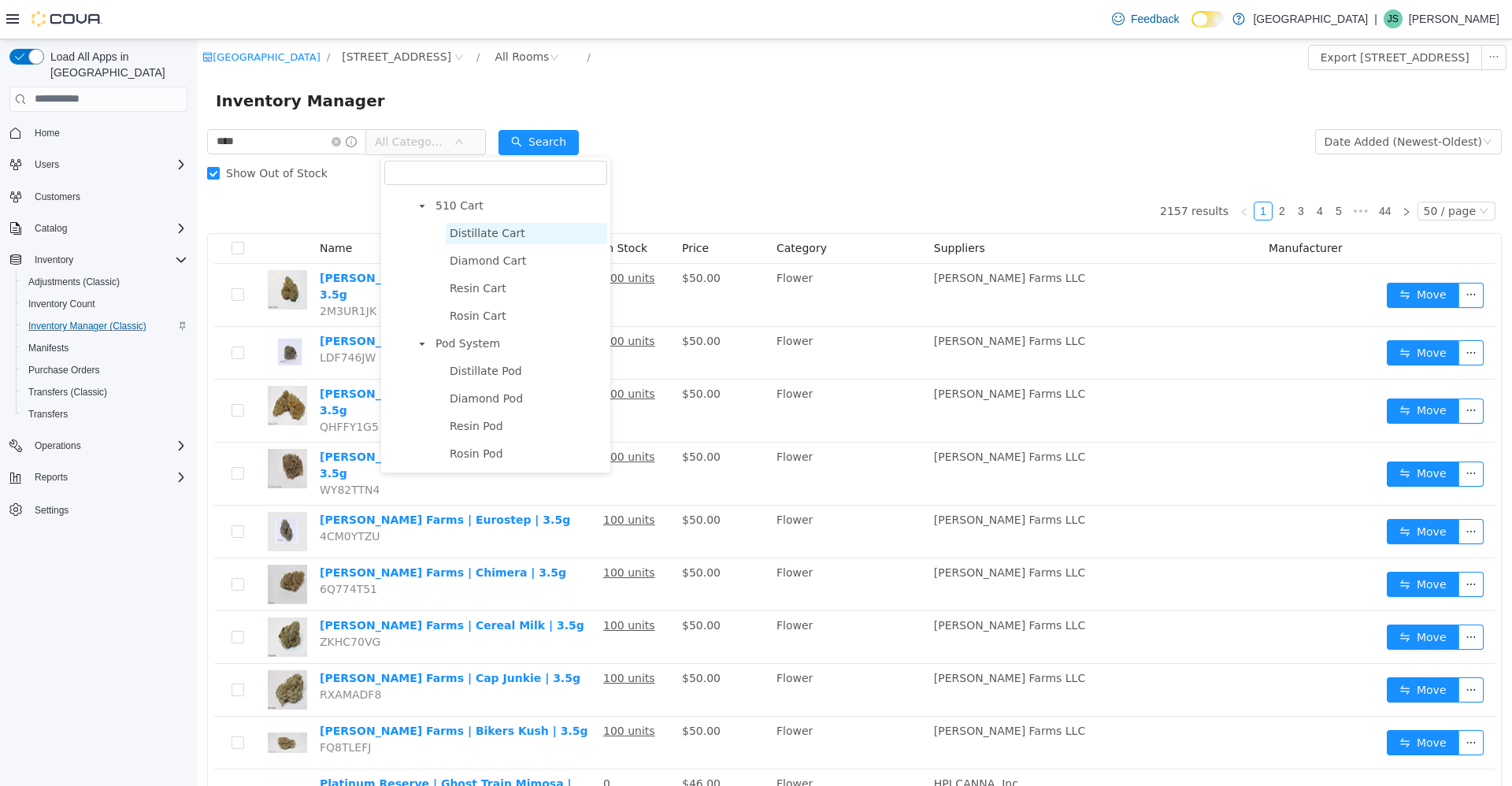
scroll to position [709, 0]
click at [447, 380] on span "Edibles" at bounding box center [441, 374] width 40 height 13
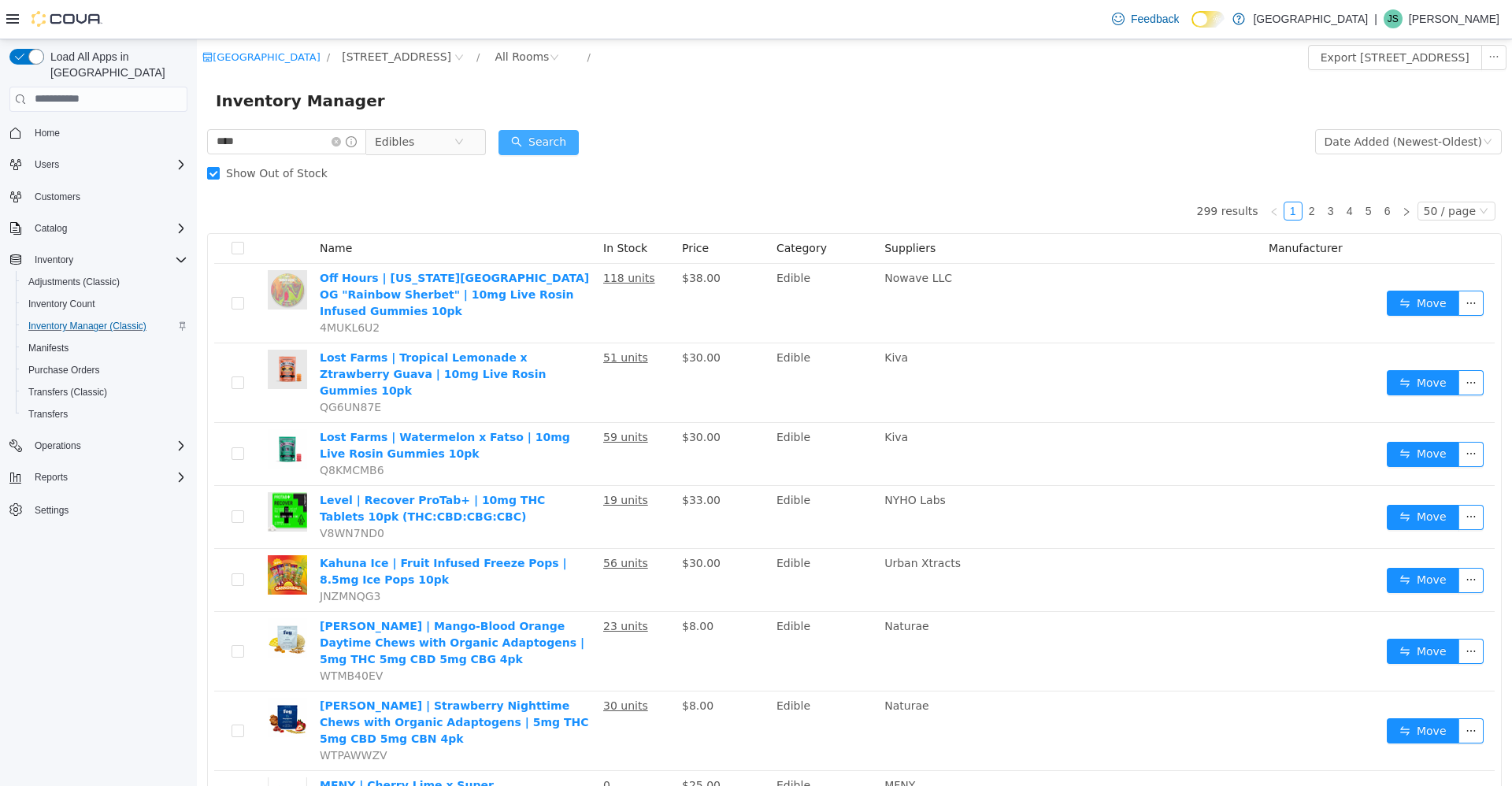
click at [543, 140] on button "Search" at bounding box center [538, 141] width 80 height 25
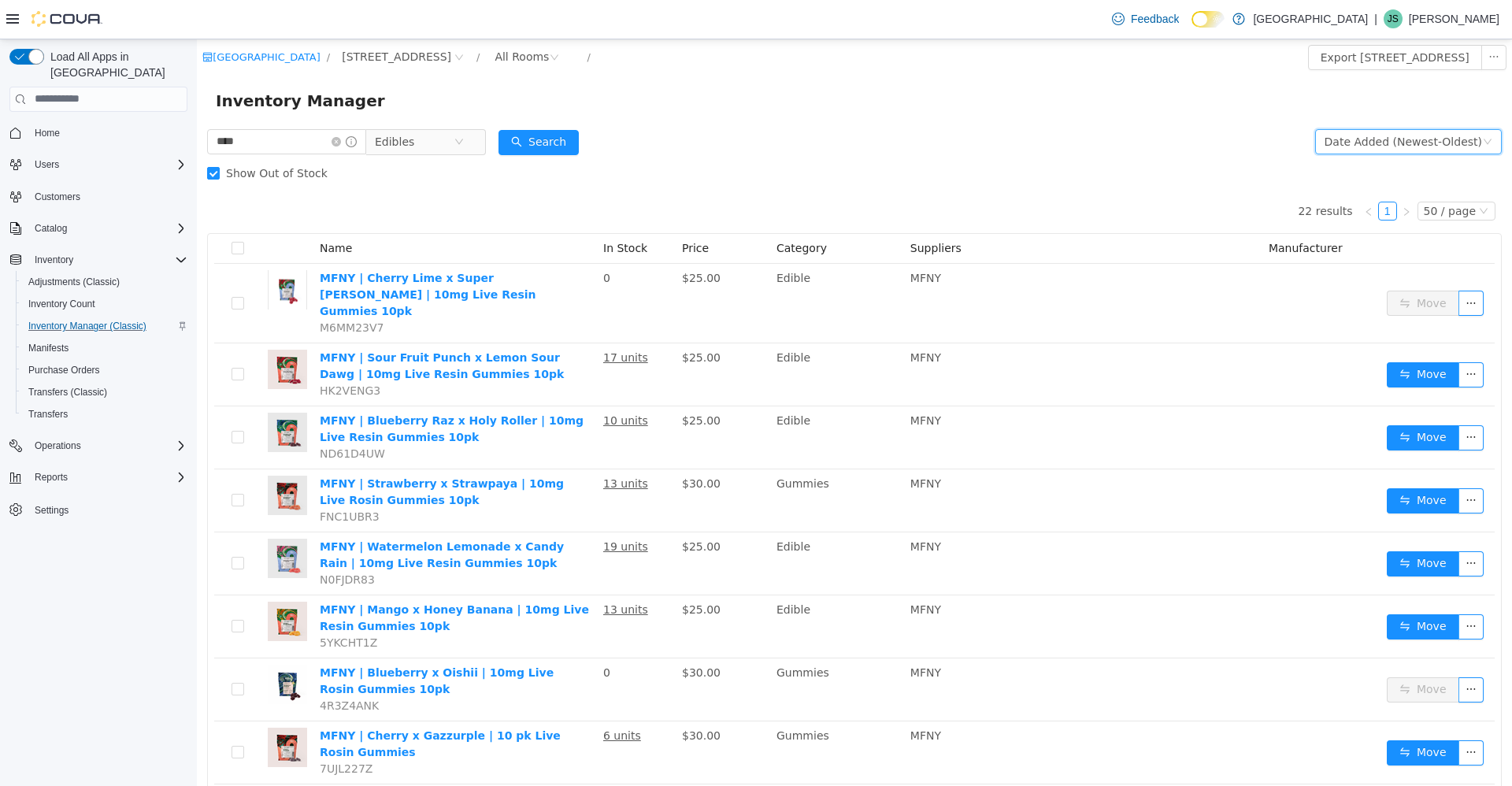
click at [1324, 141] on div "Date Added (Newest-Oldest)" at bounding box center [1402, 141] width 158 height 23
click at [1346, 175] on li "Alphabetical (A-Z)" at bounding box center [1401, 172] width 177 height 25
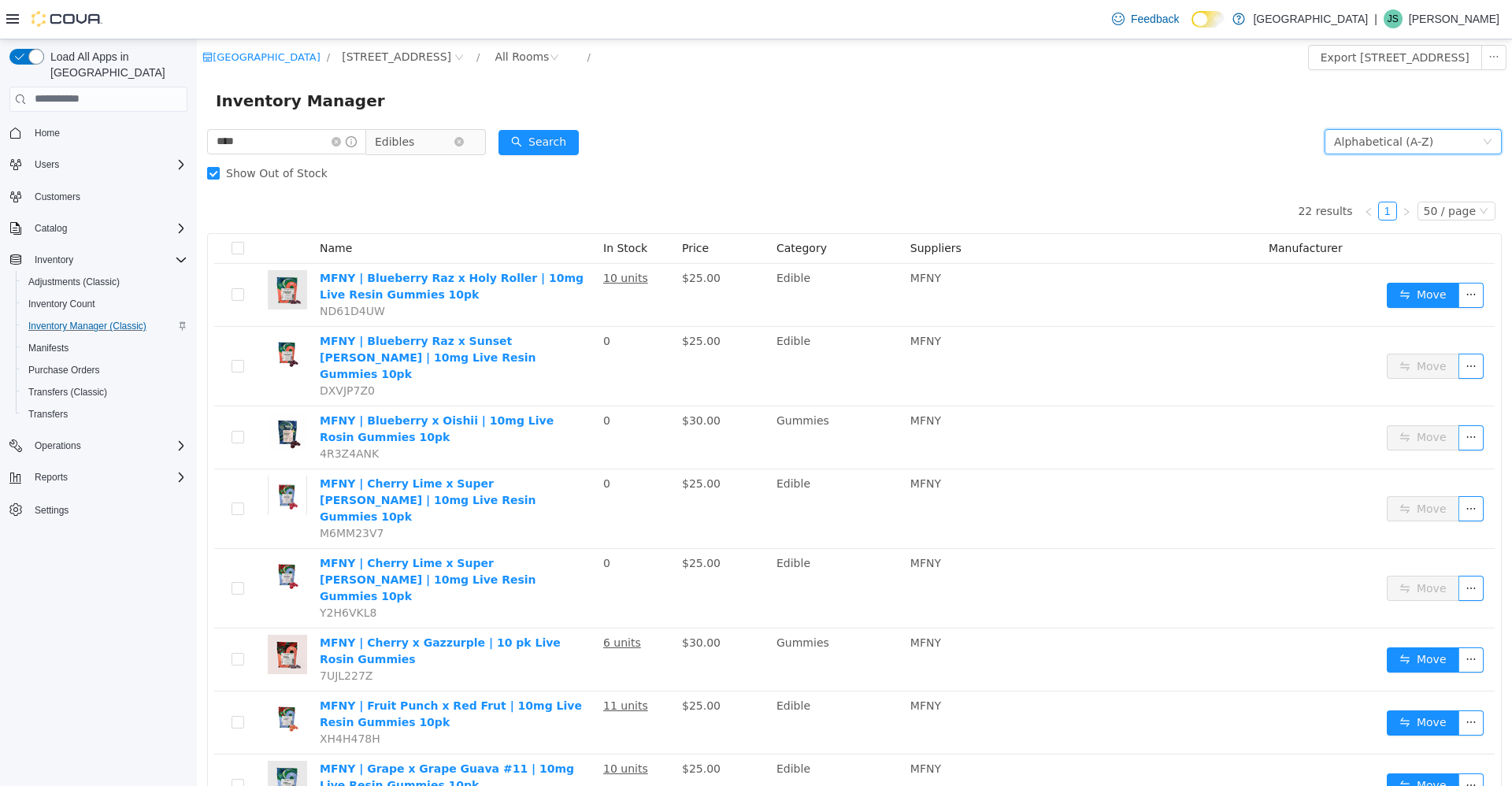
click at [438, 145] on span "Edibles" at bounding box center [413, 141] width 78 height 23
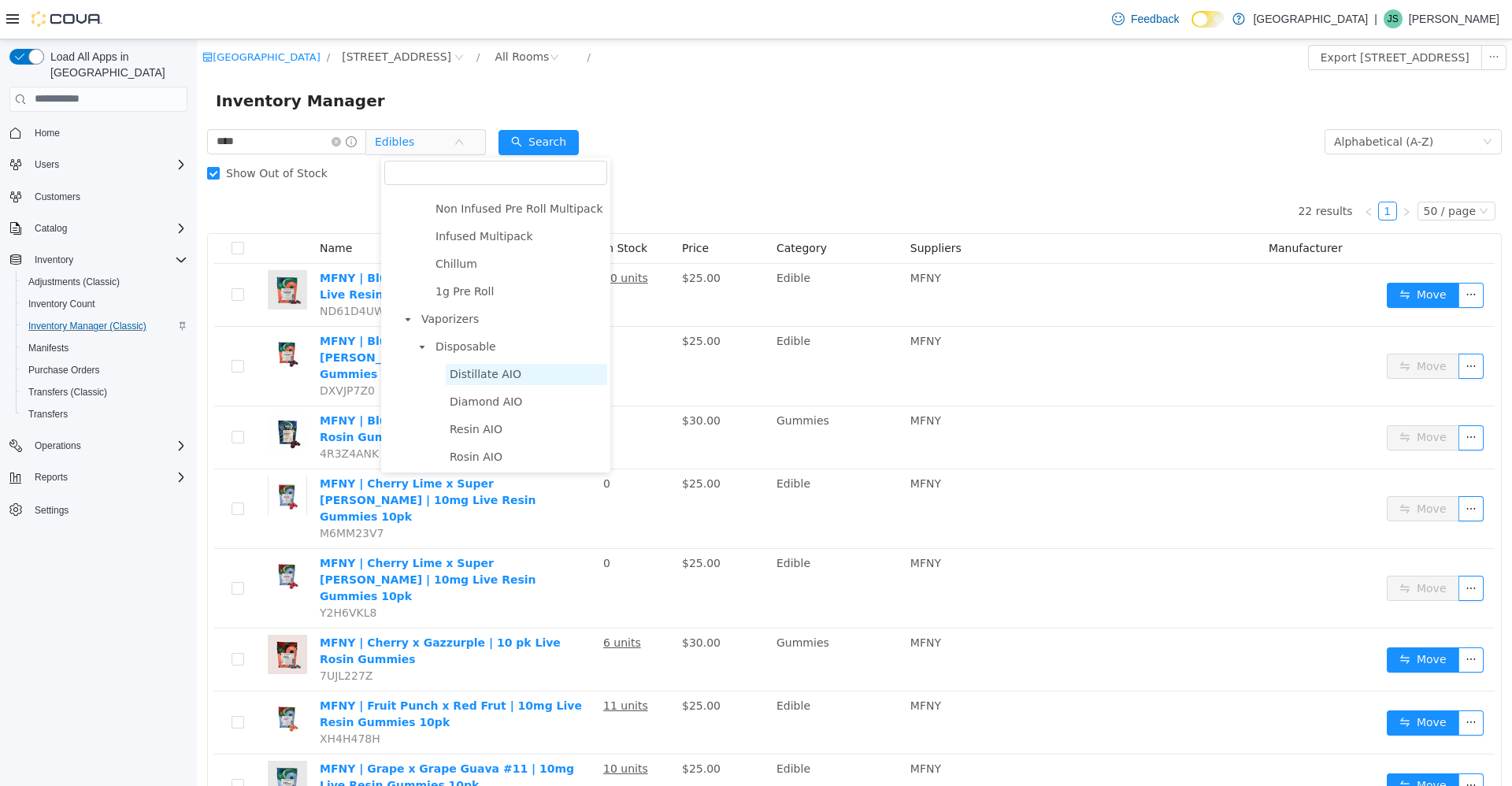
scroll to position [354, 0]
click at [474, 317] on span "Disposable" at bounding box center [466, 316] width 60 height 13
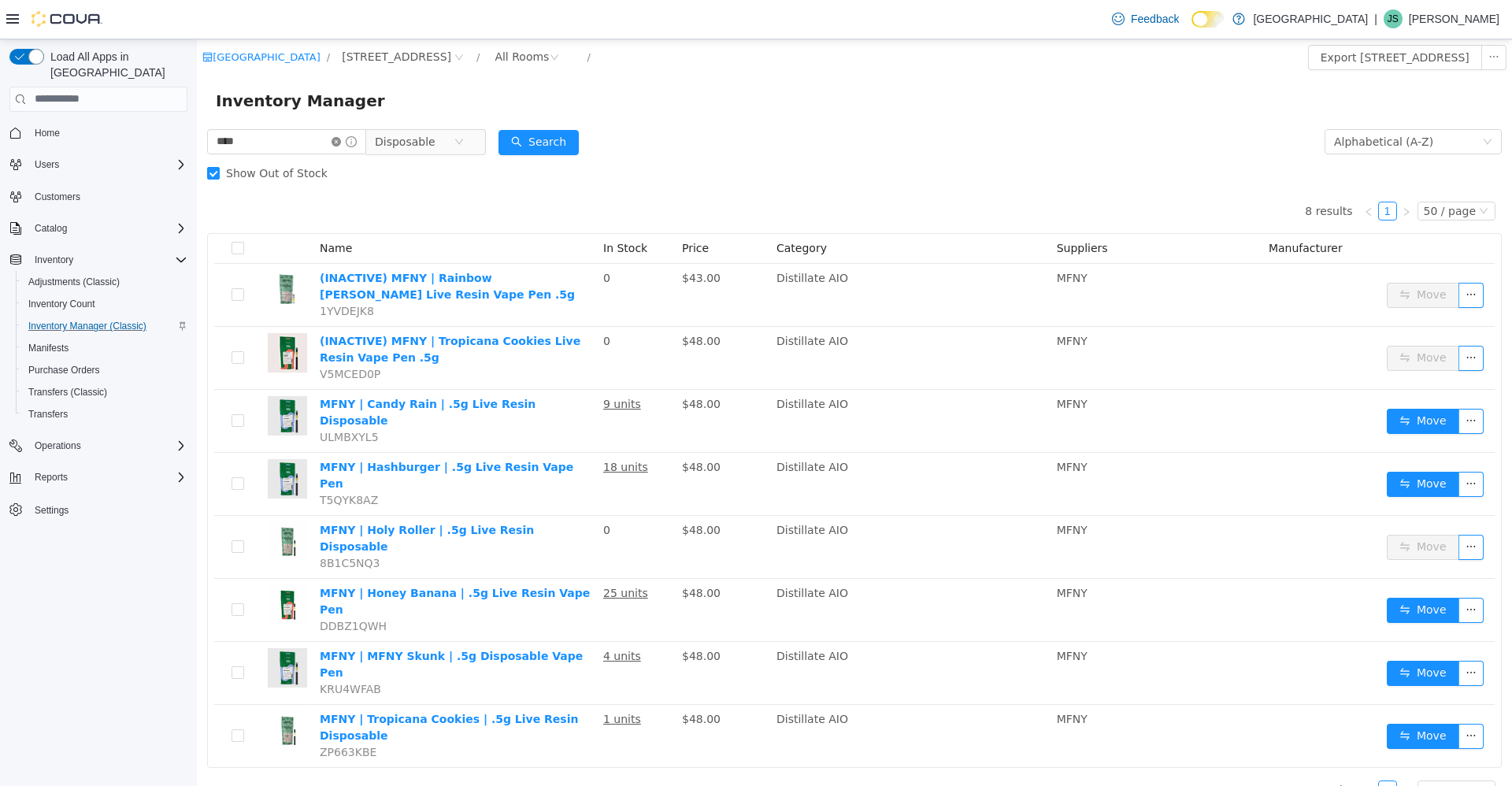
click at [341, 140] on icon "icon: close-circle" at bounding box center [336, 141] width 9 height 9
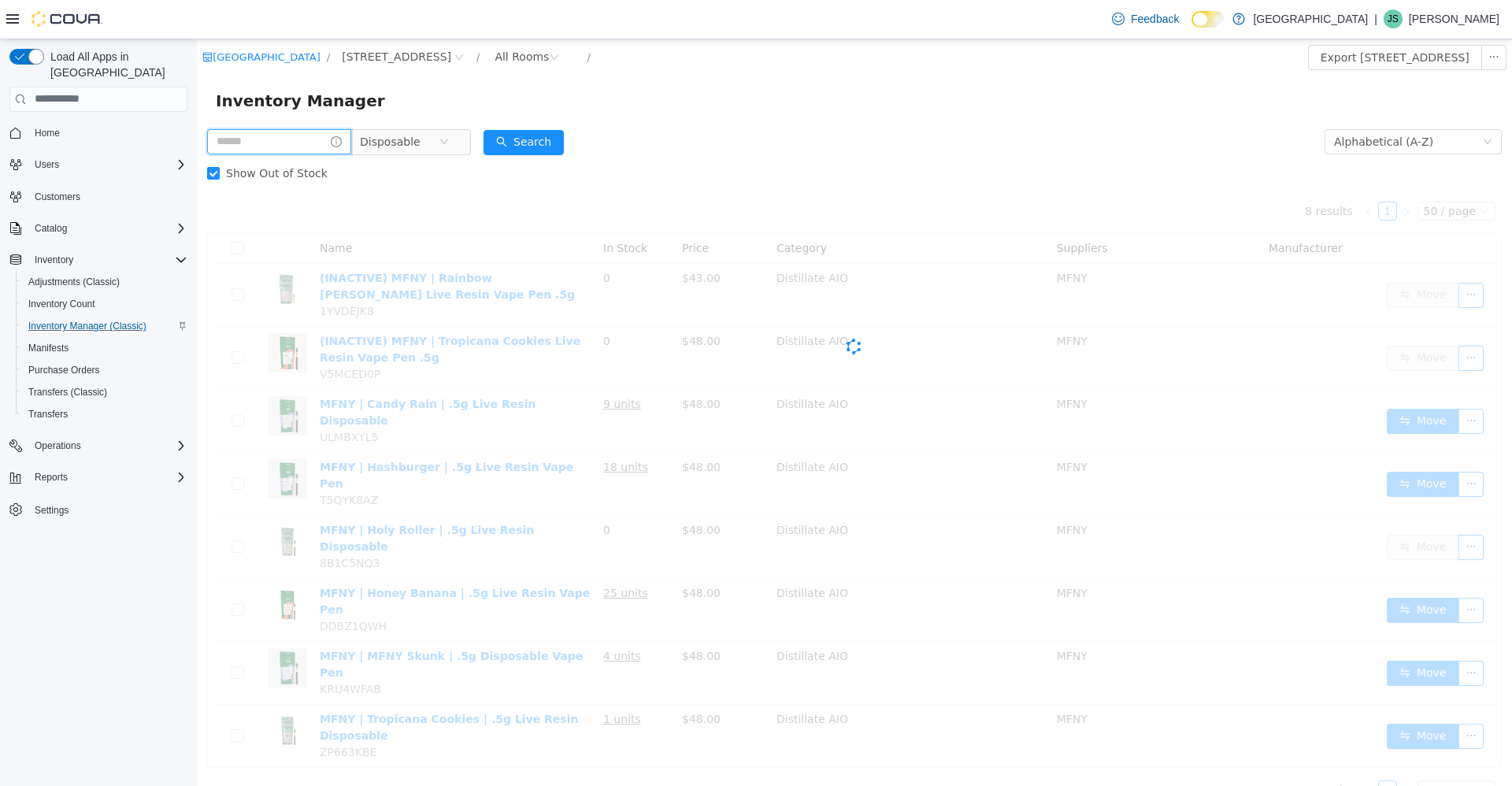
click at [311, 140] on input "text" at bounding box center [279, 141] width 144 height 25
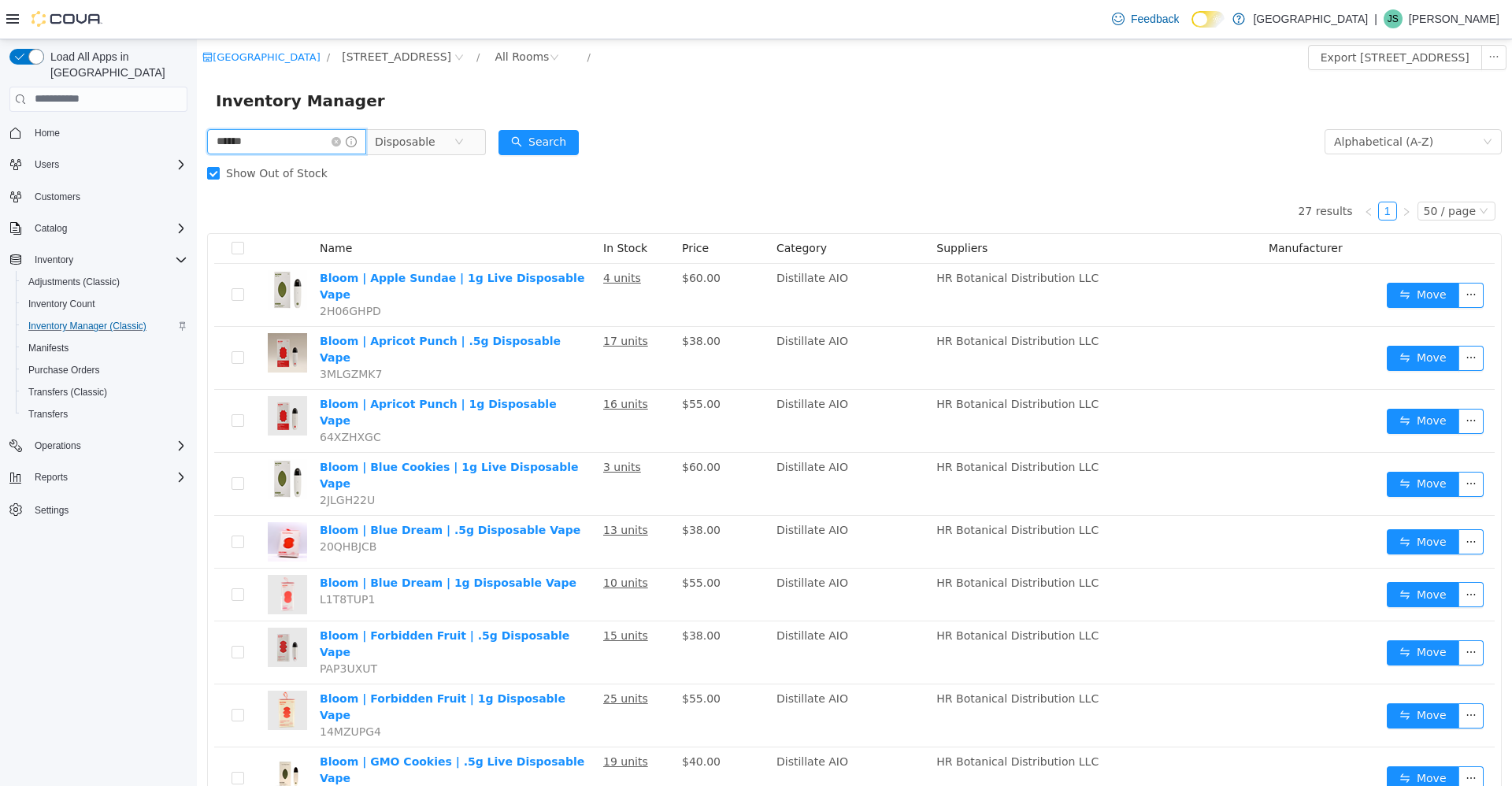
click at [220, 143] on input "******" at bounding box center [286, 141] width 159 height 25
type input "*****"
click at [341, 141] on icon "icon: close-circle" at bounding box center [336, 141] width 9 height 9
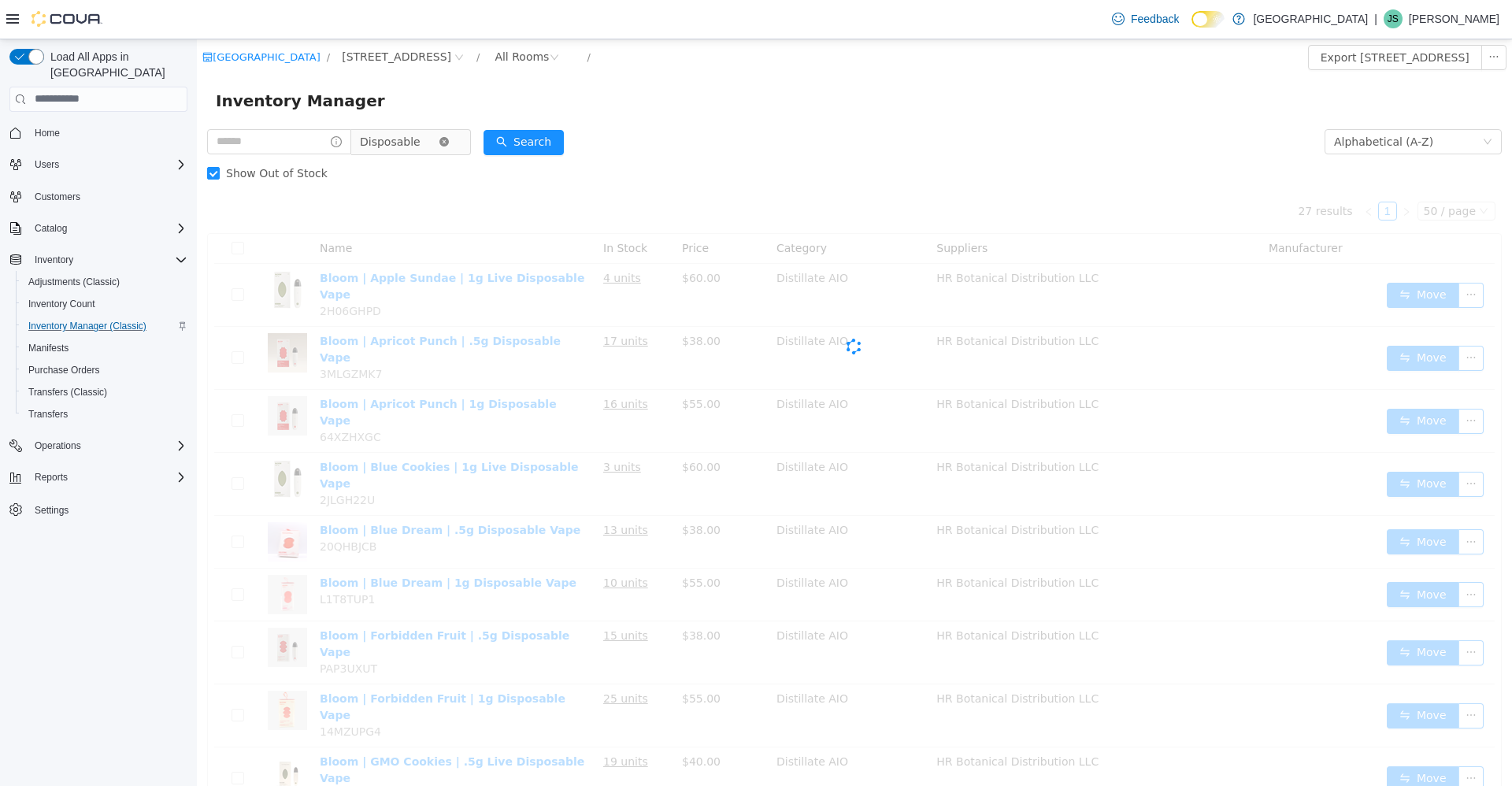
click at [449, 140] on icon "icon: close-circle" at bounding box center [443, 141] width 9 height 9
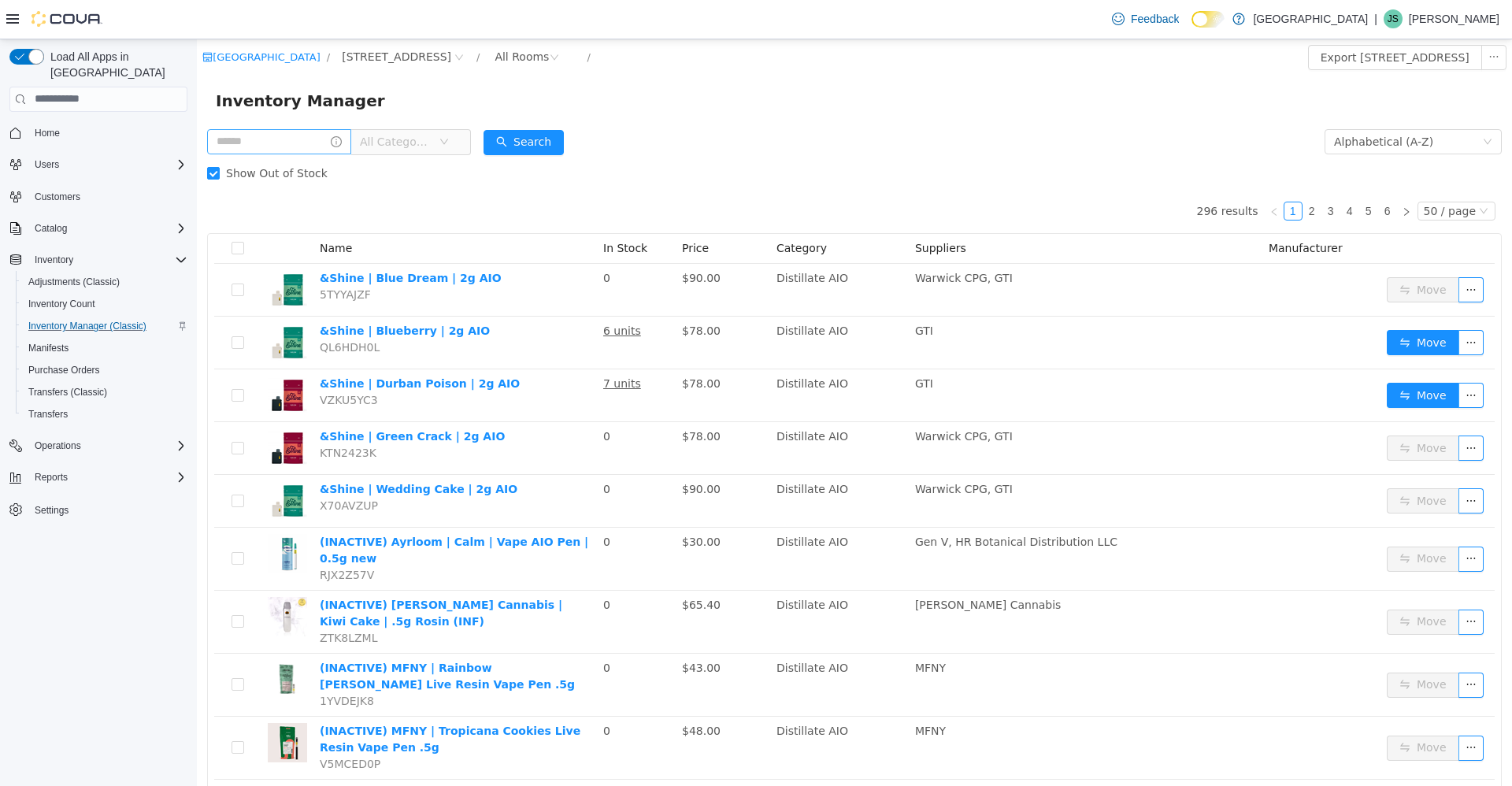
click at [272, 154] on span at bounding box center [279, 141] width 144 height 25
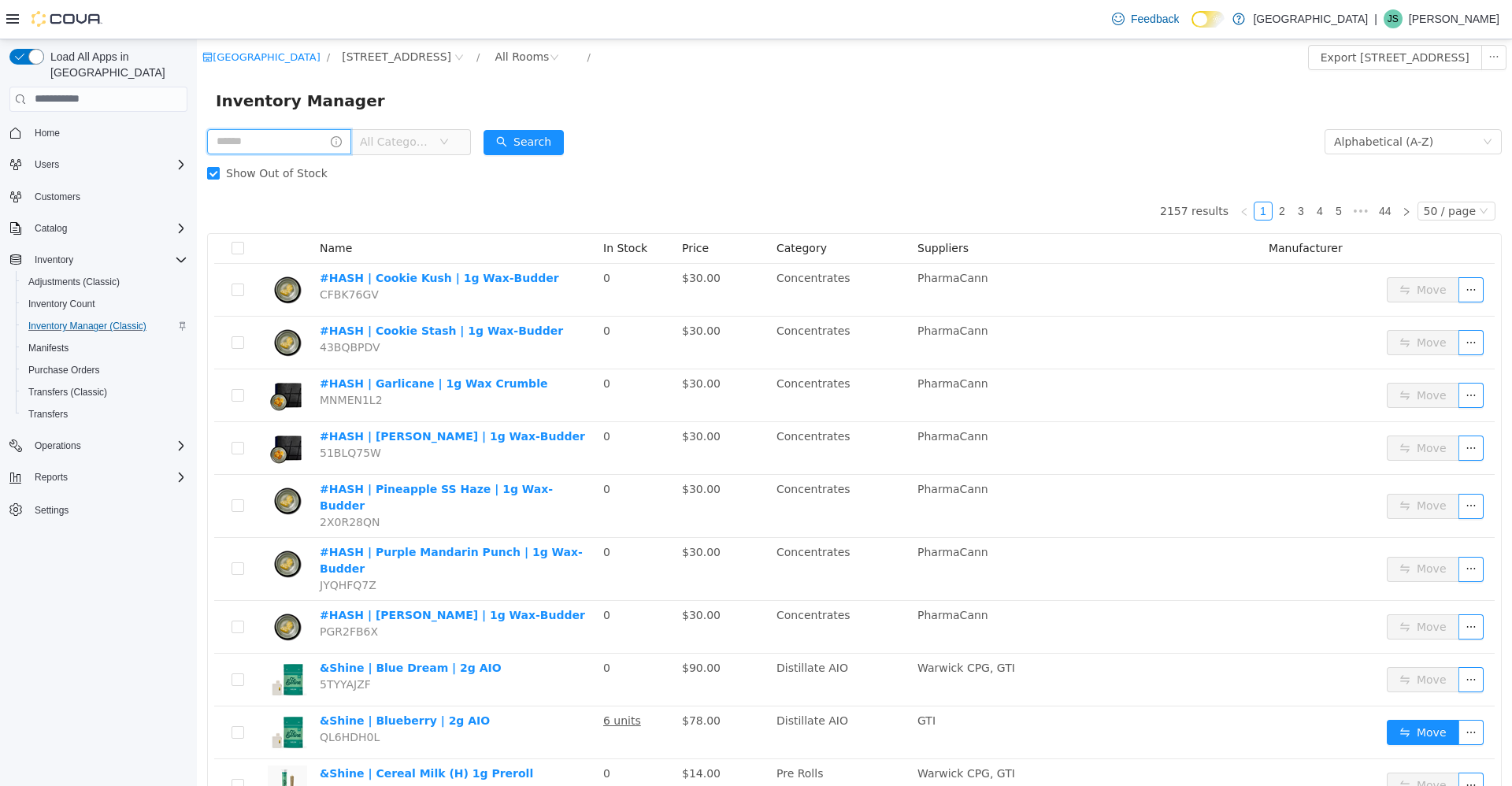
click at [247, 142] on input "text" at bounding box center [279, 141] width 144 height 25
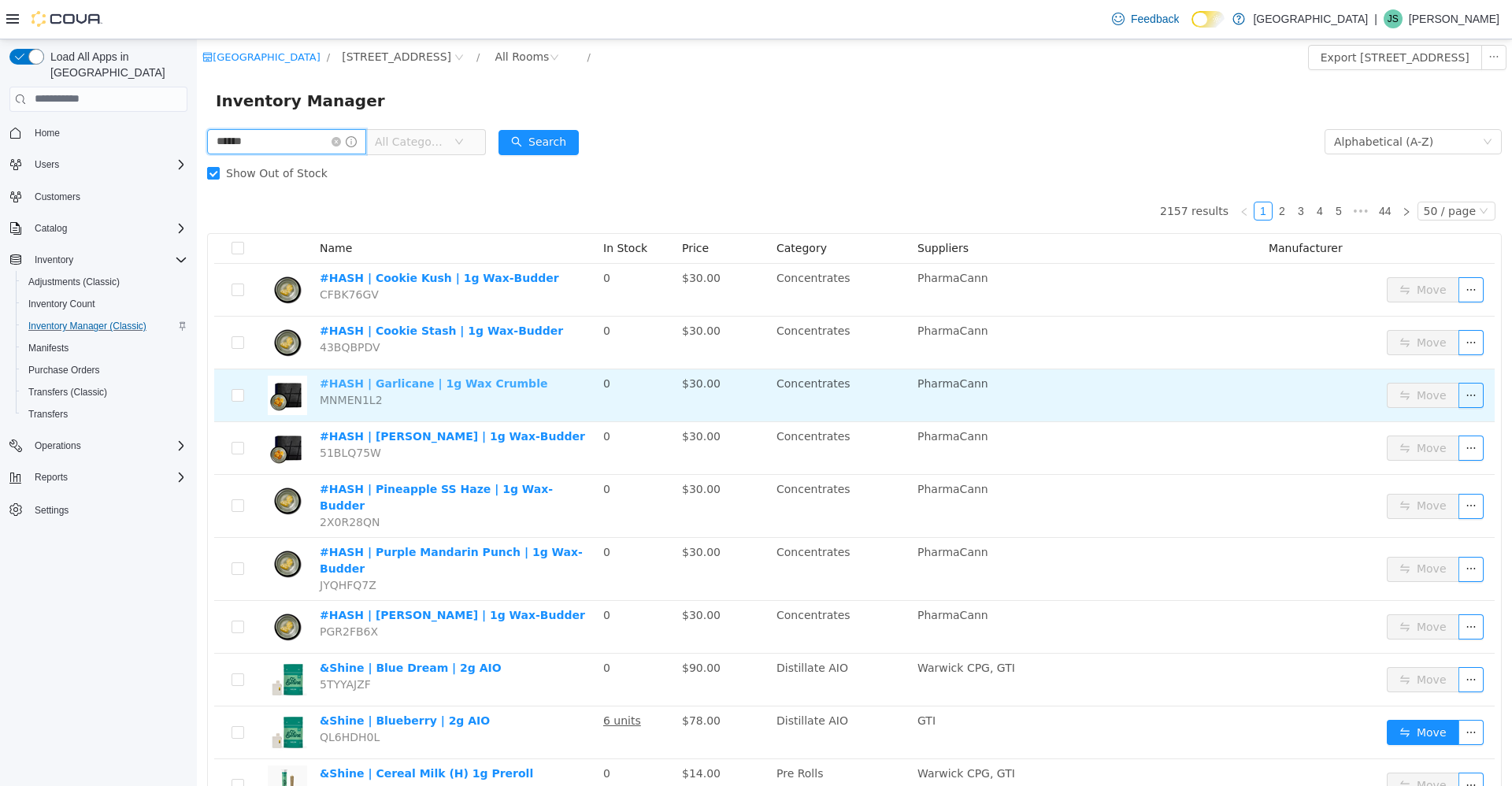
type input "******"
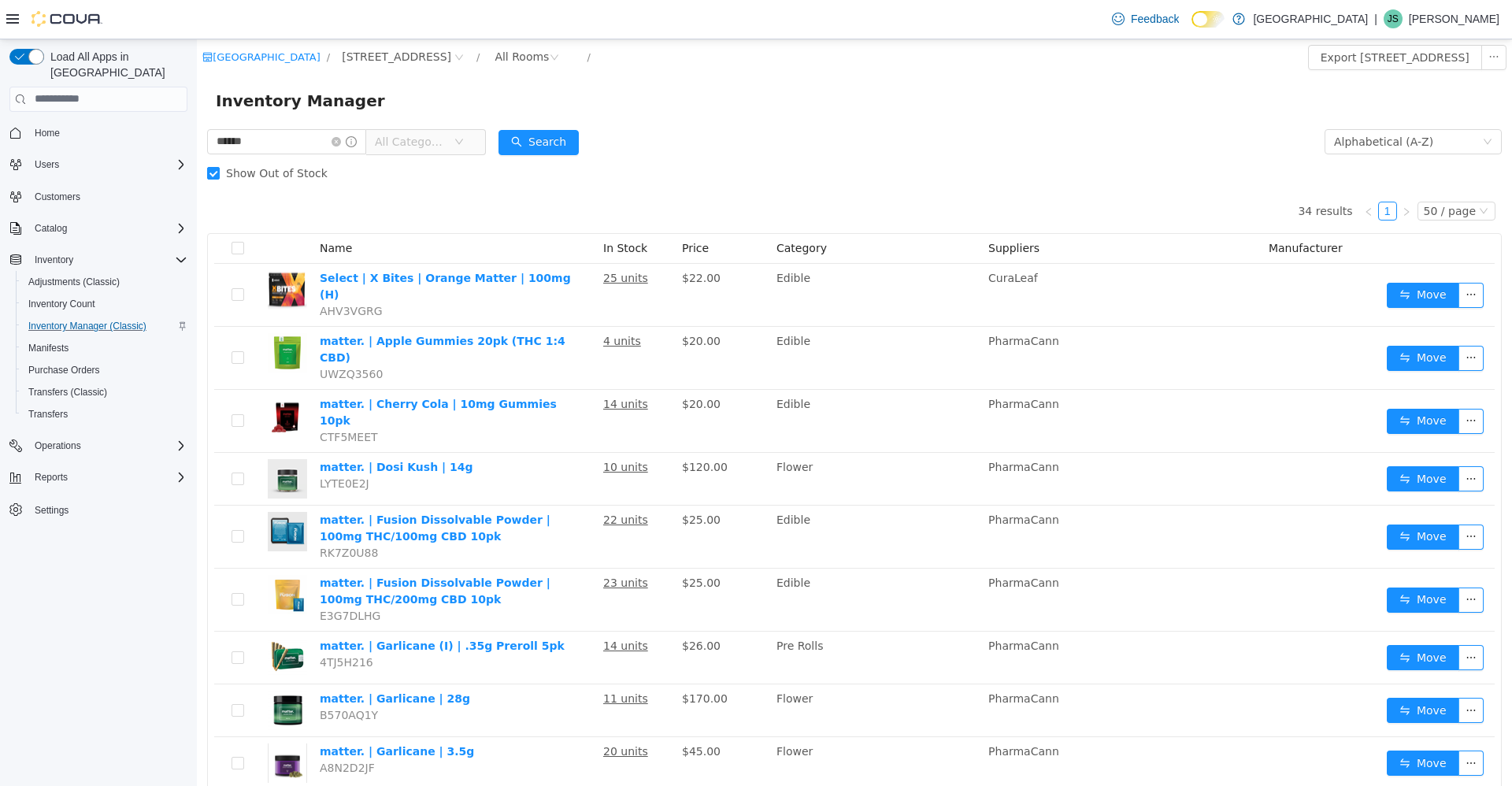
click at [420, 140] on span "All Categories" at bounding box center [410, 141] width 72 height 16
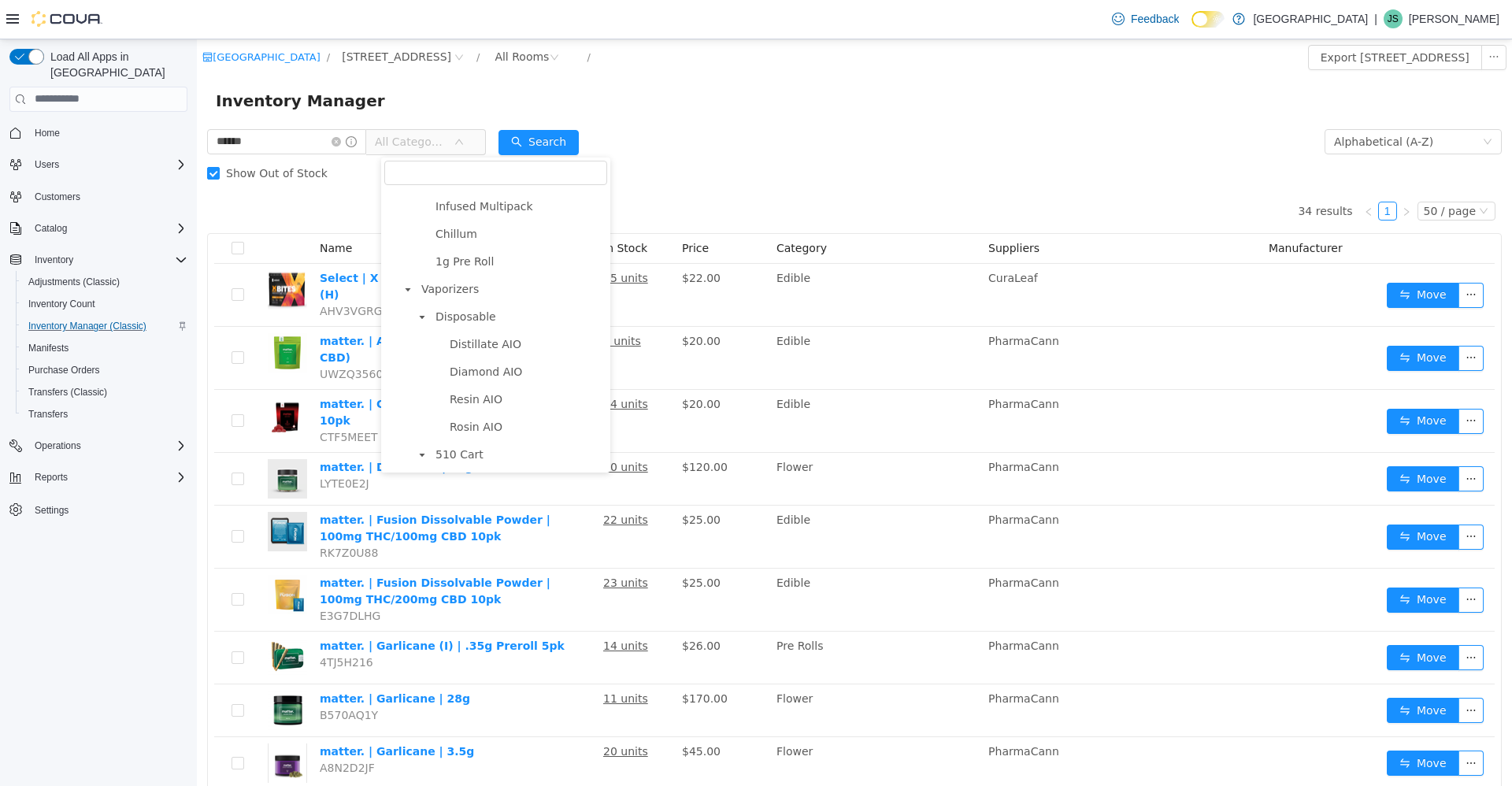
scroll to position [39, 0]
click at [434, 410] on span "Pre-Rolls" at bounding box center [444, 410] width 47 height 13
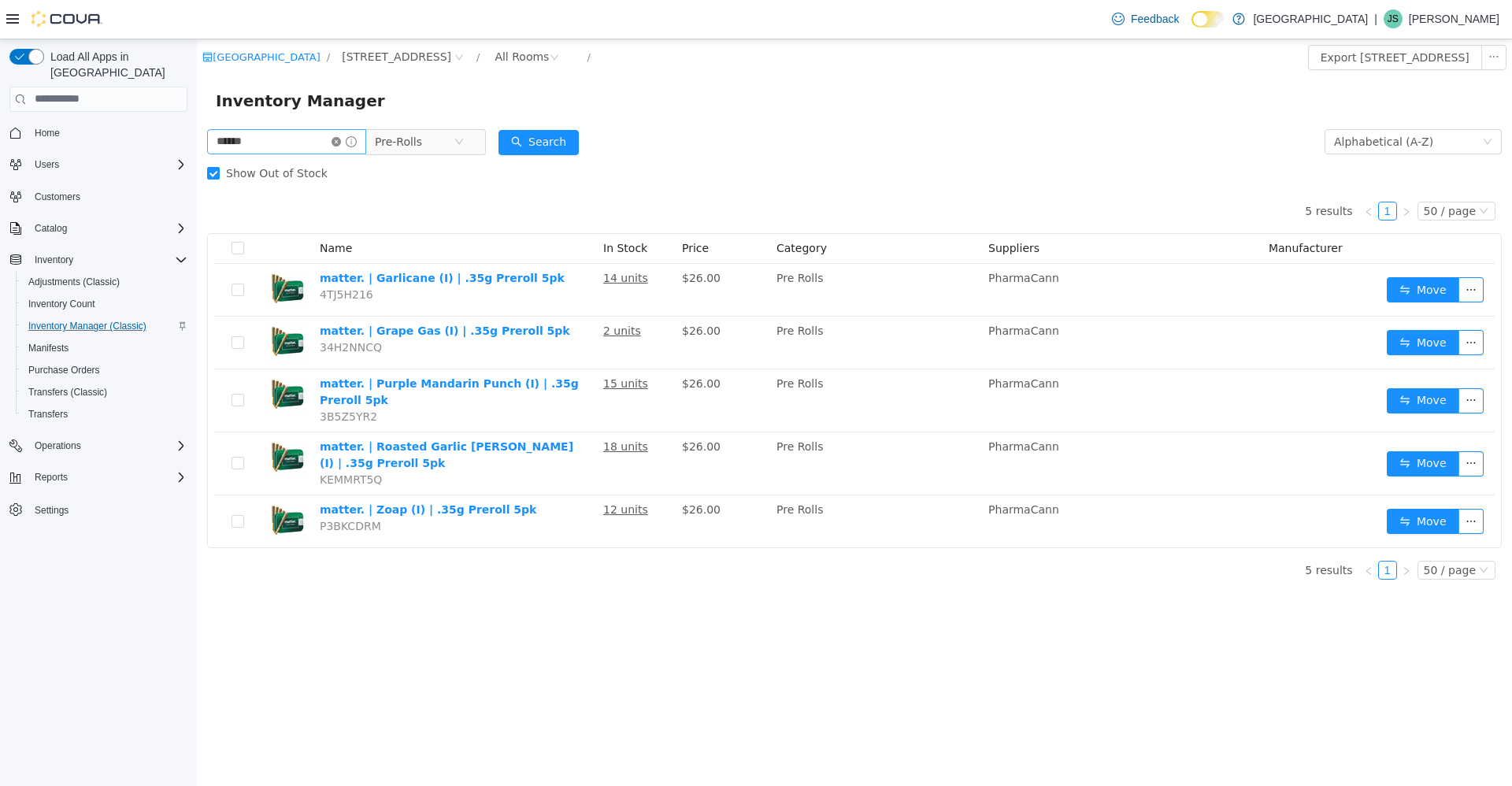
click at [341, 141] on icon "icon: close-circle" at bounding box center [336, 141] width 9 height 9
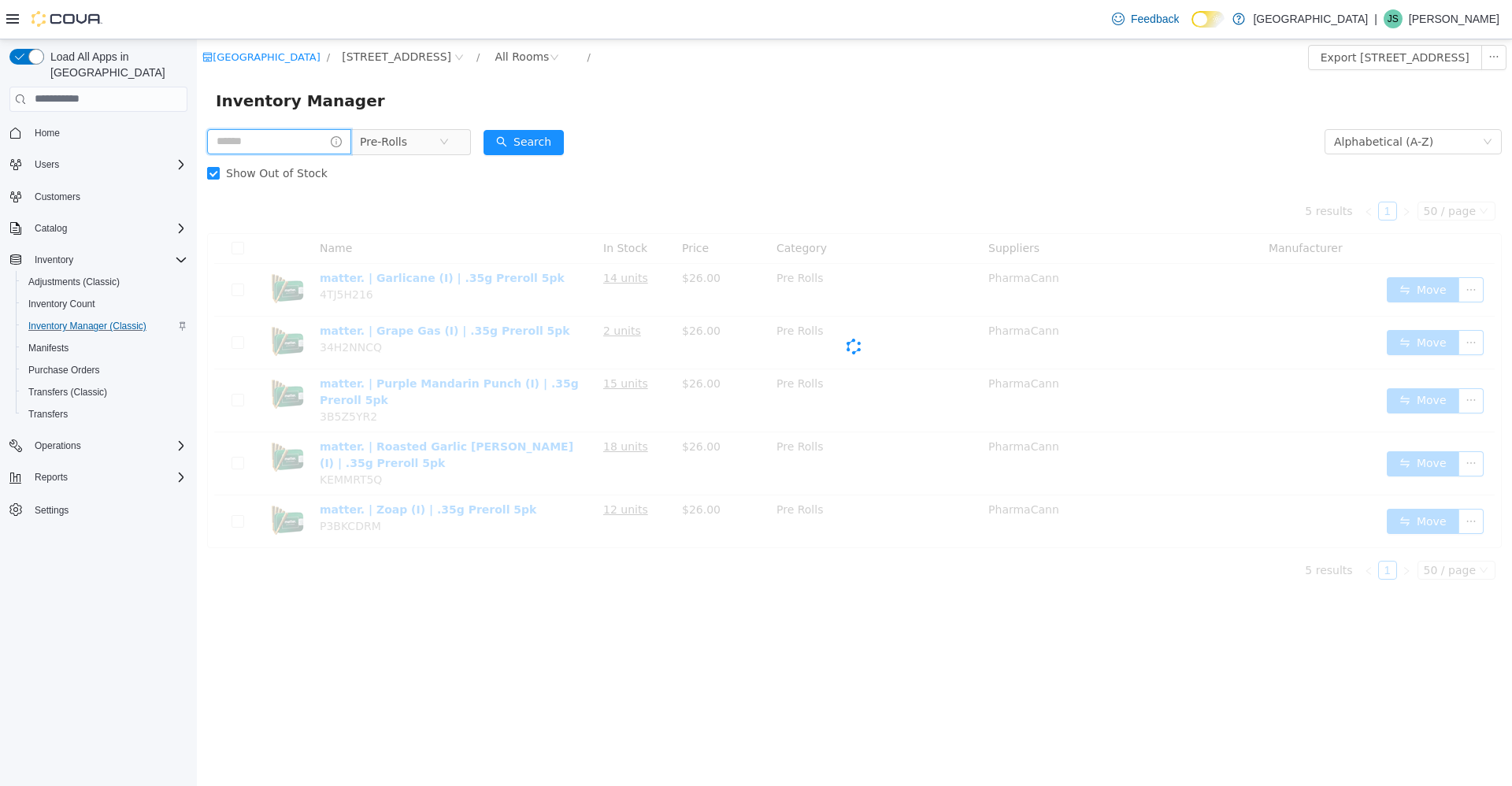
click at [332, 141] on input "text" at bounding box center [279, 141] width 144 height 25
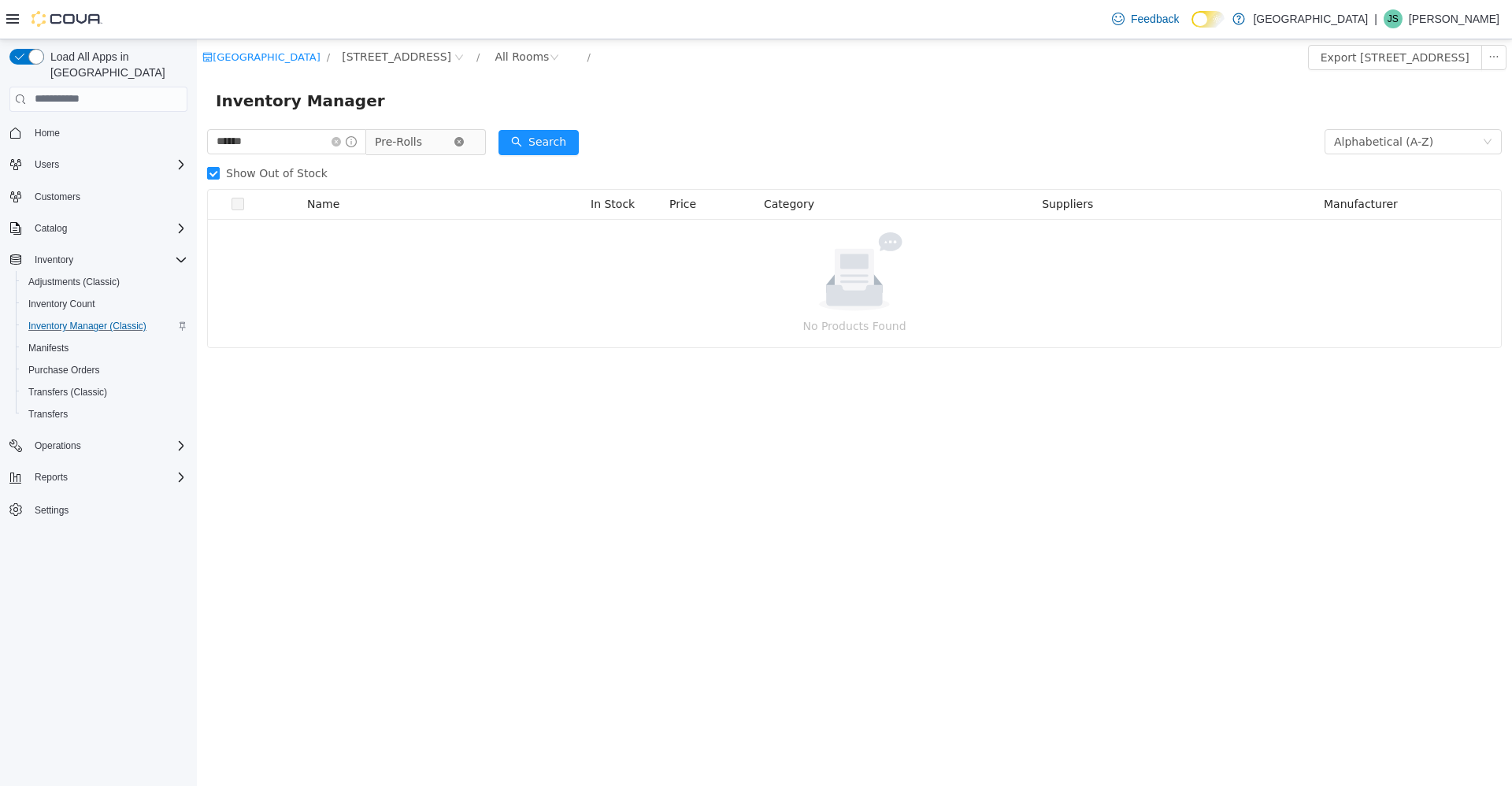
click at [464, 137] on icon "icon: close-circle" at bounding box center [459, 141] width 9 height 9
click at [323, 141] on input "******" at bounding box center [286, 141] width 159 height 25
type input "*****"
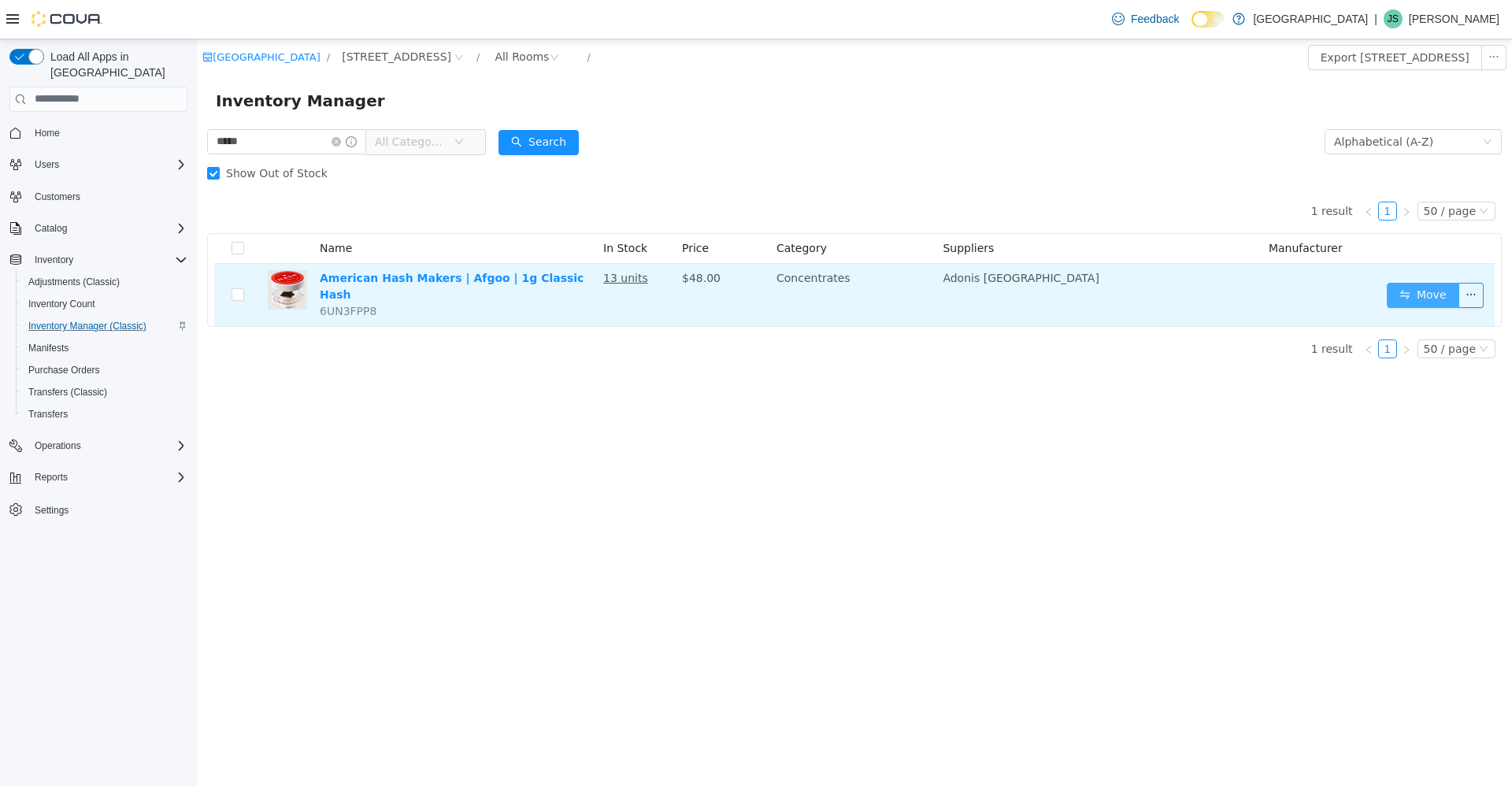
click at [1429, 287] on button "Move" at bounding box center [1422, 294] width 72 height 25
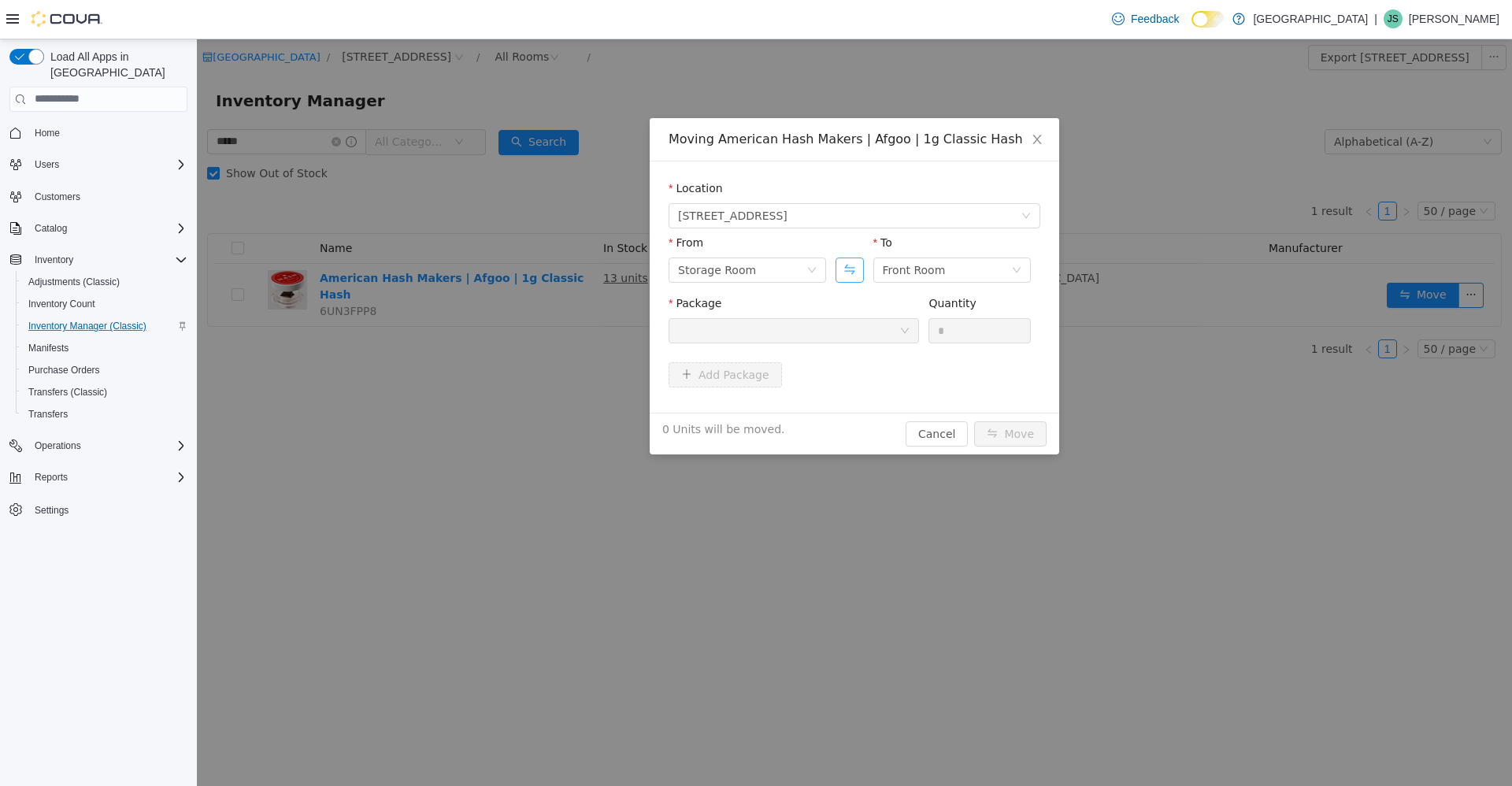
click at [840, 267] on button "Swap" at bounding box center [849, 269] width 28 height 25
click at [965, 267] on div "Storage Room" at bounding box center [946, 268] width 129 height 23
click at [954, 366] on li "Quarantine" at bounding box center [951, 376] width 158 height 25
click at [888, 329] on div at bounding box center [788, 330] width 221 height 23
click at [903, 409] on li "AHM-1-AGO Quantity : 13 Units" at bounding box center [794, 395] width 250 height 42
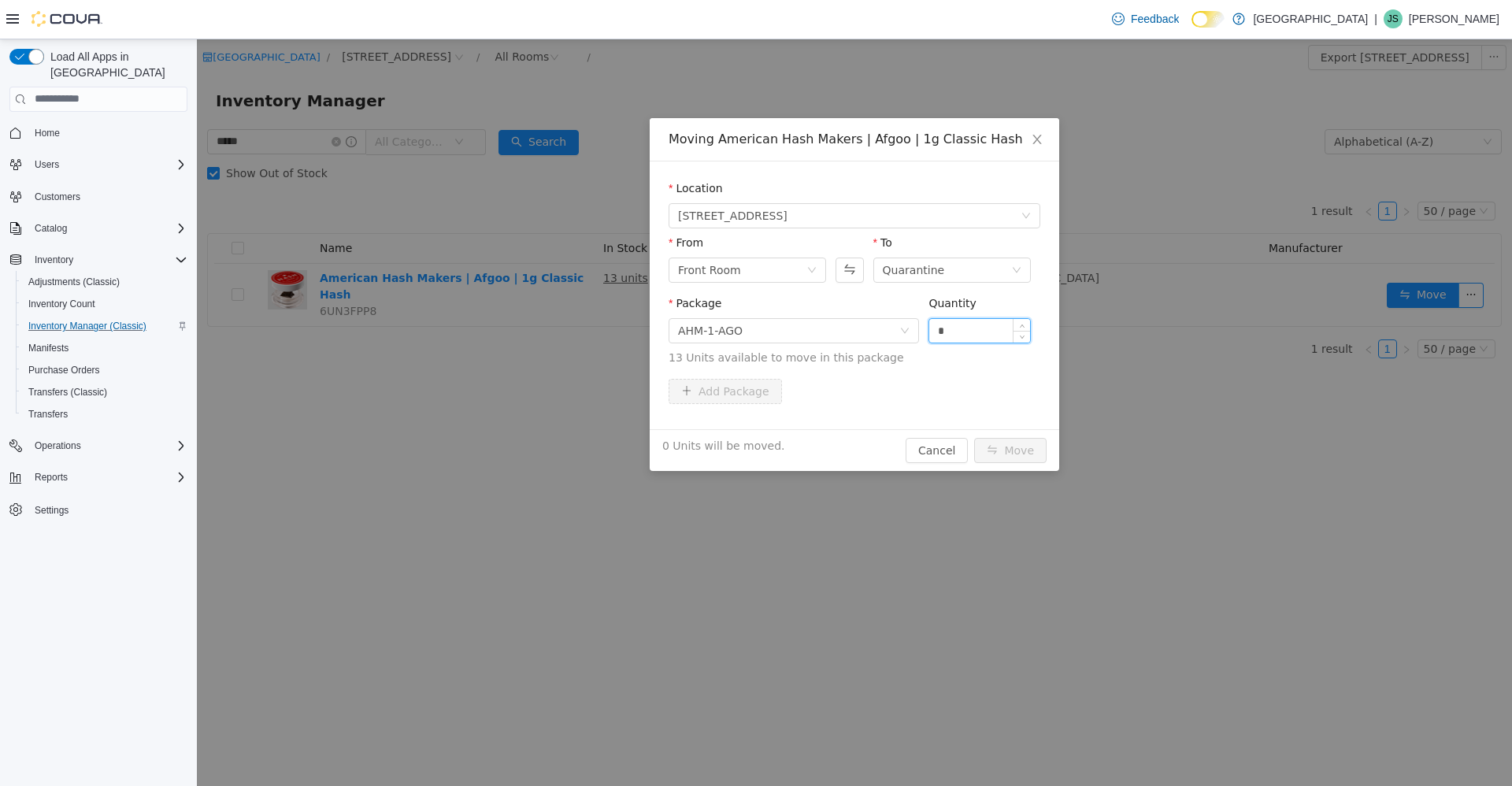
click at [981, 337] on input "*" at bounding box center [979, 330] width 101 height 23
type input "**"
click at [974, 437] on button "Move" at bounding box center [1010, 450] width 72 height 25
